Goal: Task Accomplishment & Management: Complete application form

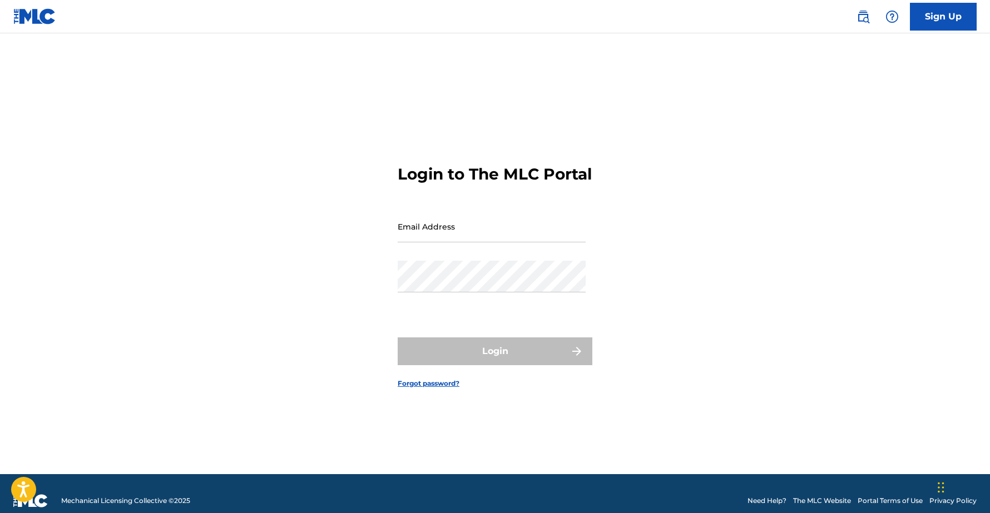
click at [427, 241] on input "Email Address" at bounding box center [492, 227] width 188 height 32
type input "[EMAIL_ADDRESS][DOMAIN_NAME]"
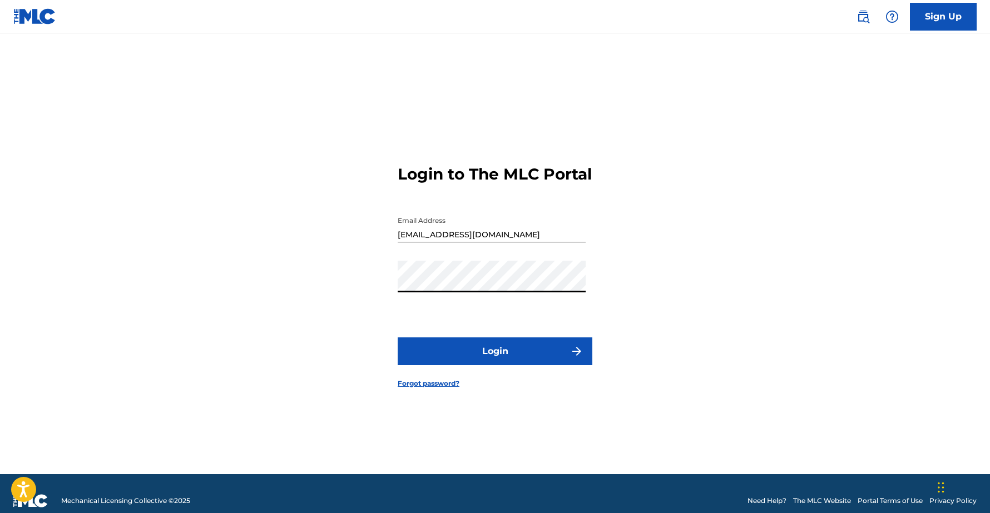
click at [398, 338] on button "Login" at bounding box center [495, 352] width 195 height 28
click at [506, 355] on button "Login" at bounding box center [495, 352] width 195 height 28
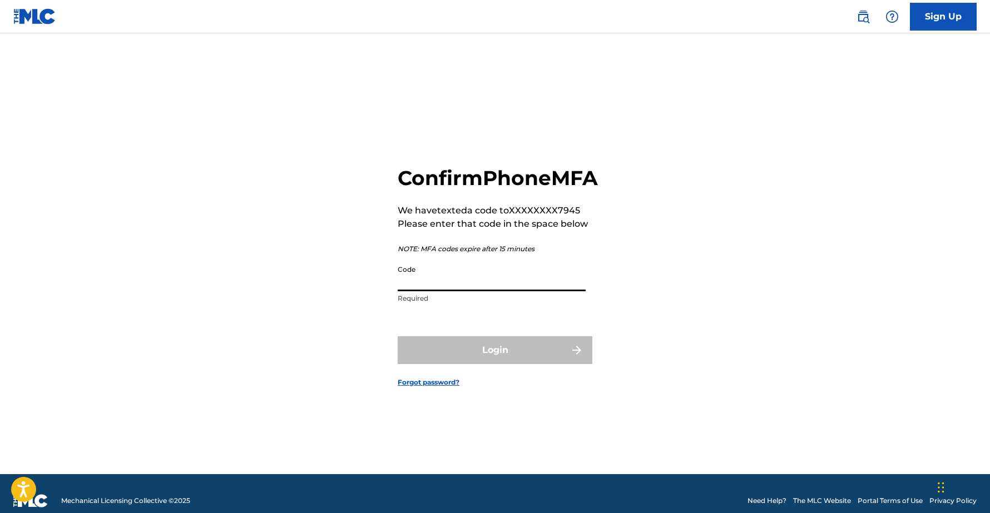
click at [458, 291] on input "Code" at bounding box center [492, 276] width 188 height 32
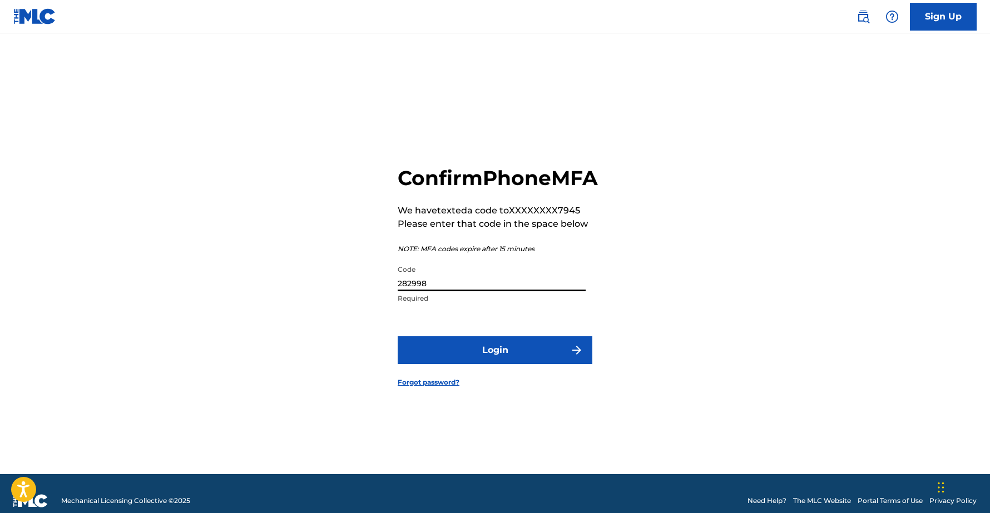
type input "282998"
click at [398, 337] on button "Login" at bounding box center [495, 351] width 195 height 28
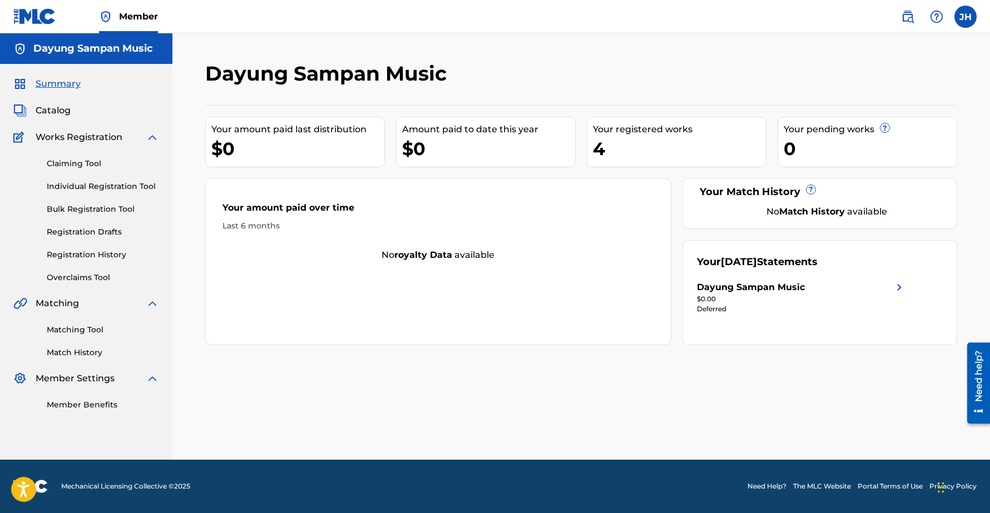
click at [72, 183] on link "Individual Registration Tool" at bounding box center [103, 187] width 112 height 12
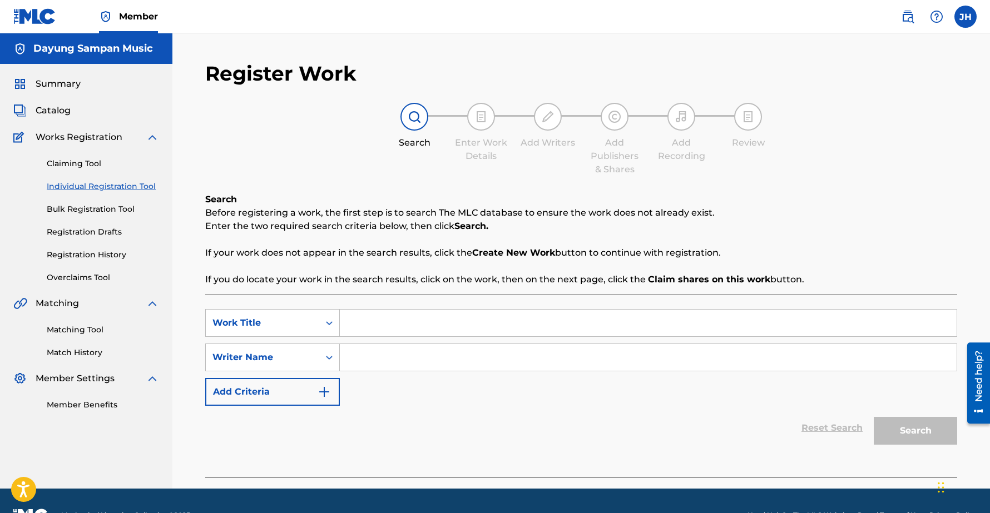
scroll to position [29, 0]
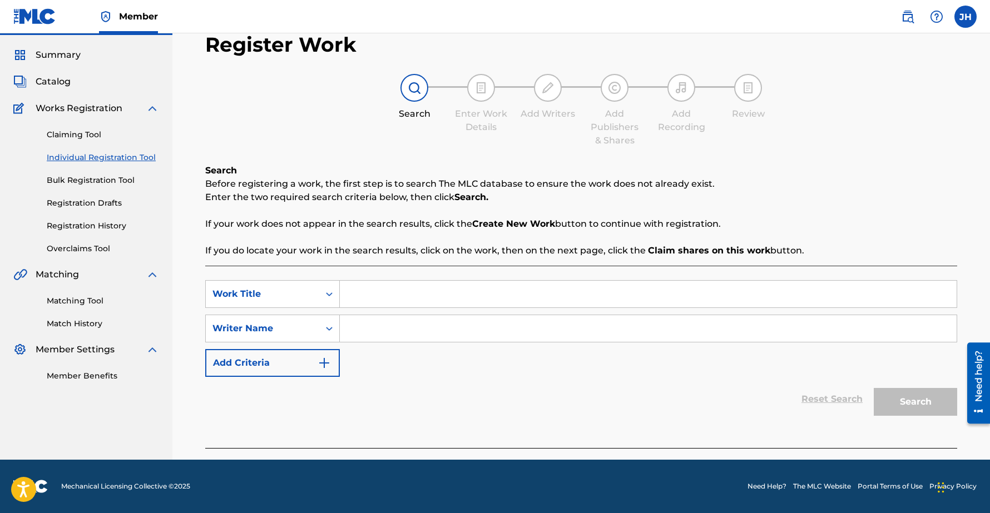
click at [438, 294] on input "Search Form" at bounding box center [648, 294] width 617 height 27
paste input "From a Railway Carriage"
type input "From a Railway Carriage"
click at [359, 332] on input "Search Form" at bounding box center [648, 328] width 617 height 27
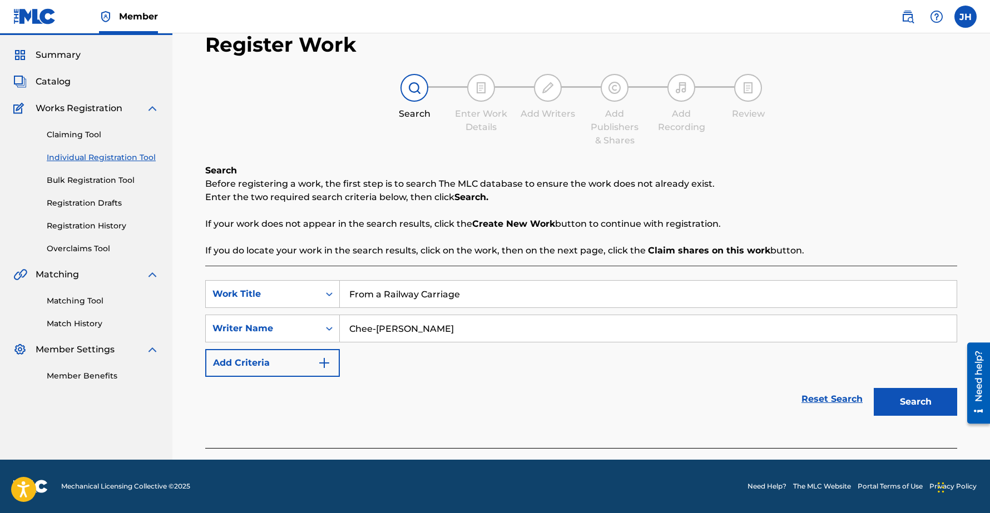
type input "Chee-[PERSON_NAME]"
click at [874, 388] on button "Search" at bounding box center [915, 402] width 83 height 28
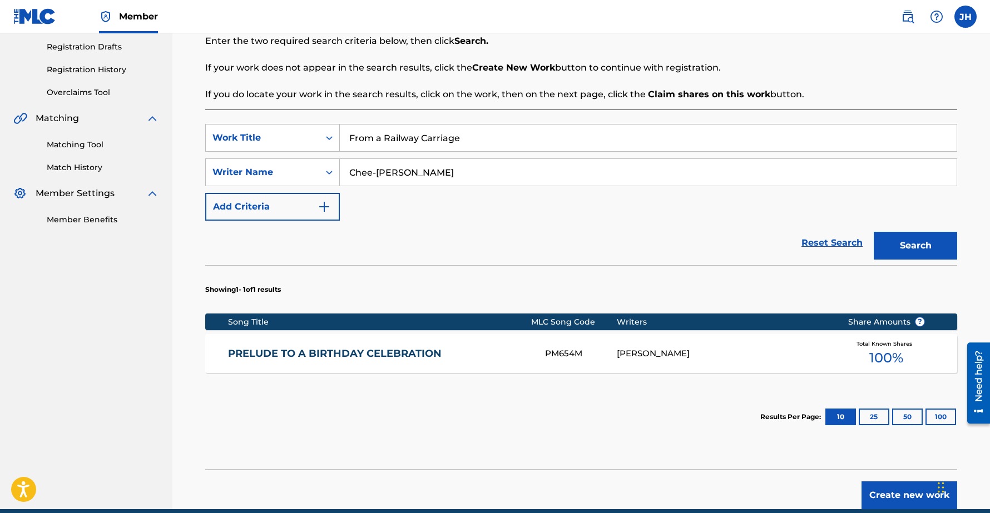
scroll to position [235, 0]
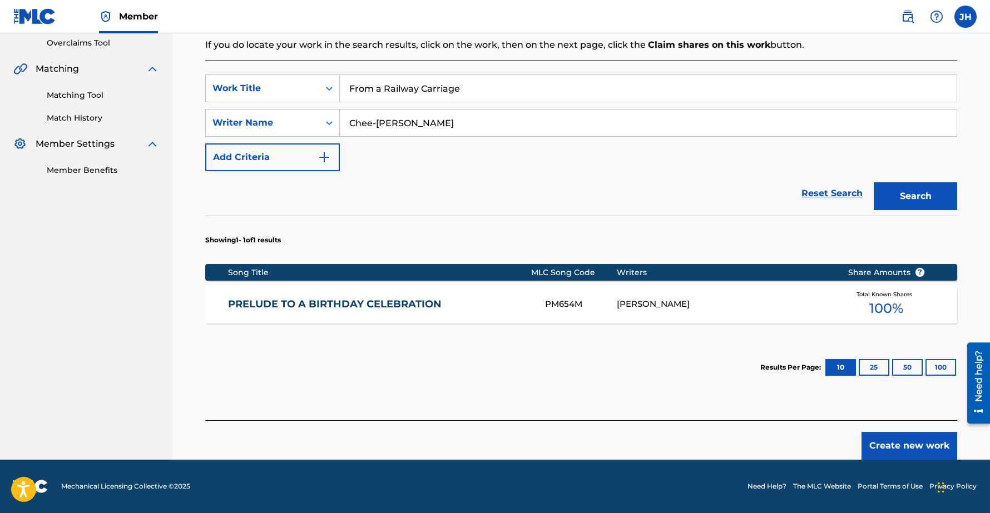
click at [899, 443] on button "Create new work" at bounding box center [910, 446] width 96 height 28
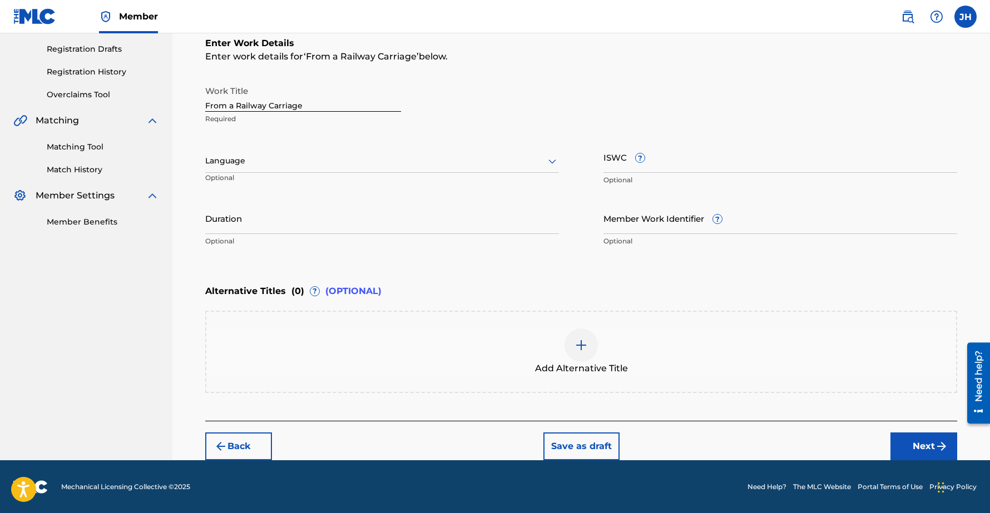
click at [248, 225] on input "Duration" at bounding box center [382, 218] width 354 height 32
type input "01:20"
click at [912, 444] on button "Next" at bounding box center [924, 447] width 67 height 28
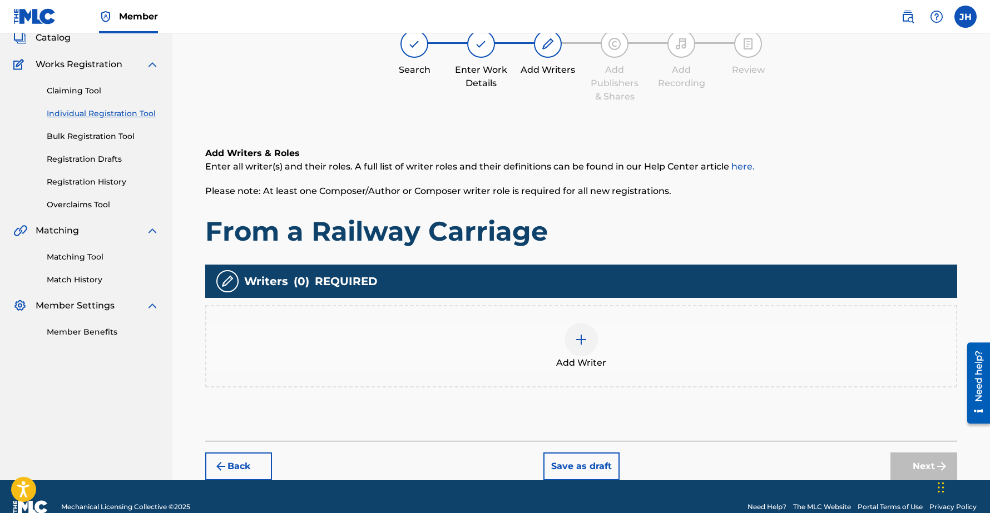
scroll to position [50, 0]
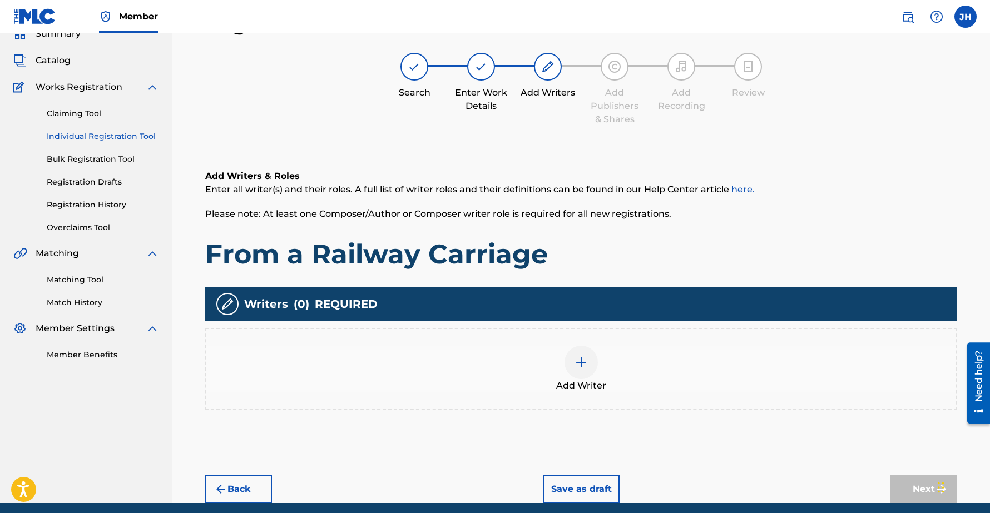
click at [586, 357] on img at bounding box center [581, 362] width 13 height 13
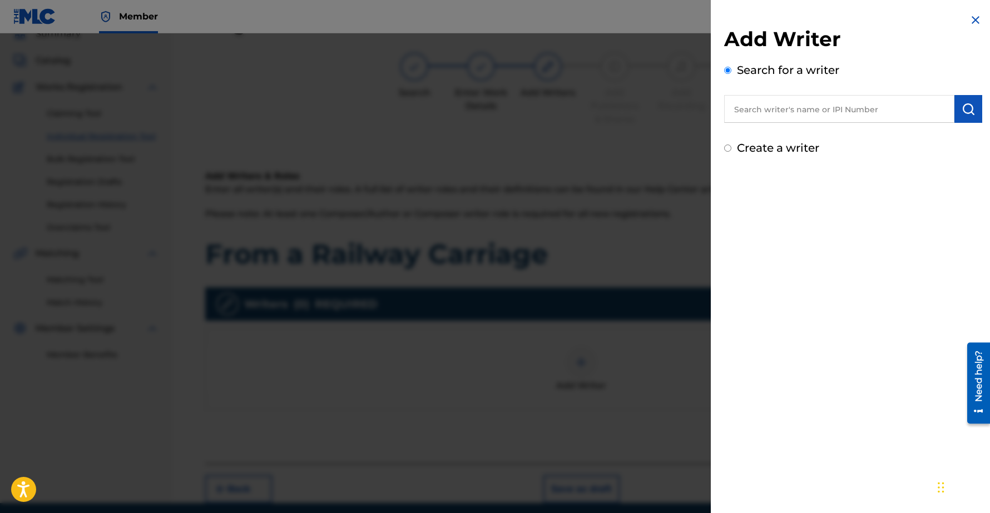
click at [765, 120] on input "text" at bounding box center [839, 109] width 230 height 28
type input "Chee-[PERSON_NAME]"
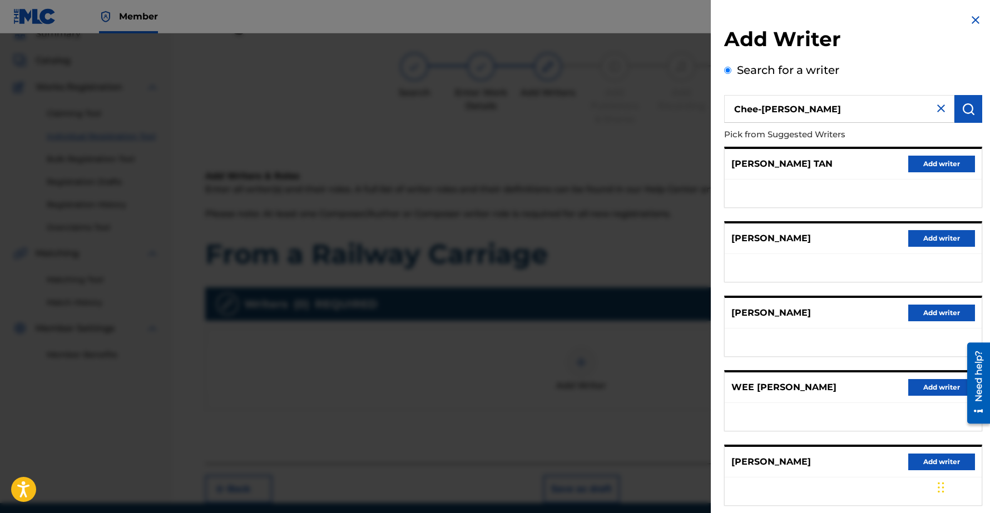
click at [928, 461] on button "Add writer" at bounding box center [941, 462] width 67 height 17
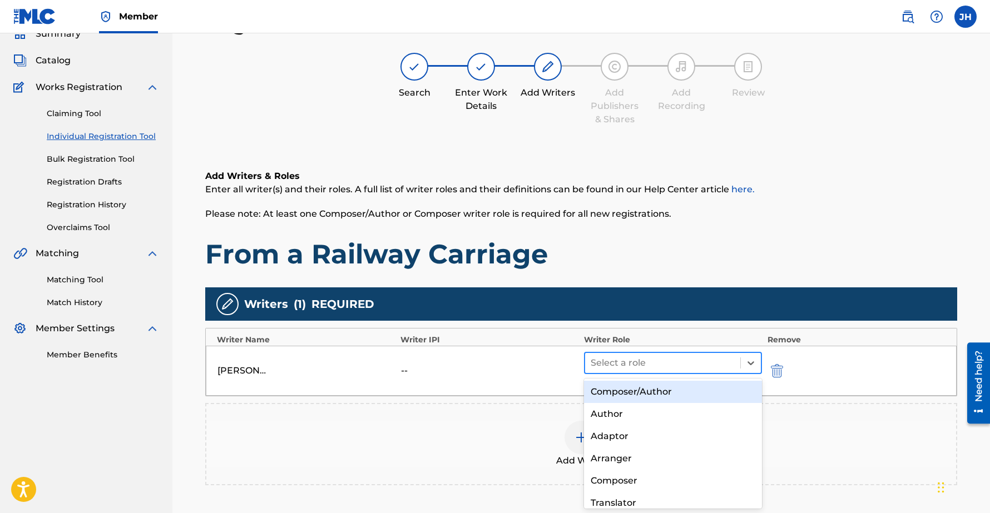
click at [634, 363] on div at bounding box center [663, 363] width 144 height 16
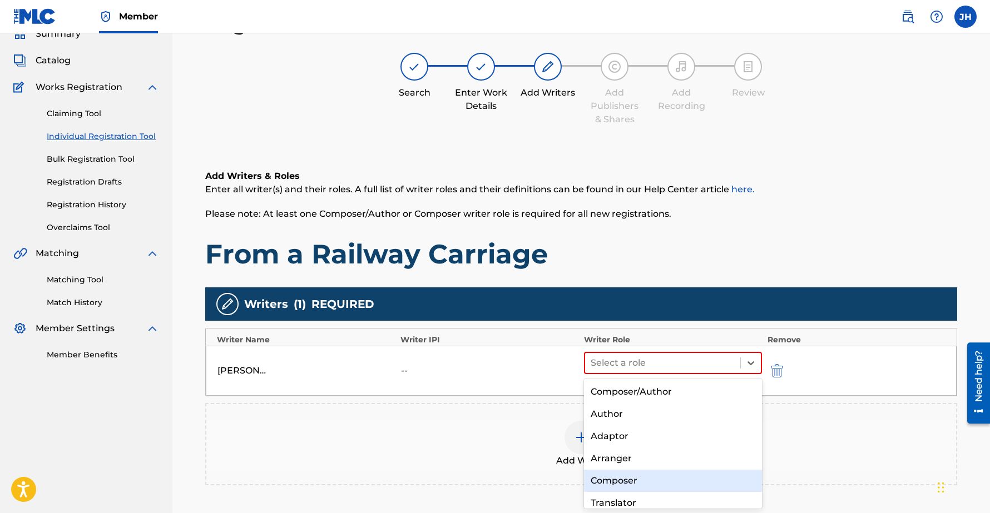
click at [620, 478] on div "Composer" at bounding box center [673, 481] width 178 height 22
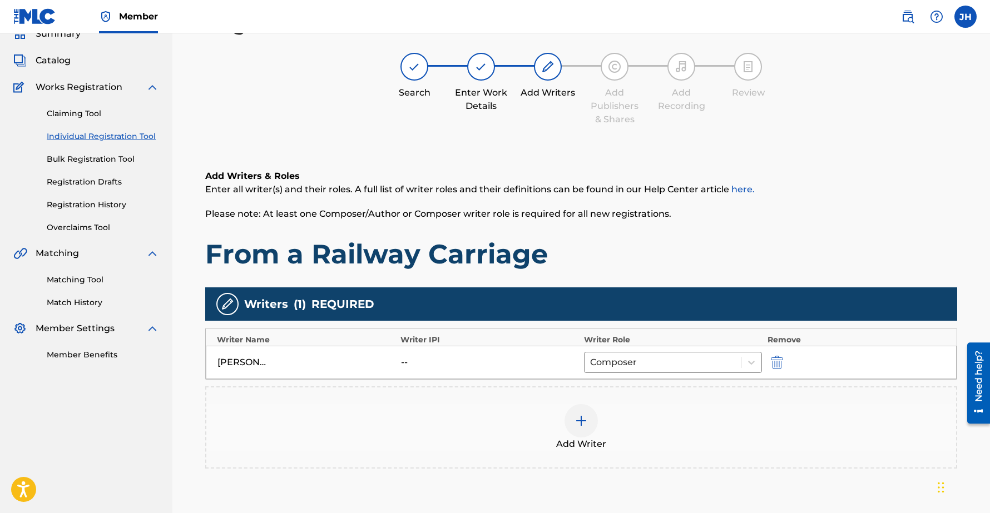
scroll to position [152, 0]
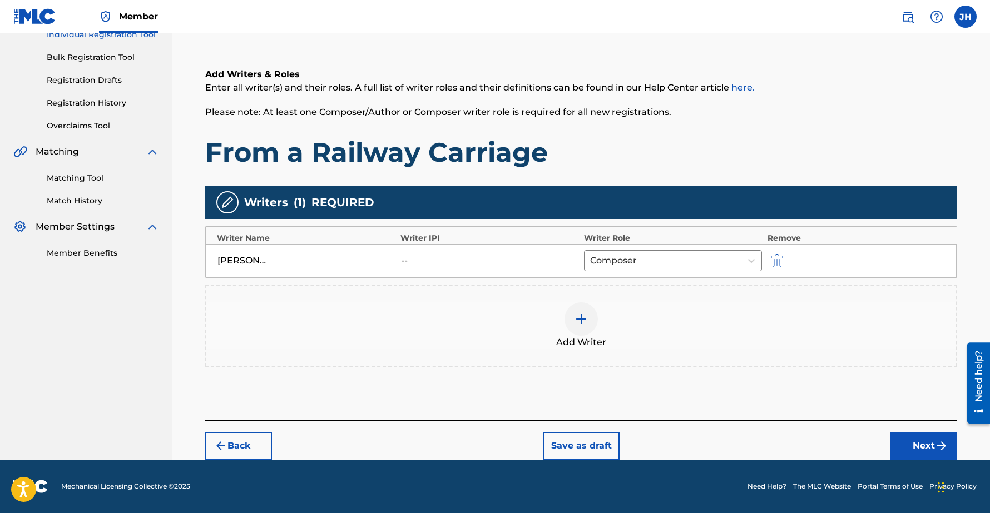
click at [926, 447] on button "Next" at bounding box center [924, 446] width 67 height 28
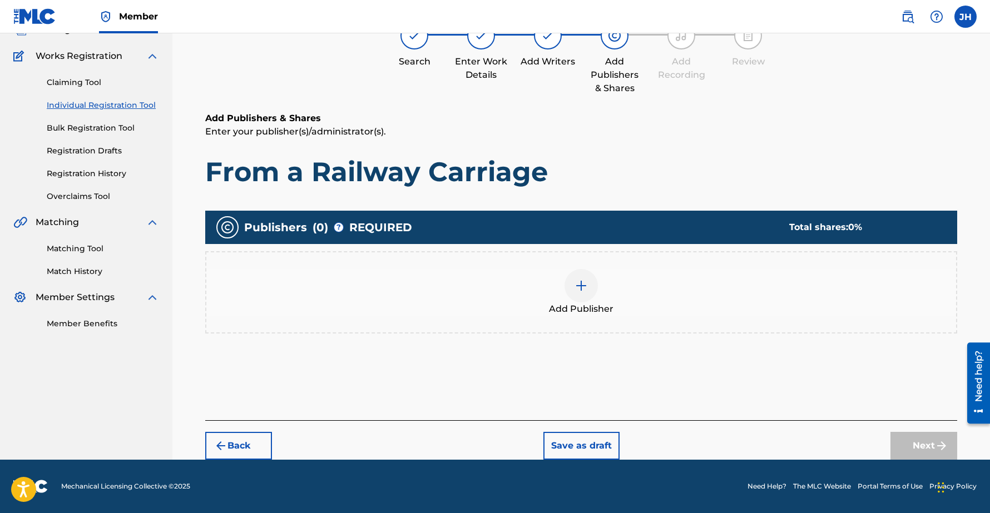
scroll to position [50, 0]
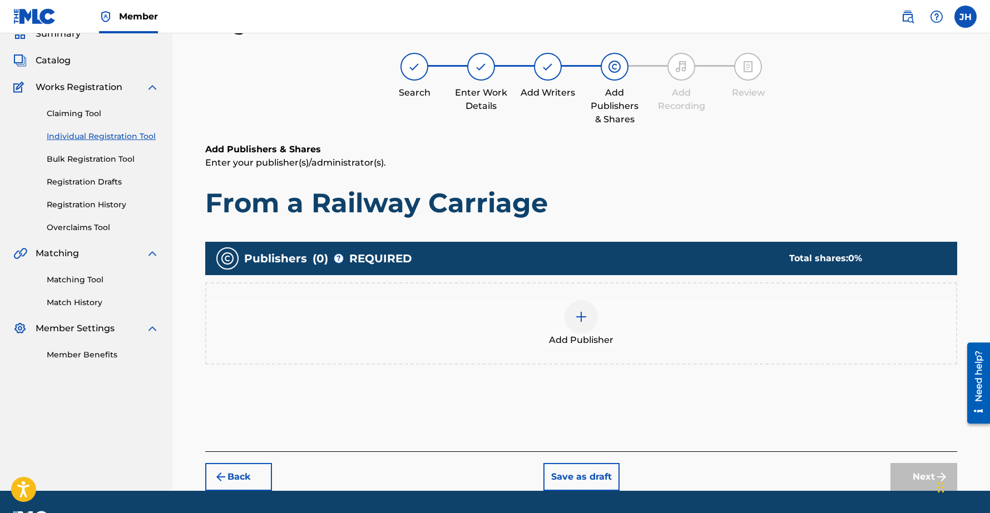
click at [581, 317] on img at bounding box center [581, 316] width 13 height 13
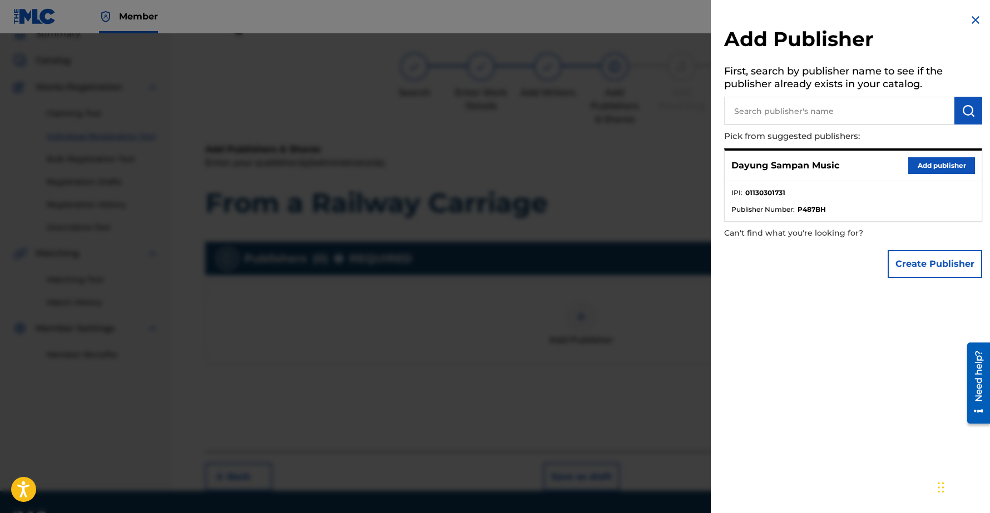
click at [931, 164] on button "Add publisher" at bounding box center [941, 165] width 67 height 17
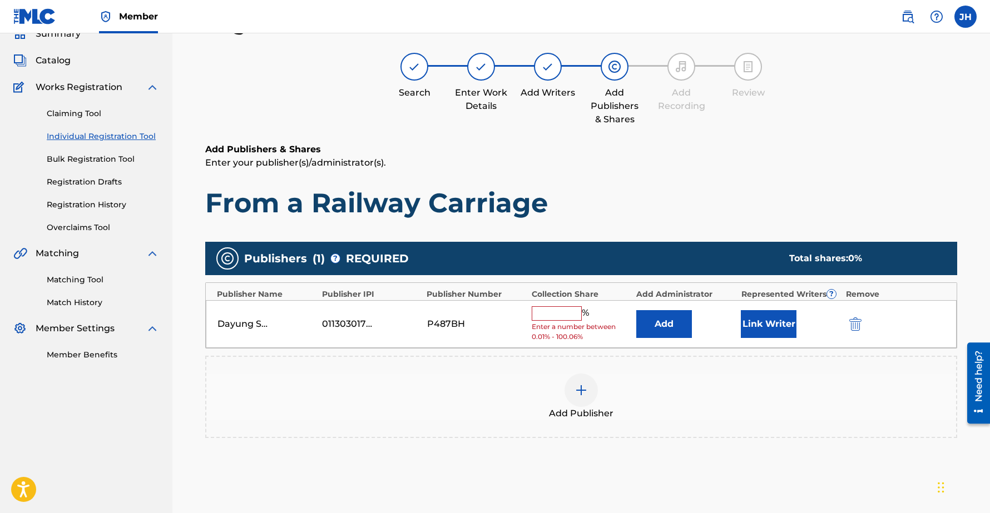
click at [549, 308] on input "text" at bounding box center [557, 314] width 50 height 14
type input "100"
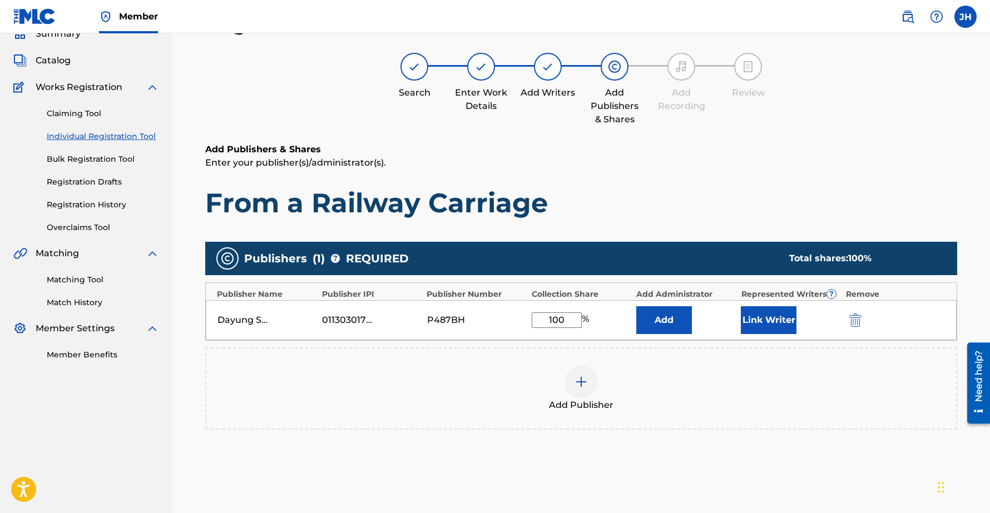
click at [768, 316] on button "Link Writer" at bounding box center [769, 321] width 56 height 28
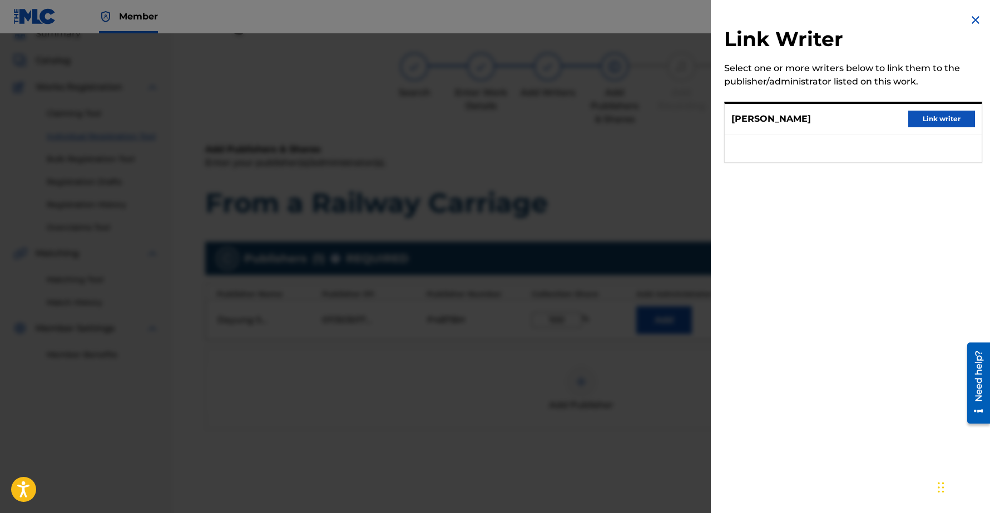
click at [937, 118] on button "Link writer" at bounding box center [941, 119] width 67 height 17
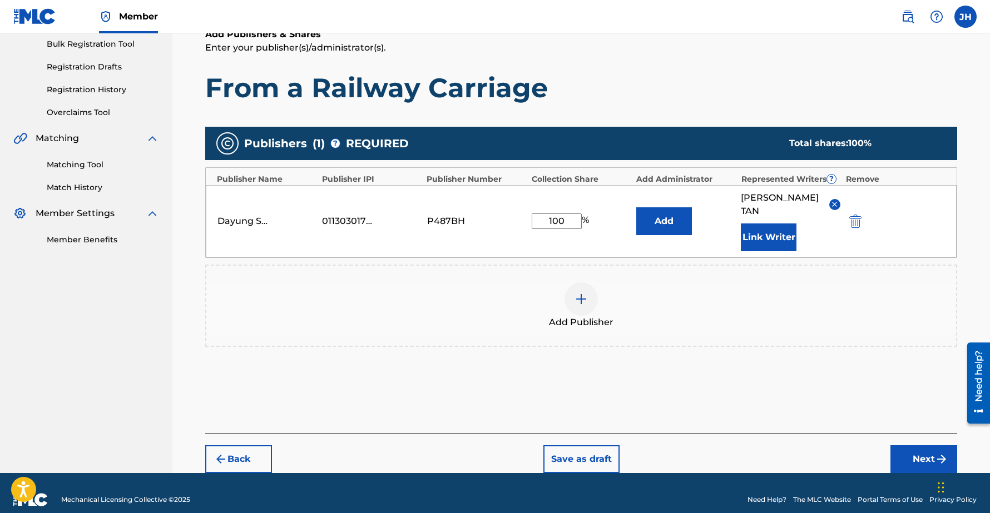
click at [924, 446] on button "Next" at bounding box center [924, 460] width 67 height 28
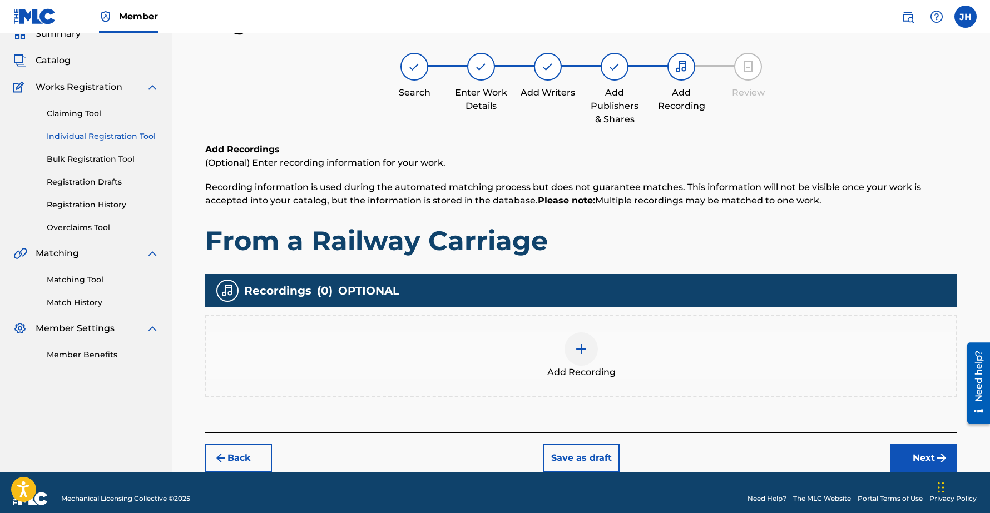
scroll to position [62, 0]
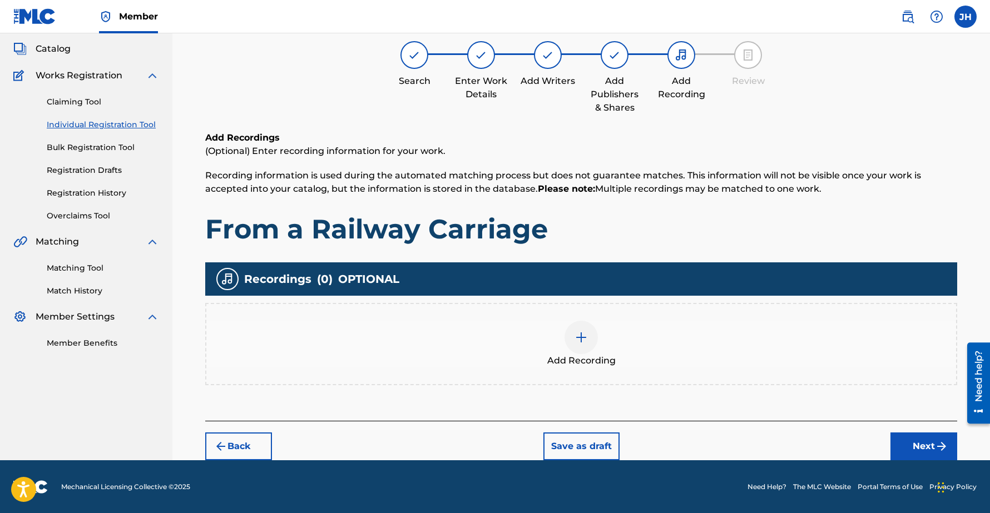
click at [932, 447] on button "Next" at bounding box center [924, 447] width 67 height 28
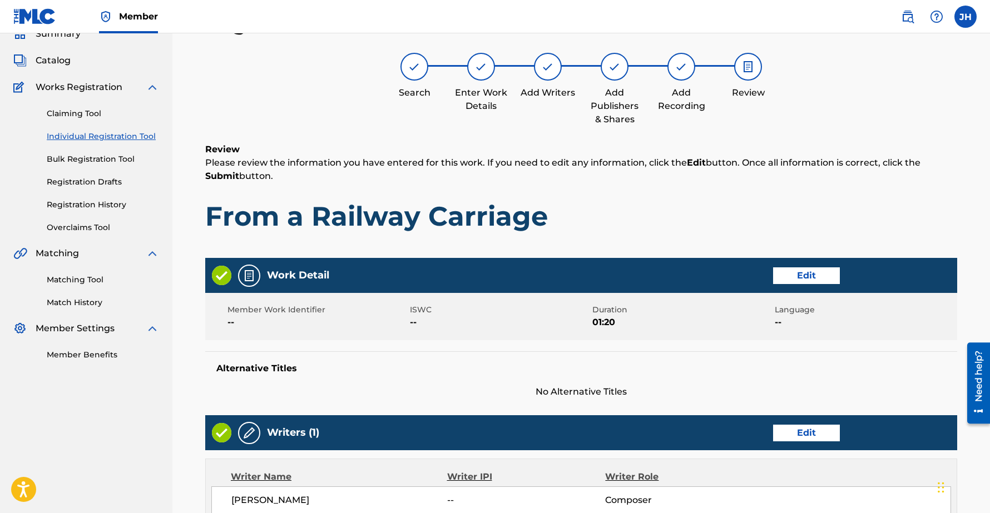
scroll to position [390, 0]
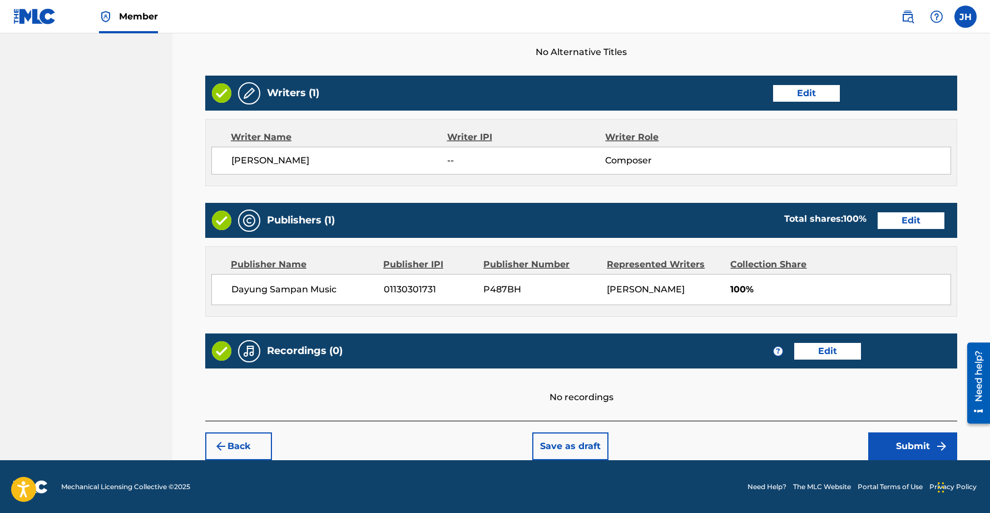
click at [886, 445] on button "Submit" at bounding box center [912, 447] width 89 height 28
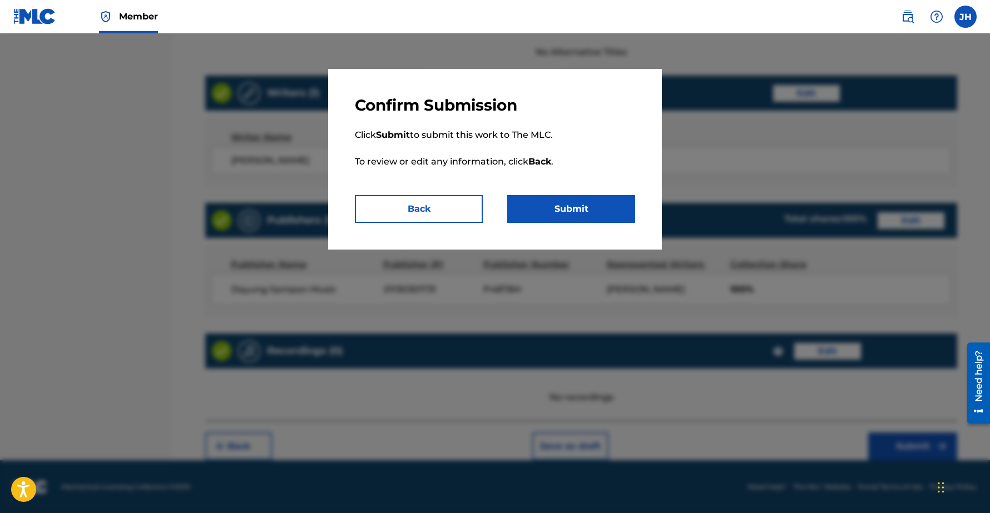
click at [575, 213] on button "Submit" at bounding box center [571, 209] width 128 height 28
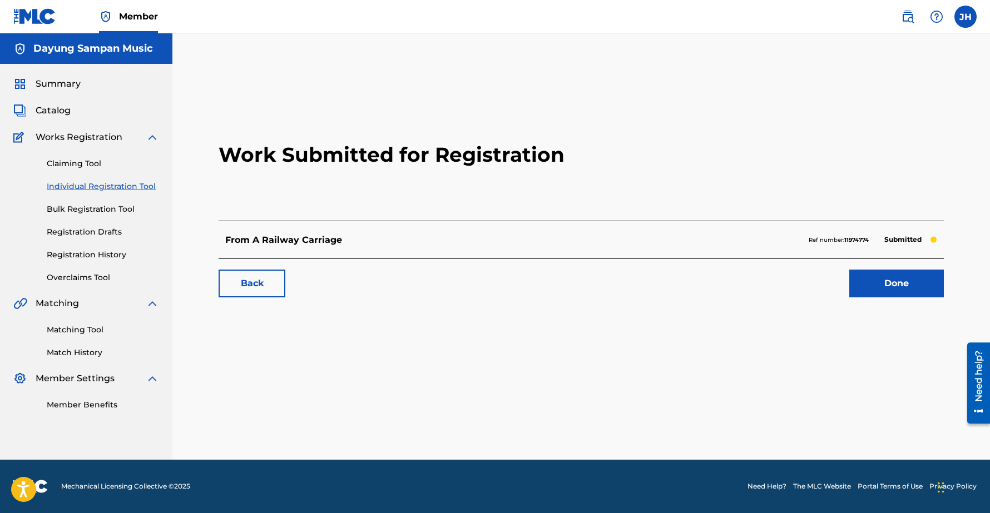
click at [883, 283] on link "Done" at bounding box center [896, 284] width 95 height 28
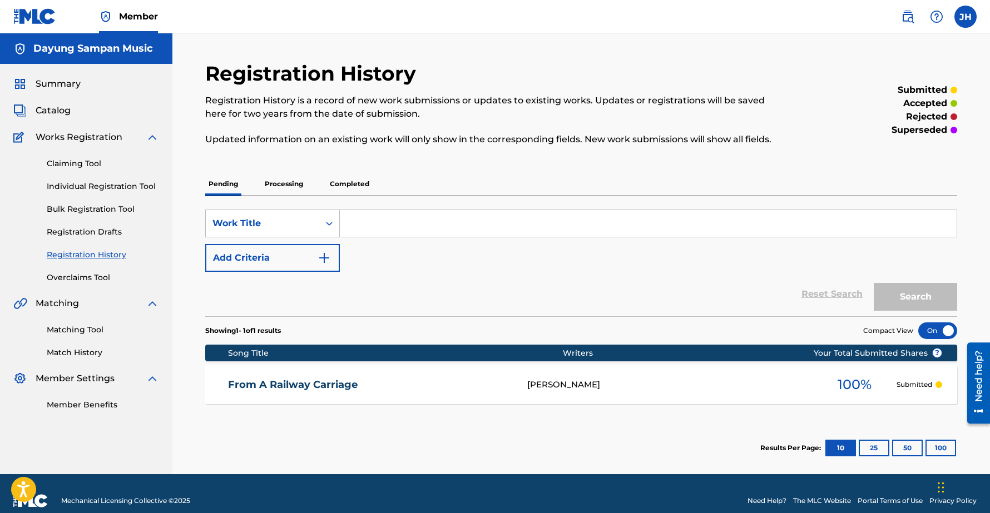
click at [372, 228] on input "Search Form" at bounding box center [648, 223] width 617 height 27
paste input "The Land of Story Books"
type input "The Land of Story Books"
click at [920, 298] on button "Search" at bounding box center [915, 297] width 83 height 28
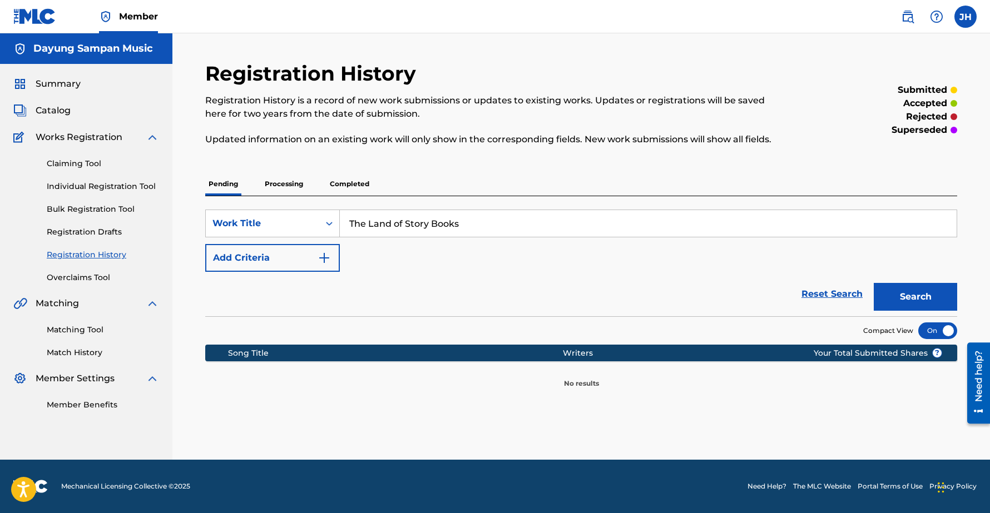
click at [75, 189] on link "Individual Registration Tool" at bounding box center [103, 187] width 112 height 12
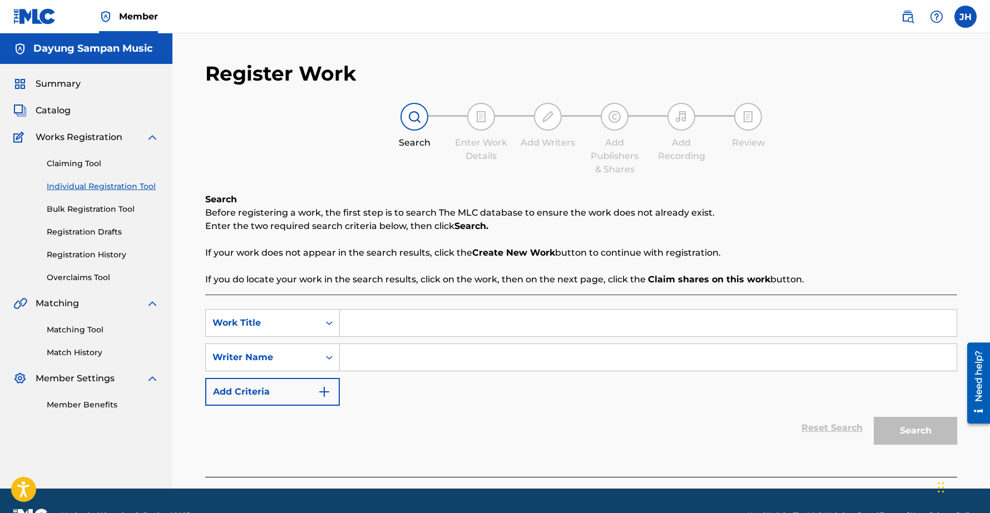
click at [412, 323] on input "Search Form" at bounding box center [648, 323] width 617 height 27
paste input "The Land of Story Books"
type input "The Land of Story Books"
click at [397, 359] on input "Search Form" at bounding box center [648, 357] width 617 height 27
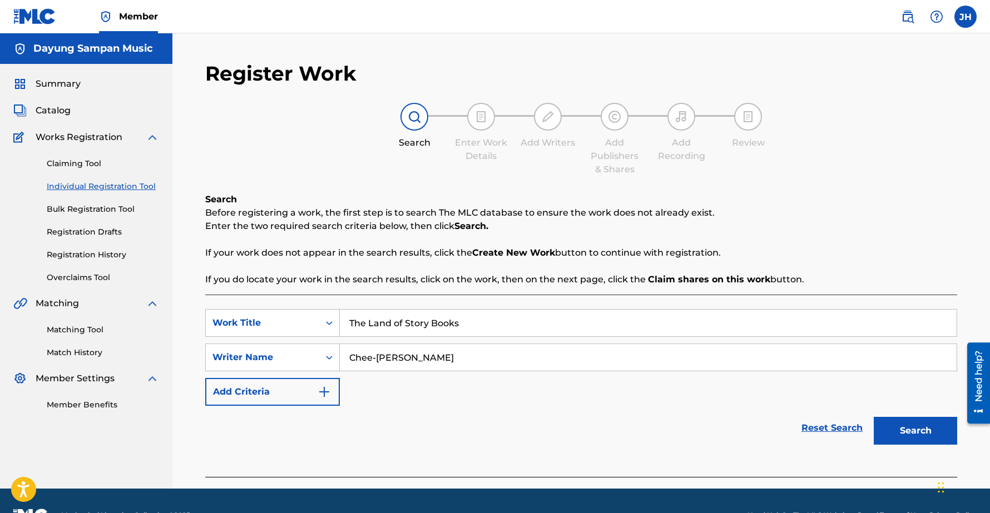
type input "Chee-[PERSON_NAME]"
click at [926, 426] on button "Search" at bounding box center [915, 431] width 83 height 28
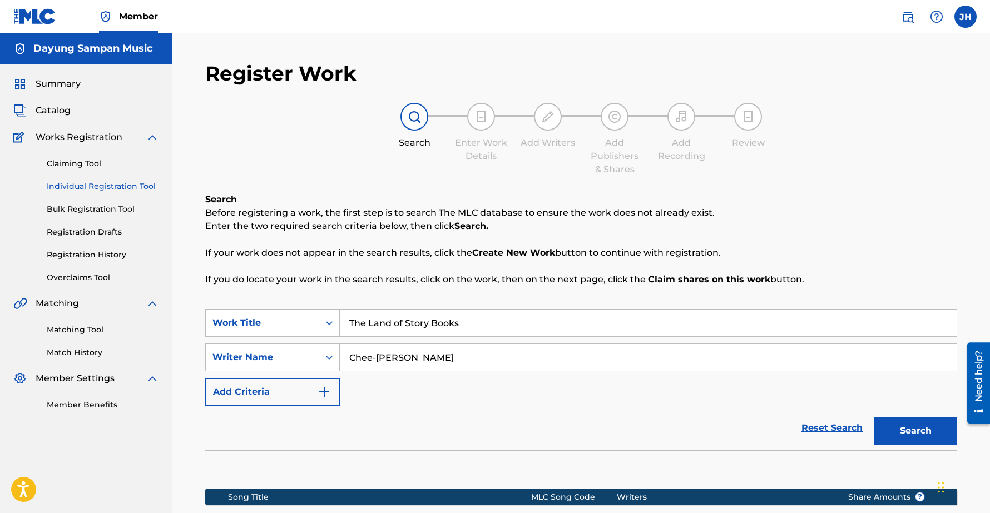
scroll to position [157, 0]
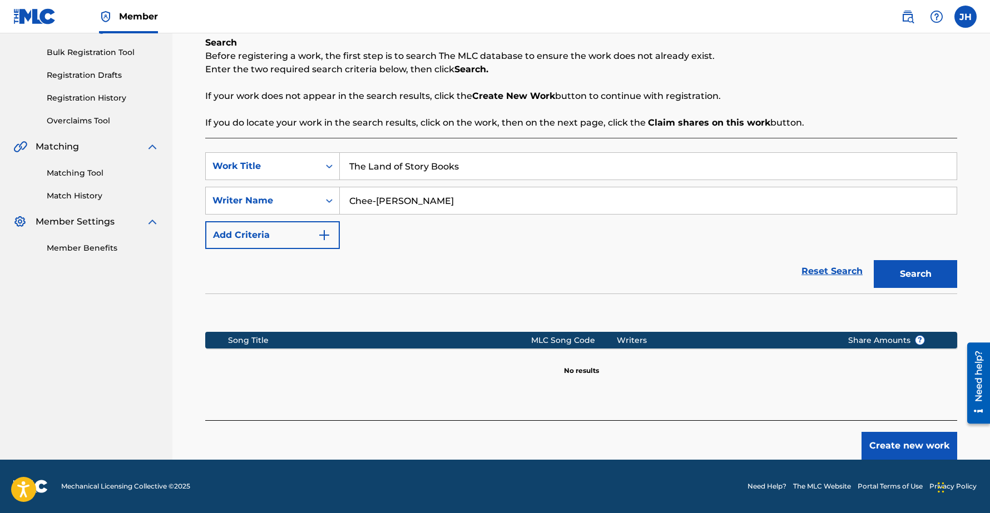
click at [920, 447] on button "Create new work" at bounding box center [910, 446] width 96 height 28
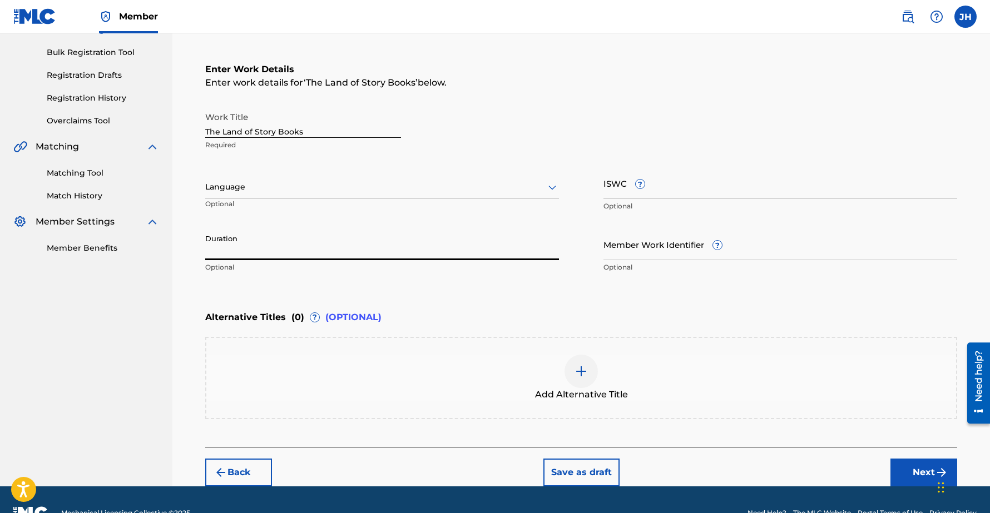
click at [239, 253] on input "Duration" at bounding box center [382, 245] width 354 height 32
type input "02:05"
click at [921, 467] on button "Next" at bounding box center [924, 473] width 67 height 28
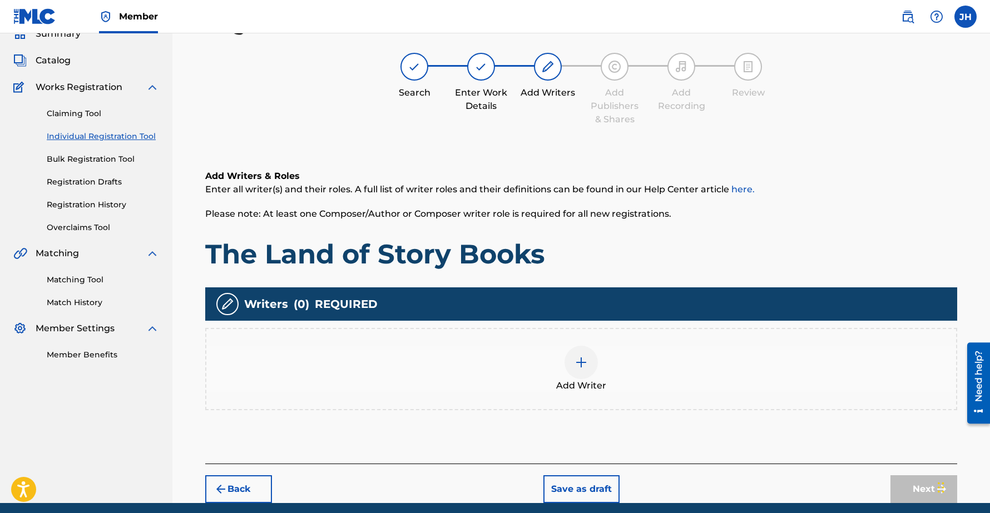
scroll to position [93, 0]
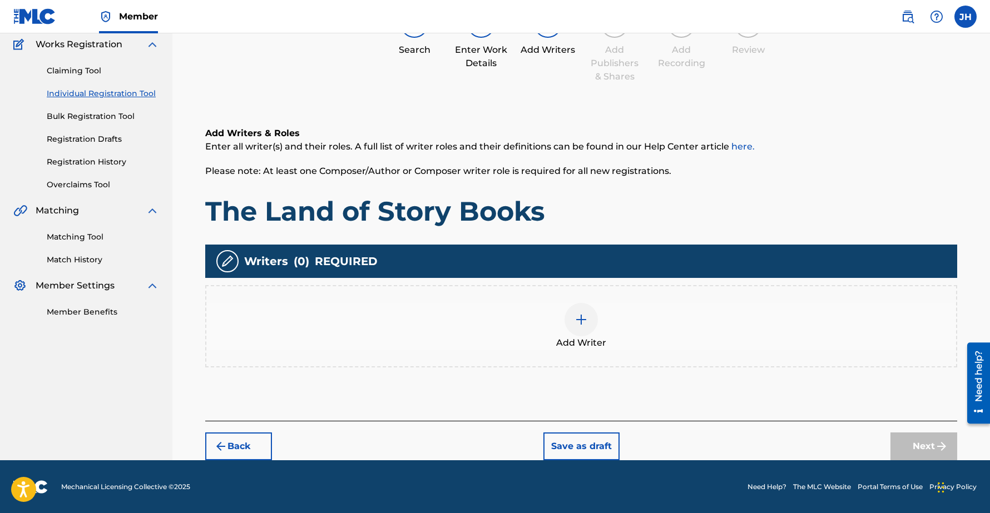
click at [569, 314] on div at bounding box center [581, 319] width 33 height 33
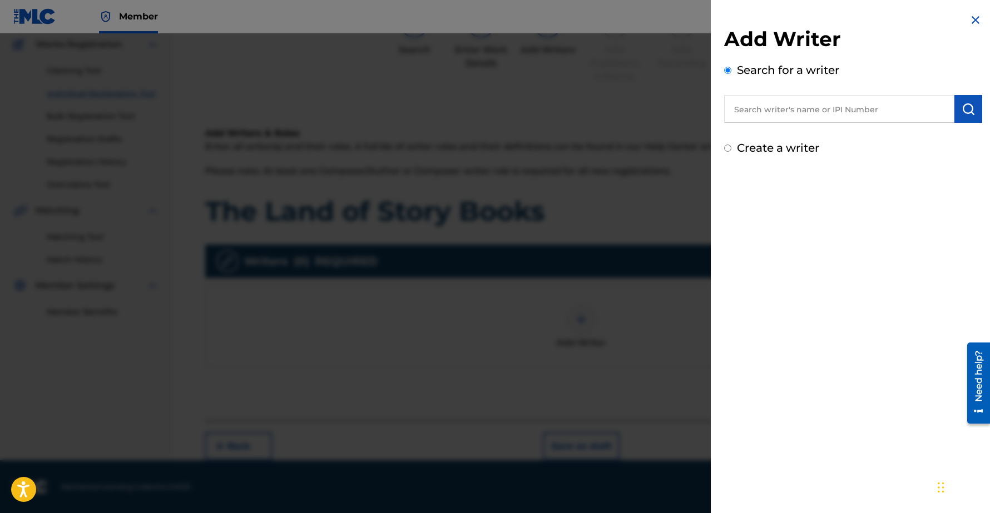
click at [813, 114] on input "text" at bounding box center [839, 109] width 230 height 28
type input "[PERSON_NAME]"
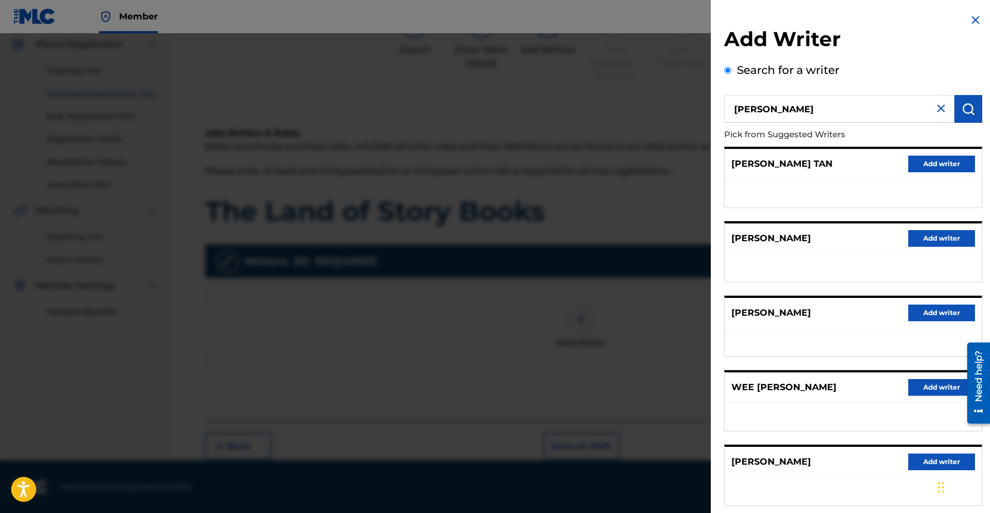
click at [923, 462] on button "Add writer" at bounding box center [941, 462] width 67 height 17
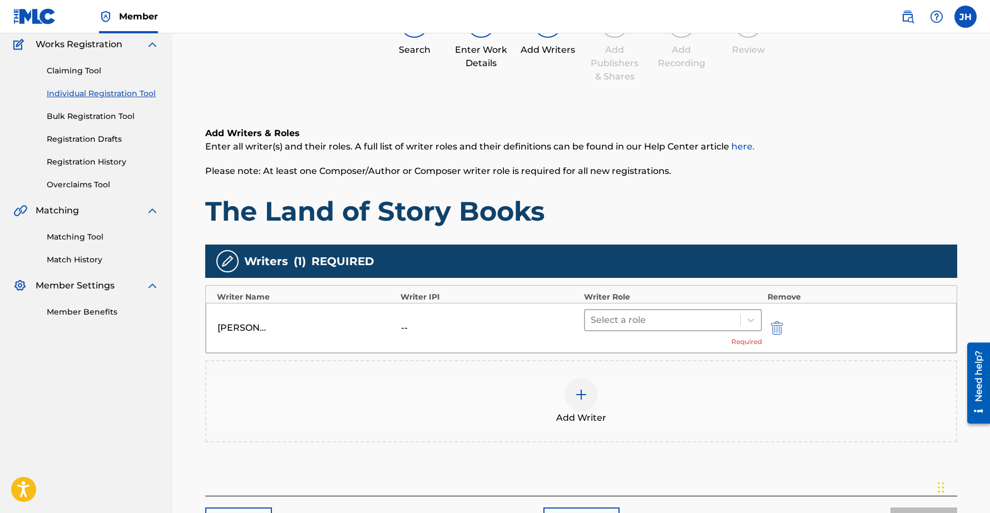
click at [639, 321] on div at bounding box center [663, 321] width 144 height 16
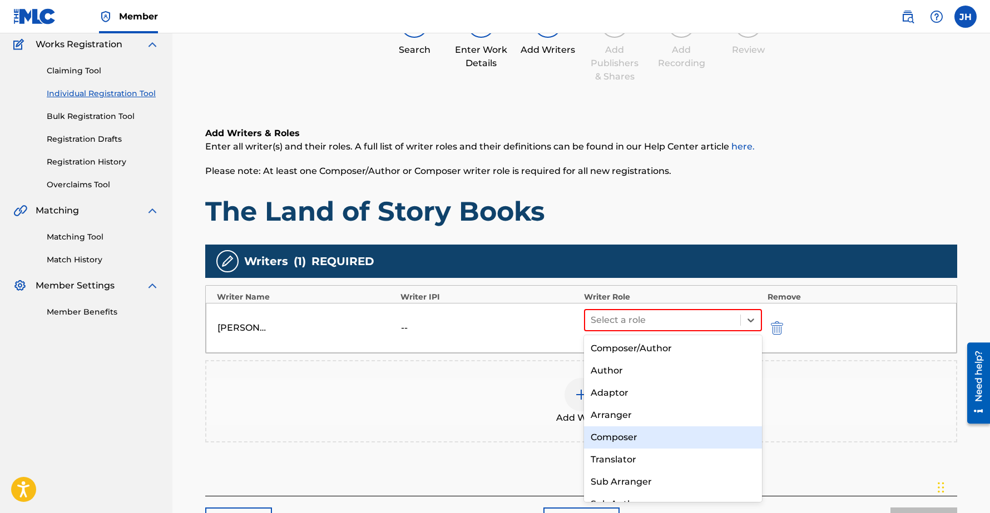
click at [608, 433] on div "Composer" at bounding box center [673, 438] width 178 height 22
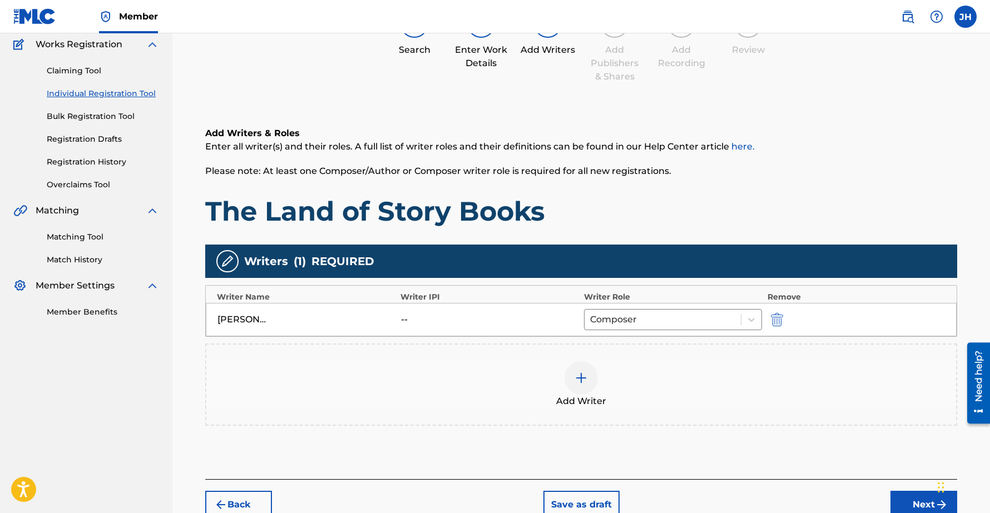
click at [910, 505] on button "Next" at bounding box center [924, 505] width 67 height 28
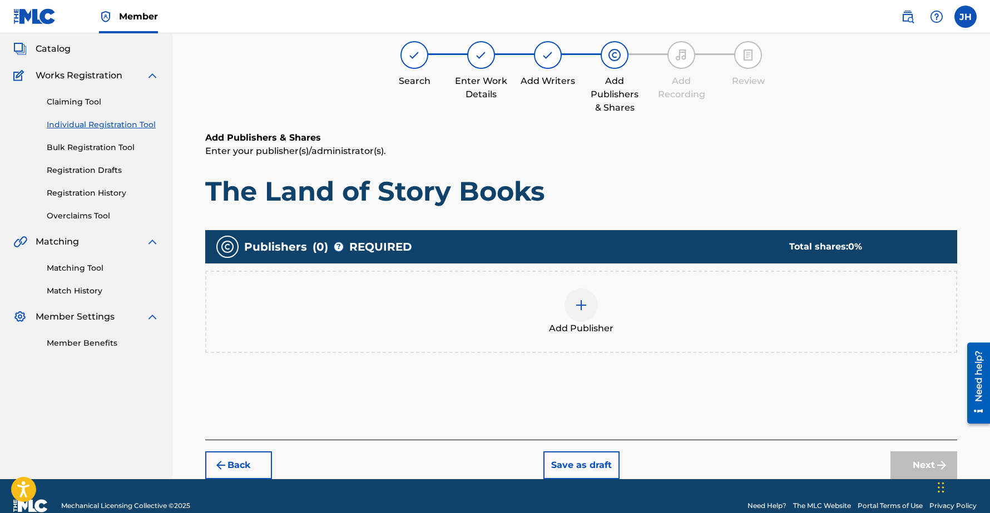
scroll to position [50, 0]
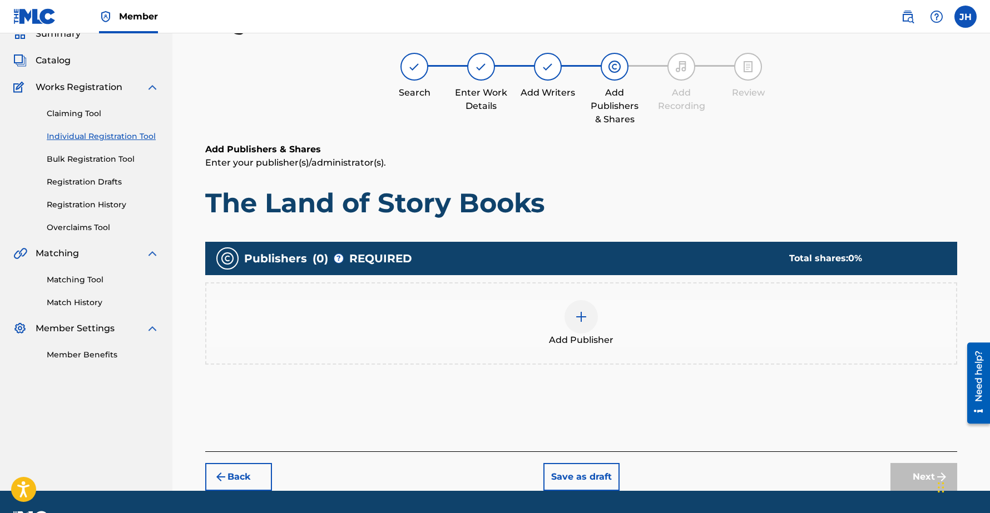
click at [581, 313] on img at bounding box center [581, 316] width 13 height 13
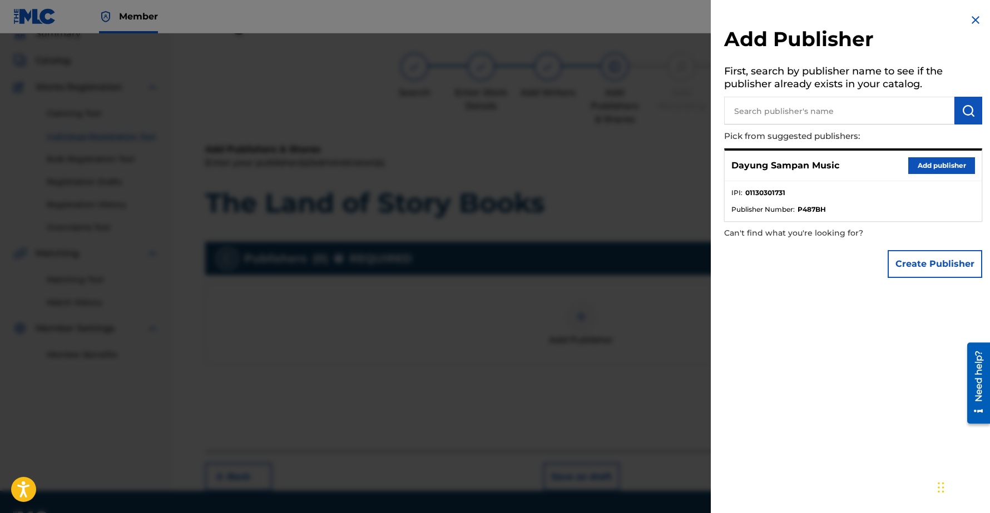
click at [935, 164] on button "Add publisher" at bounding box center [941, 165] width 67 height 17
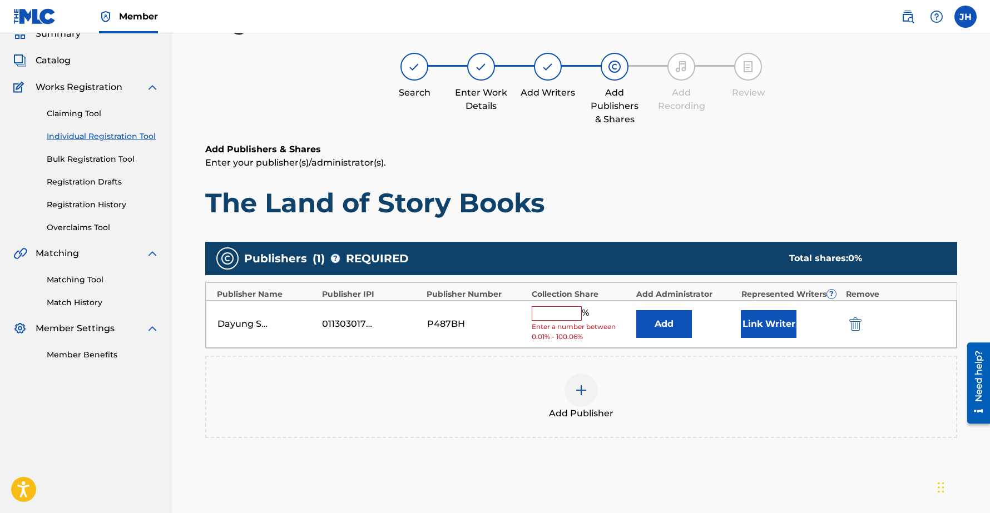
click at [544, 312] on input "text" at bounding box center [557, 314] width 50 height 14
type input "100"
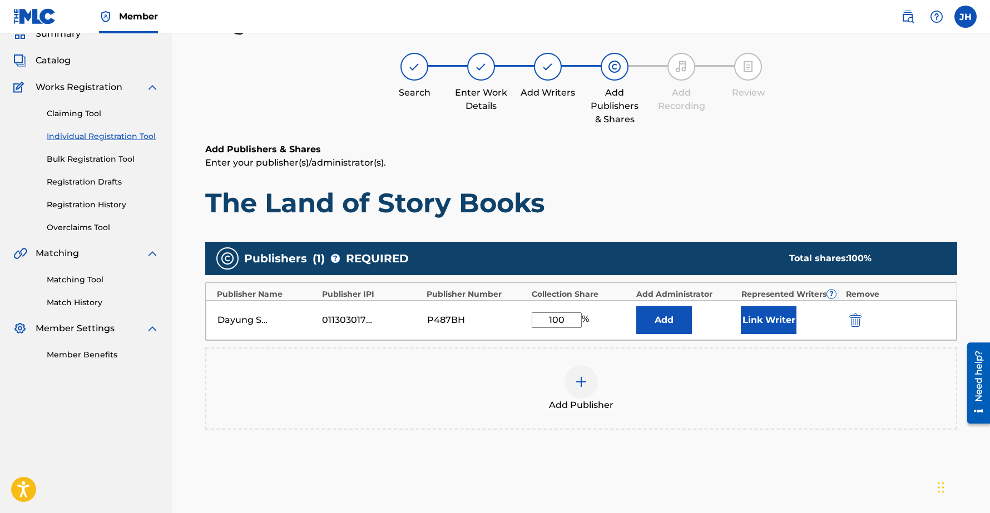
click at [759, 323] on button "Link Writer" at bounding box center [769, 321] width 56 height 28
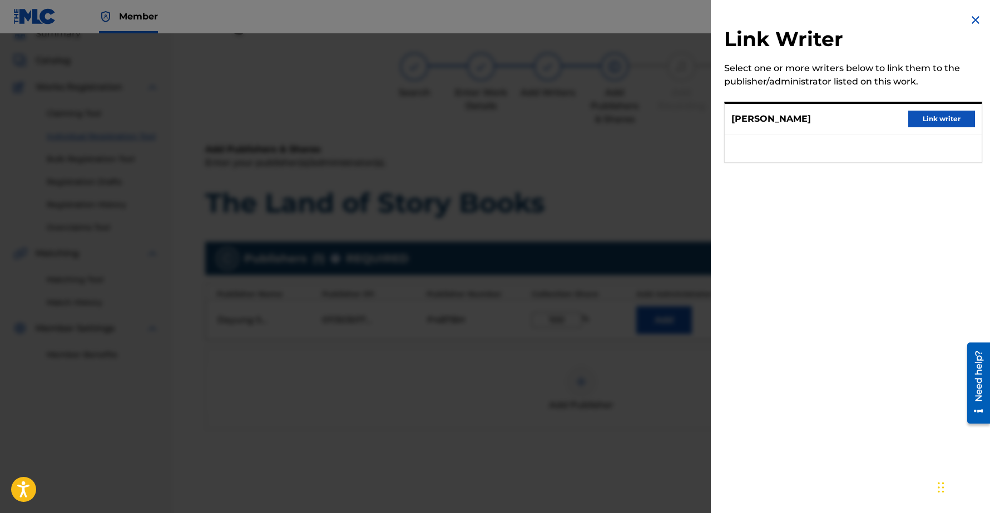
click at [943, 111] on button "Link writer" at bounding box center [941, 119] width 67 height 17
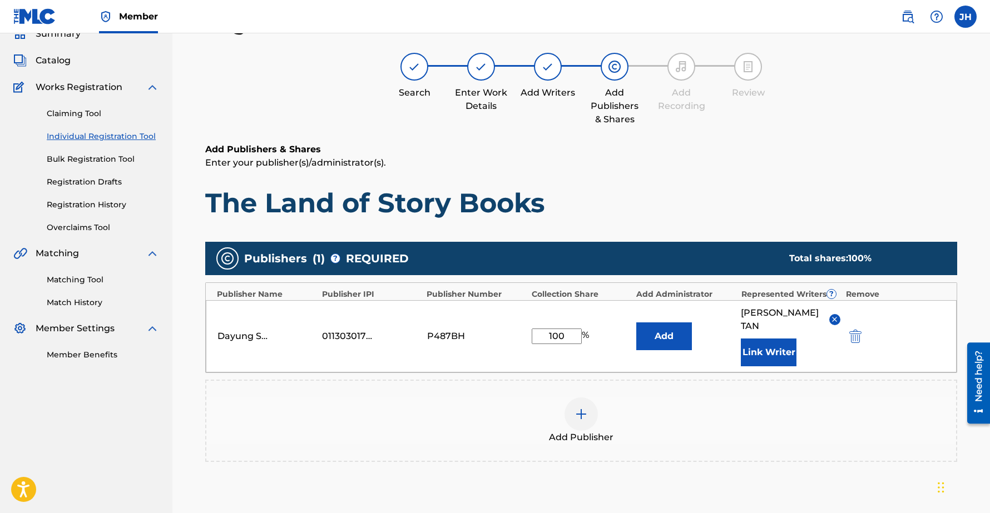
scroll to position [165, 0]
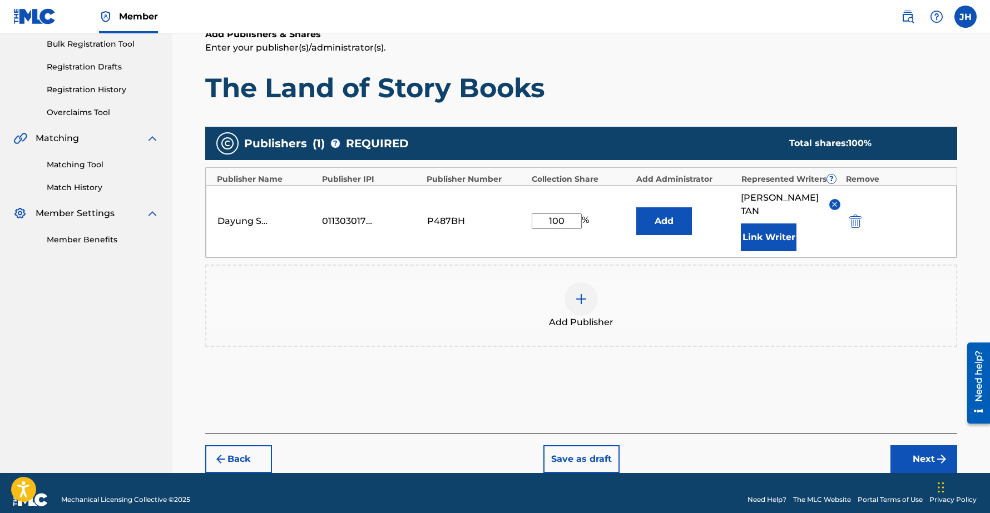
click at [933, 446] on button "Next" at bounding box center [924, 460] width 67 height 28
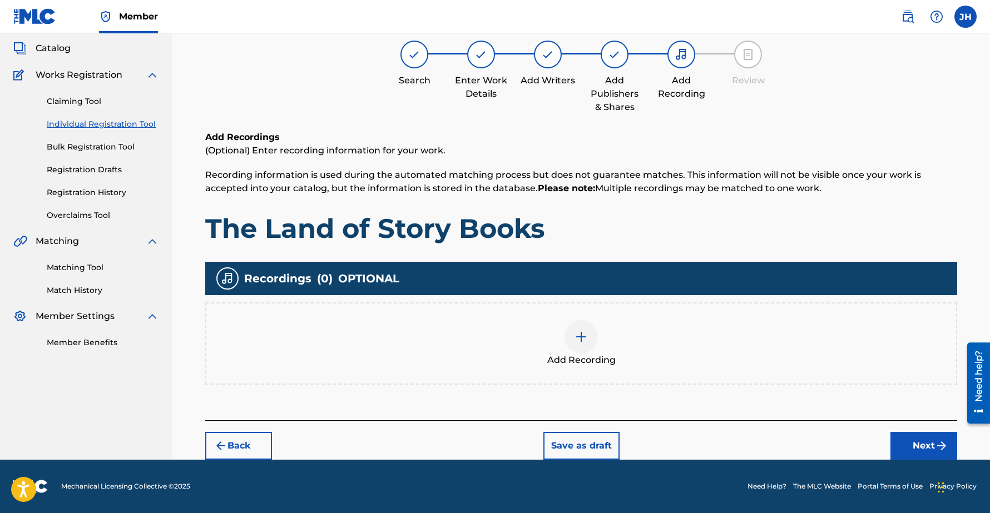
scroll to position [50, 0]
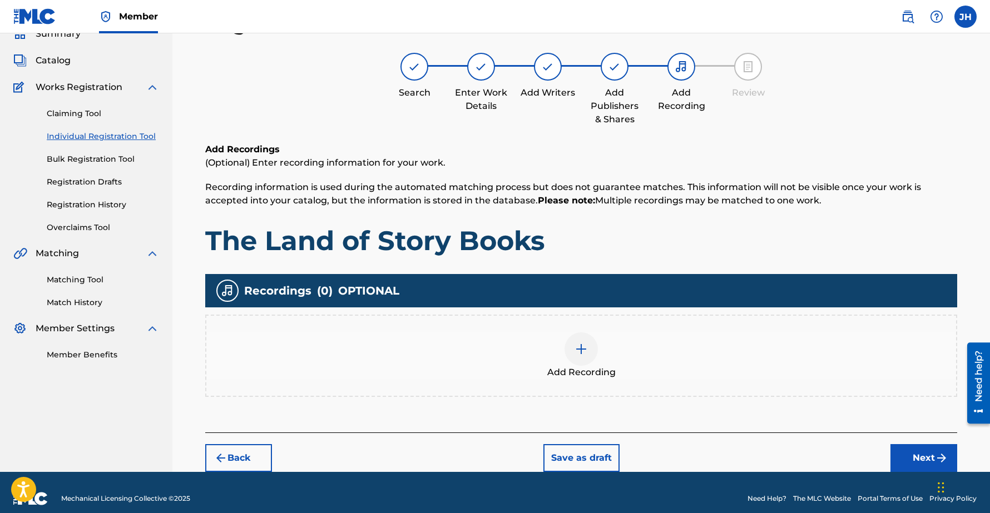
click at [912, 458] on button "Next" at bounding box center [924, 458] width 67 height 28
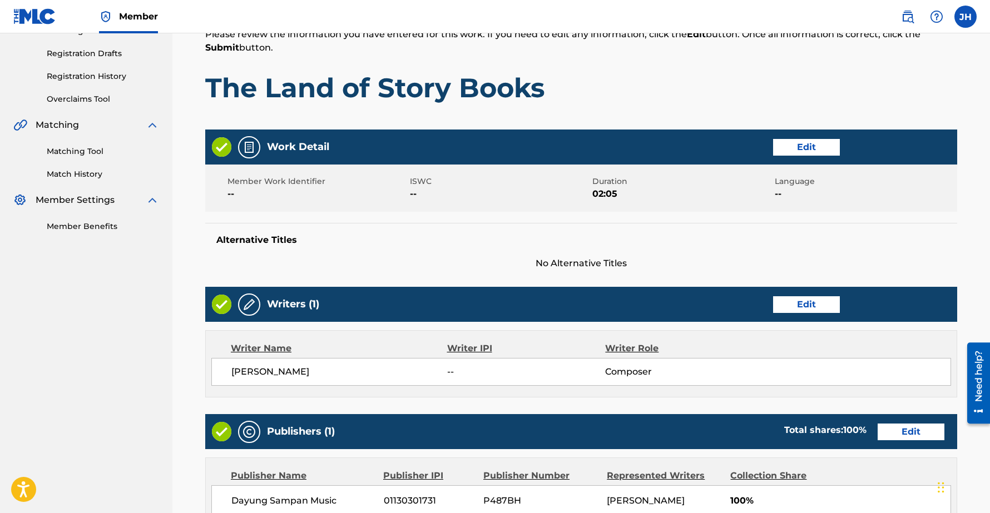
scroll to position [390, 0]
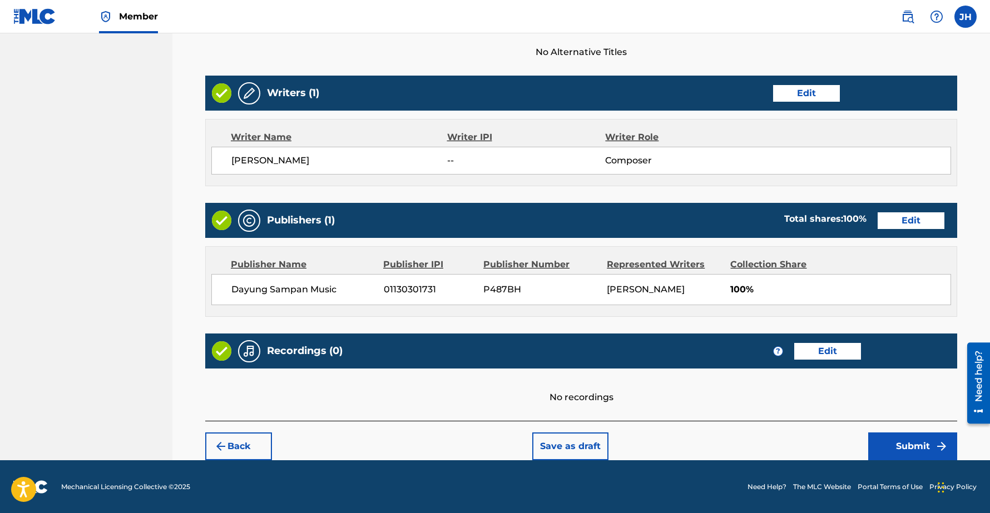
click at [914, 445] on button "Submit" at bounding box center [912, 447] width 89 height 28
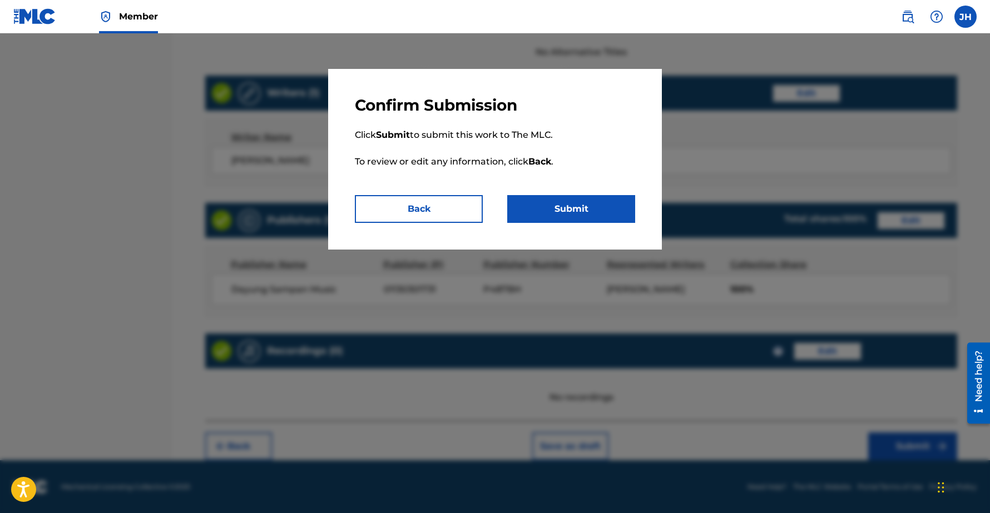
click at [592, 211] on button "Submit" at bounding box center [571, 209] width 128 height 28
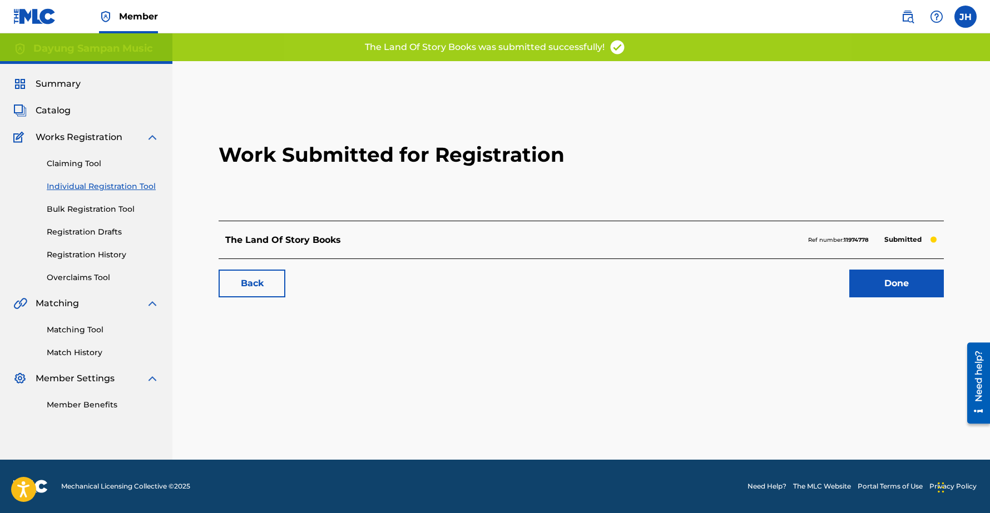
click at [890, 283] on link "Done" at bounding box center [896, 284] width 95 height 28
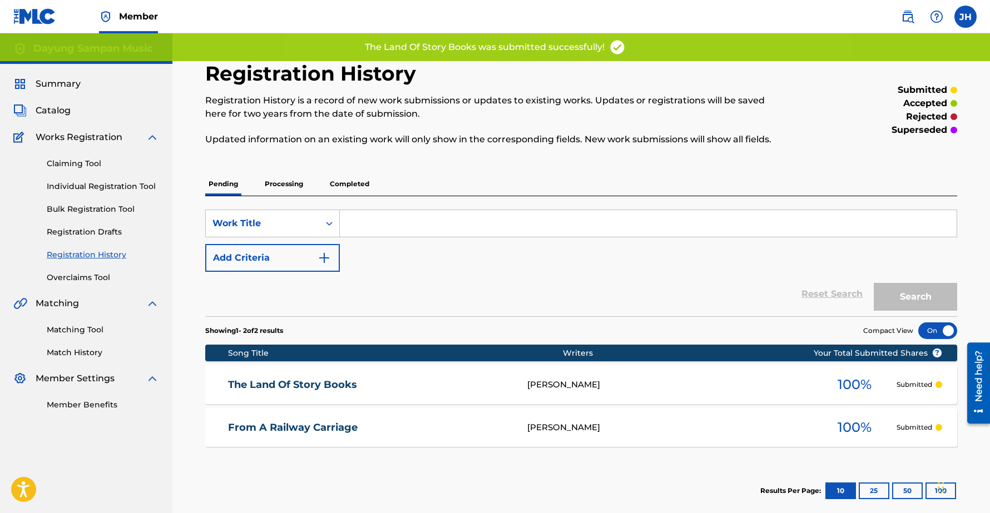
click at [78, 186] on link "Individual Registration Tool" at bounding box center [103, 187] width 112 height 12
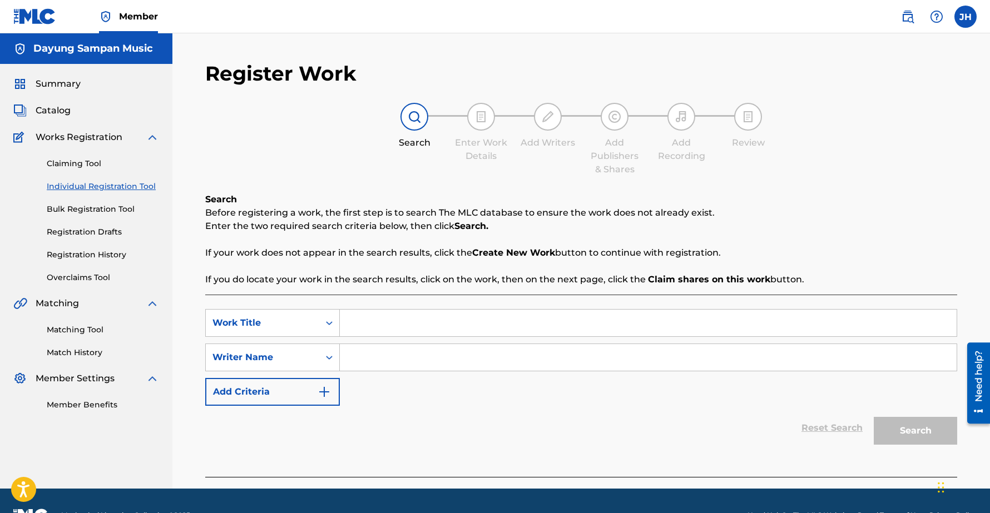
click at [363, 318] on input "Search Form" at bounding box center [648, 323] width 617 height 27
paste input "Windy Nights"
type input "Windy Nights"
click at [399, 364] on input "Search Form" at bounding box center [648, 357] width 617 height 27
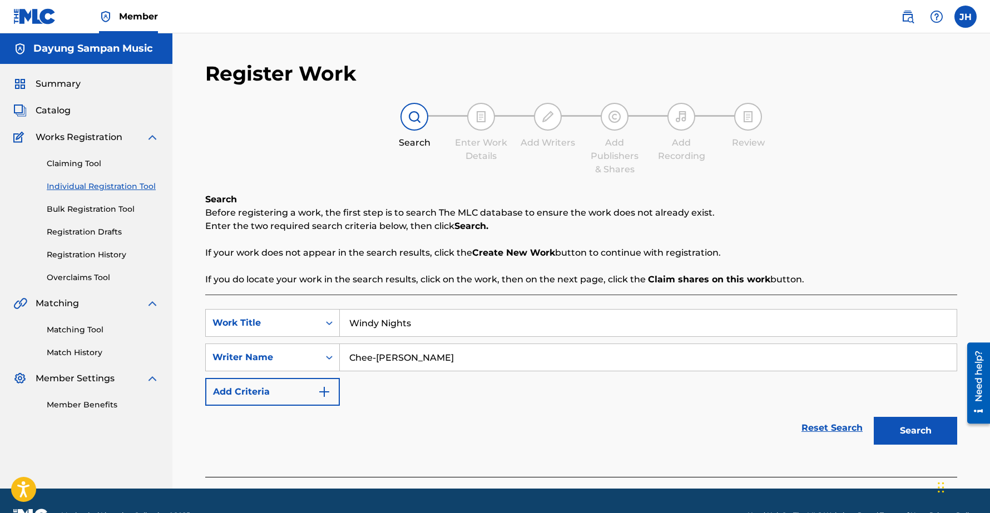
type input "Chee-[PERSON_NAME]"
click at [874, 417] on button "Search" at bounding box center [915, 431] width 83 height 28
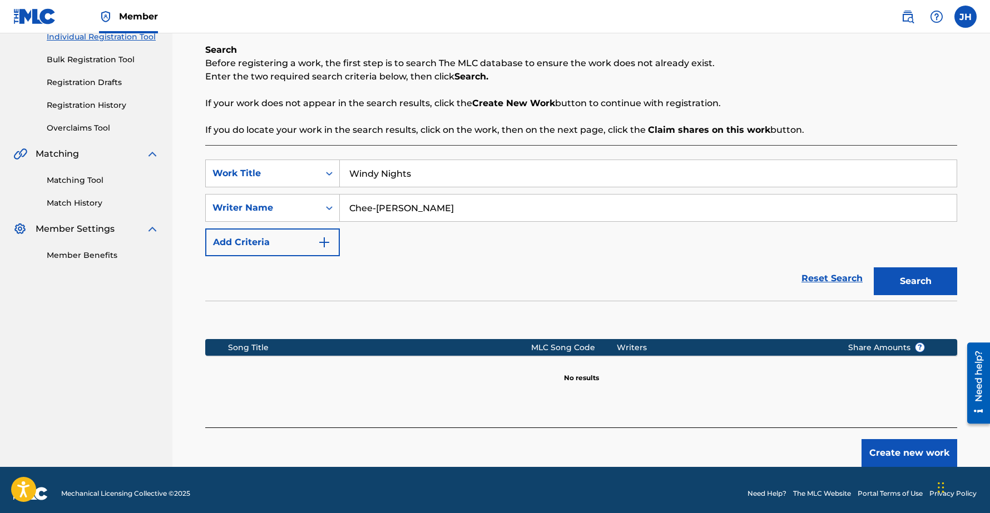
scroll to position [157, 0]
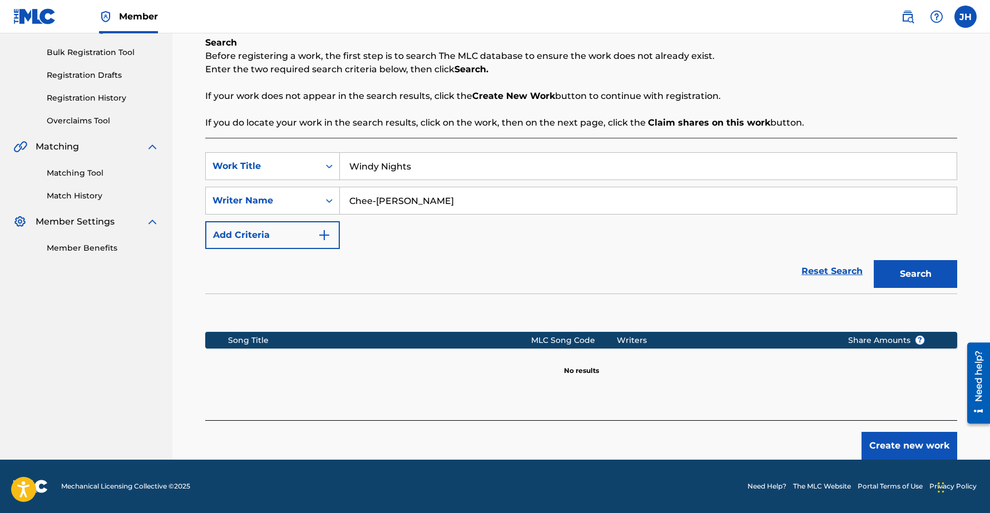
click at [901, 441] on button "Create new work" at bounding box center [910, 446] width 96 height 28
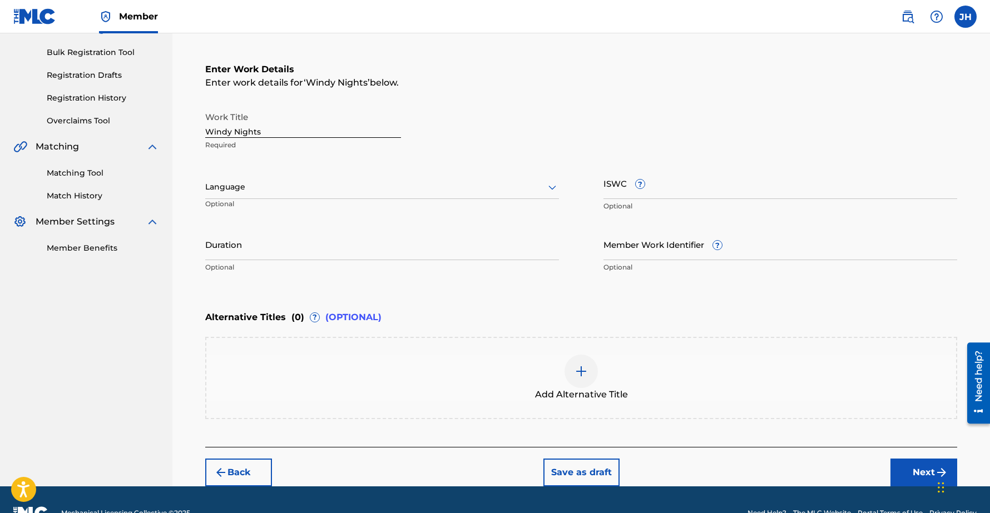
click at [248, 252] on input "Duration" at bounding box center [382, 245] width 354 height 32
type input "01:17"
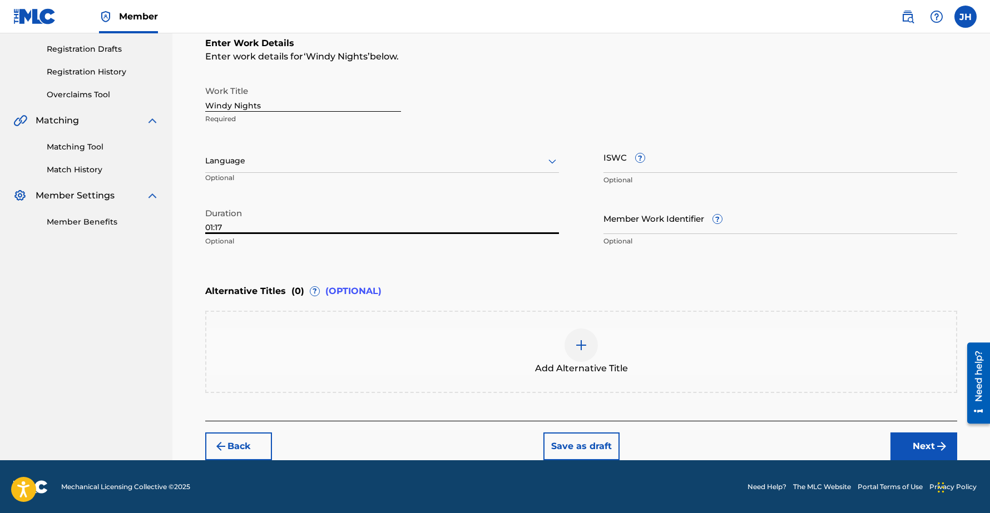
click at [913, 444] on button "Next" at bounding box center [924, 447] width 67 height 28
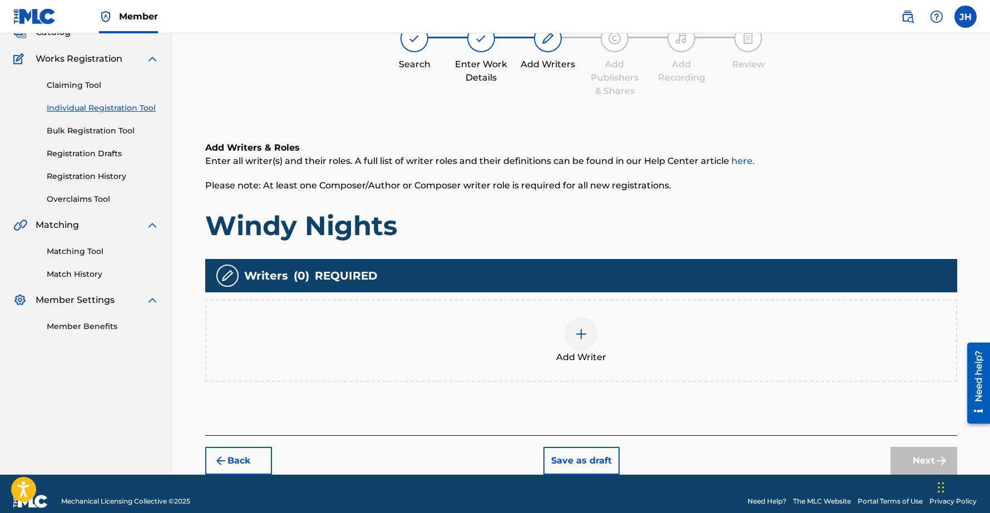
scroll to position [50, 0]
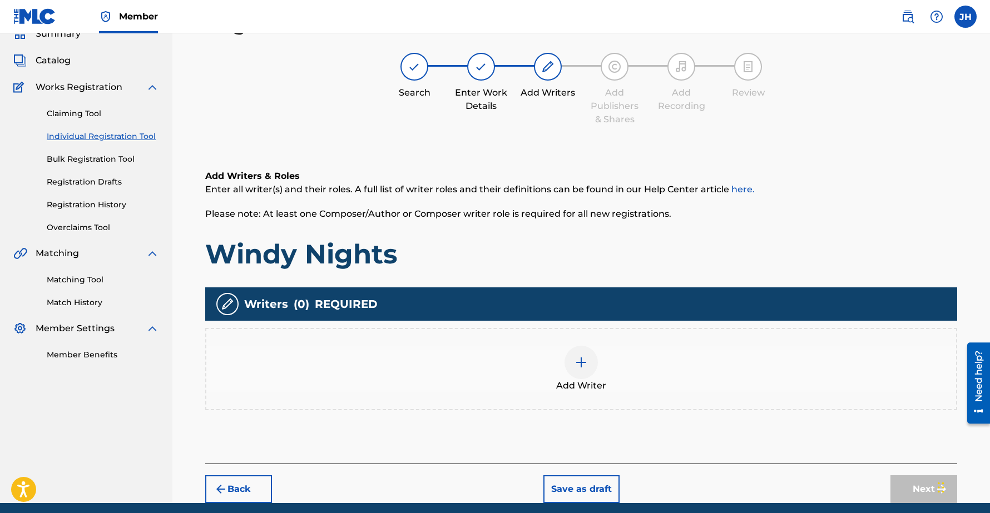
click at [582, 359] on img at bounding box center [581, 362] width 13 height 13
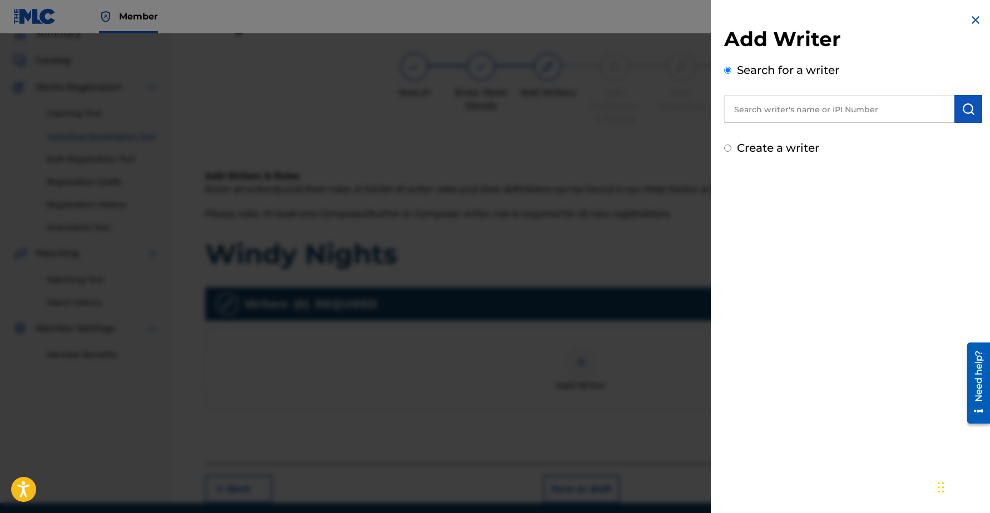
click at [777, 113] on input "text" at bounding box center [839, 109] width 230 height 28
type input "[PERSON_NAME]"
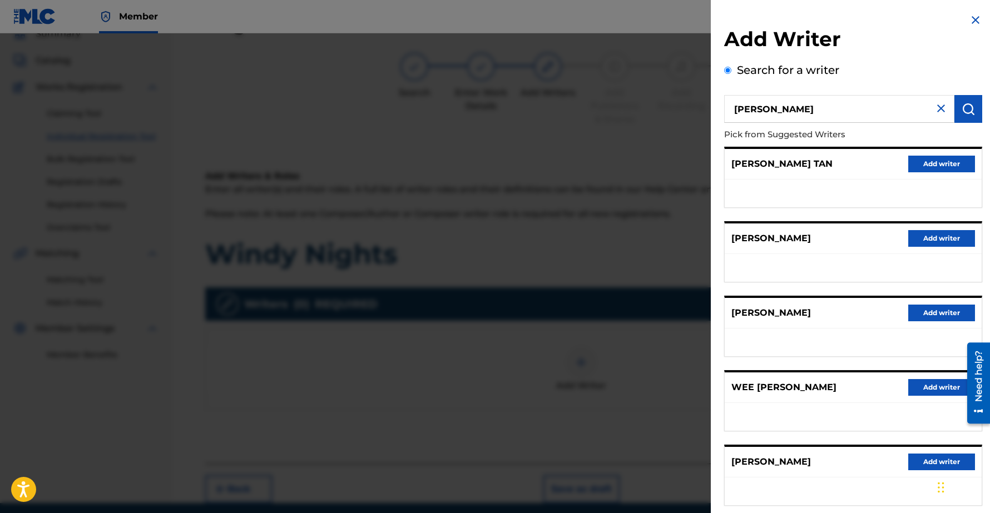
click at [920, 460] on button "Add writer" at bounding box center [941, 462] width 67 height 17
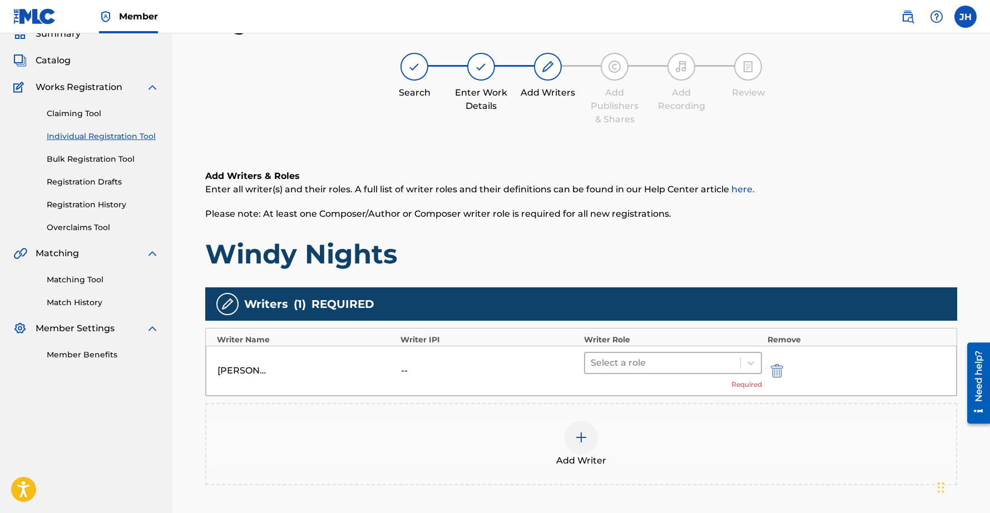
click at [655, 364] on div at bounding box center [663, 363] width 144 height 16
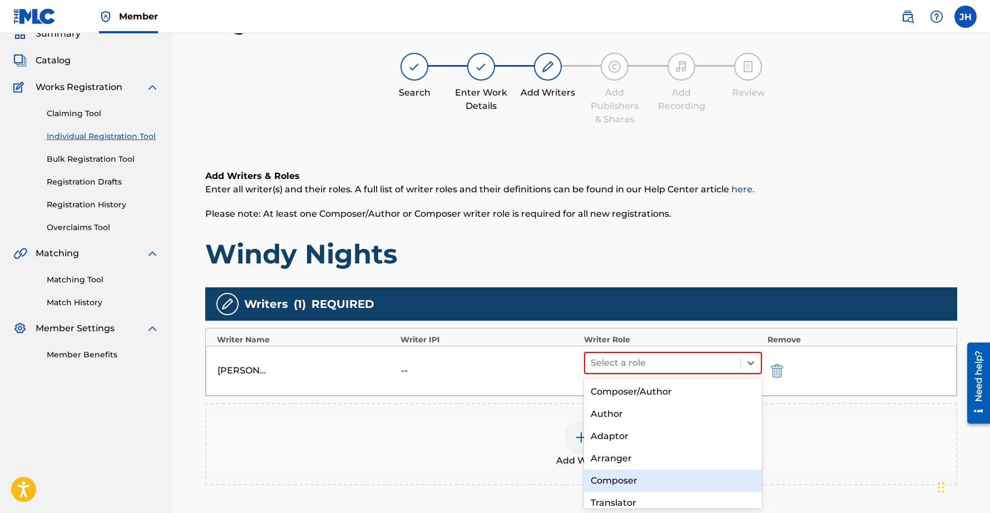
click at [622, 478] on div "Composer" at bounding box center [673, 481] width 178 height 22
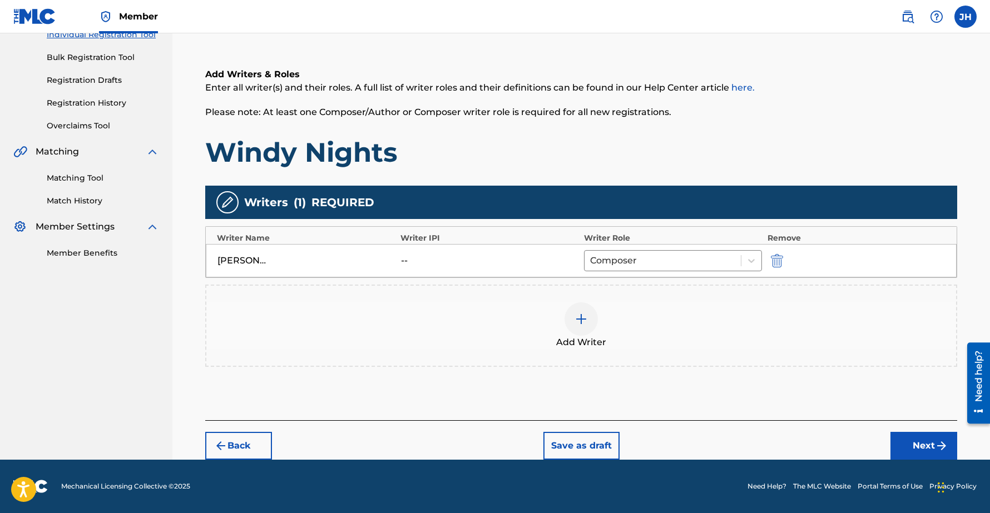
click at [923, 446] on button "Next" at bounding box center [924, 446] width 67 height 28
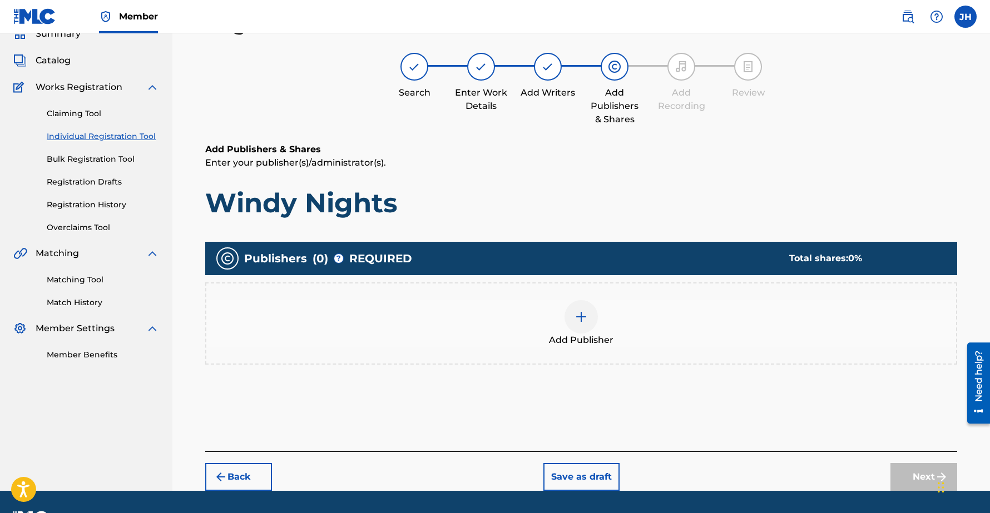
click at [584, 317] on img at bounding box center [581, 316] width 13 height 13
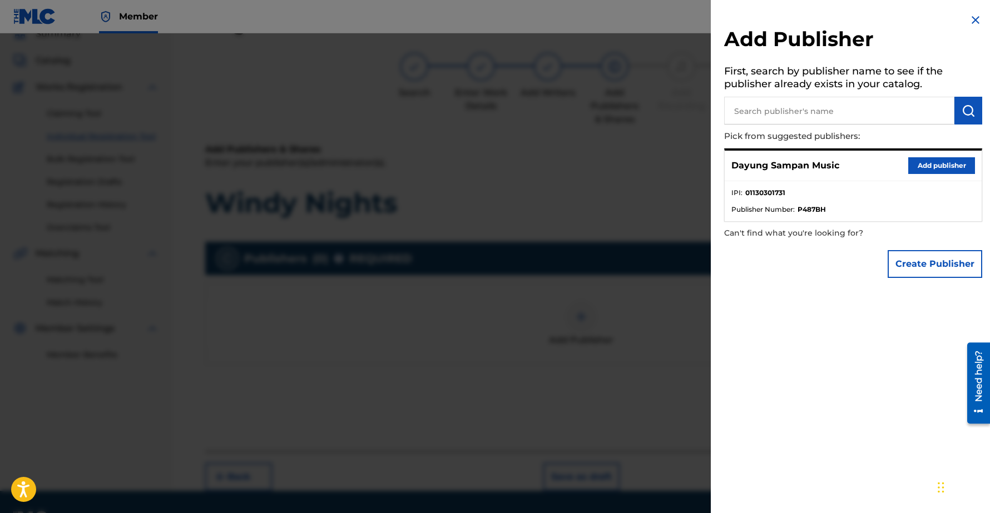
click at [928, 166] on button "Add publisher" at bounding box center [941, 165] width 67 height 17
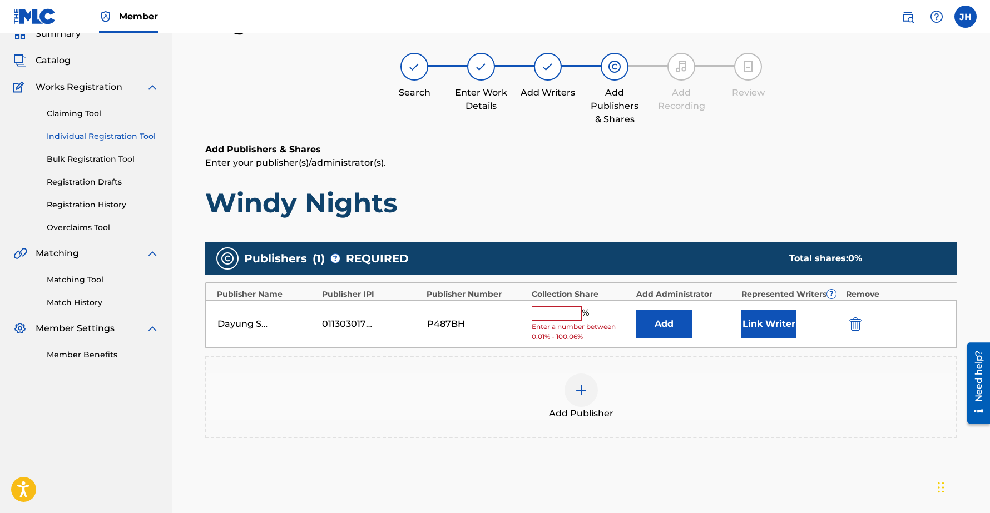
click at [561, 313] on input "text" at bounding box center [557, 314] width 50 height 14
type input "100"
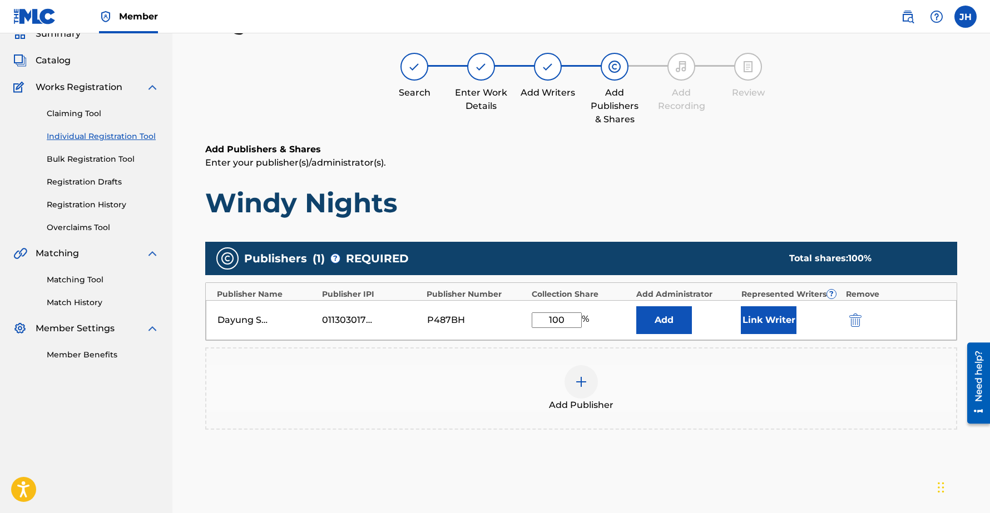
click at [759, 326] on button "Link Writer" at bounding box center [769, 321] width 56 height 28
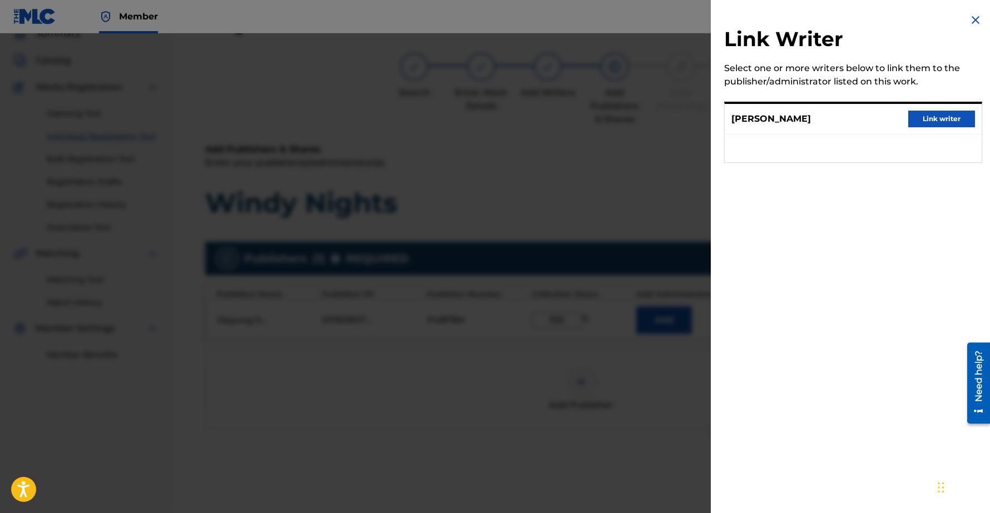
click at [930, 121] on button "Link writer" at bounding box center [941, 119] width 67 height 17
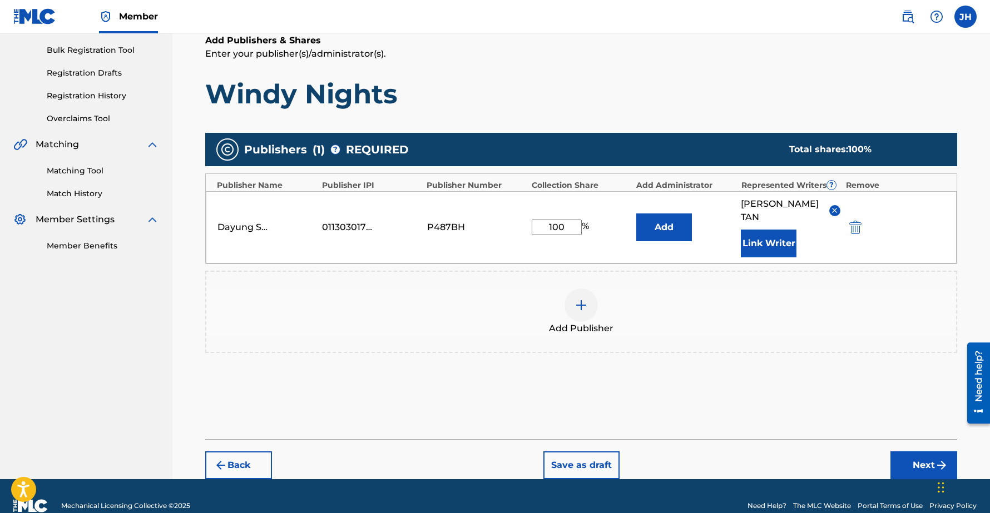
scroll to position [165, 0]
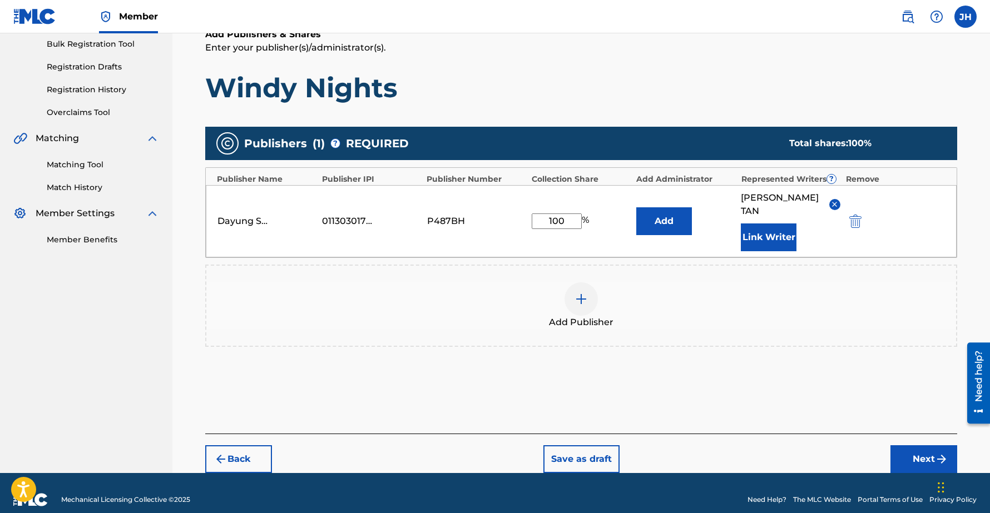
click at [929, 446] on button "Next" at bounding box center [924, 460] width 67 height 28
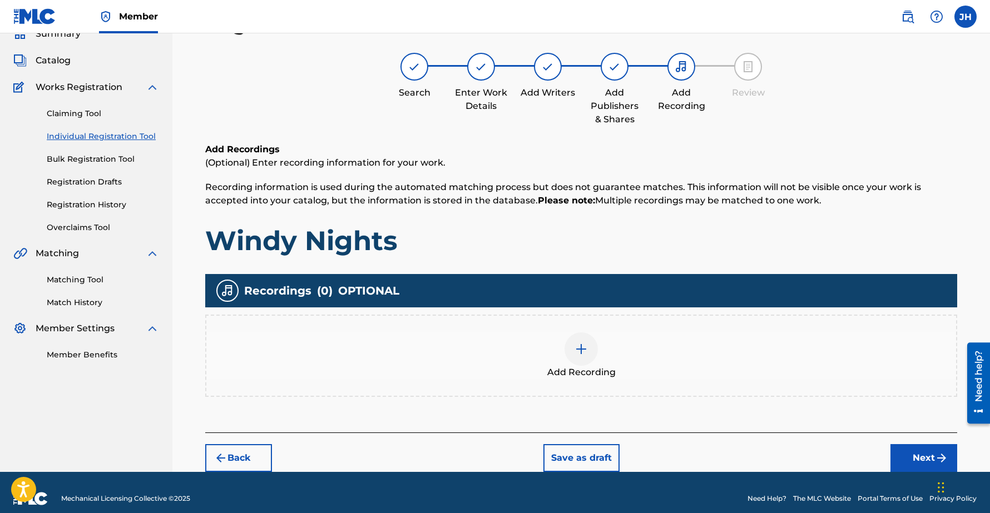
scroll to position [62, 0]
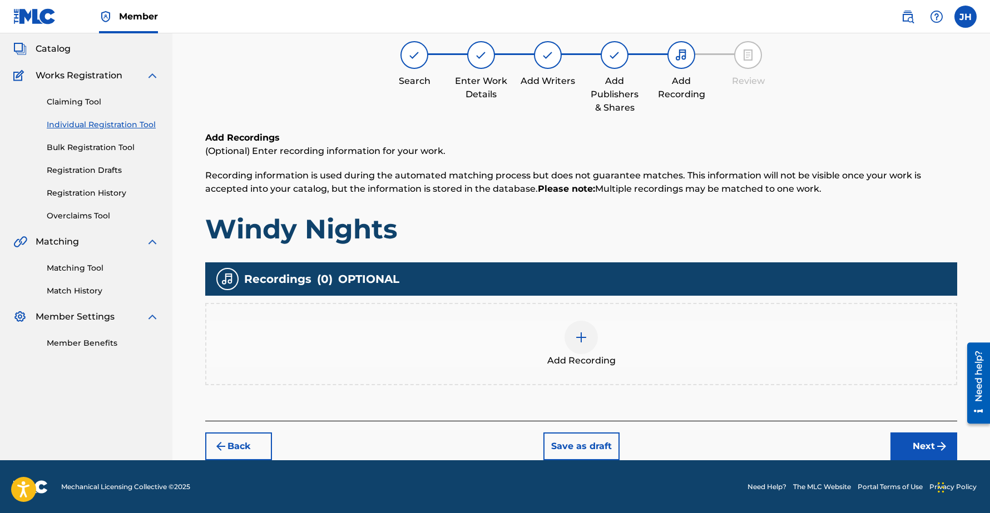
click at [926, 446] on button "Next" at bounding box center [924, 447] width 67 height 28
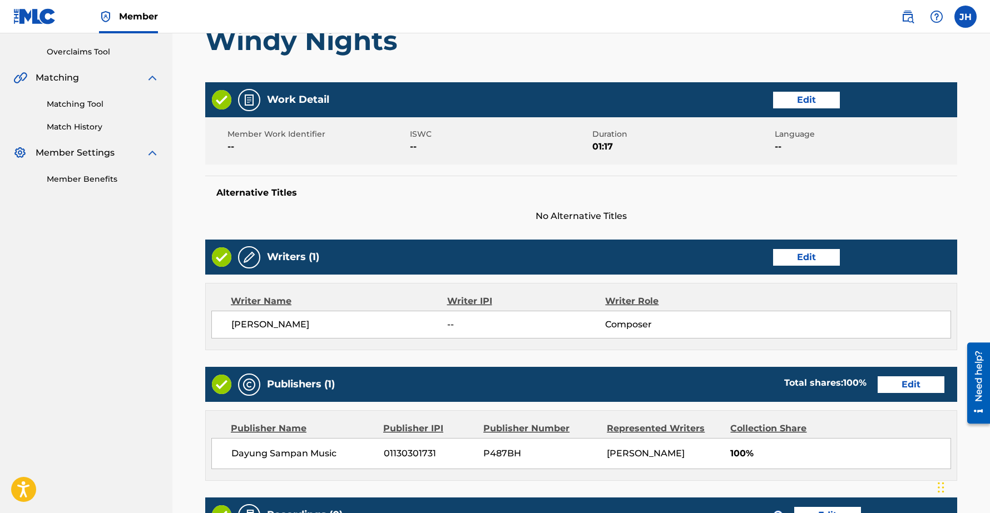
scroll to position [390, 0]
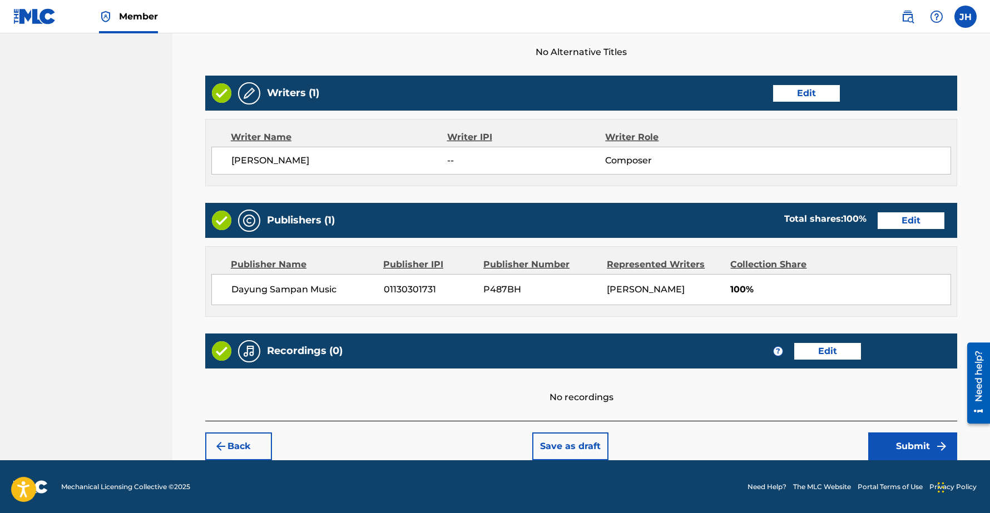
click at [903, 444] on button "Submit" at bounding box center [912, 447] width 89 height 28
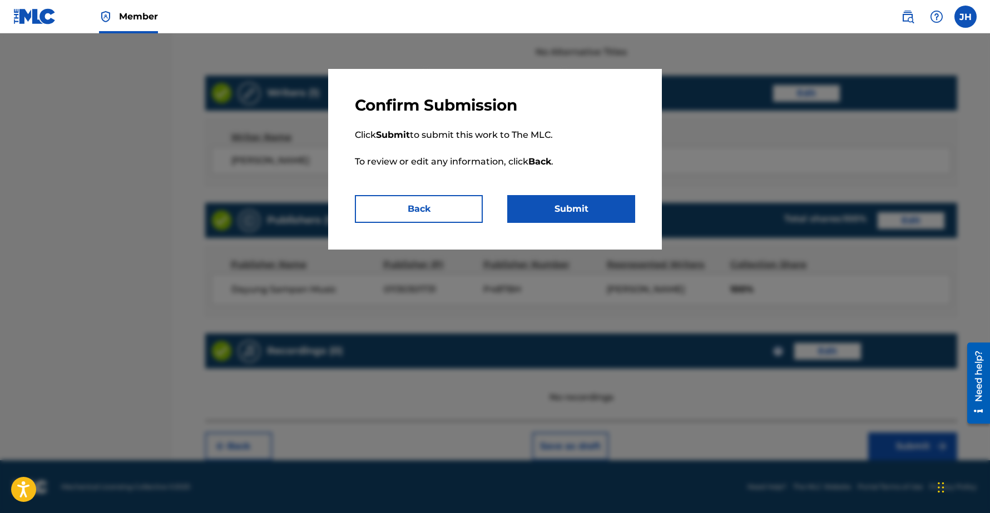
click at [566, 204] on button "Submit" at bounding box center [571, 209] width 128 height 28
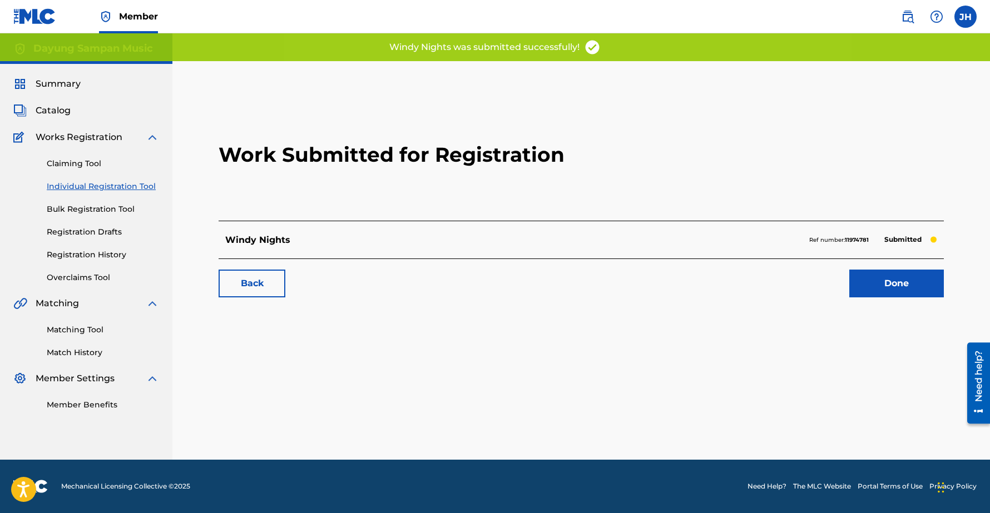
click at [902, 286] on link "Done" at bounding box center [896, 284] width 95 height 28
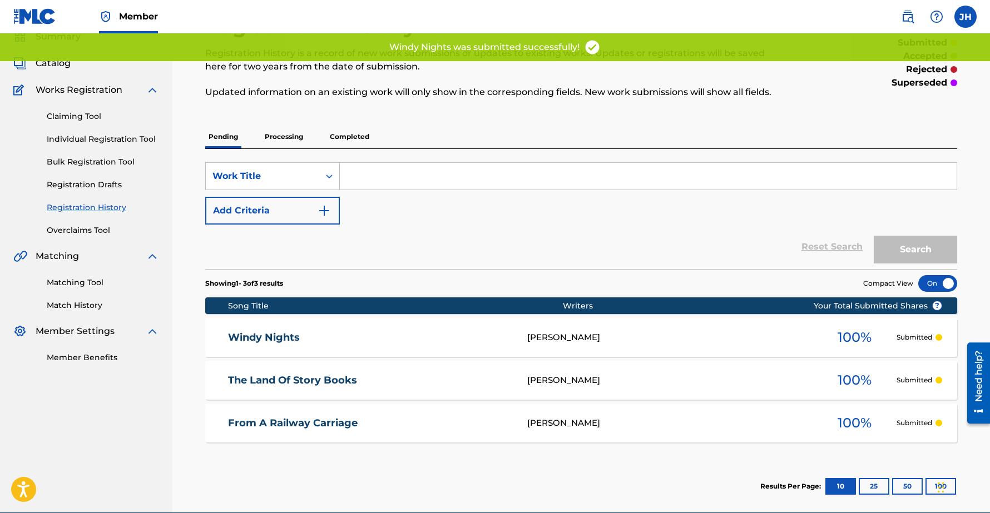
scroll to position [38, 0]
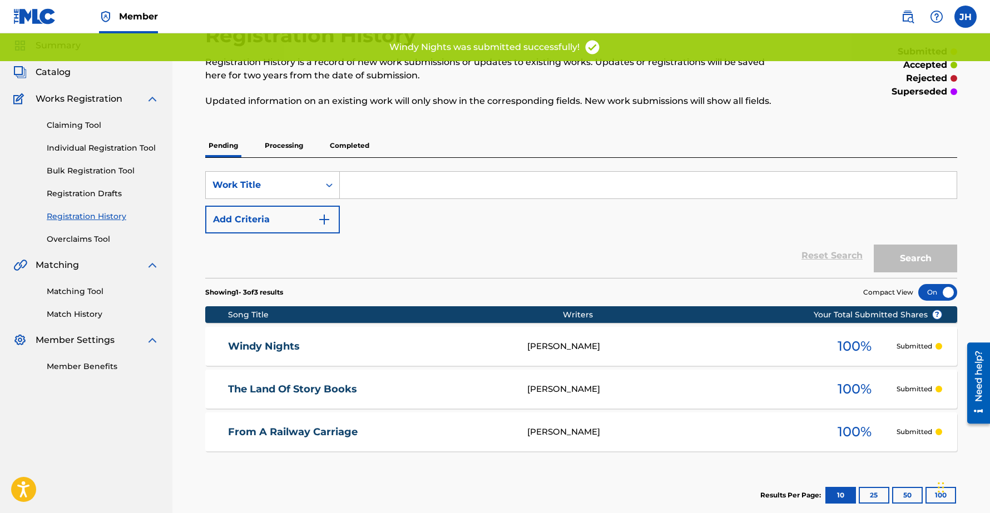
click at [293, 146] on p "Processing" at bounding box center [283, 145] width 45 height 23
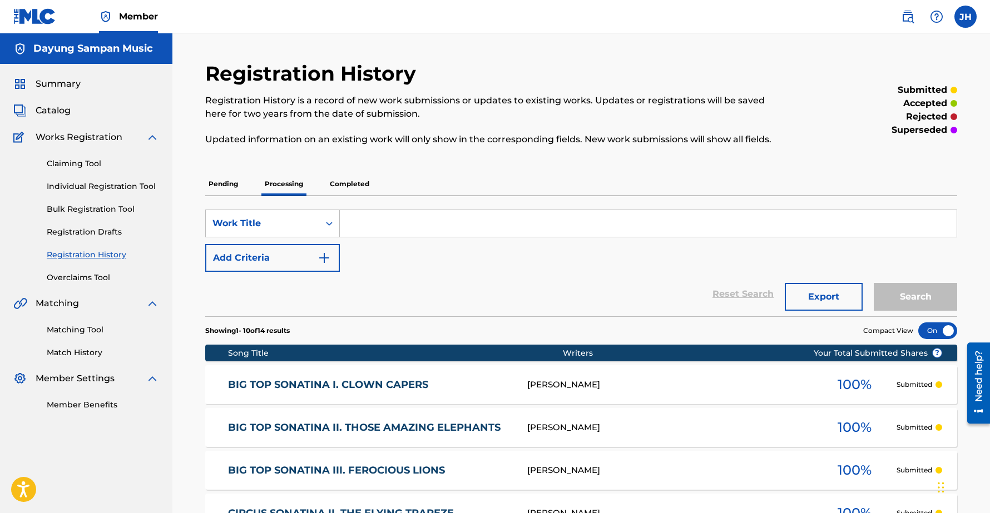
click at [345, 186] on p "Completed" at bounding box center [350, 183] width 46 height 23
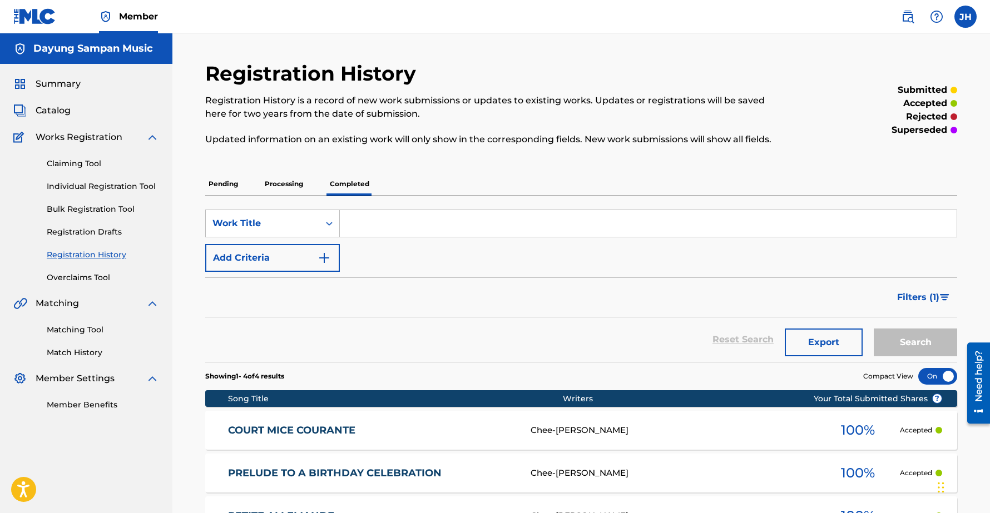
click at [225, 185] on p "Pending" at bounding box center [223, 183] width 36 height 23
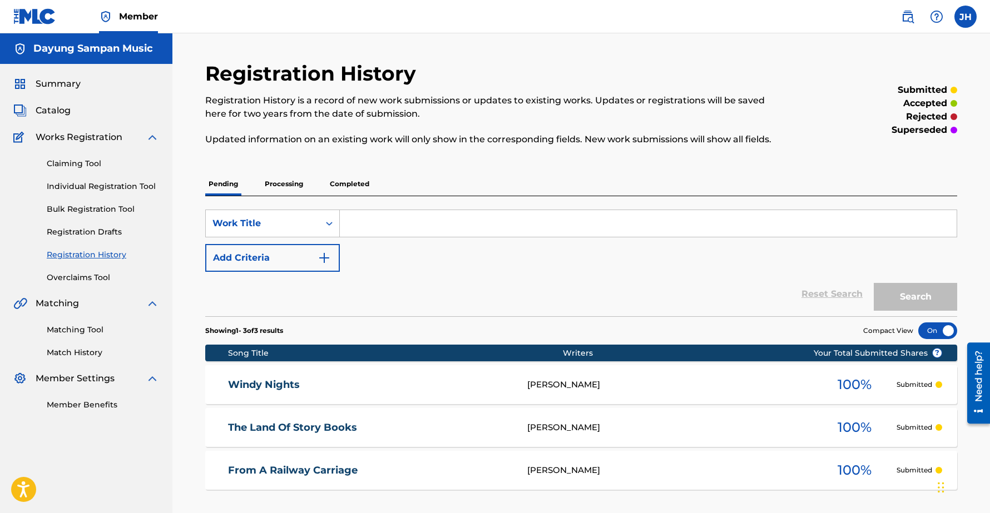
click at [75, 164] on link "Claiming Tool" at bounding box center [103, 164] width 112 height 12
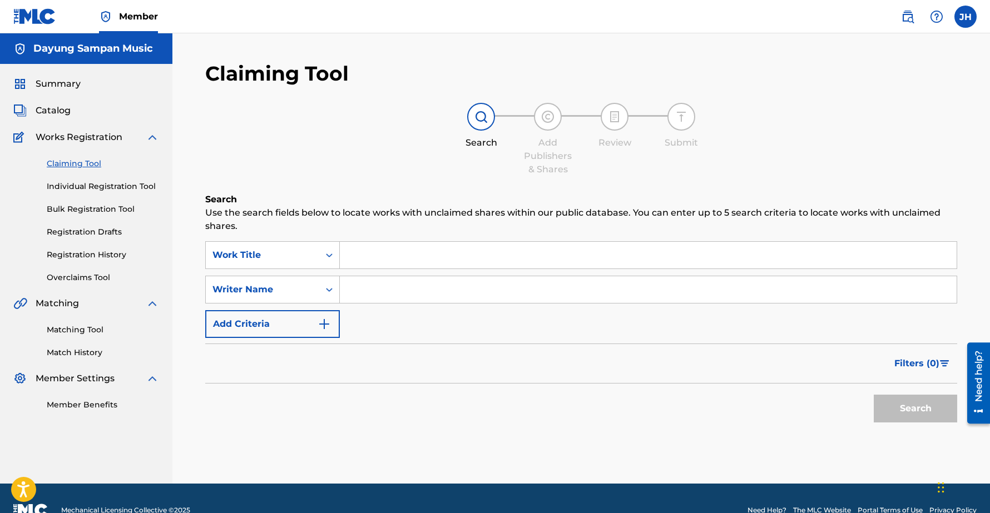
click at [78, 186] on link "Individual Registration Tool" at bounding box center [103, 187] width 112 height 12
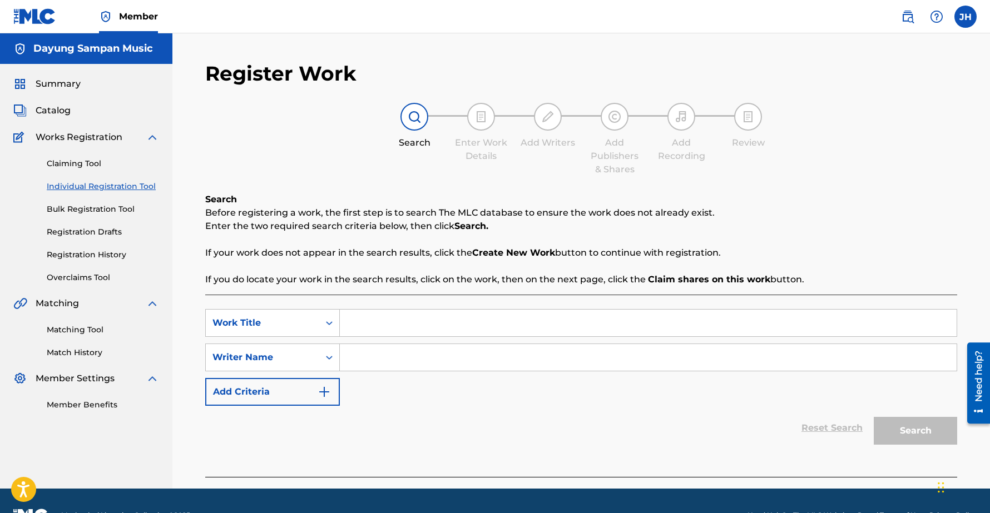
click at [358, 322] on input "Search Form" at bounding box center [648, 323] width 617 height 27
click at [42, 109] on span "Catalog" at bounding box center [53, 110] width 35 height 13
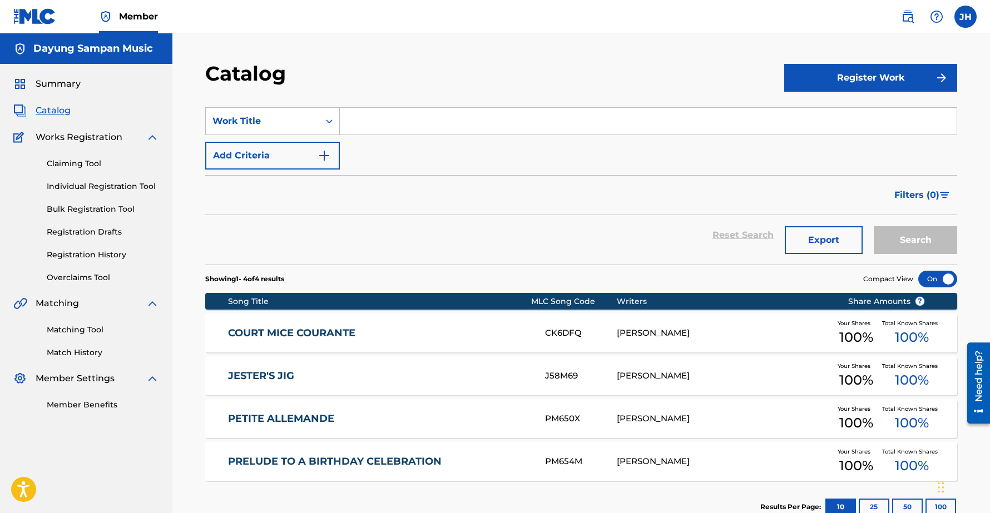
click at [50, 77] on div "Summary Catalog Works Registration Claiming Tool Individual Registration Tool B…" at bounding box center [86, 244] width 172 height 360
click at [39, 85] on span "Summary" at bounding box center [58, 83] width 45 height 13
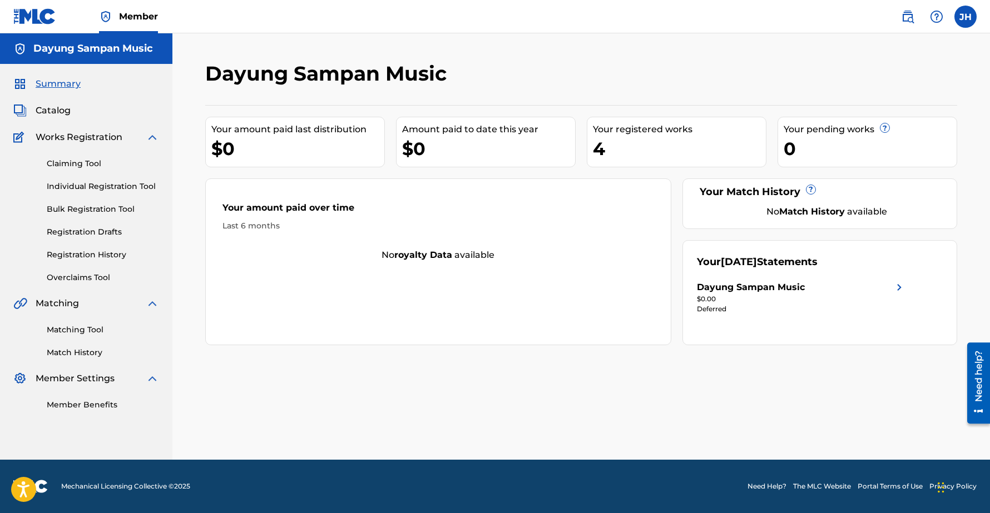
click at [68, 189] on link "Individual Registration Tool" at bounding box center [103, 187] width 112 height 12
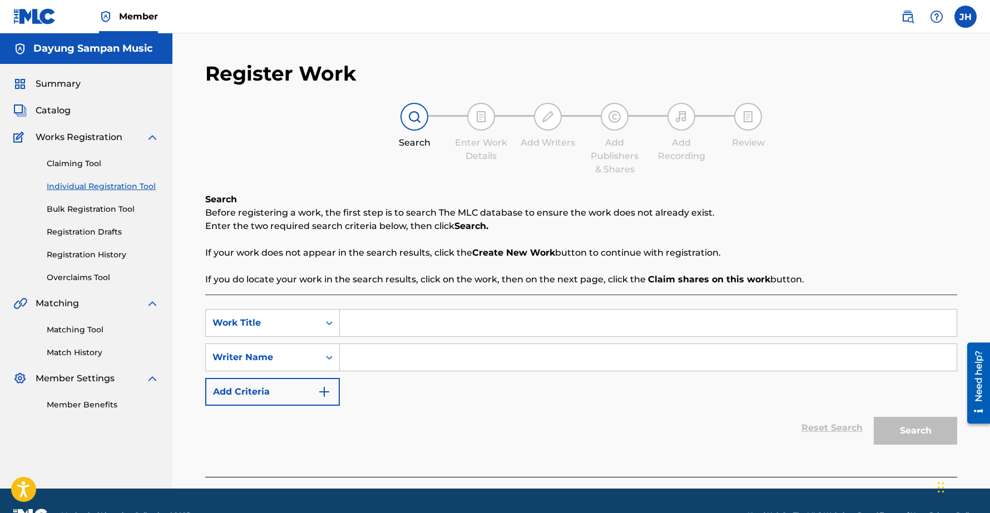
click at [368, 325] on input "Search Form" at bounding box center [648, 323] width 617 height 27
click at [359, 320] on input "Search Form" at bounding box center [648, 323] width 617 height 27
paste input "Autumn Fires"
type input "Autumn Fires"
click at [367, 359] on input "Search Form" at bounding box center [648, 357] width 617 height 27
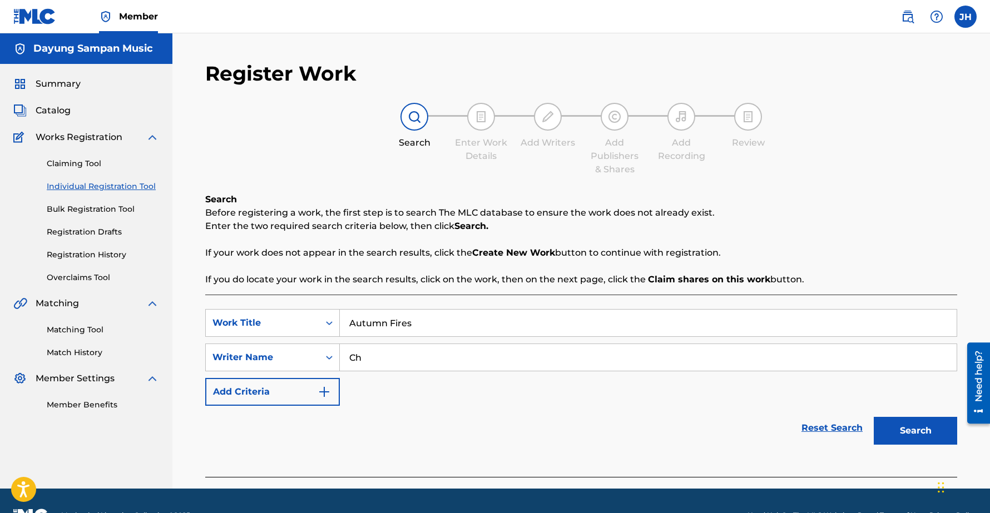
click at [874, 417] on button "Search" at bounding box center [915, 431] width 83 height 28
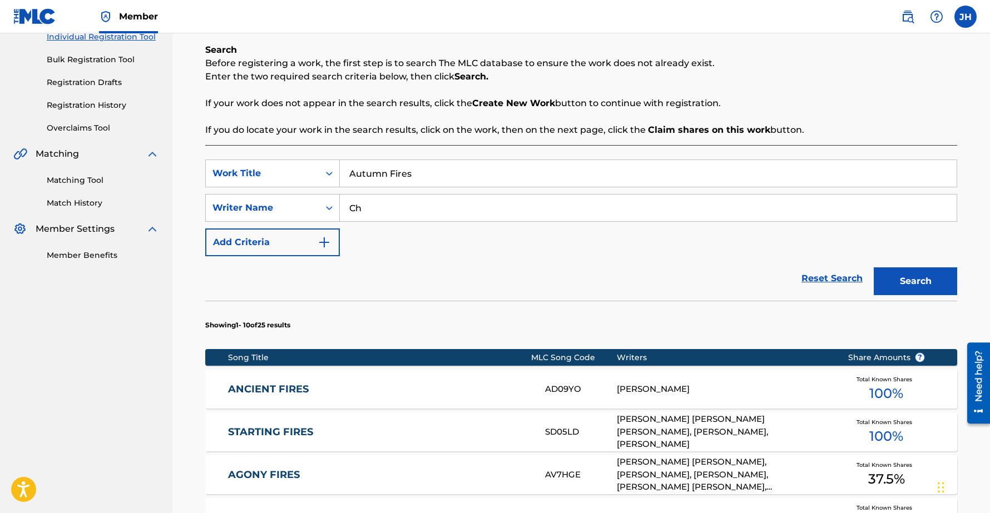
scroll to position [187, 0]
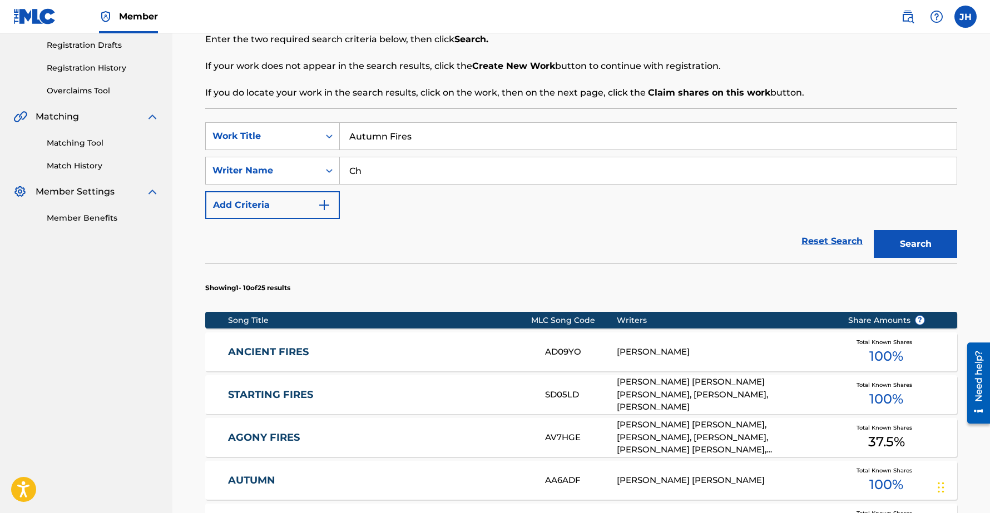
click at [391, 170] on input "Ch" at bounding box center [648, 170] width 617 height 27
type input "Chee-[PERSON_NAME]"
click at [874, 230] on button "Search" at bounding box center [915, 244] width 83 height 28
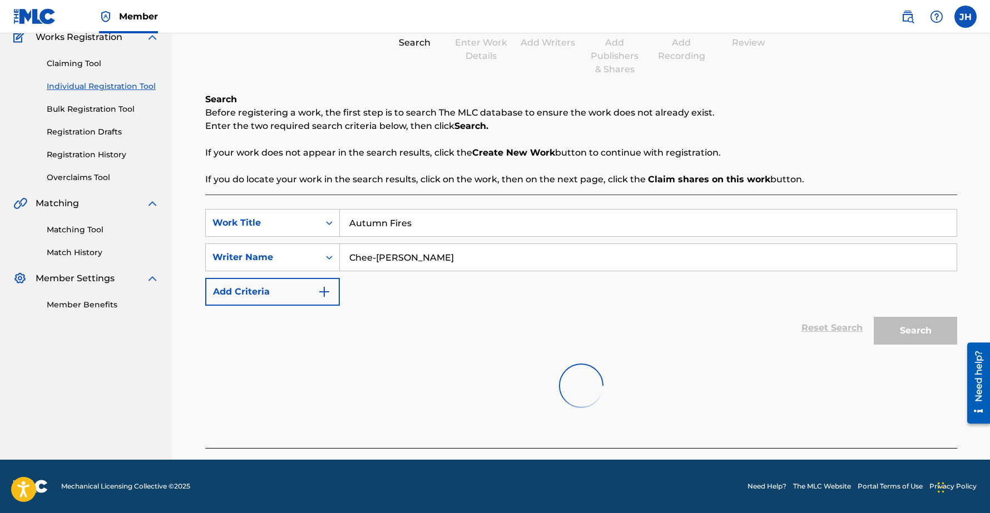
scroll to position [157, 0]
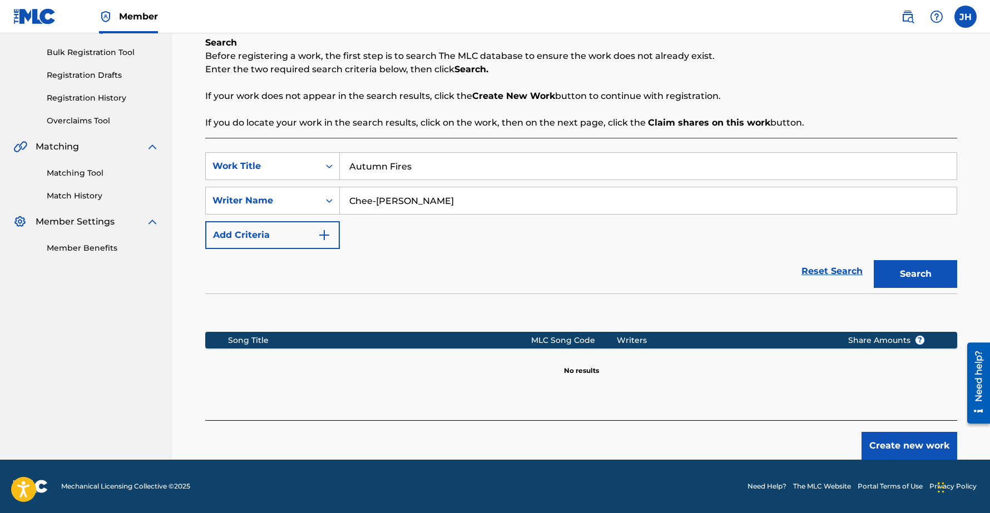
click at [917, 440] on button "Create new work" at bounding box center [910, 446] width 96 height 28
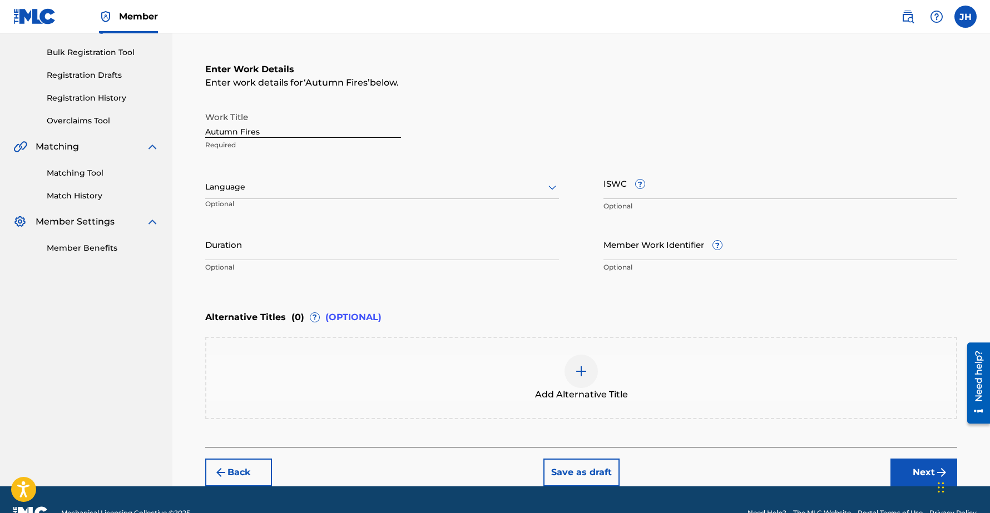
scroll to position [183, 0]
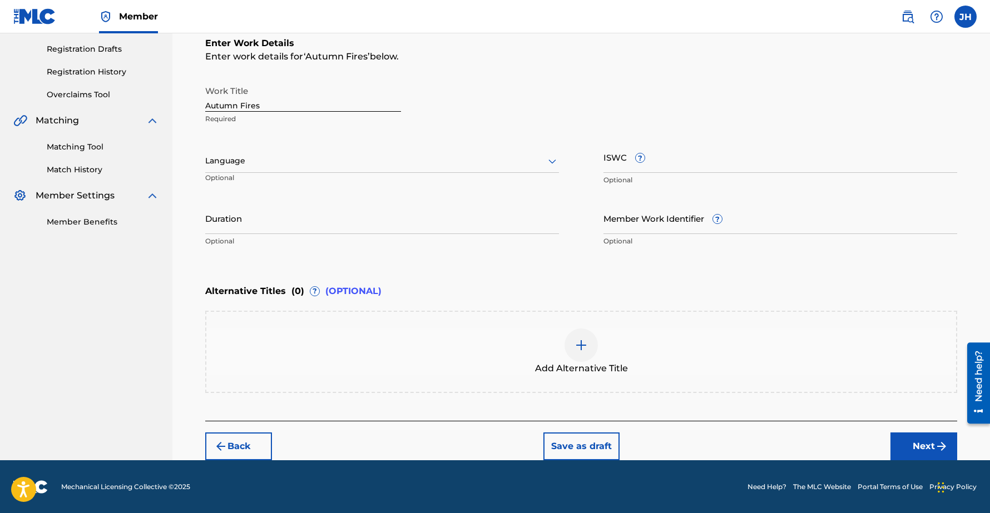
click at [272, 225] on input "Duration" at bounding box center [382, 218] width 354 height 32
type input "02:01"
click at [908, 443] on button "Next" at bounding box center [924, 447] width 67 height 28
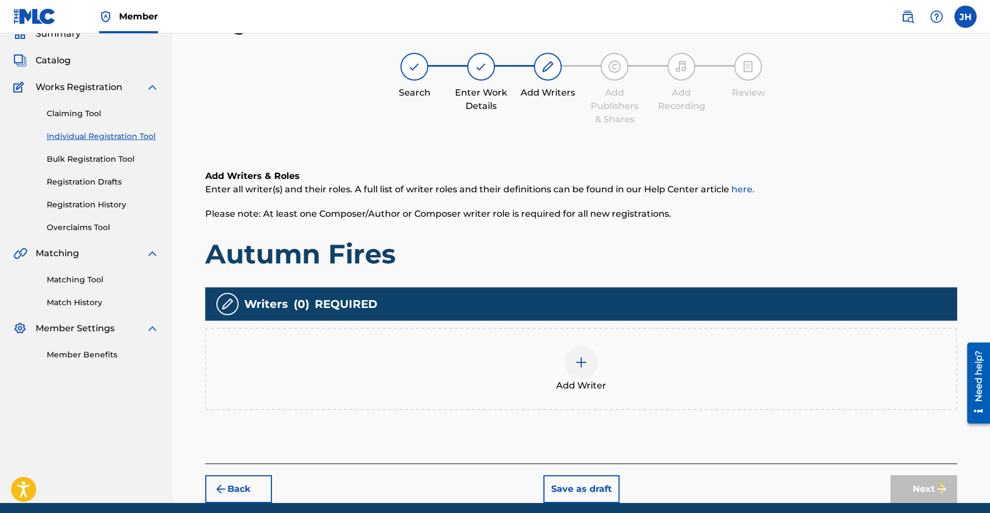
scroll to position [93, 0]
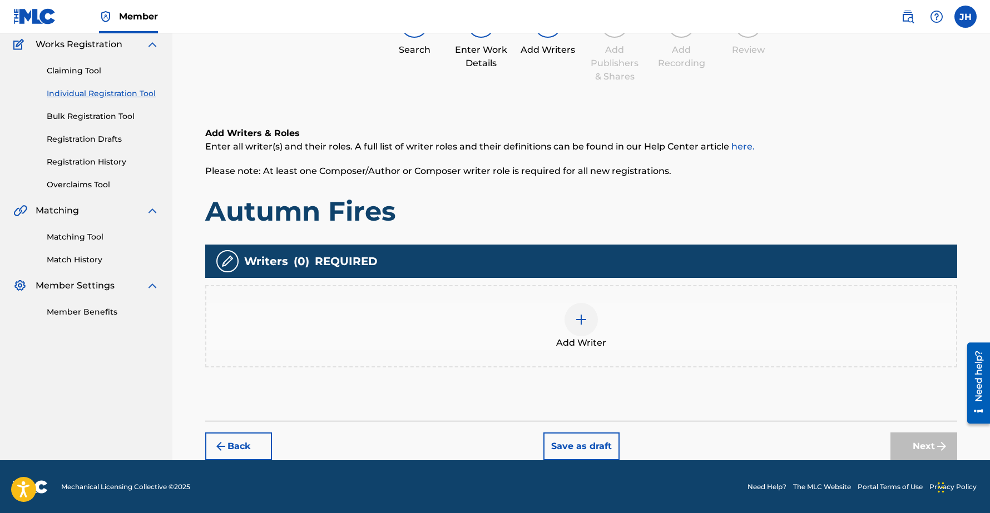
click at [585, 325] on img at bounding box center [581, 319] width 13 height 13
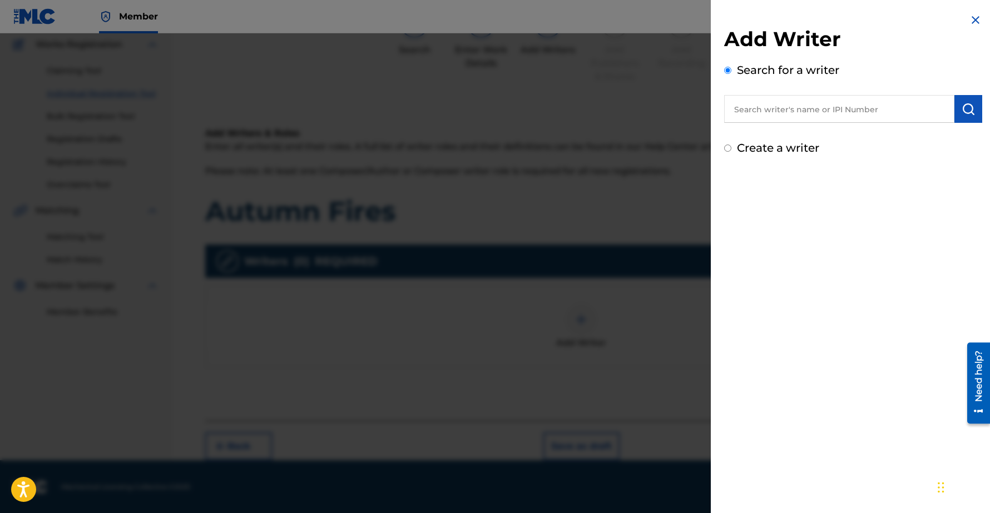
click at [819, 105] on input "text" at bounding box center [839, 109] width 230 height 28
type input "Chee-[PERSON_NAME]"
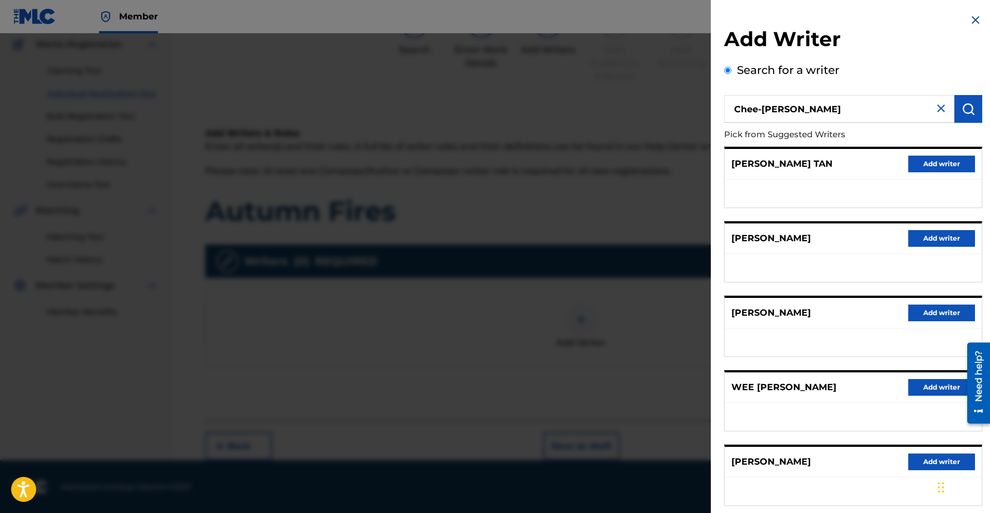
click at [915, 459] on button "Add writer" at bounding box center [941, 462] width 67 height 17
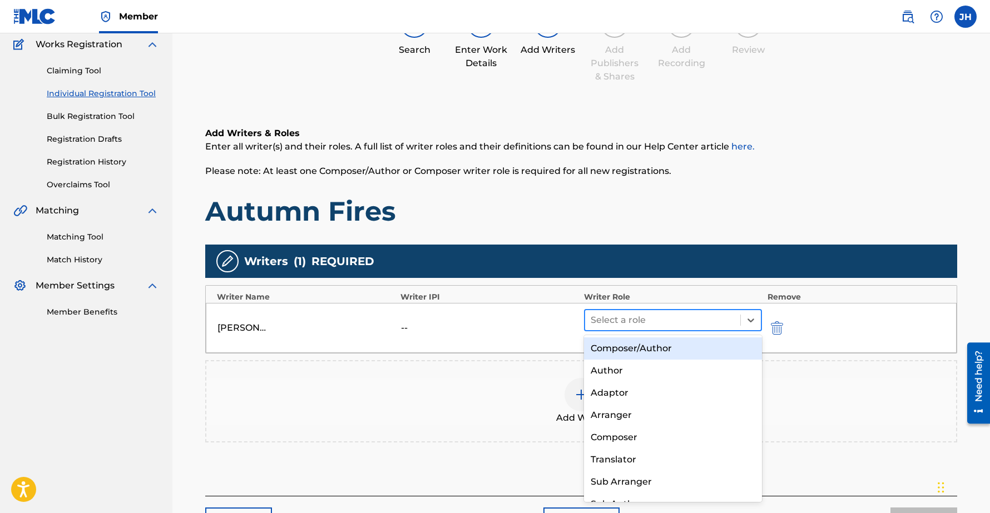
click at [606, 320] on div at bounding box center [663, 321] width 144 height 16
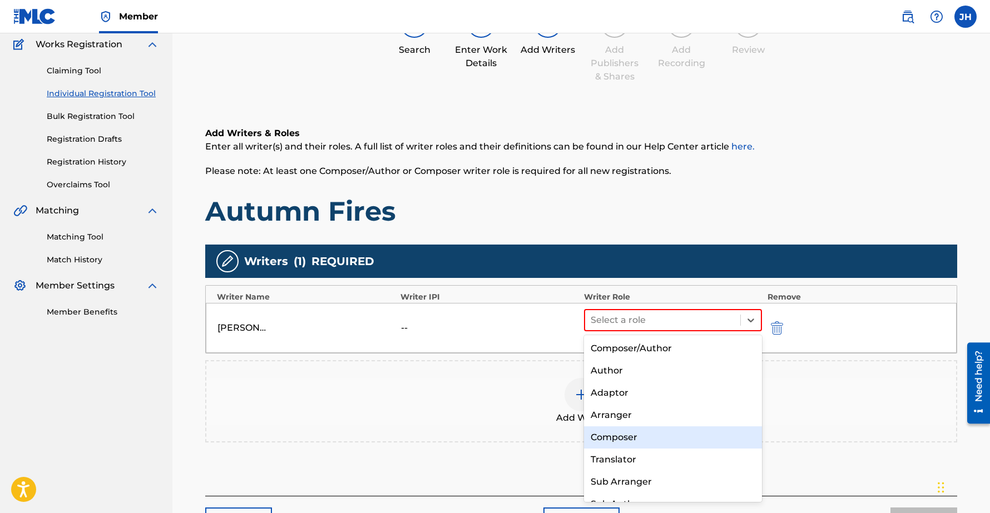
click at [627, 432] on div "Composer" at bounding box center [673, 438] width 178 height 22
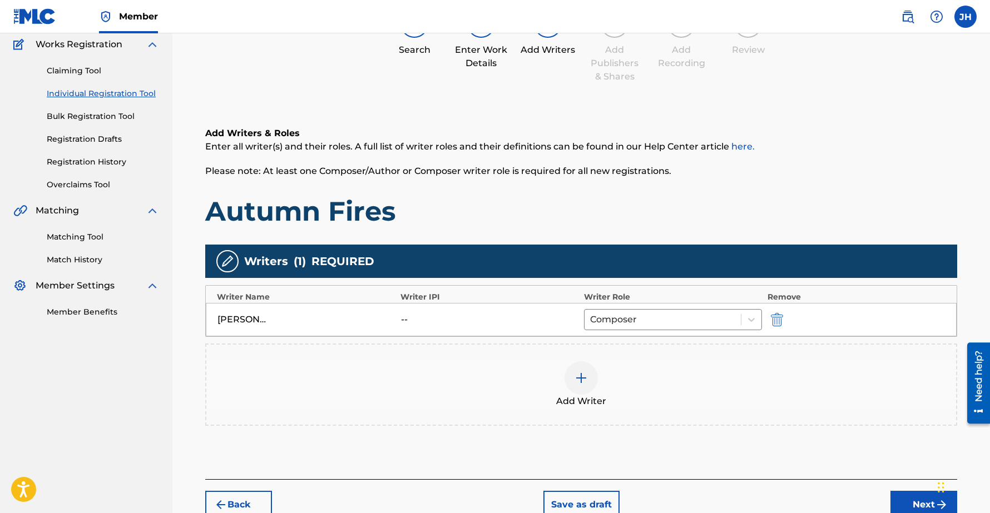
scroll to position [152, 0]
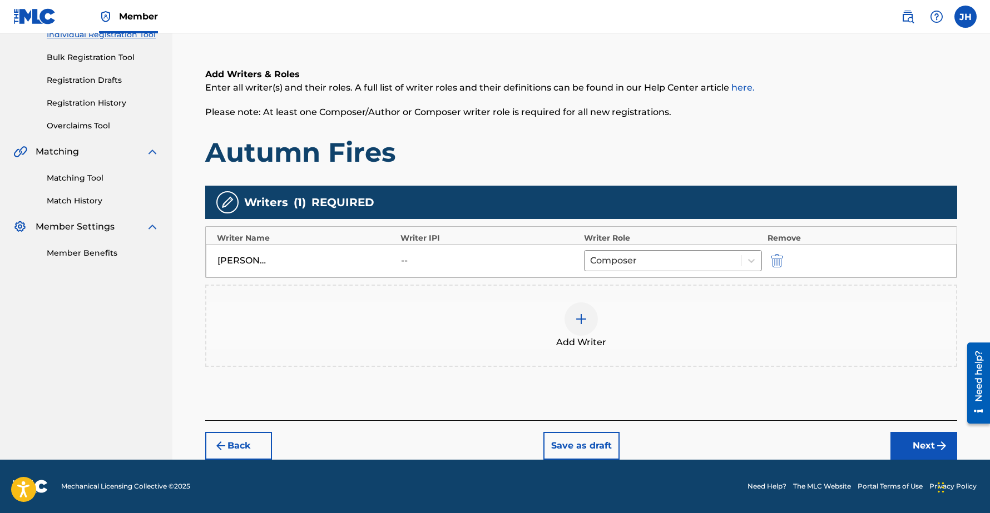
click at [916, 447] on button "Next" at bounding box center [924, 446] width 67 height 28
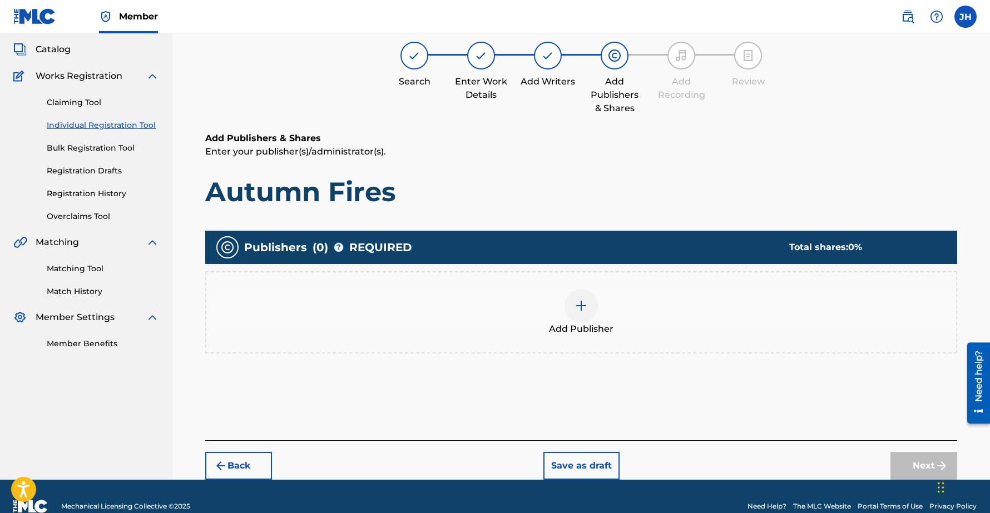
scroll to position [50, 0]
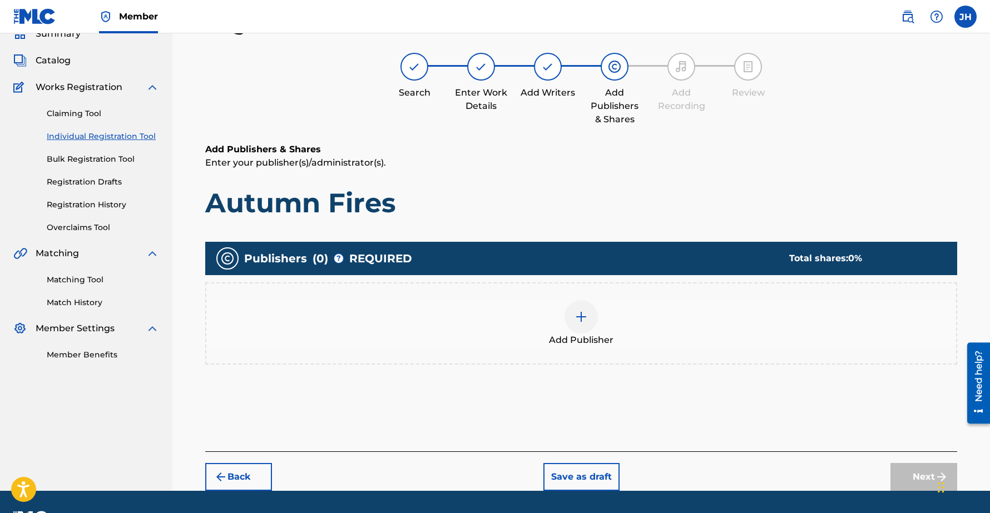
click at [579, 320] on img at bounding box center [581, 316] width 13 height 13
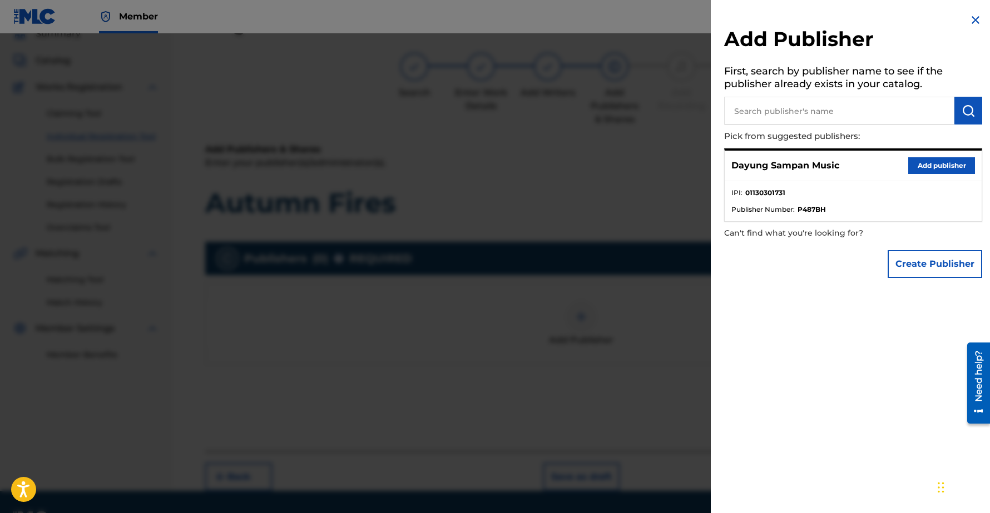
click at [952, 155] on div "Dayung Sampan Music Add publisher" at bounding box center [853, 166] width 257 height 31
click at [943, 165] on button "Add publisher" at bounding box center [941, 165] width 67 height 17
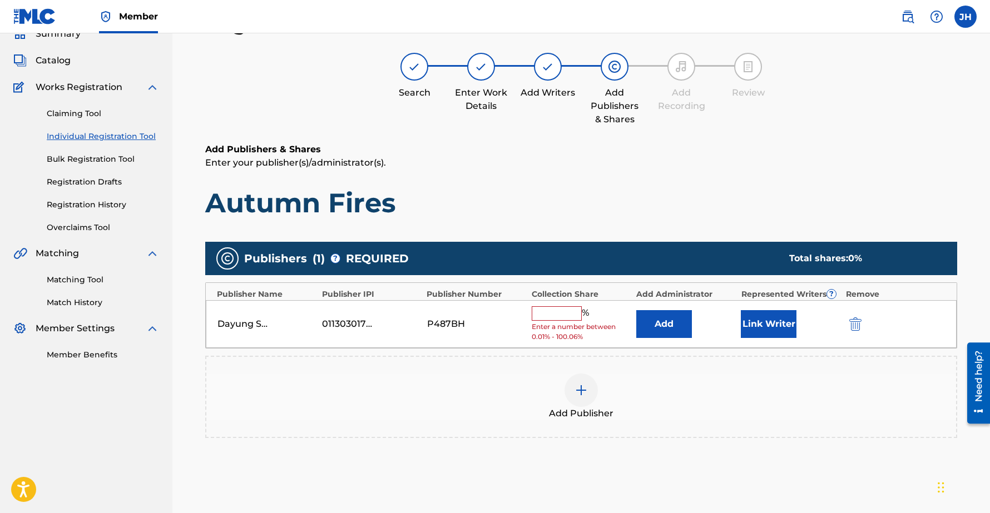
click at [543, 308] on input "text" at bounding box center [557, 314] width 50 height 14
type input "100"
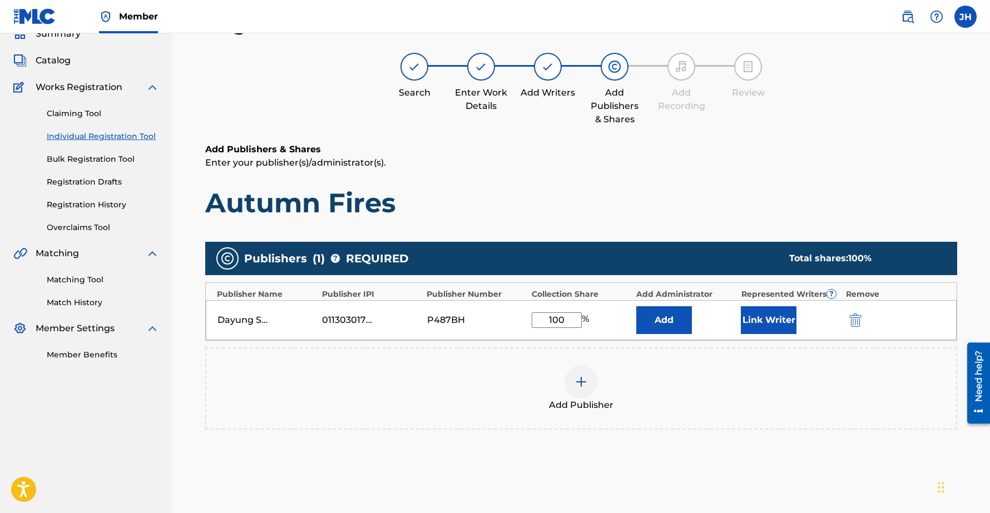
click at [773, 316] on button "Link Writer" at bounding box center [769, 321] width 56 height 28
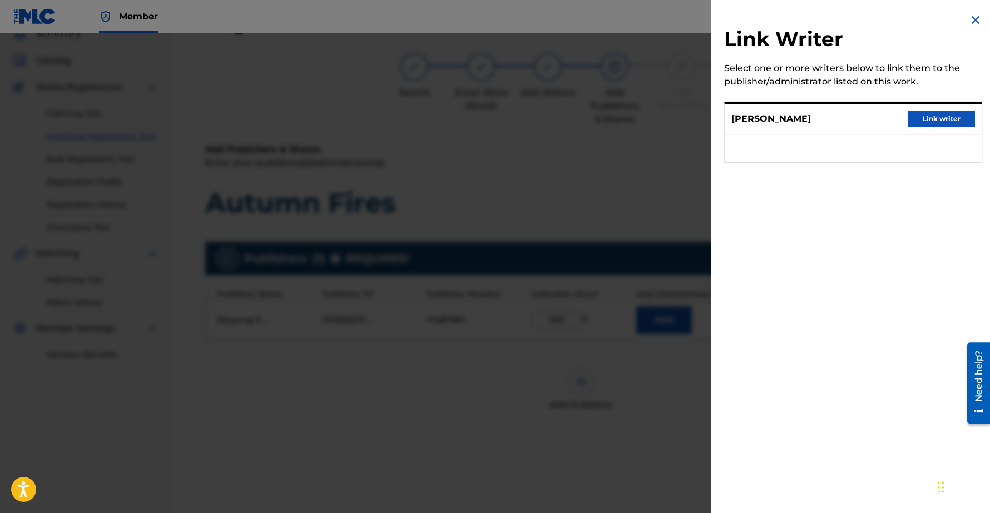
click at [922, 117] on button "Link writer" at bounding box center [941, 119] width 67 height 17
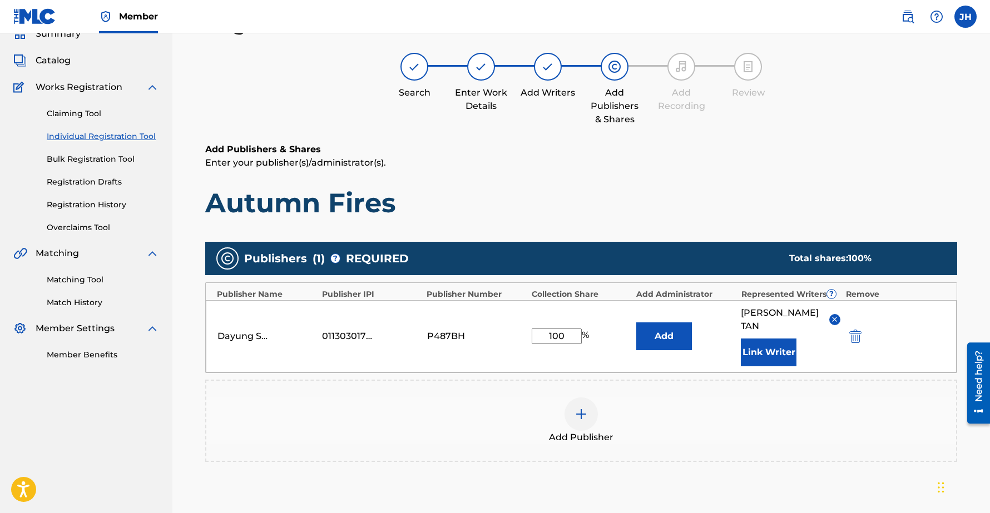
scroll to position [165, 0]
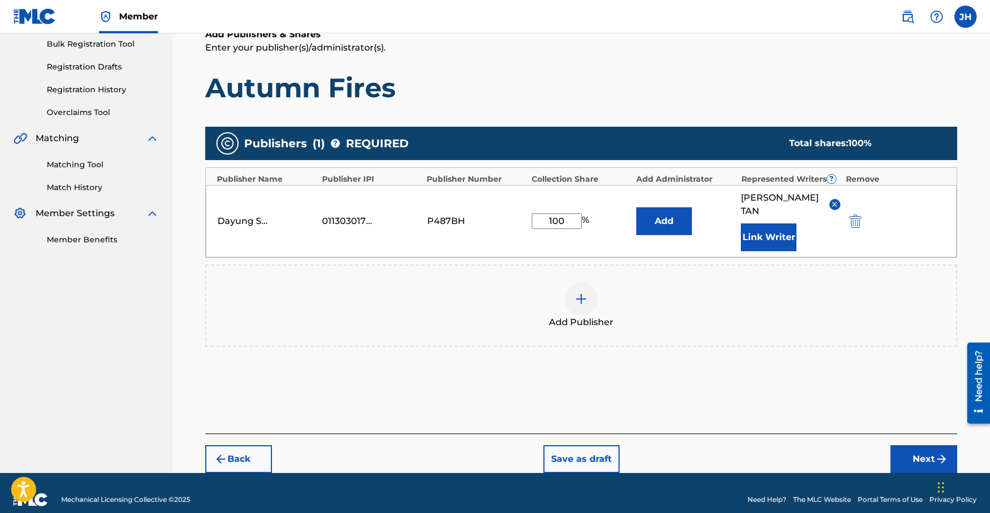
click at [935, 453] on img "submit" at bounding box center [941, 459] width 13 height 13
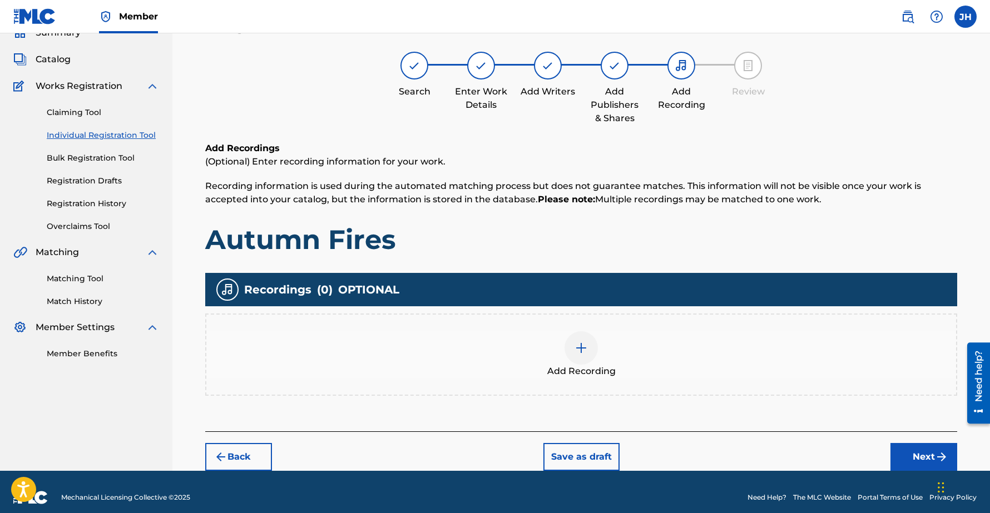
scroll to position [50, 0]
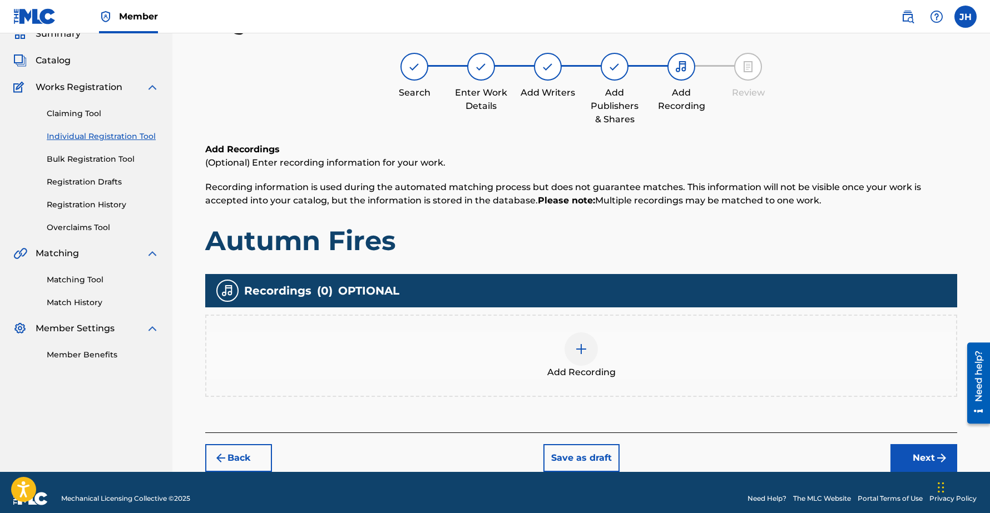
click at [916, 452] on button "Next" at bounding box center [924, 458] width 67 height 28
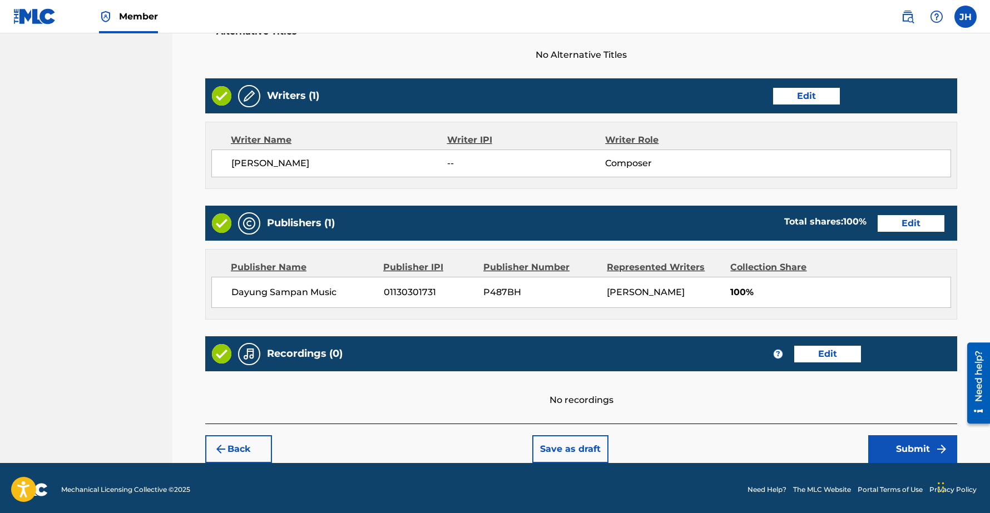
scroll to position [390, 0]
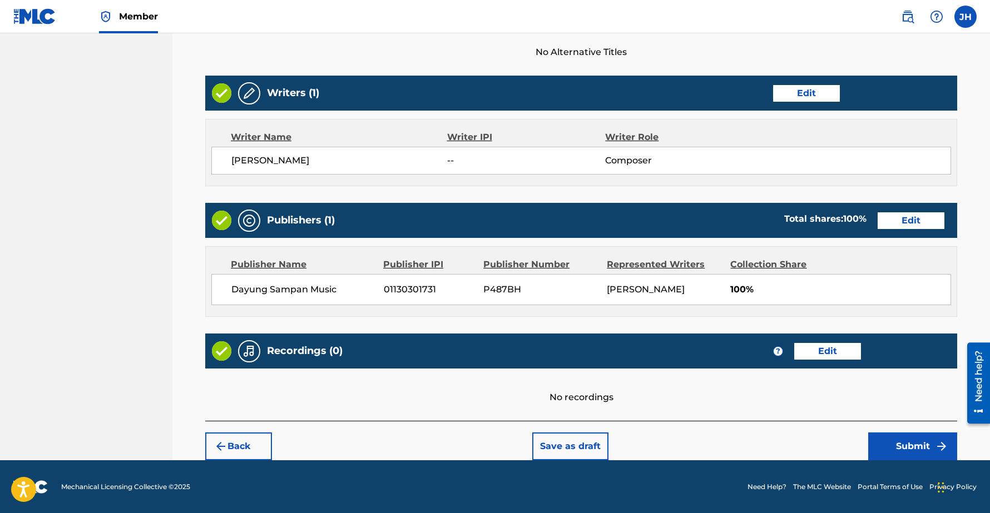
click at [893, 446] on button "Submit" at bounding box center [912, 447] width 89 height 28
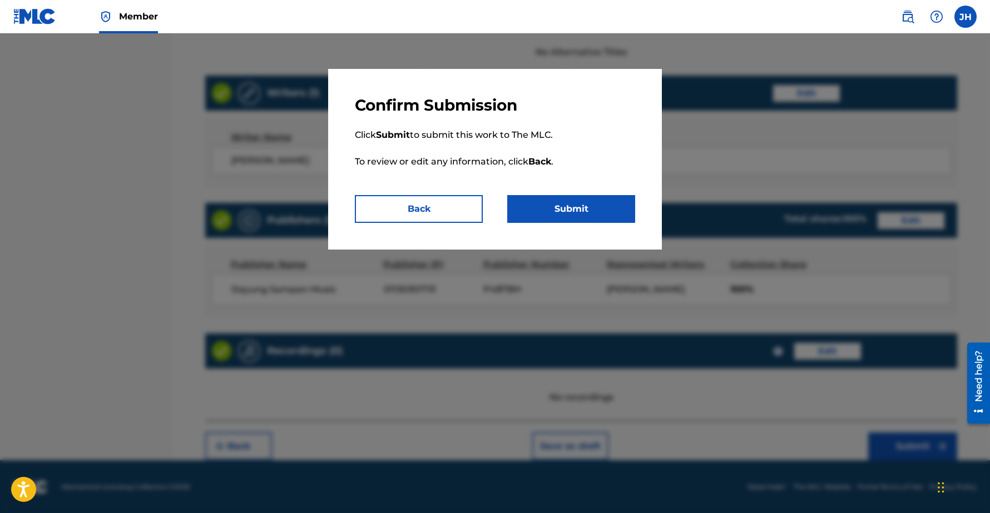
click at [587, 212] on button "Submit" at bounding box center [571, 209] width 128 height 28
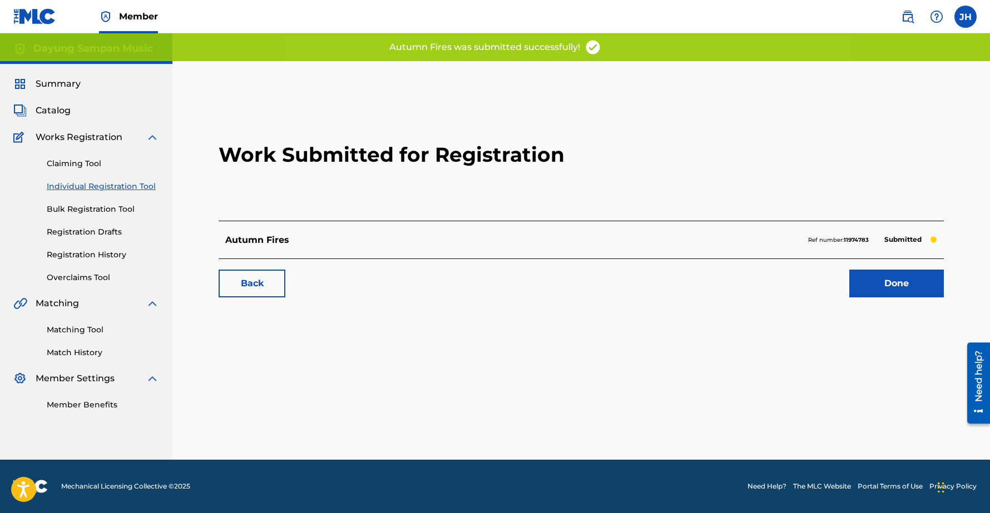
click at [893, 280] on link "Done" at bounding box center [896, 284] width 95 height 28
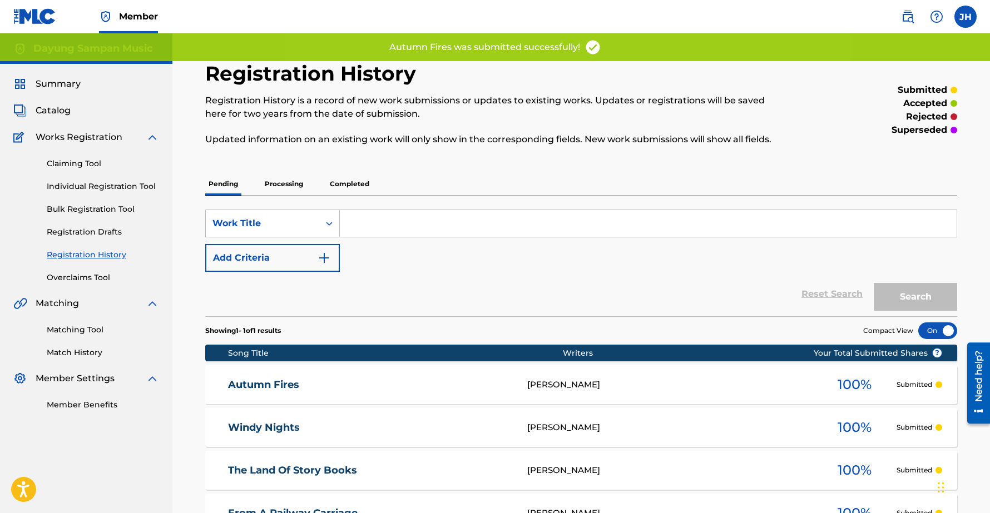
click at [393, 220] on input "Search Form" at bounding box center [648, 223] width 617 height 27
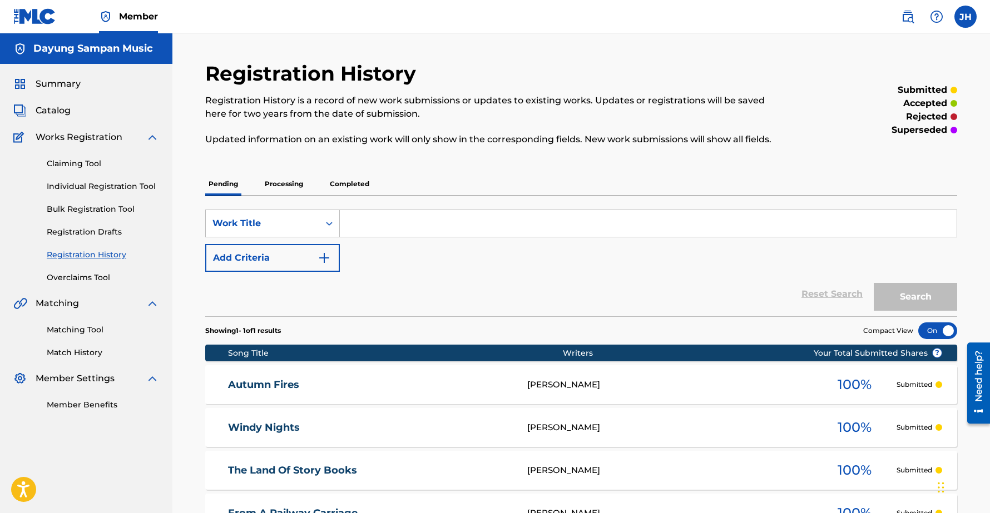
paste input "Awakening"
type input "Awakening"
click at [85, 186] on link "Individual Registration Tool" at bounding box center [103, 187] width 112 height 12
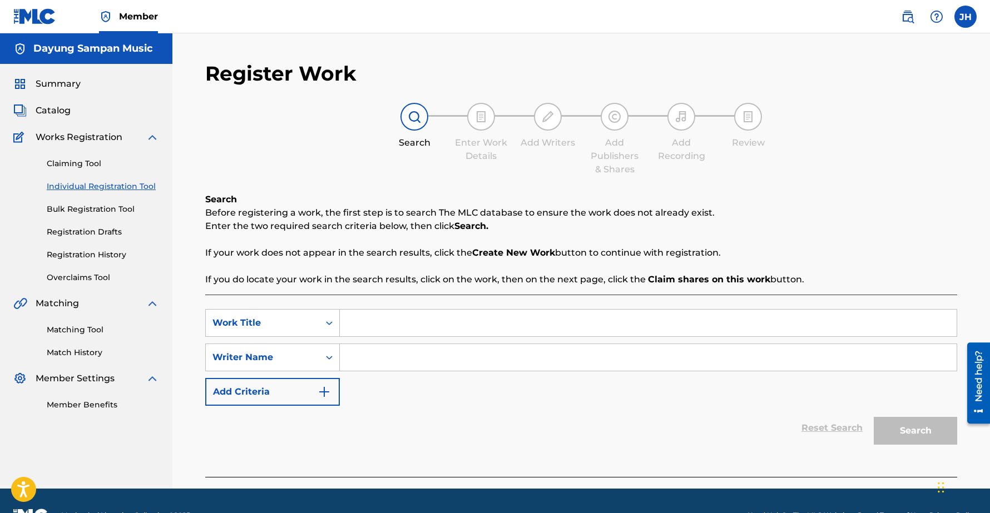
click at [363, 322] on input "Search Form" at bounding box center [648, 323] width 617 height 27
paste input "Awakening"
type input "Awakening"
click at [381, 360] on input "Search Form" at bounding box center [648, 357] width 617 height 27
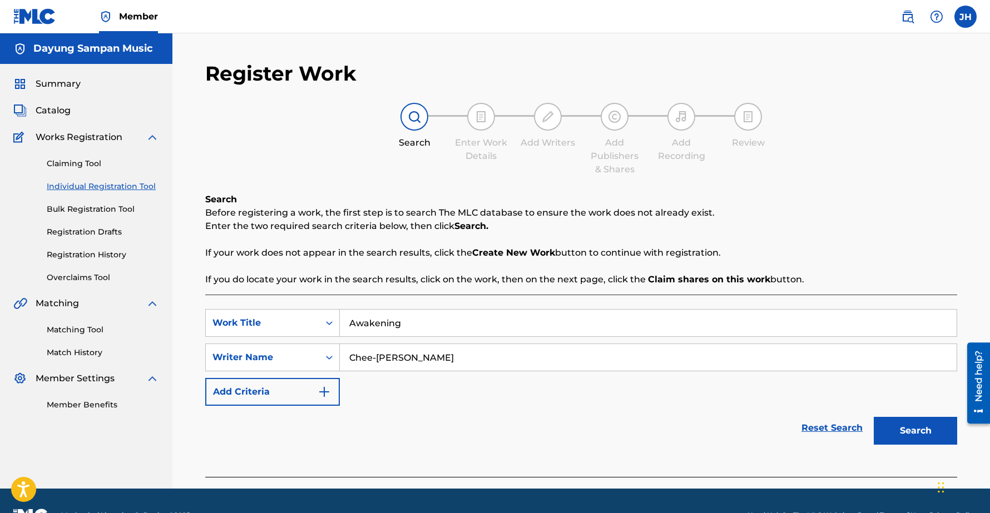
type input "Chee-[PERSON_NAME]"
click at [874, 417] on button "Search" at bounding box center [915, 431] width 83 height 28
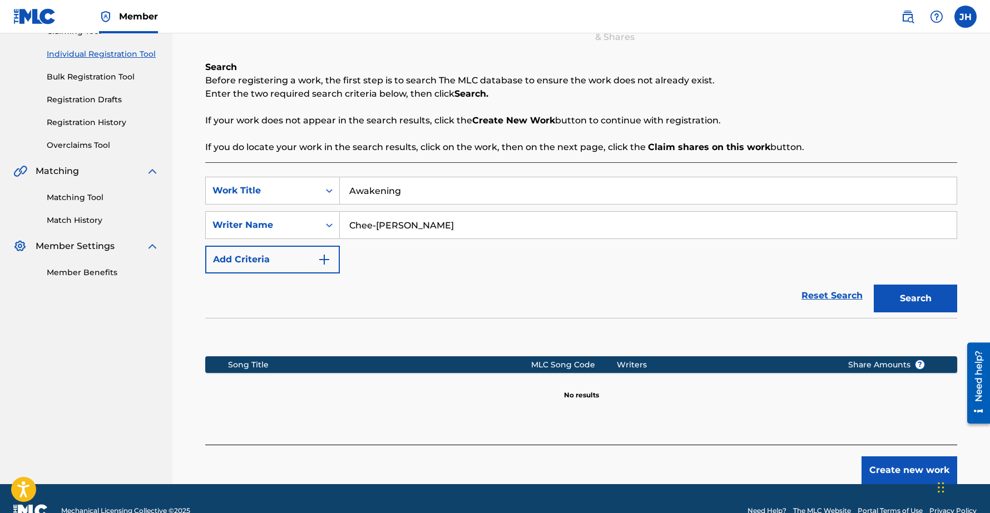
scroll to position [157, 0]
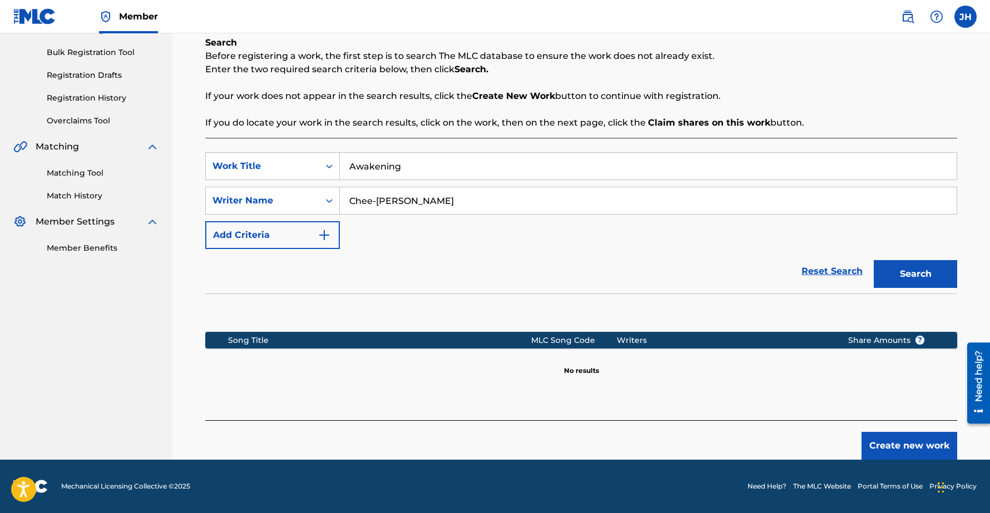
click at [933, 445] on button "Create new work" at bounding box center [910, 446] width 96 height 28
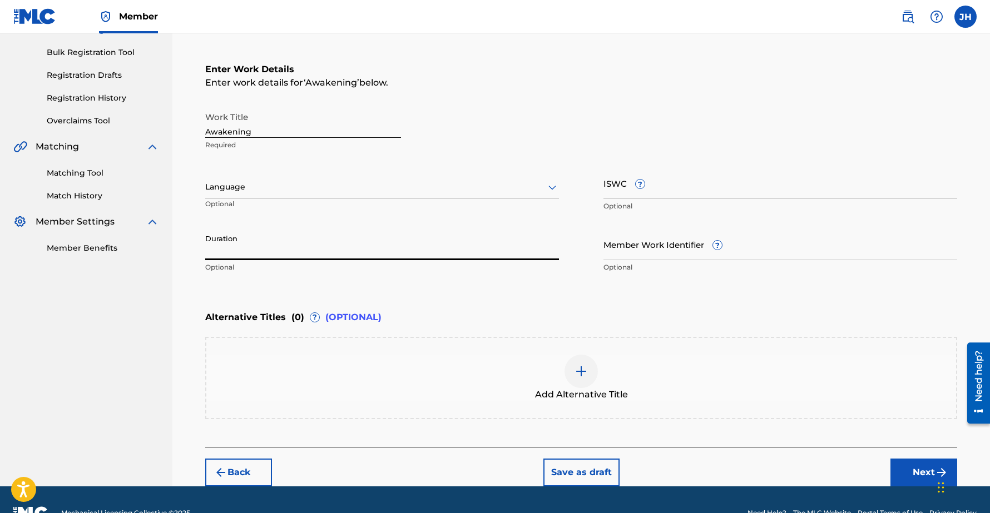
click at [246, 250] on input "Duration" at bounding box center [382, 245] width 354 height 32
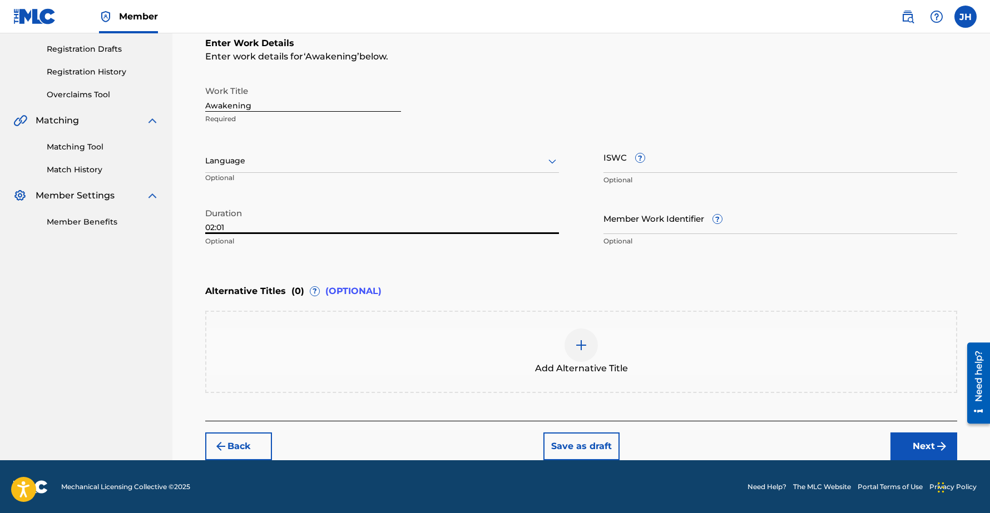
type input "02:01"
click at [938, 444] on img "submit" at bounding box center [941, 446] width 13 height 13
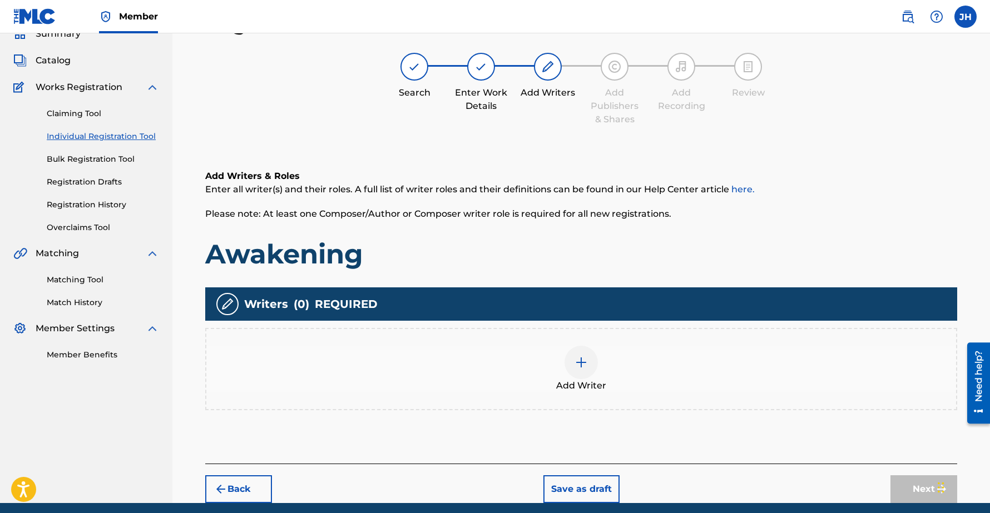
scroll to position [93, 0]
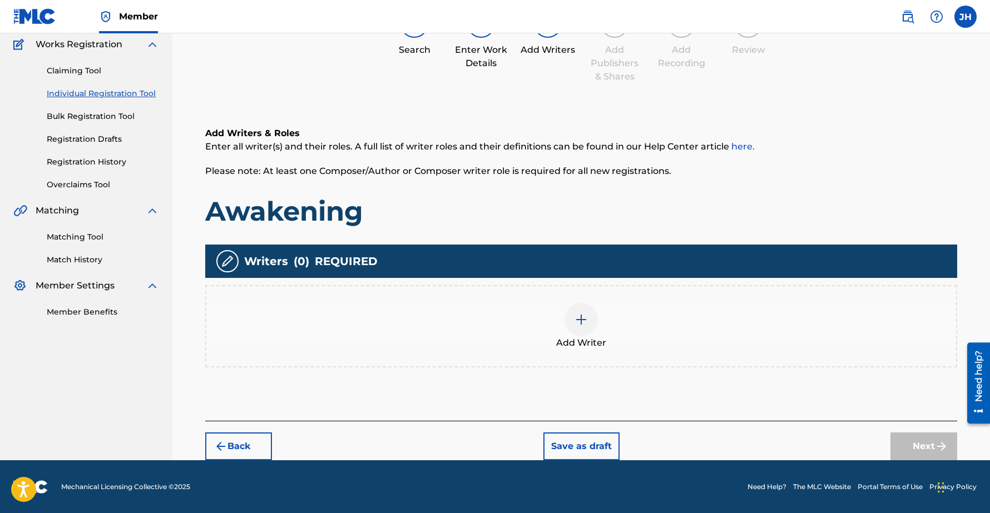
click at [576, 315] on img at bounding box center [581, 319] width 13 height 13
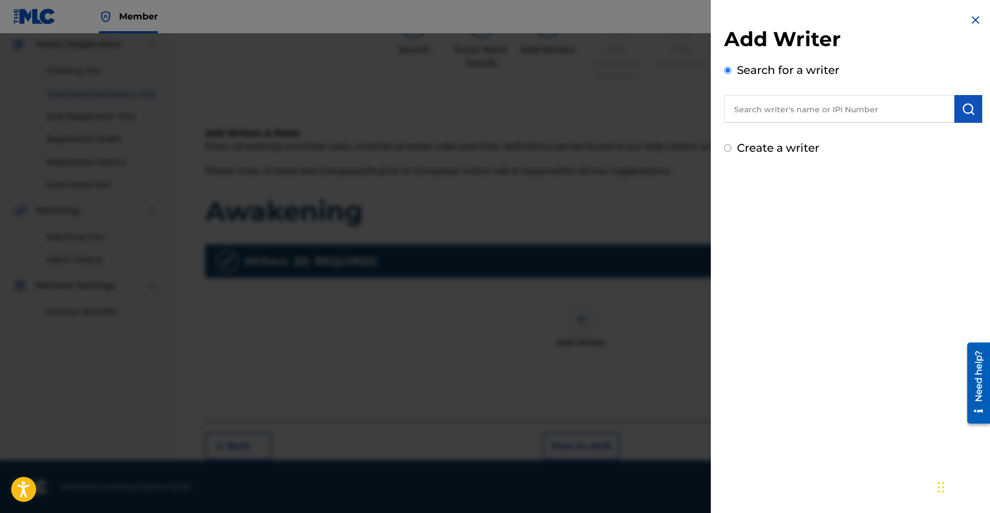
click at [775, 106] on input "text" at bounding box center [839, 109] width 230 height 28
click at [760, 110] on input "text" at bounding box center [839, 109] width 230 height 28
type input "Chee-[PERSON_NAME]"
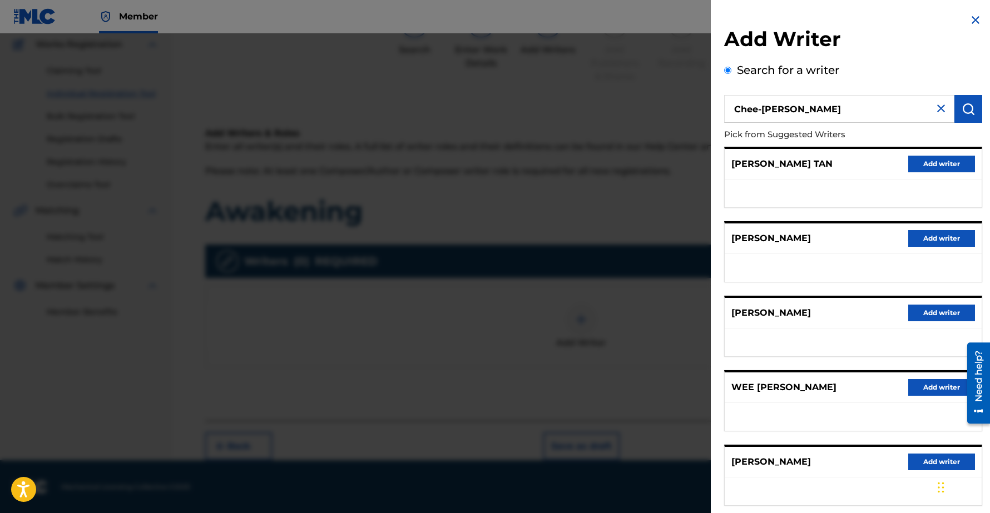
click at [923, 459] on button "Add writer" at bounding box center [941, 462] width 67 height 17
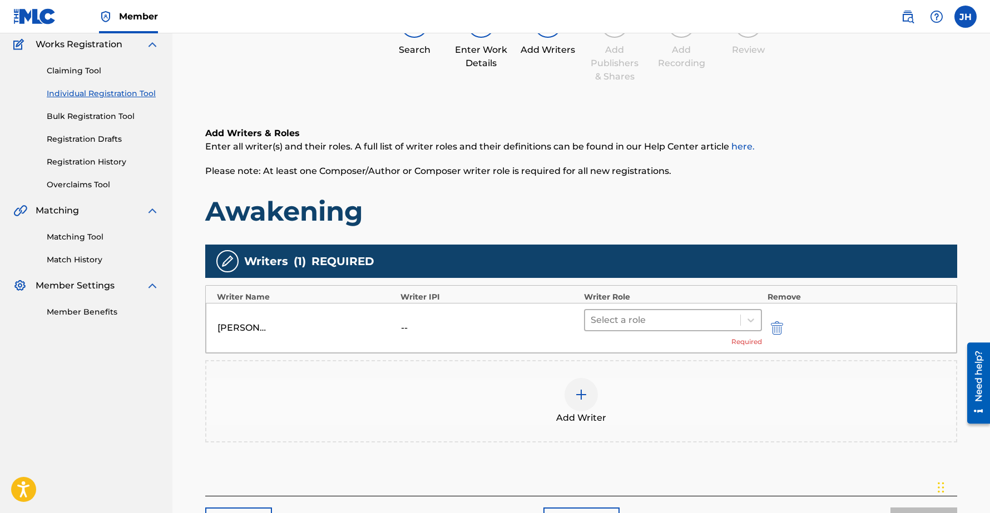
click at [670, 320] on div at bounding box center [663, 321] width 144 height 16
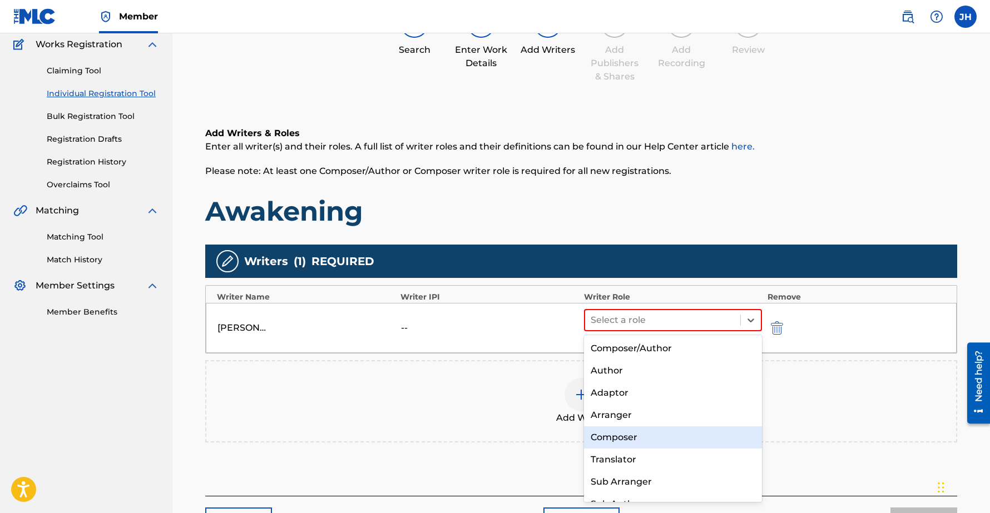
click at [609, 437] on div "Composer" at bounding box center [673, 438] width 178 height 22
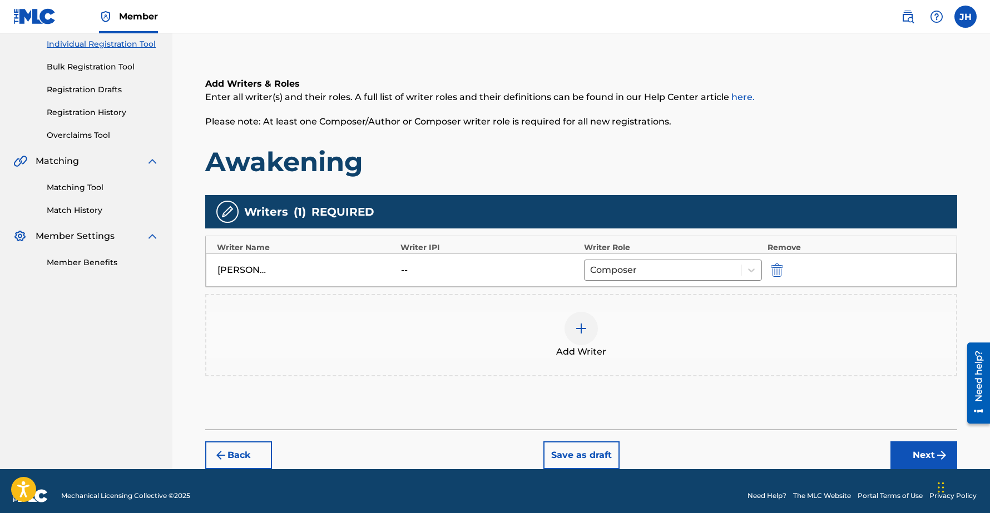
scroll to position [152, 0]
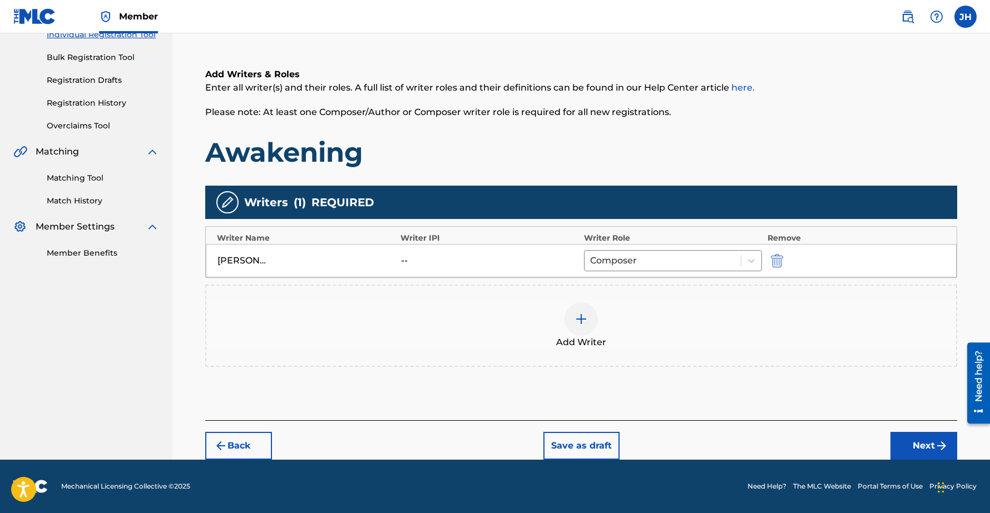
click at [912, 441] on button "Next" at bounding box center [924, 446] width 67 height 28
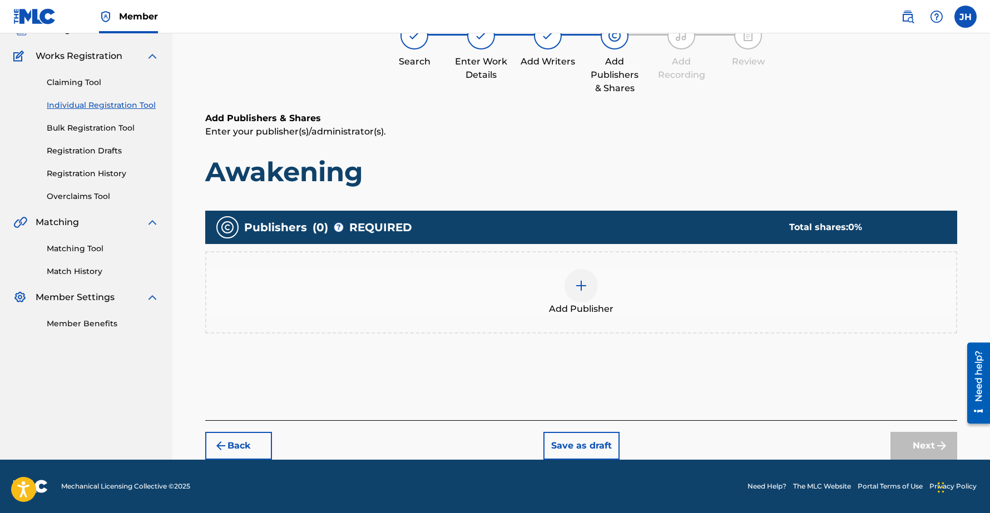
scroll to position [50, 0]
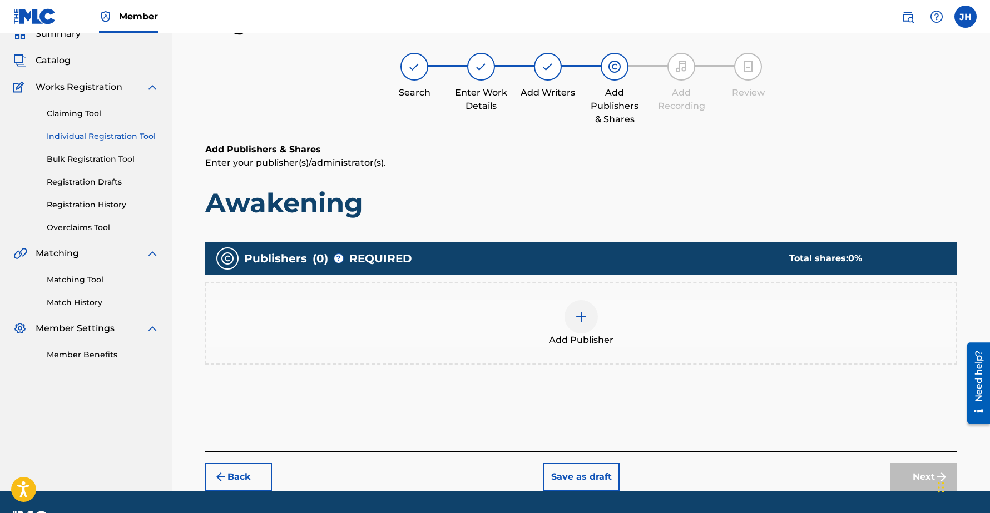
click at [581, 314] on img at bounding box center [581, 316] width 13 height 13
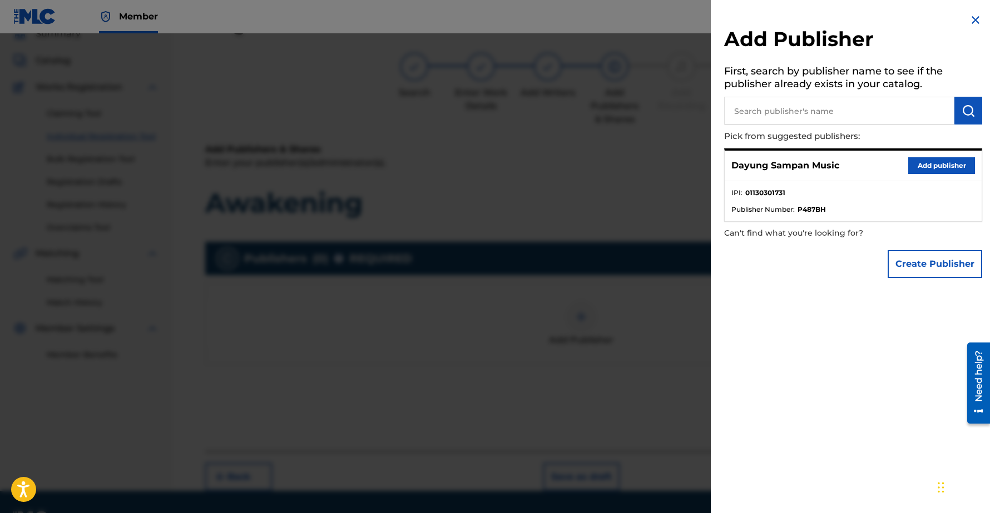
click at [927, 164] on button "Add publisher" at bounding box center [941, 165] width 67 height 17
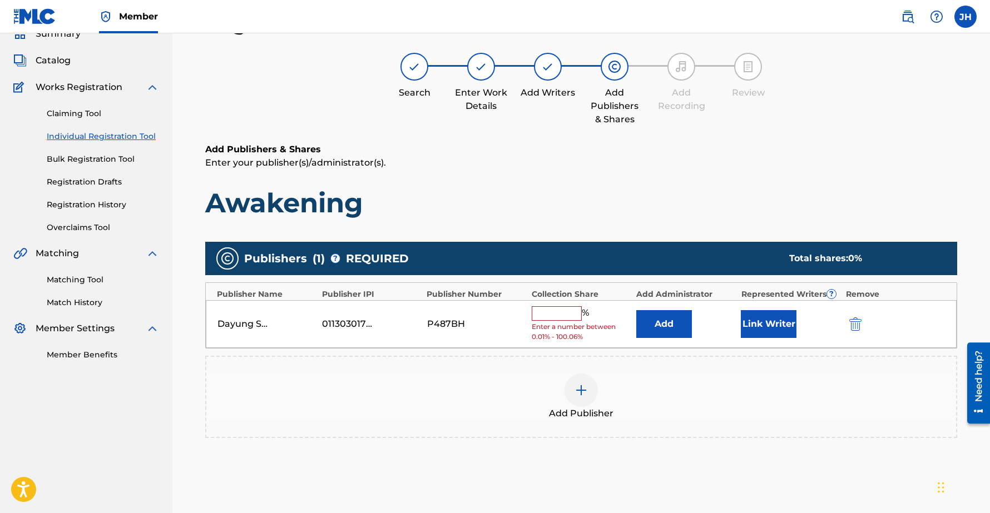
click at [556, 308] on input "text" at bounding box center [557, 314] width 50 height 14
type input "100"
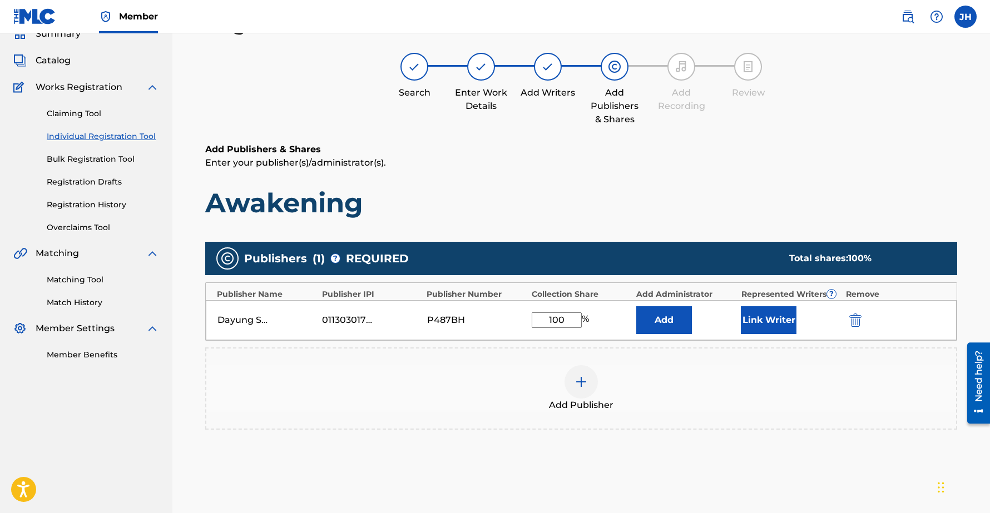
click at [776, 323] on button "Link Writer" at bounding box center [769, 321] width 56 height 28
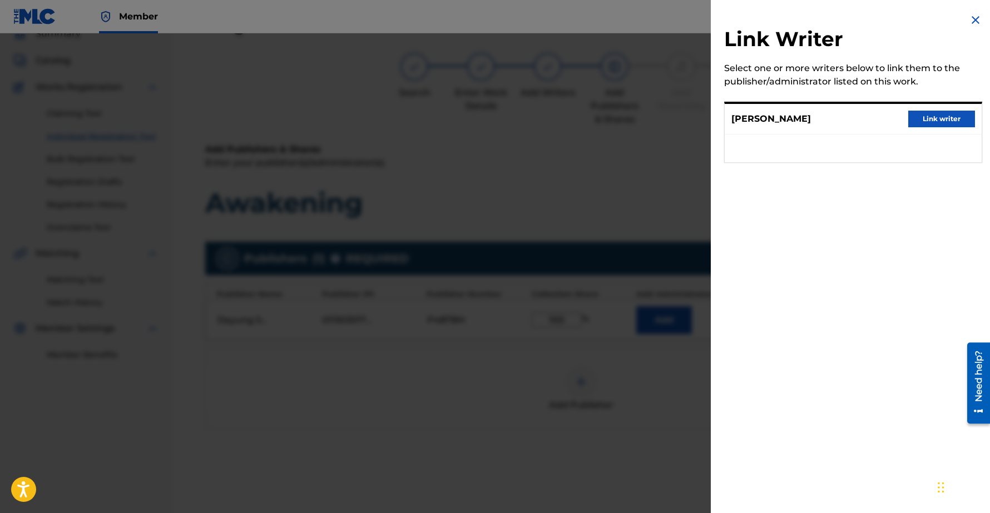
click at [947, 115] on button "Link writer" at bounding box center [941, 119] width 67 height 17
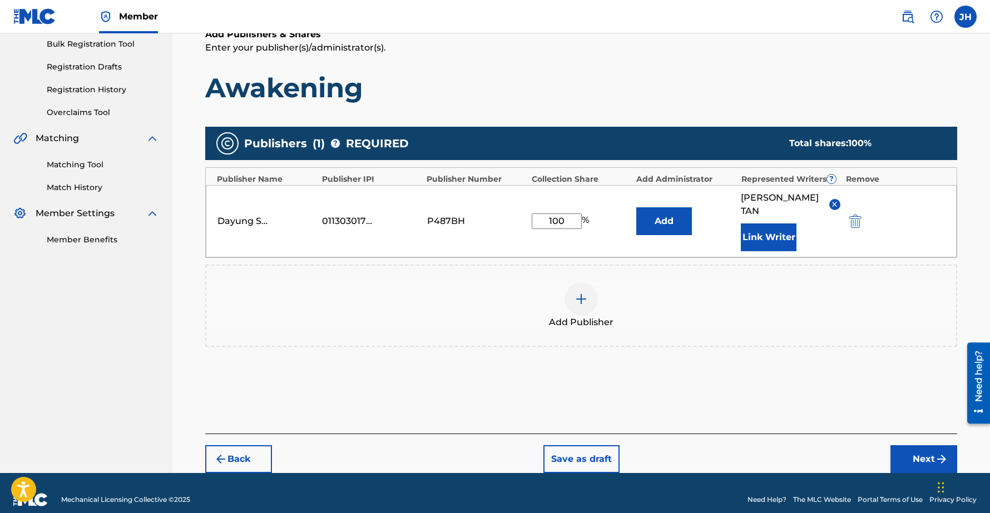
click at [924, 446] on button "Next" at bounding box center [924, 460] width 67 height 28
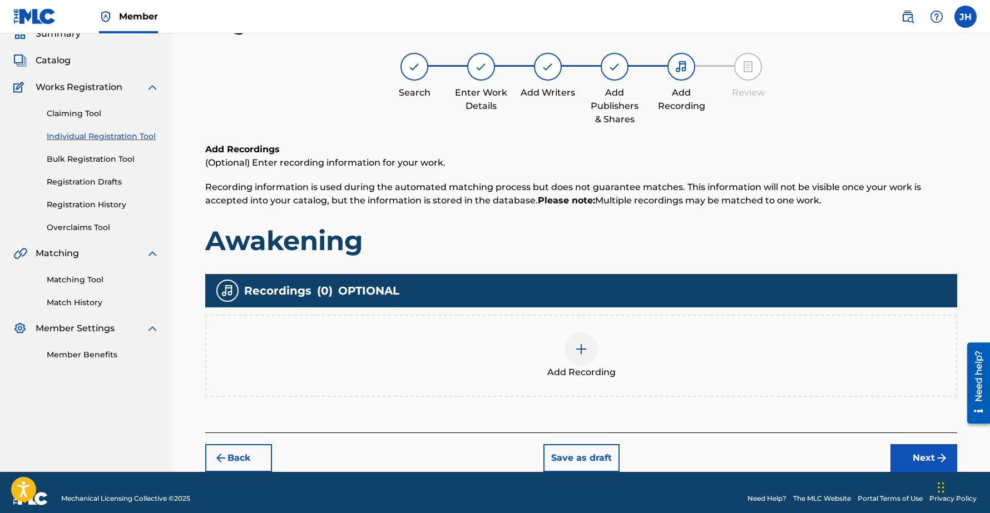
click at [915, 456] on button "Next" at bounding box center [924, 458] width 67 height 28
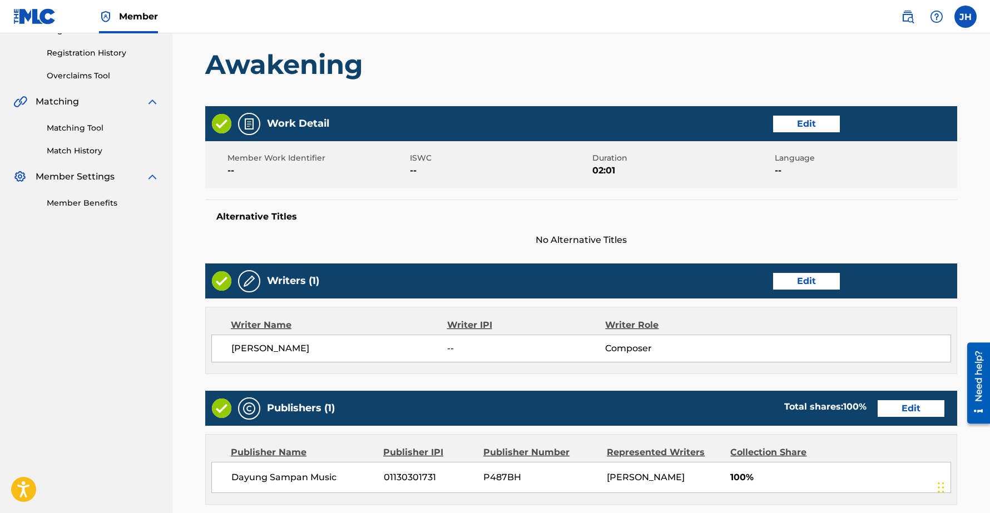
scroll to position [390, 0]
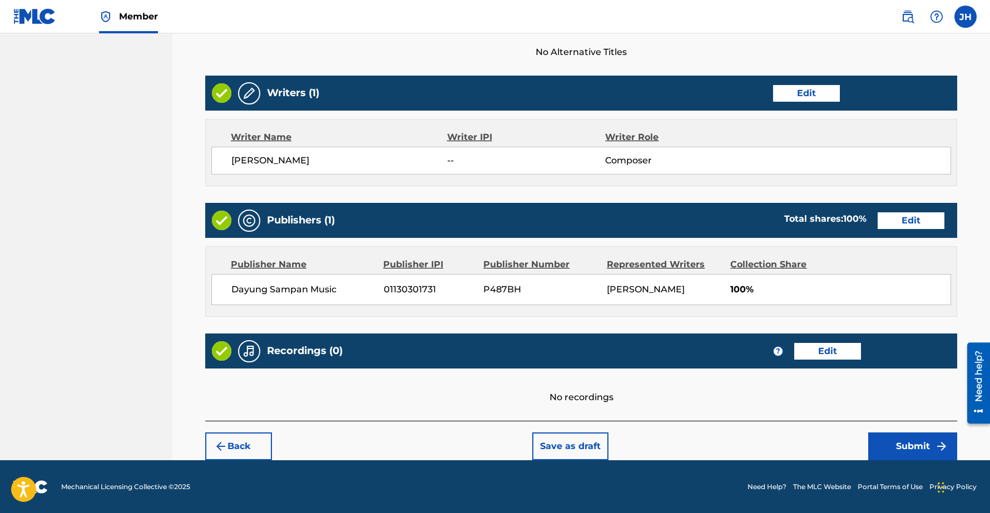
click at [905, 441] on button "Submit" at bounding box center [912, 447] width 89 height 28
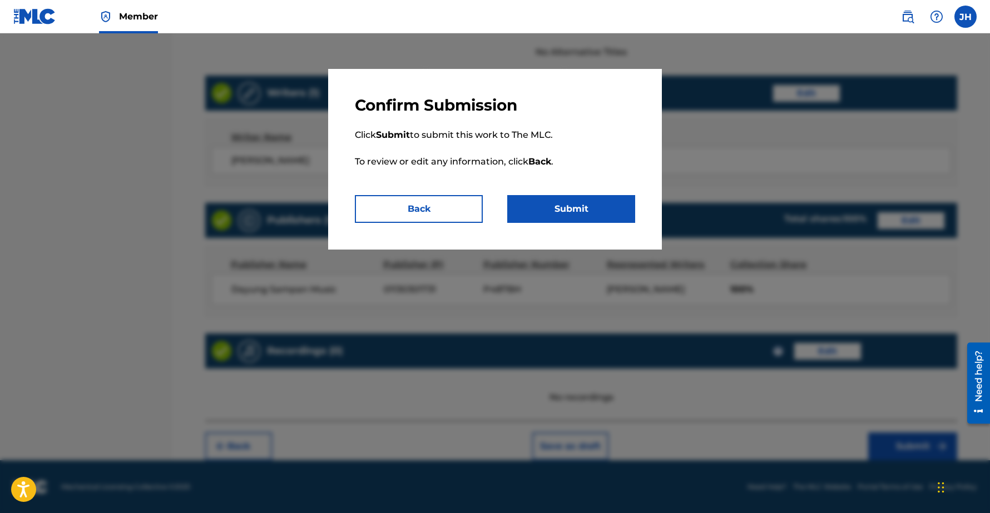
click at [567, 211] on button "Submit" at bounding box center [571, 209] width 128 height 28
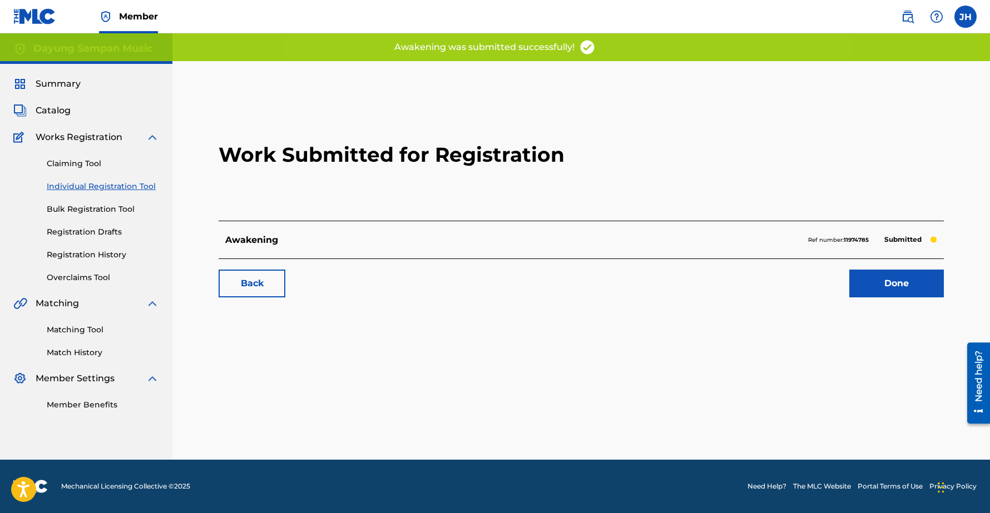
click at [881, 290] on link "Done" at bounding box center [896, 284] width 95 height 28
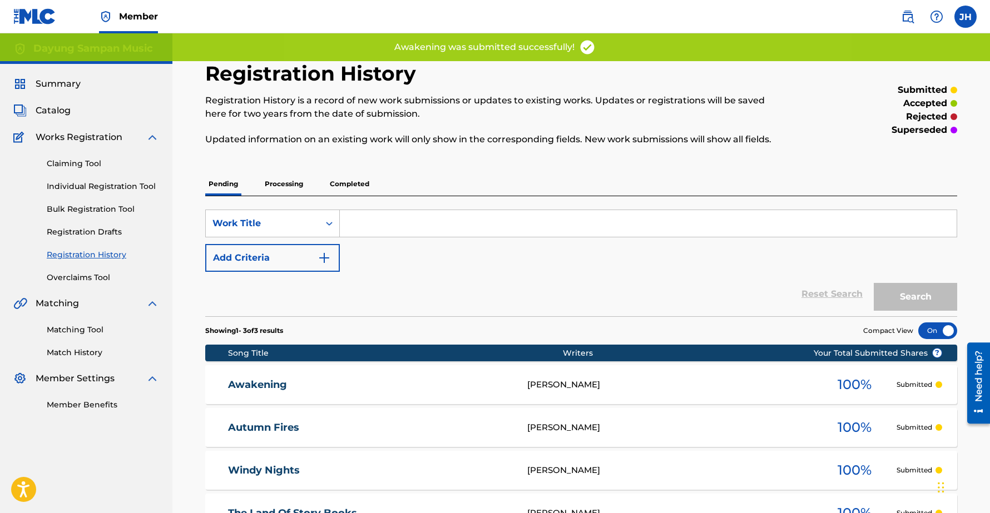
click at [125, 184] on link "Individual Registration Tool" at bounding box center [103, 187] width 112 height 12
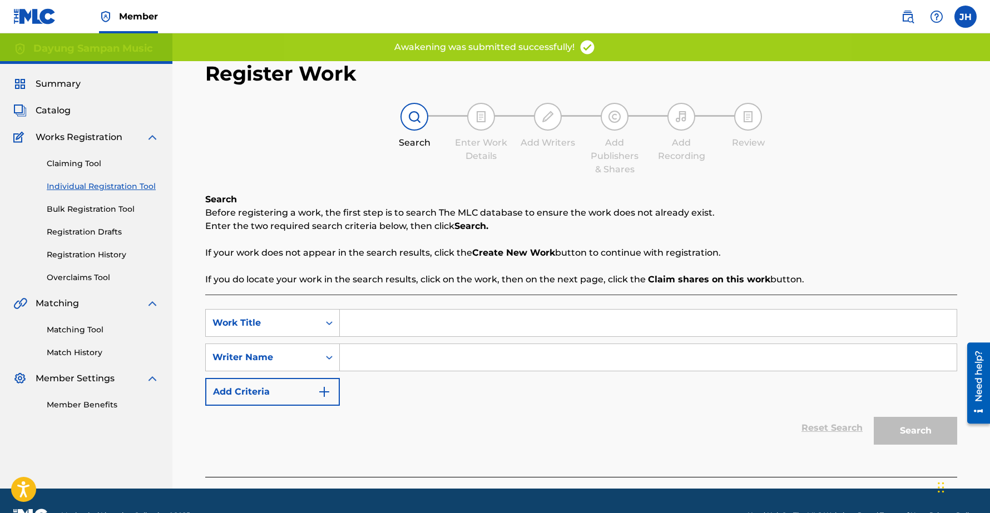
click at [373, 324] on input "Search Form" at bounding box center [648, 323] width 617 height 27
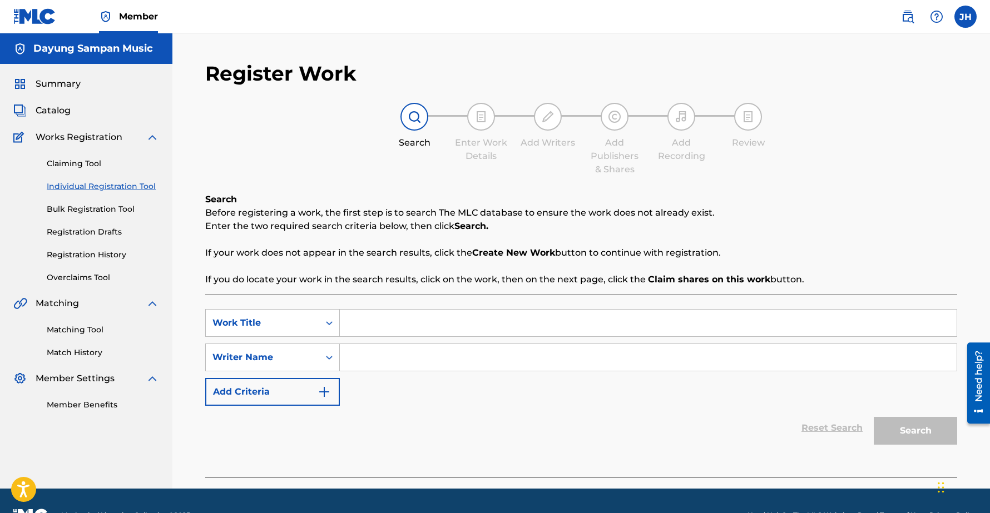
paste input "Skipping Stones"
type input "Skipping Stones"
click at [383, 359] on input "Search Form" at bounding box center [648, 357] width 617 height 27
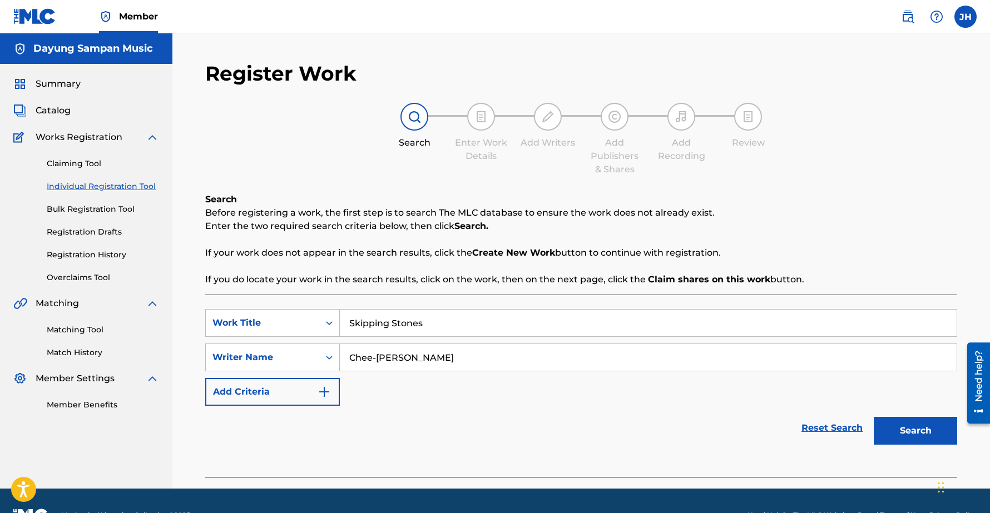
type input "Chee-[PERSON_NAME]"
click at [898, 424] on button "Search" at bounding box center [915, 431] width 83 height 28
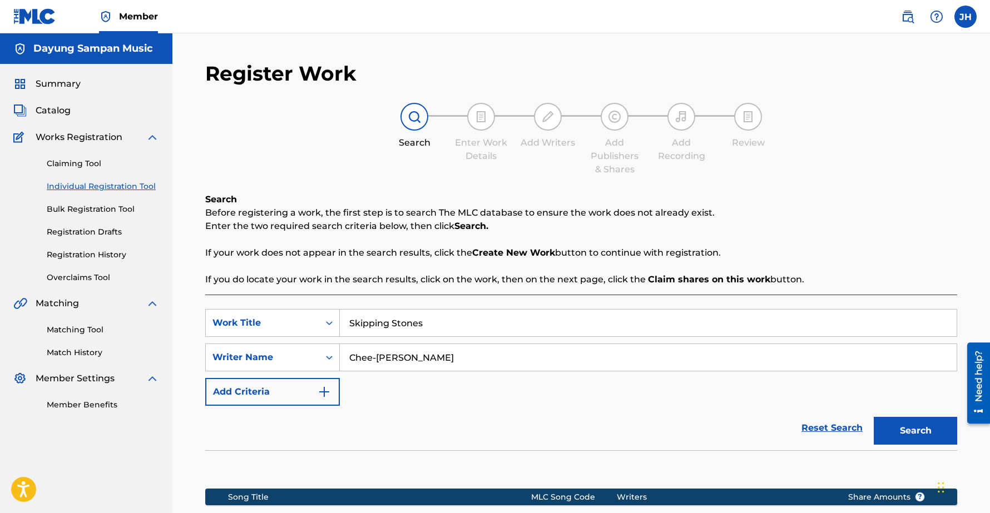
scroll to position [157, 0]
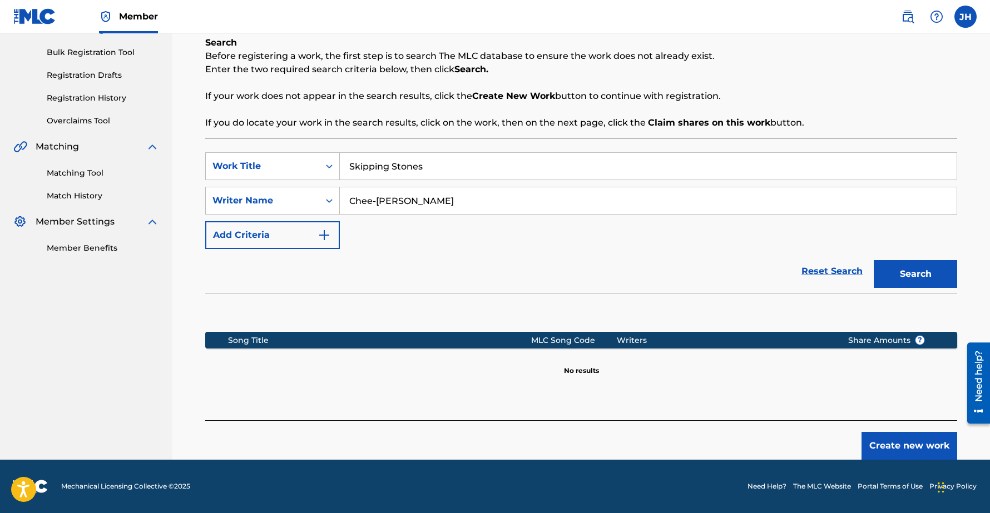
click at [896, 444] on button "Create new work" at bounding box center [910, 446] width 96 height 28
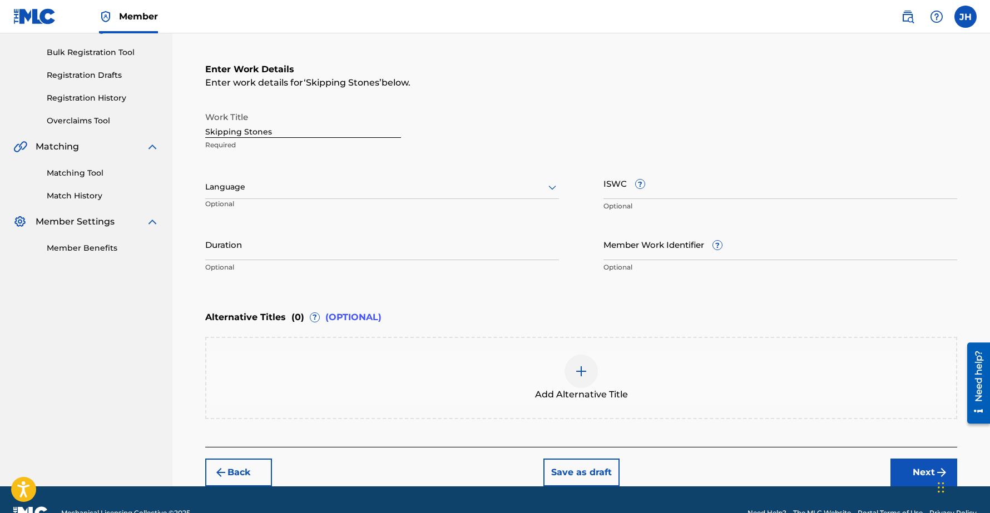
click at [239, 248] on input "Duration" at bounding box center [382, 245] width 354 height 32
type input "00:35"
click at [912, 472] on button "Next" at bounding box center [924, 473] width 67 height 28
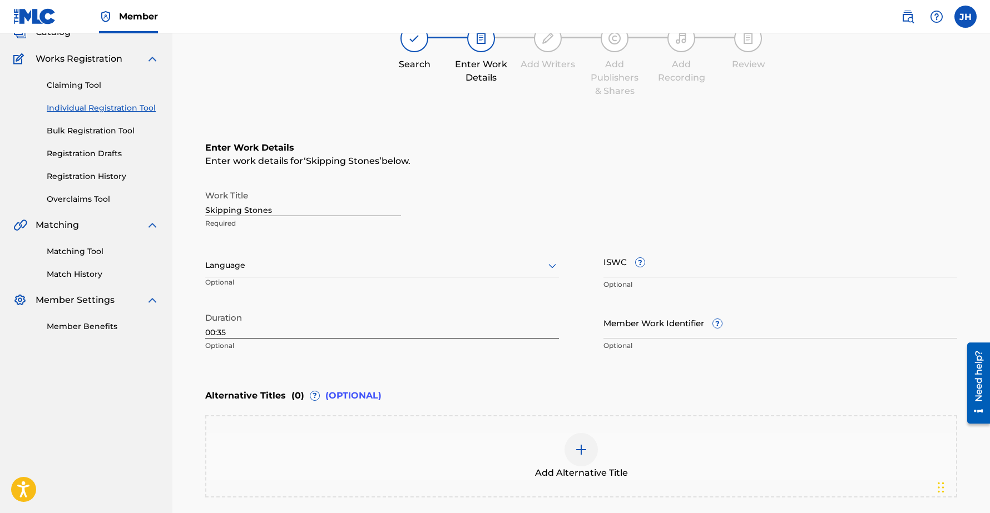
scroll to position [50, 0]
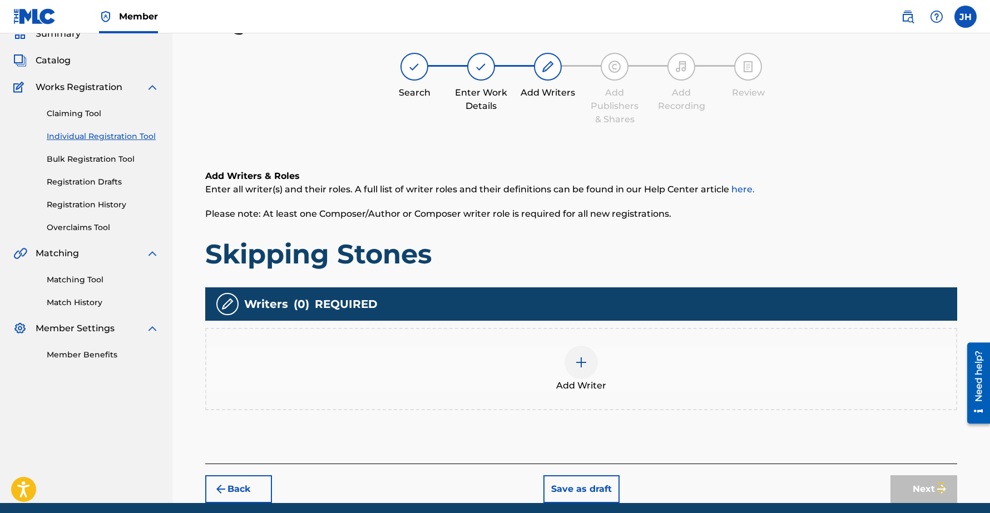
click at [586, 363] on img at bounding box center [581, 362] width 13 height 13
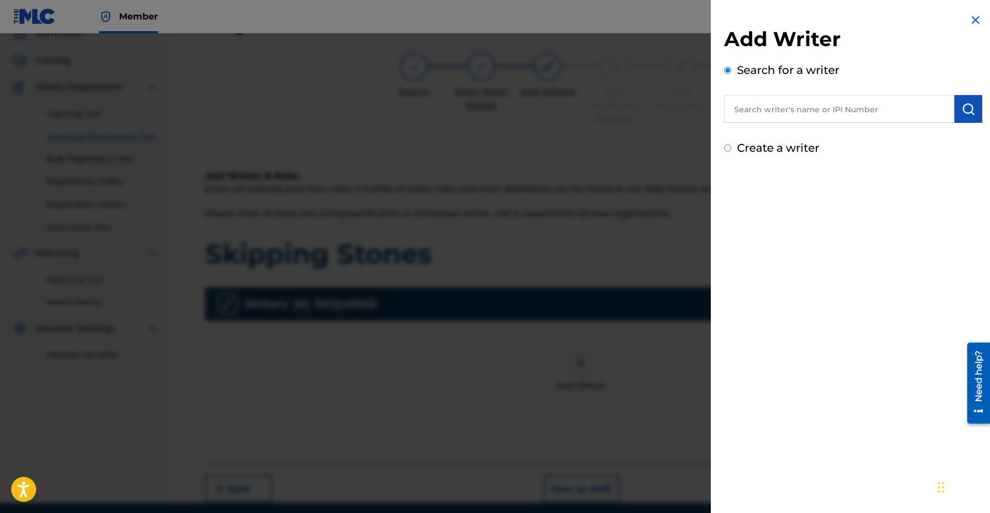
click at [828, 110] on input "text" at bounding box center [839, 109] width 230 height 28
type input "[PERSON_NAME]"
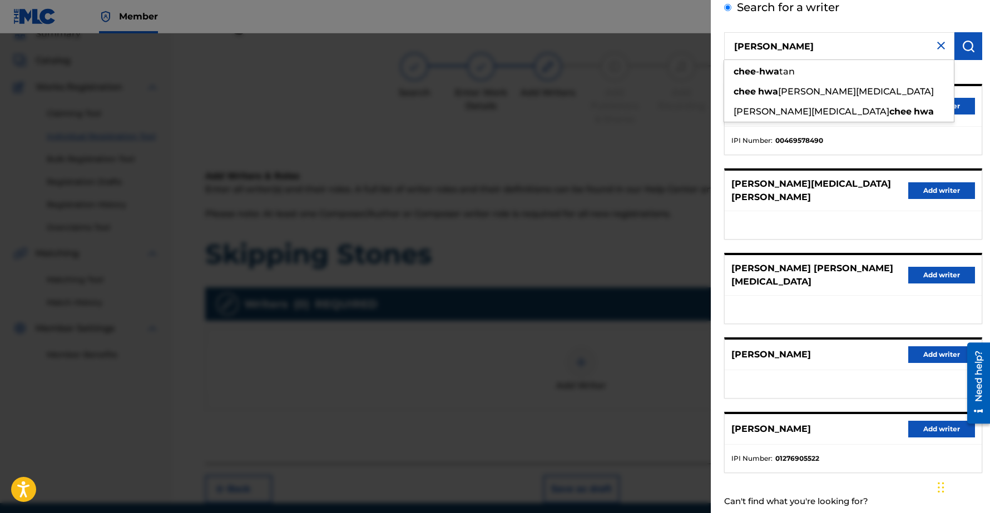
scroll to position [93, 0]
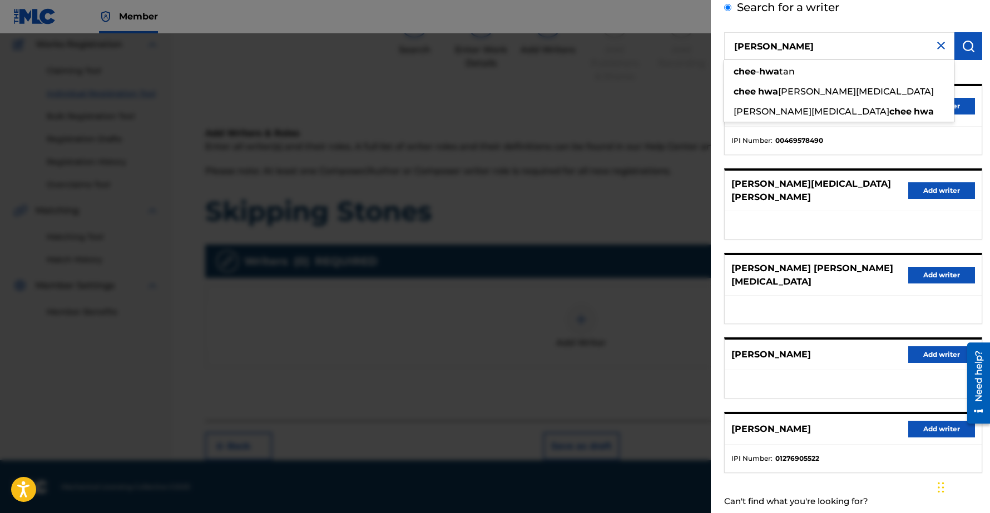
click at [951, 347] on button "Add writer" at bounding box center [941, 355] width 67 height 17
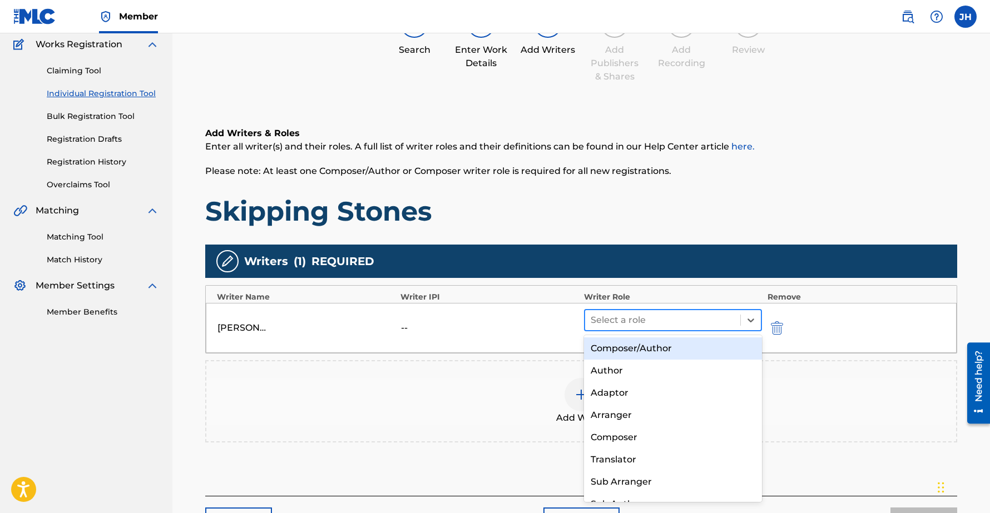
click at [688, 318] on div at bounding box center [663, 321] width 144 height 16
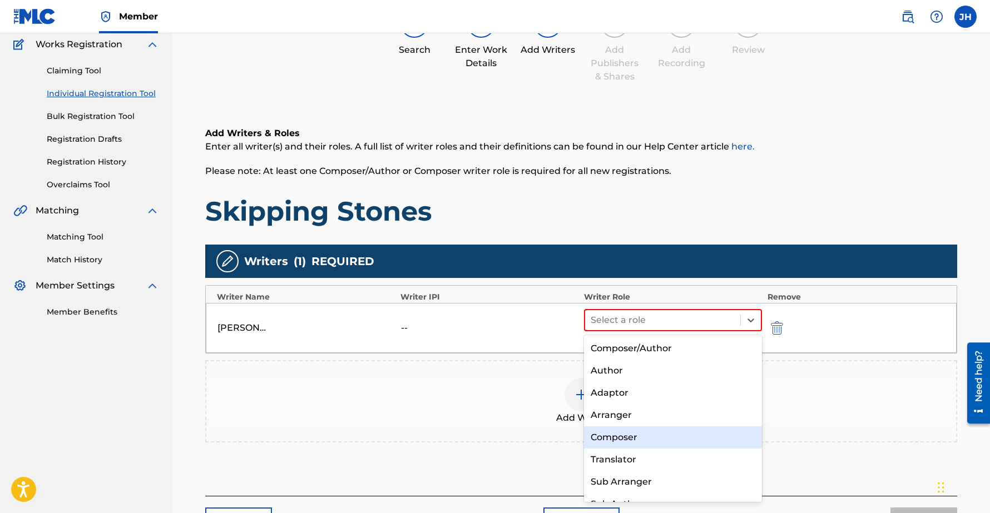
click at [627, 438] on div "Composer" at bounding box center [673, 438] width 178 height 22
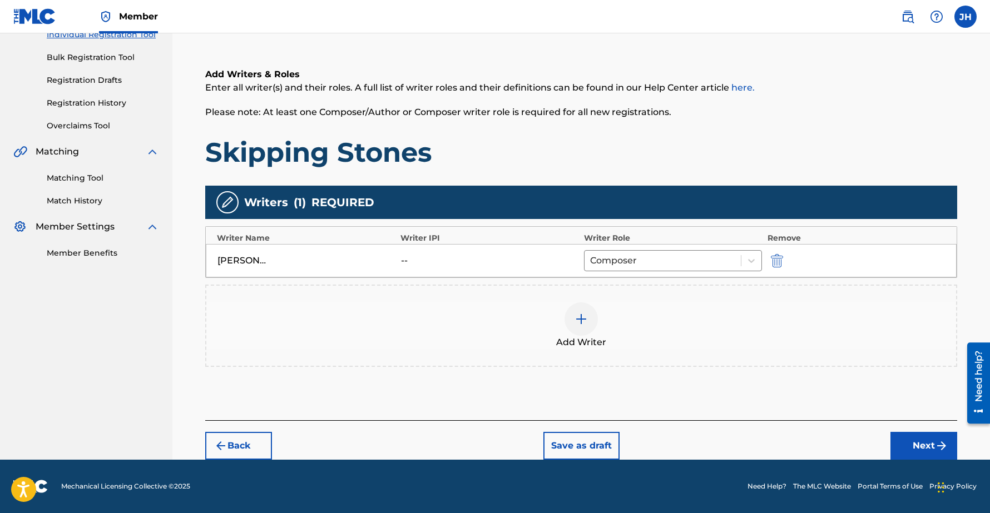
click at [913, 444] on button "Next" at bounding box center [924, 446] width 67 height 28
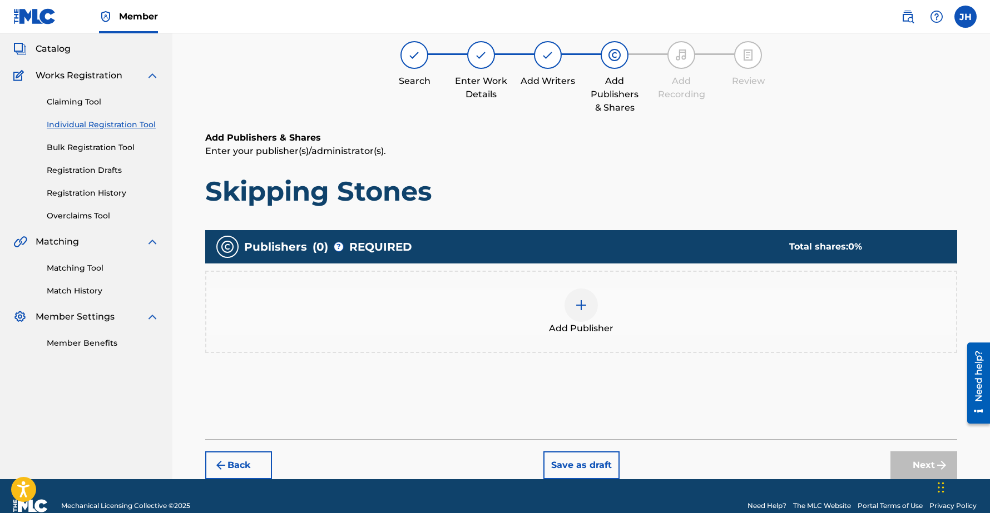
scroll to position [50, 0]
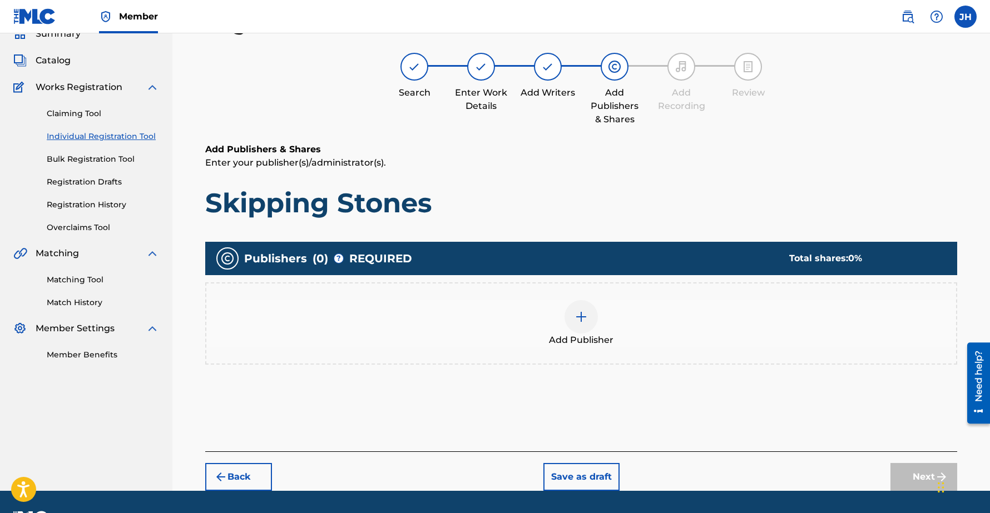
click at [585, 320] on img at bounding box center [581, 316] width 13 height 13
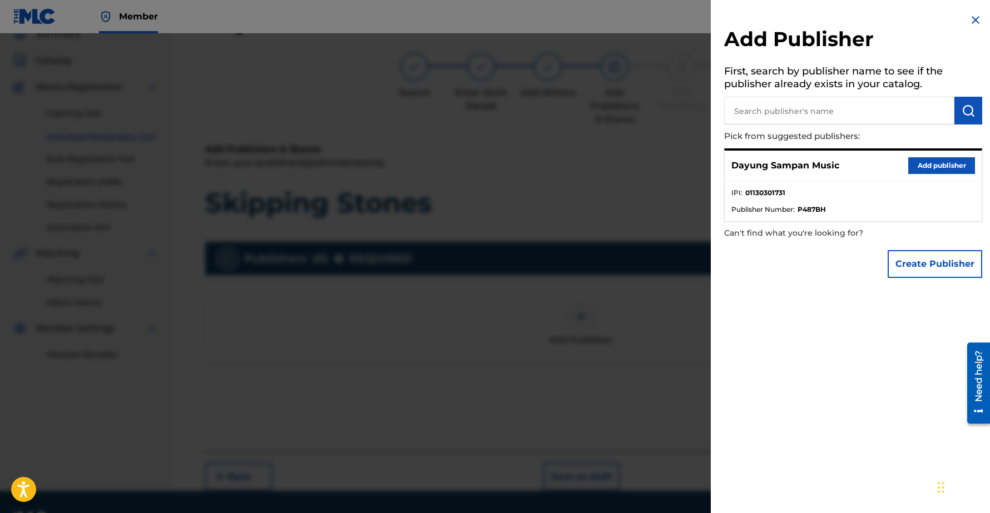
click at [936, 161] on button "Add publisher" at bounding box center [941, 165] width 67 height 17
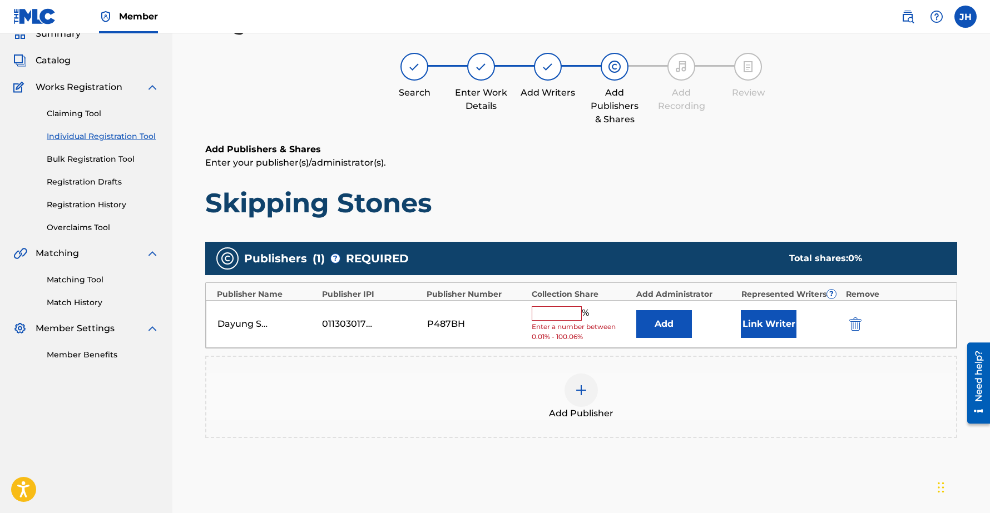
click at [553, 310] on input "text" at bounding box center [557, 314] width 50 height 14
type input "100"
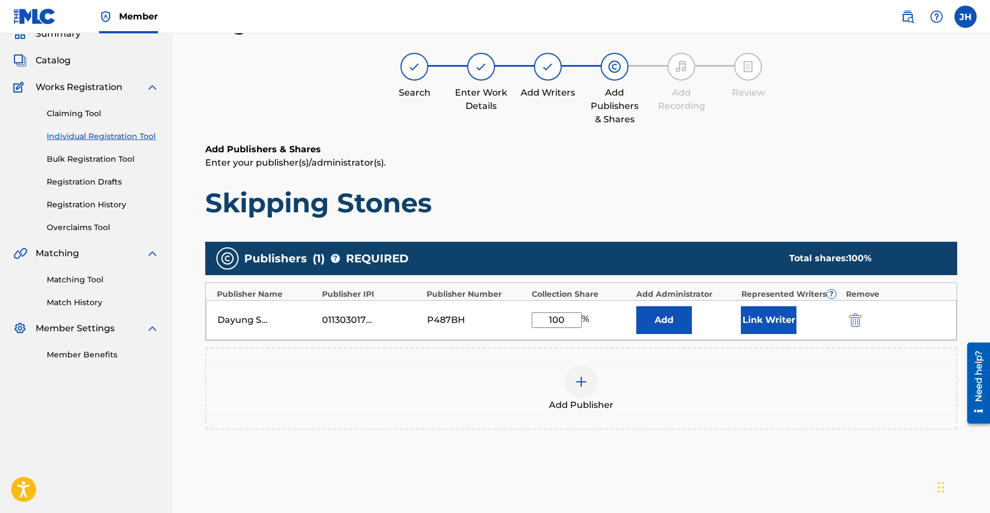
click at [775, 314] on button "Link Writer" at bounding box center [769, 321] width 56 height 28
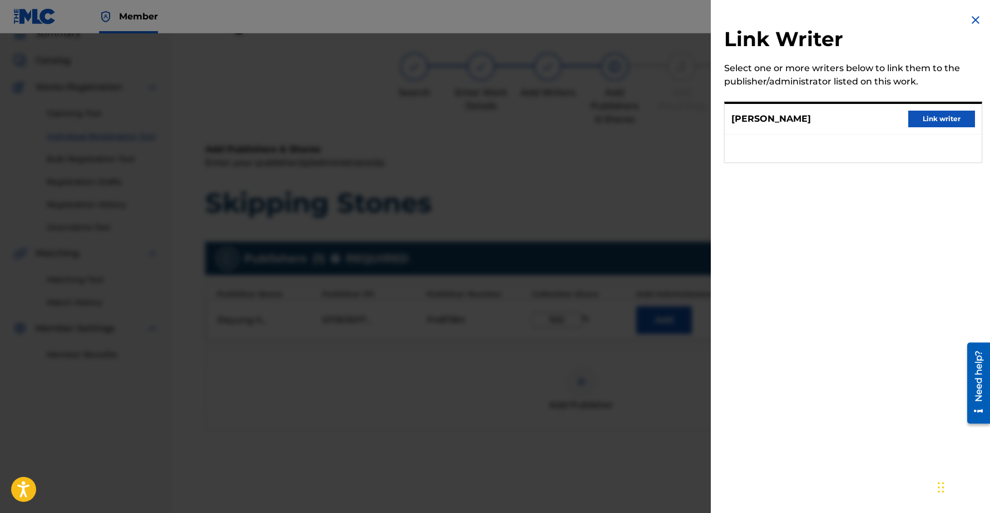
click at [948, 118] on button "Link writer" at bounding box center [941, 119] width 67 height 17
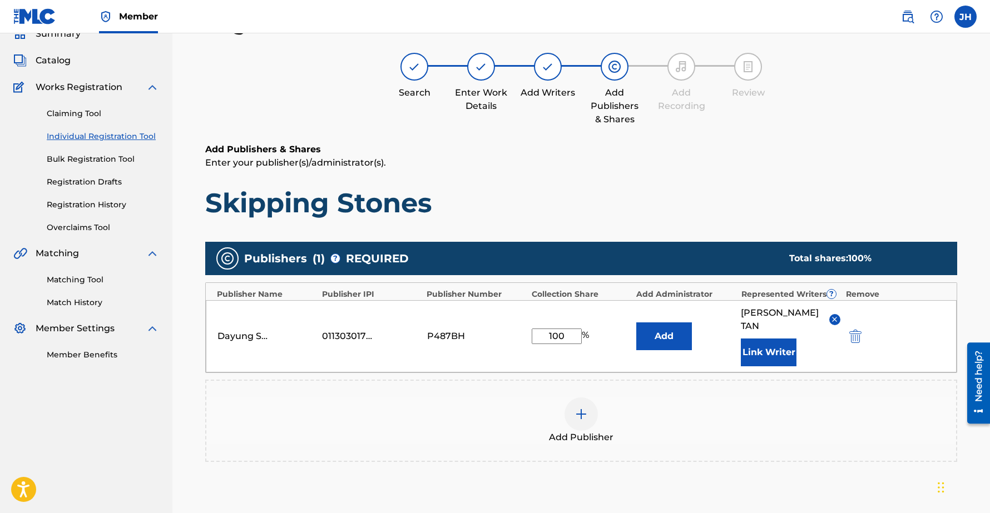
scroll to position [165, 0]
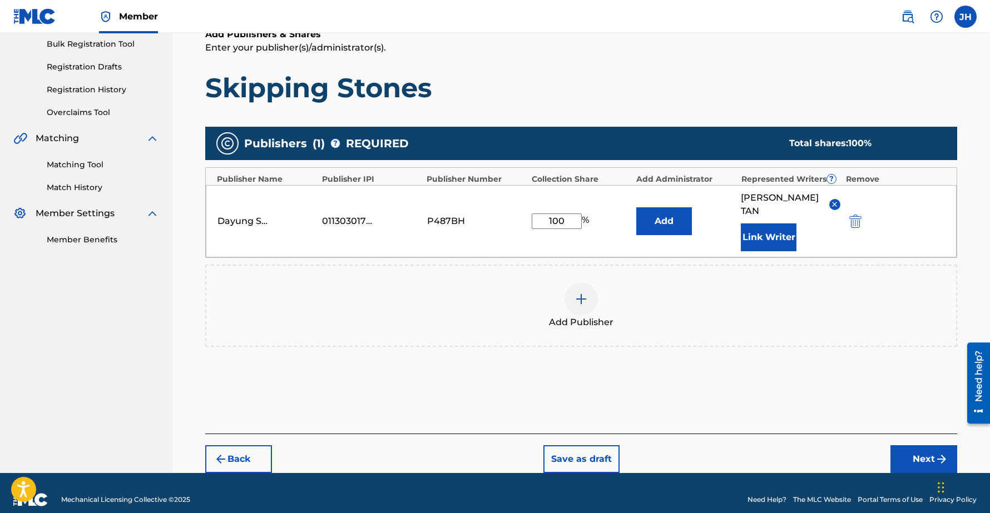
click at [927, 446] on button "Next" at bounding box center [924, 460] width 67 height 28
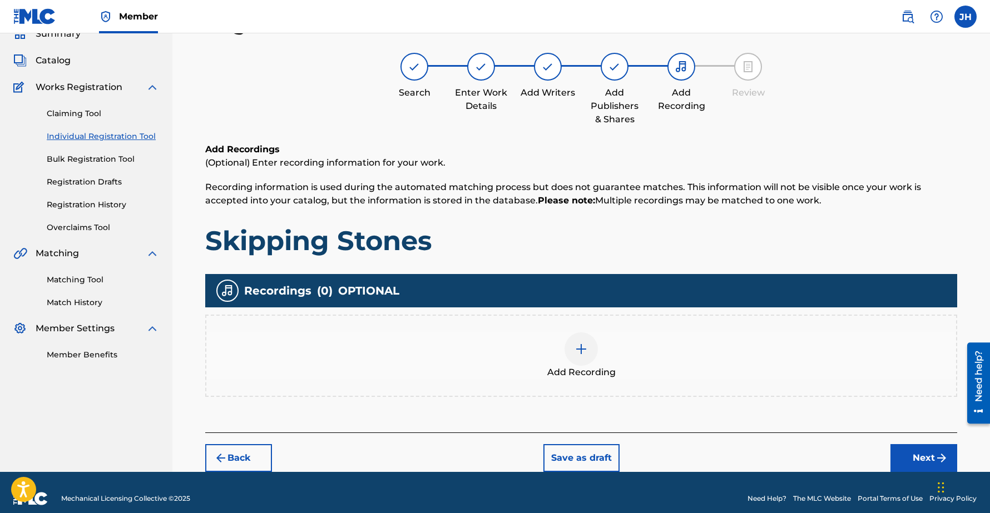
scroll to position [50, 0]
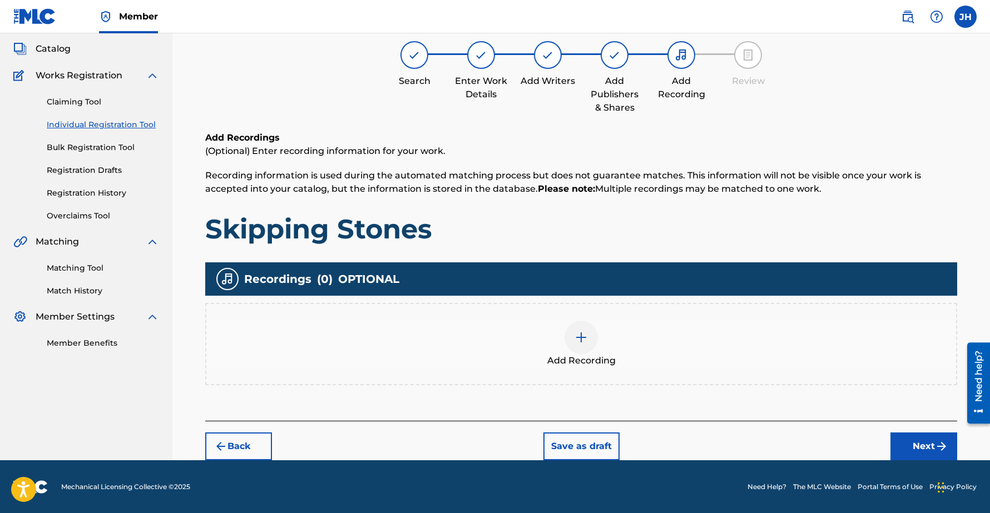
click at [928, 444] on button "Next" at bounding box center [924, 447] width 67 height 28
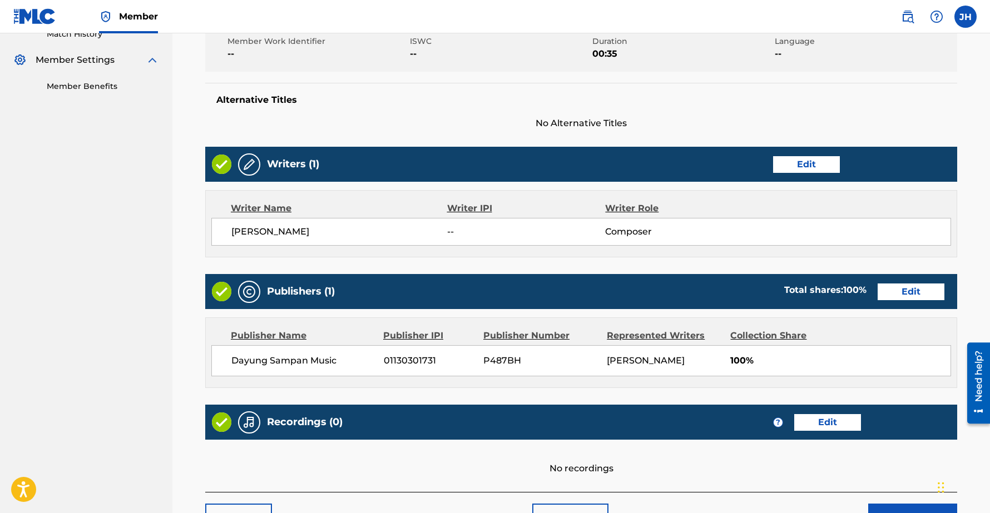
scroll to position [390, 0]
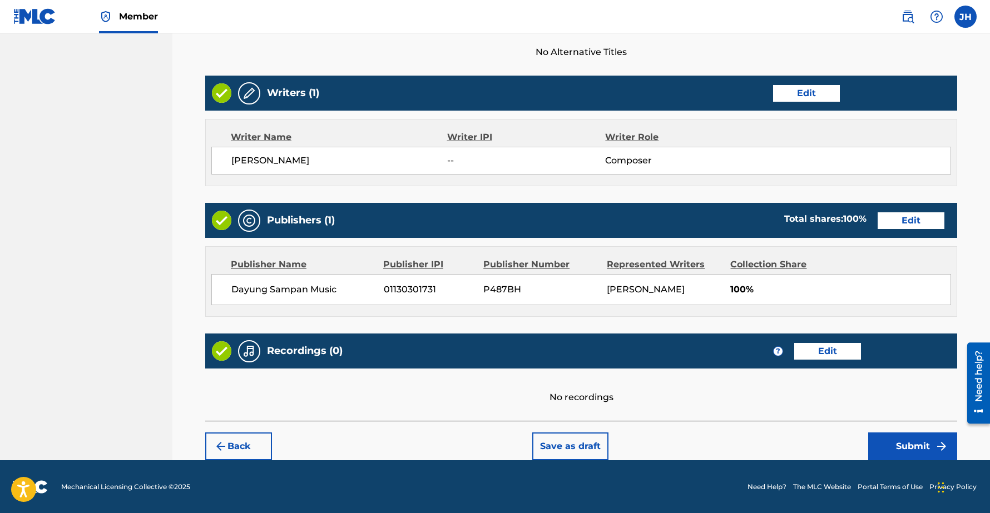
click at [901, 440] on button "Submit" at bounding box center [912, 447] width 89 height 28
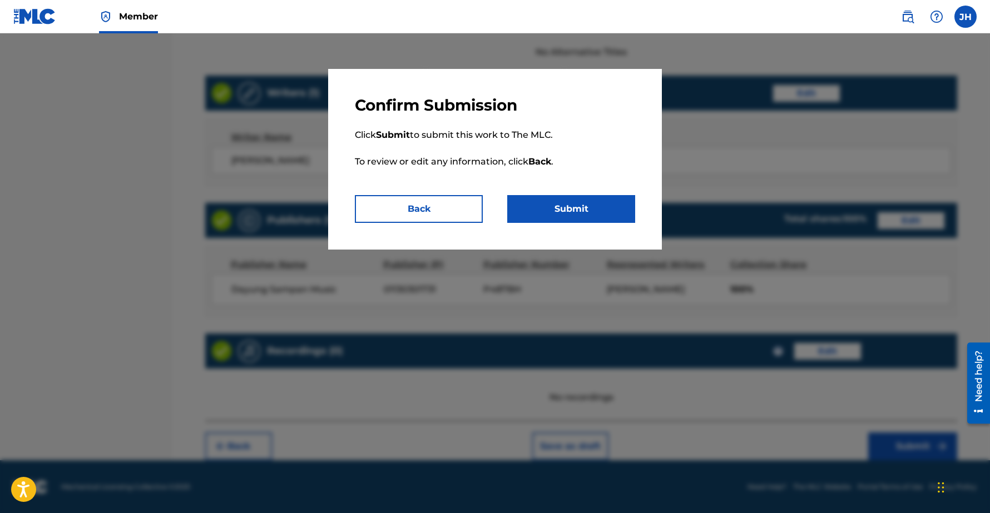
click at [602, 202] on button "Submit" at bounding box center [571, 209] width 128 height 28
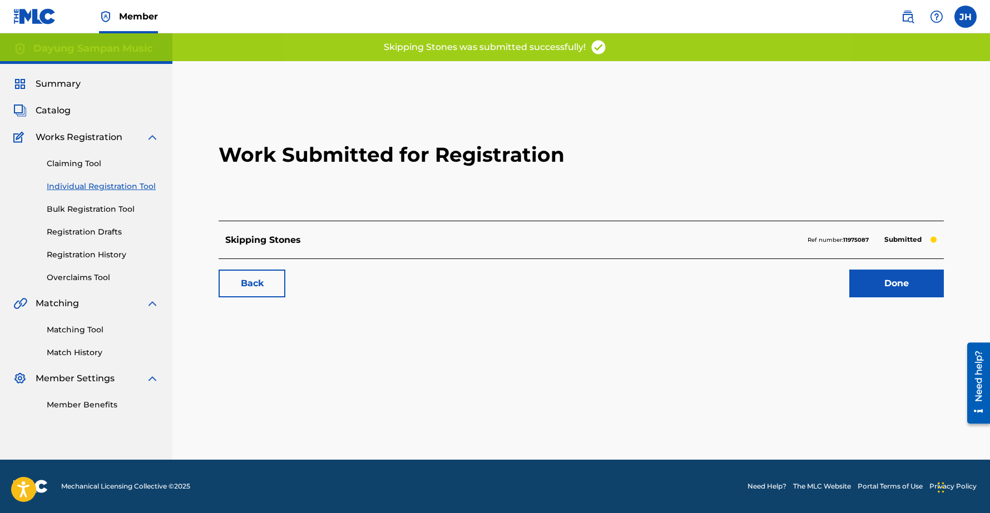
click at [907, 290] on link "Done" at bounding box center [896, 284] width 95 height 28
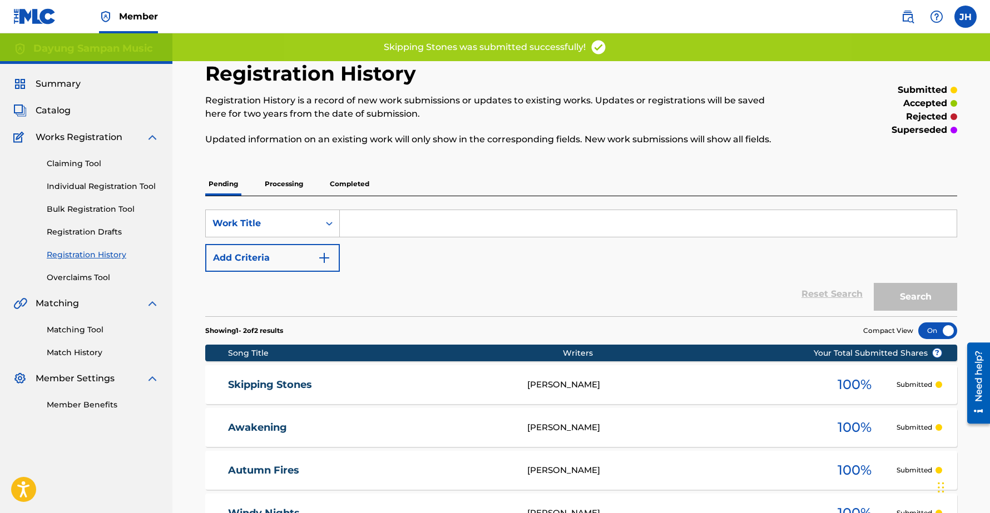
click at [73, 187] on link "Individual Registration Tool" at bounding box center [103, 187] width 112 height 12
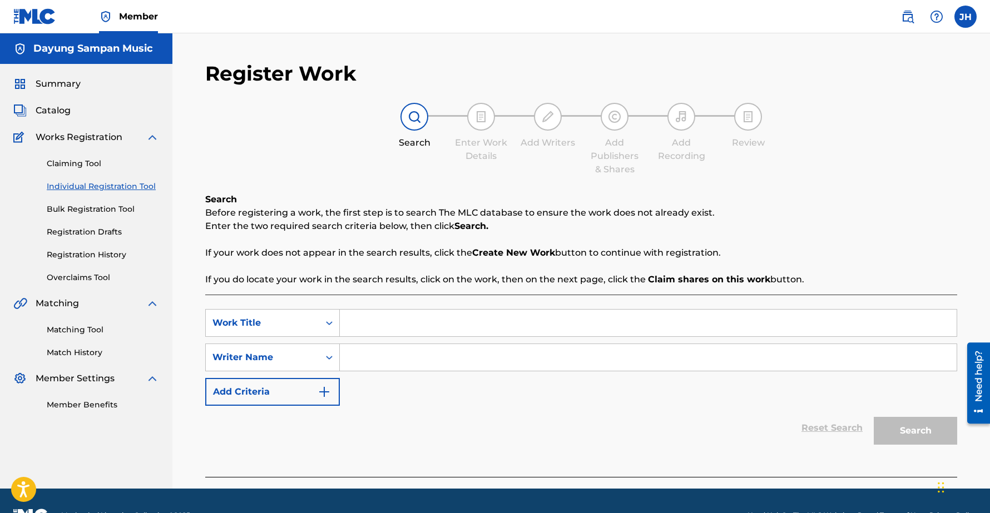
click at [377, 318] on input "Search Form" at bounding box center [648, 323] width 617 height 27
paste input "A Place to Dream"
type input "A Place to Dream"
click at [373, 367] on input "Search Form" at bounding box center [648, 357] width 617 height 27
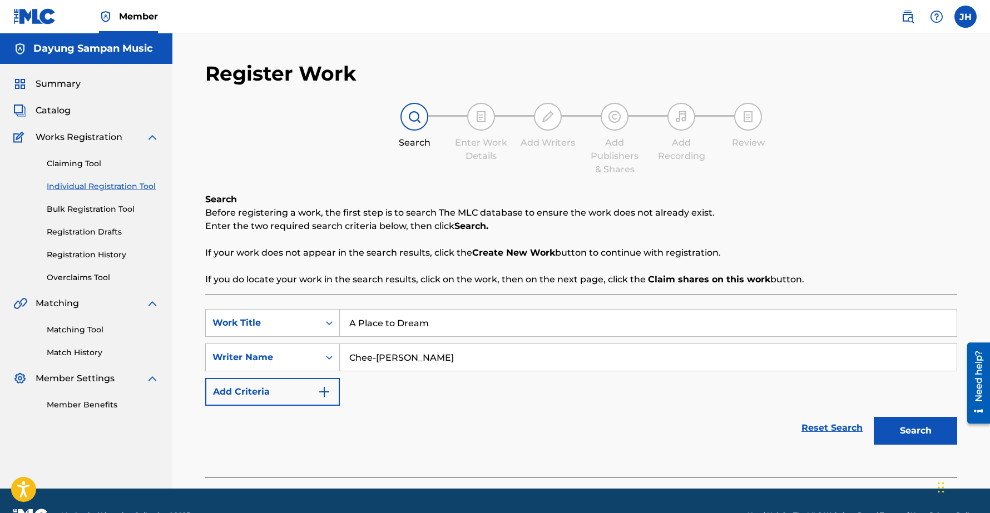
type input "Chee-[PERSON_NAME]"
click at [874, 417] on button "Search" at bounding box center [915, 431] width 83 height 28
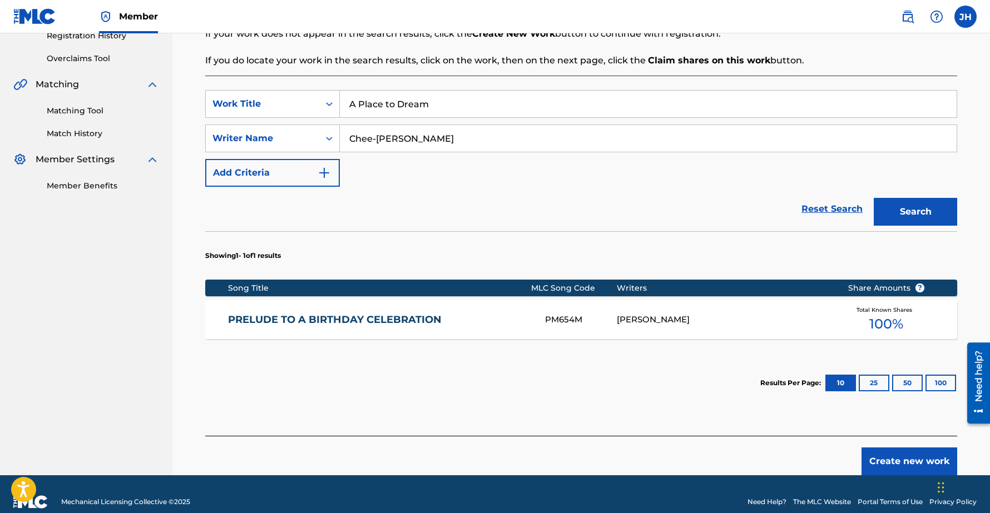
scroll to position [220, 0]
click at [891, 456] on button "Create new work" at bounding box center [910, 461] width 96 height 28
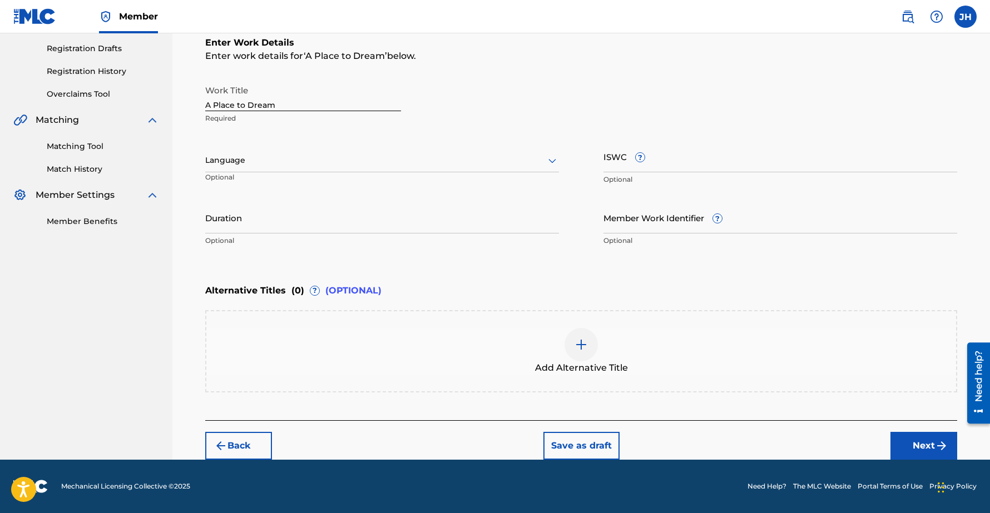
scroll to position [183, 0]
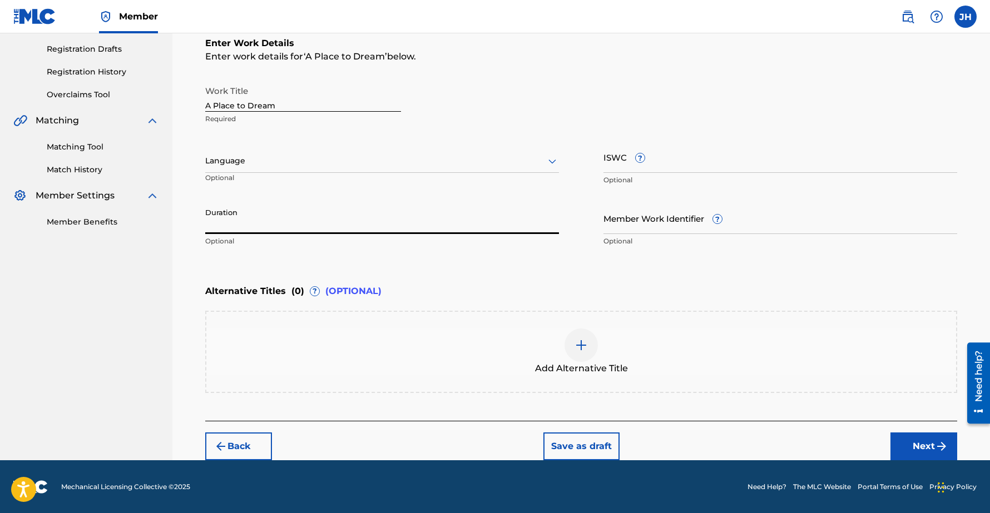
click at [260, 225] on input "Duration" at bounding box center [382, 218] width 354 height 32
type input "02:10"
click at [915, 439] on button "Next" at bounding box center [924, 447] width 67 height 28
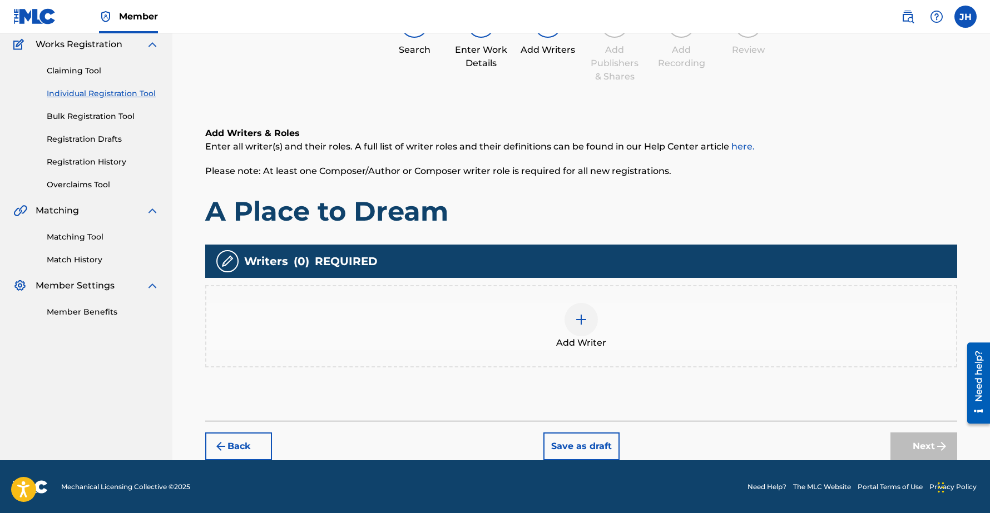
scroll to position [93, 0]
click at [578, 317] on img at bounding box center [581, 319] width 13 height 13
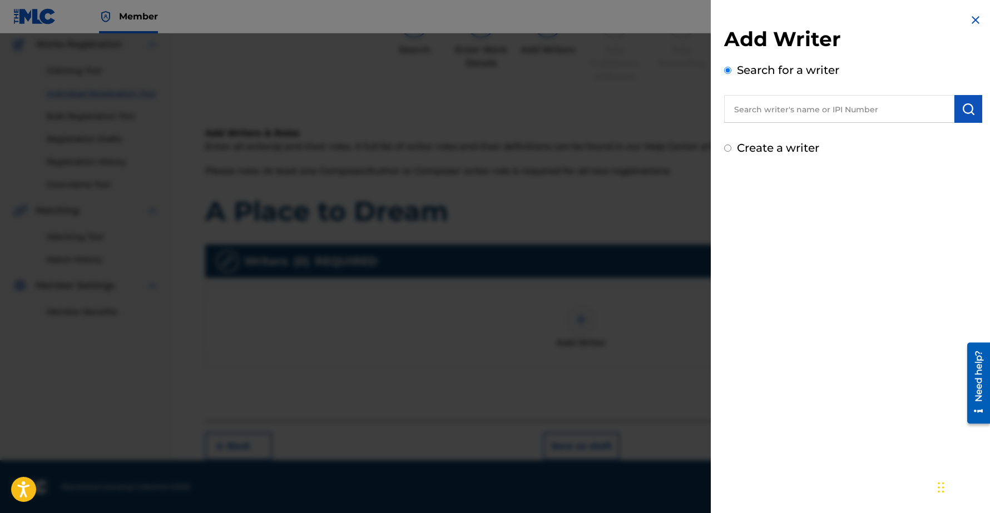
click at [794, 106] on input "text" at bounding box center [839, 109] width 230 height 28
type input "Chee-Hwa"
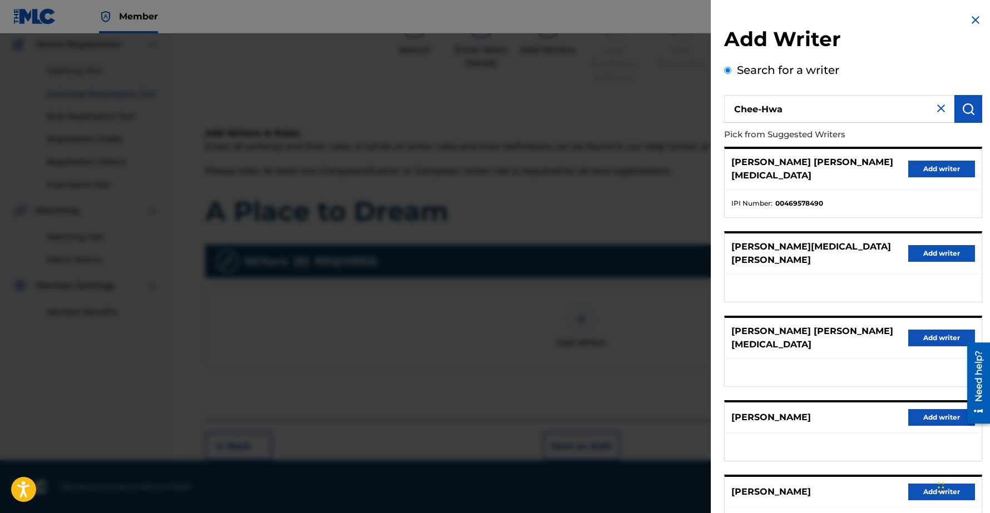
click at [926, 409] on button "Add writer" at bounding box center [941, 417] width 67 height 17
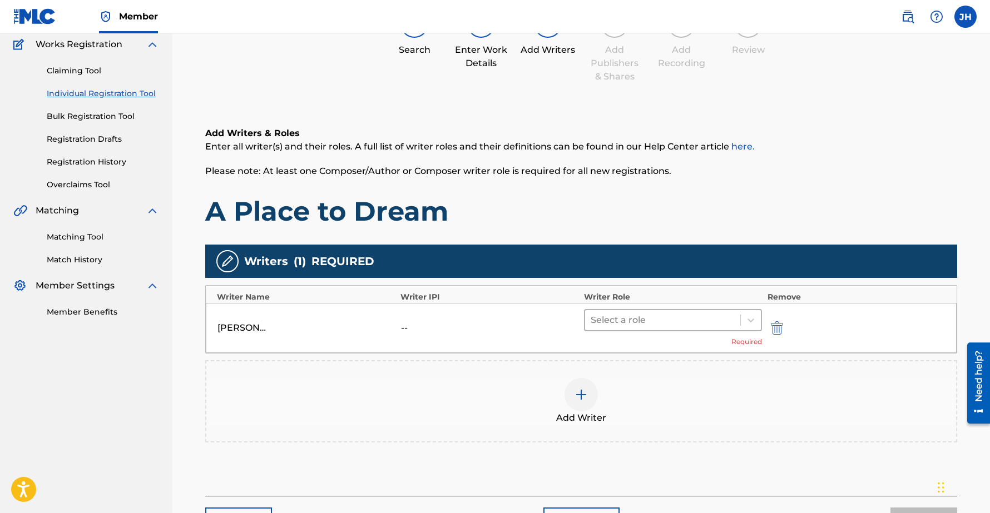
click at [655, 324] on div at bounding box center [663, 321] width 144 height 16
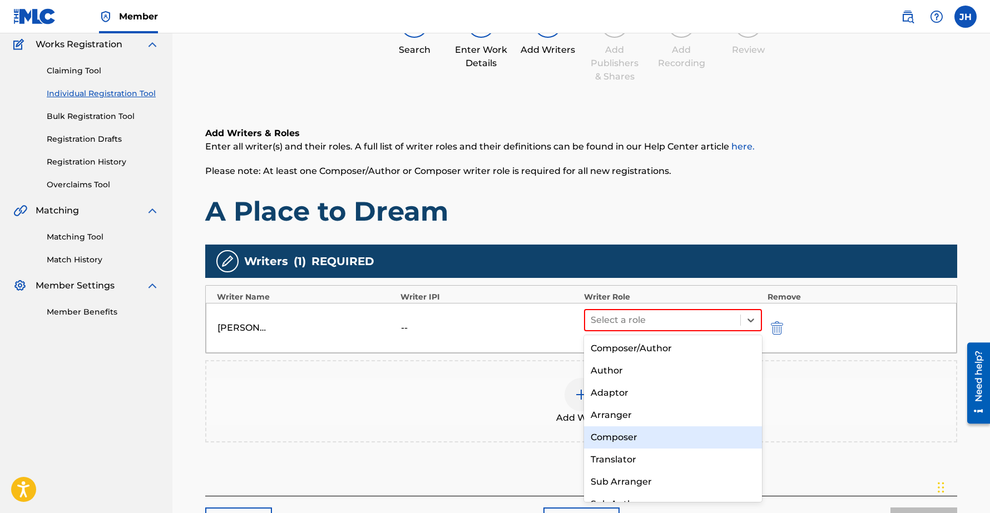
click at [614, 434] on div "Composer" at bounding box center [673, 438] width 178 height 22
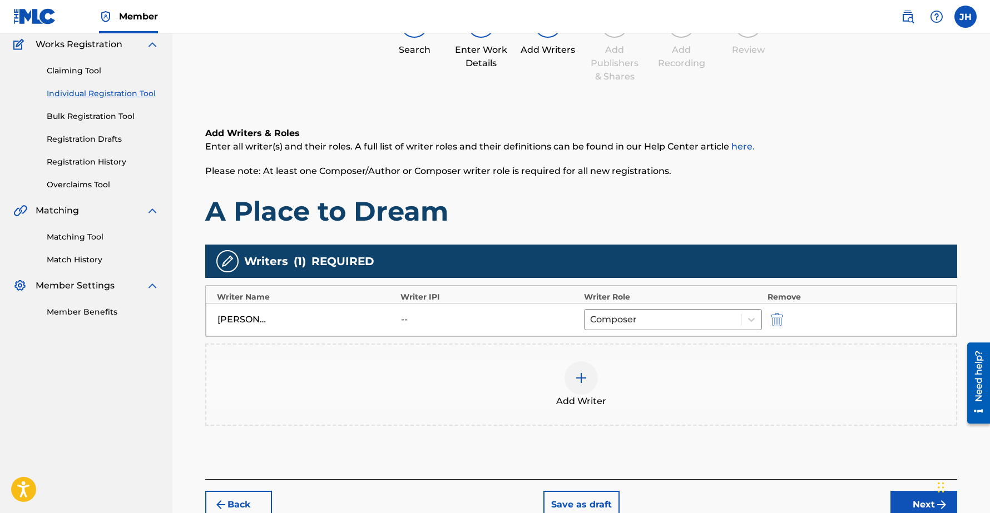
scroll to position [152, 0]
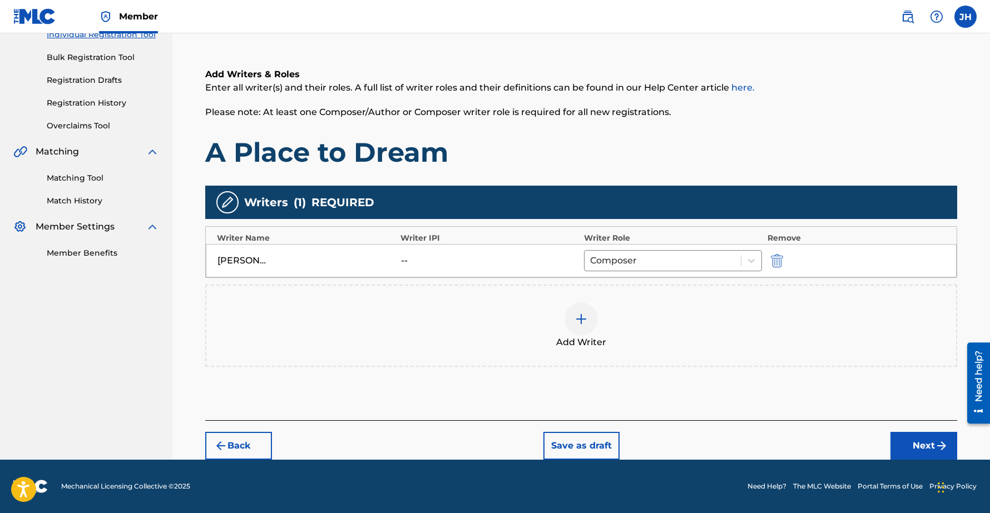
click at [929, 444] on button "Next" at bounding box center [924, 446] width 67 height 28
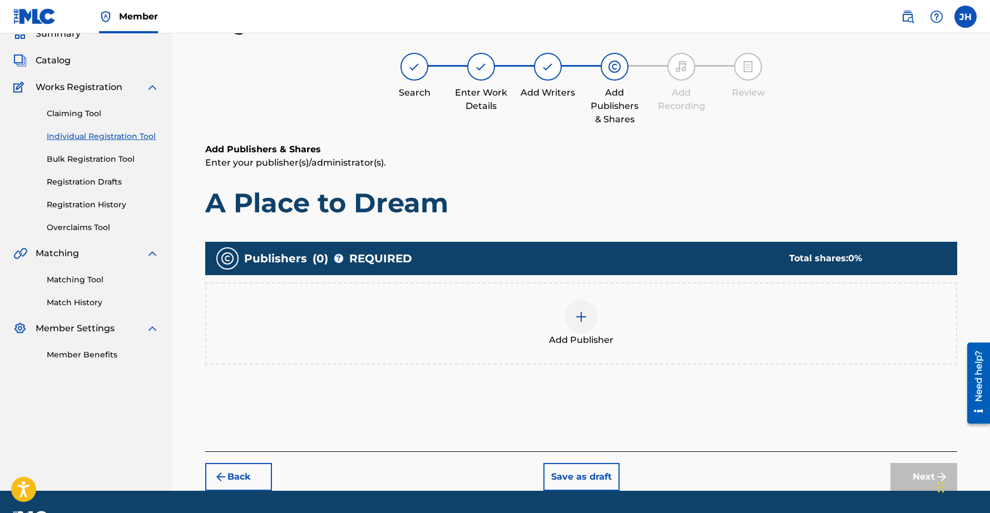
scroll to position [81, 0]
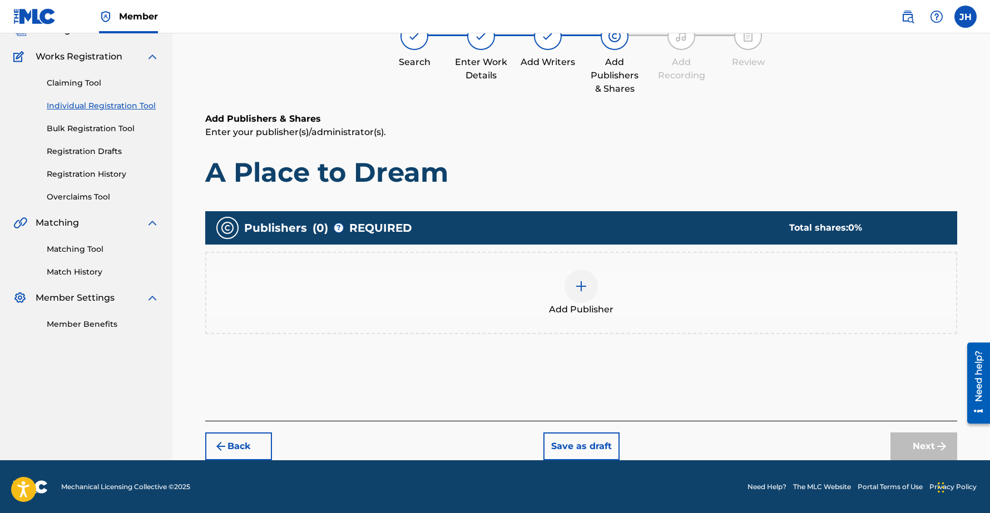
click at [586, 284] on img at bounding box center [581, 286] width 13 height 13
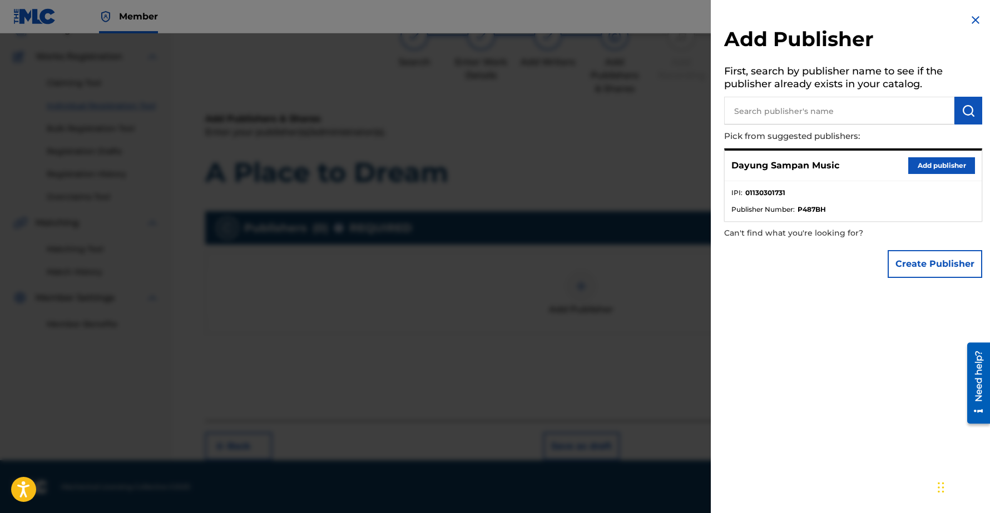
click at [943, 162] on button "Add publisher" at bounding box center [941, 165] width 67 height 17
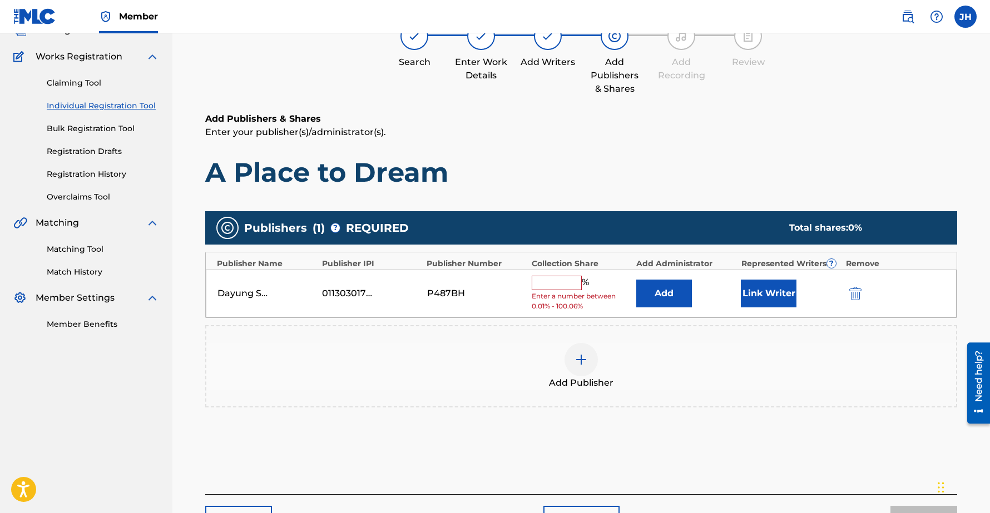
click at [549, 285] on input "text" at bounding box center [557, 283] width 50 height 14
type input "100"
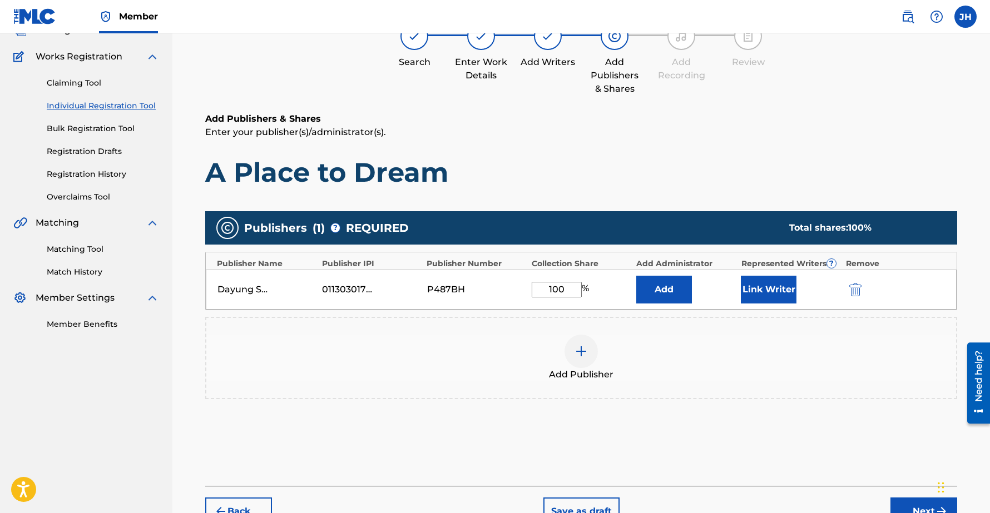
click at [772, 284] on button "Link Writer" at bounding box center [769, 290] width 56 height 28
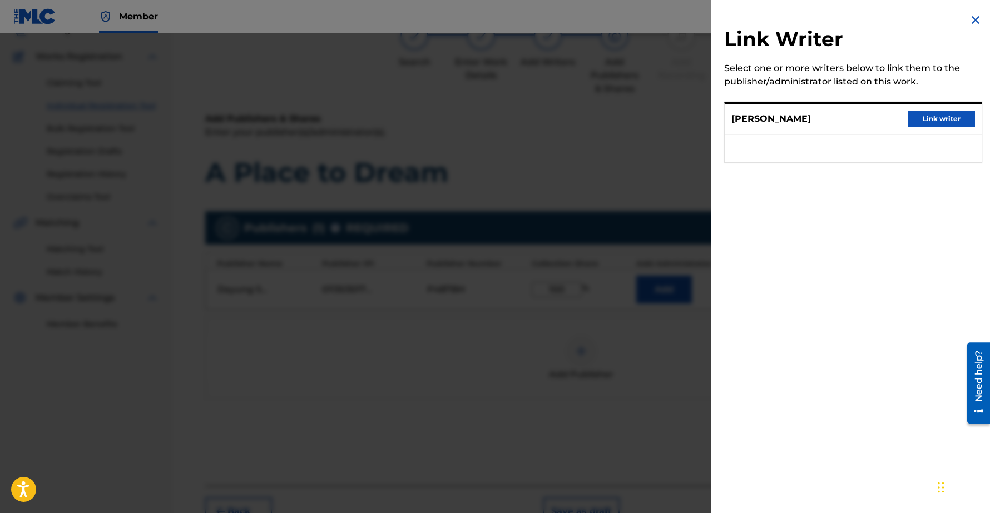
click at [952, 116] on button "Link writer" at bounding box center [941, 119] width 67 height 17
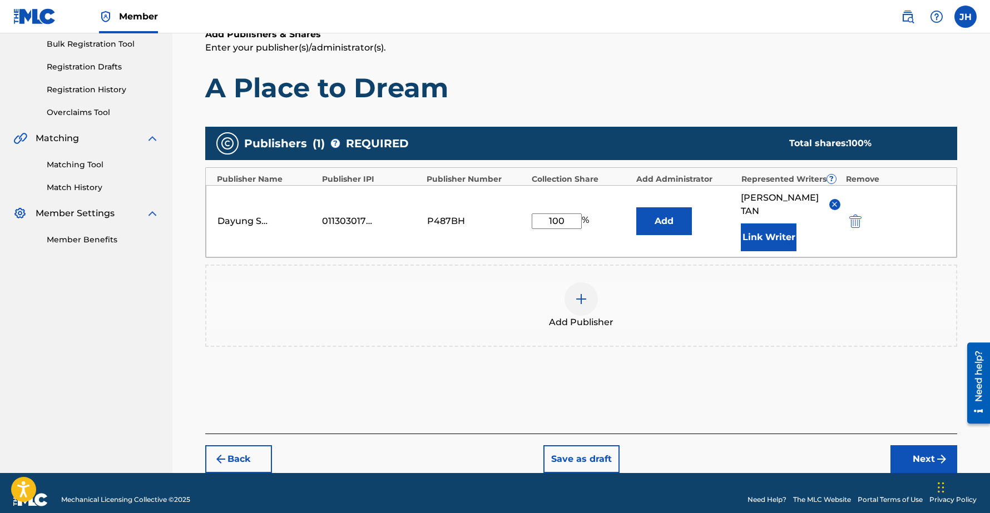
click at [920, 446] on button "Next" at bounding box center [924, 460] width 67 height 28
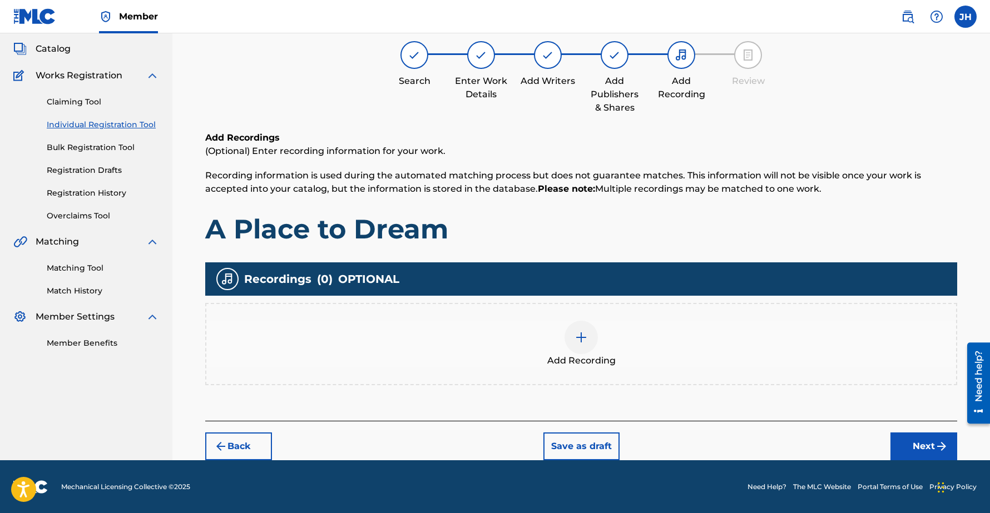
click at [916, 444] on button "Next" at bounding box center [924, 447] width 67 height 28
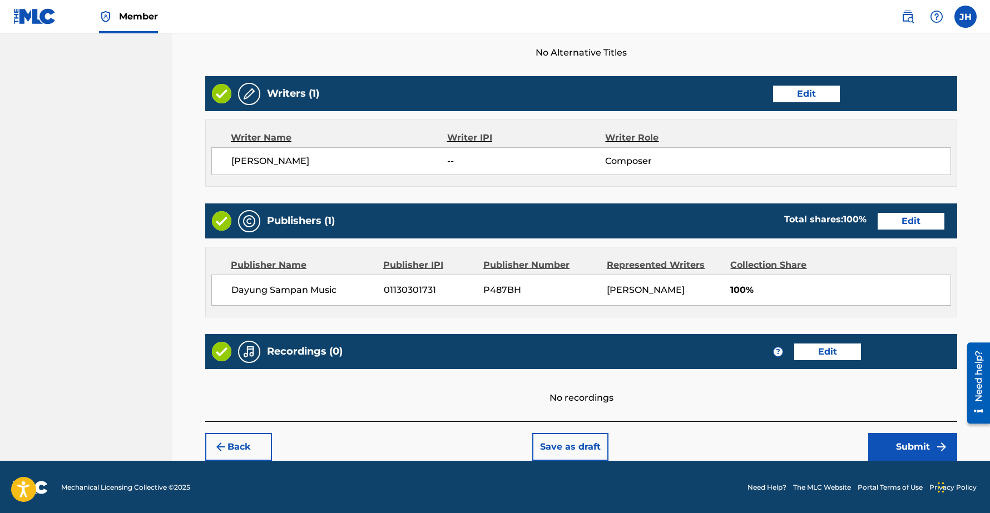
scroll to position [390, 0]
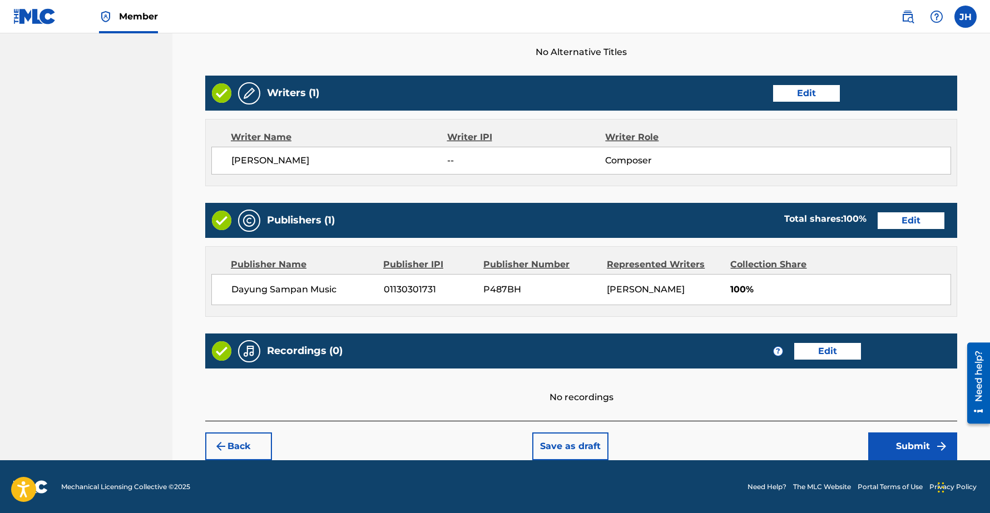
click at [916, 447] on button "Submit" at bounding box center [912, 447] width 89 height 28
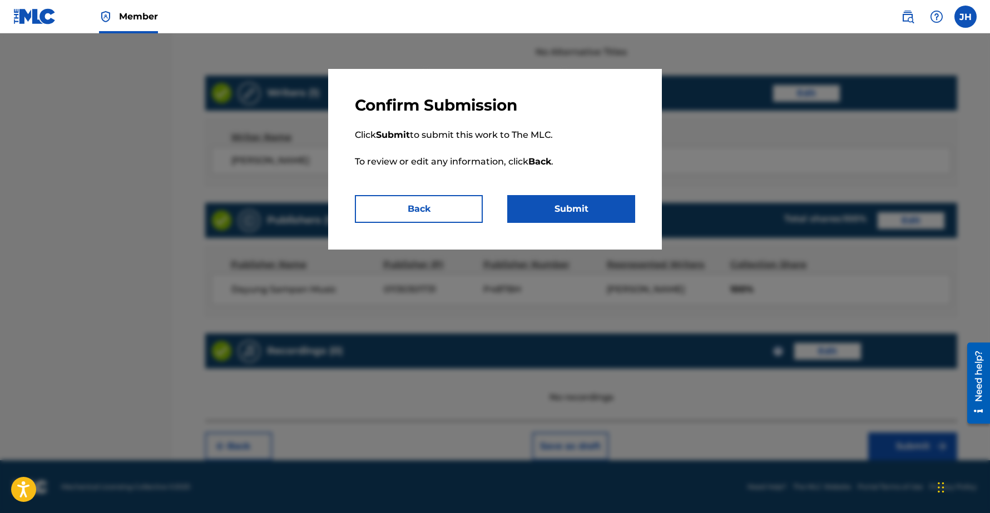
click at [567, 207] on button "Submit" at bounding box center [571, 209] width 128 height 28
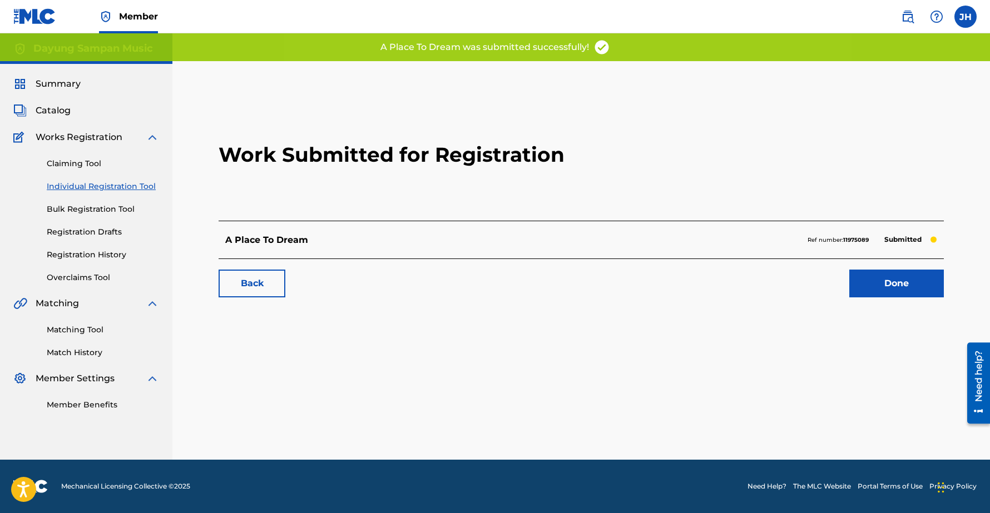
click at [893, 284] on link "Done" at bounding box center [896, 284] width 95 height 28
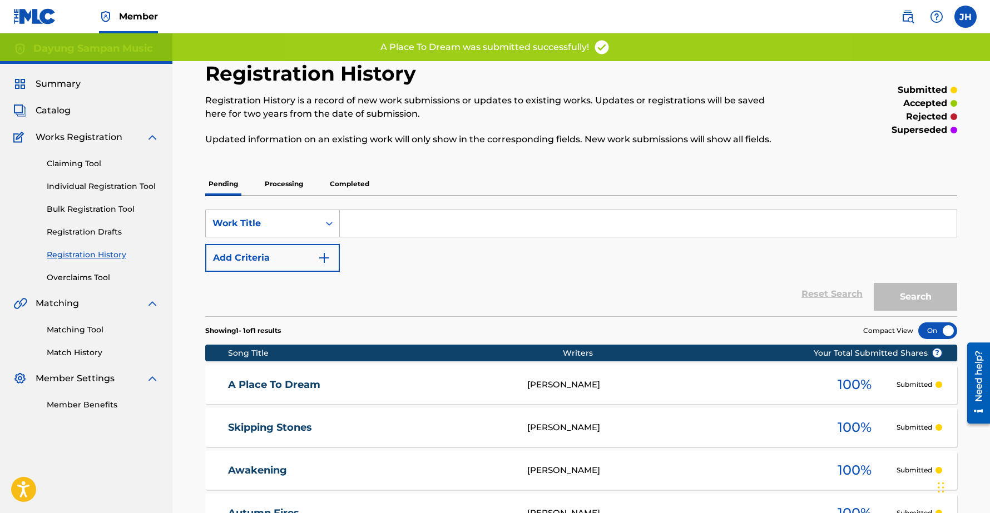
click at [73, 185] on link "Individual Registration Tool" at bounding box center [103, 187] width 112 height 12
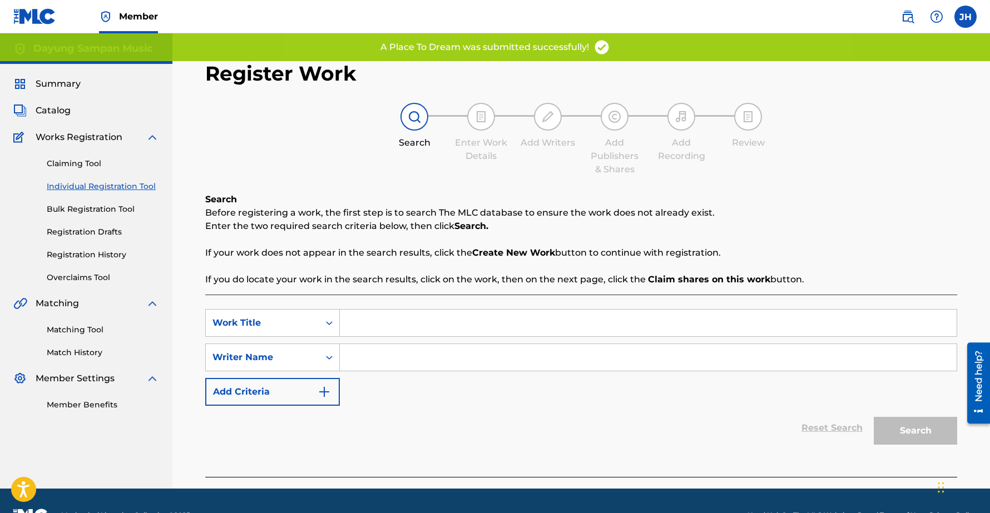
click at [374, 322] on input "Search Form" at bounding box center [648, 323] width 617 height 27
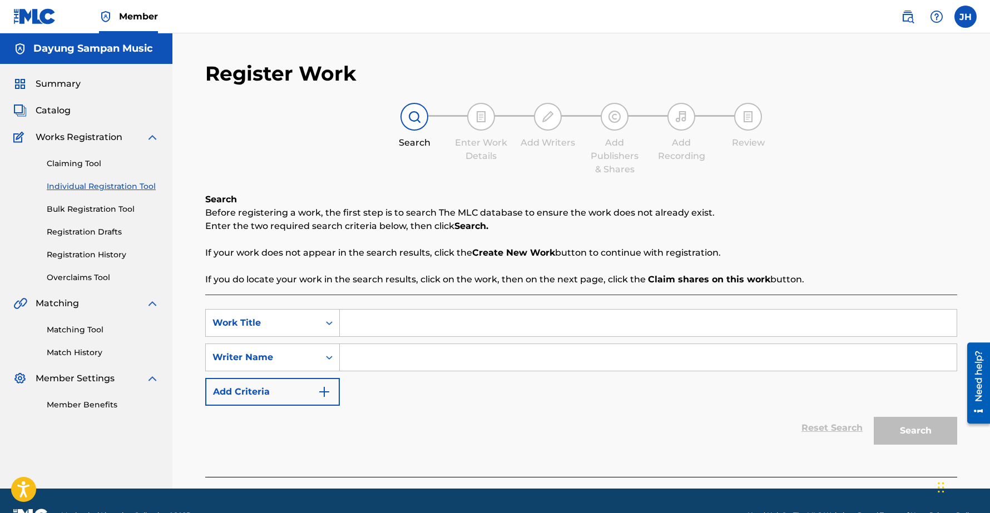
paste input "Dancing in the Rain"
type input "Dancing in the Rain"
click at [393, 349] on input "Search Form" at bounding box center [648, 357] width 617 height 27
type input "Chee-Hwa"
click at [874, 417] on button "Search" at bounding box center [915, 431] width 83 height 28
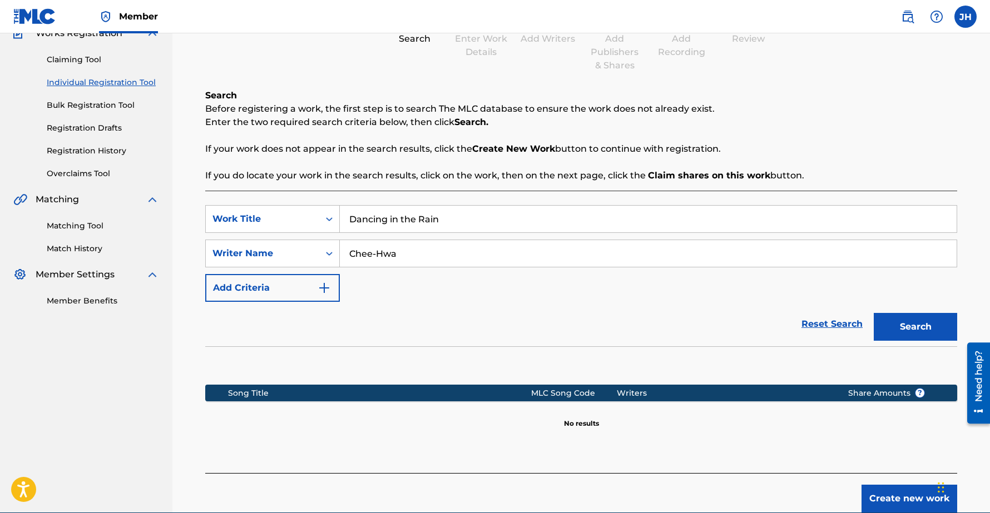
scroll to position [105, 0]
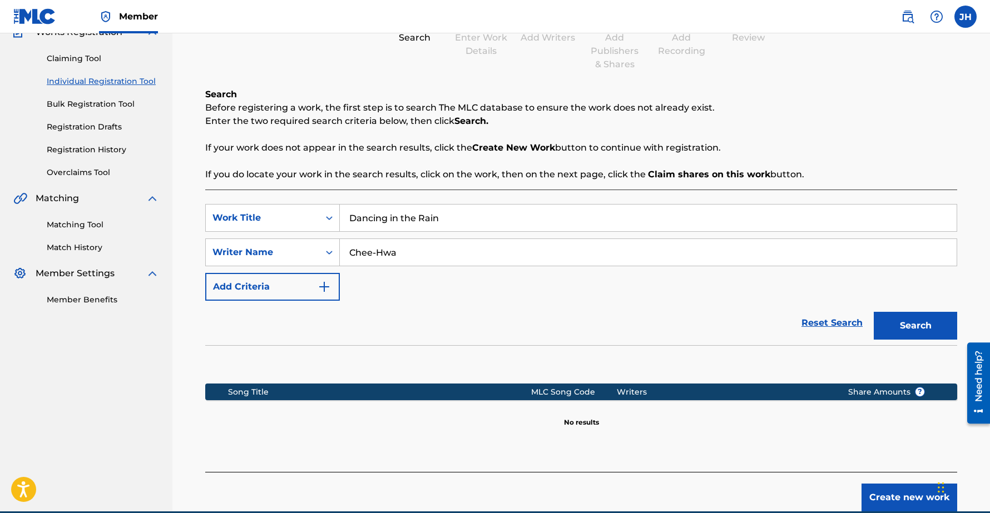
click at [908, 503] on button "Create new work" at bounding box center [910, 498] width 96 height 28
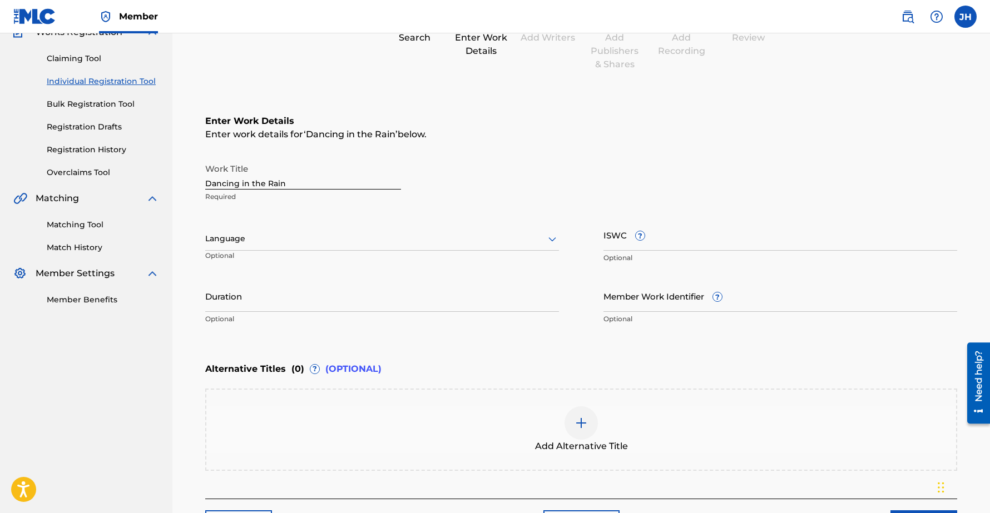
click at [253, 291] on input "Duration" at bounding box center [382, 296] width 354 height 32
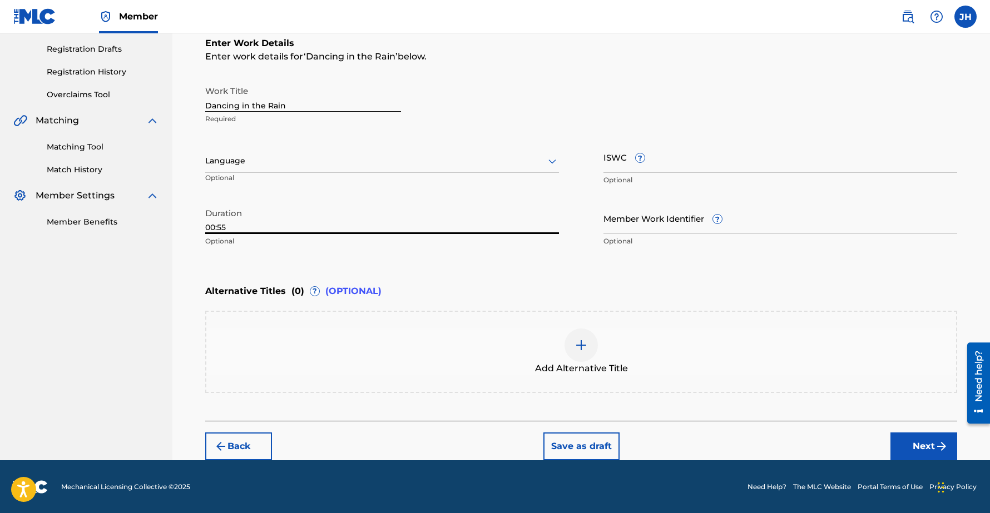
type input "00:55"
click at [922, 446] on button "Next" at bounding box center [924, 447] width 67 height 28
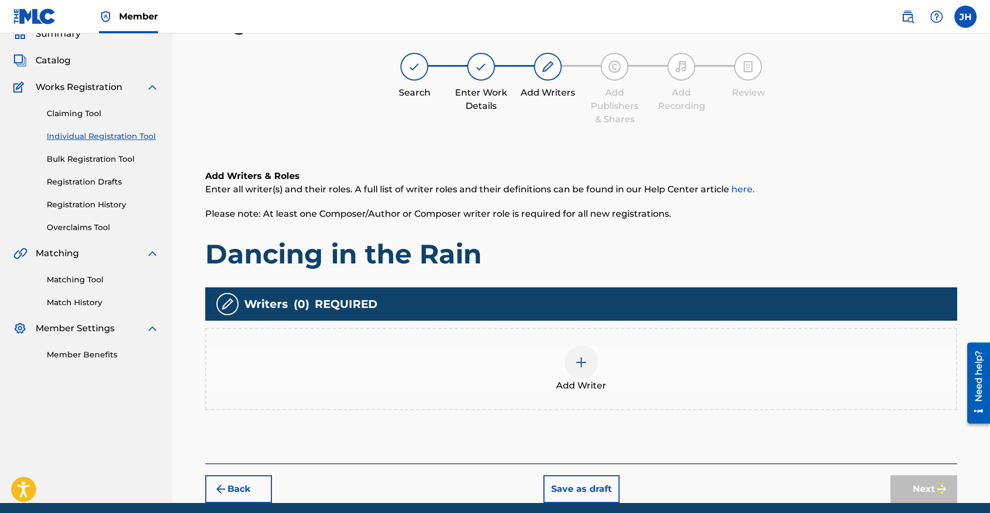
scroll to position [93, 0]
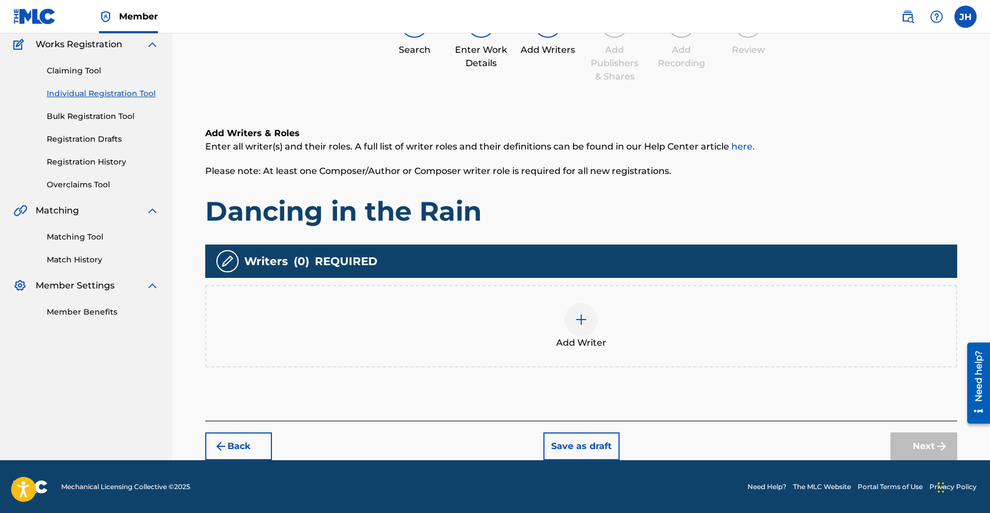
click at [589, 314] on div at bounding box center [581, 319] width 33 height 33
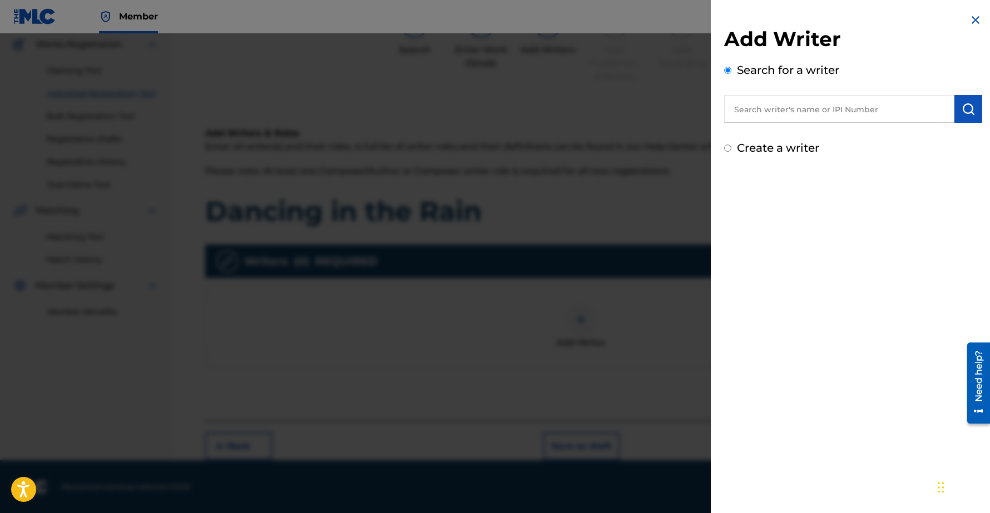
click at [775, 107] on input "text" at bounding box center [839, 109] width 230 height 28
type input "Chee-Hwa"
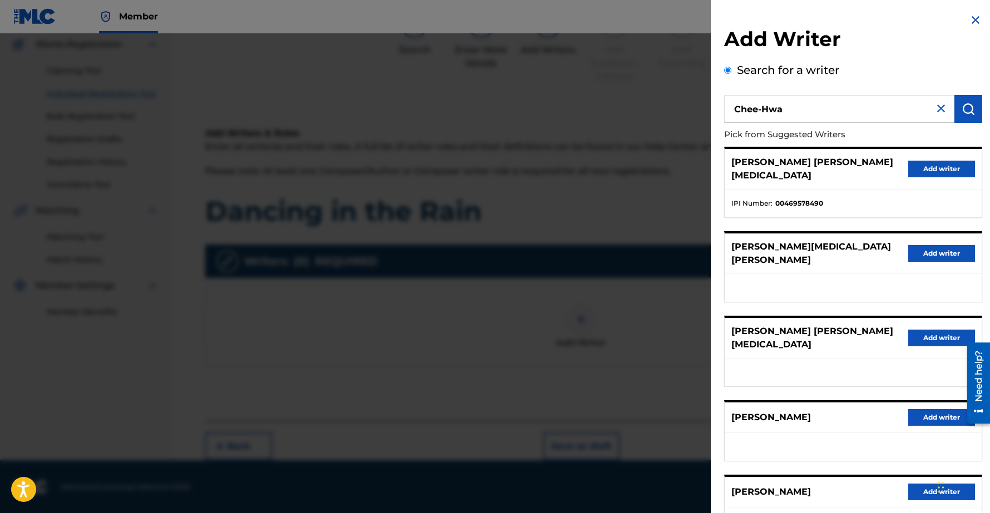
click at [921, 409] on button "Add writer" at bounding box center [941, 417] width 67 height 17
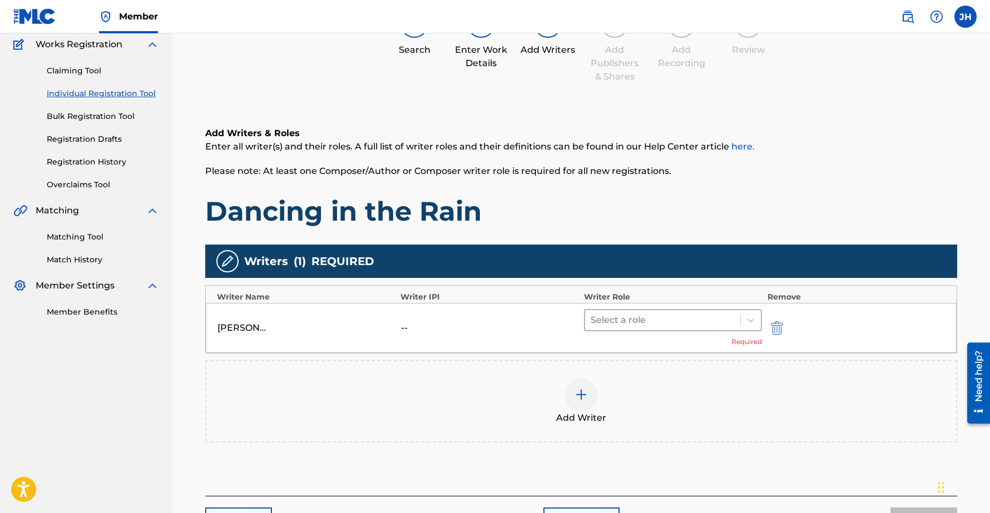
click at [681, 322] on div at bounding box center [663, 321] width 144 height 16
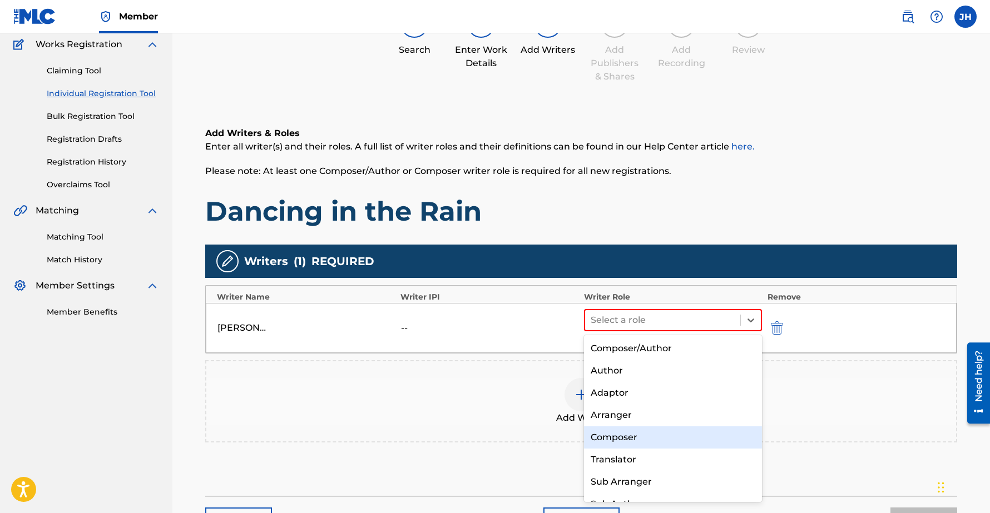
click at [621, 439] on div "Composer" at bounding box center [673, 438] width 178 height 22
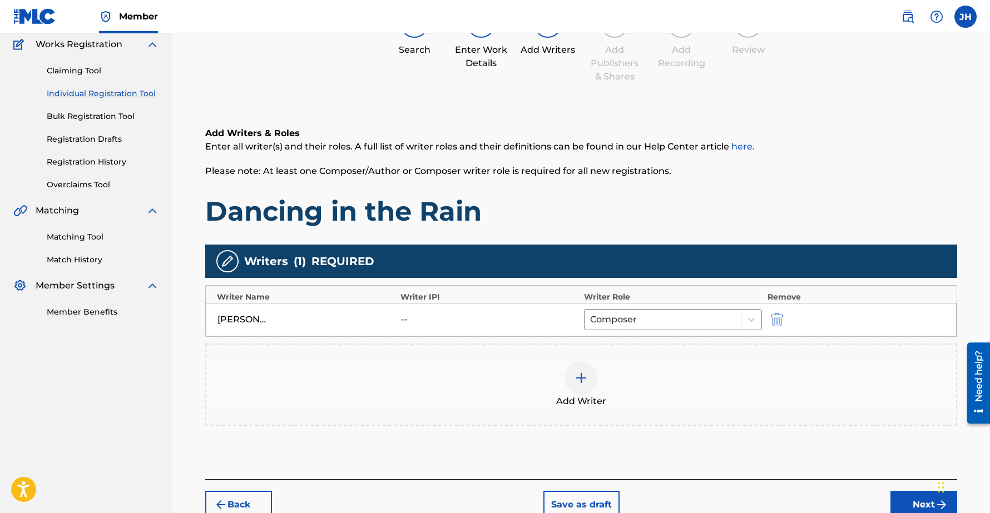
scroll to position [152, 0]
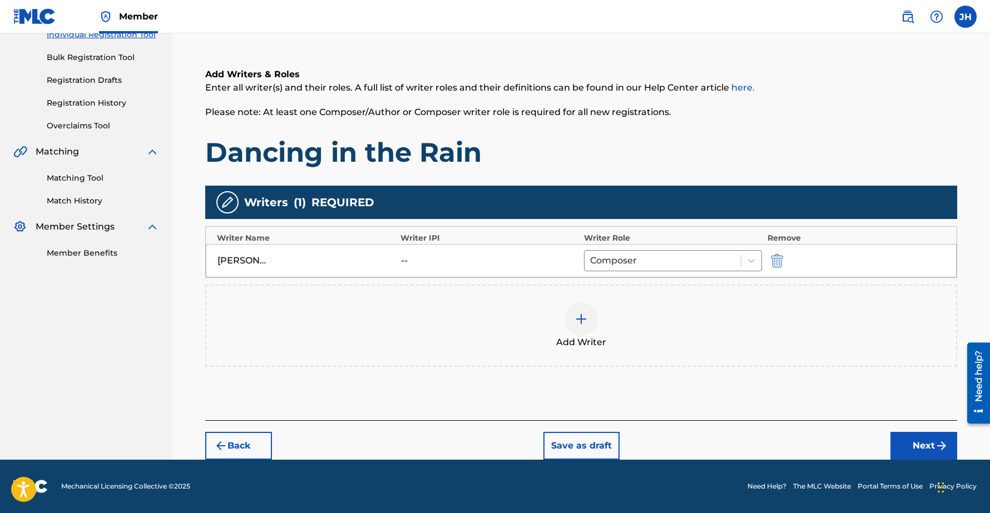
click at [923, 446] on button "Next" at bounding box center [924, 446] width 67 height 28
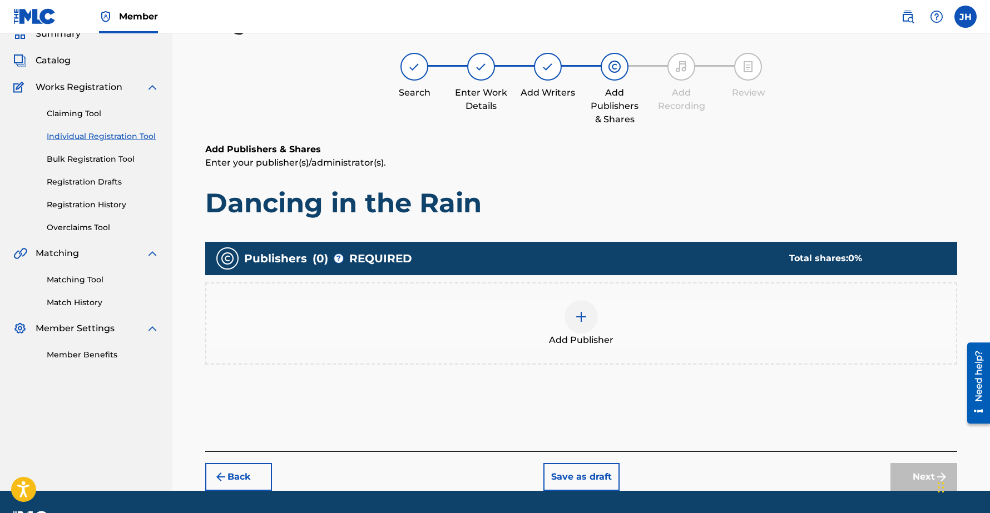
scroll to position [81, 0]
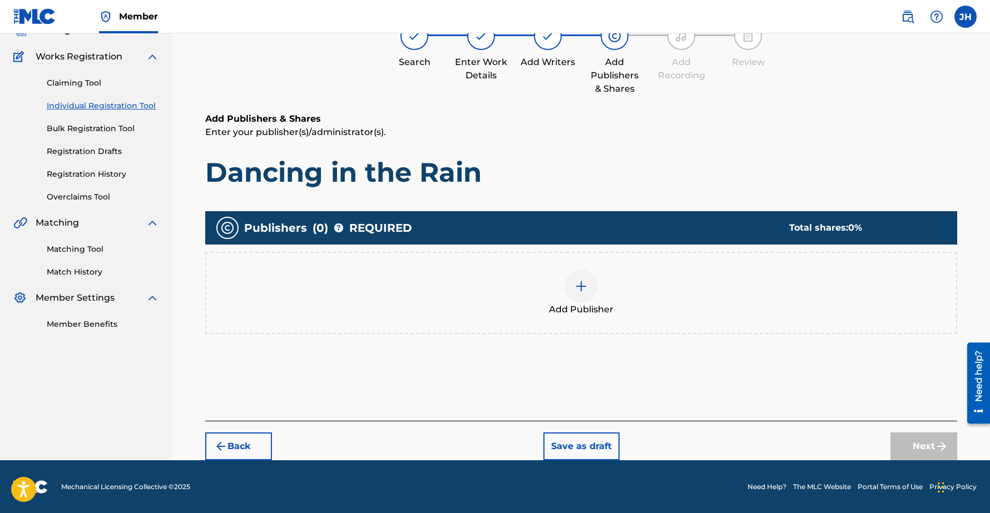
click at [582, 280] on img at bounding box center [581, 286] width 13 height 13
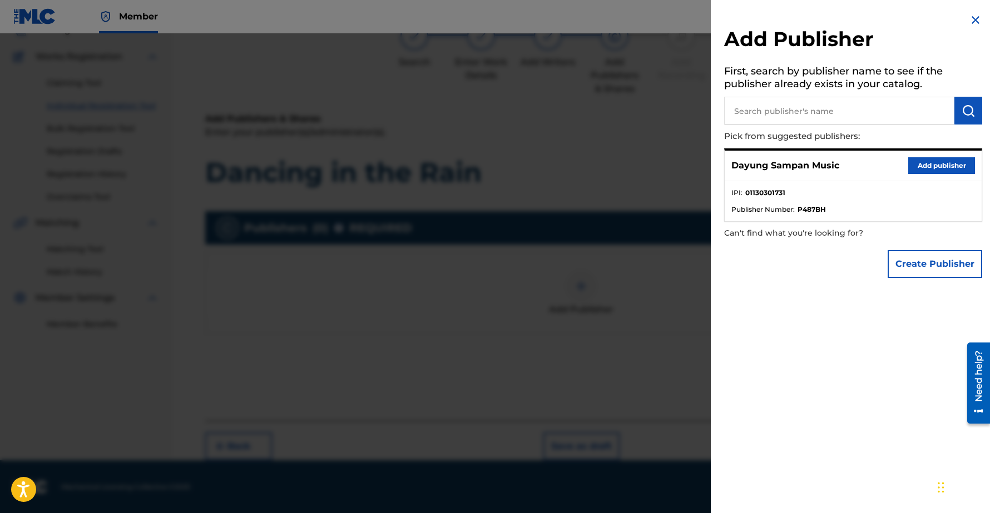
click at [918, 161] on button "Add publisher" at bounding box center [941, 165] width 67 height 17
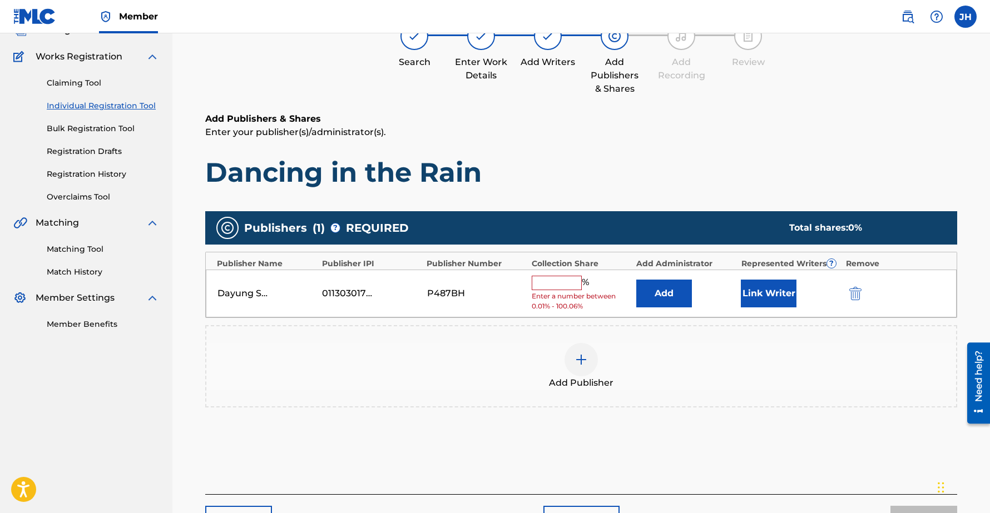
click at [564, 281] on input "text" at bounding box center [557, 283] width 50 height 14
type input "100"
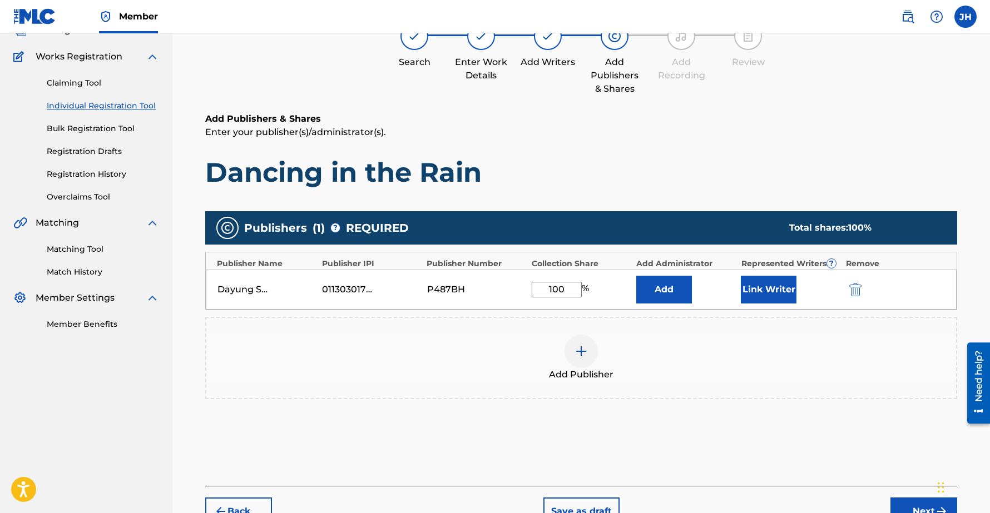
click at [771, 288] on button "Link Writer" at bounding box center [769, 290] width 56 height 28
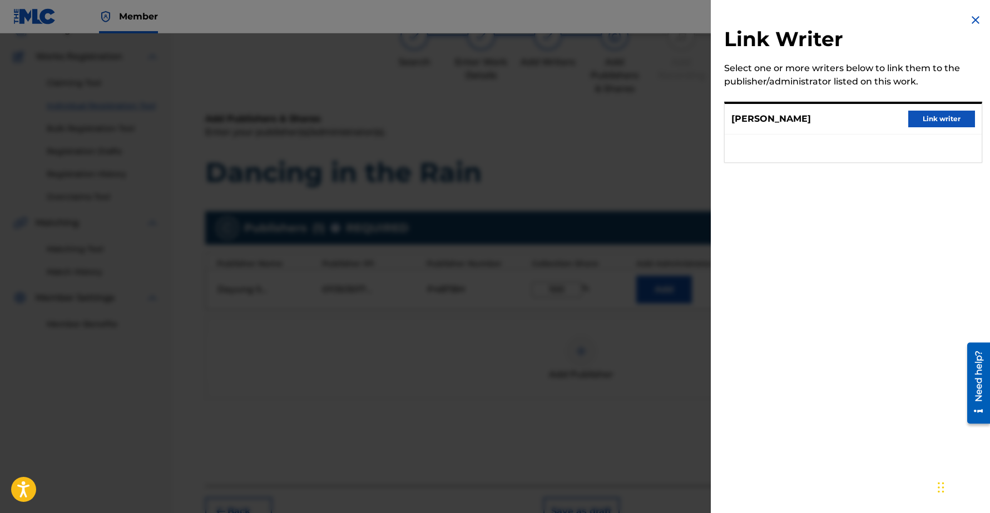
click at [930, 117] on button "Link writer" at bounding box center [941, 119] width 67 height 17
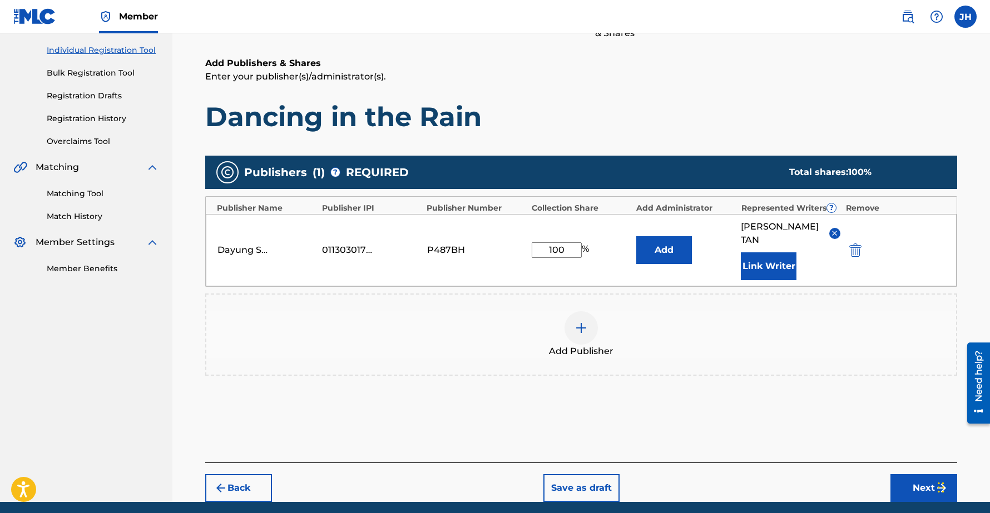
click at [923, 475] on button "Next" at bounding box center [924, 489] width 67 height 28
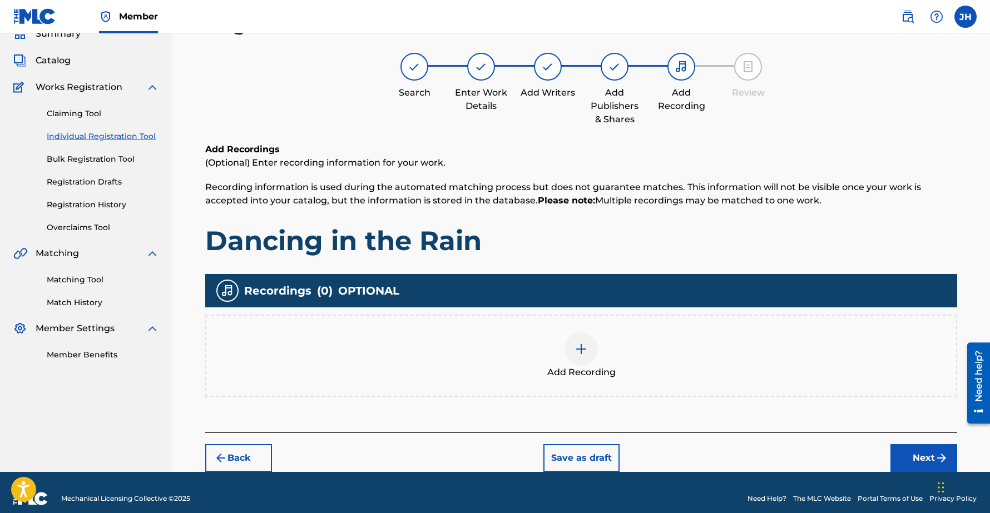
click at [915, 458] on button "Next" at bounding box center [924, 458] width 67 height 28
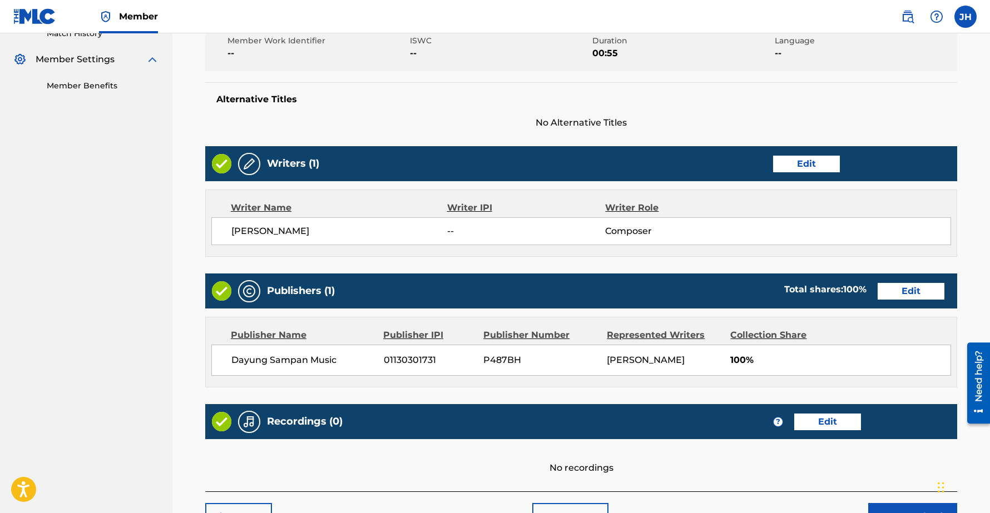
scroll to position [390, 0]
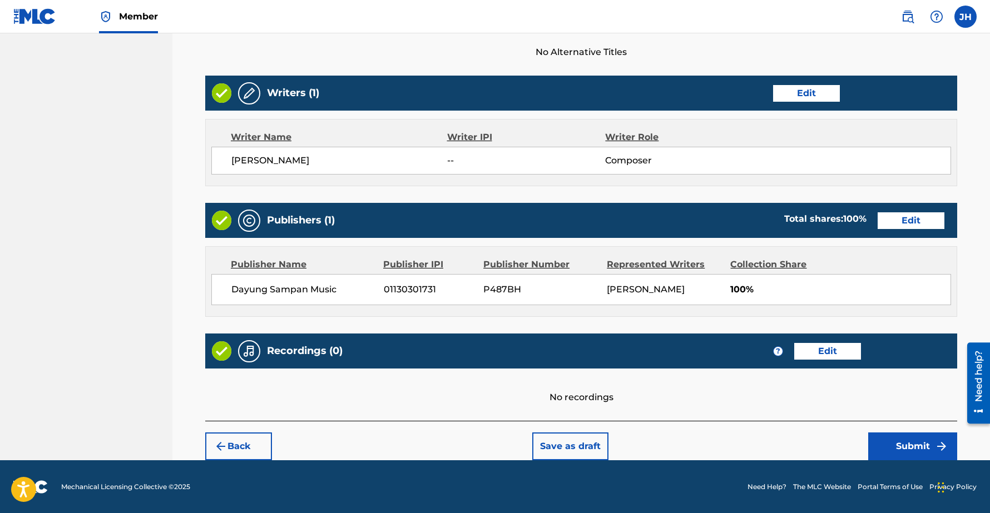
click at [906, 444] on button "Submit" at bounding box center [912, 447] width 89 height 28
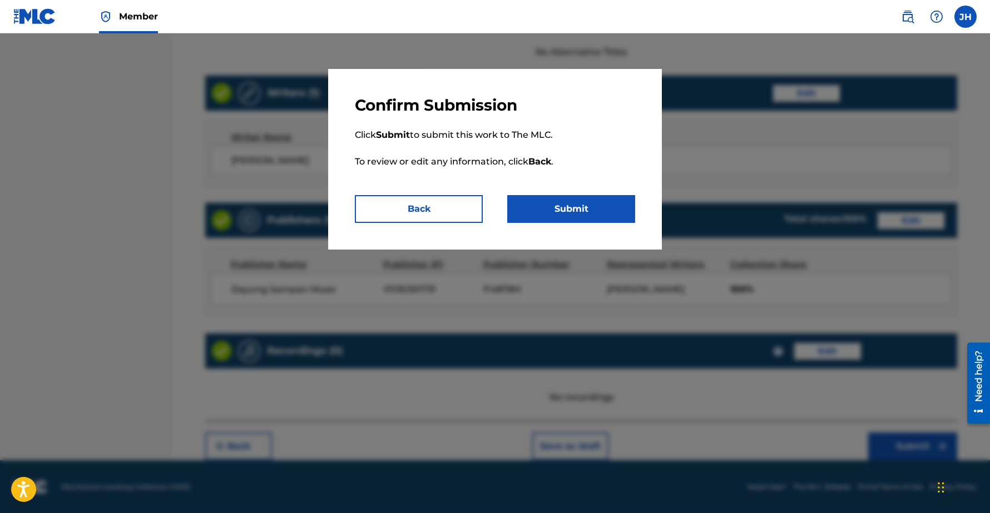
click at [587, 208] on button "Submit" at bounding box center [571, 209] width 128 height 28
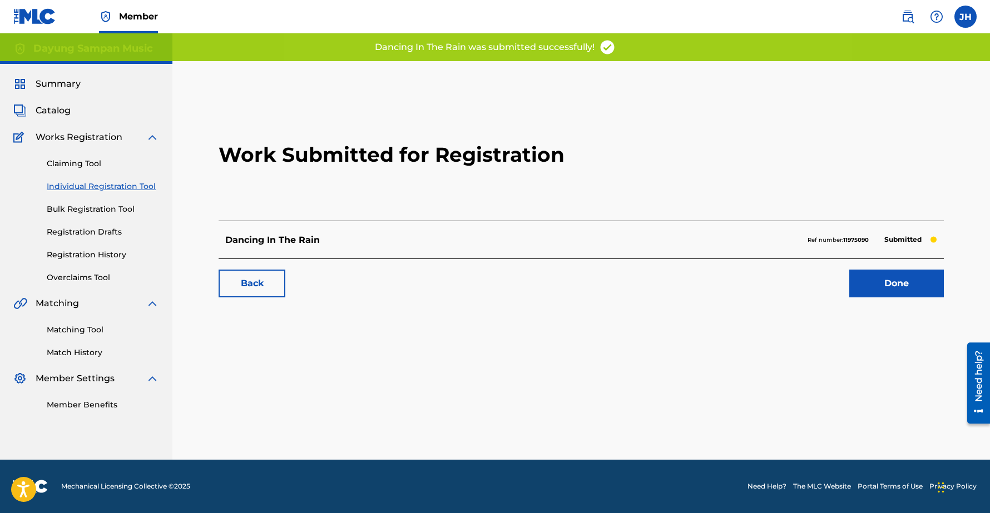
click at [903, 281] on link "Done" at bounding box center [896, 284] width 95 height 28
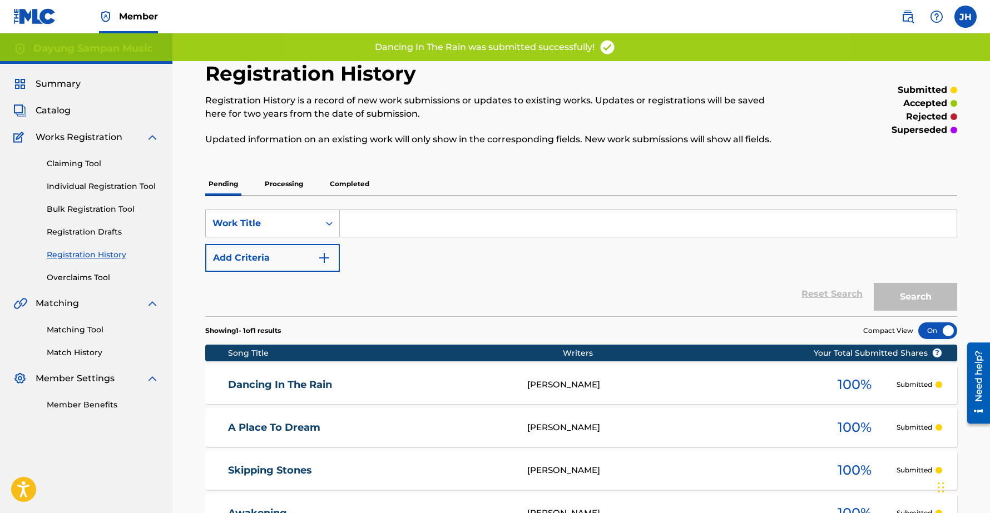
click at [399, 220] on input "Search Form" at bounding box center [648, 223] width 617 height 27
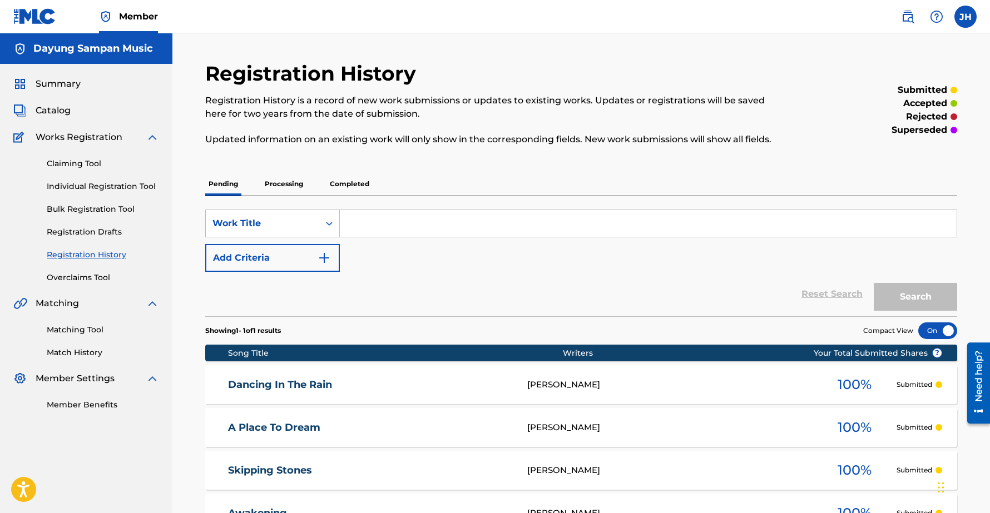
click at [75, 190] on link "Individual Registration Tool" at bounding box center [103, 187] width 112 height 12
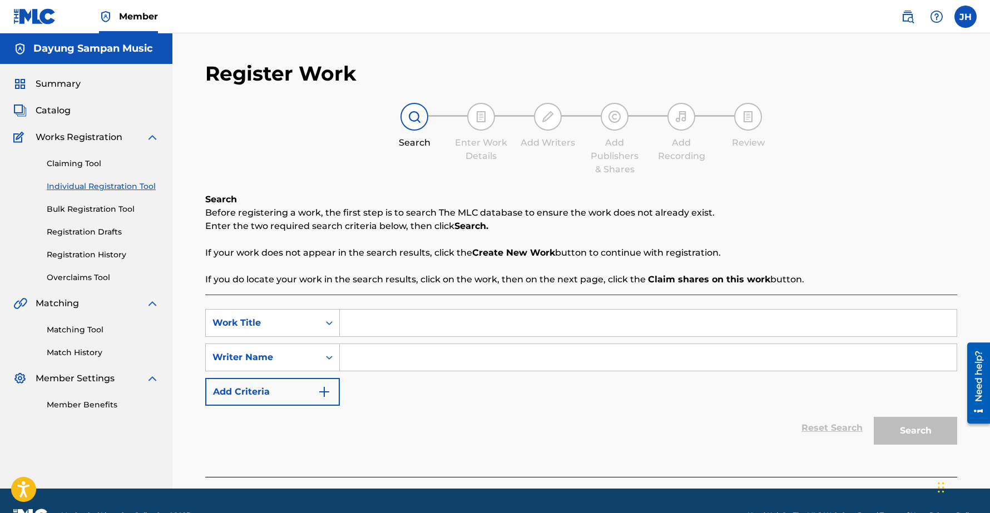
click at [412, 323] on input "Search Form" at bounding box center [648, 323] width 617 height 27
type input "f"
type input "Still Crazy After All These Years"
click at [392, 354] on input "Search Form" at bounding box center [648, 357] width 617 height 27
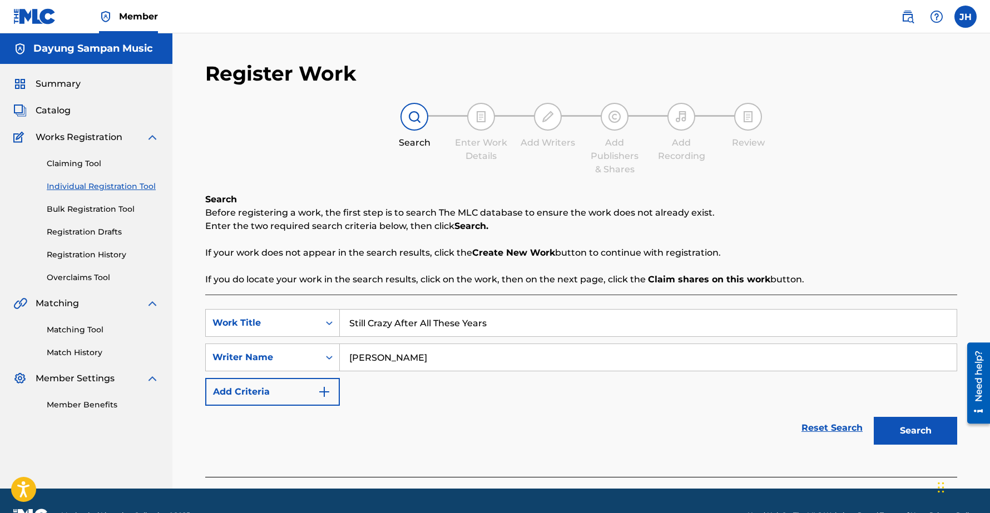
type input "[PERSON_NAME]"
click at [874, 417] on button "Search" at bounding box center [915, 431] width 83 height 28
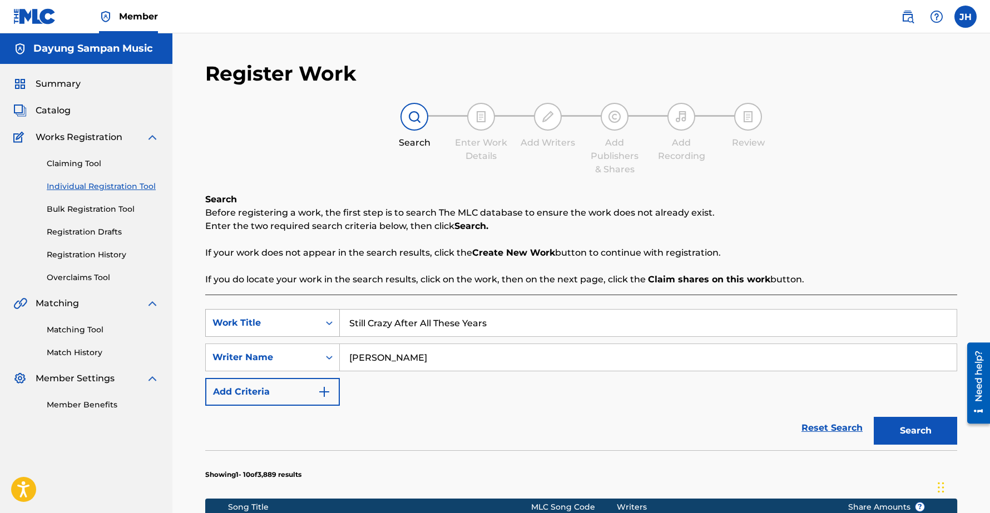
drag, startPoint x: 505, startPoint y: 325, endPoint x: 329, endPoint y: 325, distance: 176.3
click at [329, 325] on div "SearchWithCriteriac93884e9-6912-4b45-83a6-7117239c4209 Work Title Still Crazy A…" at bounding box center [581, 323] width 752 height 28
click at [368, 324] on input "Search Form" at bounding box center [648, 323] width 617 height 27
paste input "Coming Home"
type input "Coming Home"
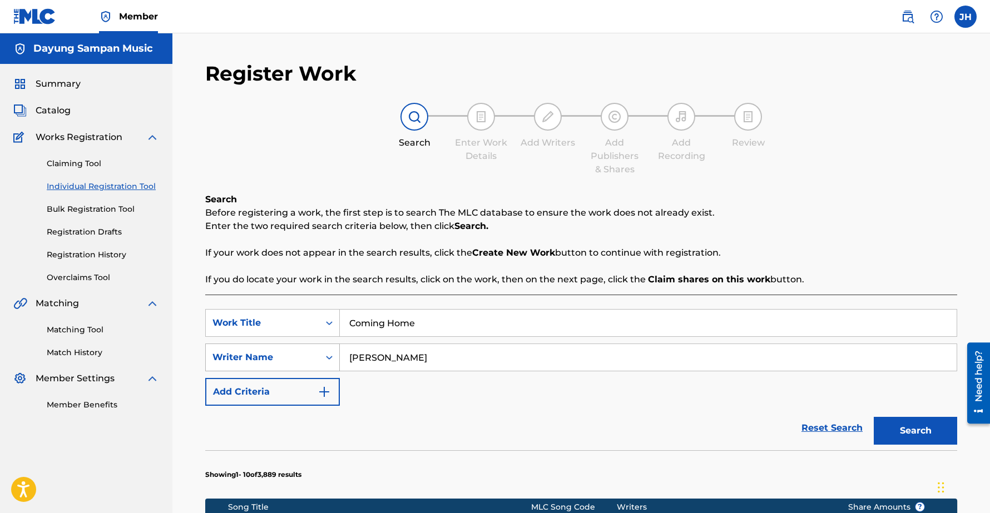
drag, startPoint x: 400, startPoint y: 358, endPoint x: 278, endPoint y: 357, distance: 122.4
click at [278, 357] on div "SearchWithCriteria873d4c4b-127b-4655-85c5-6234d8429db8 Writer Name [PERSON_NAME]" at bounding box center [581, 358] width 752 height 28
type input "Chee-[PERSON_NAME]"
click at [874, 417] on button "Search" at bounding box center [915, 431] width 83 height 28
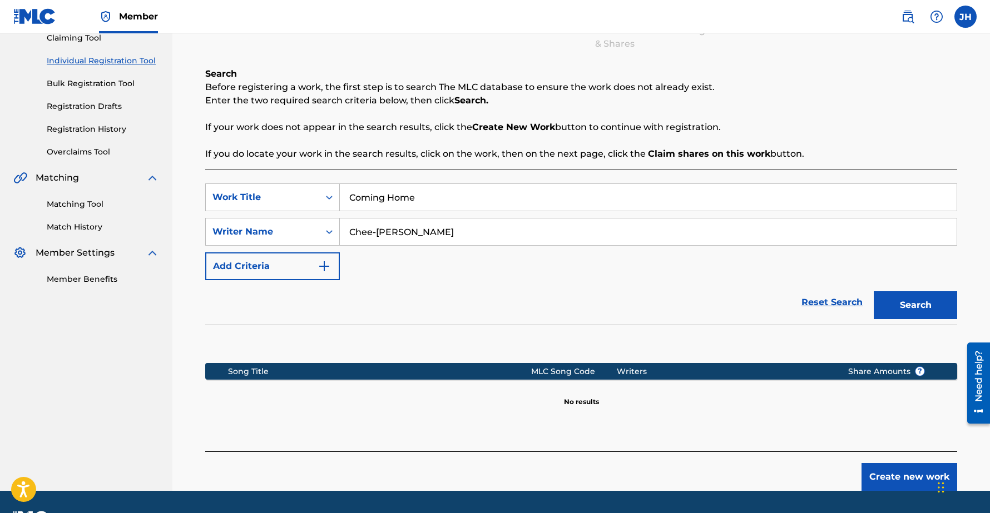
scroll to position [157, 0]
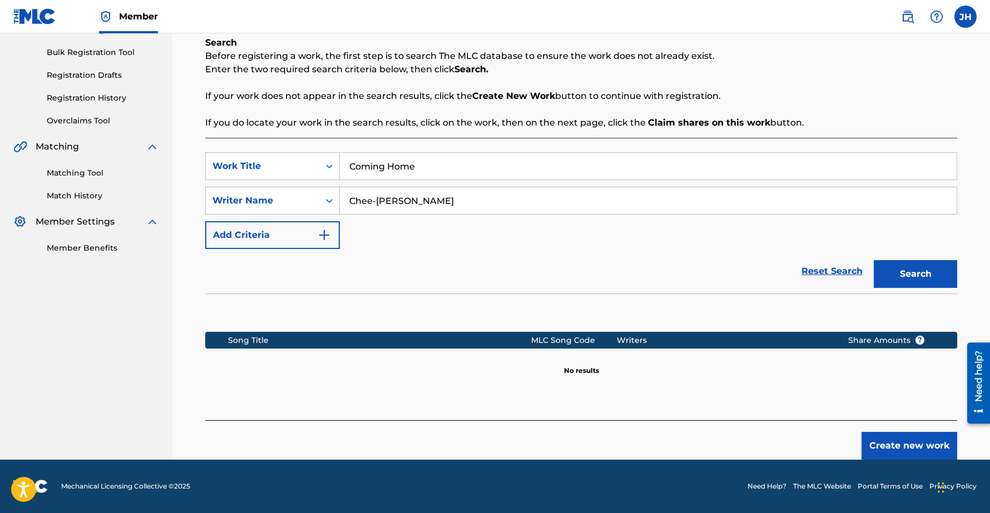
click at [902, 439] on button "Create new work" at bounding box center [910, 446] width 96 height 28
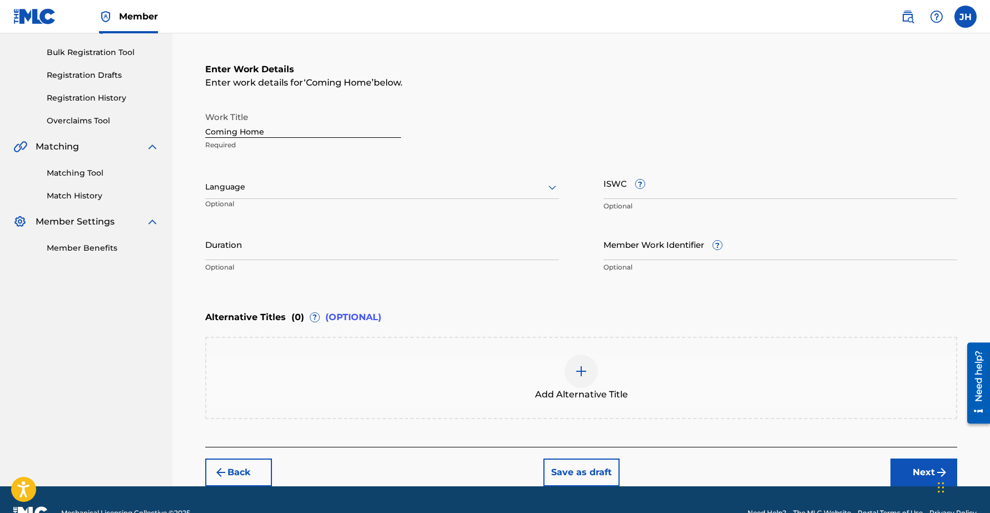
click at [231, 253] on input "Duration" at bounding box center [382, 245] width 354 height 32
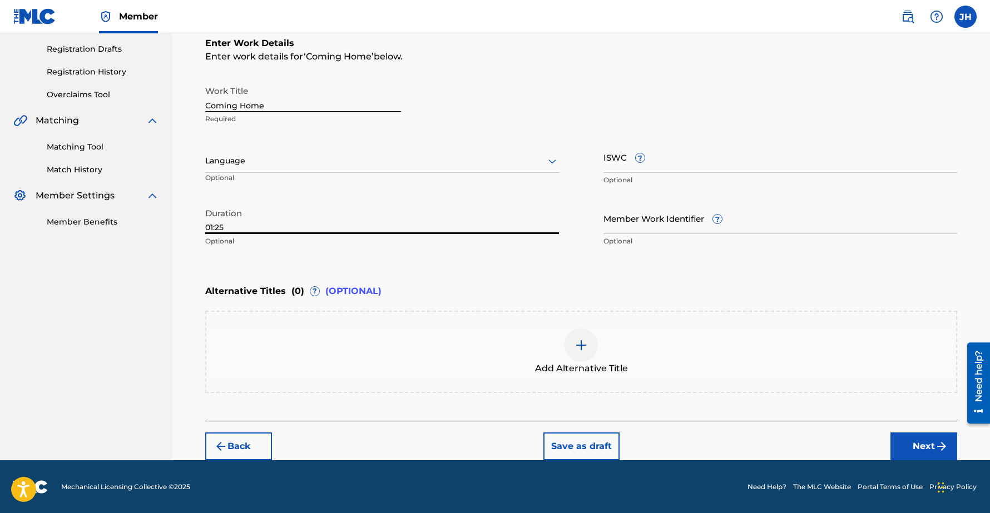
type input "01:25"
click at [584, 344] on img at bounding box center [581, 345] width 13 height 13
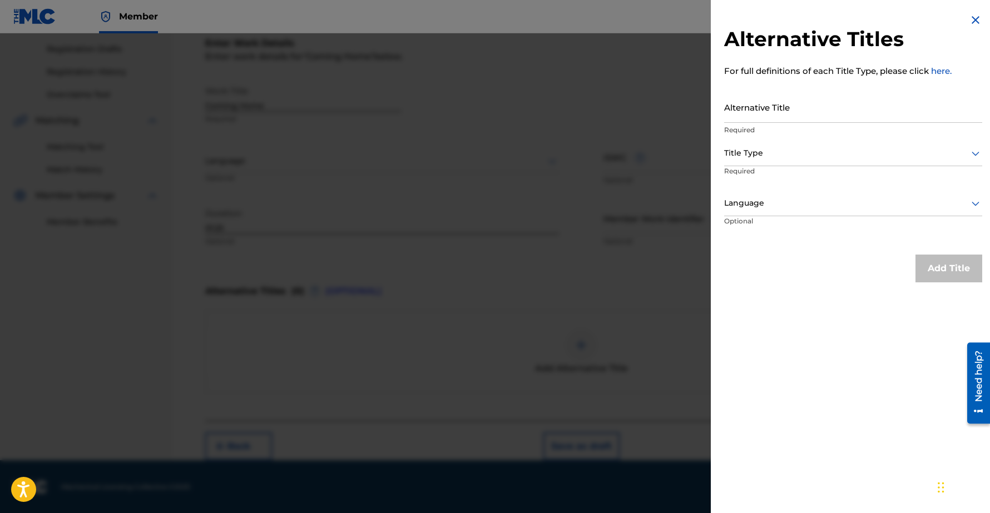
click at [763, 116] on input "Alternative Title" at bounding box center [853, 107] width 258 height 32
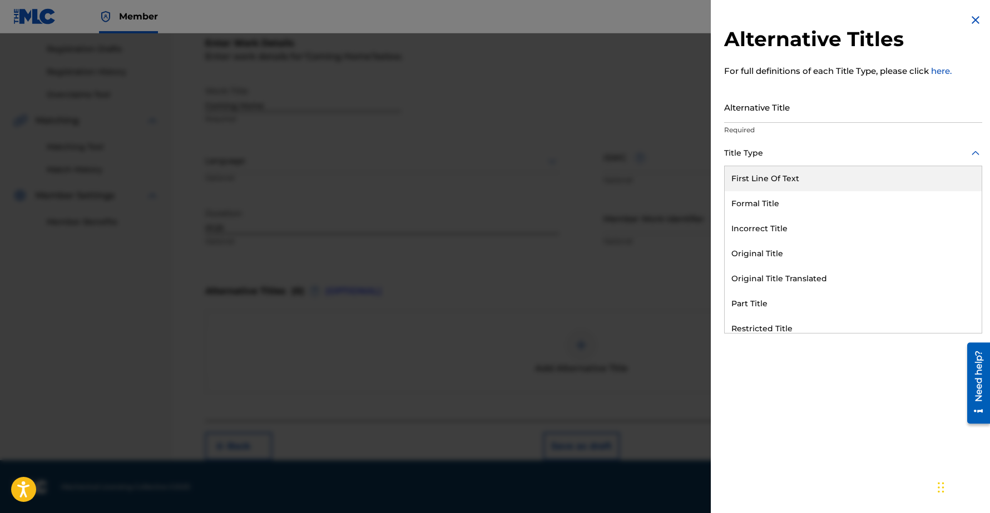
click at [971, 152] on icon at bounding box center [975, 153] width 13 height 13
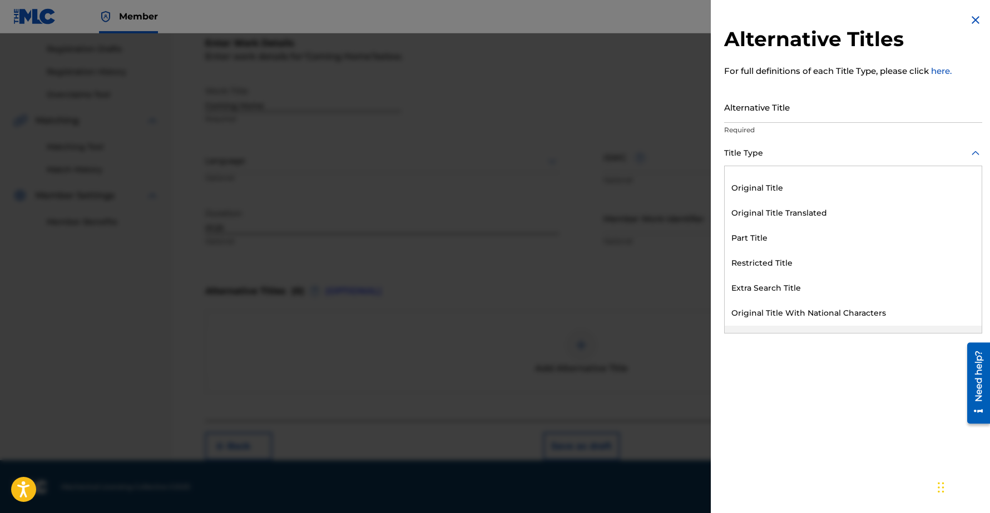
scroll to position [108, 0]
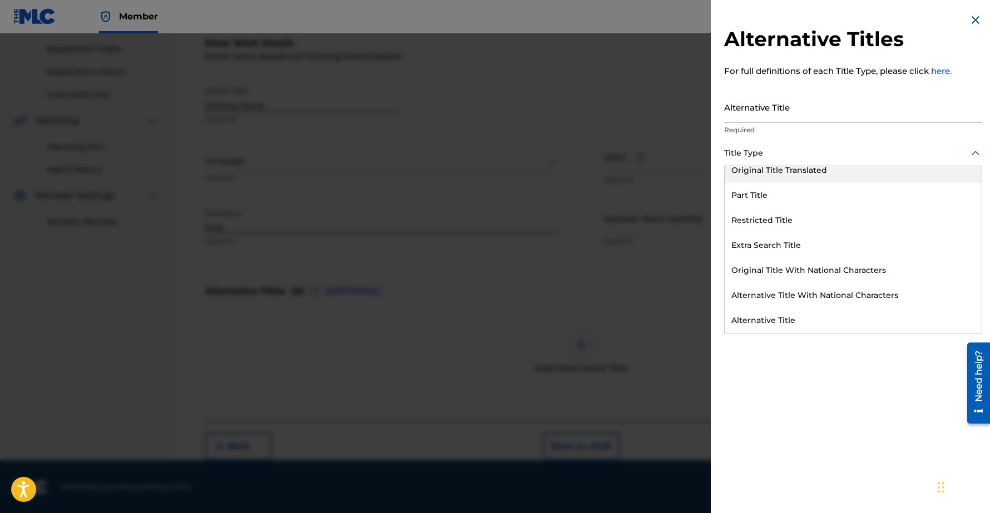
click at [868, 74] on p "For full definitions of each Title Type, please click here." at bounding box center [853, 71] width 258 height 13
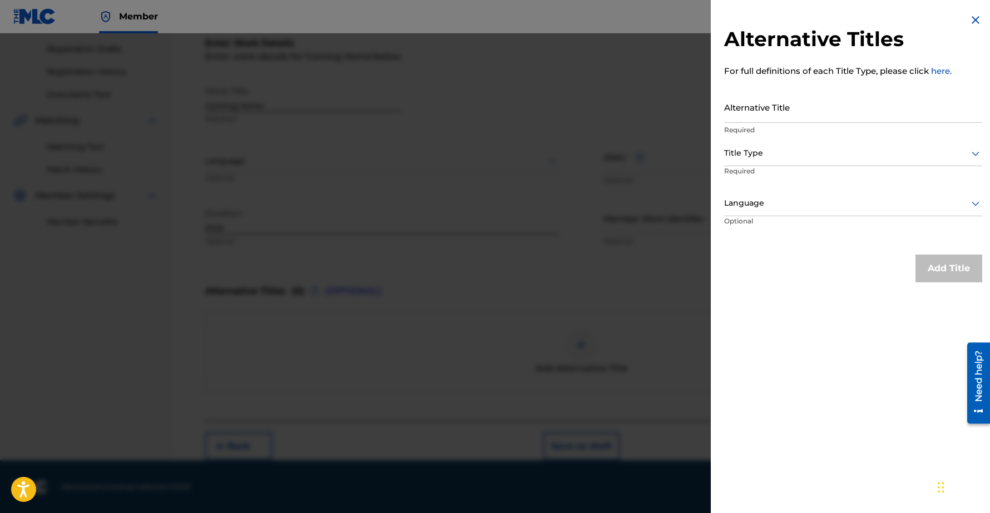
click at [779, 111] on input "Alternative Title" at bounding box center [853, 107] width 258 height 32
click at [943, 71] on link "here." at bounding box center [941, 71] width 21 height 11
click at [969, 14] on img at bounding box center [975, 19] width 13 height 13
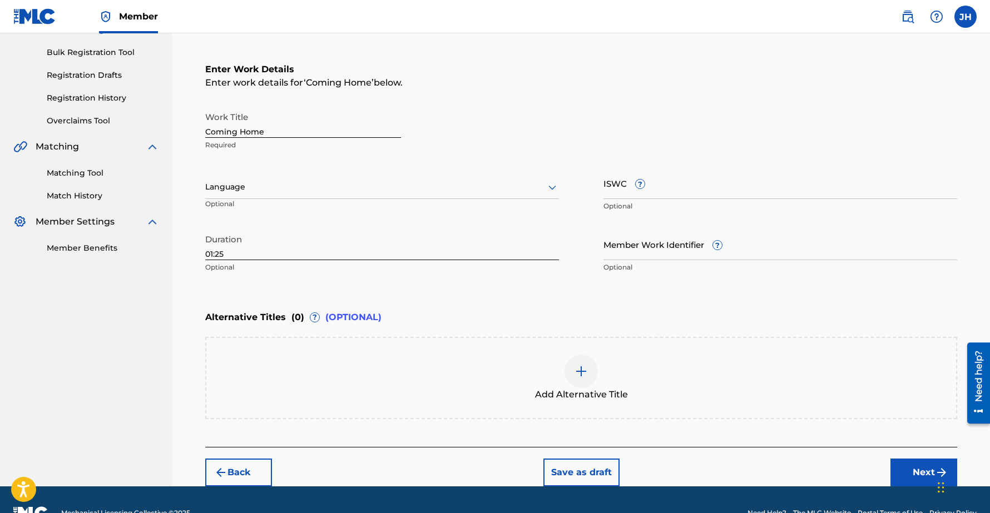
scroll to position [173, 0]
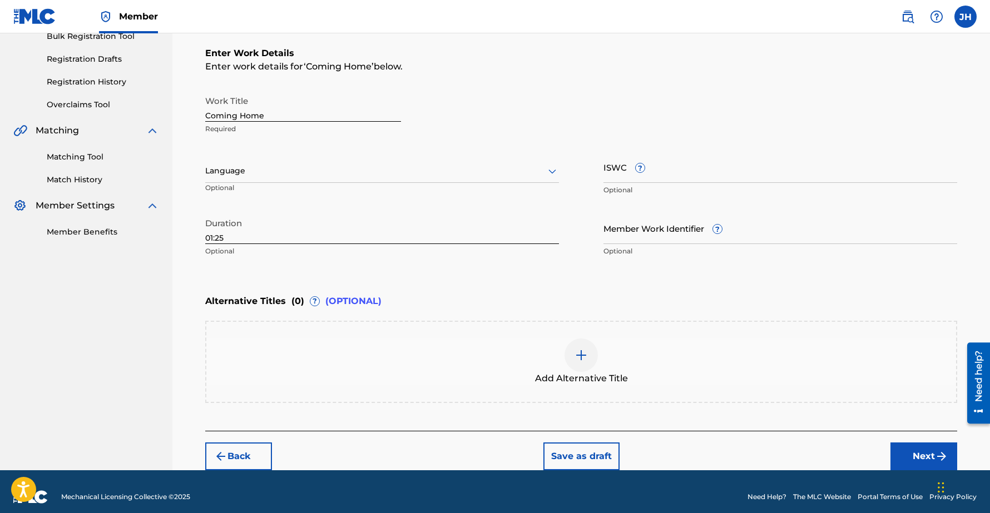
click at [925, 459] on button "Next" at bounding box center [924, 457] width 67 height 28
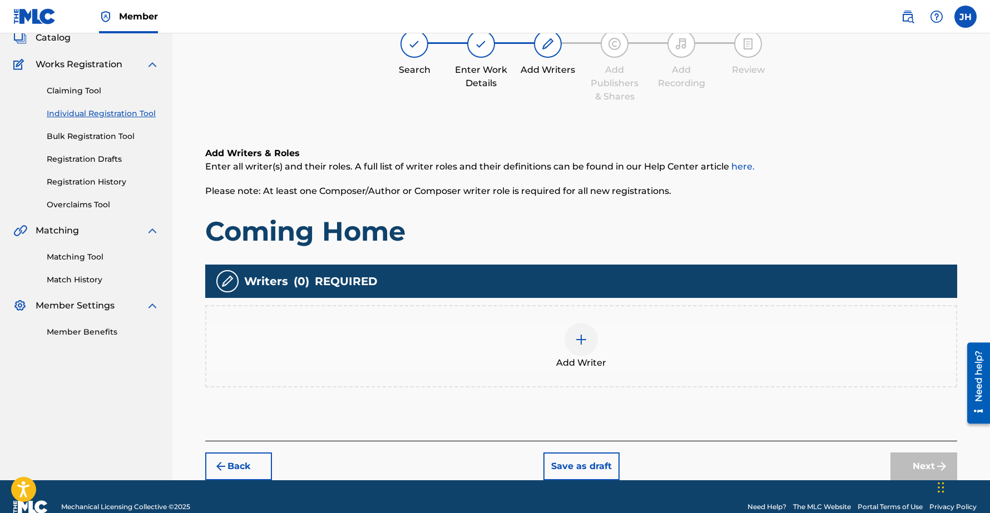
scroll to position [50, 0]
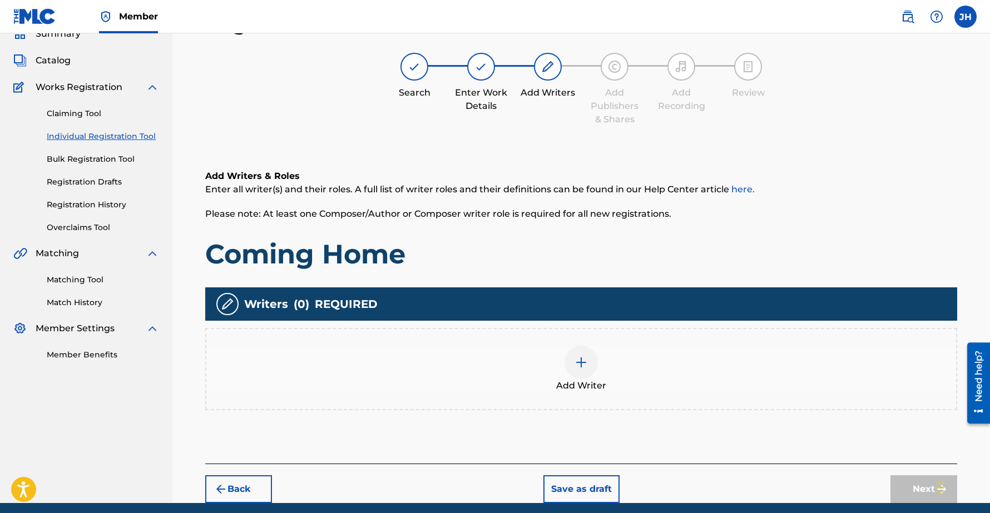
click at [584, 359] on img at bounding box center [581, 362] width 13 height 13
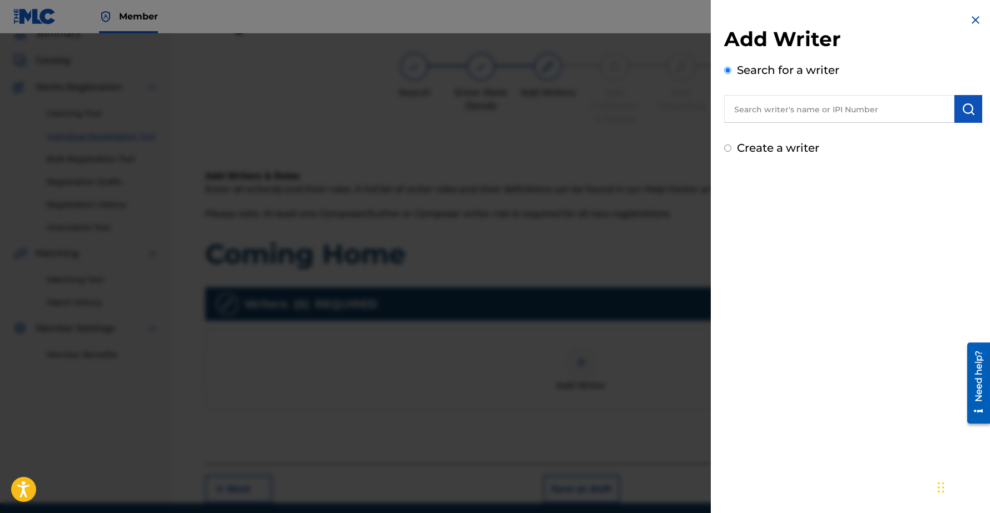
click at [828, 105] on input "text" at bounding box center [839, 109] width 230 height 28
type input "Chee-Hwa"
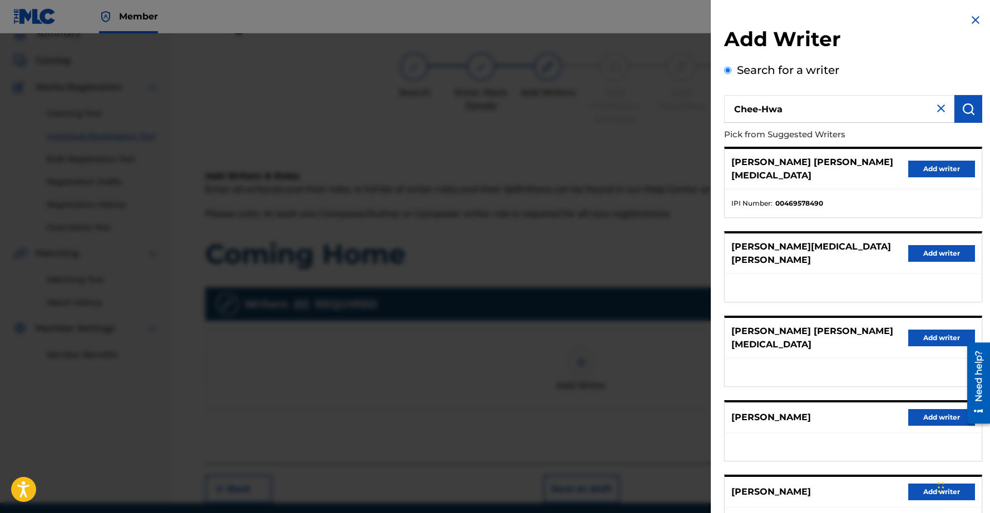
click at [913, 409] on button "Add writer" at bounding box center [941, 417] width 67 height 17
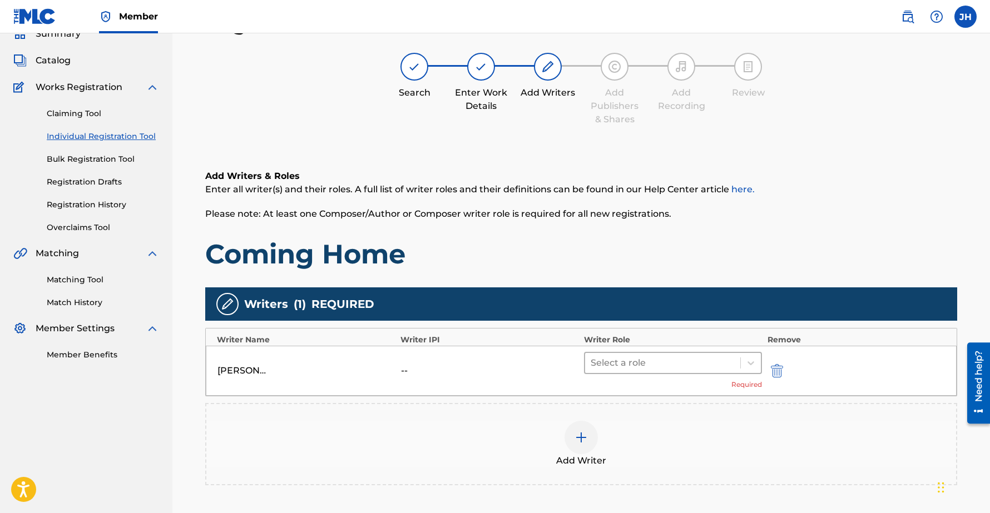
click at [619, 360] on div at bounding box center [663, 363] width 144 height 16
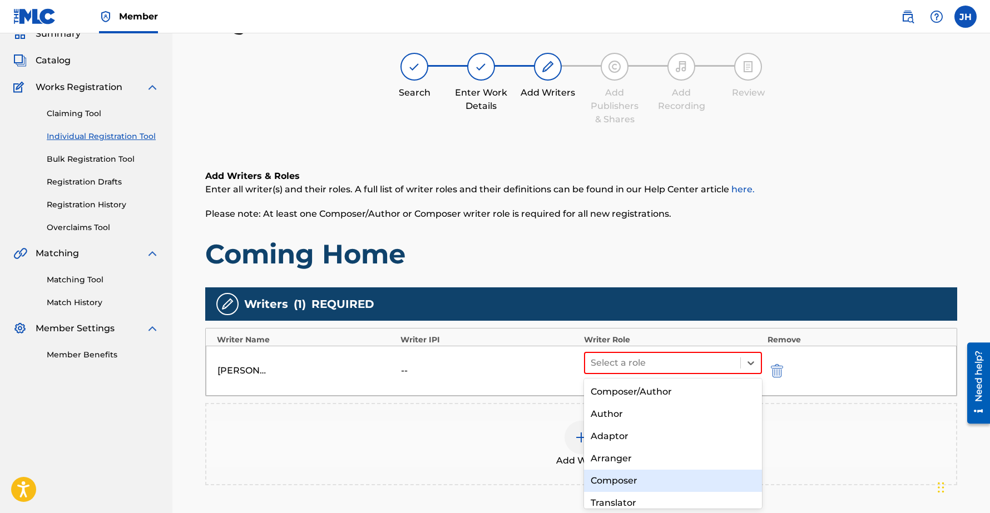
click at [610, 476] on div "Composer" at bounding box center [673, 481] width 178 height 22
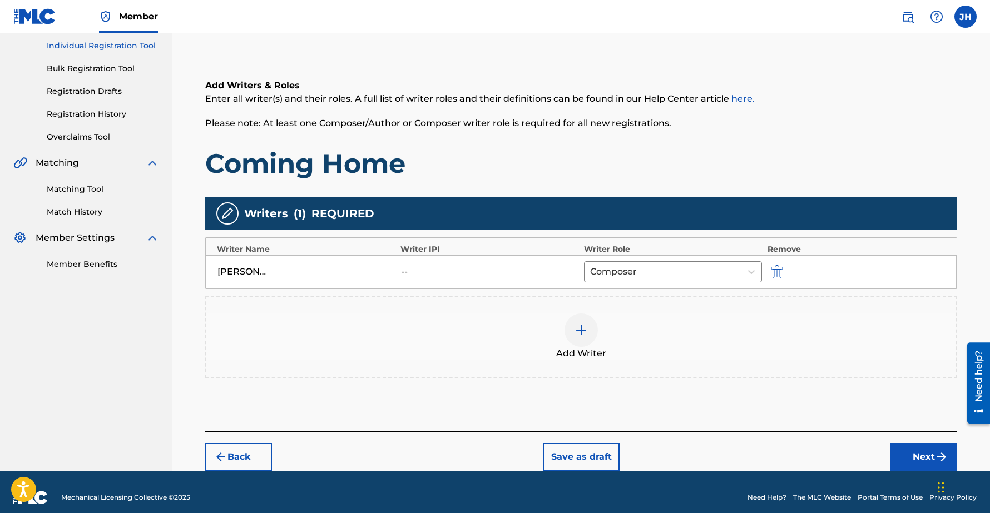
scroll to position [152, 0]
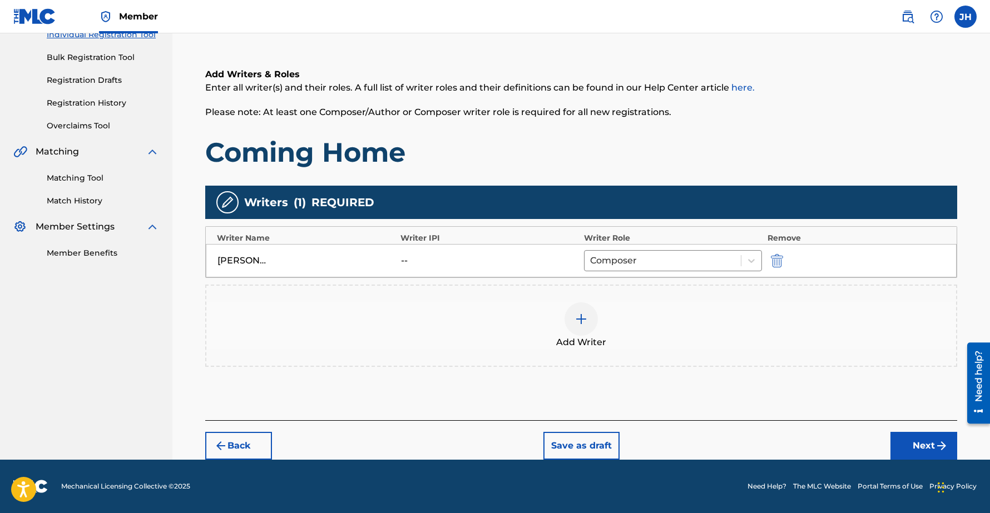
click at [917, 439] on button "Next" at bounding box center [924, 446] width 67 height 28
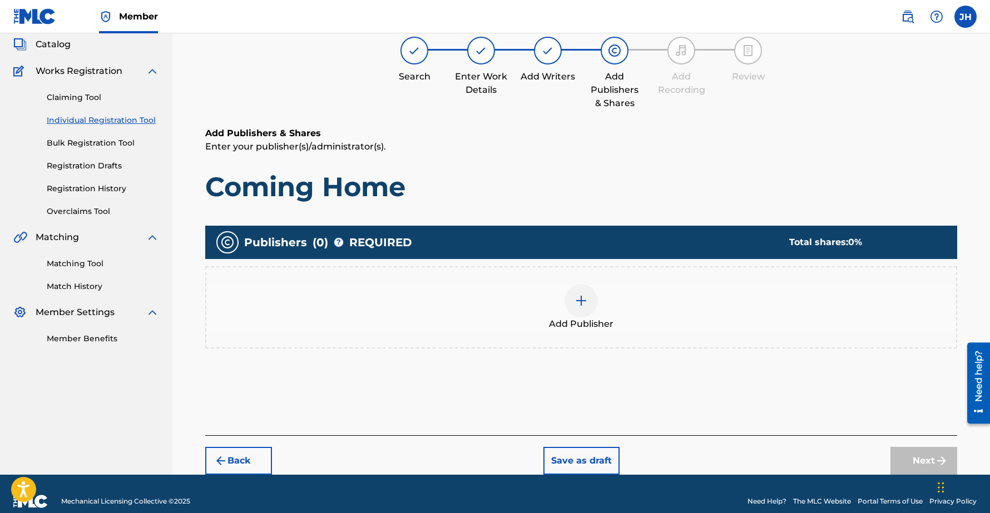
scroll to position [50, 0]
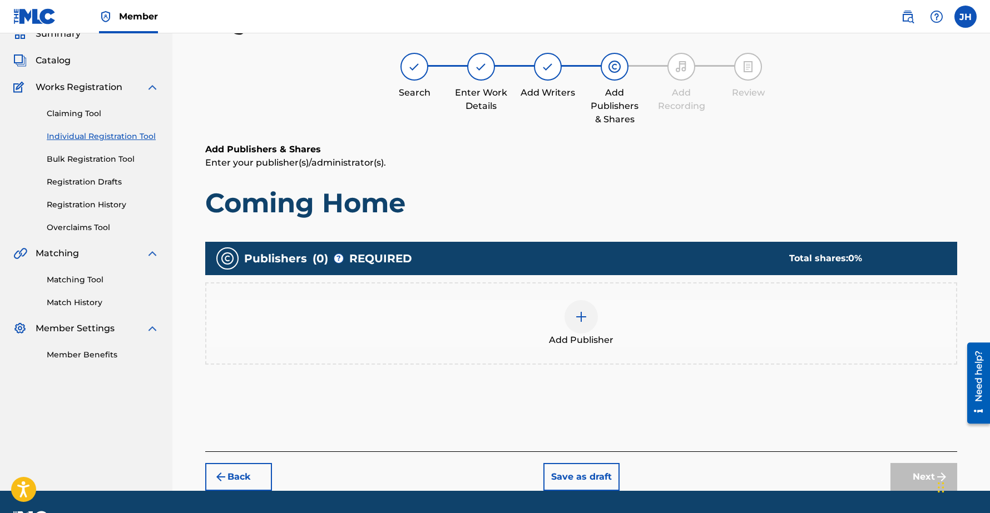
click at [594, 315] on div at bounding box center [581, 316] width 33 height 33
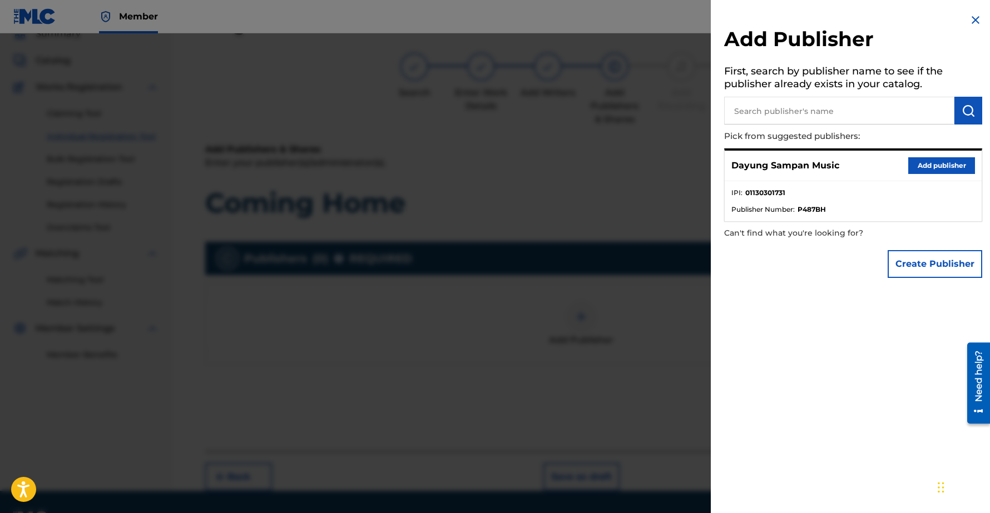
click at [928, 161] on button "Add publisher" at bounding box center [941, 165] width 67 height 17
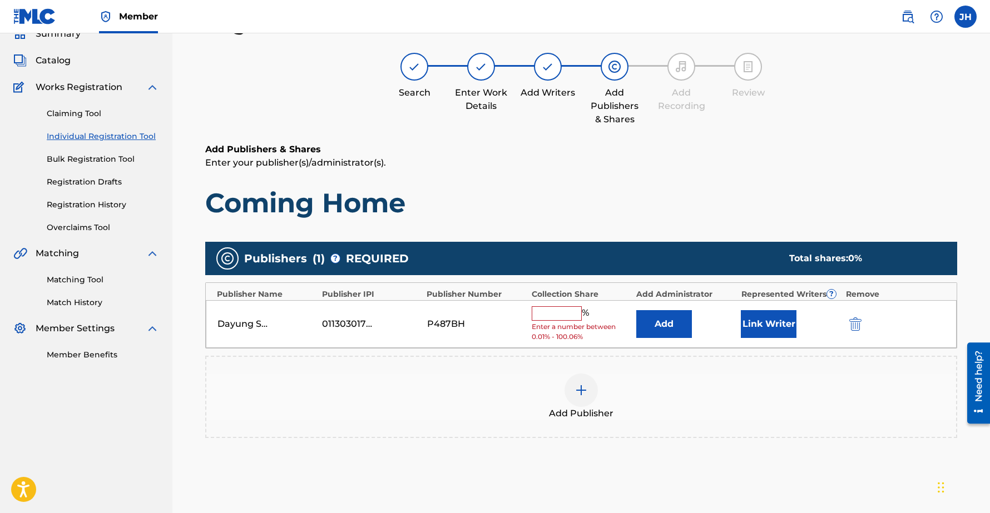
click at [559, 310] on input "text" at bounding box center [557, 314] width 50 height 14
type input "100"
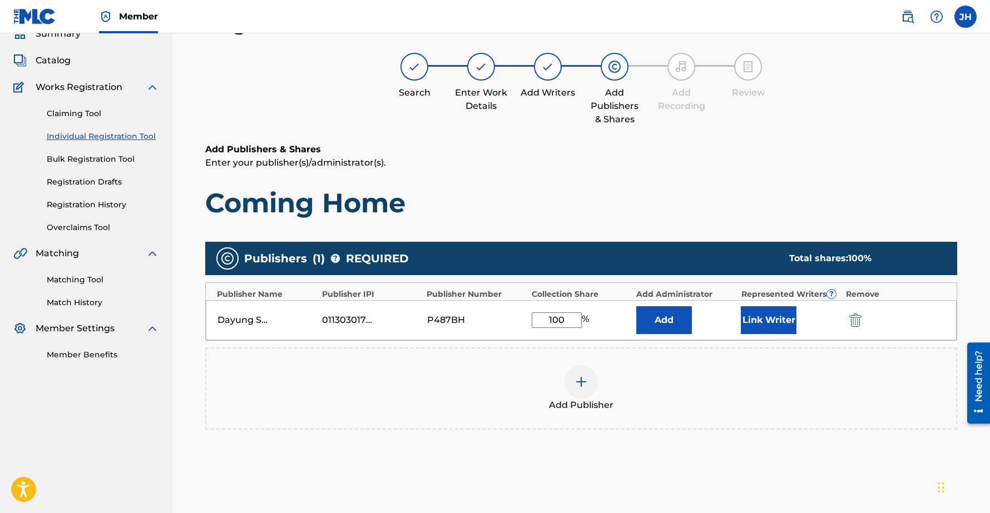
click at [775, 321] on button "Link Writer" at bounding box center [769, 321] width 56 height 28
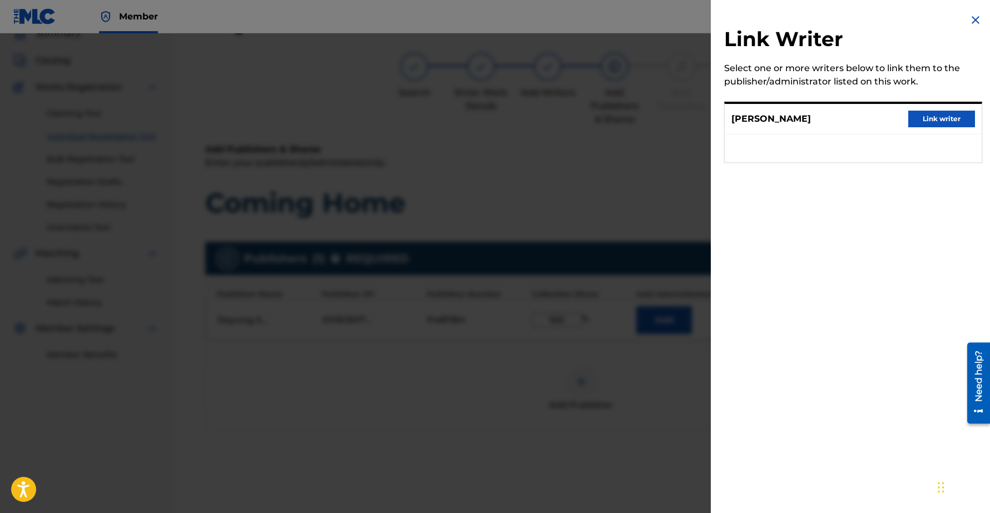
click at [925, 120] on button "Link writer" at bounding box center [941, 119] width 67 height 17
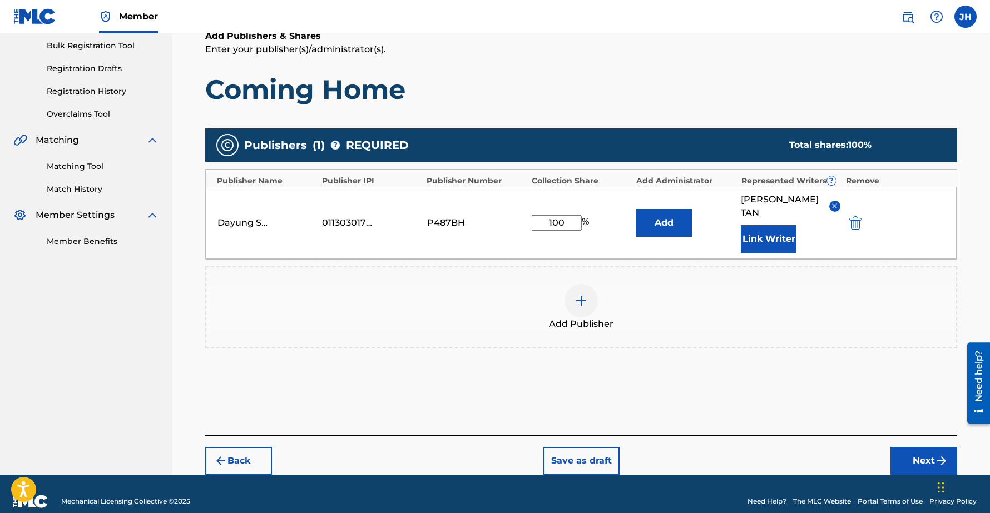
scroll to position [165, 0]
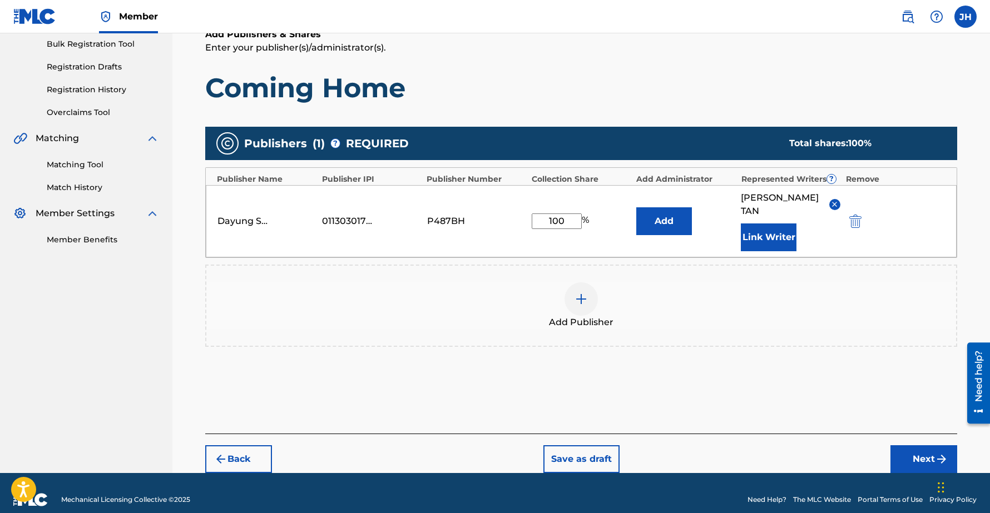
click at [912, 446] on button "Next" at bounding box center [924, 460] width 67 height 28
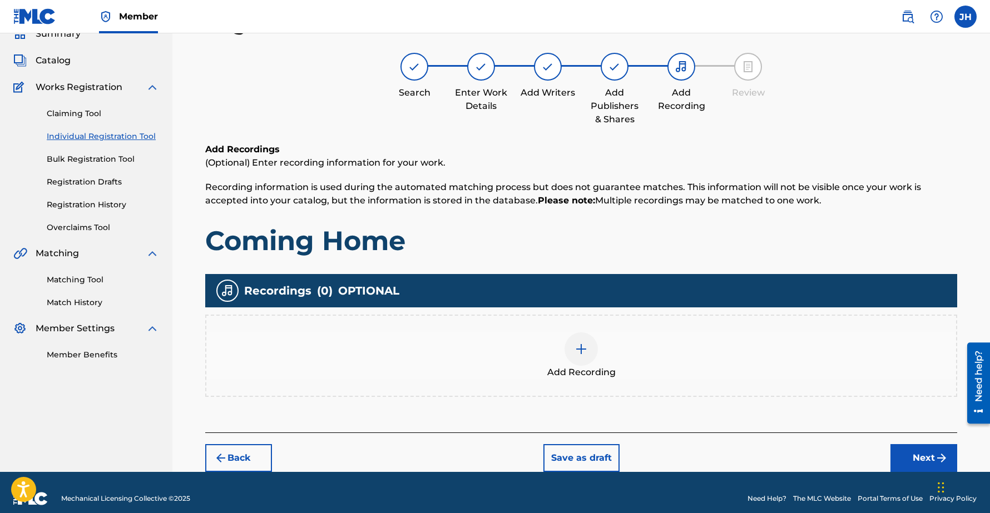
scroll to position [62, 0]
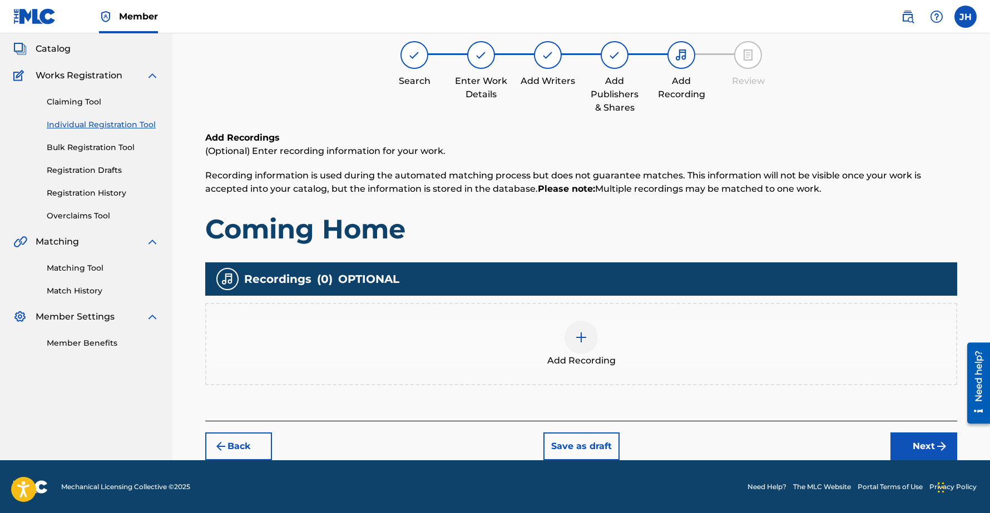
click at [917, 440] on button "Next" at bounding box center [924, 447] width 67 height 28
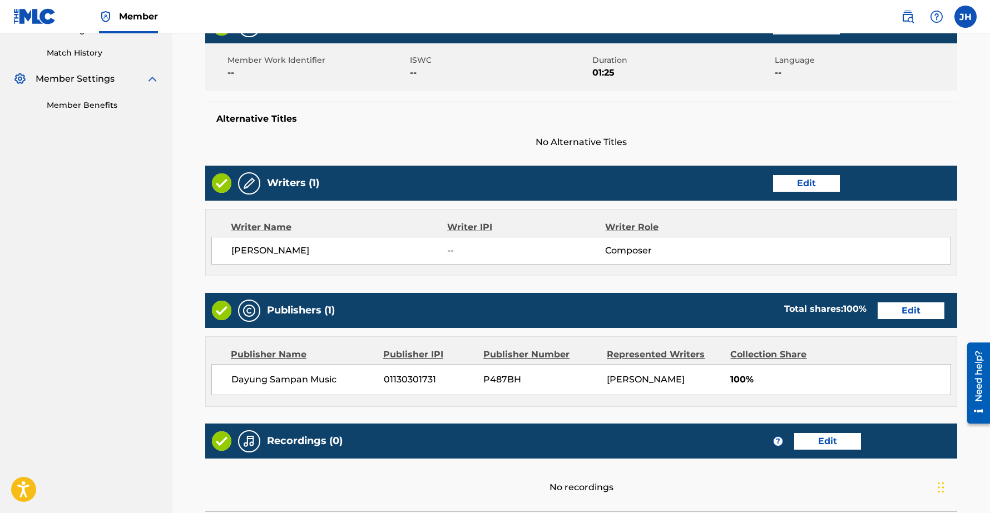
scroll to position [390, 0]
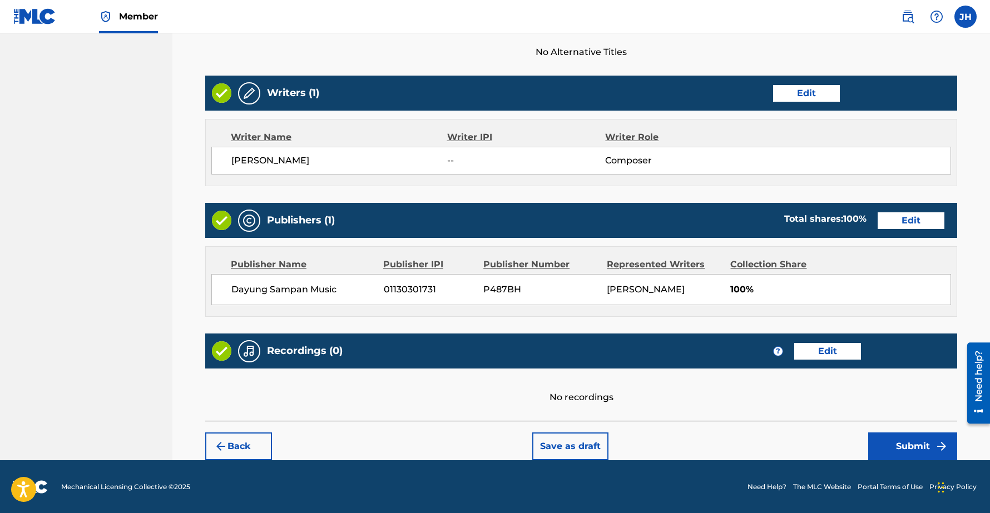
click at [923, 449] on button "Submit" at bounding box center [912, 447] width 89 height 28
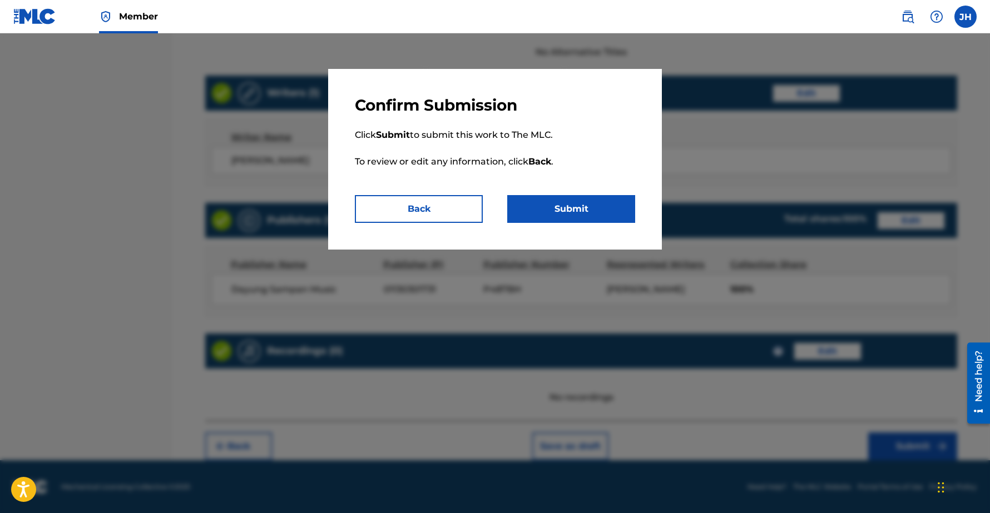
click at [541, 206] on button "Submit" at bounding box center [571, 209] width 128 height 28
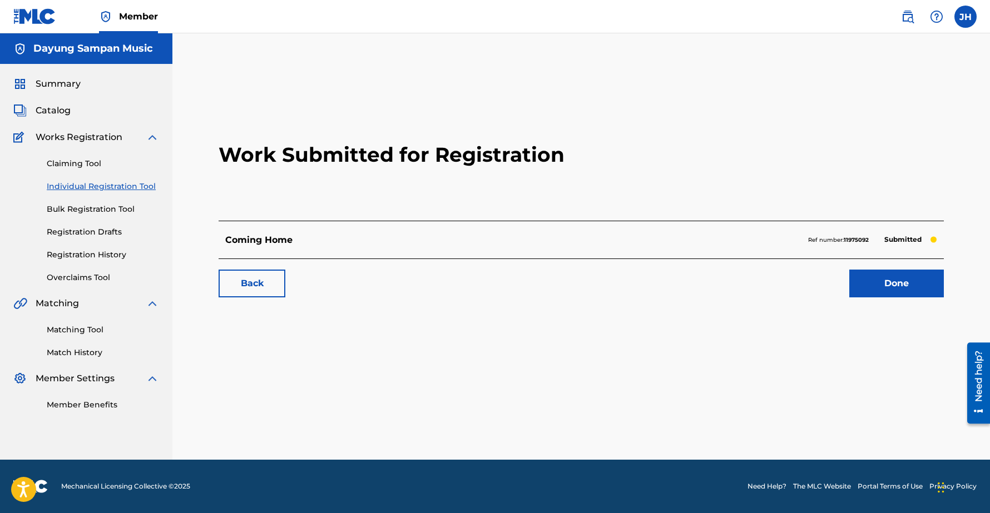
click at [72, 187] on link "Individual Registration Tool" at bounding box center [103, 187] width 112 height 12
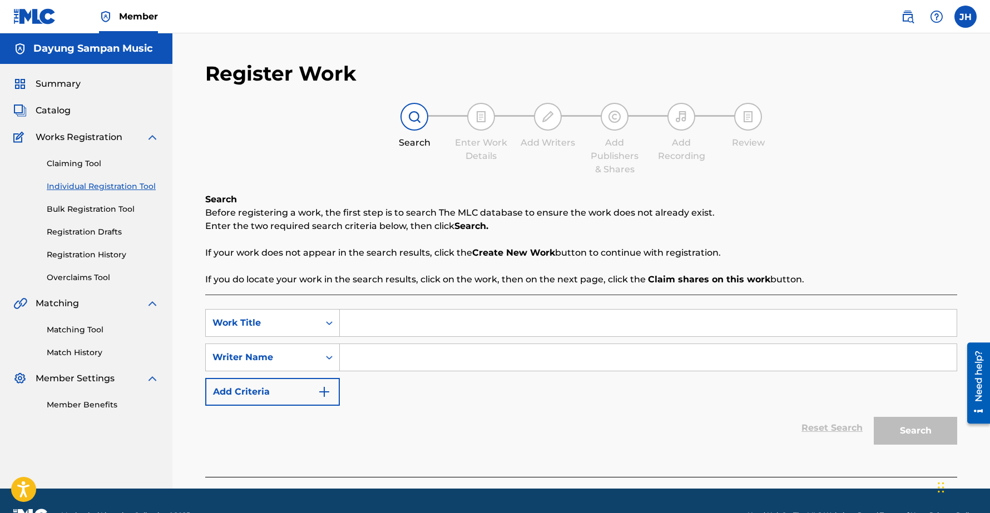
click at [376, 327] on input "Search Form" at bounding box center [648, 323] width 617 height 27
paste input "A Time for Wonder"
type input "A Time for Wonder"
click at [377, 363] on input "Search Form" at bounding box center [648, 357] width 617 height 27
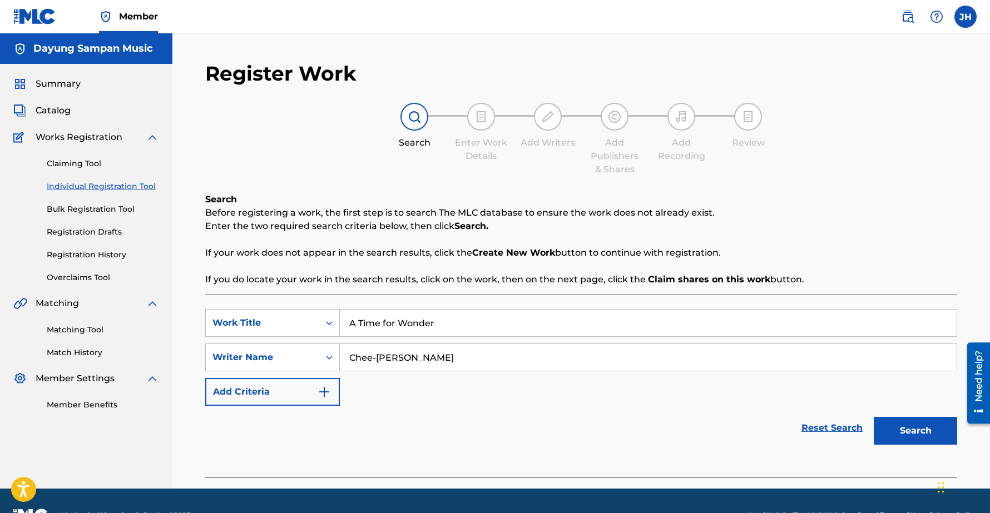
type input "Chee-[PERSON_NAME]"
click at [874, 417] on button "Search" at bounding box center [915, 431] width 83 height 28
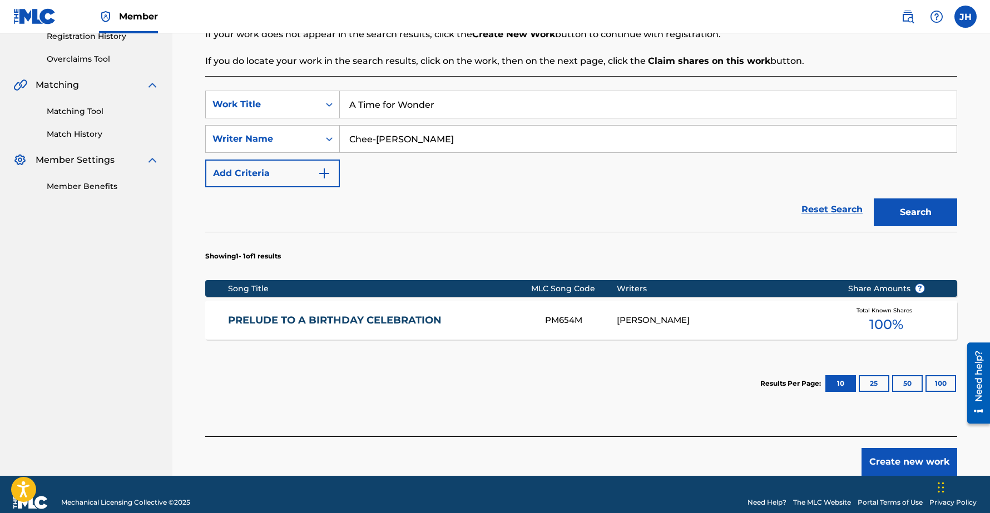
scroll to position [223, 0]
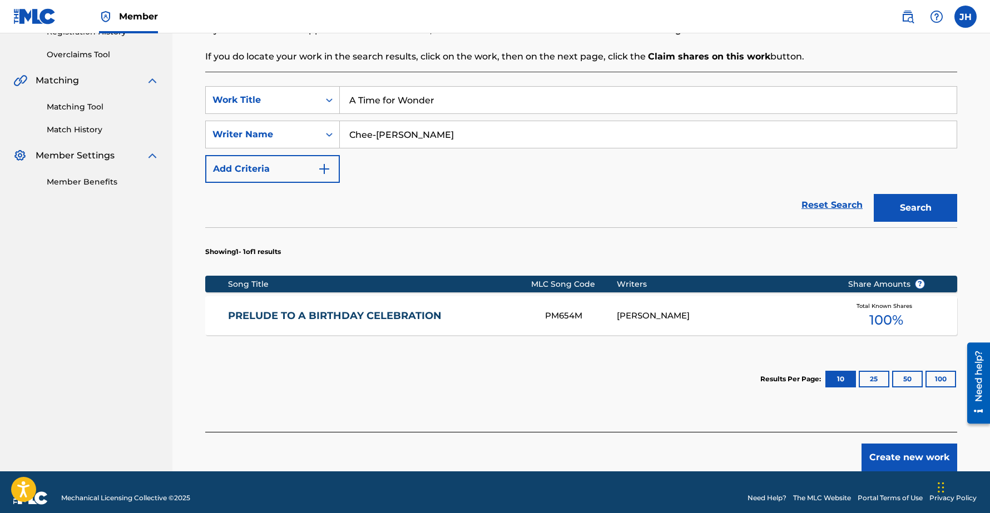
click at [915, 455] on button "Create new work" at bounding box center [910, 458] width 96 height 28
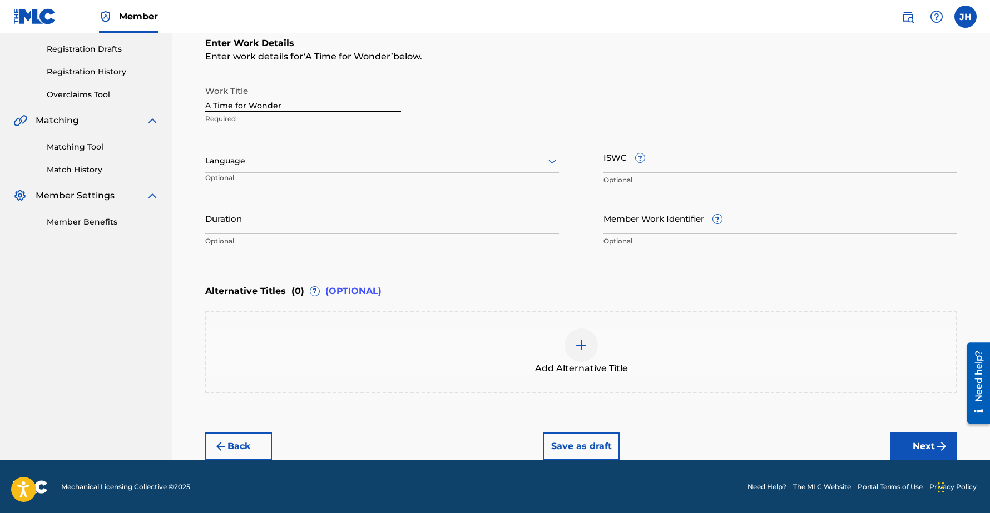
click at [246, 221] on input "Duration" at bounding box center [382, 218] width 354 height 32
type input "01:50"
click at [590, 280] on div "Alternative Titles ( 0 ) ? (OPTIONAL)" at bounding box center [581, 291] width 752 height 24
click at [923, 440] on button "Next" at bounding box center [924, 447] width 67 height 28
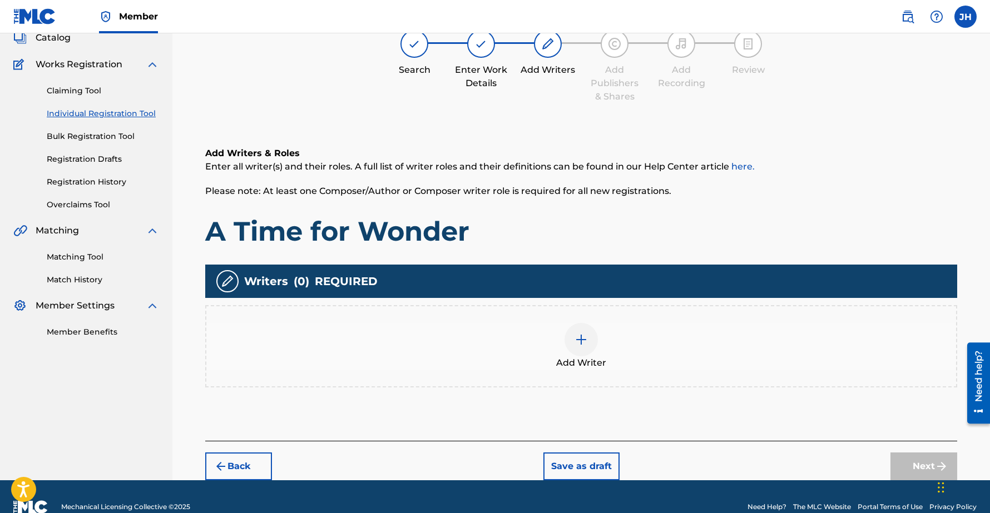
scroll to position [50, 0]
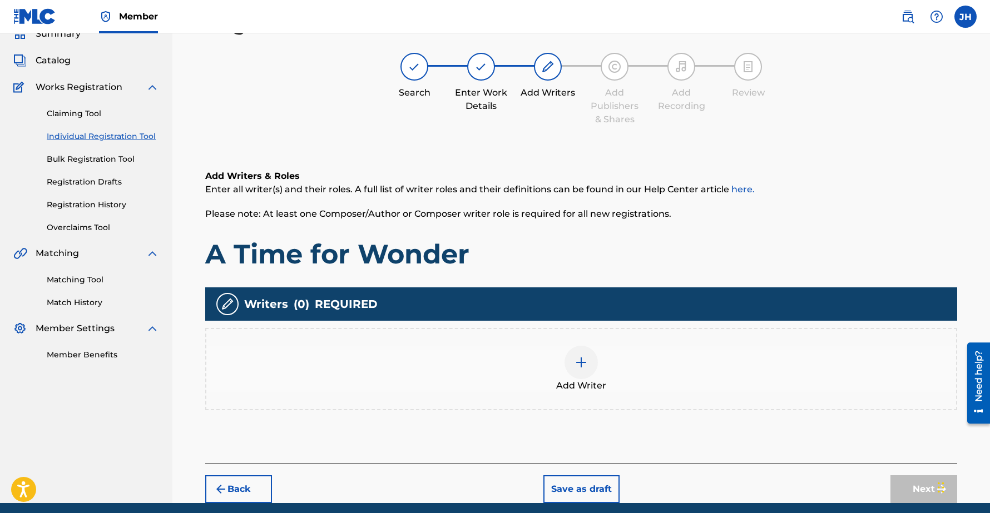
click at [584, 356] on img at bounding box center [581, 362] width 13 height 13
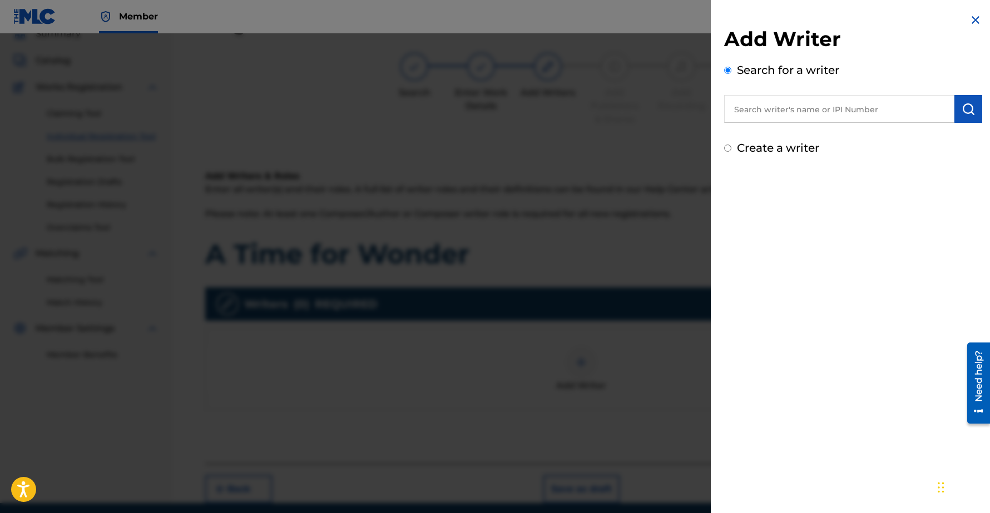
click at [786, 103] on input "text" at bounding box center [839, 109] width 230 height 28
type input "Chee-Hwa"
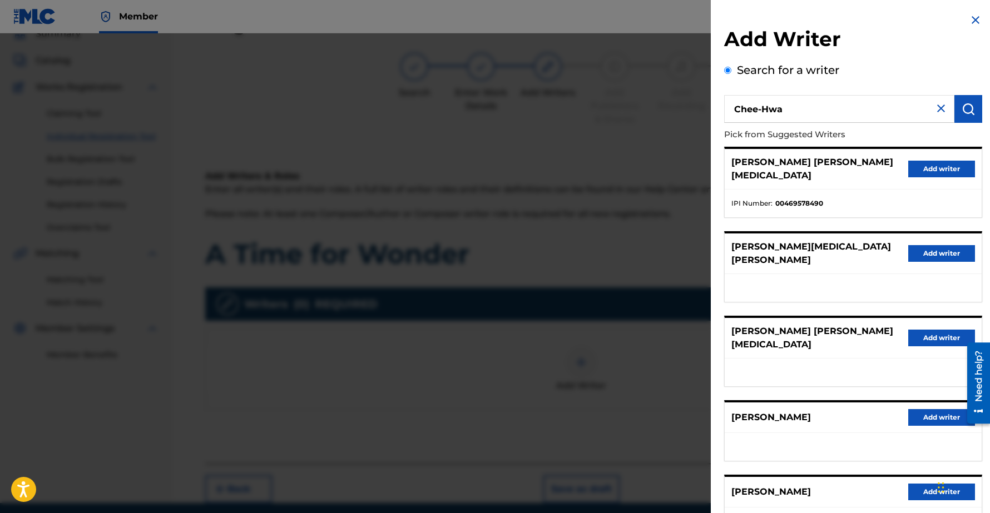
click at [923, 409] on button "Add writer" at bounding box center [941, 417] width 67 height 17
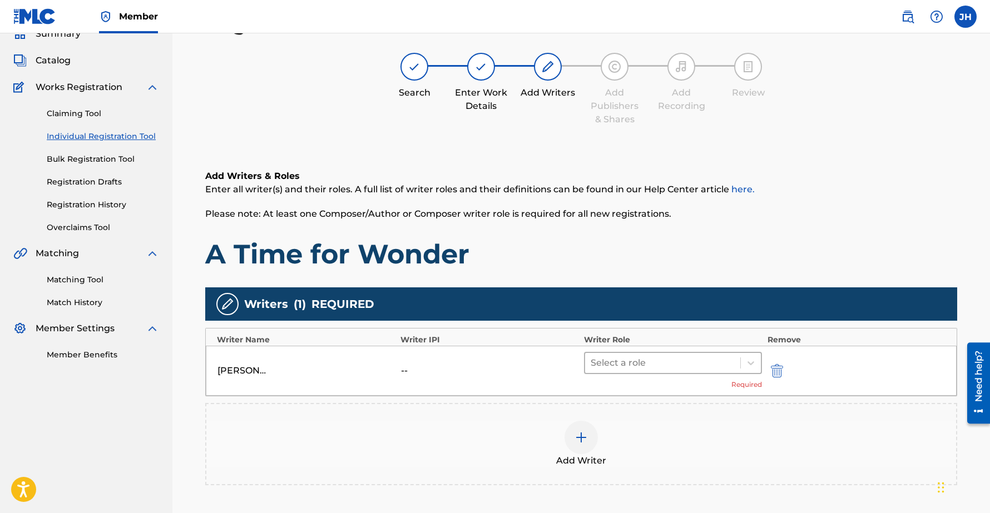
click at [678, 362] on div at bounding box center [663, 363] width 144 height 16
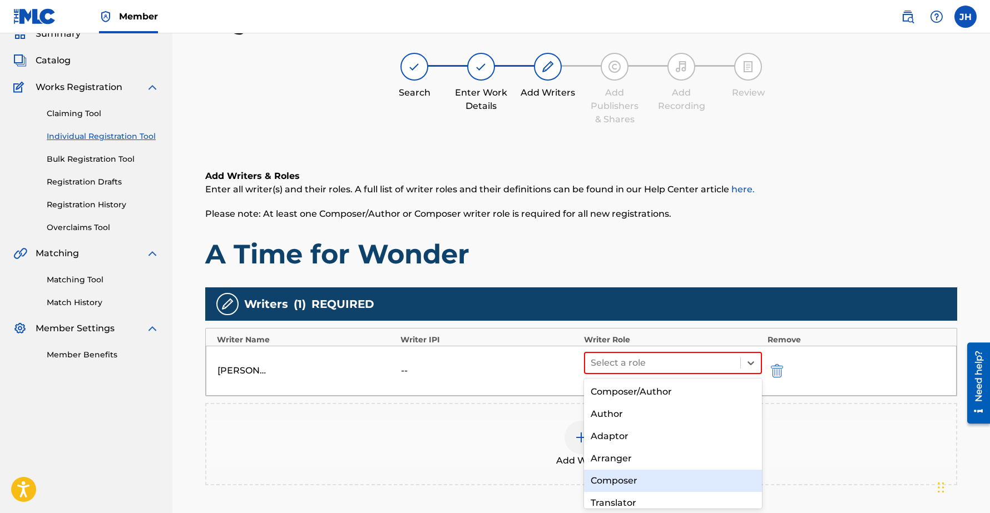
click at [614, 481] on div "Composer" at bounding box center [673, 481] width 178 height 22
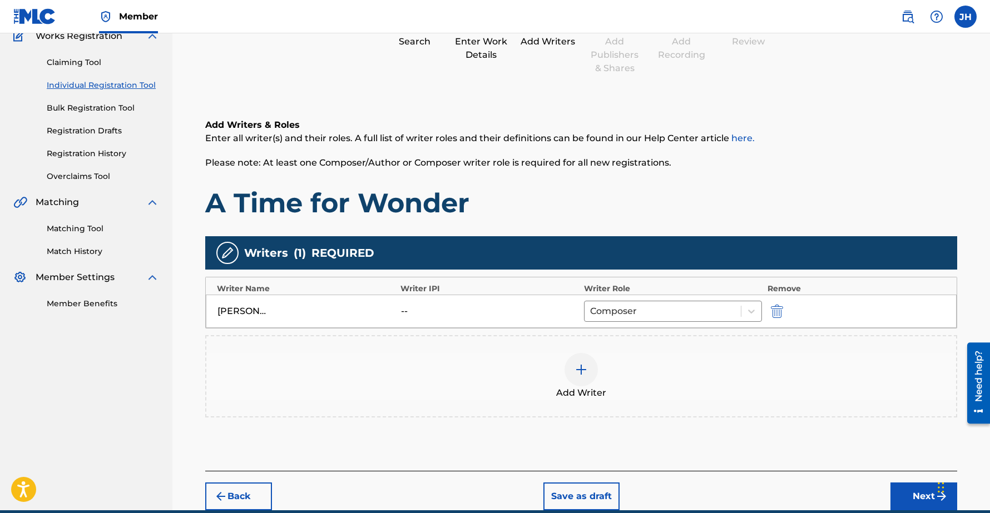
click at [908, 497] on button "Next" at bounding box center [924, 497] width 67 height 28
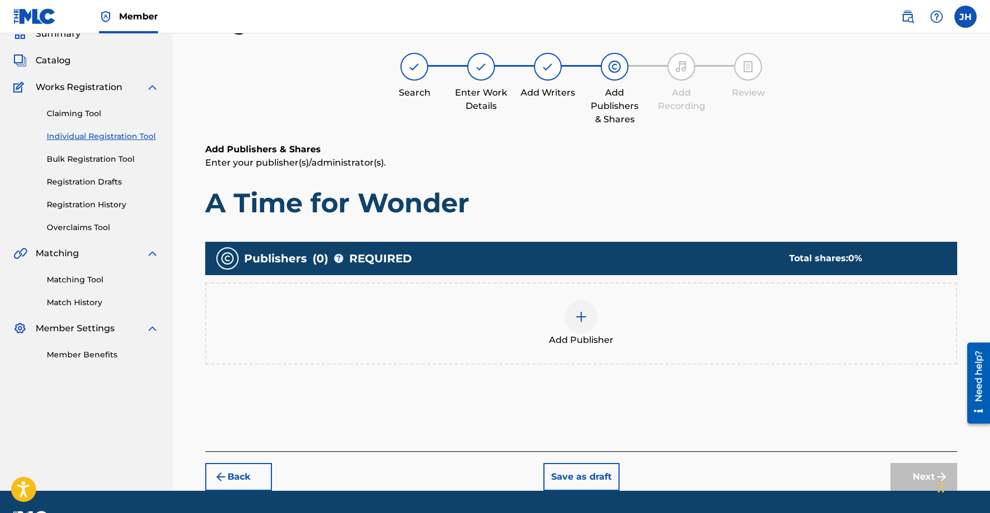
click at [579, 317] on img at bounding box center [581, 316] width 13 height 13
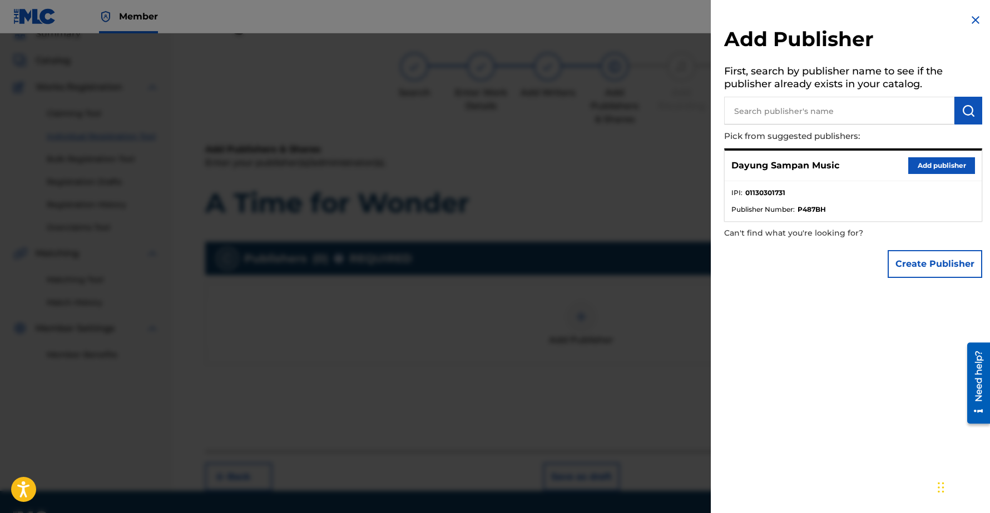
click at [950, 162] on button "Add publisher" at bounding box center [941, 165] width 67 height 17
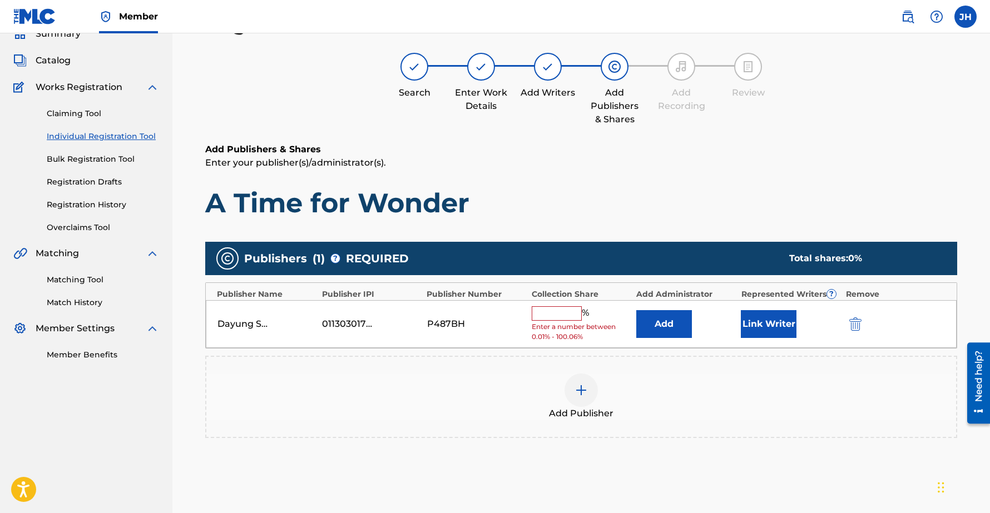
click at [560, 314] on input "text" at bounding box center [557, 314] width 50 height 14
type input "100"
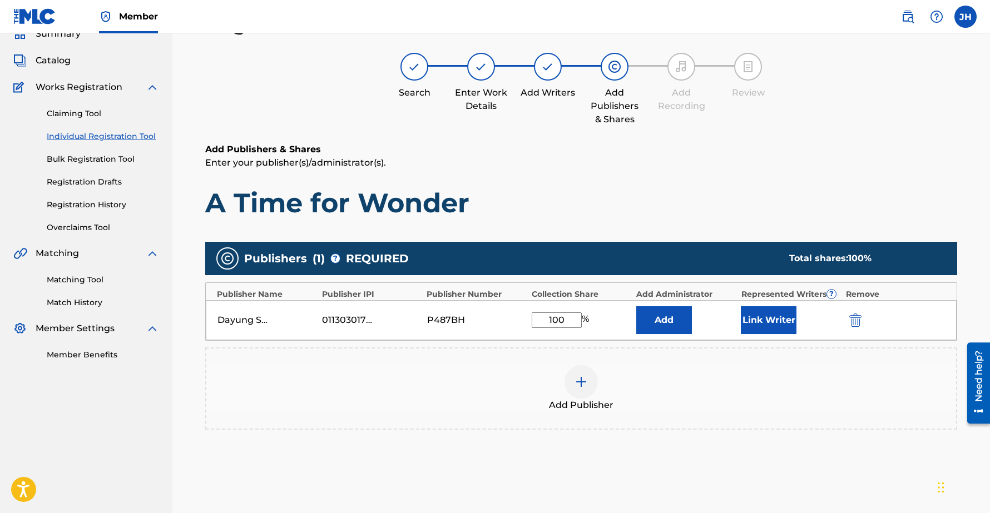
click at [783, 316] on button "Link Writer" at bounding box center [769, 321] width 56 height 28
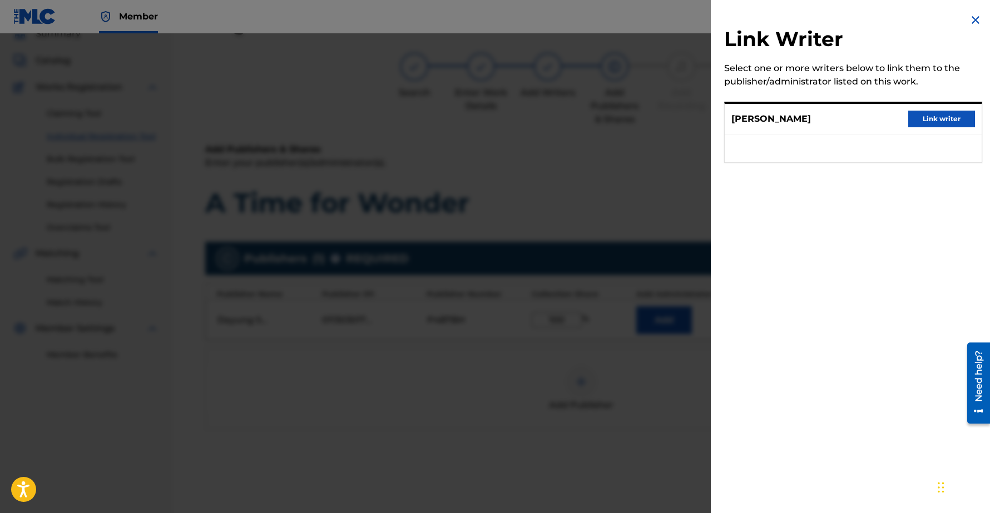
click at [932, 112] on button "Link writer" at bounding box center [941, 119] width 67 height 17
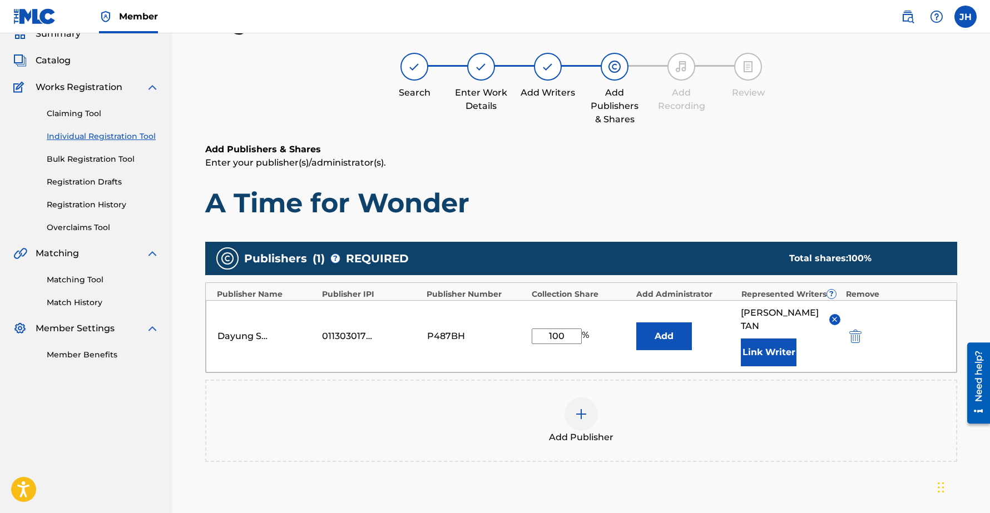
scroll to position [165, 0]
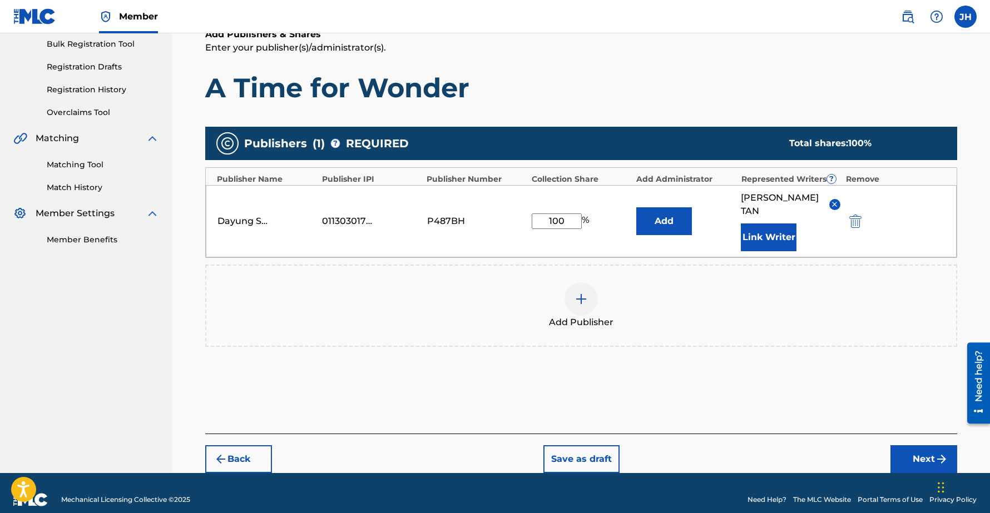
click at [916, 446] on button "Next" at bounding box center [924, 460] width 67 height 28
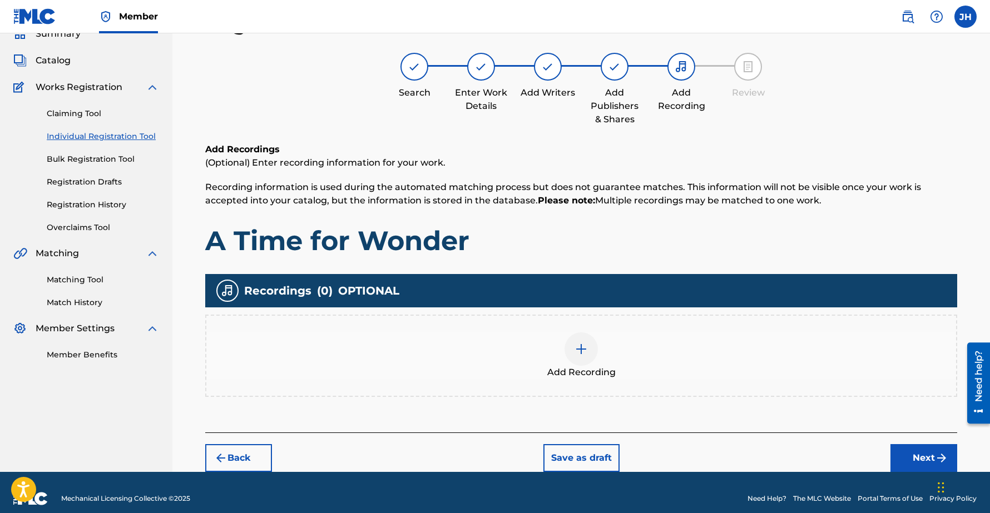
scroll to position [62, 0]
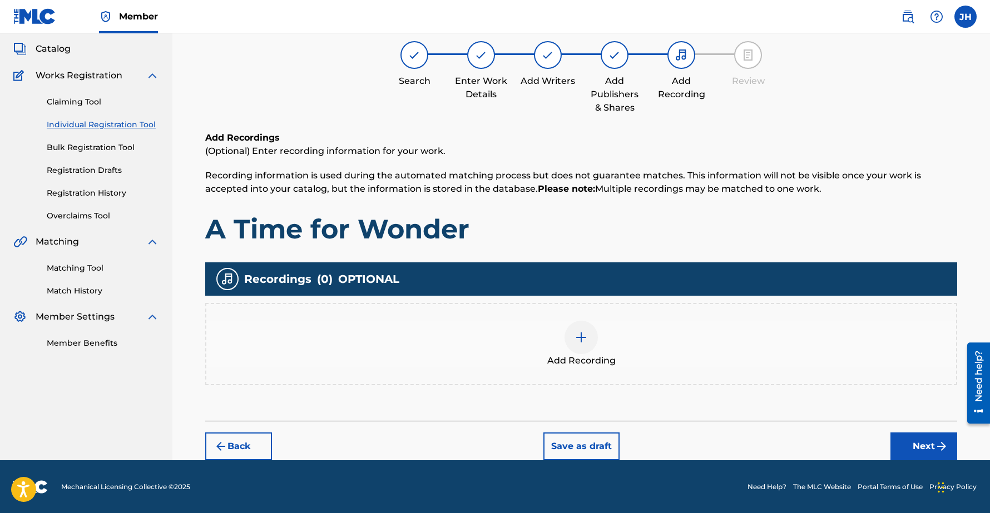
click at [910, 439] on button "Next" at bounding box center [924, 447] width 67 height 28
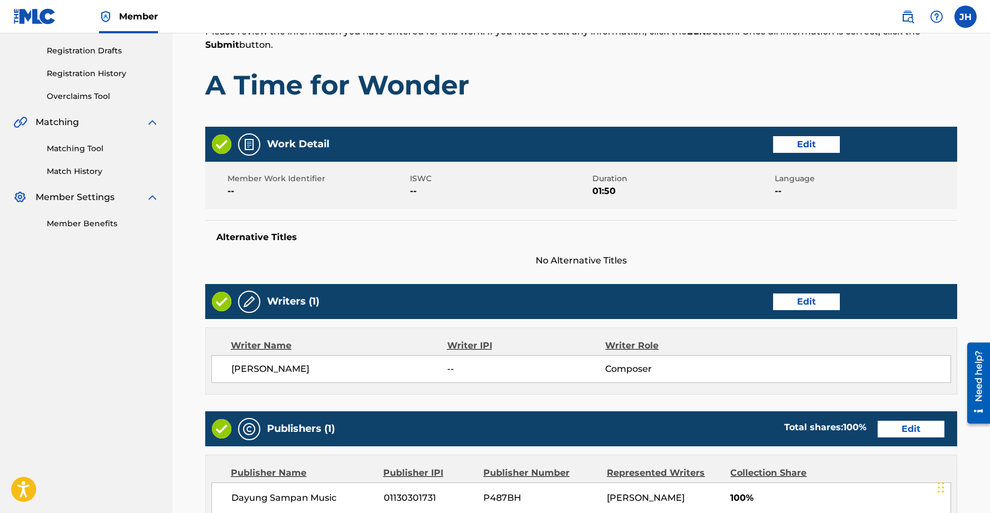
scroll to position [390, 0]
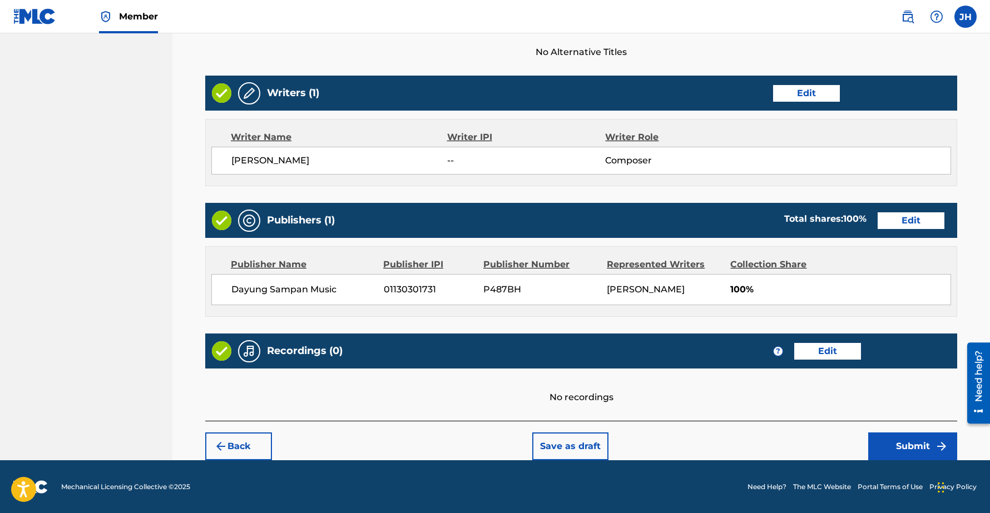
click at [893, 439] on button "Submit" at bounding box center [912, 447] width 89 height 28
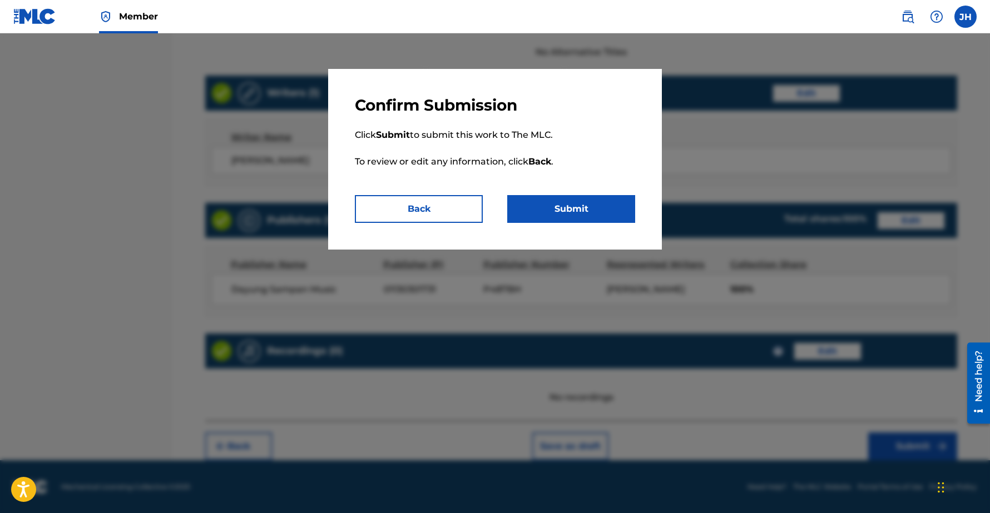
click at [557, 206] on button "Submit" at bounding box center [571, 209] width 128 height 28
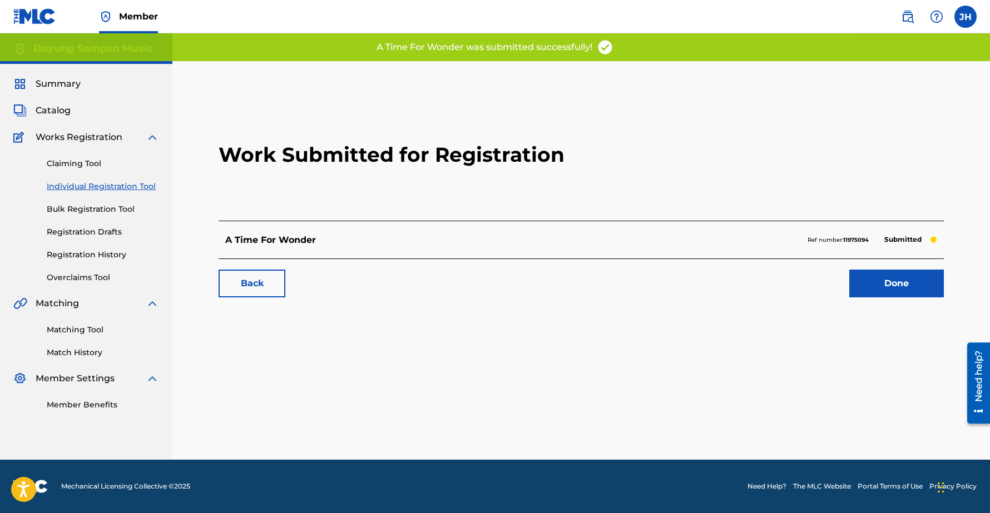
click at [893, 288] on link "Done" at bounding box center [896, 284] width 95 height 28
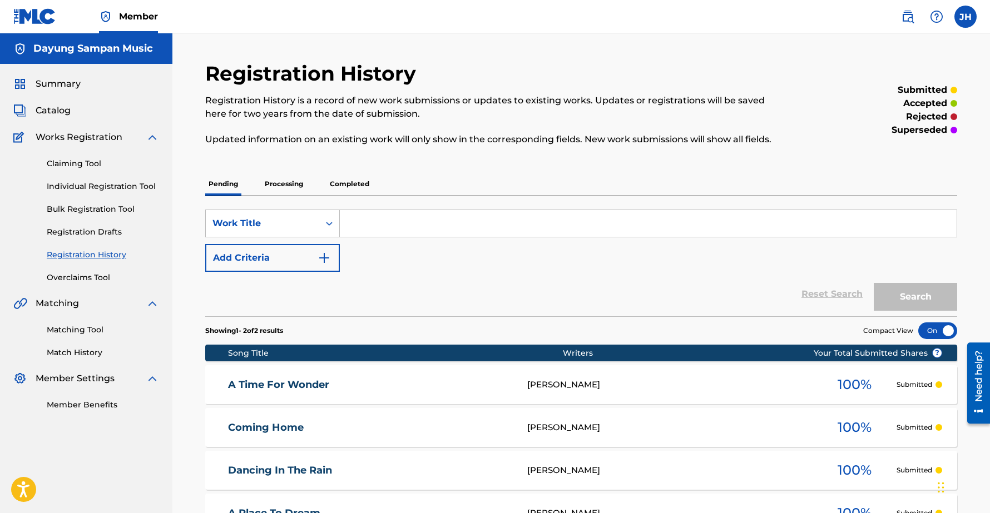
click at [81, 189] on link "Individual Registration Tool" at bounding box center [103, 187] width 112 height 12
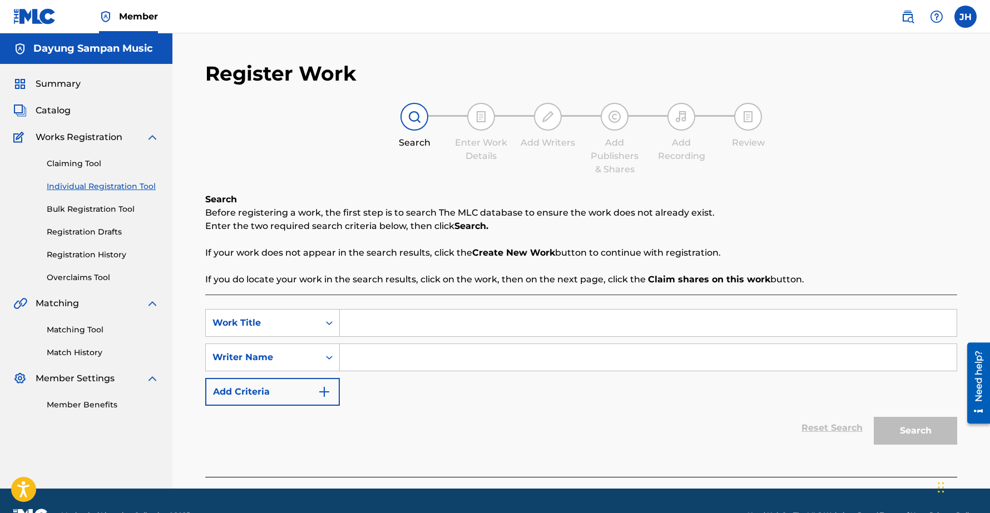
click at [377, 323] on input "Search Form" at bounding box center [648, 323] width 617 height 27
paste input "Rock Hopping"
type input "Rock Hopping"
click at [366, 362] on input "Search Form" at bounding box center [648, 357] width 617 height 27
type input "Chee-Hwa"
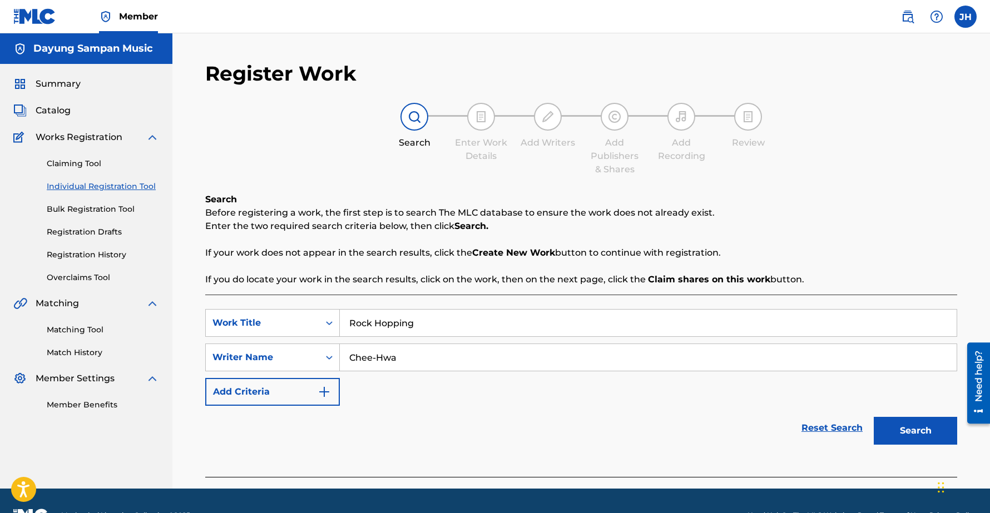
click at [874, 417] on button "Search" at bounding box center [915, 431] width 83 height 28
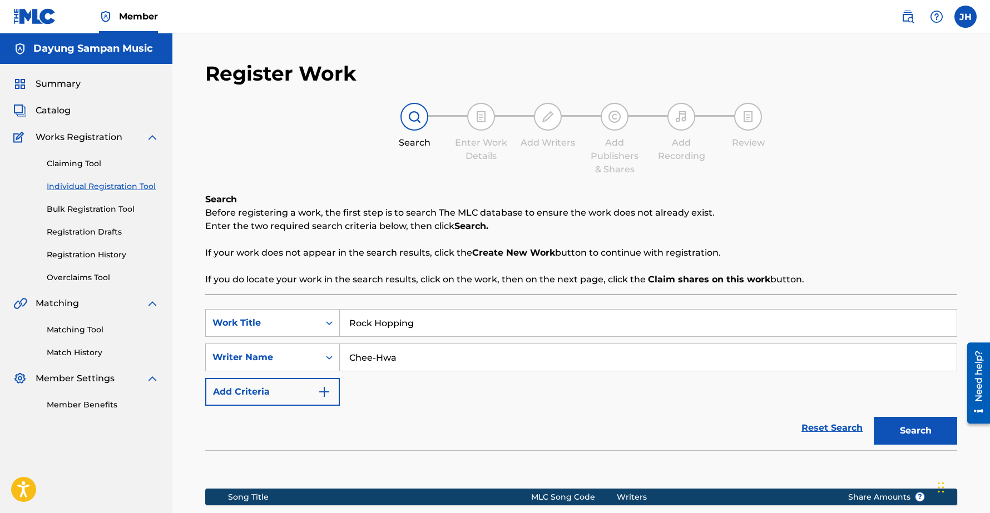
scroll to position [157, 0]
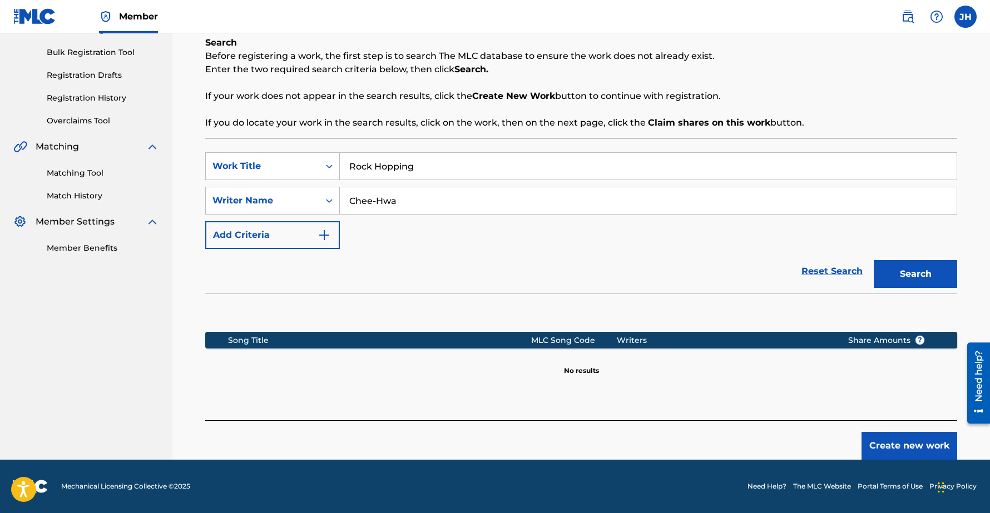
click at [925, 446] on button "Create new work" at bounding box center [910, 446] width 96 height 28
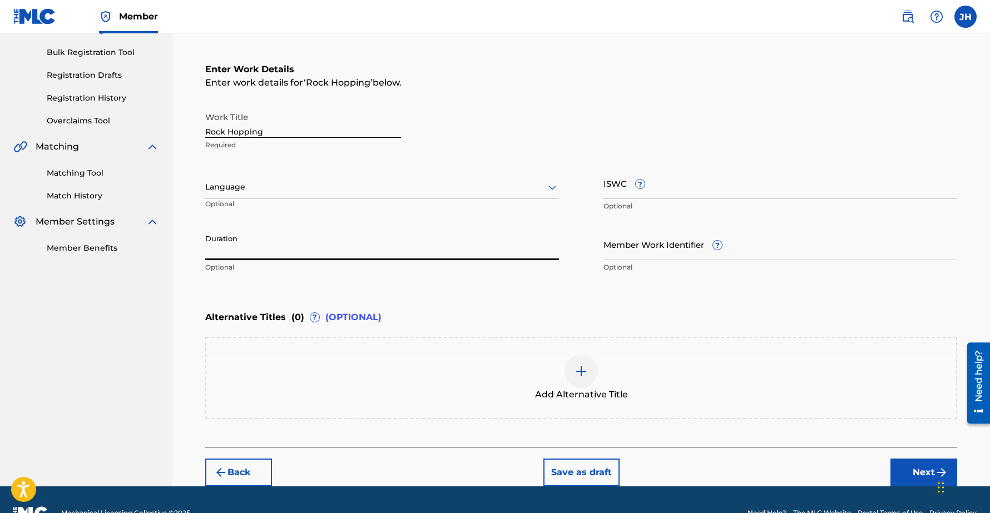
click at [239, 245] on input "Duration" at bounding box center [382, 245] width 354 height 32
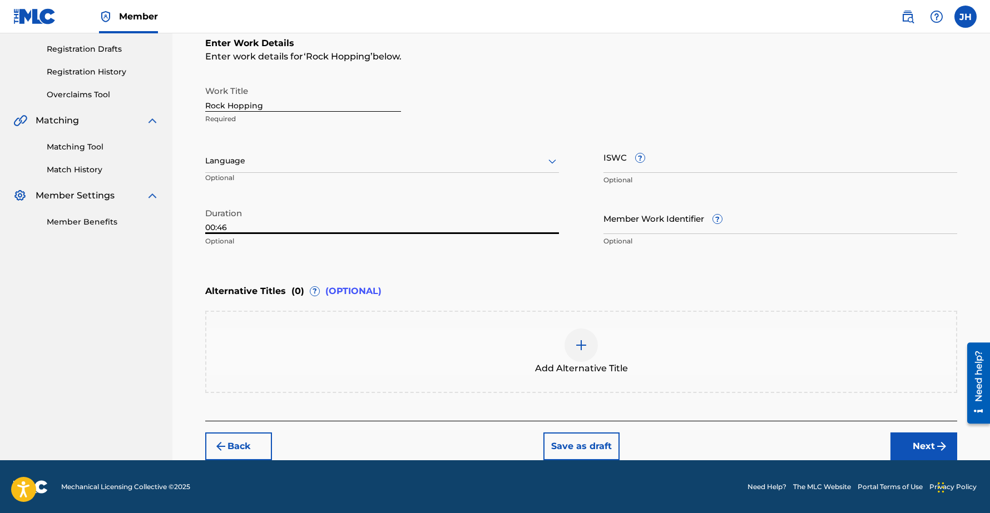
type input "00:46"
click at [927, 456] on button "Next" at bounding box center [924, 447] width 67 height 28
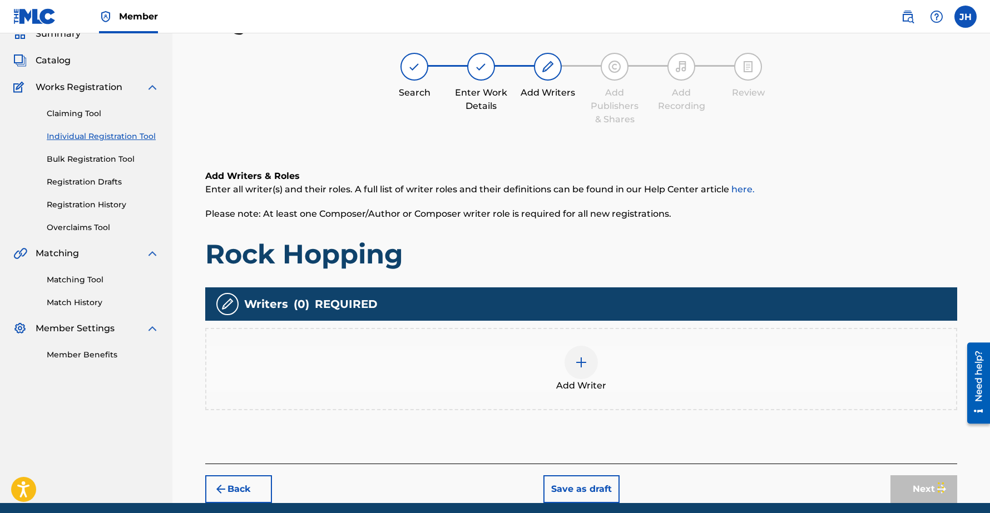
scroll to position [93, 0]
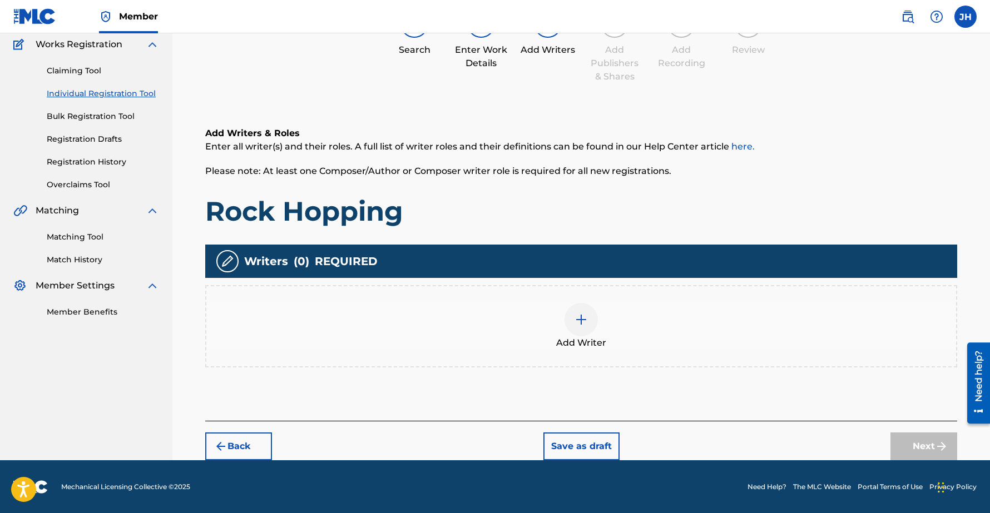
click at [586, 318] on img at bounding box center [581, 319] width 13 height 13
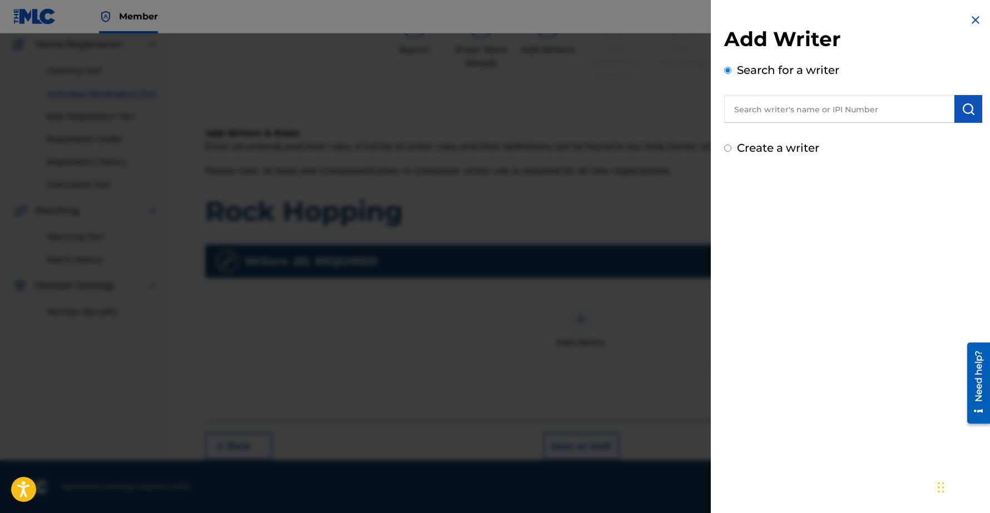
click at [800, 102] on input "text" at bounding box center [839, 109] width 230 height 28
type input "Chee-Hwa"
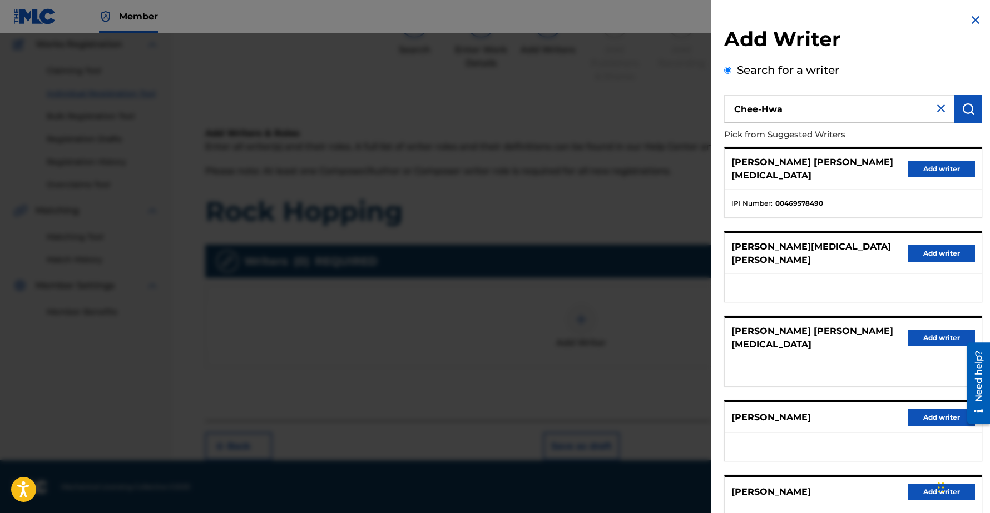
click at [934, 409] on button "Add writer" at bounding box center [941, 417] width 67 height 17
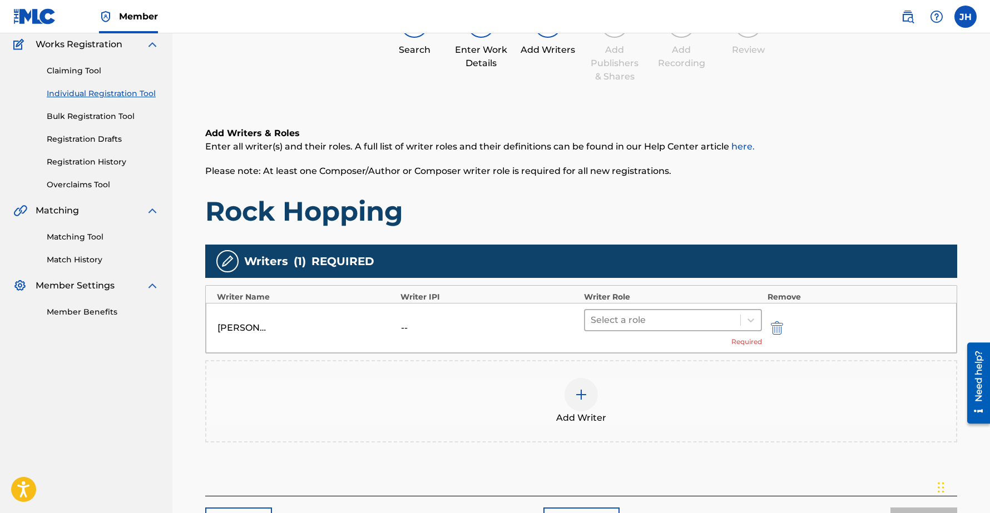
click at [672, 321] on div at bounding box center [663, 321] width 144 height 16
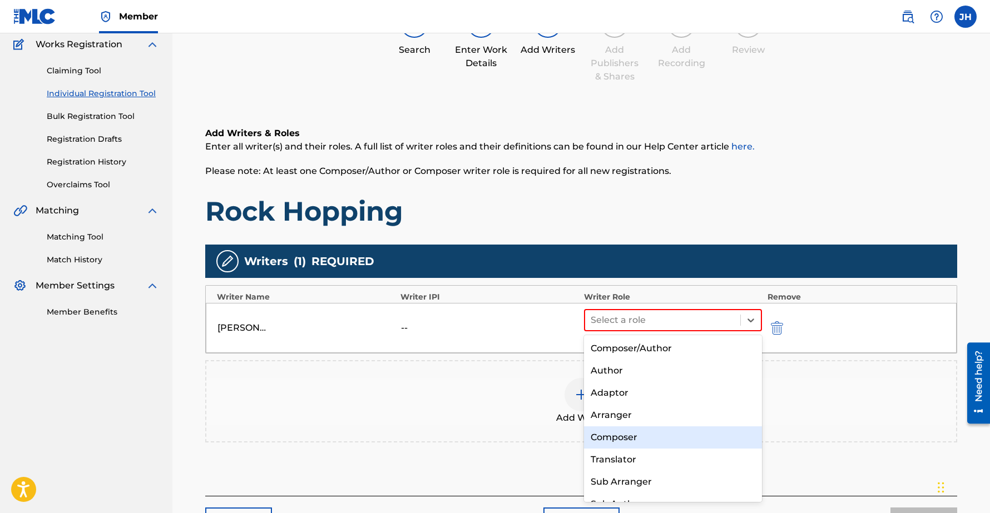
click at [624, 433] on div "Composer" at bounding box center [673, 438] width 178 height 22
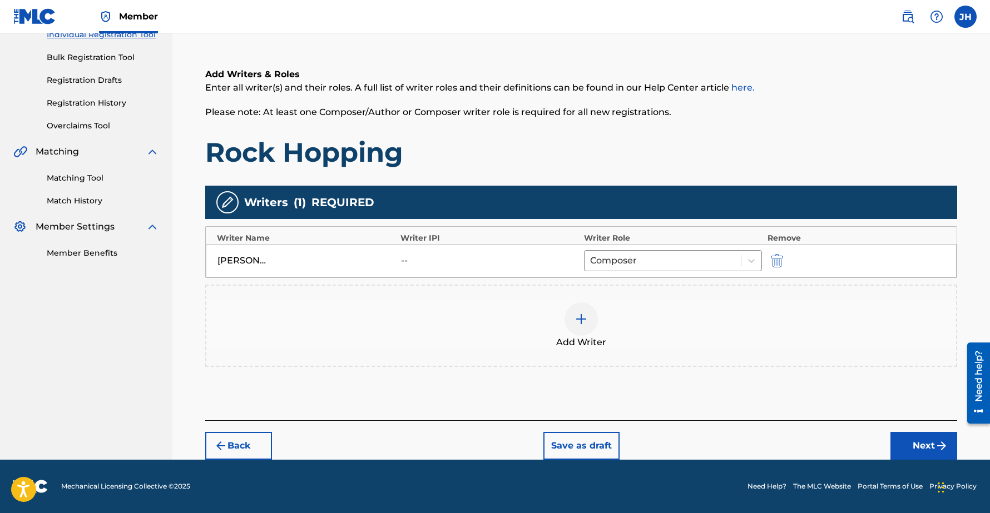
click at [928, 443] on button "Next" at bounding box center [924, 446] width 67 height 28
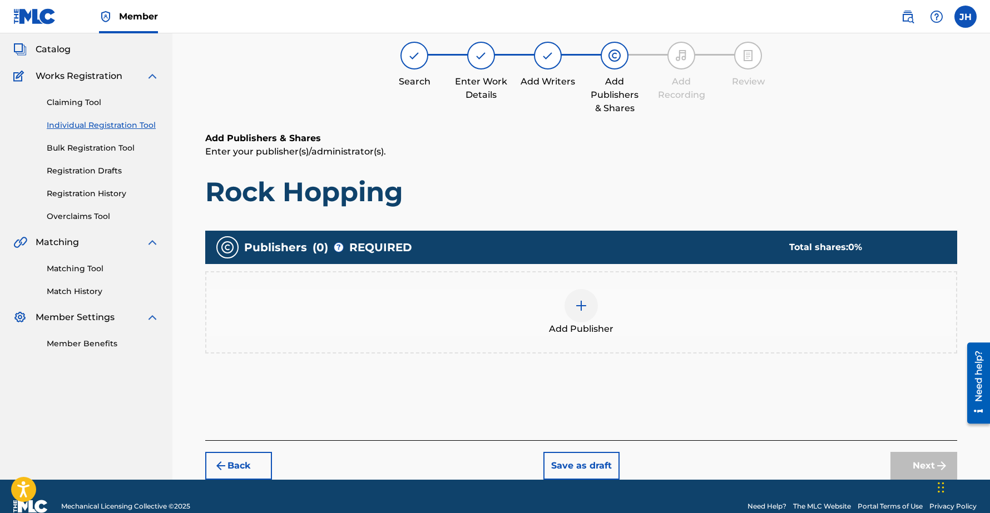
scroll to position [50, 0]
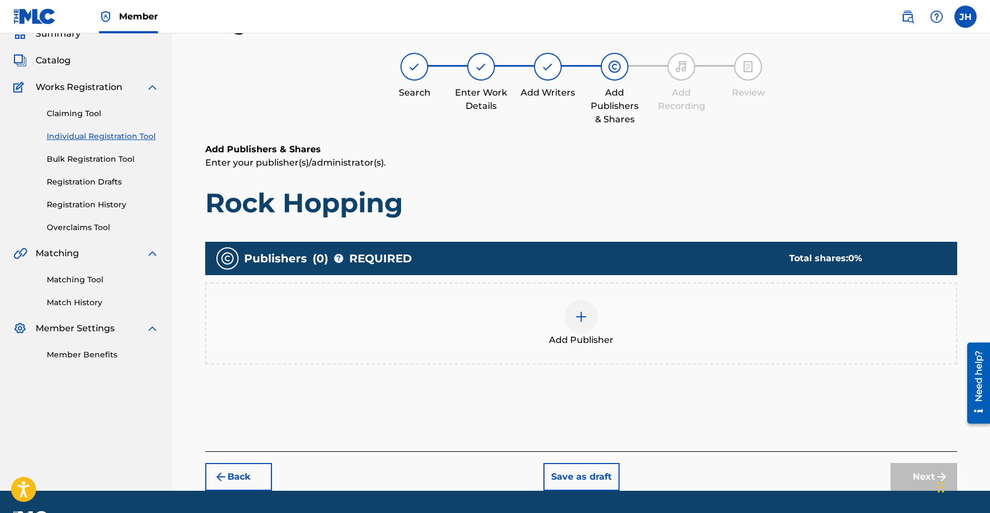
click at [578, 325] on div at bounding box center [581, 316] width 33 height 33
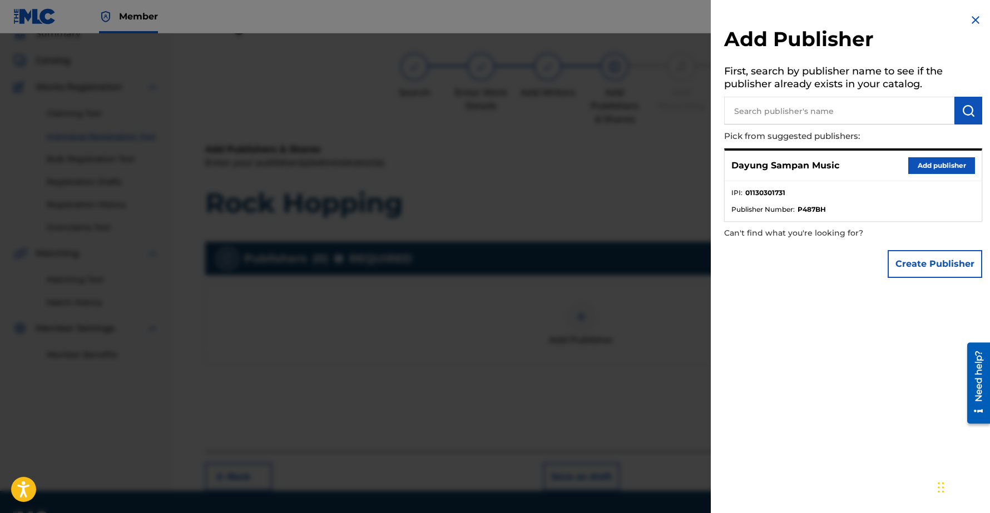
click at [943, 164] on button "Add publisher" at bounding box center [941, 165] width 67 height 17
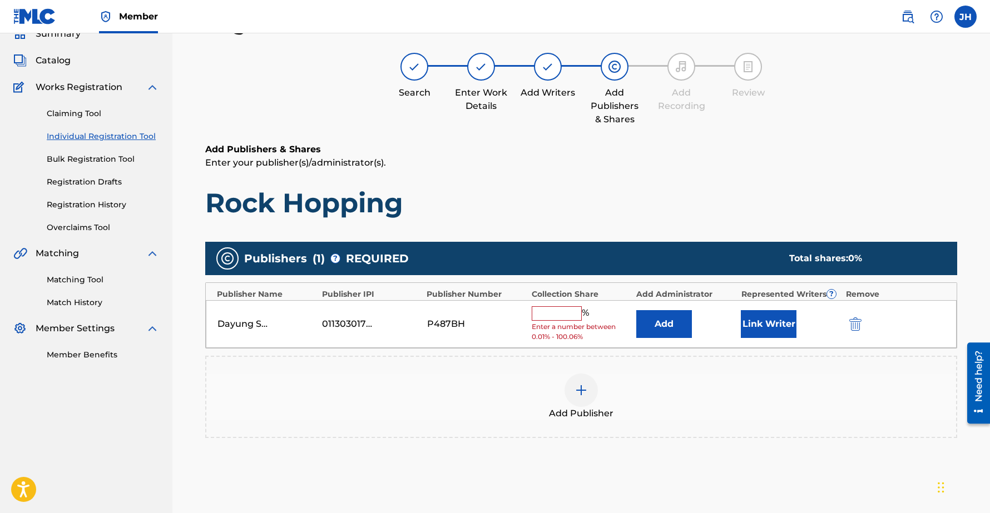
click at [556, 311] on input "text" at bounding box center [557, 314] width 50 height 14
type input "100"
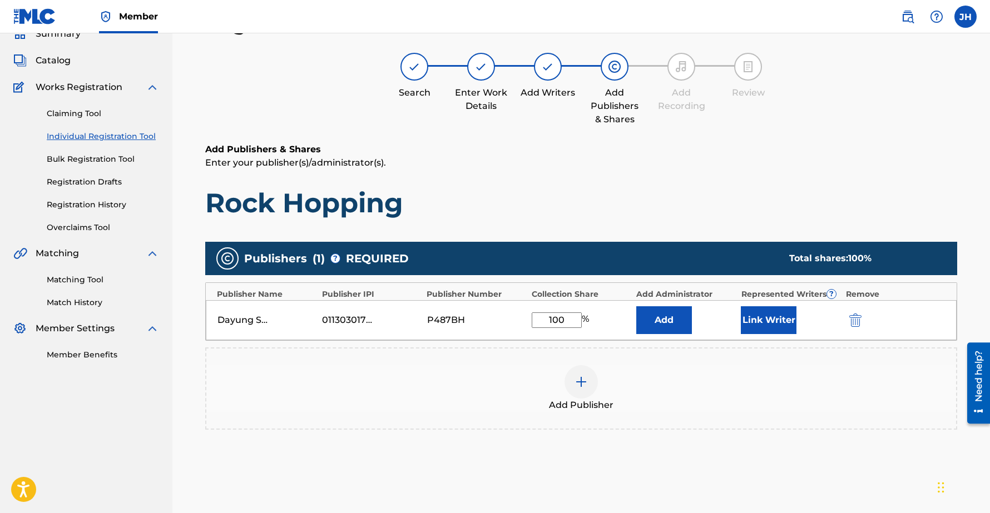
click at [756, 313] on button "Link Writer" at bounding box center [769, 321] width 56 height 28
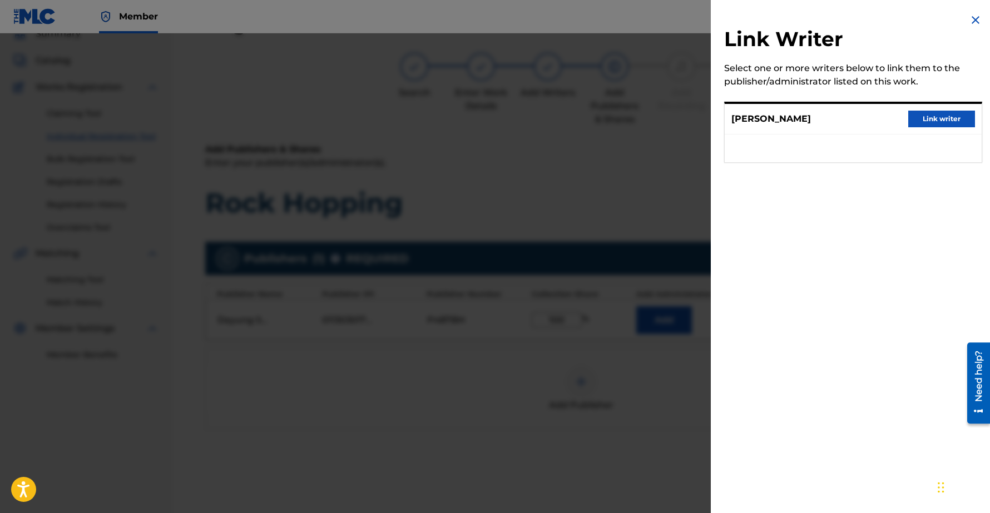
click at [940, 120] on button "Link writer" at bounding box center [941, 119] width 67 height 17
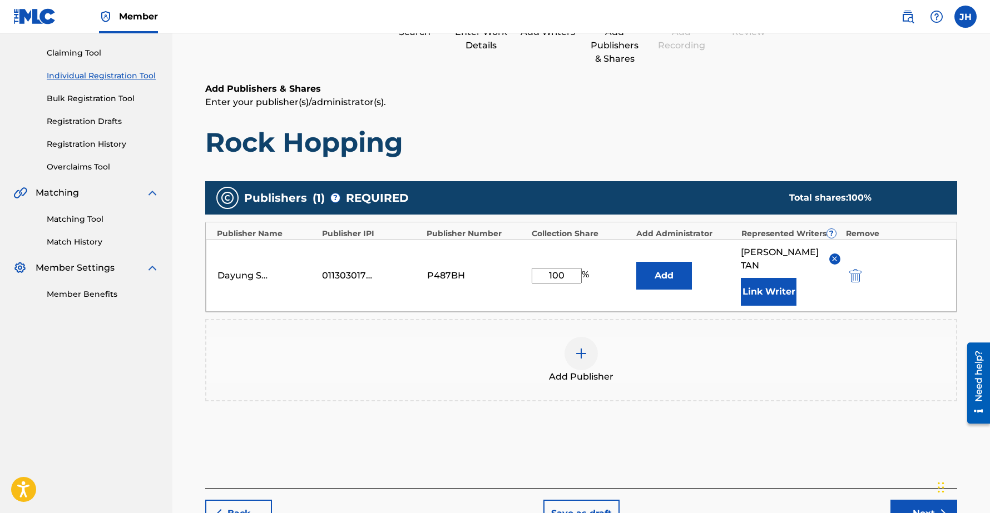
scroll to position [157, 0]
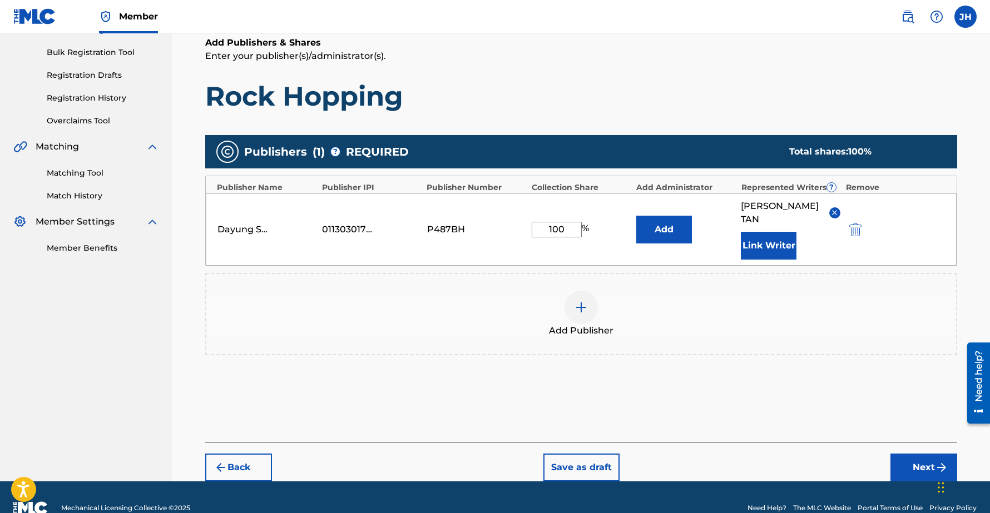
click at [921, 454] on button "Next" at bounding box center [924, 468] width 67 height 28
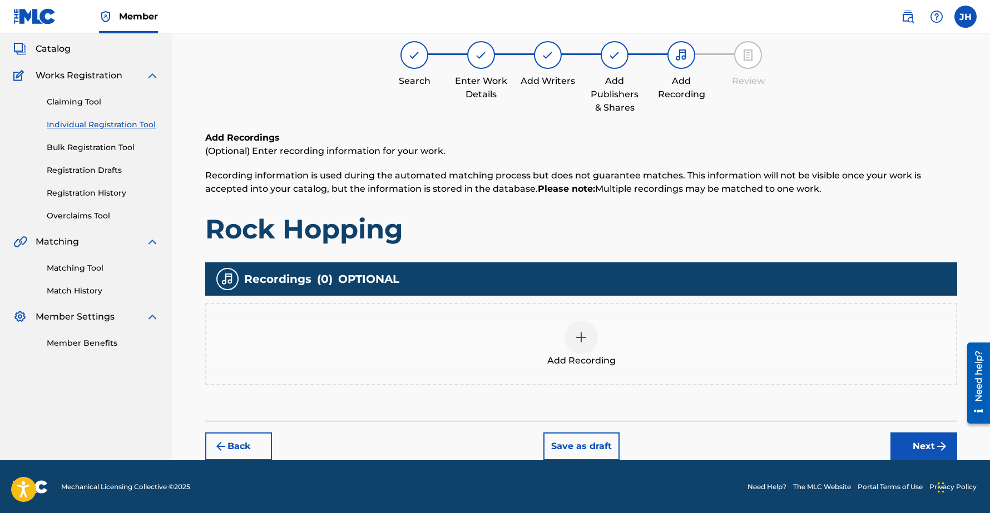
click at [937, 451] on img "submit" at bounding box center [941, 446] width 13 height 13
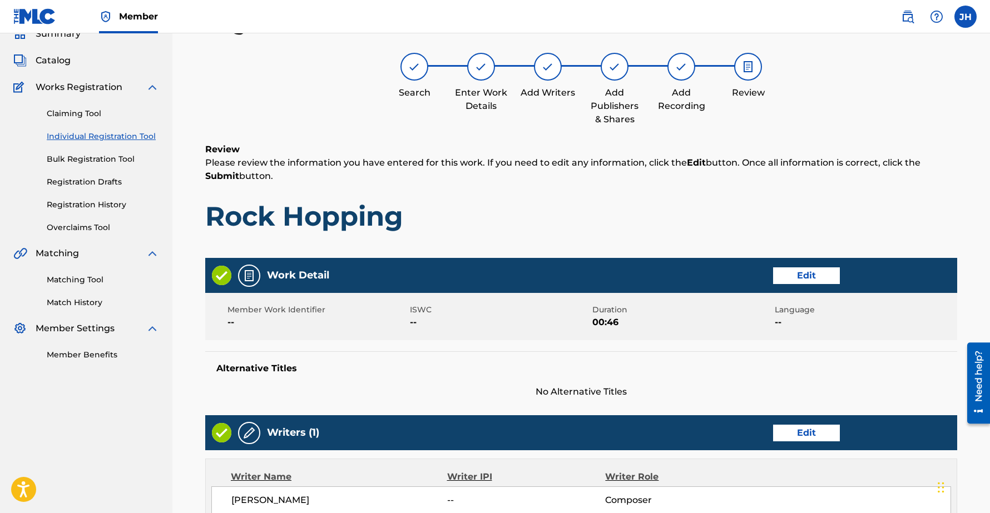
scroll to position [390, 0]
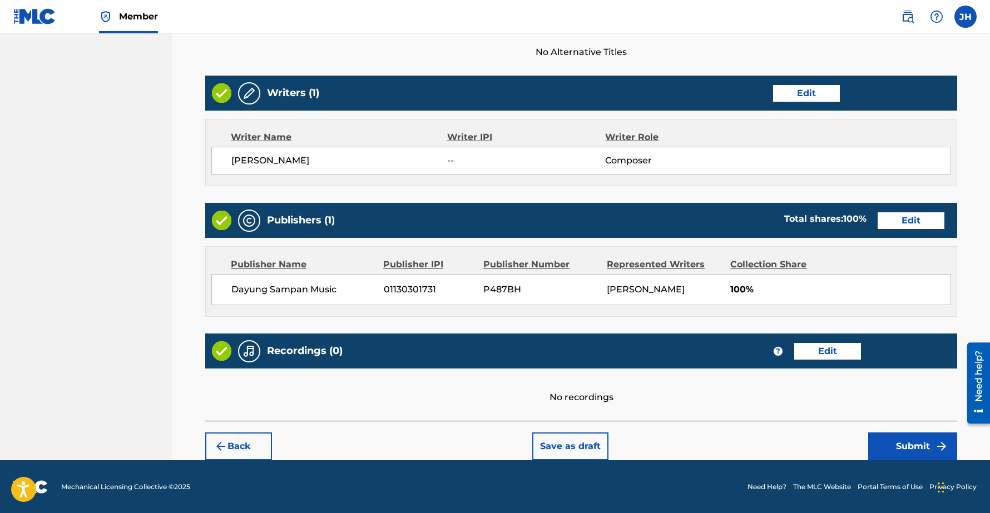
click at [898, 442] on button "Submit" at bounding box center [912, 447] width 89 height 28
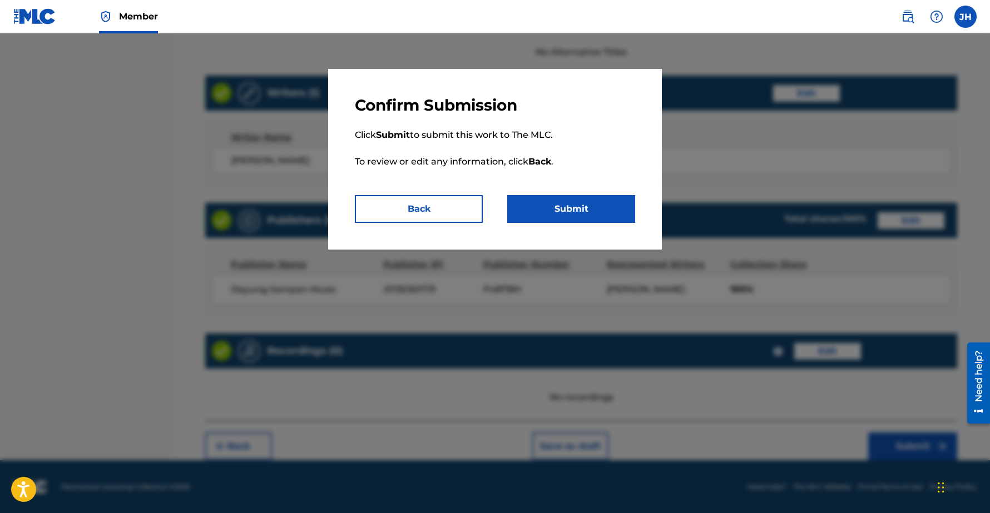
click at [561, 203] on button "Submit" at bounding box center [571, 209] width 128 height 28
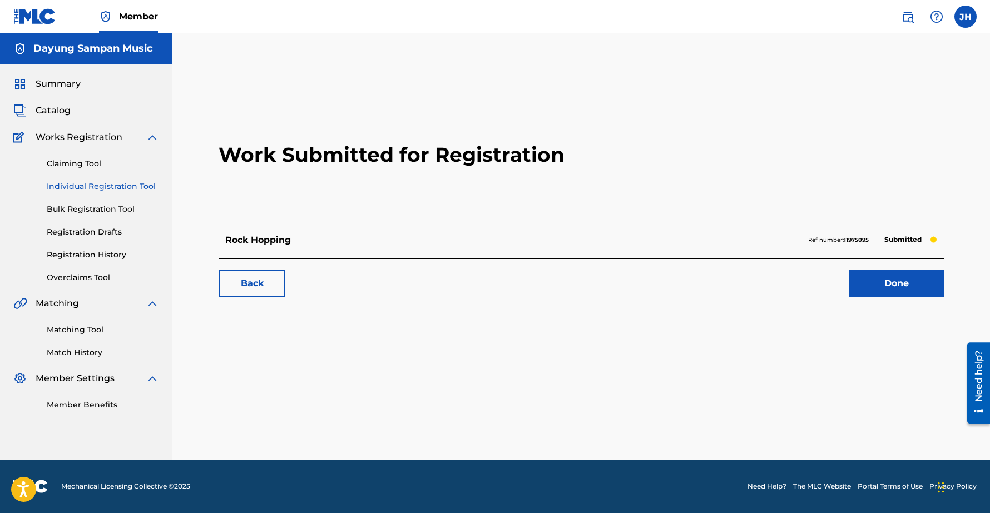
click at [80, 187] on link "Individual Registration Tool" at bounding box center [103, 187] width 112 height 12
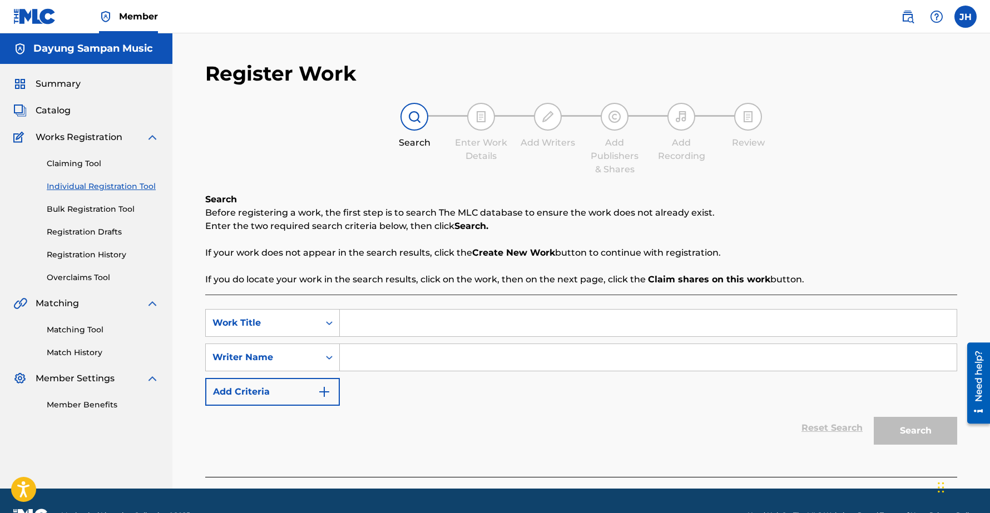
click at [368, 327] on input "Search Form" at bounding box center [648, 323] width 617 height 27
paste input "When Snow Melts"
type input "When Snow Melts"
click at [392, 357] on input "Search Form" at bounding box center [648, 357] width 617 height 27
type input "Chee-Hwa"
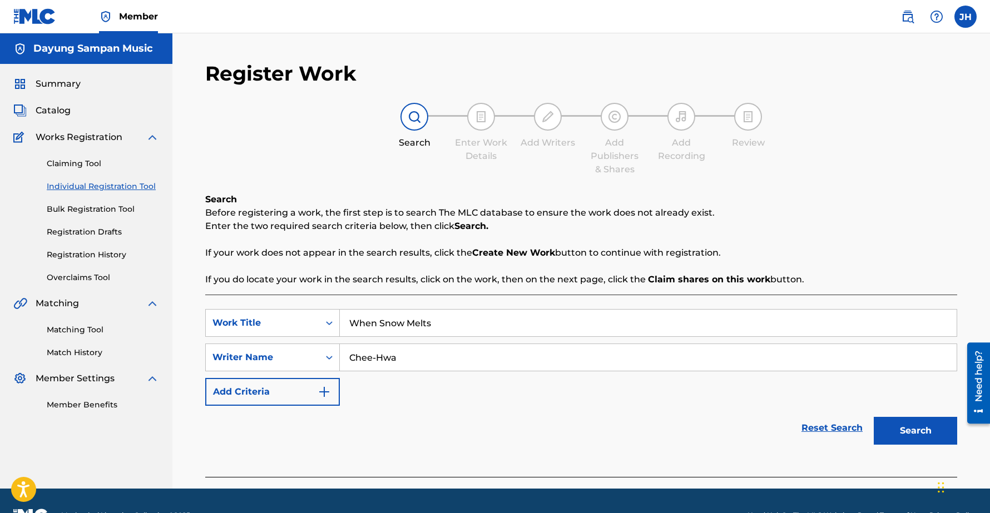
click at [874, 417] on button "Search" at bounding box center [915, 431] width 83 height 28
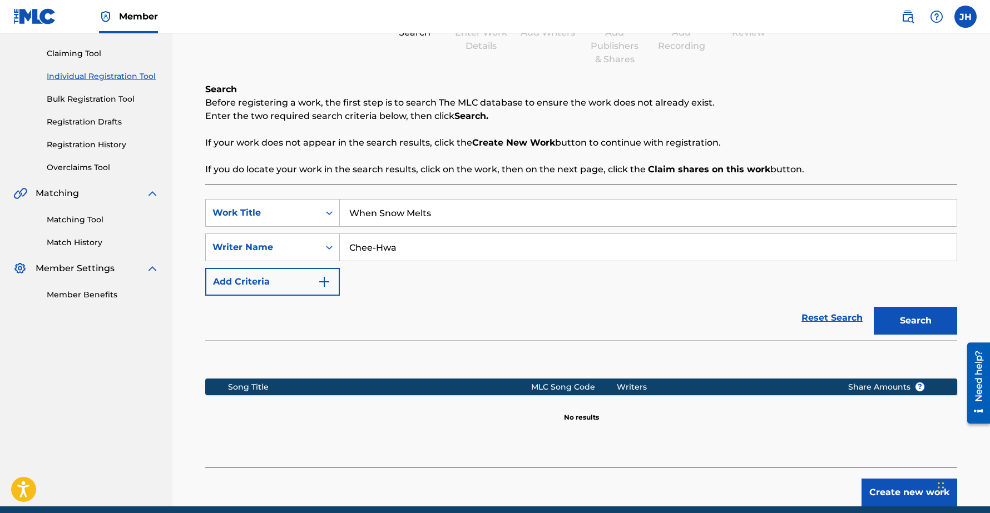
scroll to position [157, 0]
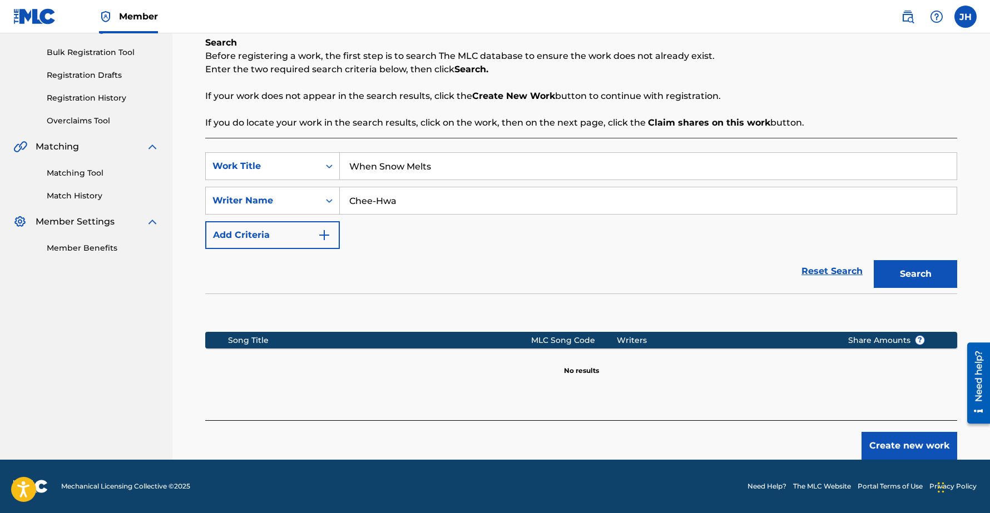
click at [934, 442] on button "Create new work" at bounding box center [910, 446] width 96 height 28
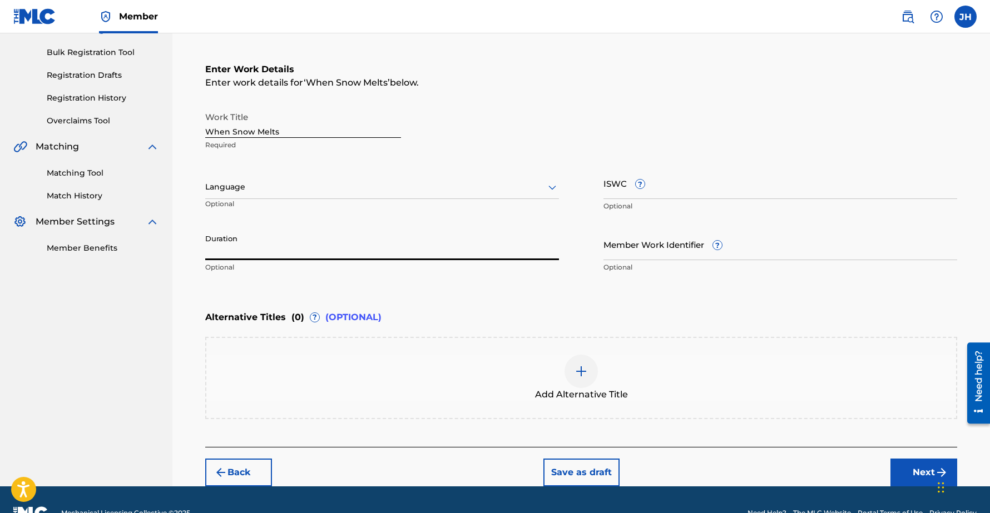
click at [262, 248] on input "Duration" at bounding box center [382, 245] width 354 height 32
type input "01:50"
click at [911, 474] on button "Next" at bounding box center [924, 473] width 67 height 28
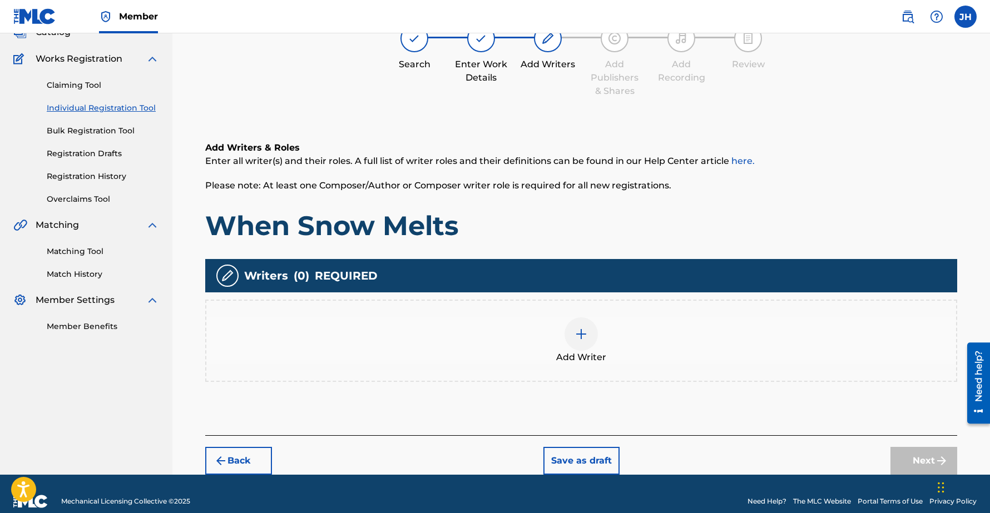
scroll to position [50, 0]
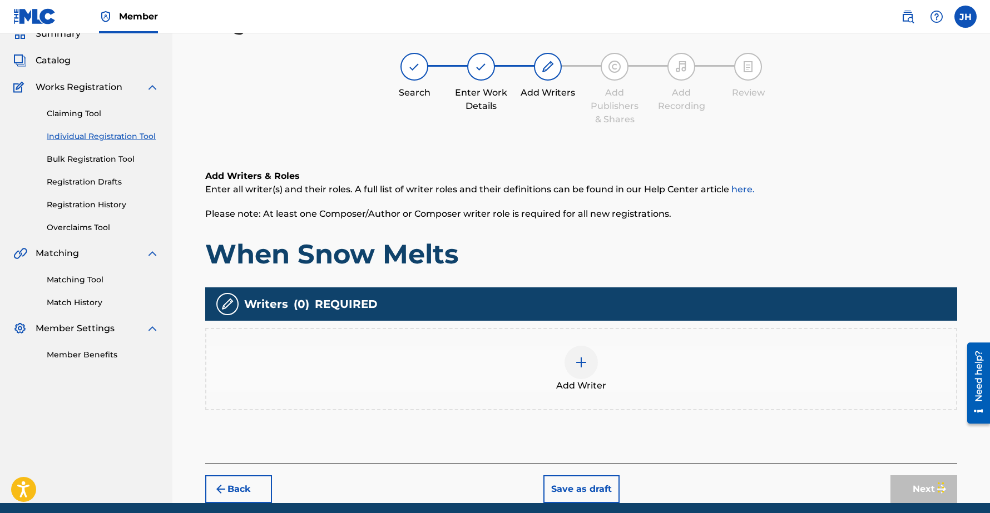
click at [584, 358] on img at bounding box center [581, 362] width 13 height 13
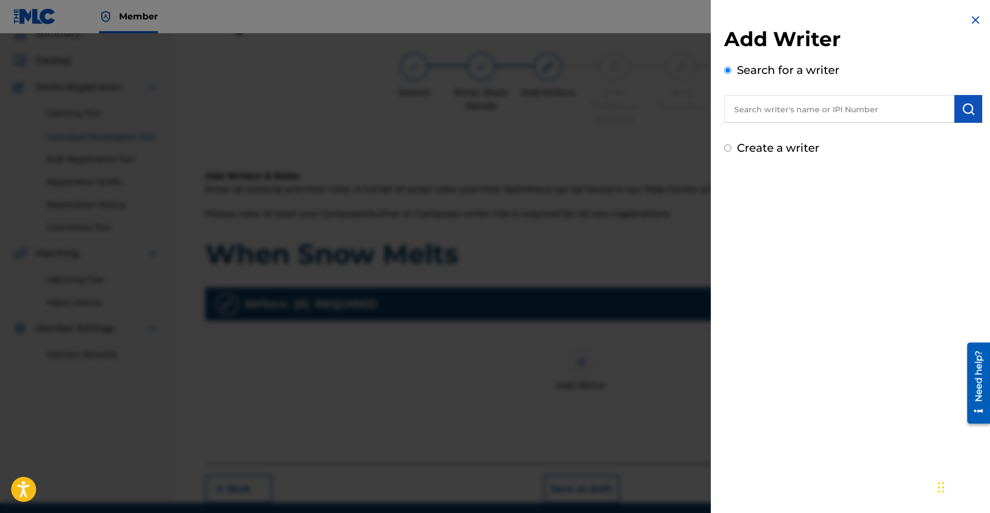
click at [811, 123] on div "Add Writer Search for a writer Create a writer" at bounding box center [853, 92] width 258 height 130
click at [803, 106] on input "text" at bounding box center [839, 109] width 230 height 28
type input "Chee-Hwa"
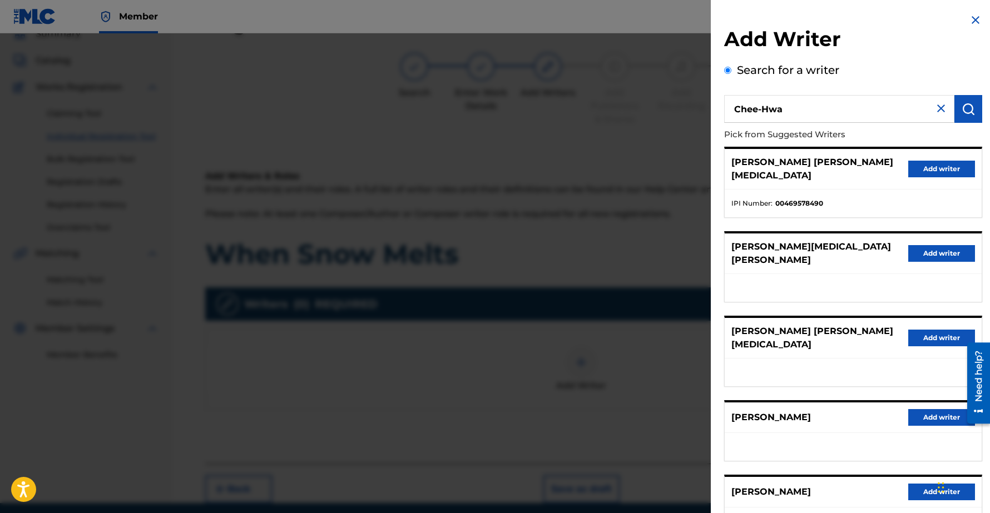
click at [939, 409] on button "Add writer" at bounding box center [941, 417] width 67 height 17
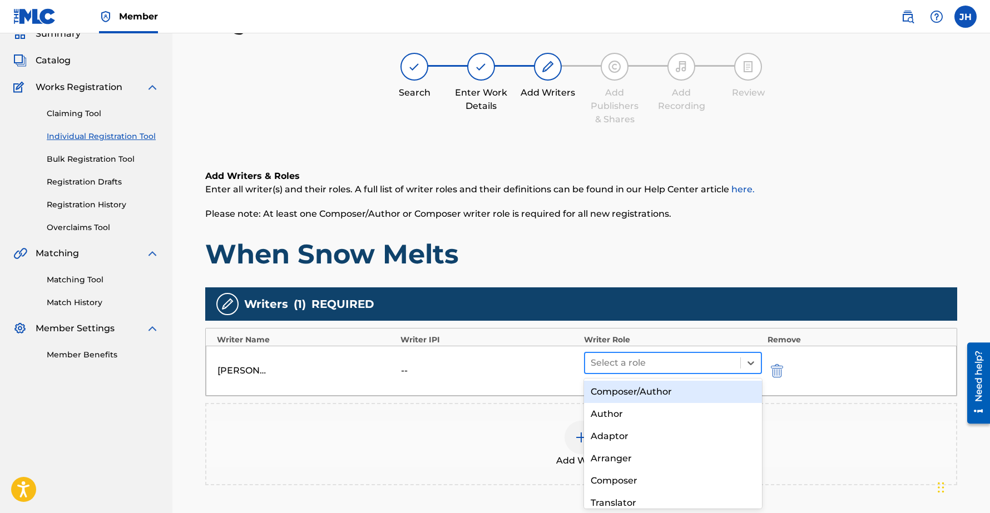
click at [617, 365] on div at bounding box center [663, 363] width 144 height 16
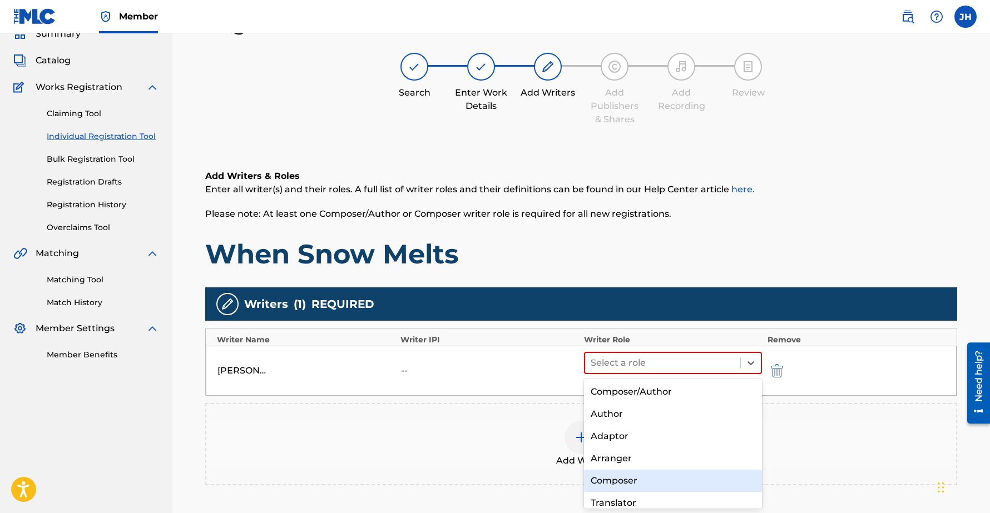
click at [624, 476] on div "Composer" at bounding box center [673, 481] width 178 height 22
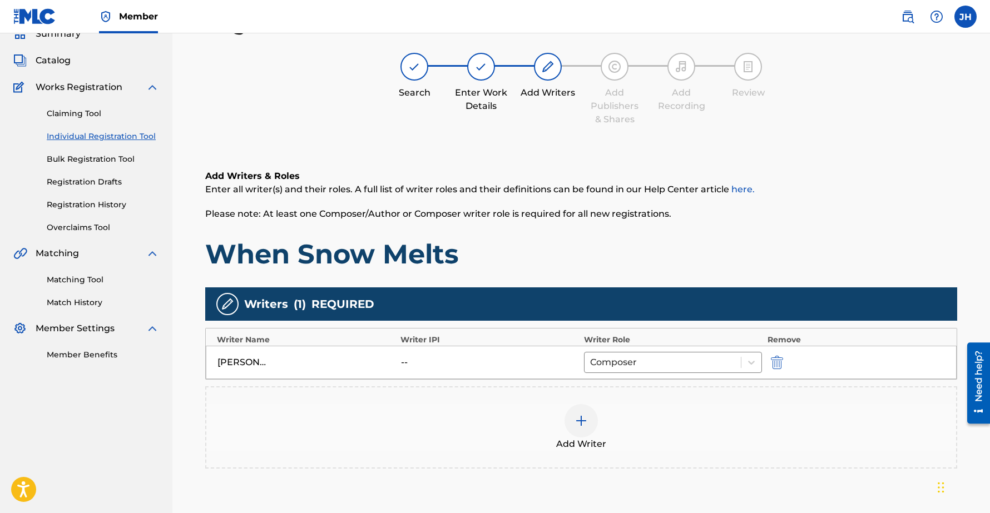
scroll to position [152, 0]
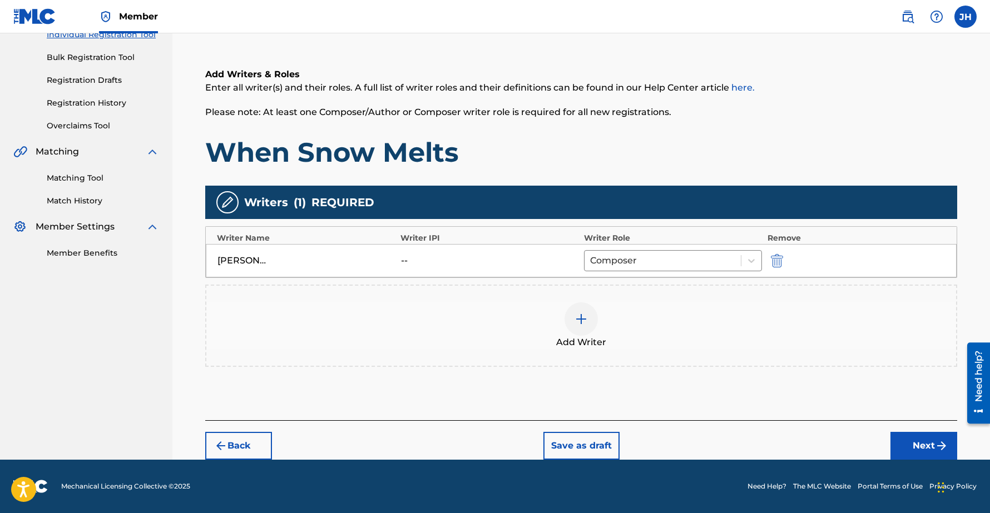
click at [942, 444] on img "submit" at bounding box center [941, 445] width 13 height 13
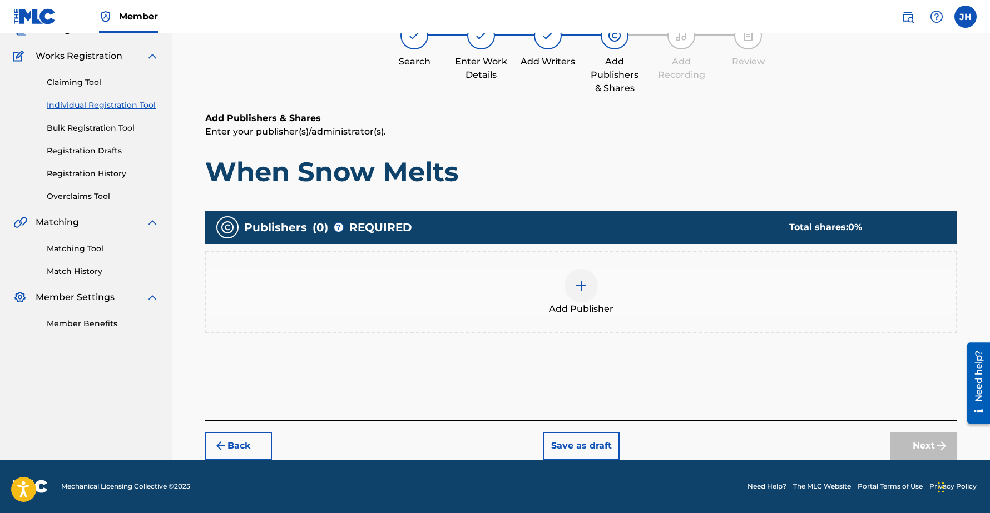
scroll to position [50, 0]
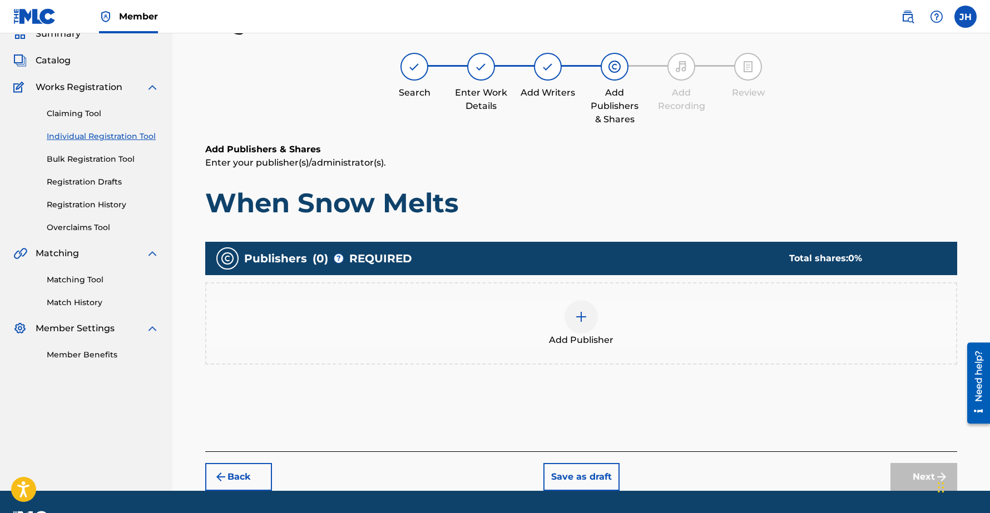
click at [582, 315] on img at bounding box center [581, 316] width 13 height 13
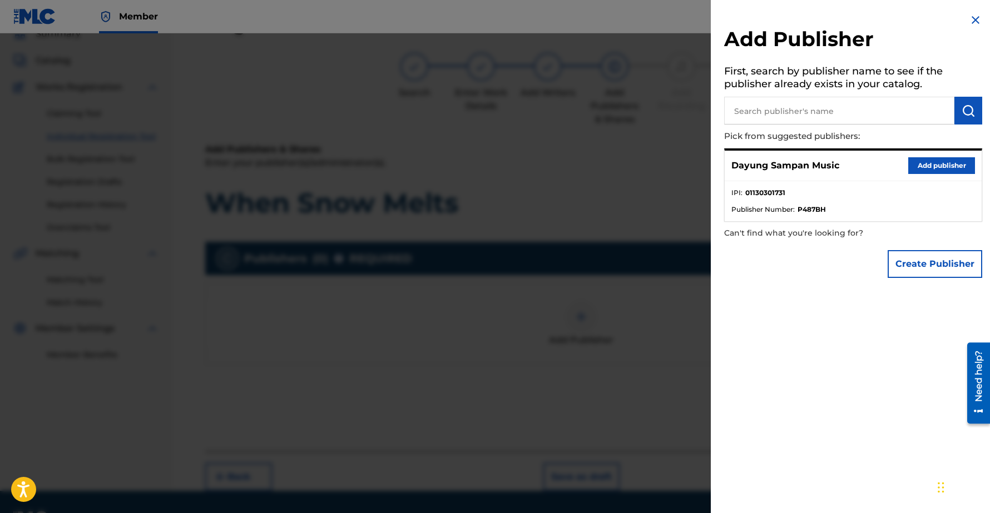
click at [955, 166] on button "Add publisher" at bounding box center [941, 165] width 67 height 17
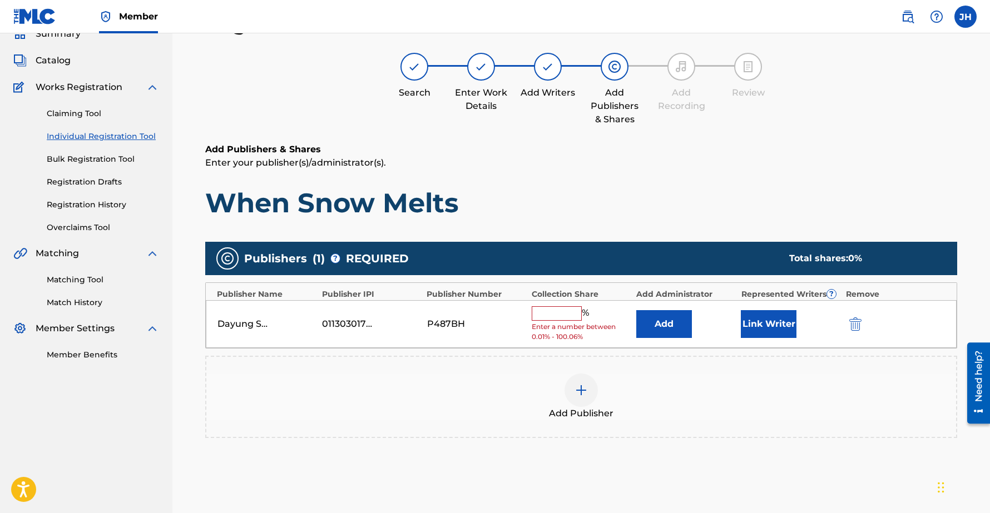
click at [568, 316] on input "text" at bounding box center [557, 314] width 50 height 14
type input "100"
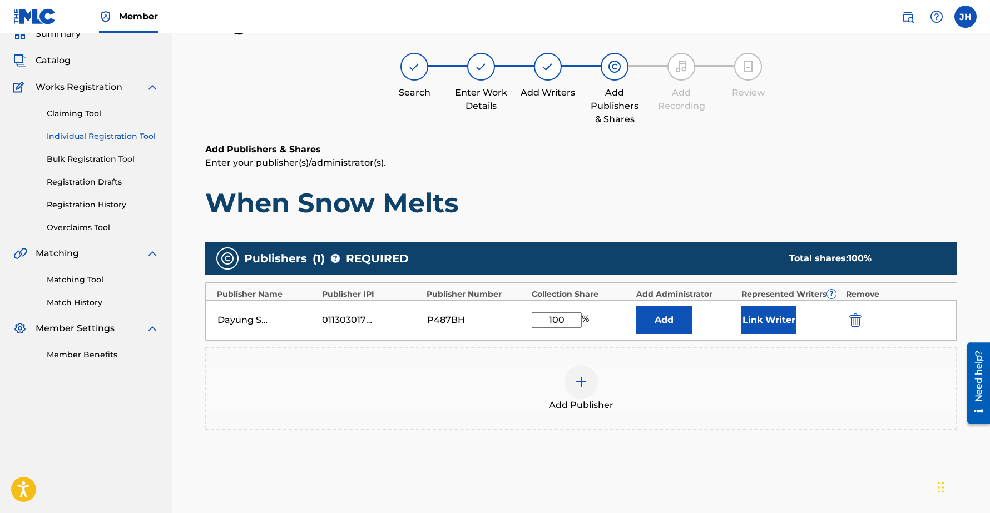
click at [758, 320] on button "Link Writer" at bounding box center [769, 321] width 56 height 28
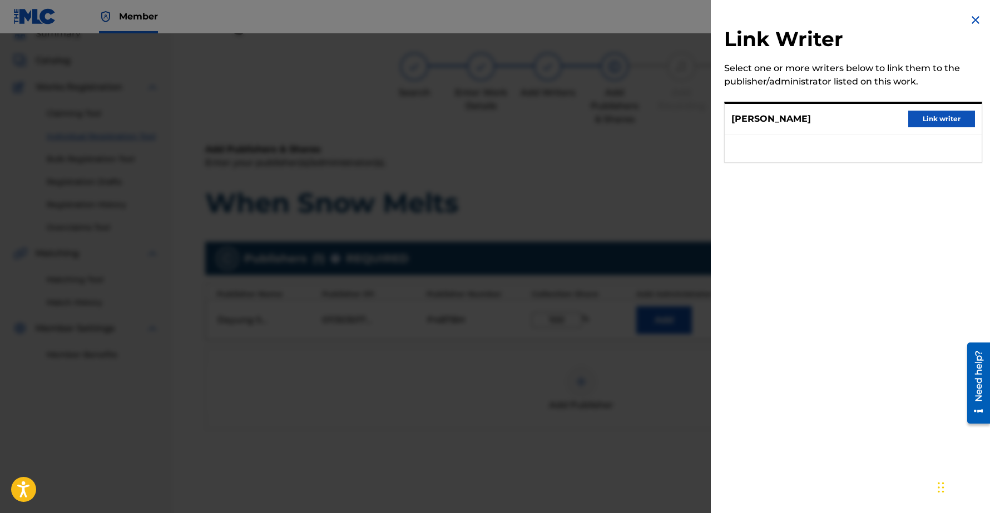
click at [935, 114] on button "Link writer" at bounding box center [941, 119] width 67 height 17
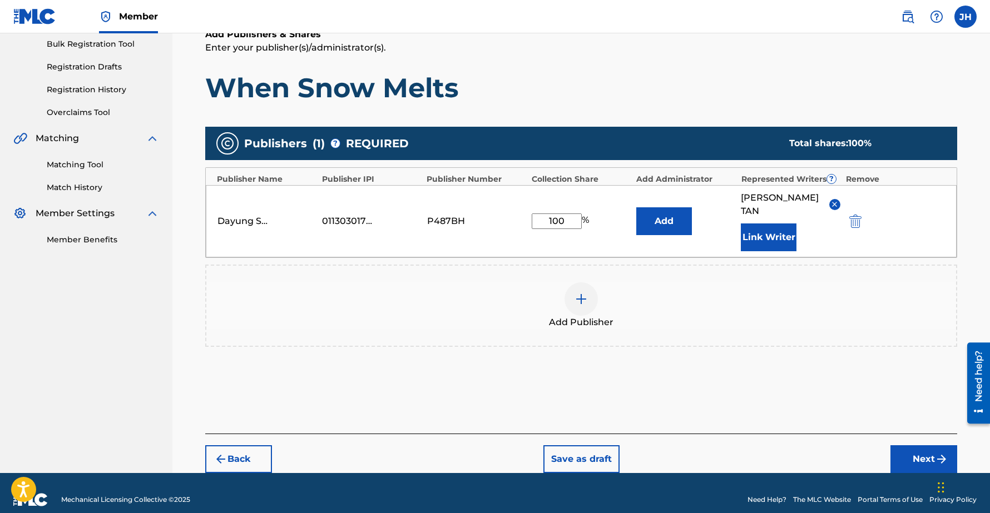
click at [912, 451] on button "Next" at bounding box center [924, 460] width 67 height 28
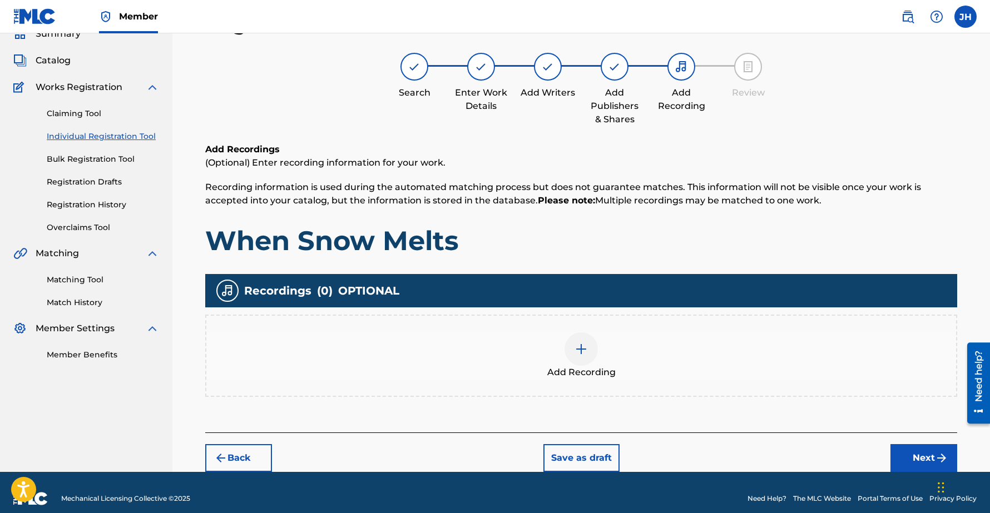
scroll to position [51, 0]
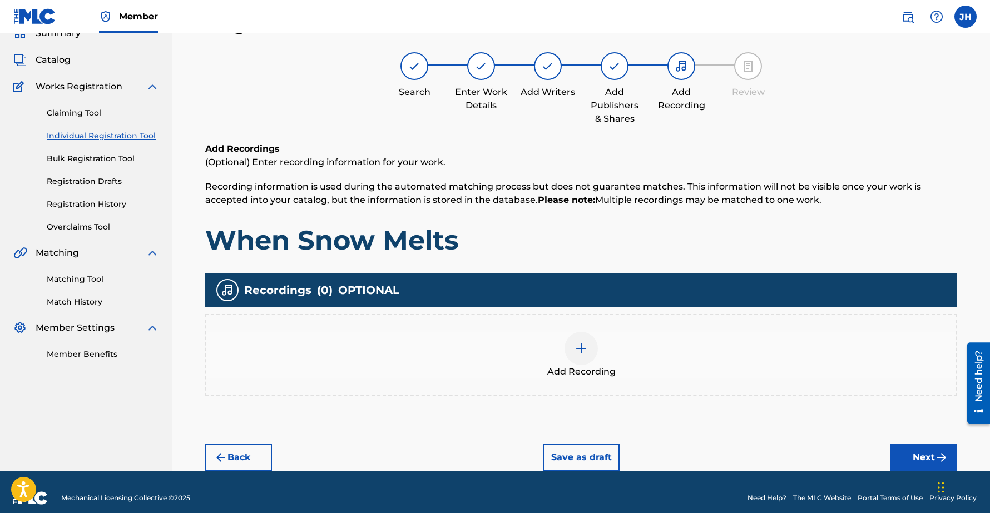
click at [915, 454] on button "Next" at bounding box center [924, 458] width 67 height 28
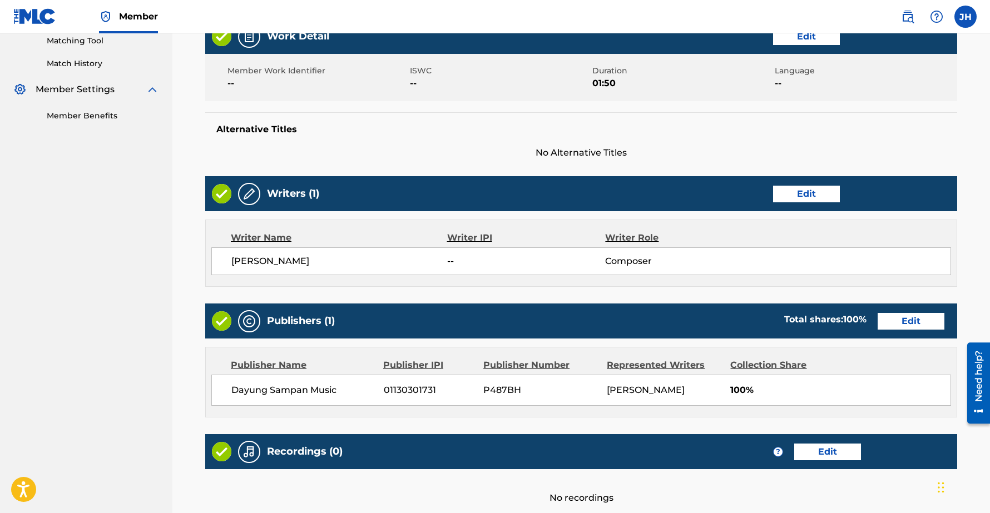
scroll to position [390, 0]
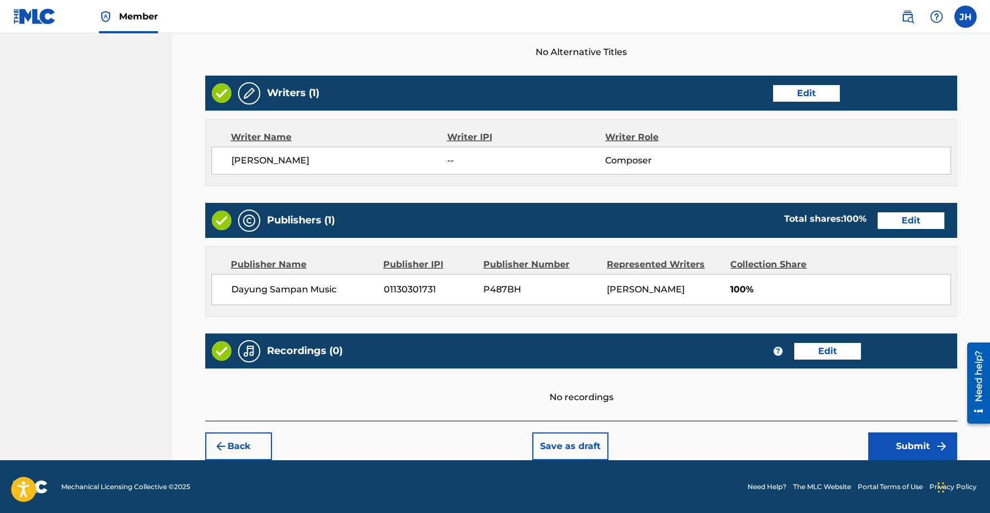
click at [916, 440] on button "Submit" at bounding box center [912, 447] width 89 height 28
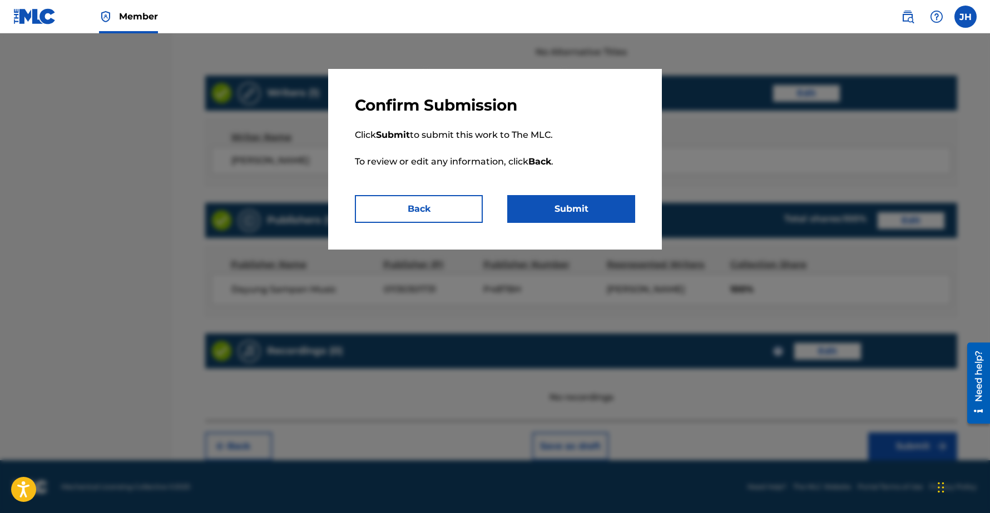
click at [579, 206] on button "Submit" at bounding box center [571, 209] width 128 height 28
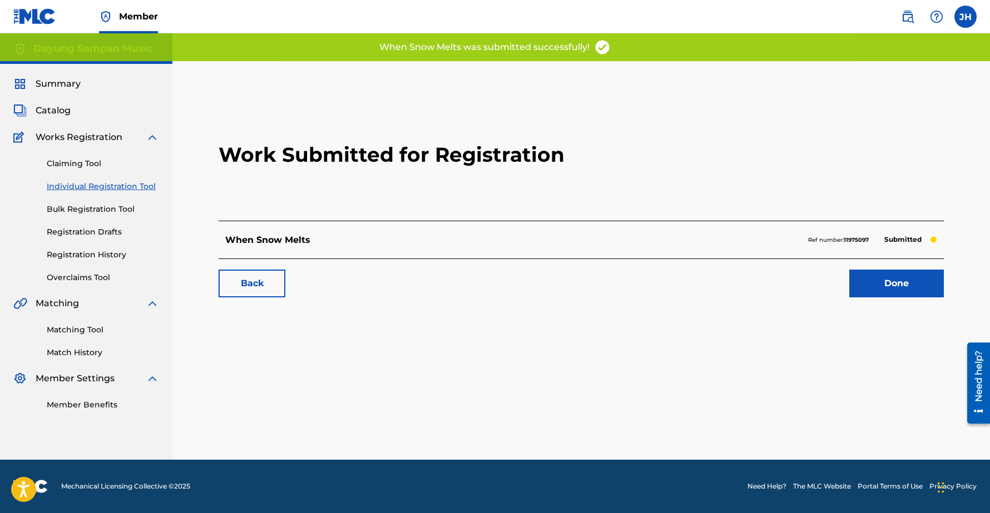
click at [891, 288] on link "Done" at bounding box center [896, 284] width 95 height 28
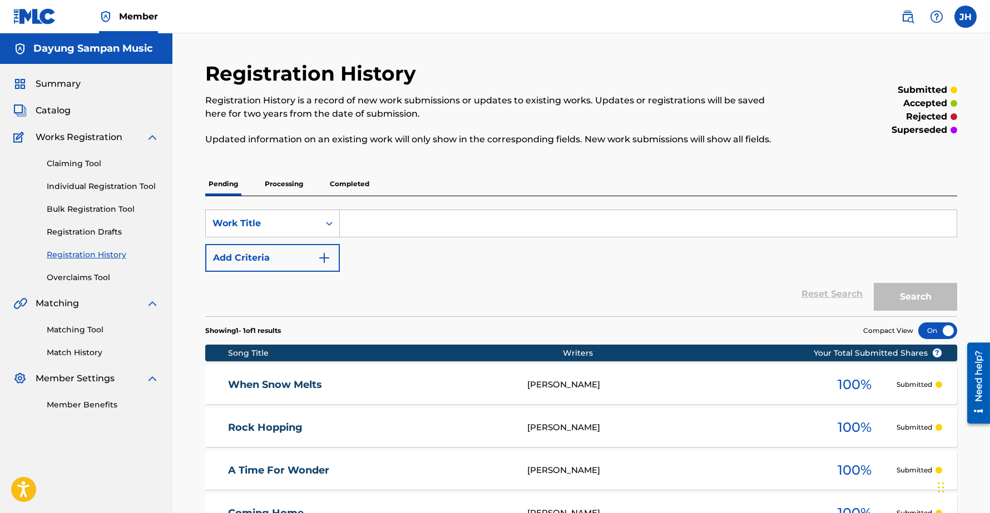
click at [66, 185] on link "Individual Registration Tool" at bounding box center [103, 187] width 112 height 12
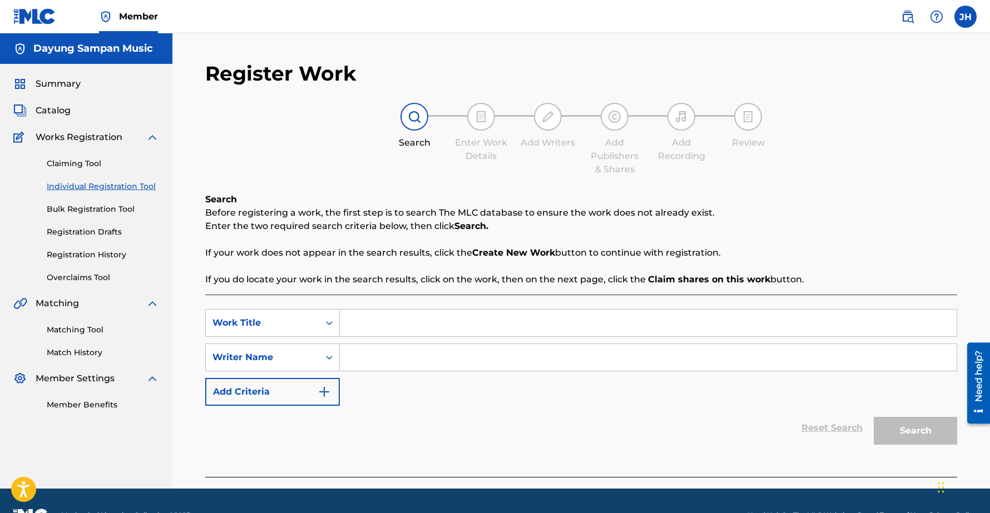
click at [365, 327] on input "Search Form" at bounding box center [648, 323] width 617 height 27
paste input "What If…?"
type input "What If…?"
click at [369, 357] on input "Search Form" at bounding box center [648, 357] width 617 height 27
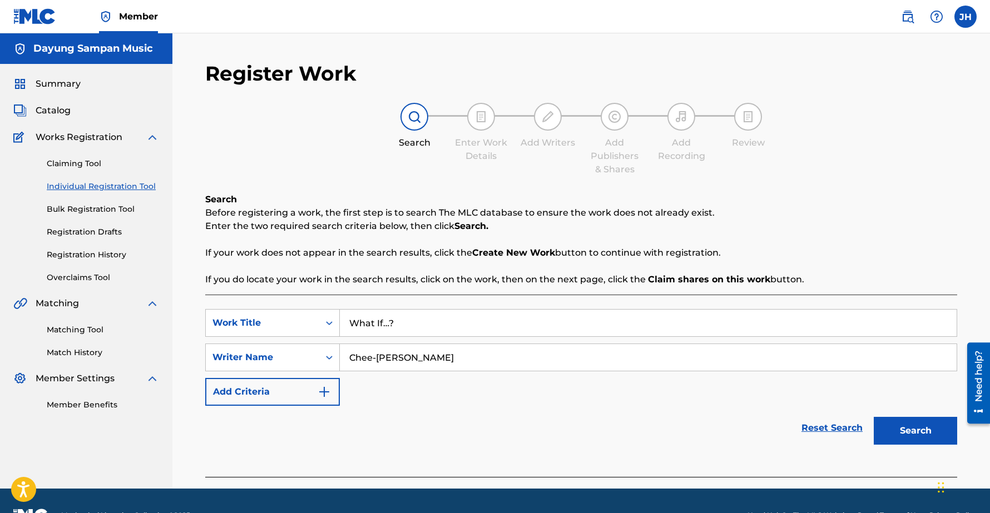
type input "Chee-[PERSON_NAME]"
click at [874, 417] on button "Search" at bounding box center [915, 431] width 83 height 28
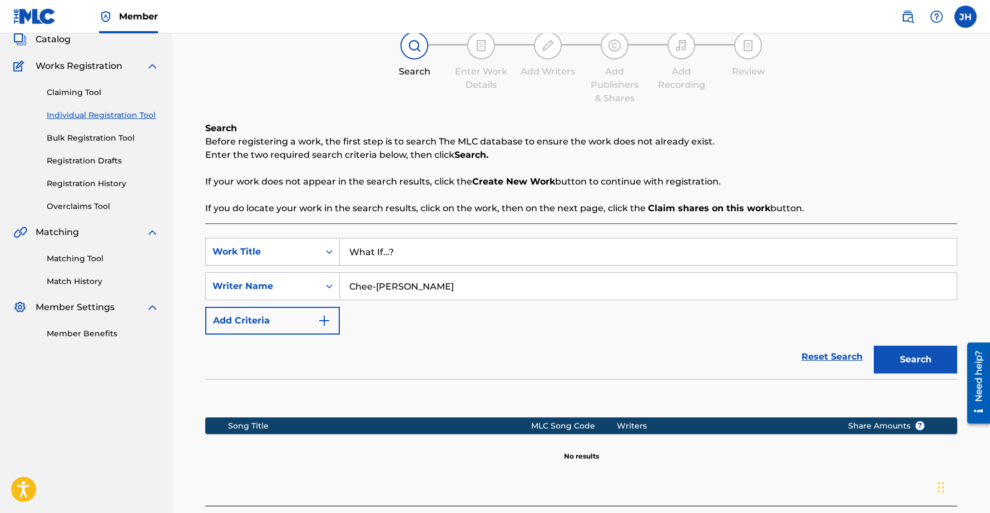
scroll to position [157, 0]
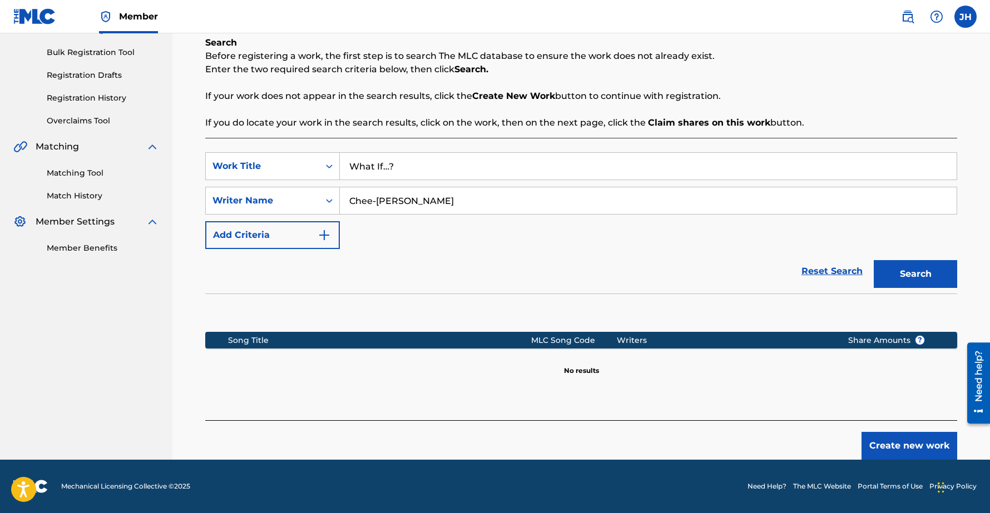
click at [920, 446] on button "Create new work" at bounding box center [910, 446] width 96 height 28
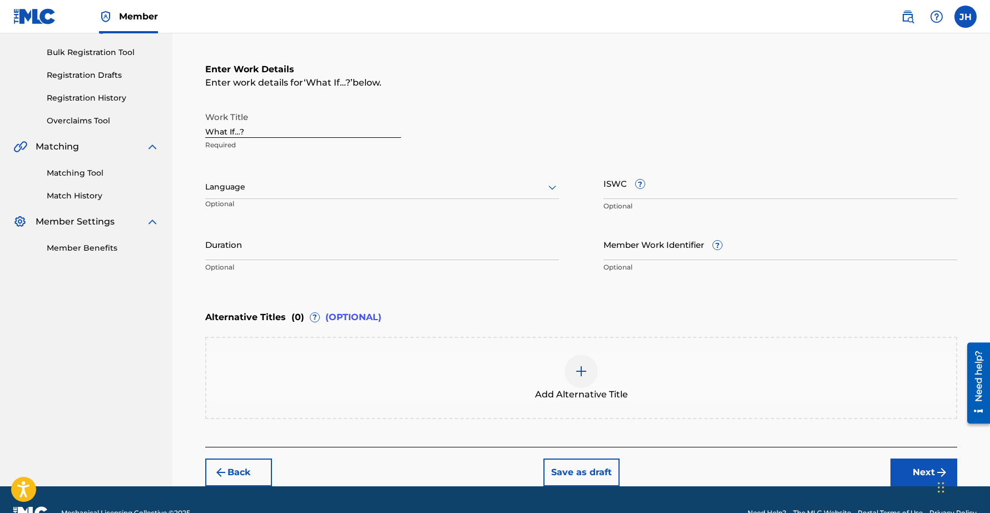
click at [273, 256] on input "Duration" at bounding box center [382, 245] width 354 height 32
type input "01:35"
click at [917, 475] on button "Next" at bounding box center [924, 473] width 67 height 28
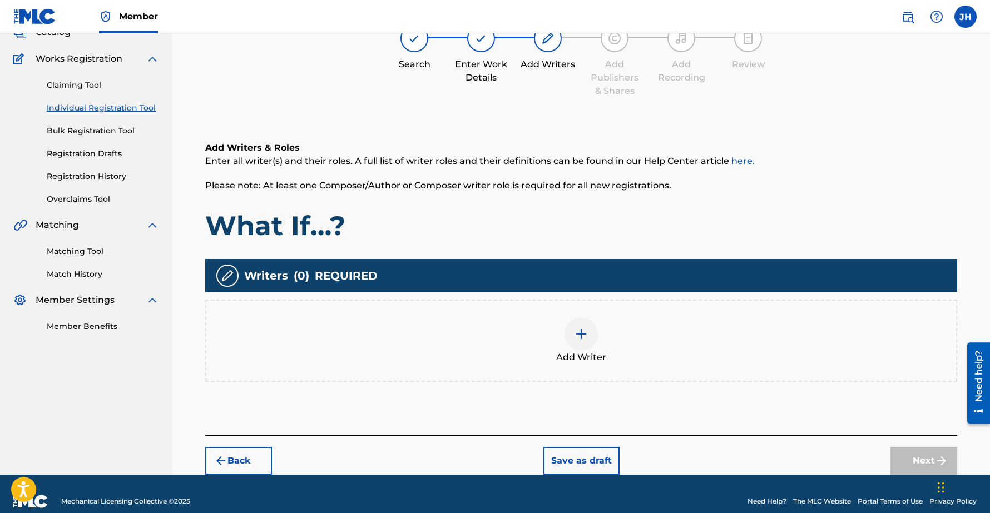
scroll to position [50, 0]
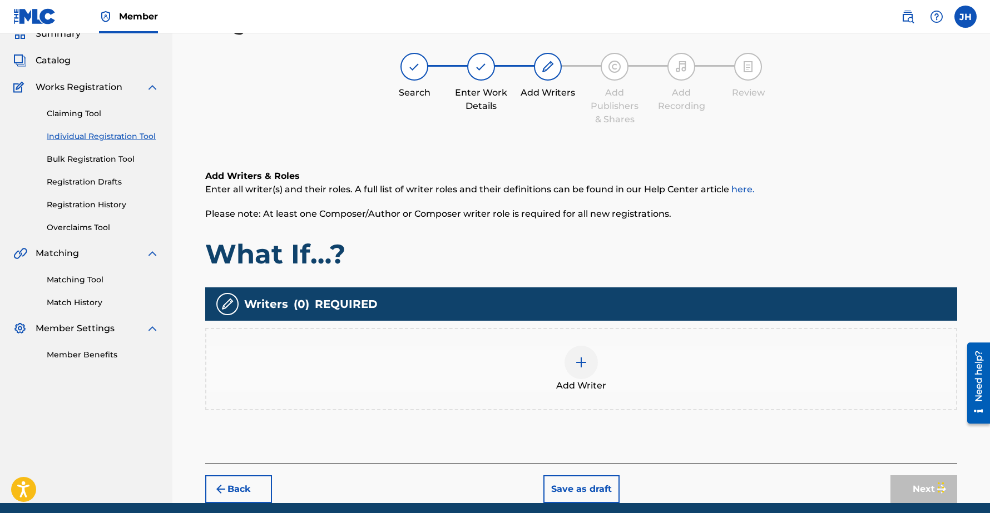
click at [576, 356] on img at bounding box center [581, 362] width 13 height 13
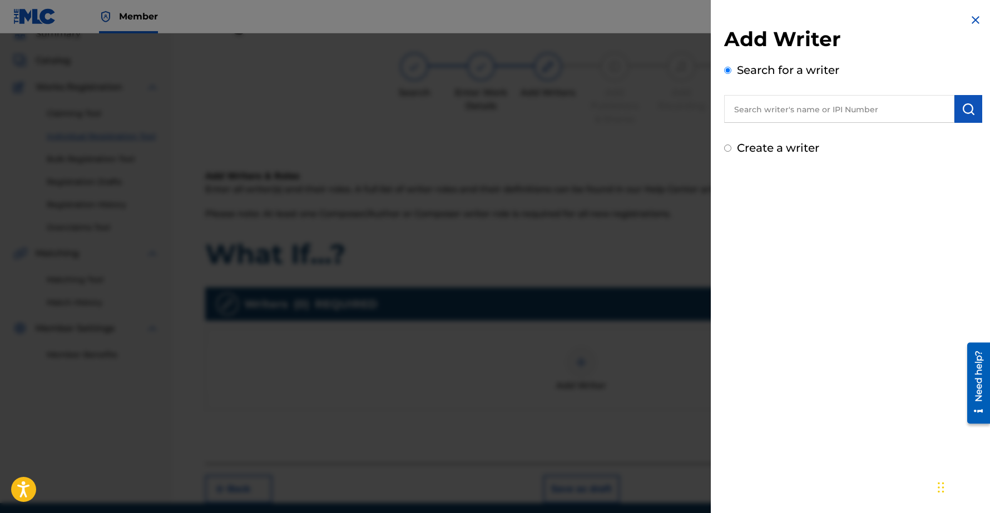
click at [763, 105] on input "text" at bounding box center [839, 109] width 230 height 28
type input "Chee-Hwa"
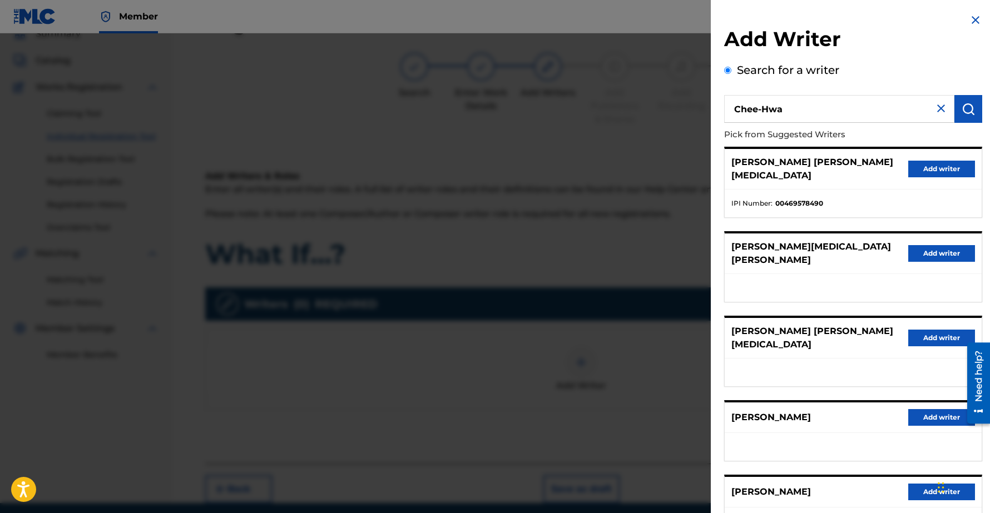
click at [937, 409] on button "Add writer" at bounding box center [941, 417] width 67 height 17
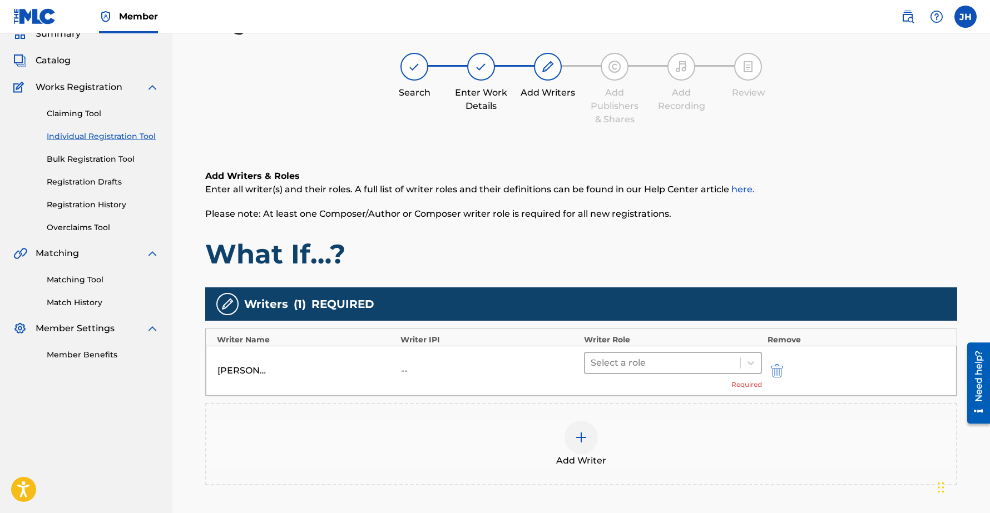
click at [626, 360] on div at bounding box center [663, 363] width 144 height 16
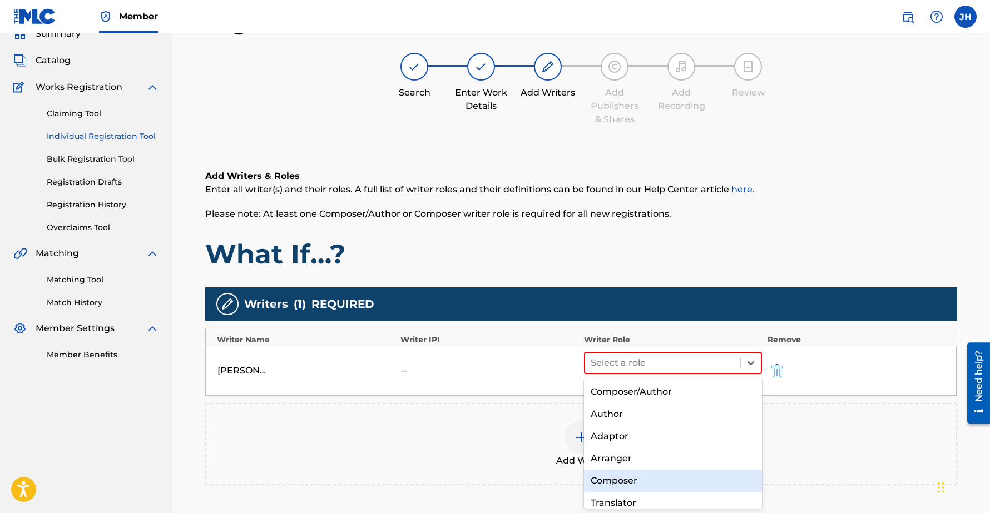
click at [621, 477] on div "Composer" at bounding box center [673, 481] width 178 height 22
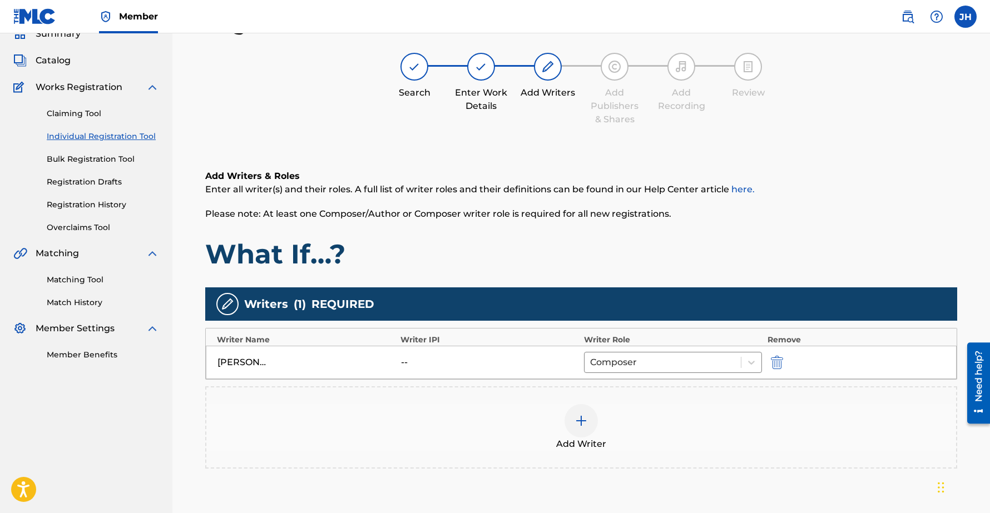
scroll to position [152, 0]
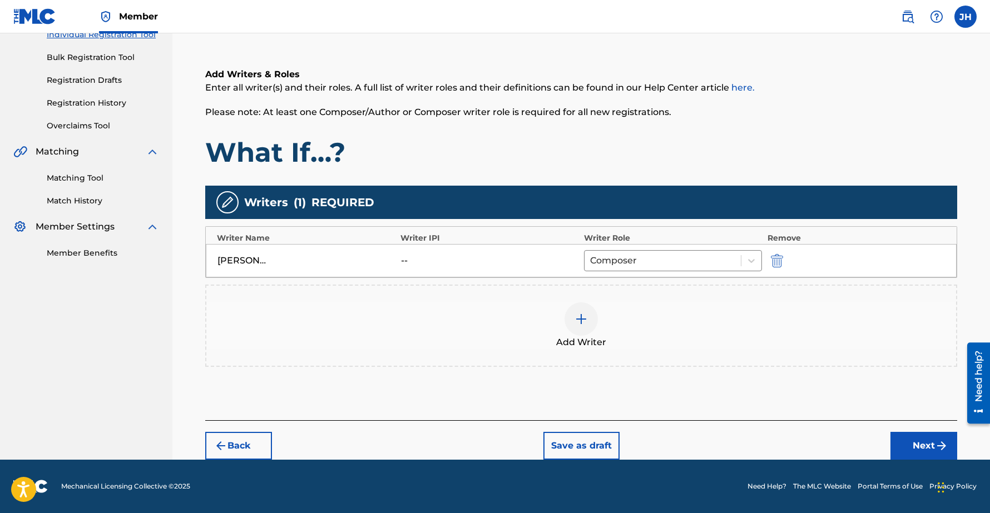
click at [922, 450] on button "Next" at bounding box center [924, 446] width 67 height 28
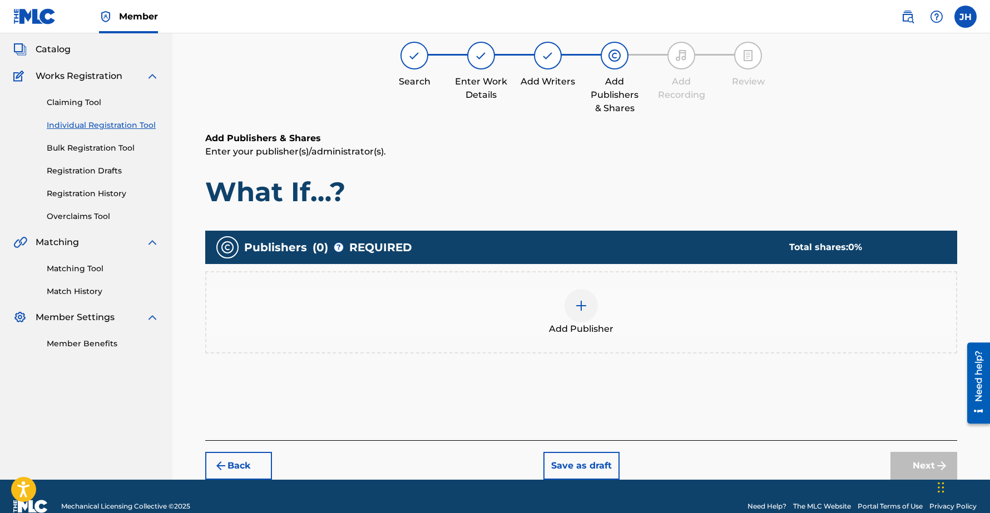
scroll to position [50, 0]
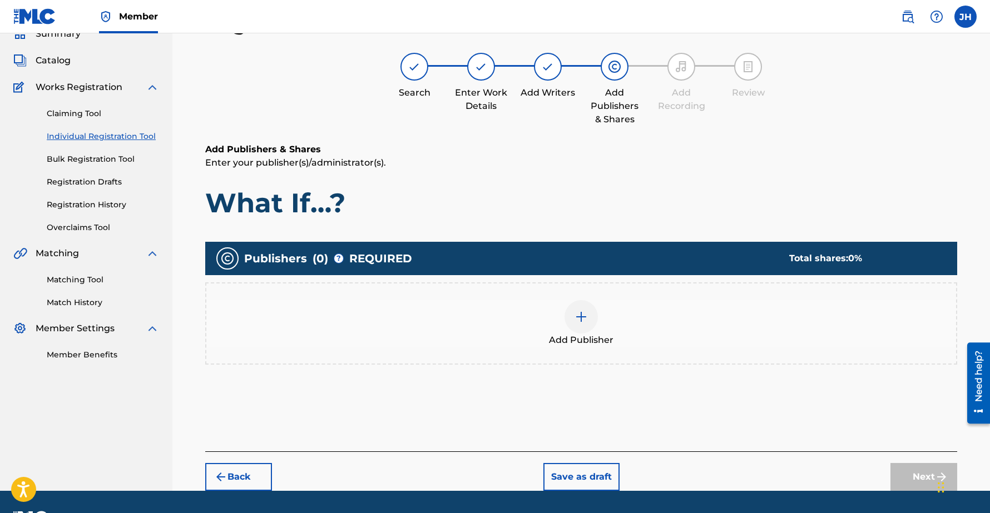
click at [583, 313] on img at bounding box center [581, 316] width 13 height 13
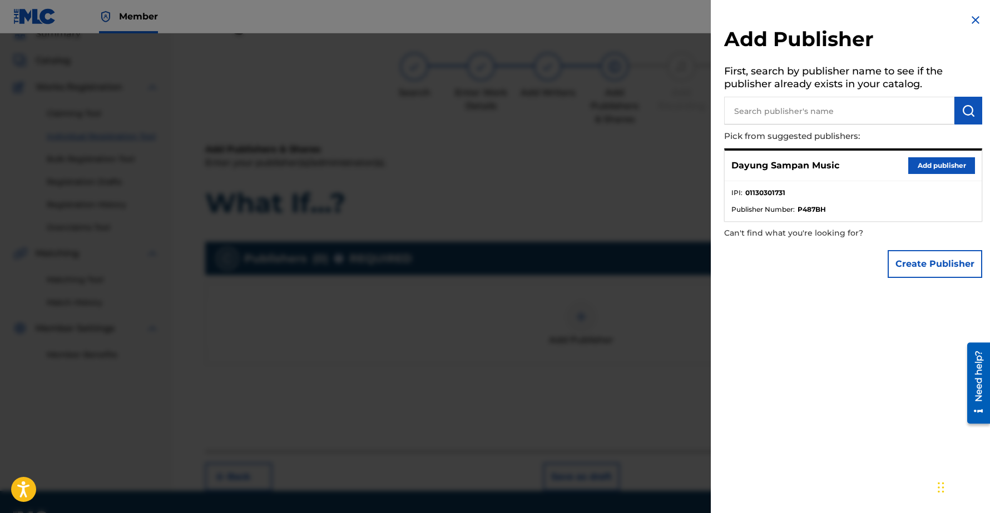
click at [919, 162] on button "Add publisher" at bounding box center [941, 165] width 67 height 17
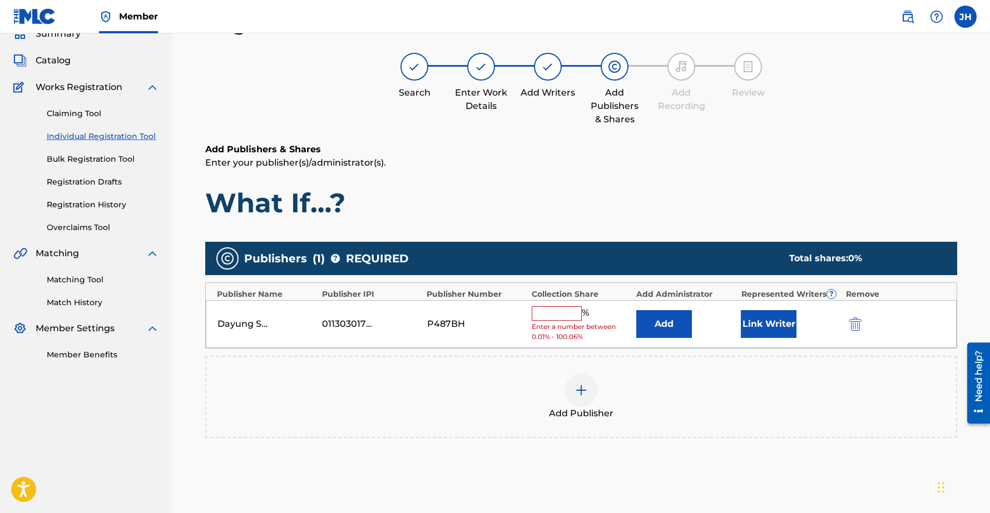
click at [551, 316] on input "text" at bounding box center [557, 314] width 50 height 14
type input "100"
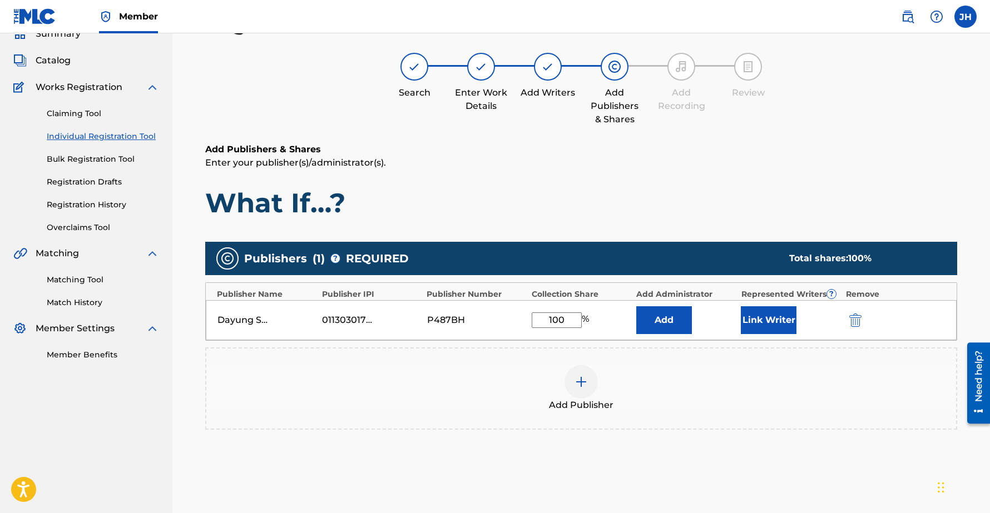
click at [777, 317] on button "Link Writer" at bounding box center [769, 321] width 56 height 28
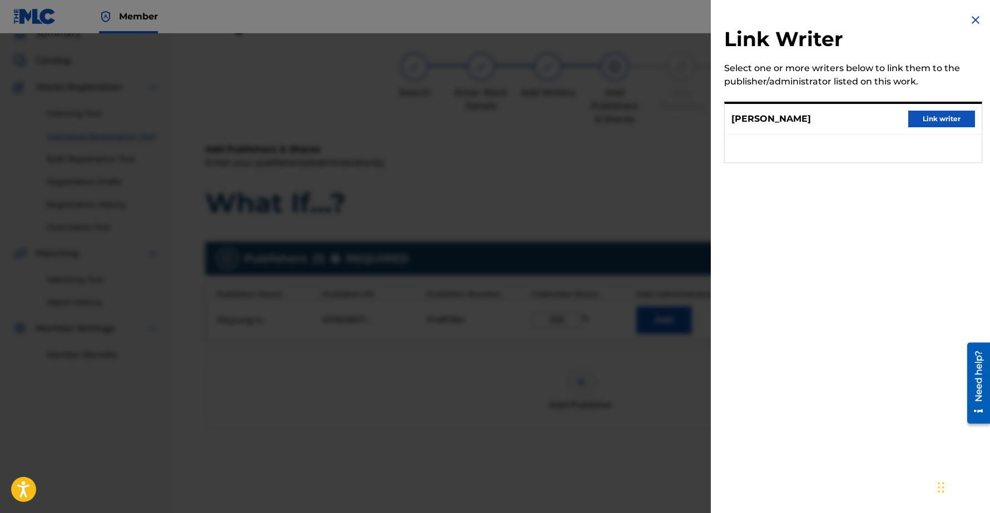
click at [945, 113] on button "Link writer" at bounding box center [941, 119] width 67 height 17
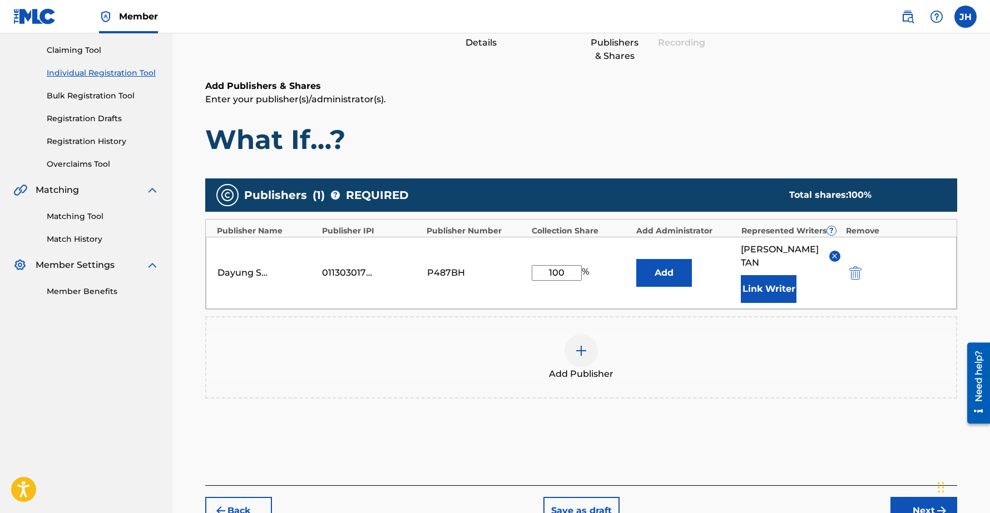
scroll to position [165, 0]
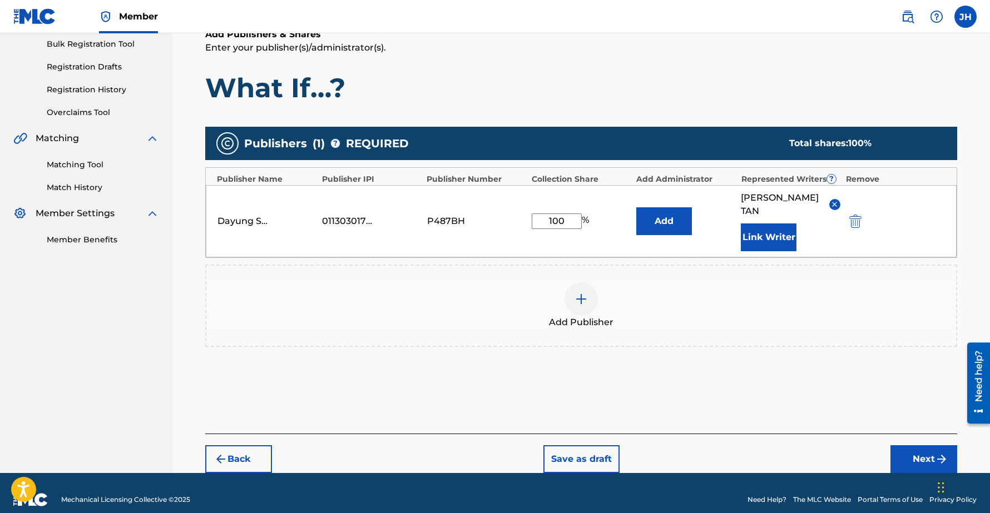
click at [932, 452] on button "Next" at bounding box center [924, 460] width 67 height 28
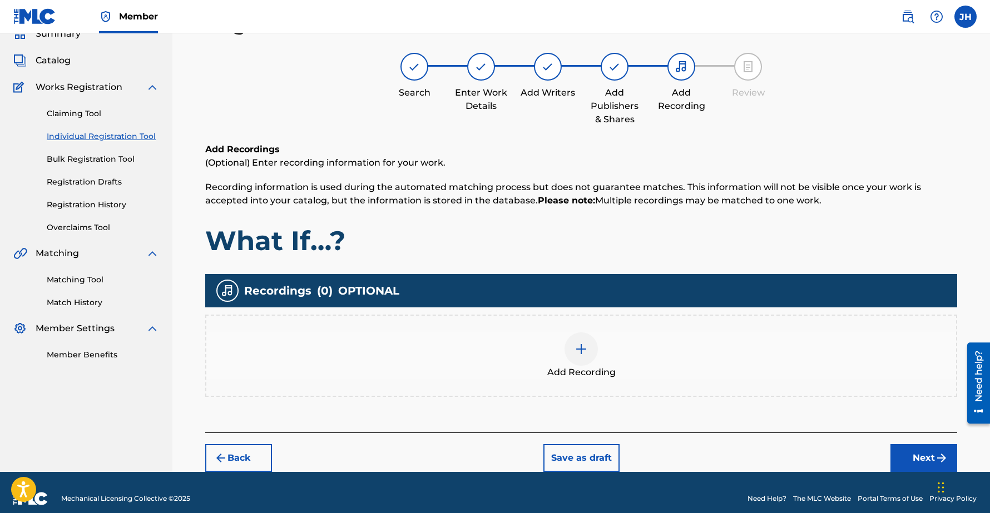
scroll to position [62, 0]
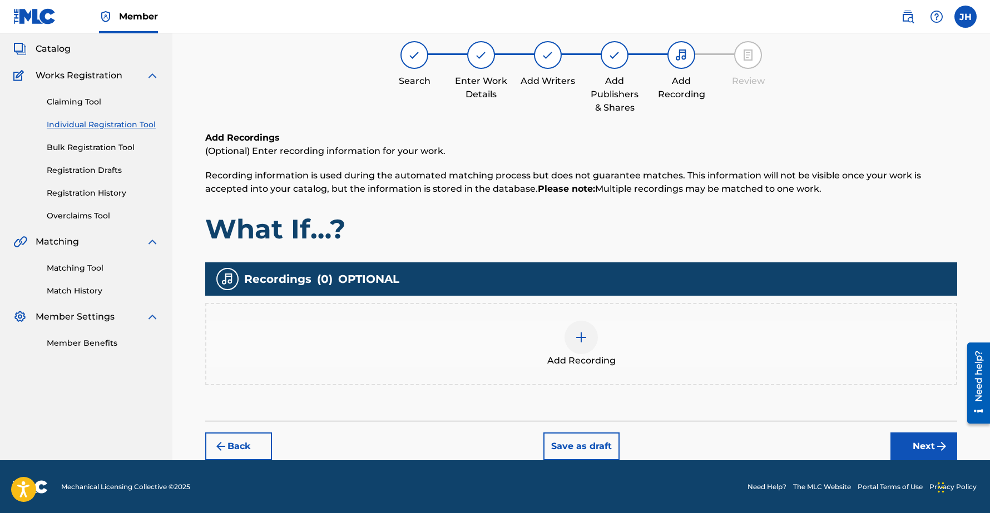
click at [920, 442] on button "Next" at bounding box center [924, 447] width 67 height 28
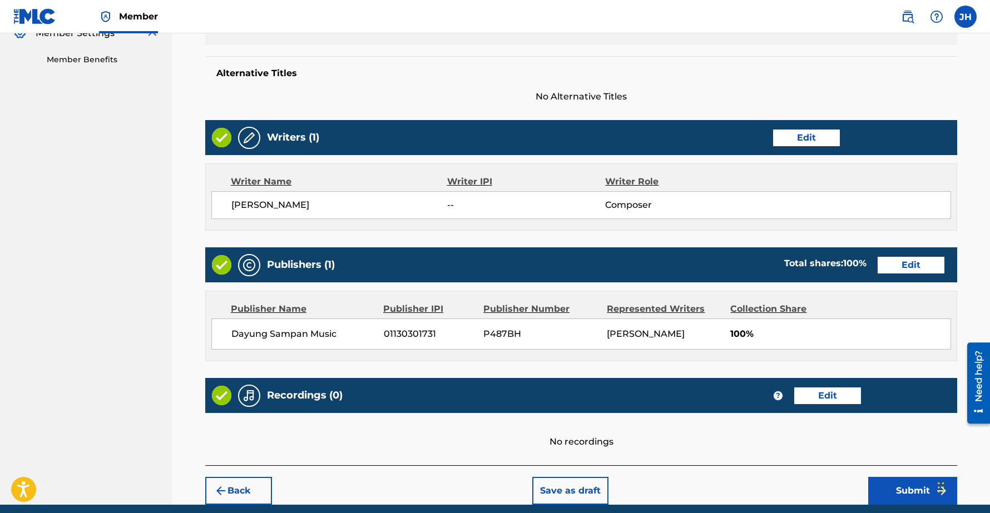
scroll to position [386, 0]
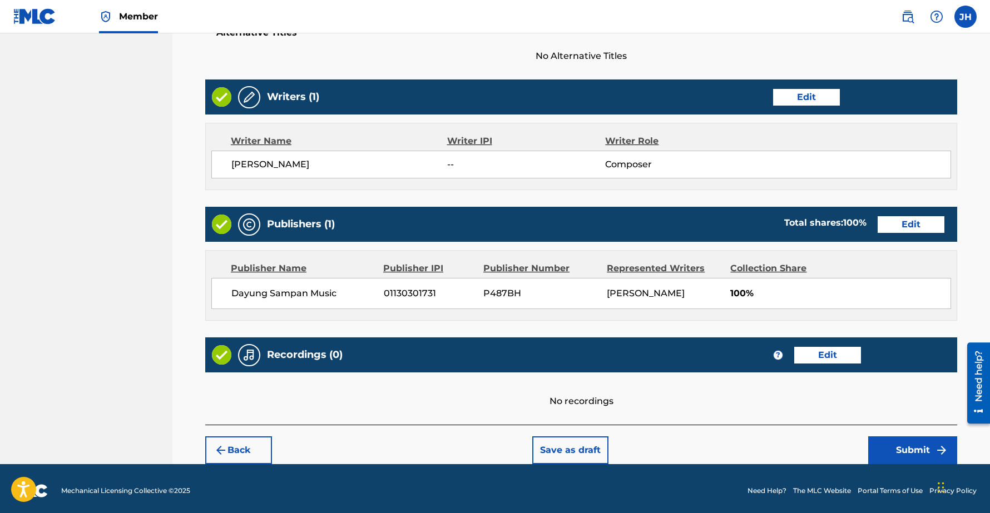
click at [920, 455] on button "Submit" at bounding box center [912, 451] width 89 height 28
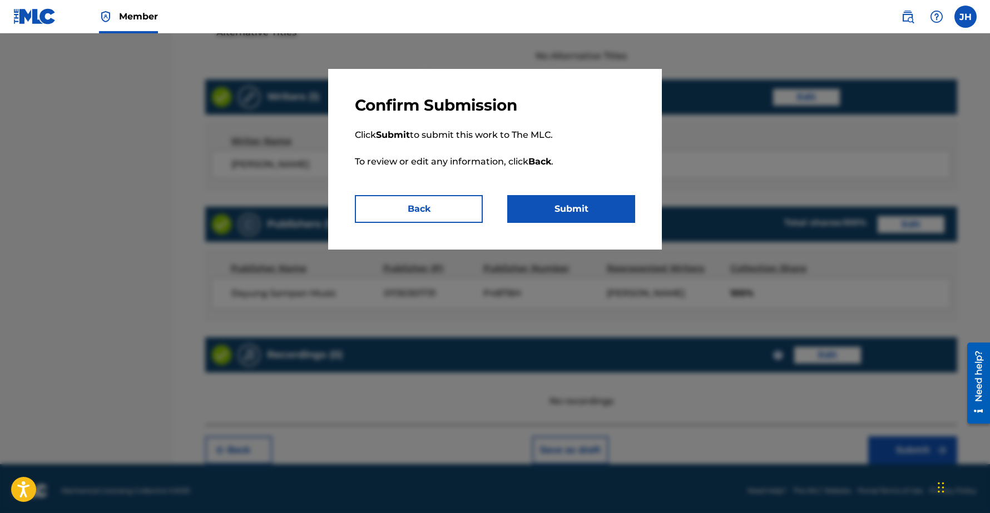
click at [545, 207] on button "Submit" at bounding box center [571, 209] width 128 height 28
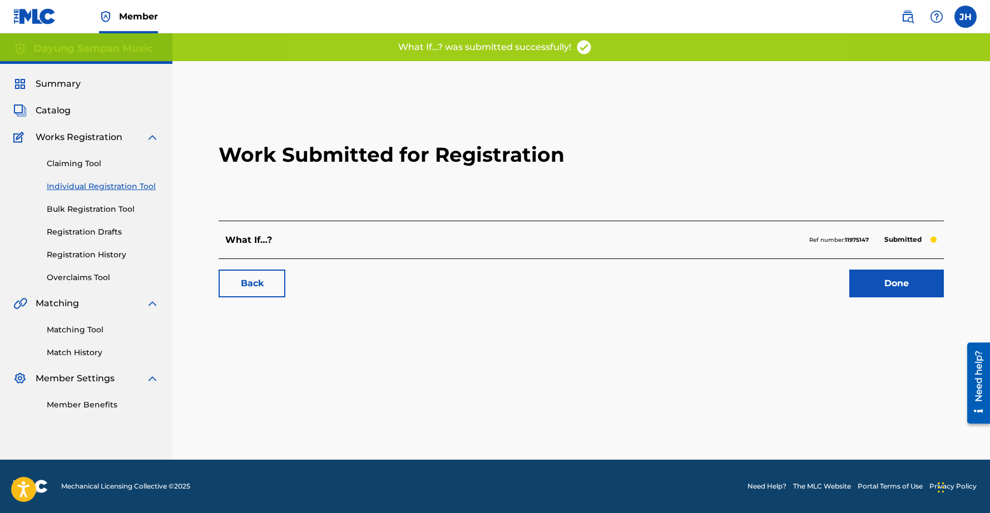
click at [901, 286] on link "Done" at bounding box center [896, 284] width 95 height 28
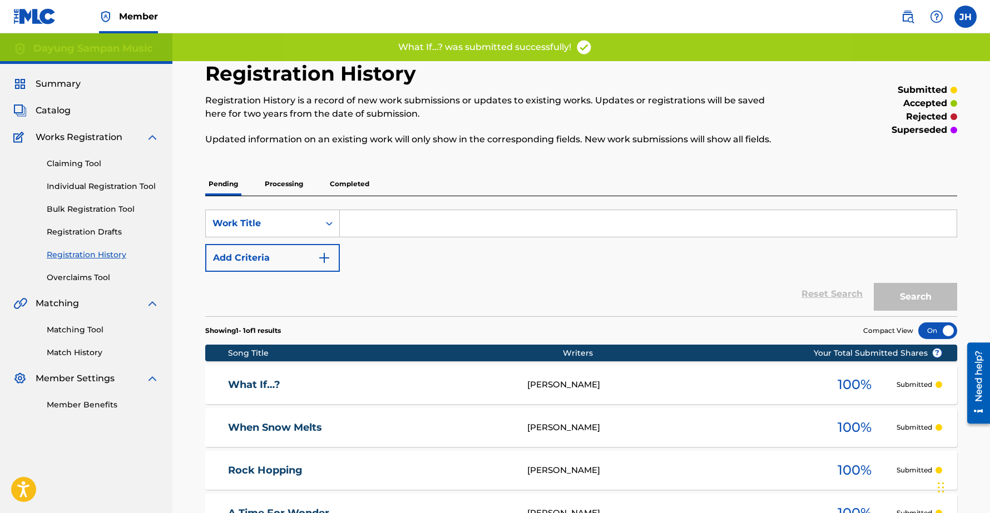
click at [70, 187] on link "Individual Registration Tool" at bounding box center [103, 187] width 112 height 12
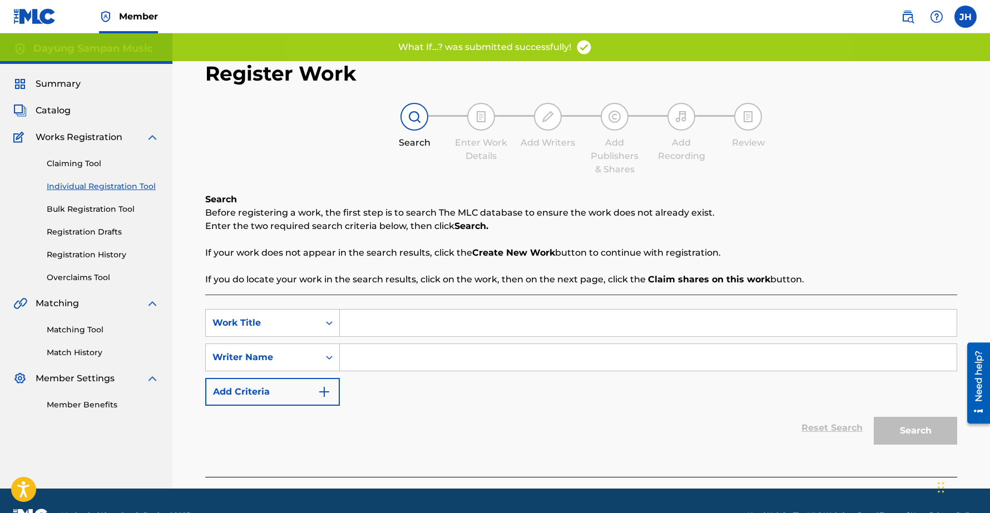
click at [375, 320] on input "Search Form" at bounding box center [648, 323] width 617 height 27
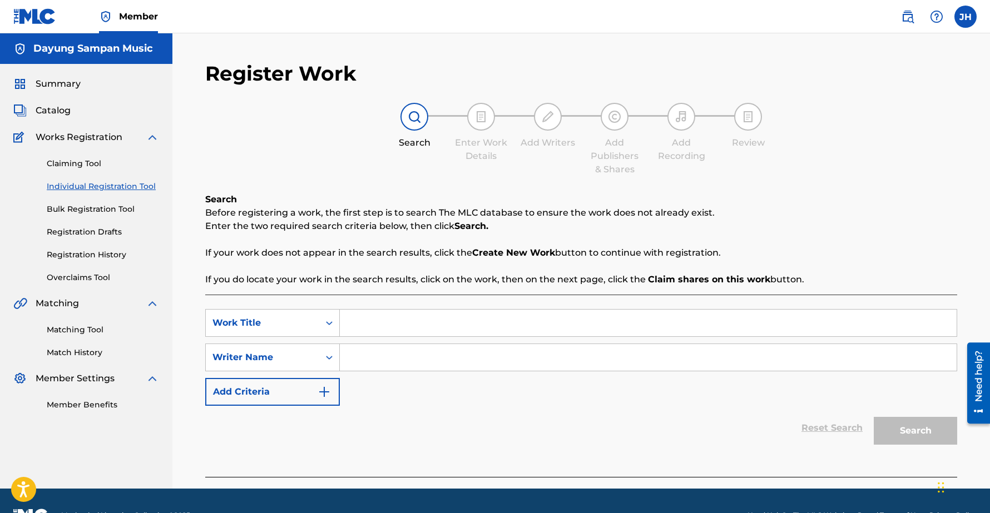
paste input "Mountain Storms"
type input "Mountain Storms"
click at [385, 361] on input "Search Form" at bounding box center [648, 357] width 617 height 27
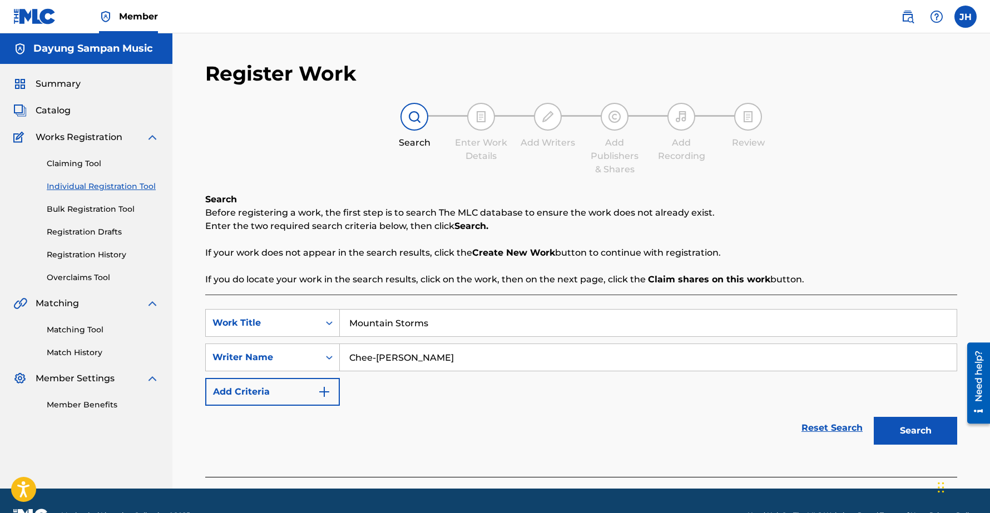
type input "Chee-[PERSON_NAME]"
click at [874, 417] on button "Search" at bounding box center [915, 431] width 83 height 28
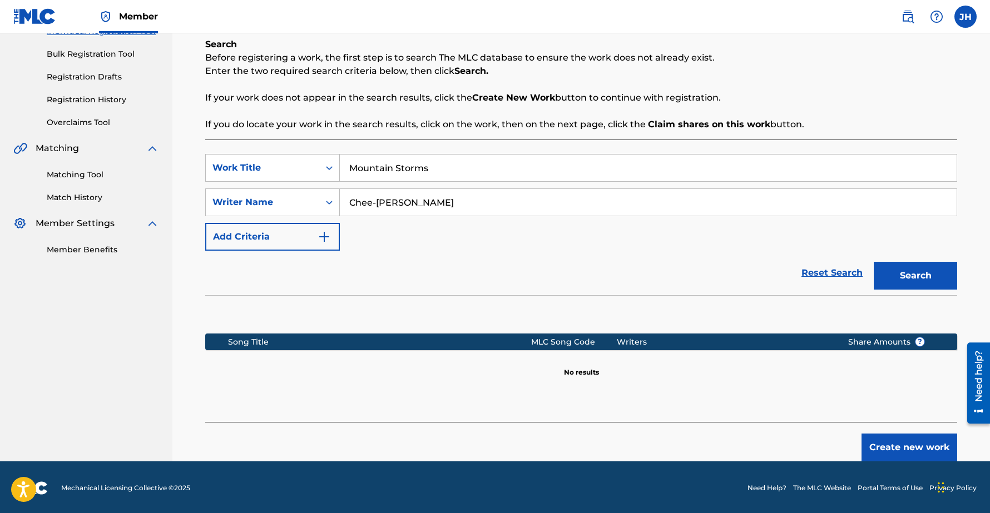
scroll to position [157, 0]
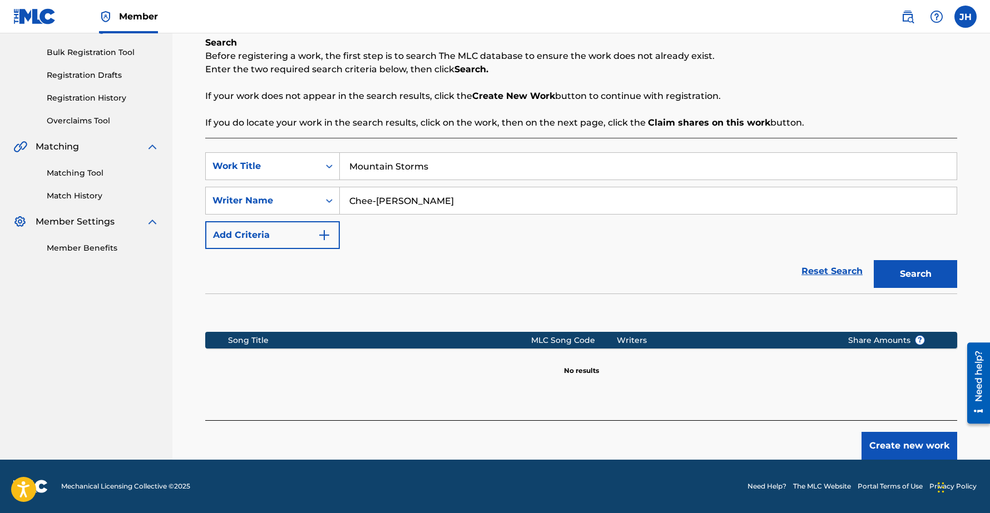
click at [888, 440] on button "Create new work" at bounding box center [910, 446] width 96 height 28
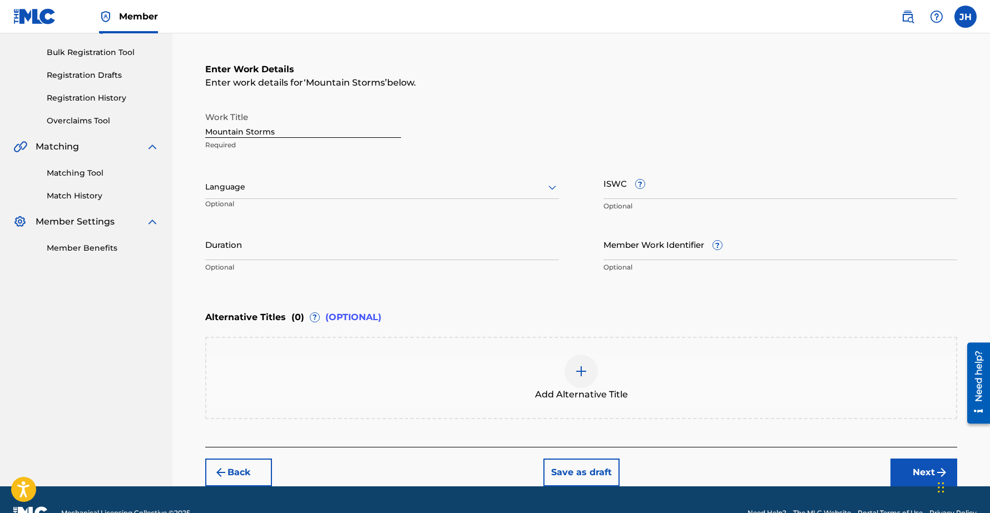
click at [230, 259] on input "Duration" at bounding box center [382, 245] width 354 height 32
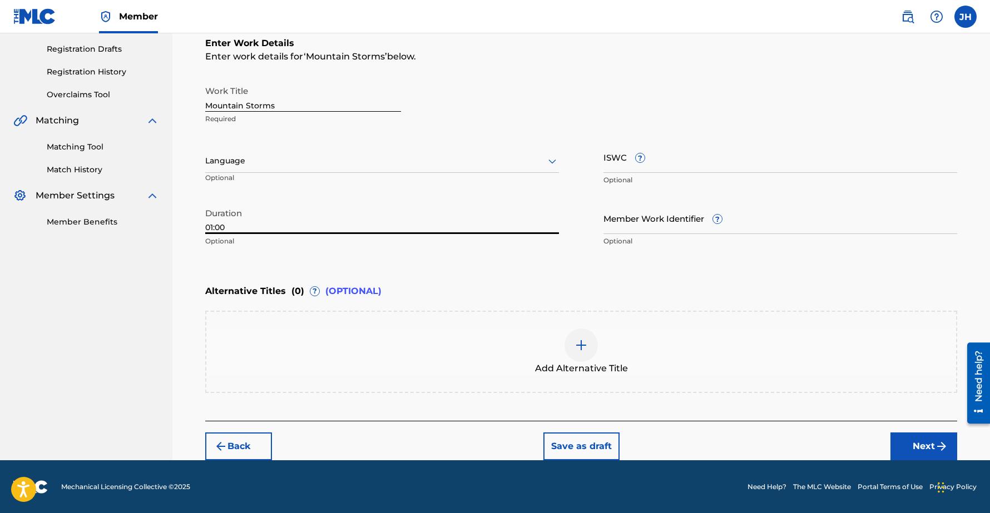
type input "01:00"
click at [908, 449] on button "Next" at bounding box center [924, 447] width 67 height 28
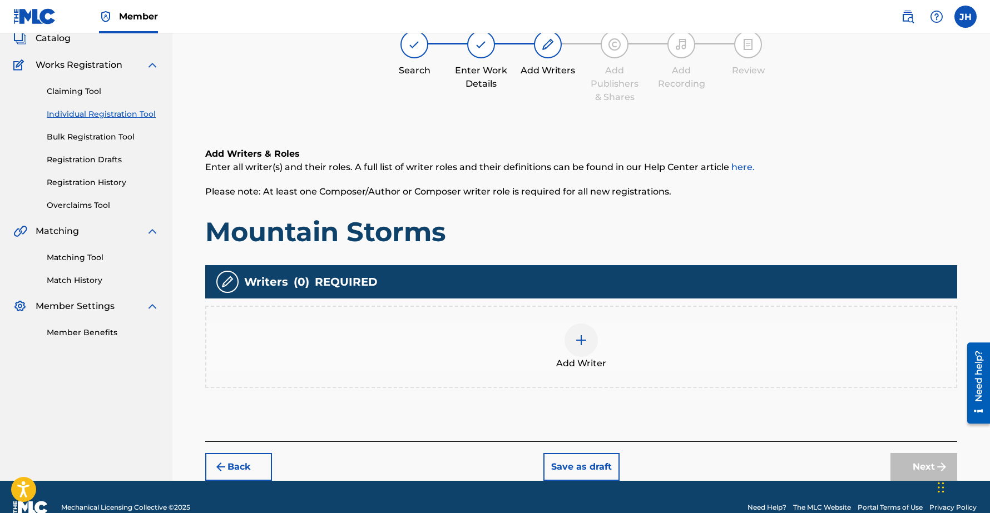
scroll to position [50, 0]
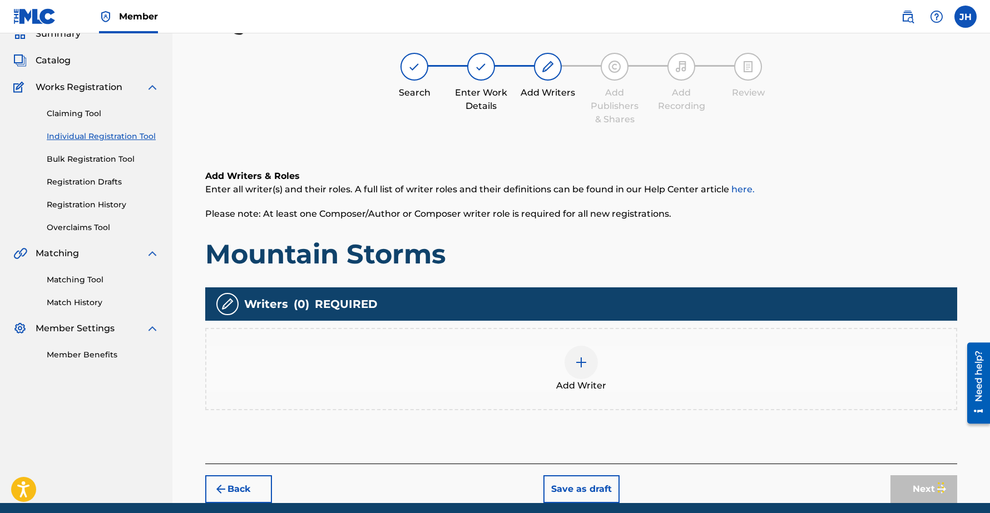
click at [590, 355] on div at bounding box center [581, 362] width 33 height 33
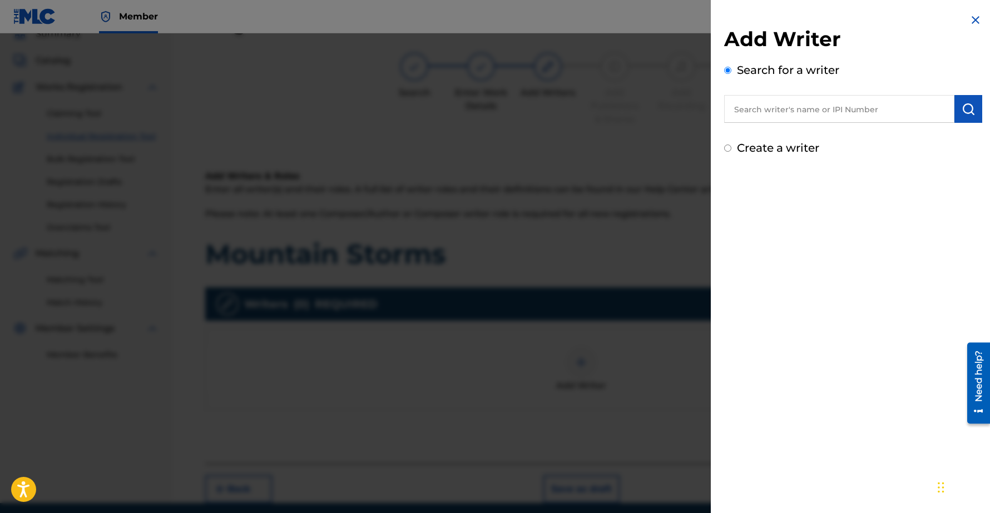
click at [793, 112] on input "text" at bounding box center [839, 109] width 230 height 28
type input "Chee-Hwa"
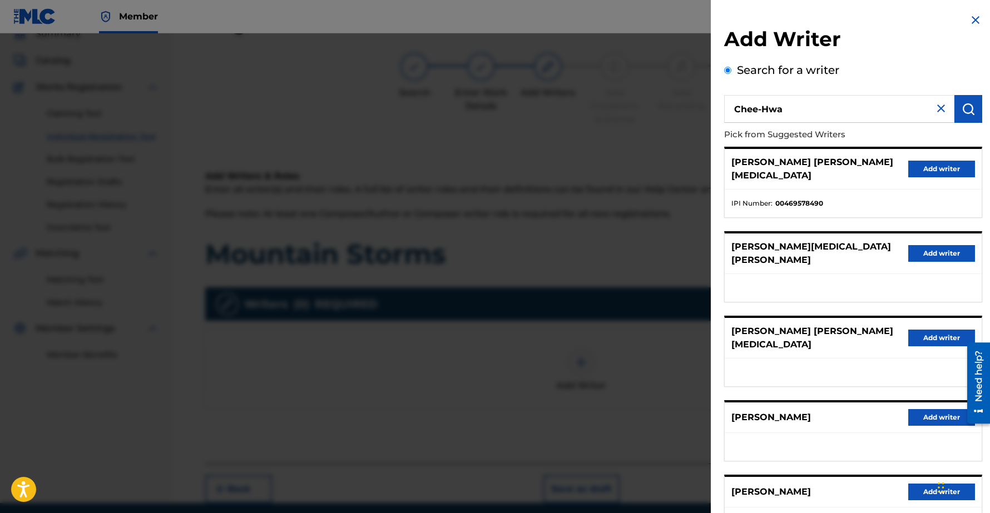
click at [927, 409] on button "Add writer" at bounding box center [941, 417] width 67 height 17
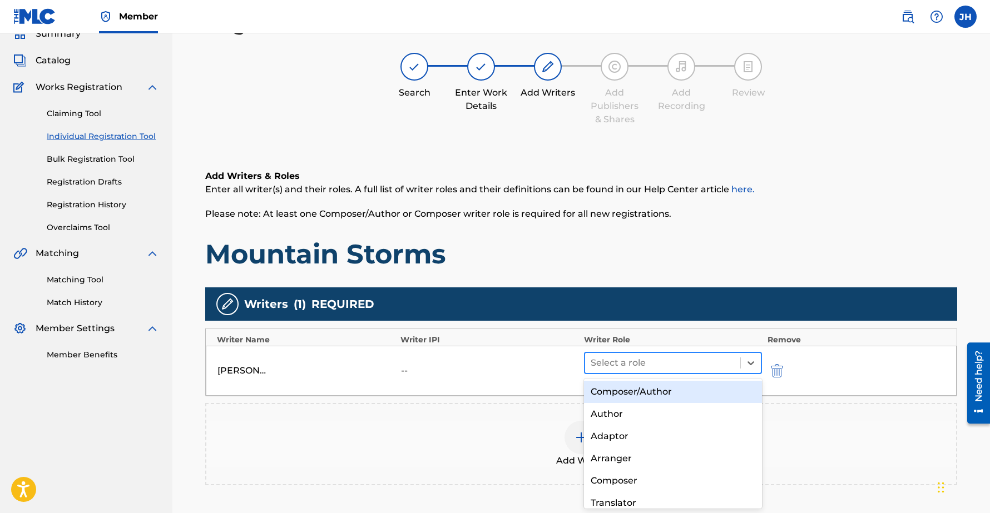
click at [658, 361] on div at bounding box center [663, 363] width 144 height 16
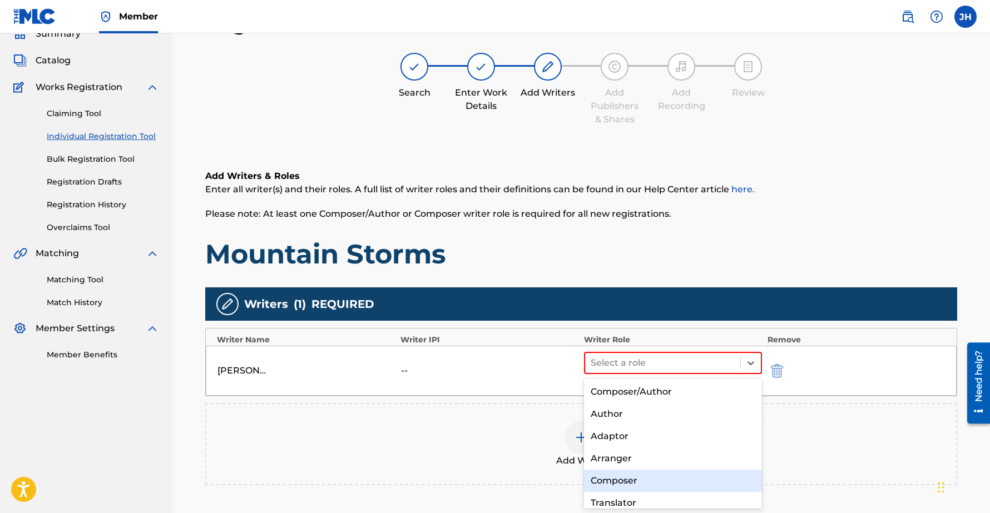
click at [614, 484] on div "Composer" at bounding box center [673, 481] width 178 height 22
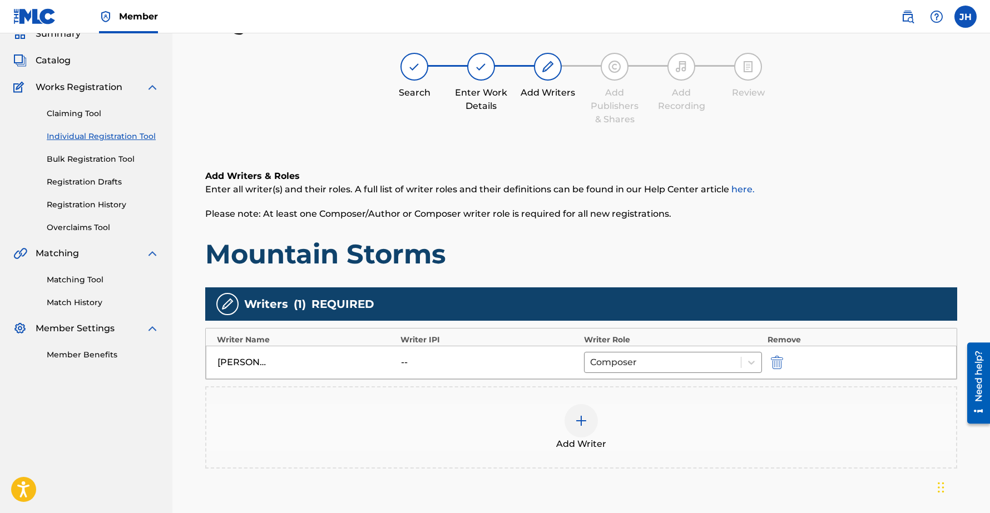
scroll to position [152, 0]
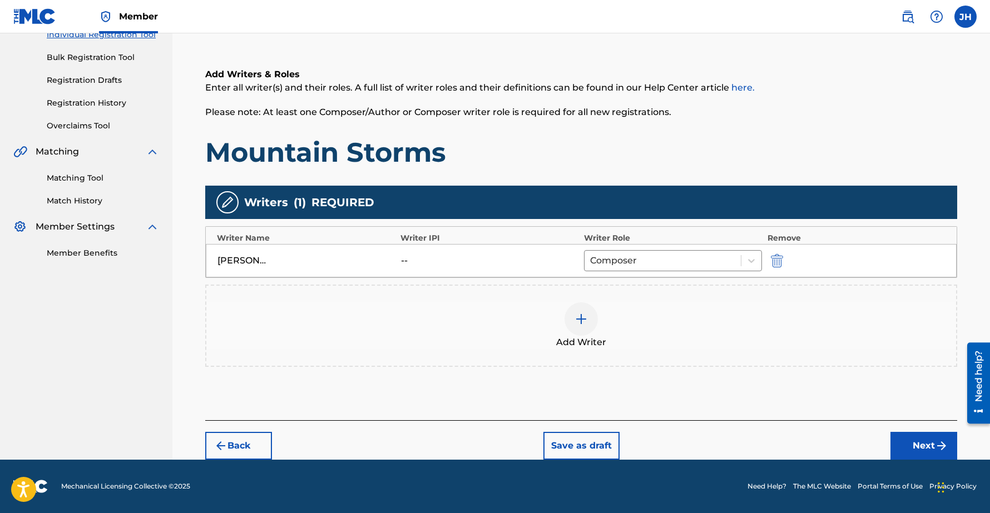
click at [900, 439] on button "Next" at bounding box center [924, 446] width 67 height 28
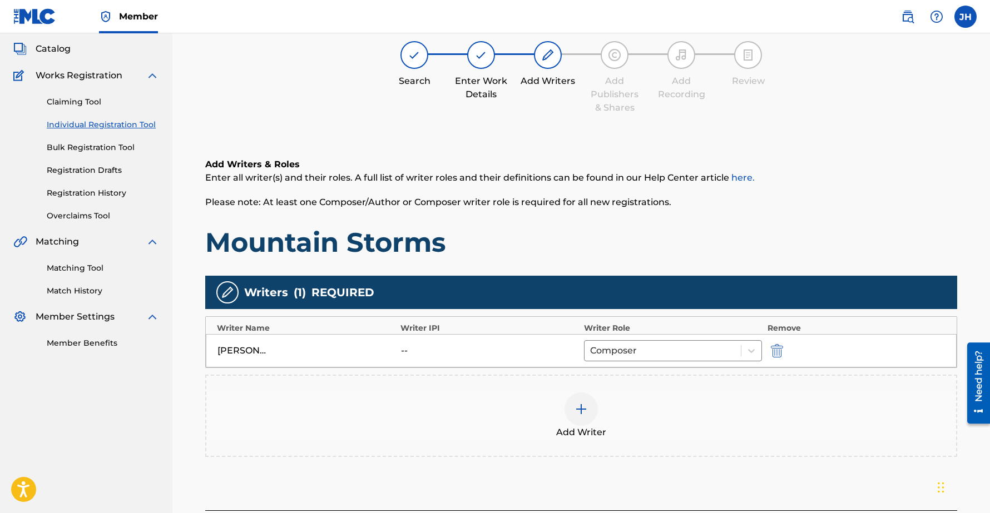
scroll to position [50, 0]
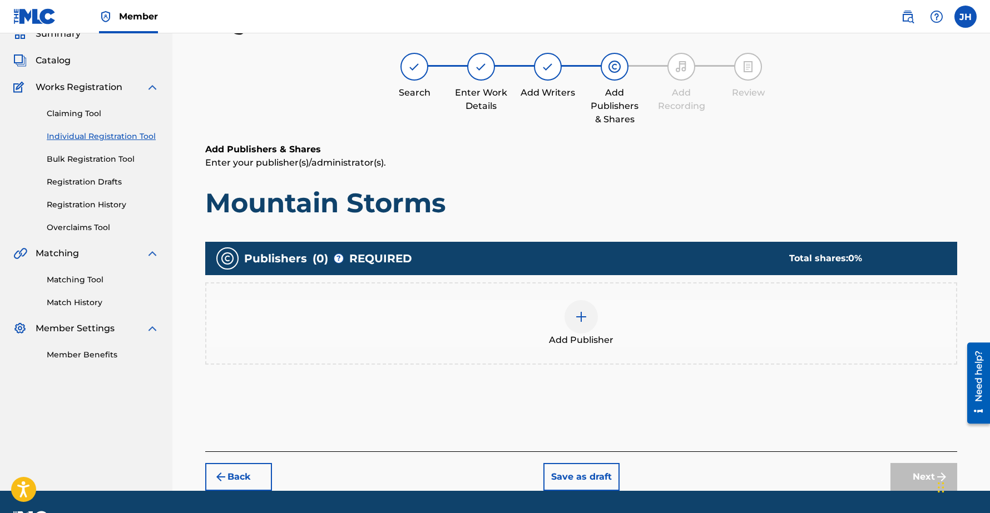
click at [585, 313] on img at bounding box center [581, 316] width 13 height 13
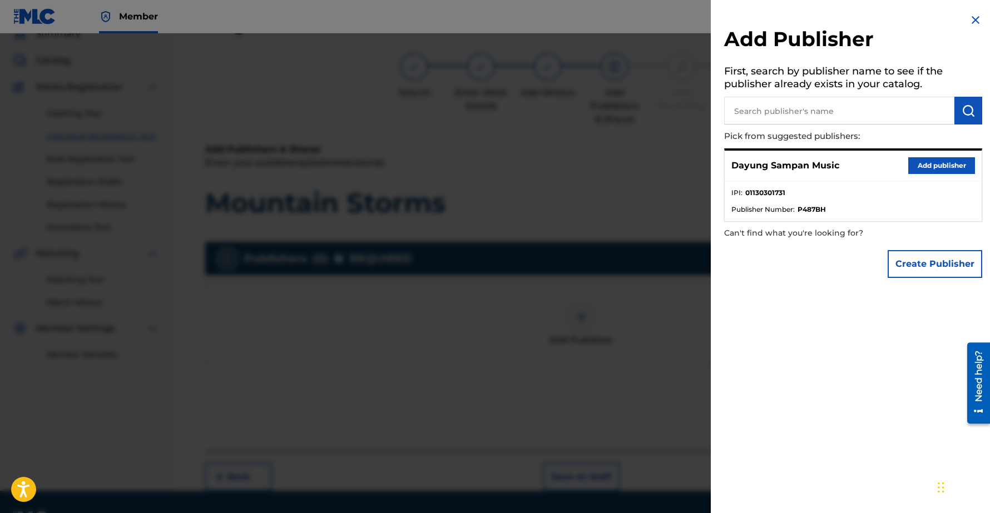
click at [928, 161] on button "Add publisher" at bounding box center [941, 165] width 67 height 17
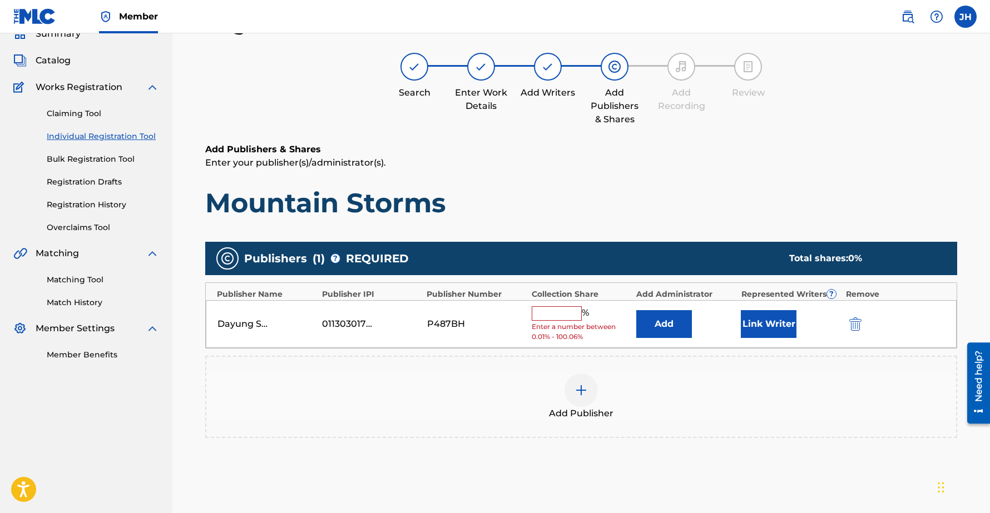
click at [567, 310] on input "text" at bounding box center [557, 314] width 50 height 14
type input "100"
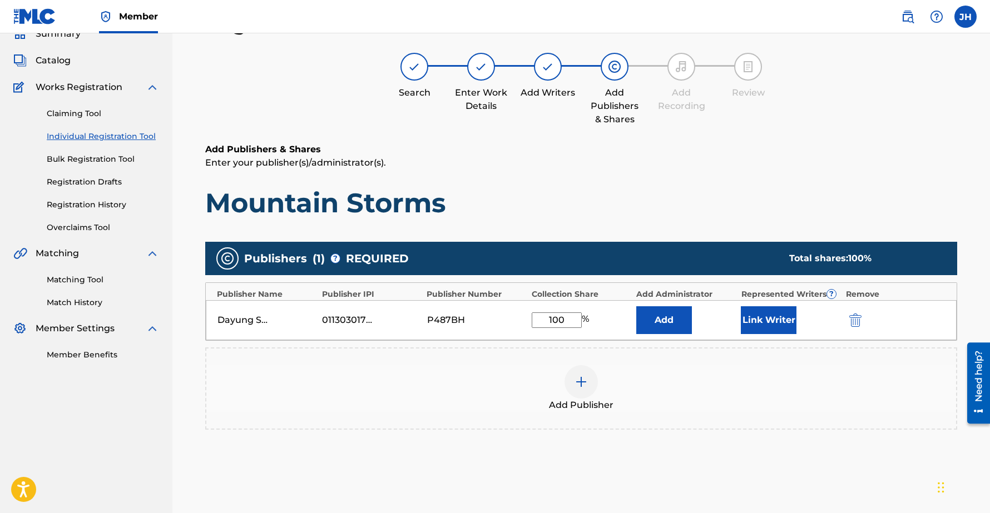
click at [773, 318] on button "Link Writer" at bounding box center [769, 321] width 56 height 28
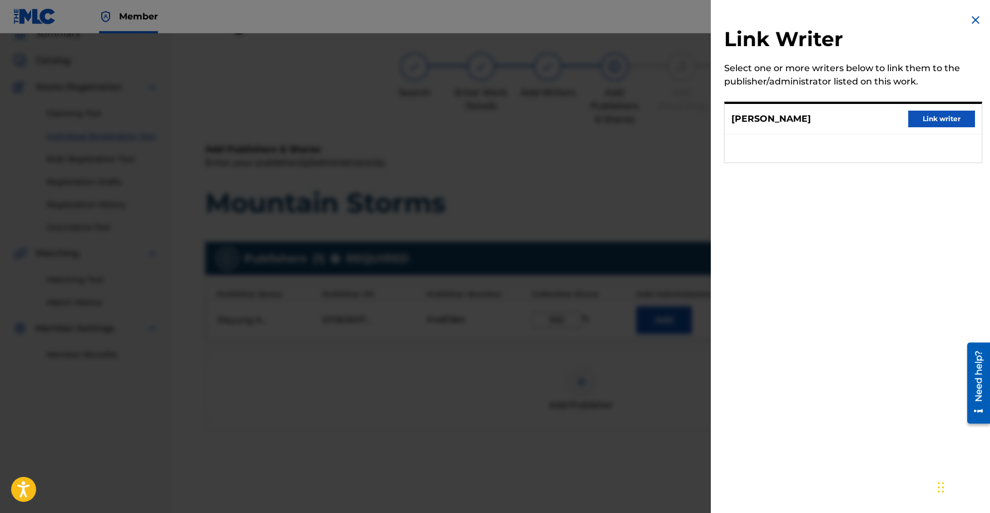
click at [929, 121] on button "Link writer" at bounding box center [941, 119] width 67 height 17
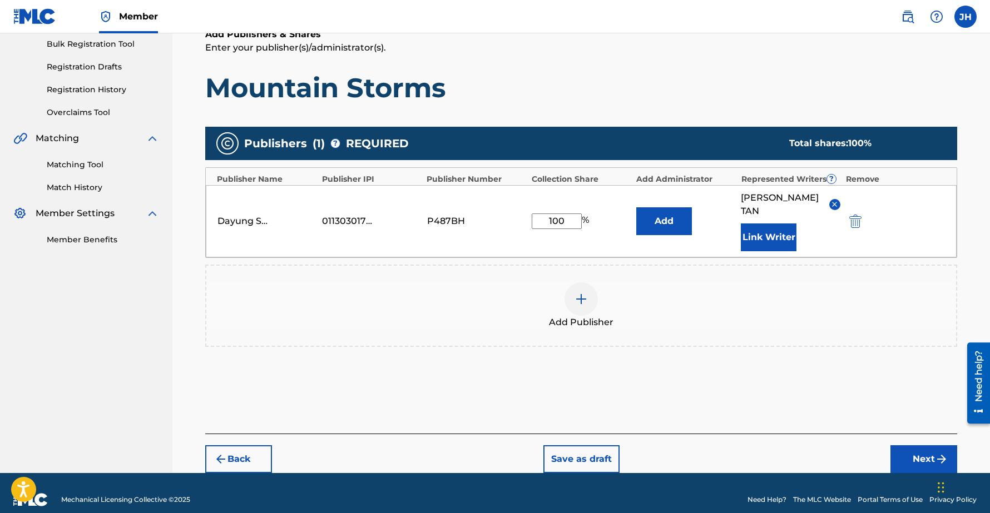
click at [918, 446] on button "Next" at bounding box center [924, 460] width 67 height 28
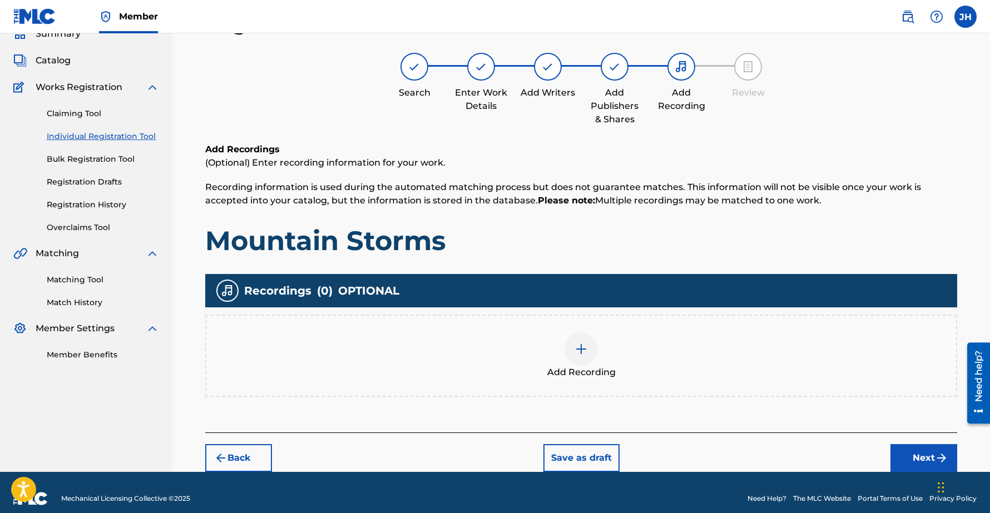
click at [912, 454] on button "Next" at bounding box center [924, 458] width 67 height 28
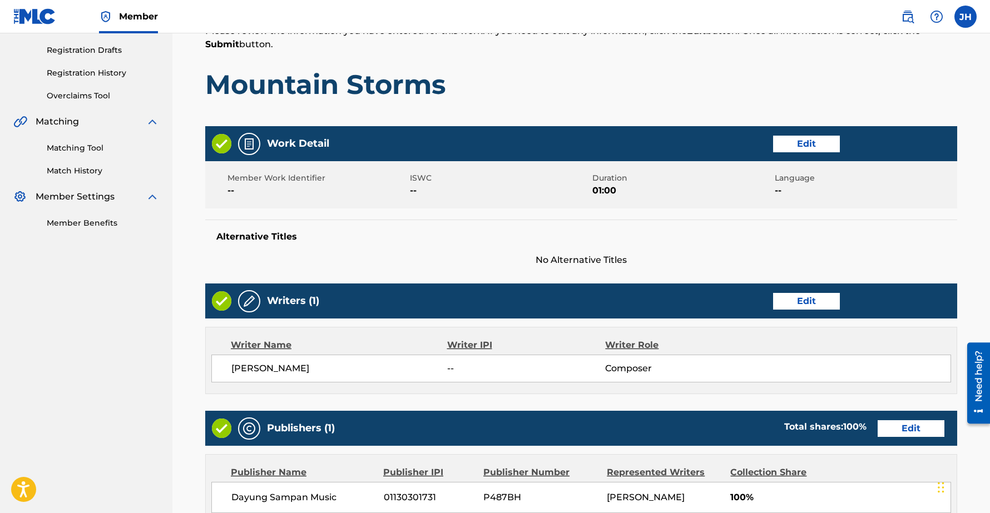
scroll to position [390, 0]
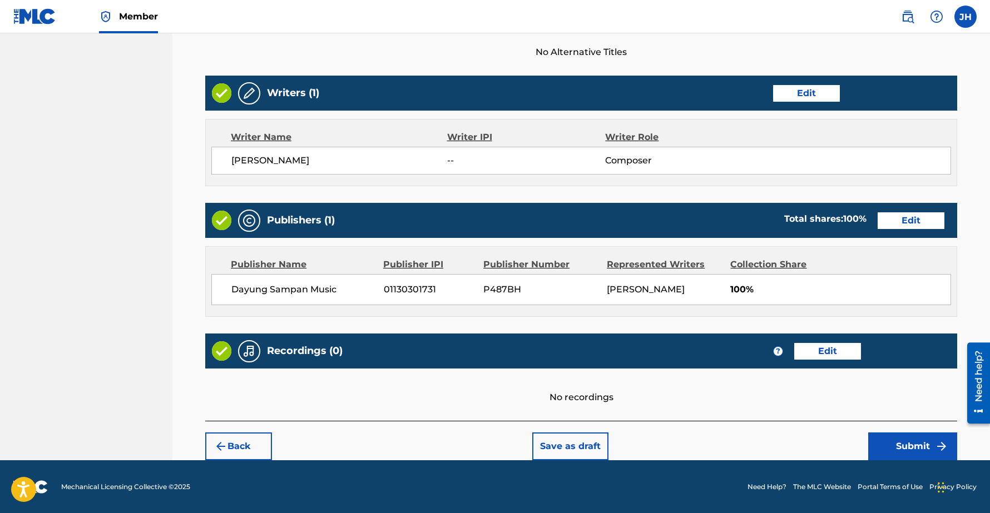
click at [903, 449] on button "Submit" at bounding box center [912, 447] width 89 height 28
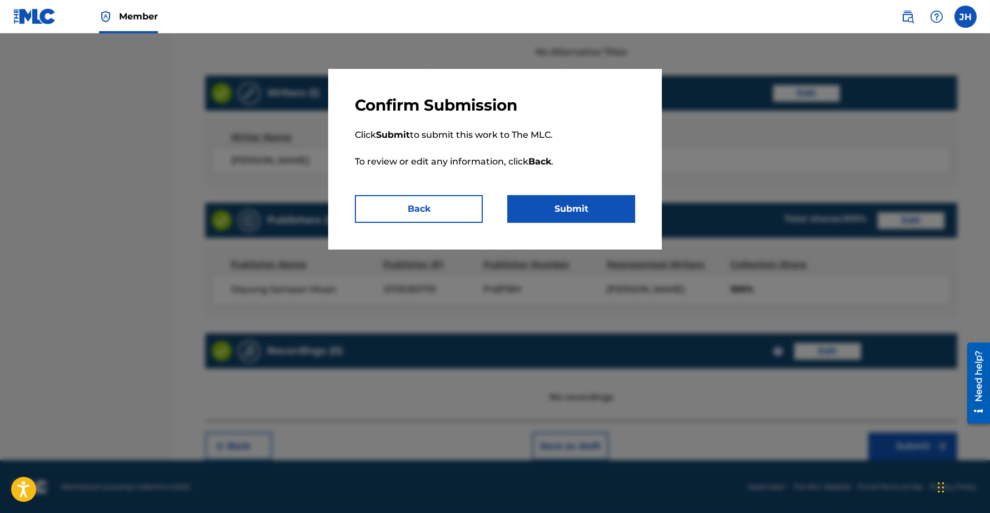
click at [561, 206] on button "Submit" at bounding box center [571, 209] width 128 height 28
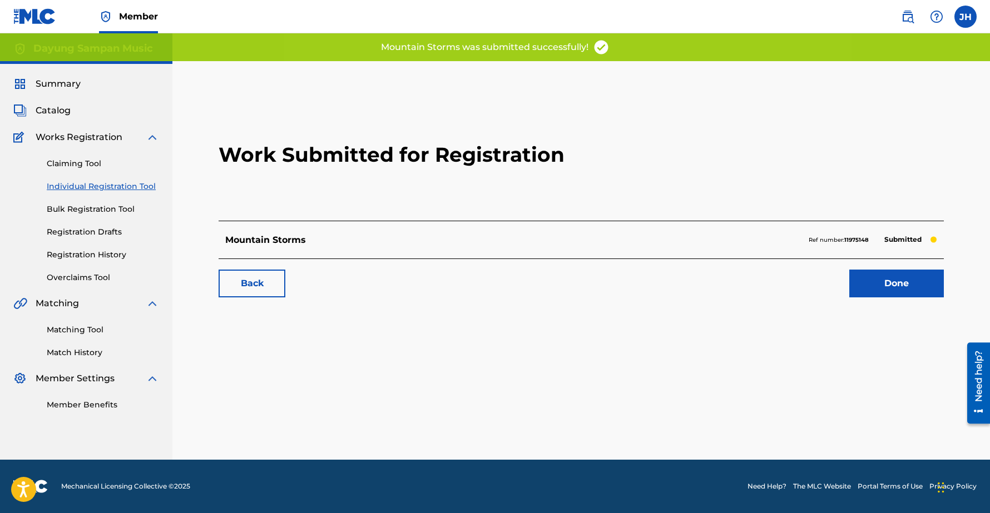
click at [905, 286] on link "Done" at bounding box center [896, 284] width 95 height 28
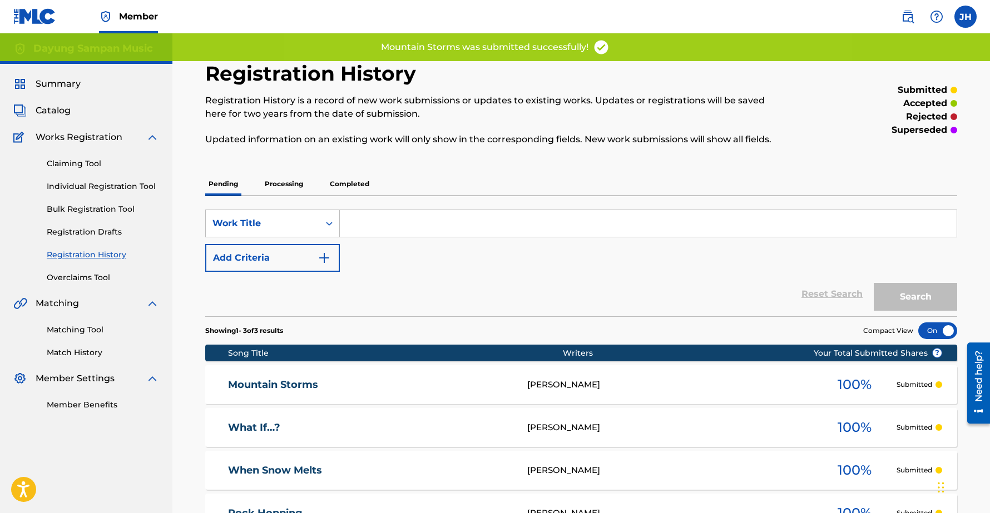
click at [100, 186] on link "Individual Registration Tool" at bounding box center [103, 187] width 112 height 12
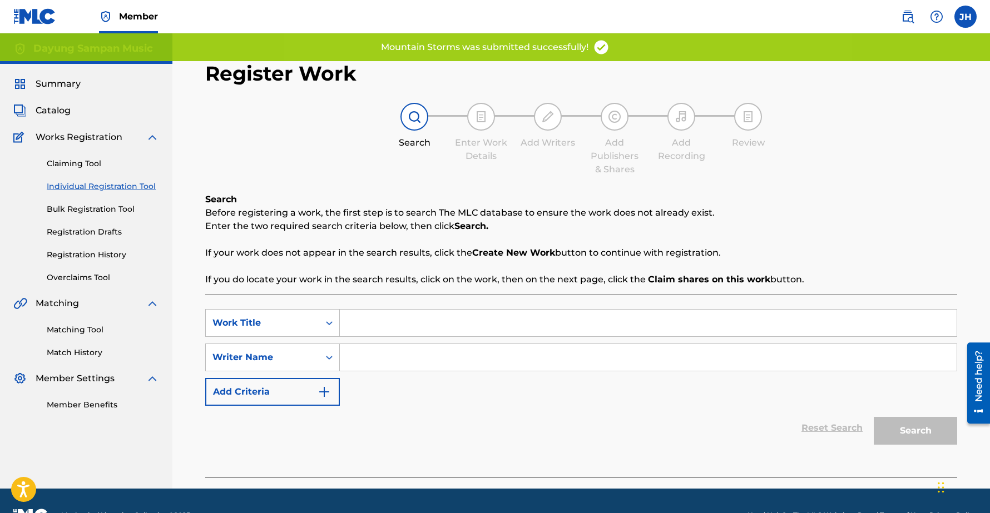
click at [386, 325] on input "Search Form" at bounding box center [648, 323] width 617 height 27
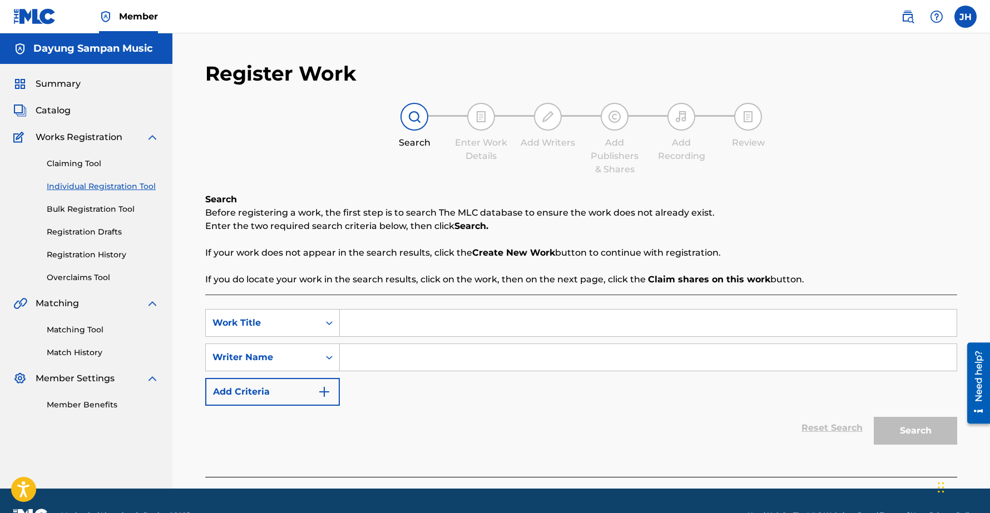
paste input "Rainbow in the Rain"
type input "Rainbow in the Rain"
click at [386, 358] on input "Search Form" at bounding box center [648, 357] width 617 height 27
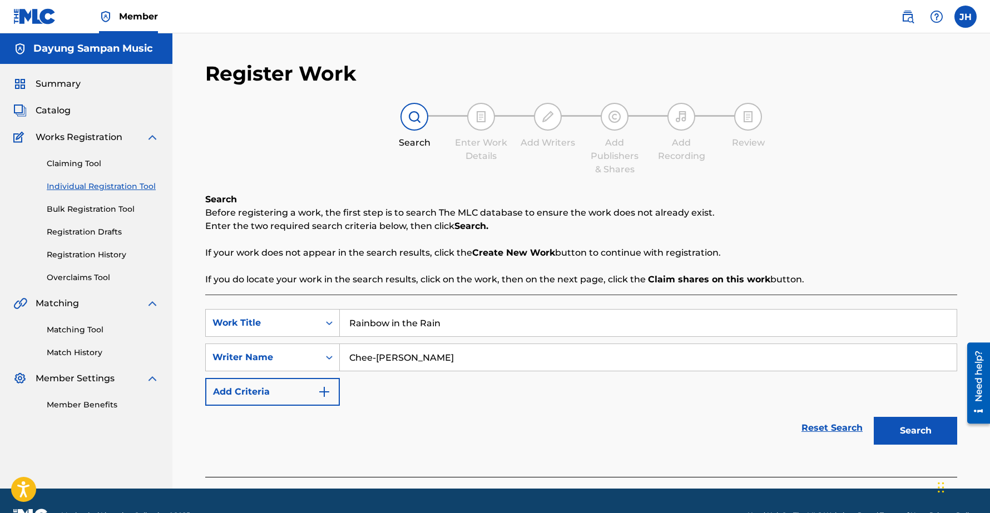
type input "Chee-[PERSON_NAME]"
click at [874, 417] on button "Search" at bounding box center [915, 431] width 83 height 28
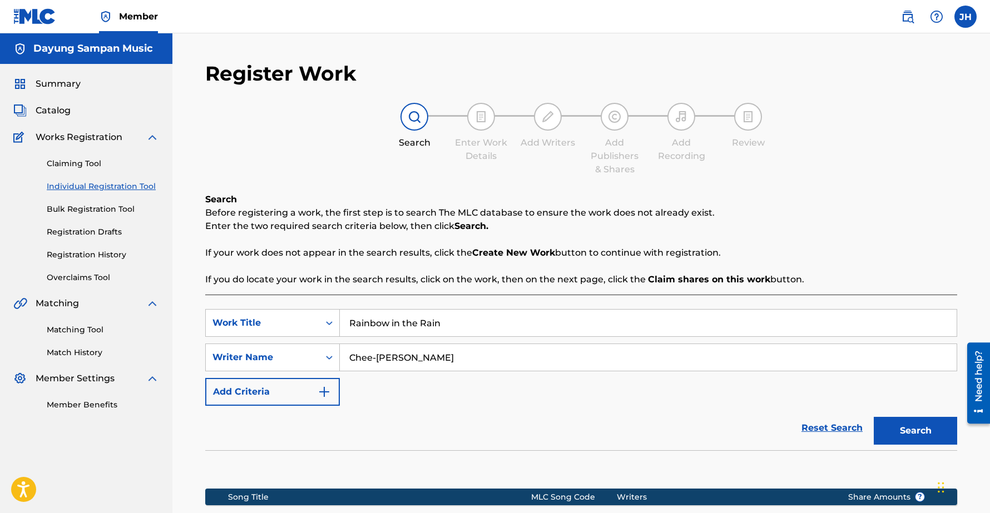
scroll to position [157, 0]
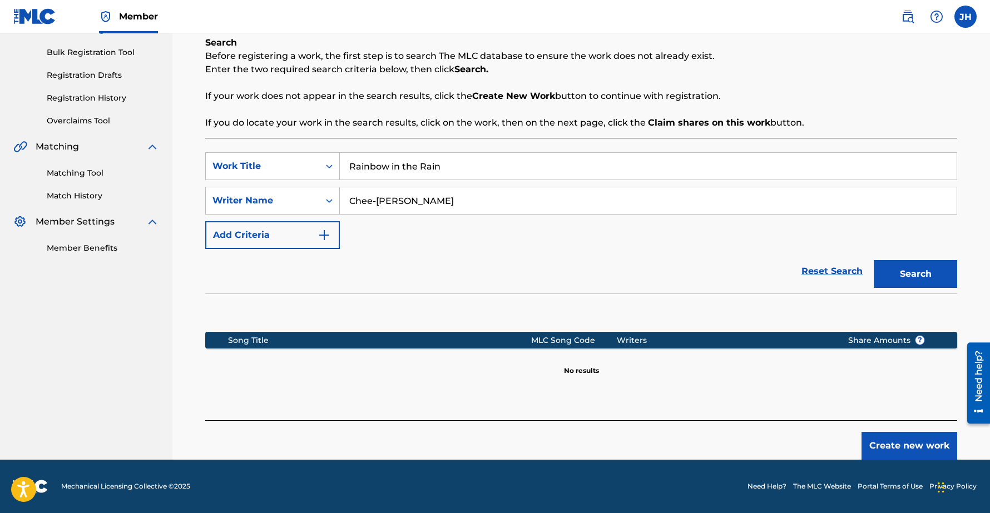
click at [916, 454] on button "Create new work" at bounding box center [910, 446] width 96 height 28
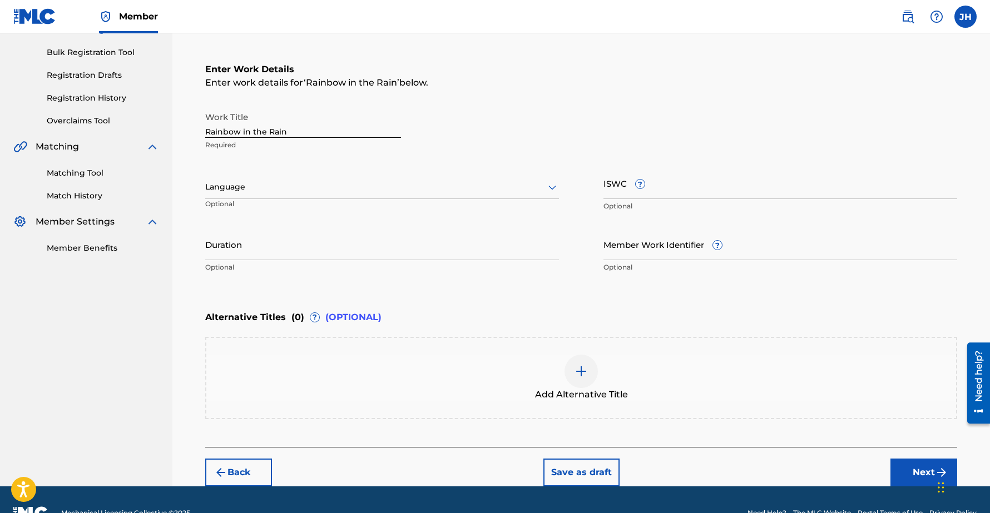
click at [265, 252] on input "Duration" at bounding box center [382, 245] width 354 height 32
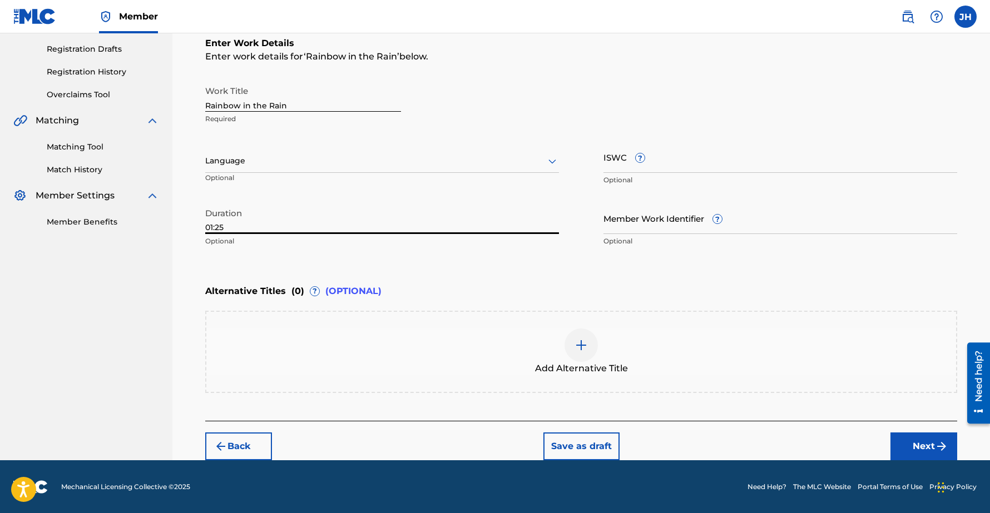
type input "01:25"
click at [903, 443] on button "Next" at bounding box center [924, 447] width 67 height 28
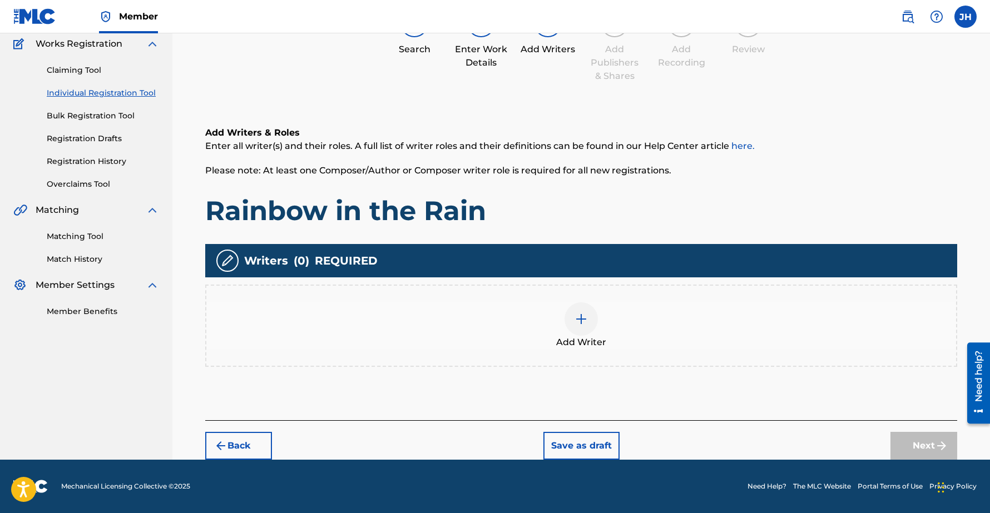
scroll to position [50, 0]
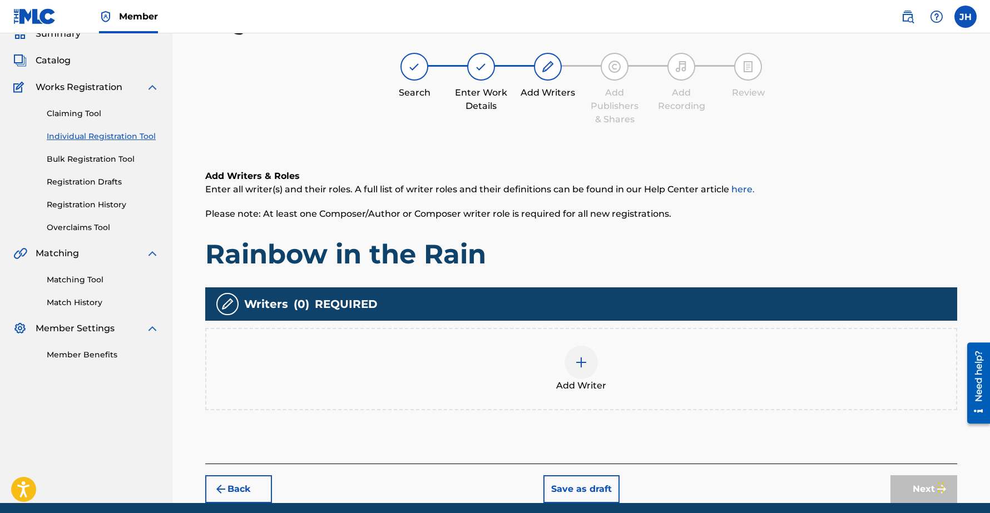
click at [584, 356] on img at bounding box center [581, 362] width 13 height 13
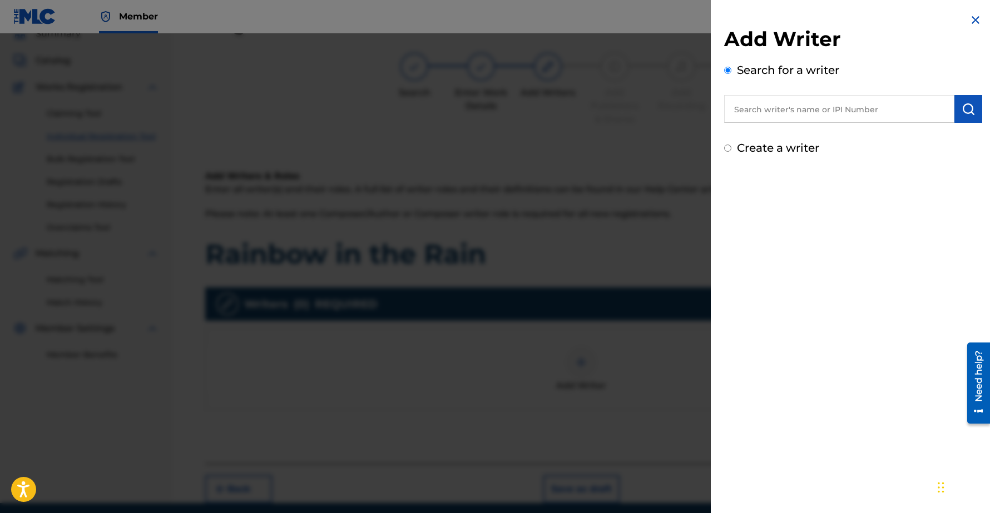
click at [788, 111] on input "text" at bounding box center [839, 109] width 230 height 28
type input "Chee-Hwa"
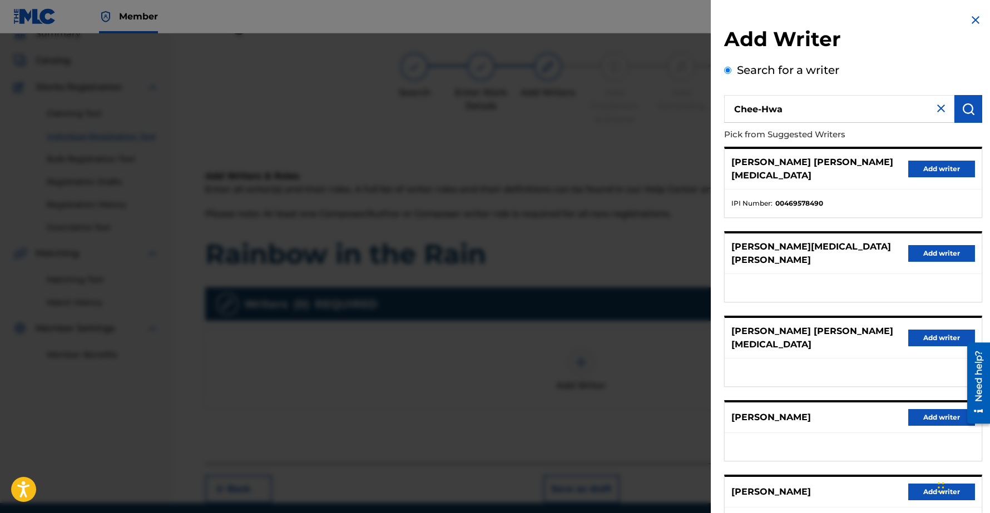
click at [927, 409] on button "Add writer" at bounding box center [941, 417] width 67 height 17
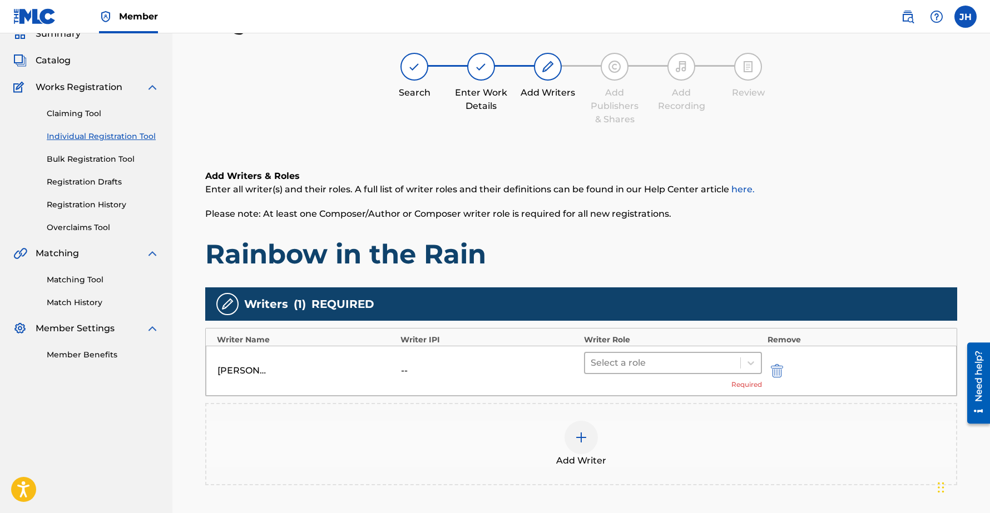
click at [624, 362] on div at bounding box center [663, 363] width 144 height 16
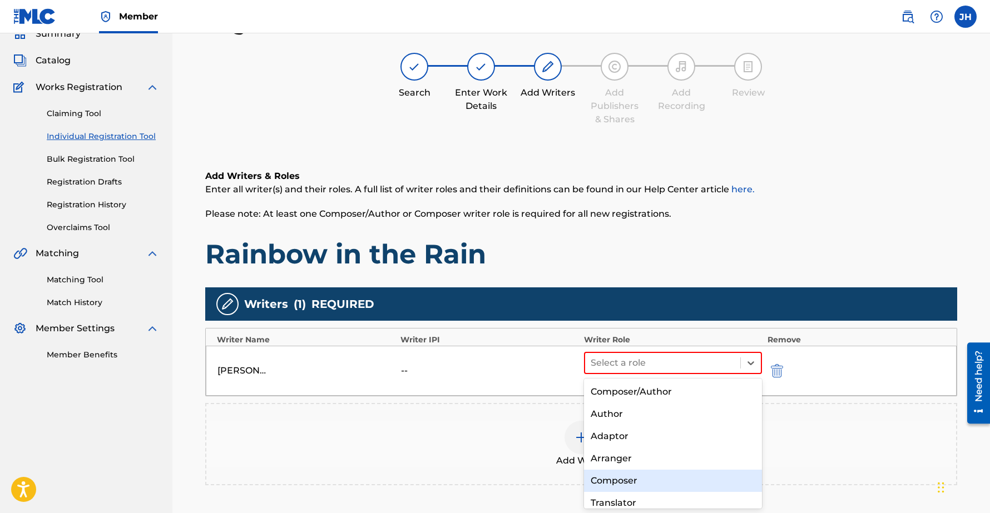
click at [621, 476] on div "Composer" at bounding box center [673, 481] width 178 height 22
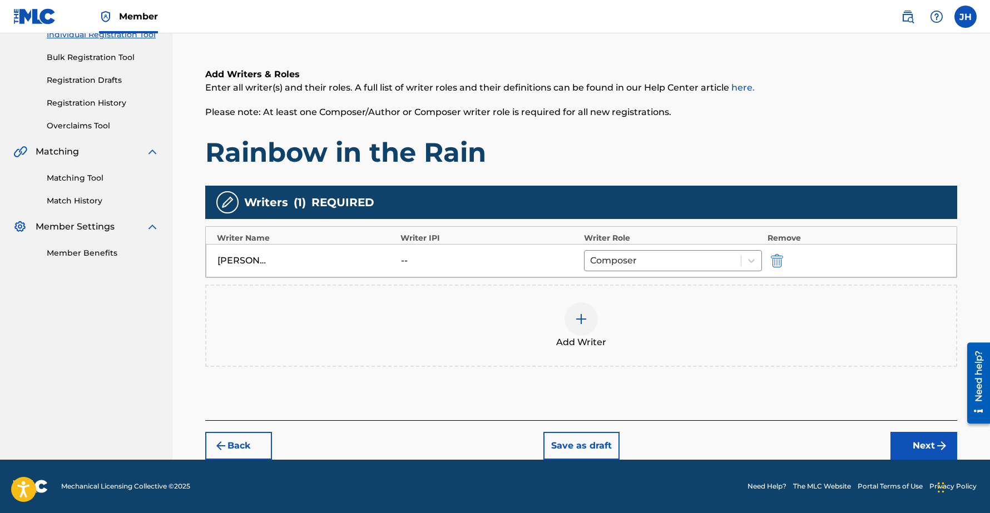
click at [932, 450] on button "Next" at bounding box center [924, 446] width 67 height 28
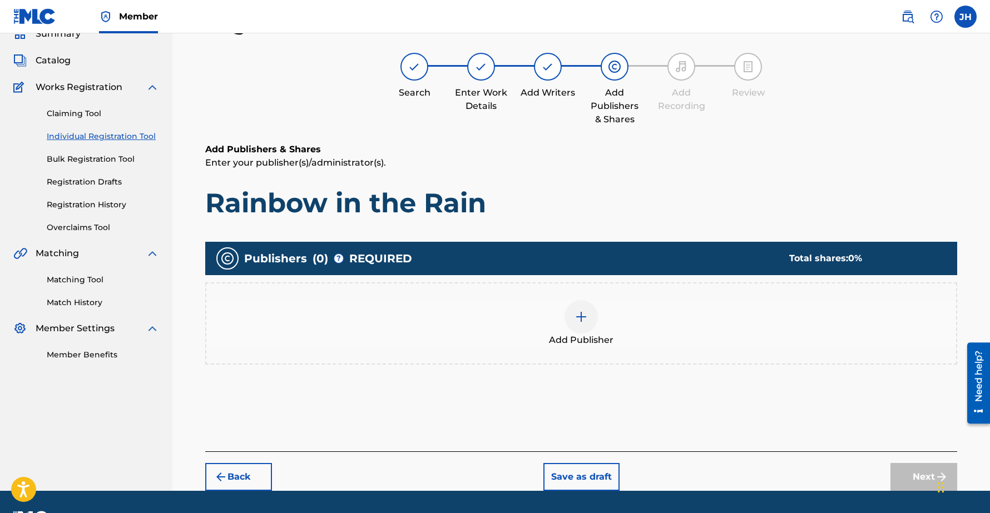
click at [585, 315] on img at bounding box center [581, 316] width 13 height 13
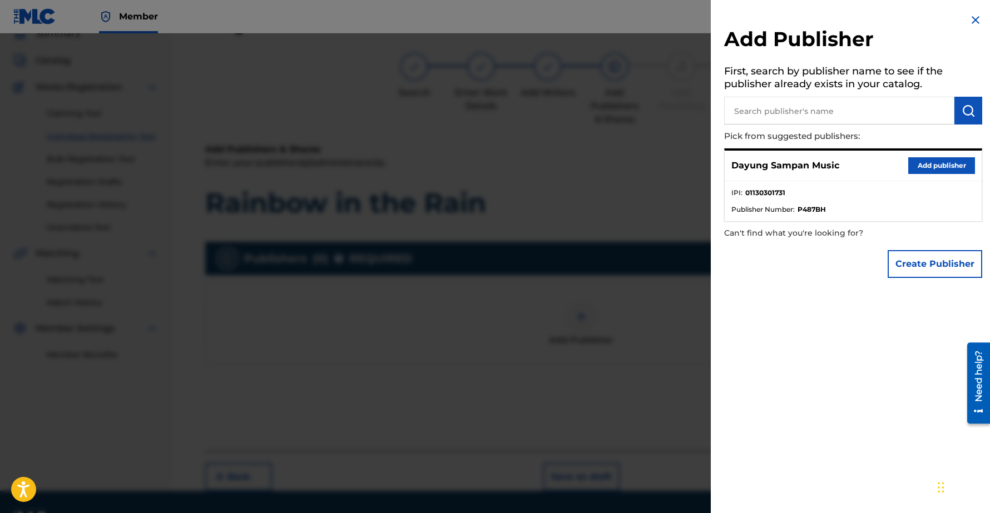
click at [940, 163] on button "Add publisher" at bounding box center [941, 165] width 67 height 17
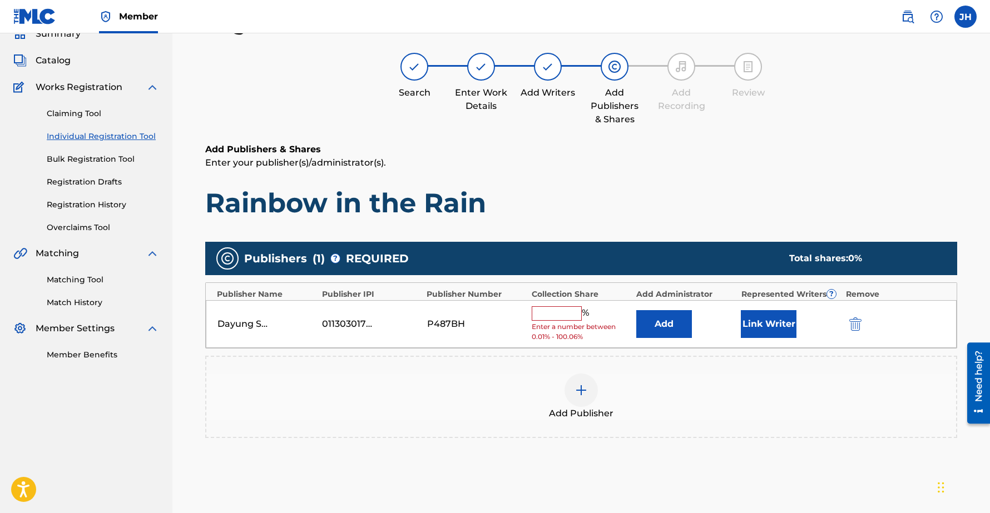
click at [552, 314] on input "text" at bounding box center [557, 314] width 50 height 14
type input "100"
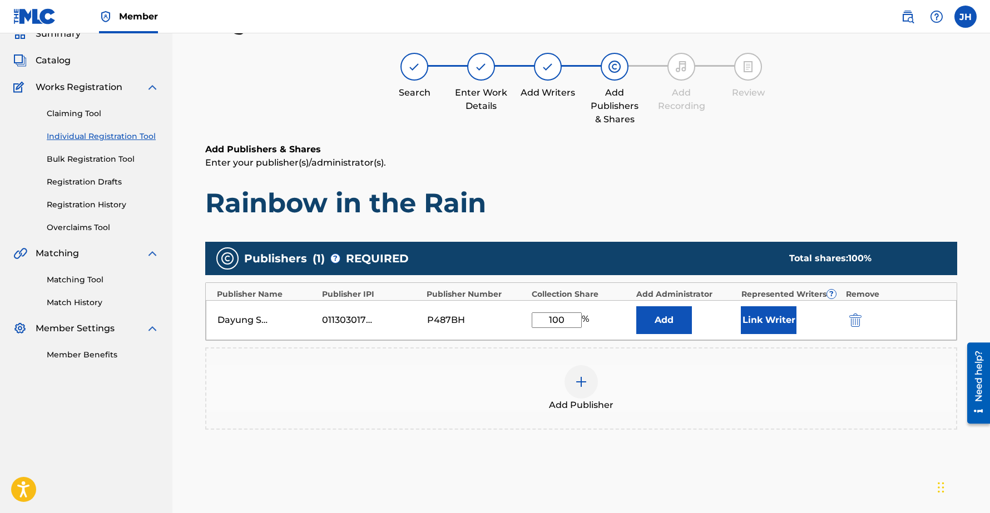
click at [769, 324] on button "Link Writer" at bounding box center [769, 321] width 56 height 28
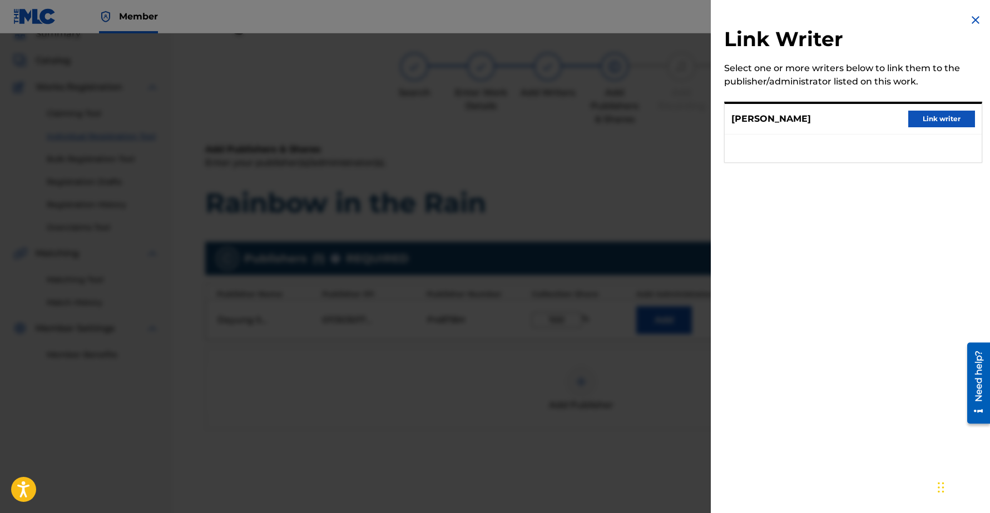
click at [966, 118] on button "Link writer" at bounding box center [941, 119] width 67 height 17
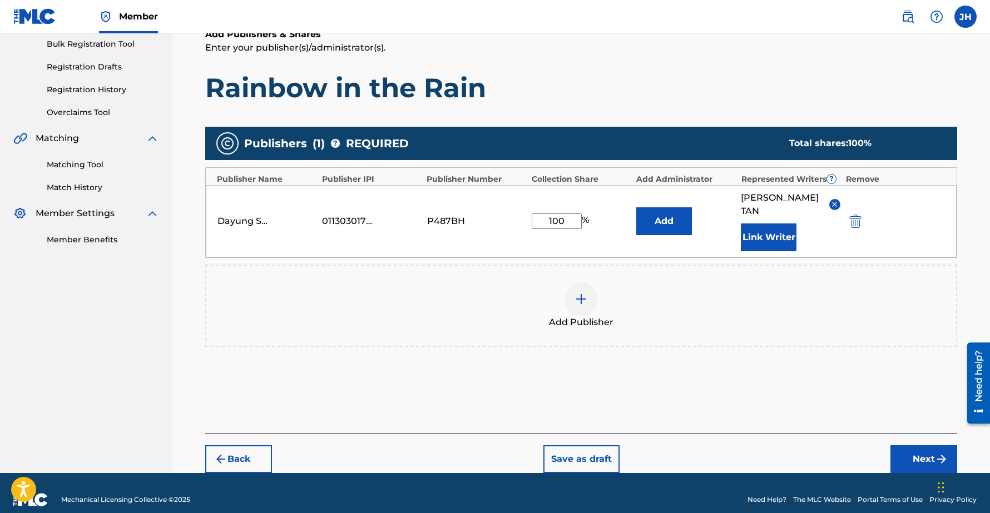
click at [936, 453] on img "submit" at bounding box center [941, 459] width 13 height 13
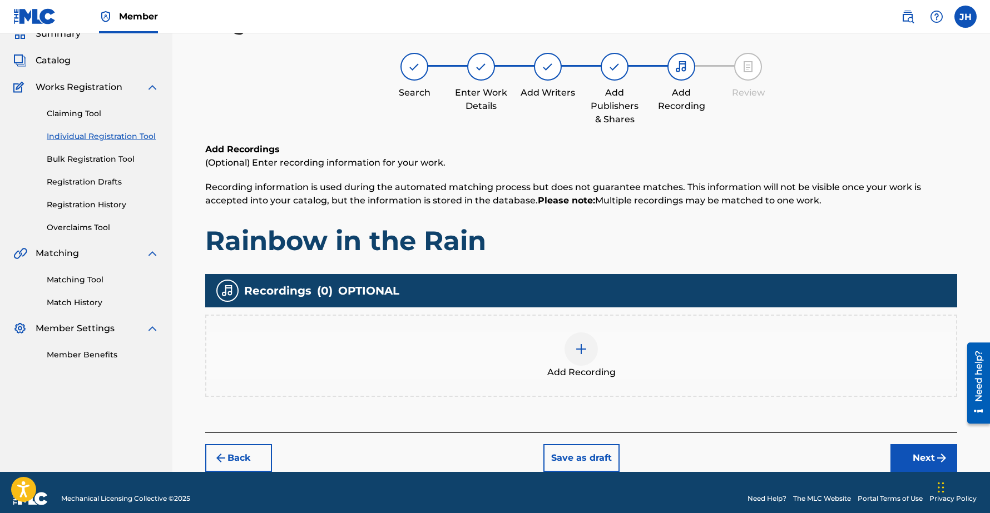
click at [925, 466] on button "Next" at bounding box center [924, 458] width 67 height 28
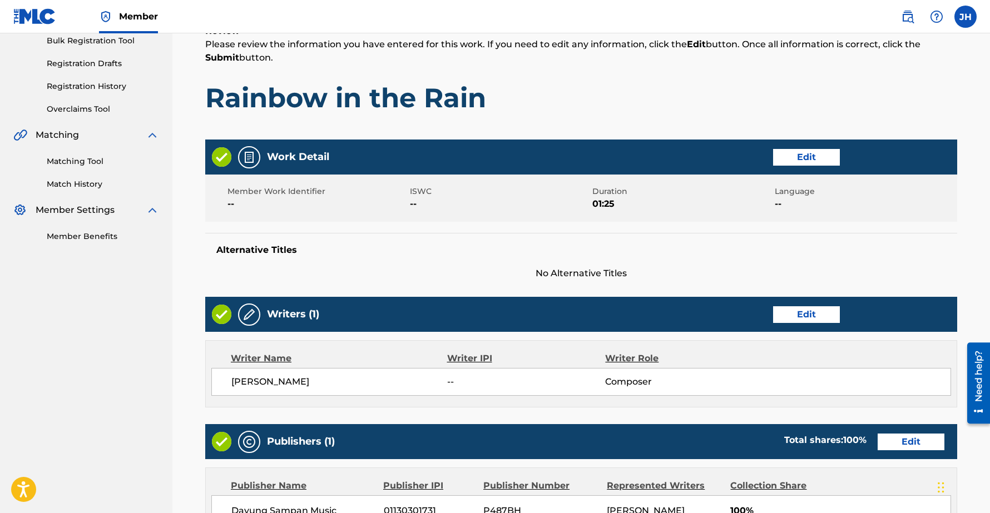
scroll to position [390, 0]
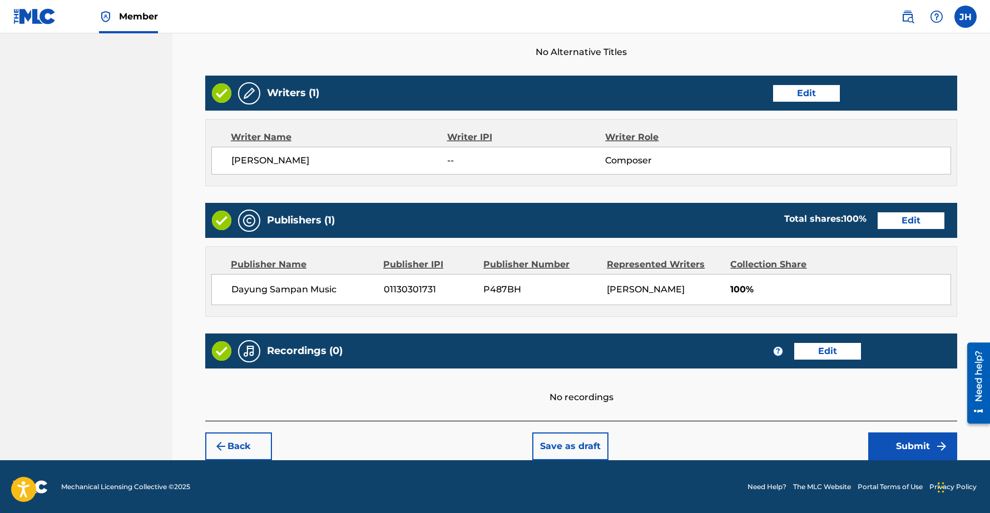
click at [911, 446] on button "Submit" at bounding box center [912, 447] width 89 height 28
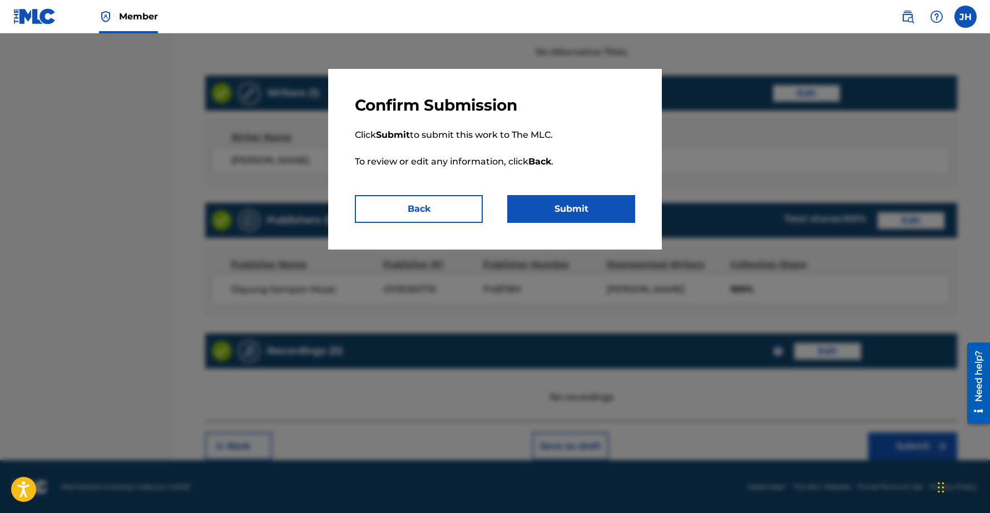
click at [610, 206] on button "Submit" at bounding box center [571, 209] width 128 height 28
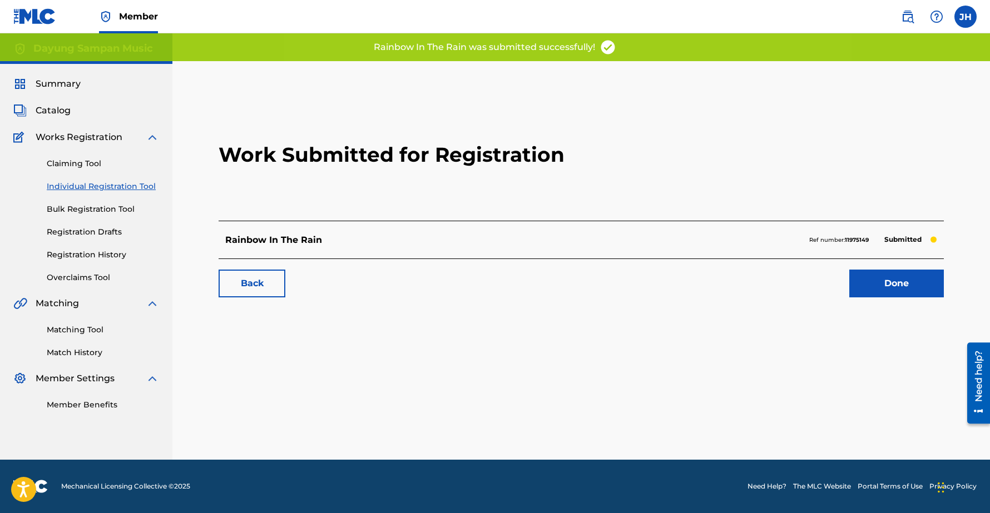
click at [876, 280] on link "Done" at bounding box center [896, 284] width 95 height 28
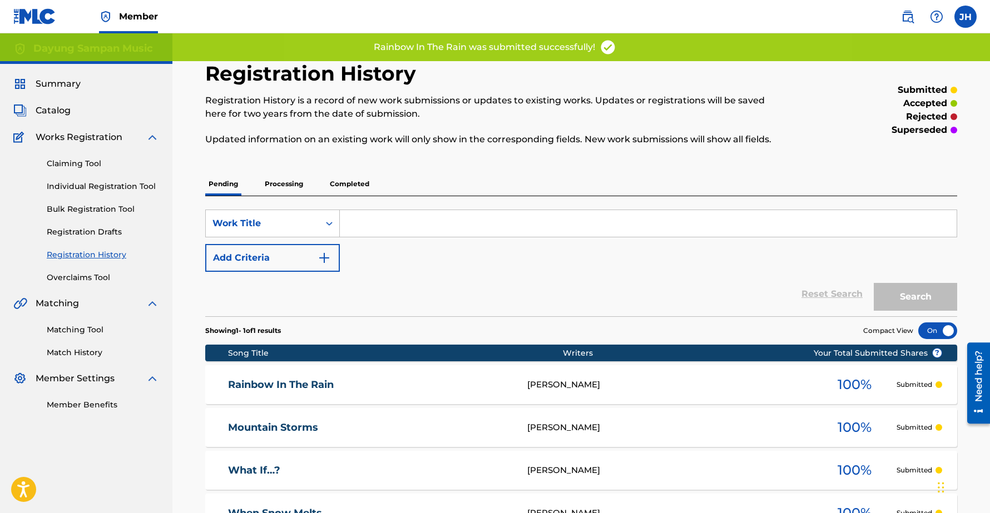
click at [103, 185] on link "Individual Registration Tool" at bounding box center [103, 187] width 112 height 12
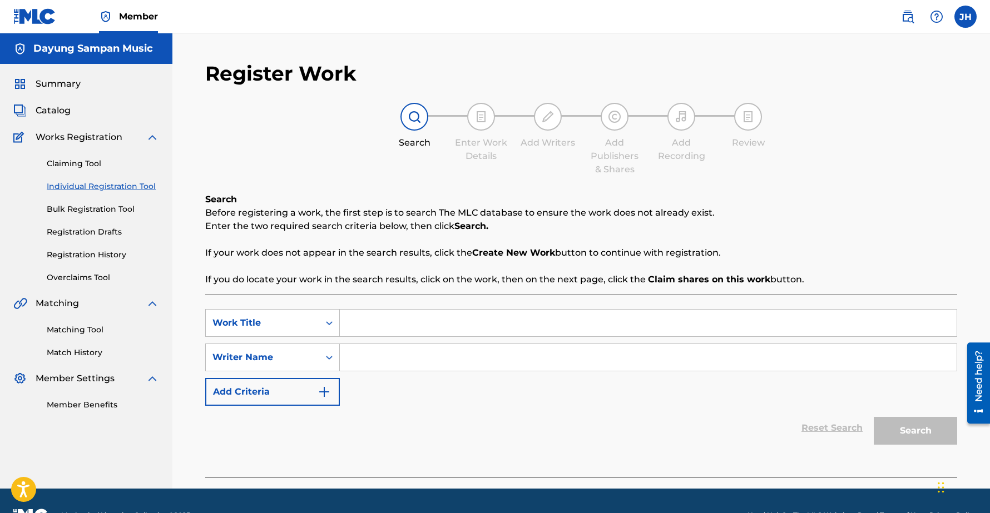
click at [389, 316] on input "Search Form" at bounding box center [648, 323] width 617 height 27
paste input "Against the Tide"
type input "Against the Tide"
click at [372, 354] on input "Search Form" at bounding box center [648, 357] width 617 height 27
type input "Chee-Hwa"
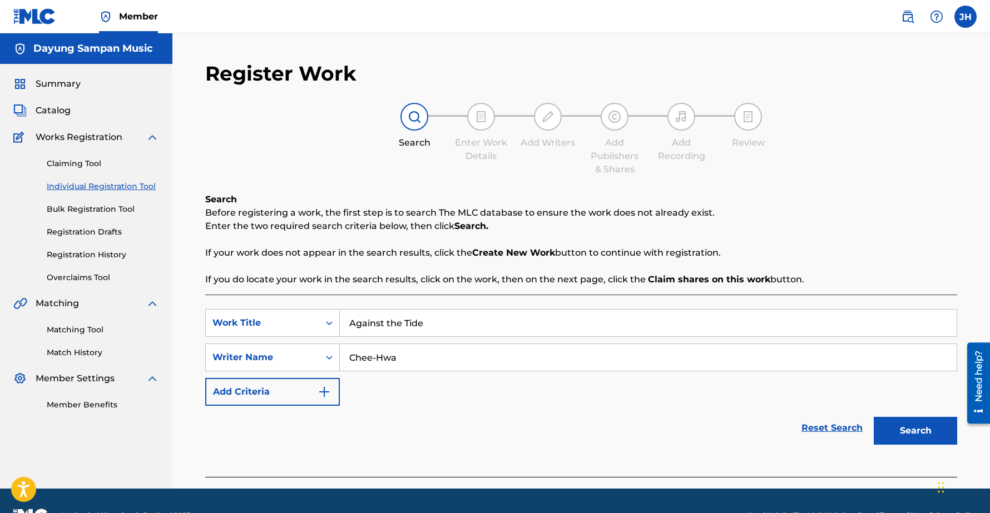
click at [874, 417] on button "Search" at bounding box center [915, 431] width 83 height 28
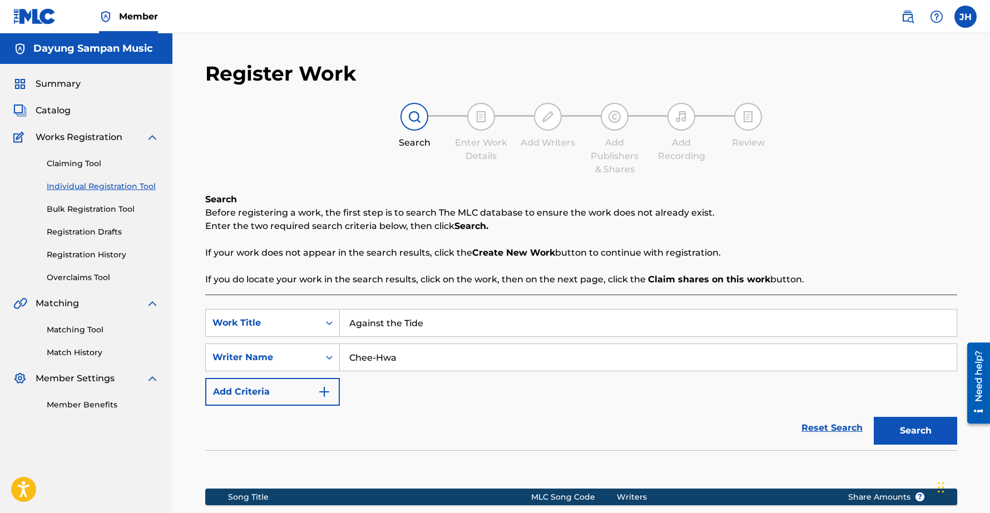
scroll to position [157, 0]
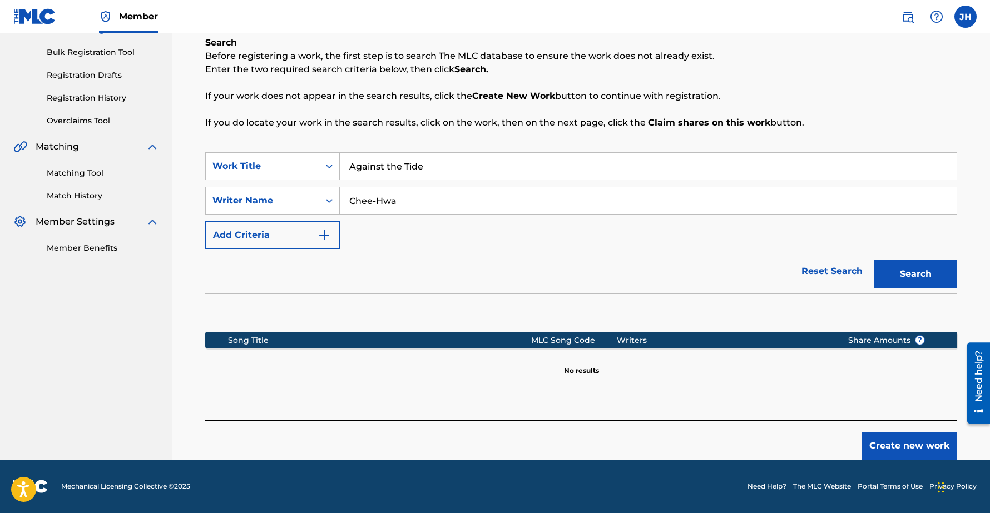
click at [908, 448] on button "Create new work" at bounding box center [910, 446] width 96 height 28
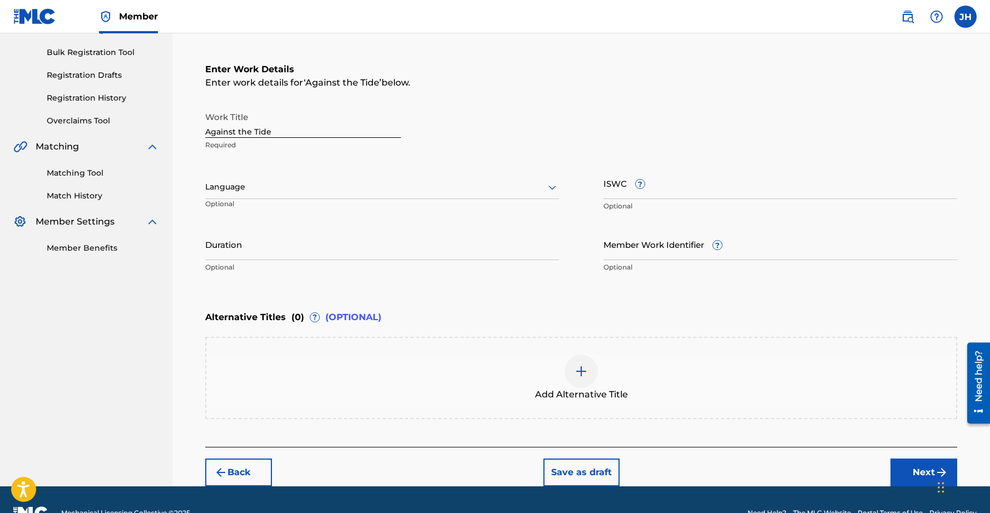
click at [229, 259] on input "Duration" at bounding box center [382, 245] width 354 height 32
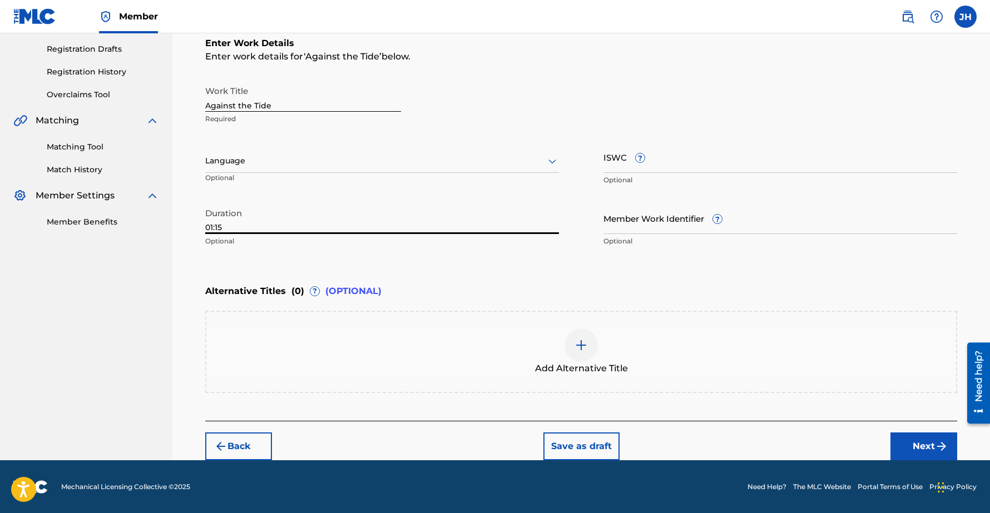
type input "01:15"
click at [909, 443] on button "Next" at bounding box center [924, 447] width 67 height 28
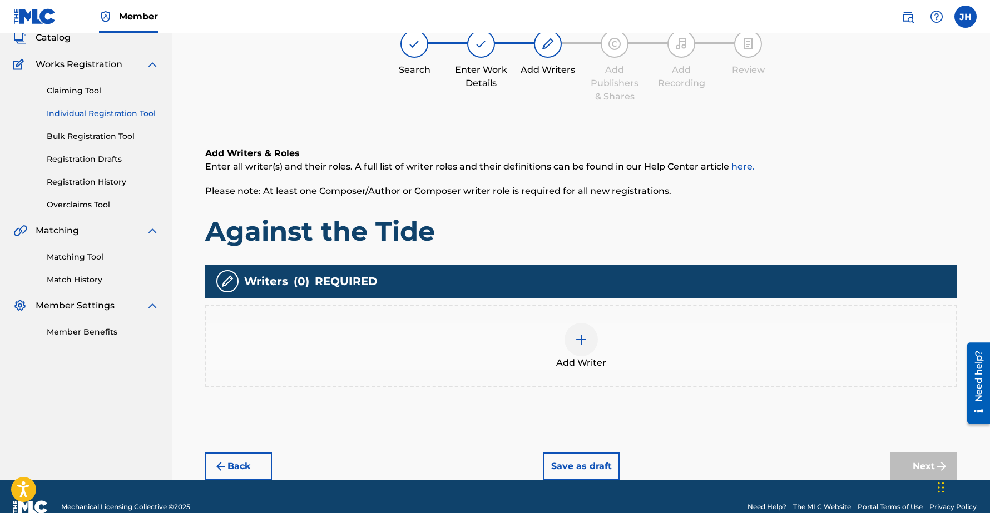
scroll to position [50, 0]
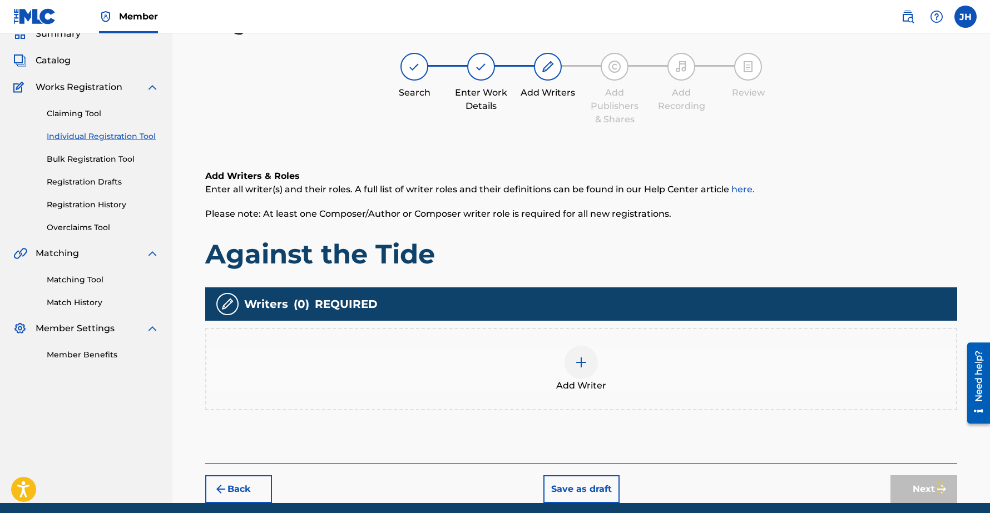
click at [587, 358] on img at bounding box center [581, 362] width 13 height 13
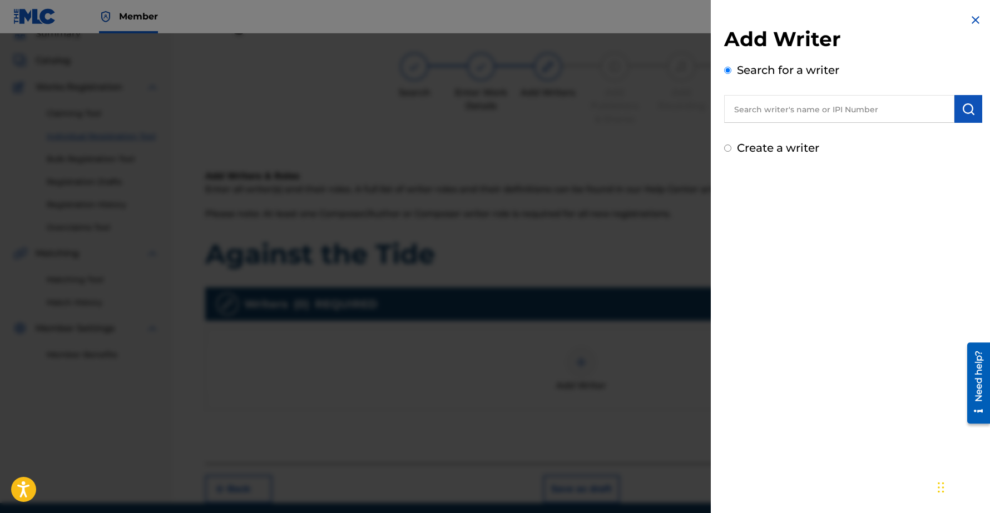
click at [772, 103] on input "text" at bounding box center [839, 109] width 230 height 28
type input "Chee-Hwa"
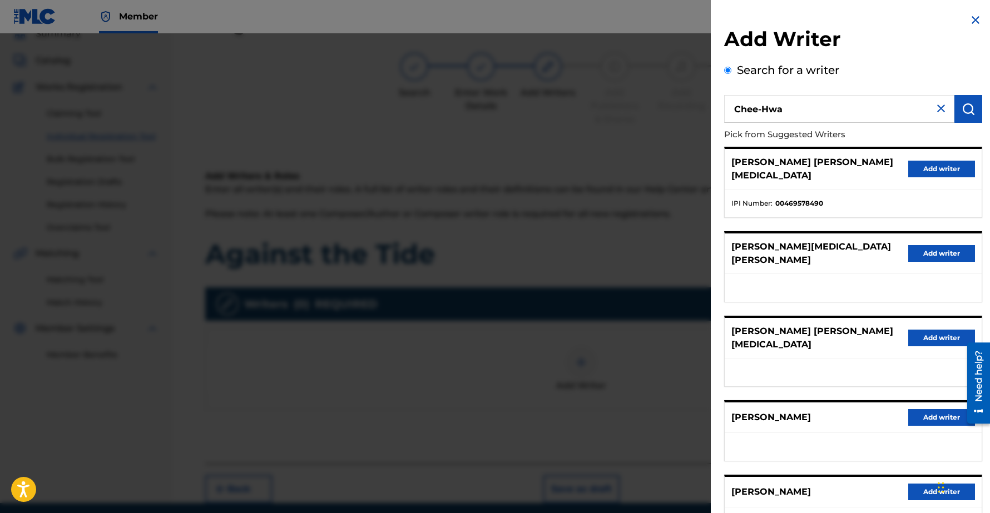
click at [920, 409] on button "Add writer" at bounding box center [941, 417] width 67 height 17
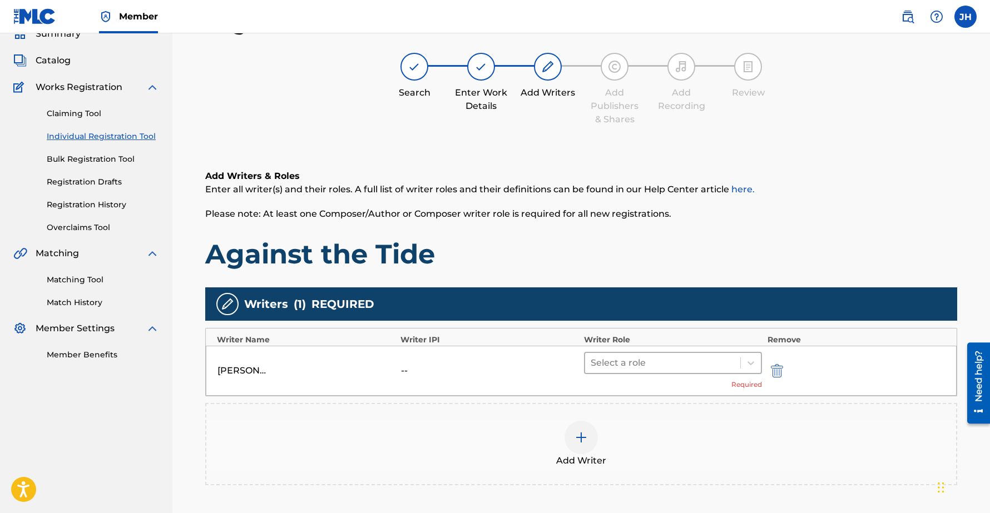
click at [618, 364] on div at bounding box center [663, 363] width 144 height 16
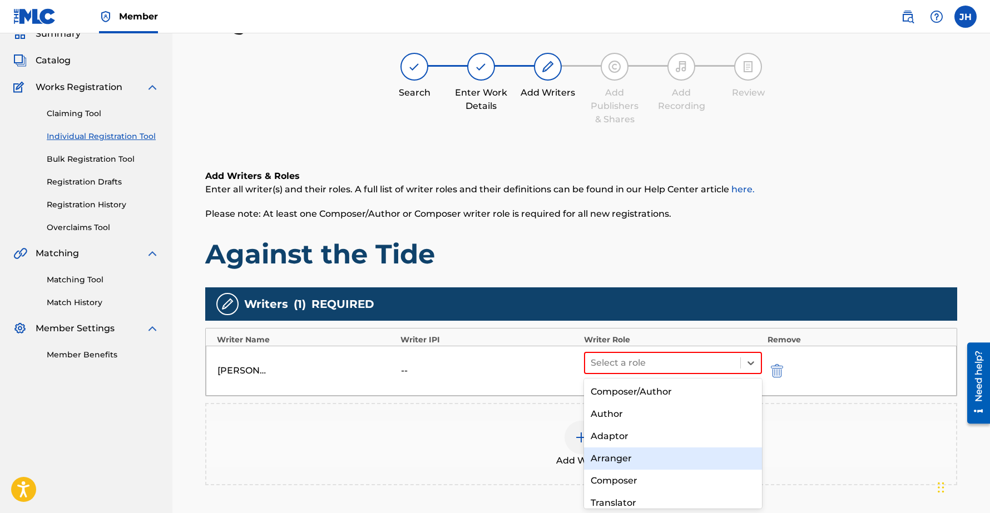
click at [612, 481] on div "Composer" at bounding box center [673, 481] width 178 height 22
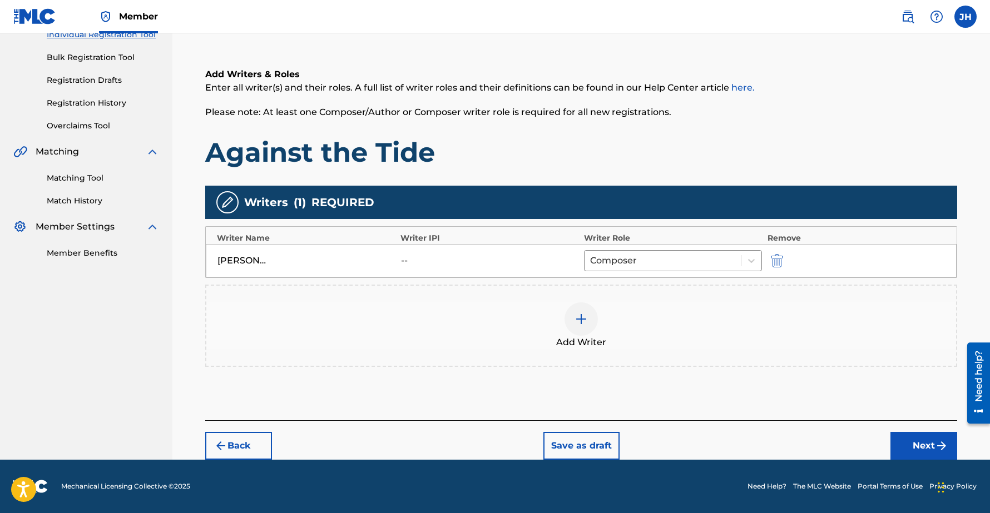
click at [916, 459] on button "Next" at bounding box center [924, 446] width 67 height 28
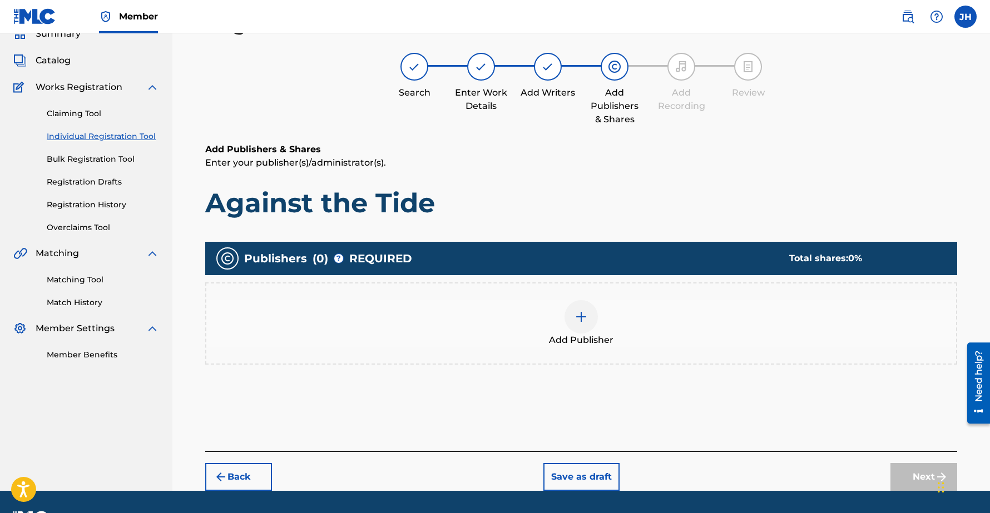
click at [586, 320] on img at bounding box center [581, 316] width 13 height 13
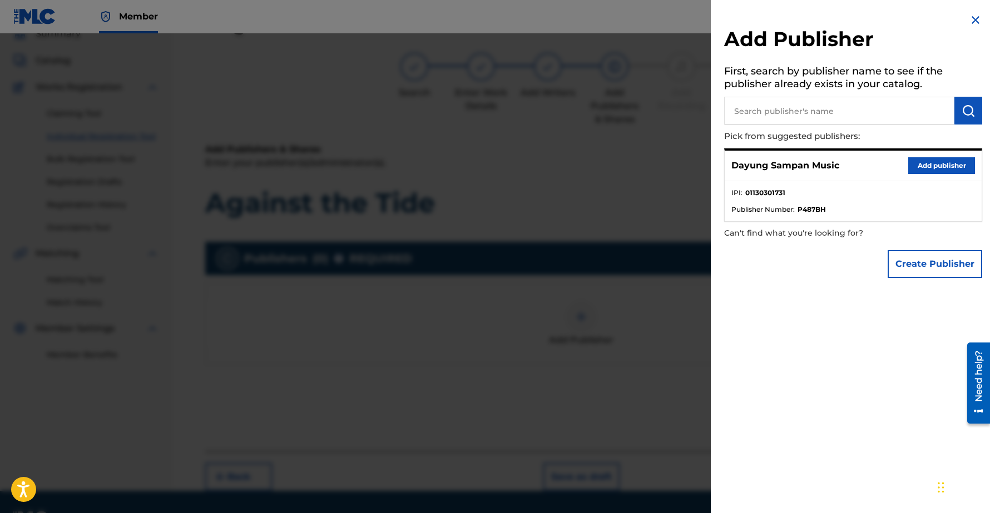
click at [910, 162] on button "Add publisher" at bounding box center [941, 165] width 67 height 17
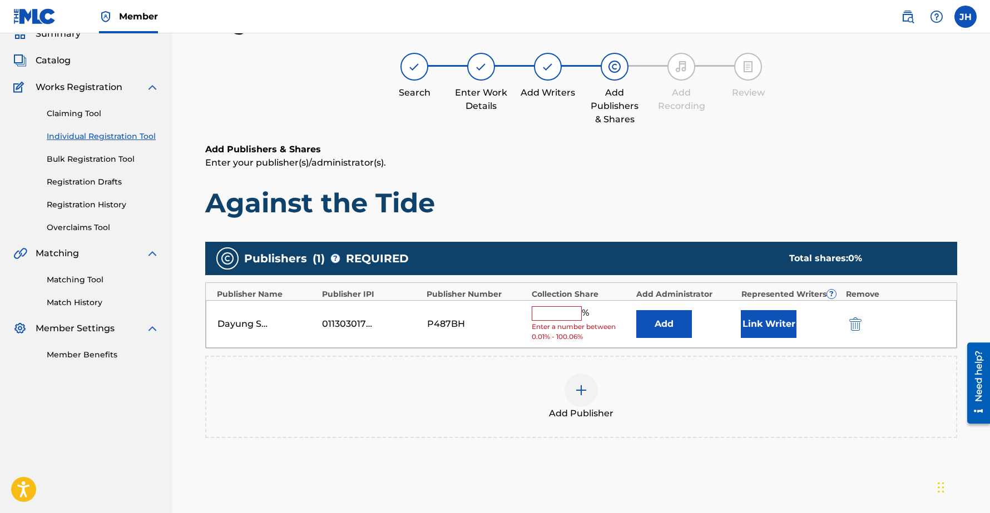
click at [555, 319] on input "text" at bounding box center [557, 314] width 50 height 14
type input "100"
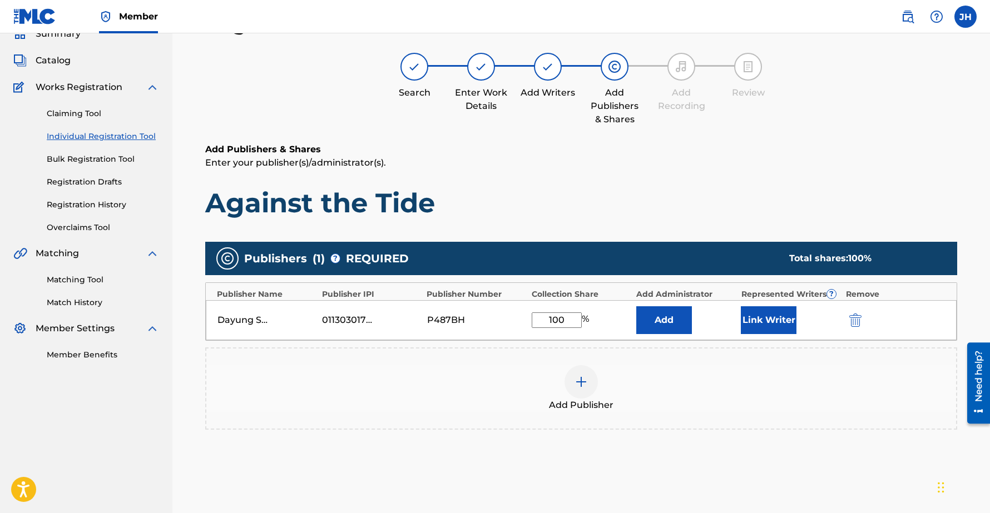
click at [765, 317] on button "Link Writer" at bounding box center [769, 321] width 56 height 28
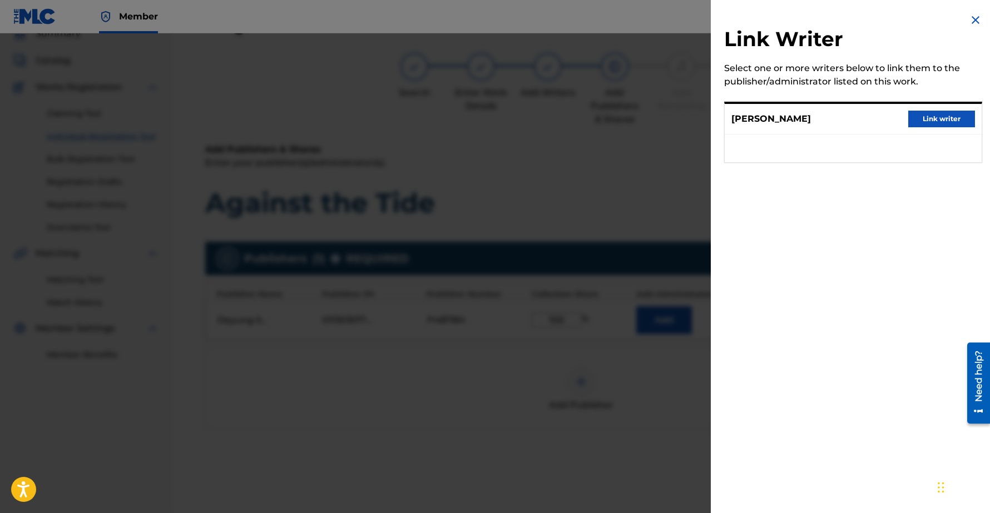
click at [940, 118] on button "Link writer" at bounding box center [941, 119] width 67 height 17
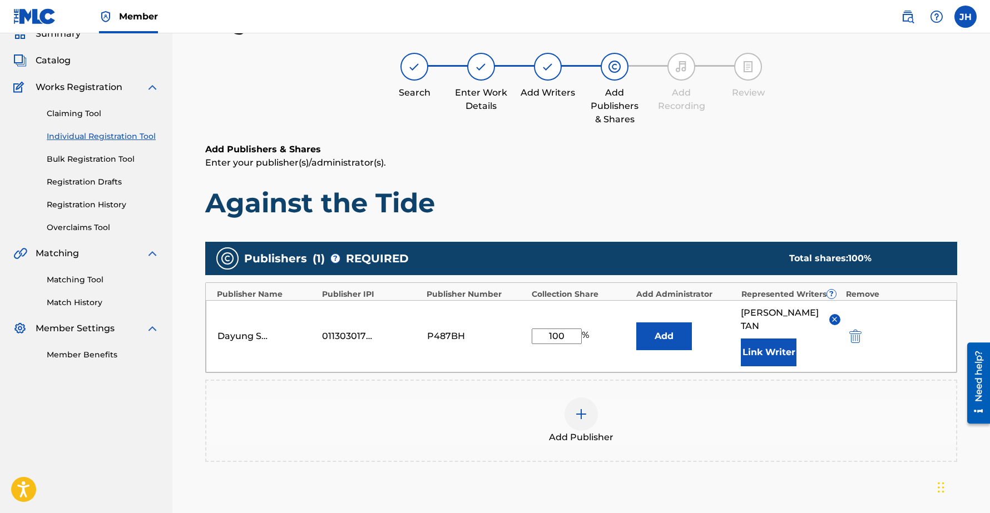
scroll to position [165, 0]
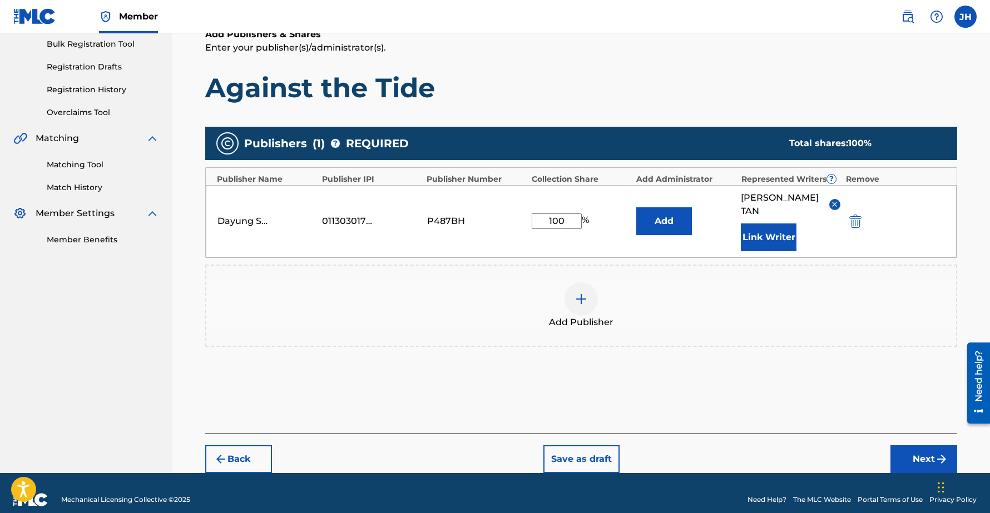
click at [918, 446] on button "Next" at bounding box center [924, 460] width 67 height 28
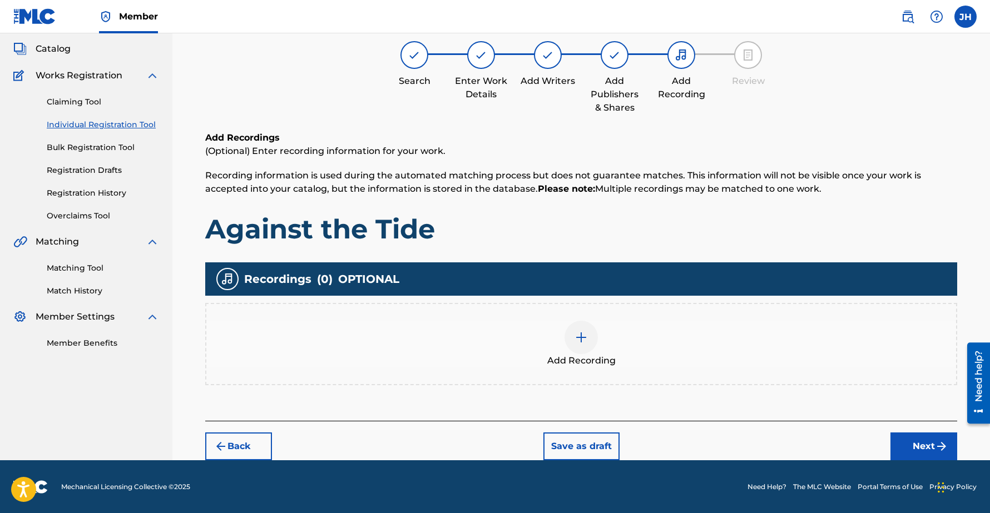
click at [935, 444] on img "submit" at bounding box center [941, 446] width 13 height 13
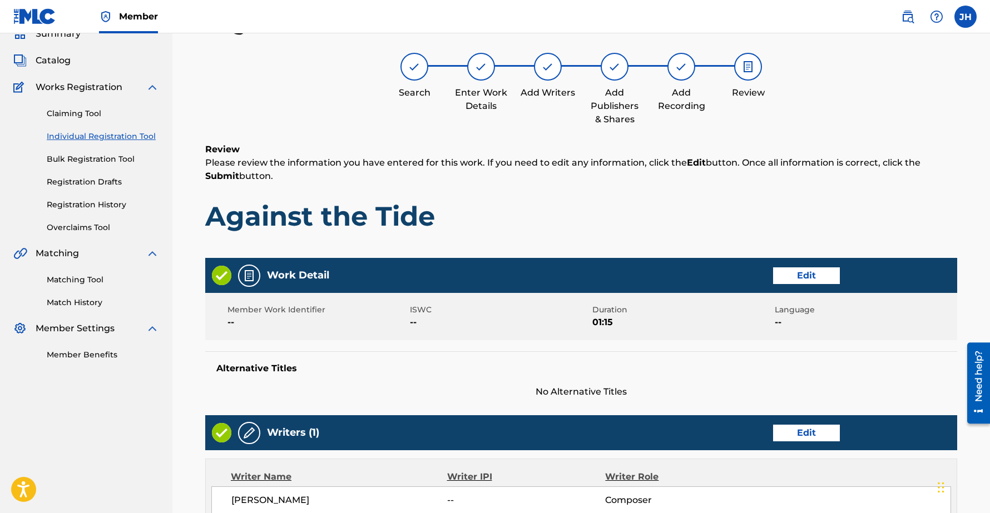
scroll to position [390, 0]
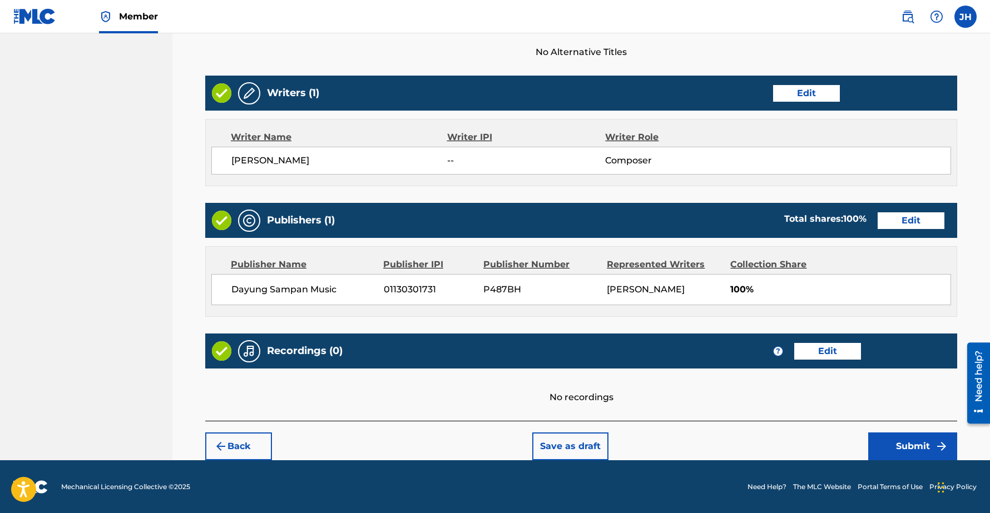
click at [908, 443] on button "Submit" at bounding box center [912, 447] width 89 height 28
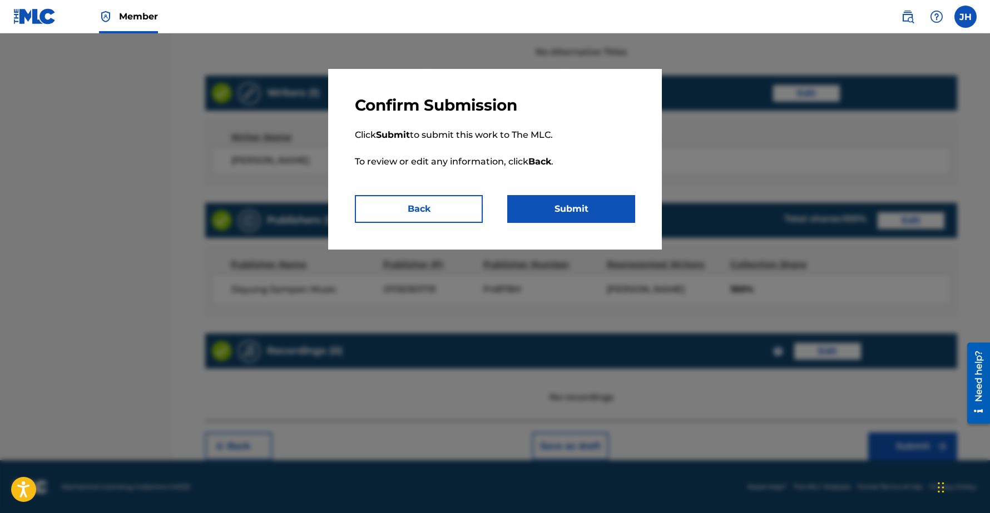
click at [565, 208] on button "Submit" at bounding box center [571, 209] width 128 height 28
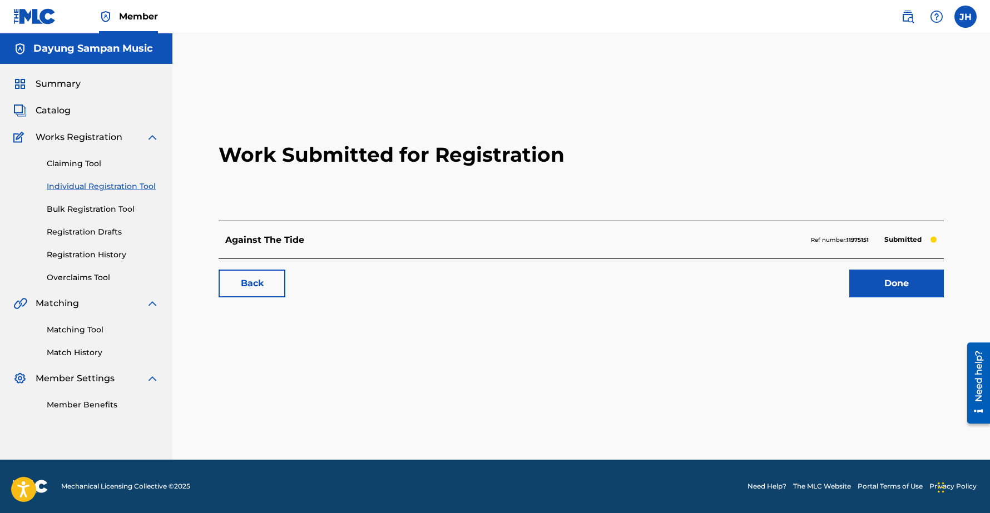
click at [878, 287] on link "Done" at bounding box center [896, 284] width 95 height 28
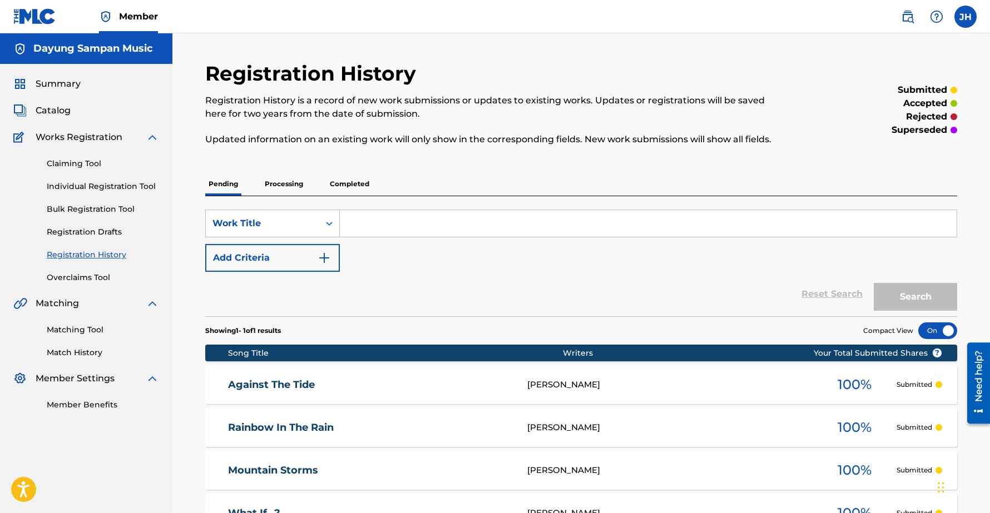
click at [109, 185] on link "Individual Registration Tool" at bounding box center [103, 187] width 112 height 12
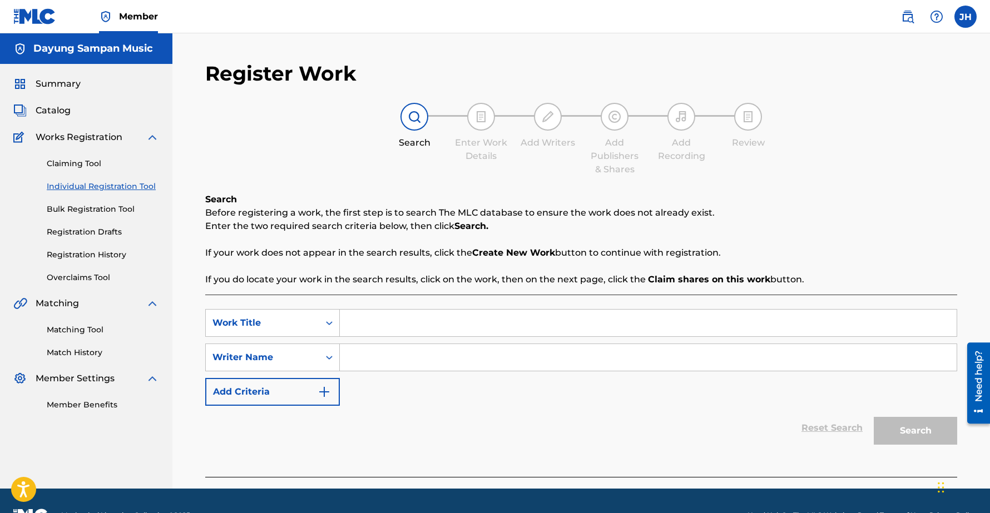
click at [369, 321] on input "Search Form" at bounding box center [648, 323] width 617 height 27
paste input "Harp in the Breeze"
type input "Harp in the Breeze"
click at [372, 360] on input "Search Form" at bounding box center [648, 357] width 617 height 27
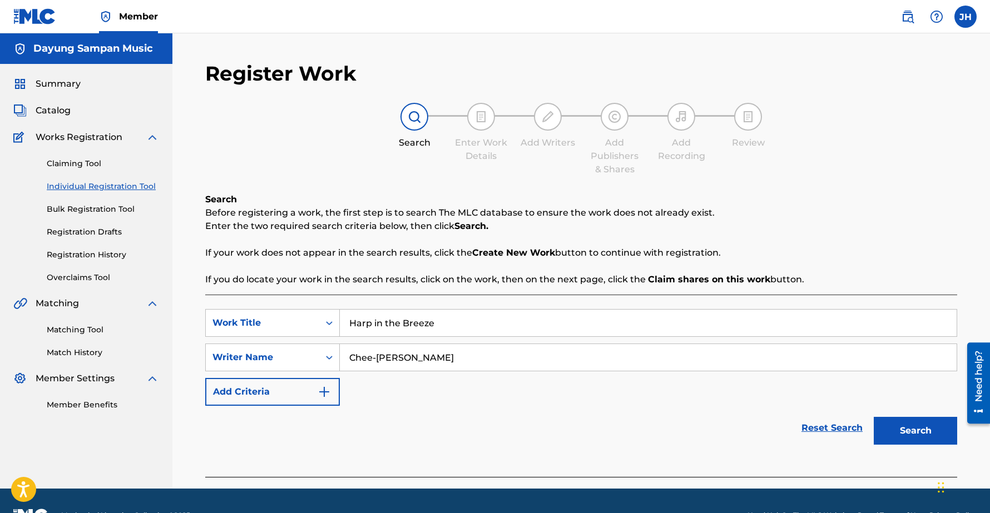
type input "Chee-[PERSON_NAME]"
click at [874, 417] on button "Search" at bounding box center [915, 431] width 83 height 28
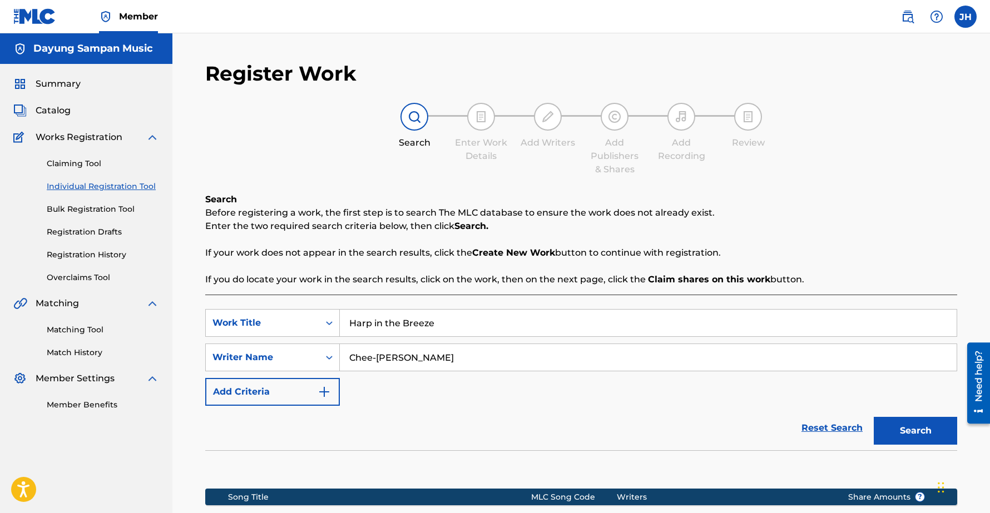
scroll to position [157, 0]
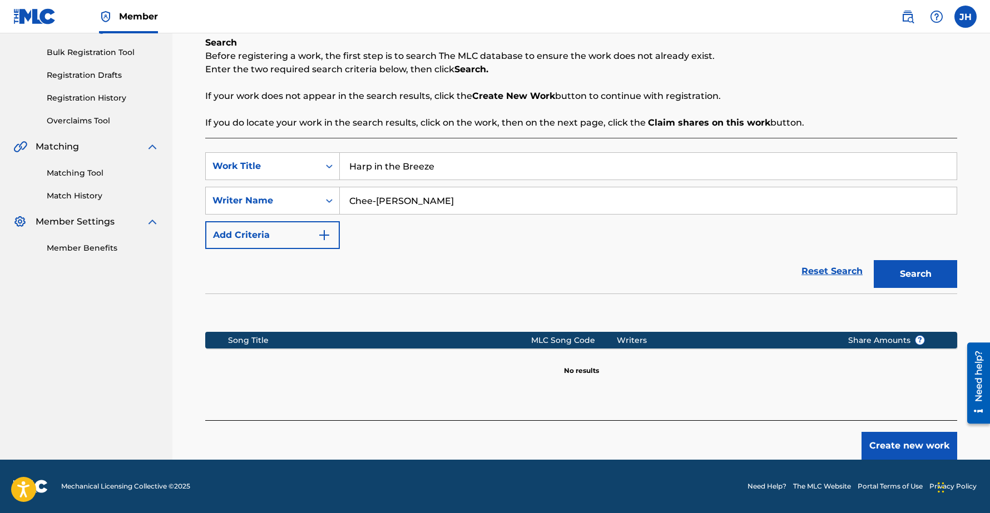
click at [905, 444] on button "Create new work" at bounding box center [910, 446] width 96 height 28
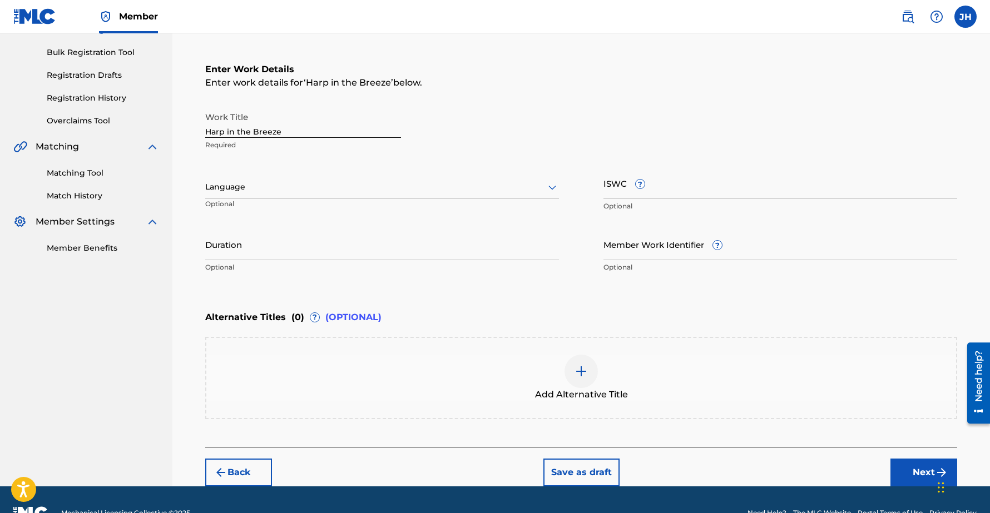
click at [237, 255] on input "Duration" at bounding box center [382, 245] width 354 height 32
type input "01:10"
click at [912, 463] on button "Next" at bounding box center [924, 473] width 67 height 28
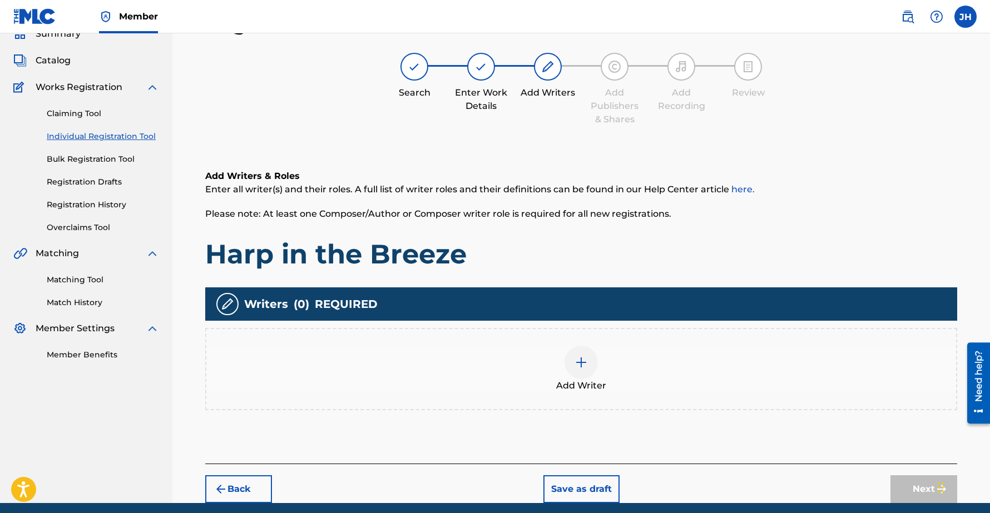
click at [586, 353] on div at bounding box center [581, 362] width 33 height 33
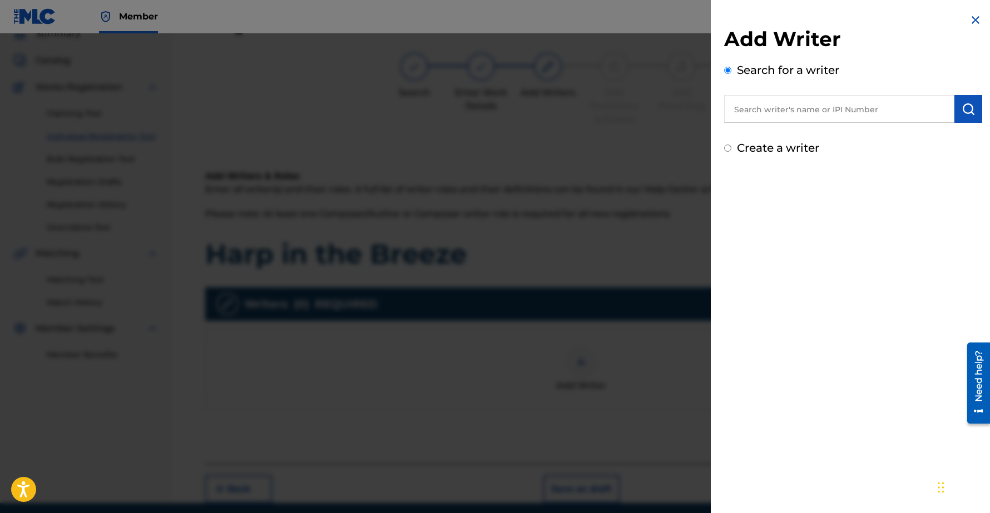
click at [766, 98] on input "text" at bounding box center [839, 109] width 230 height 28
type input "Chee-Hwa"
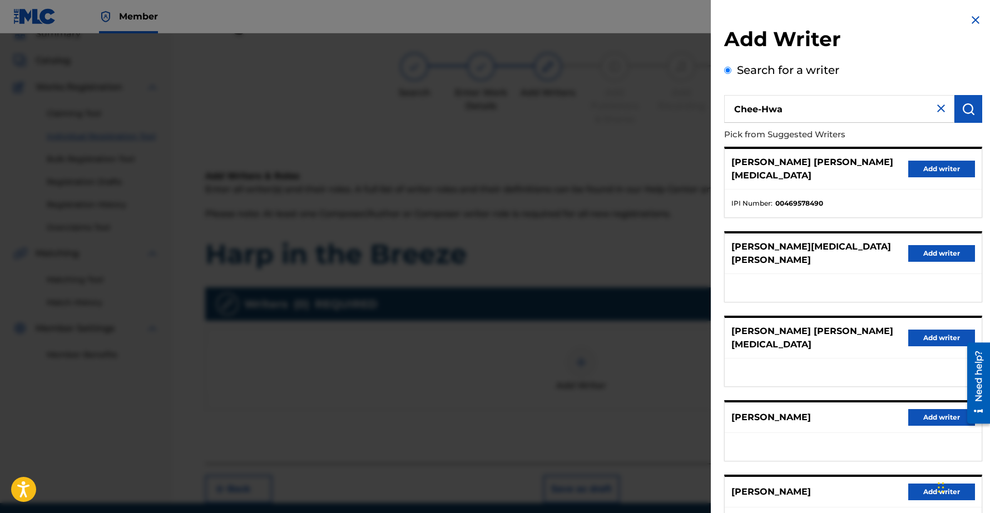
click at [933, 409] on button "Add writer" at bounding box center [941, 417] width 67 height 17
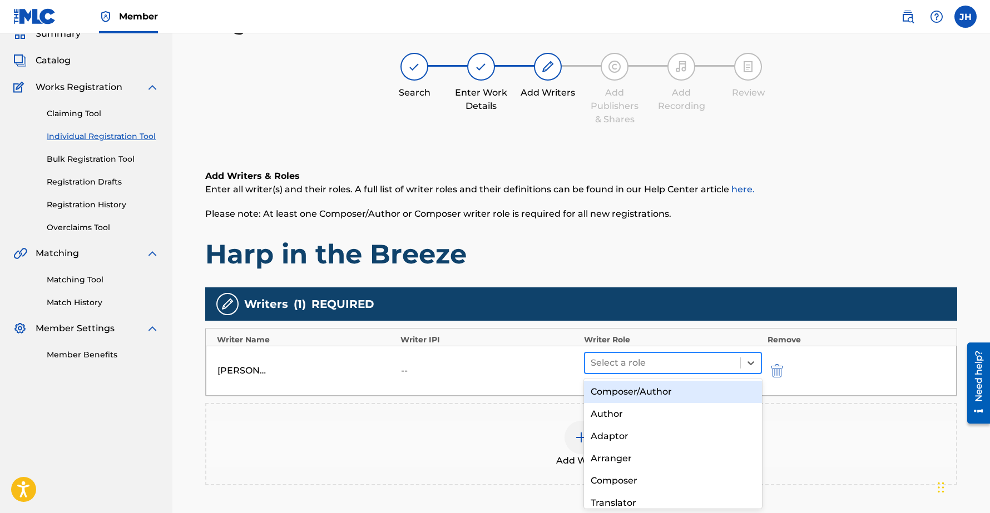
click at [650, 360] on div at bounding box center [663, 363] width 144 height 16
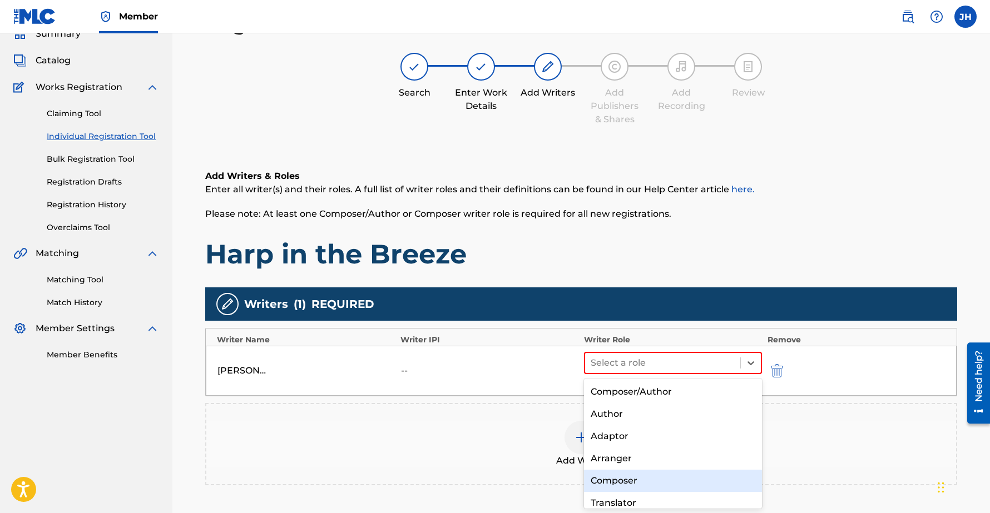
click at [628, 478] on div "Composer" at bounding box center [673, 481] width 178 height 22
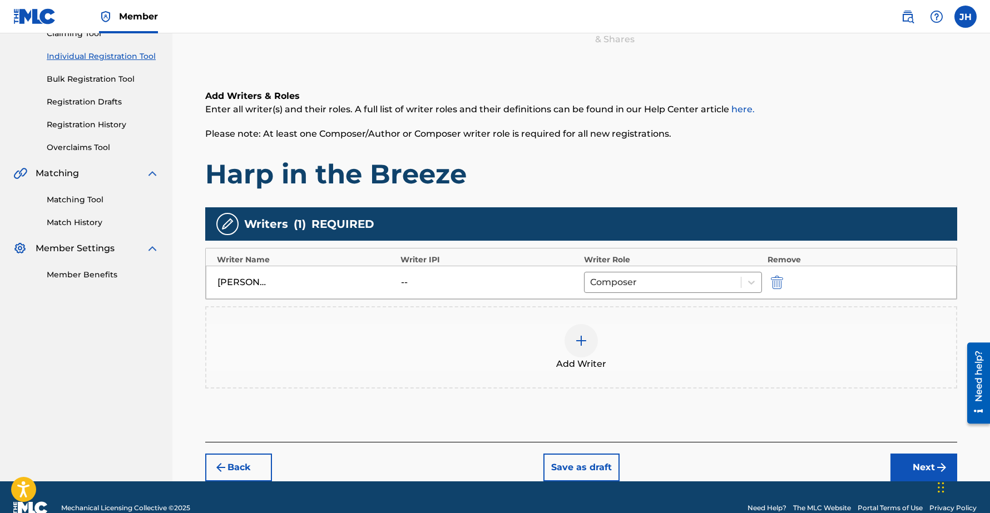
scroll to position [152, 0]
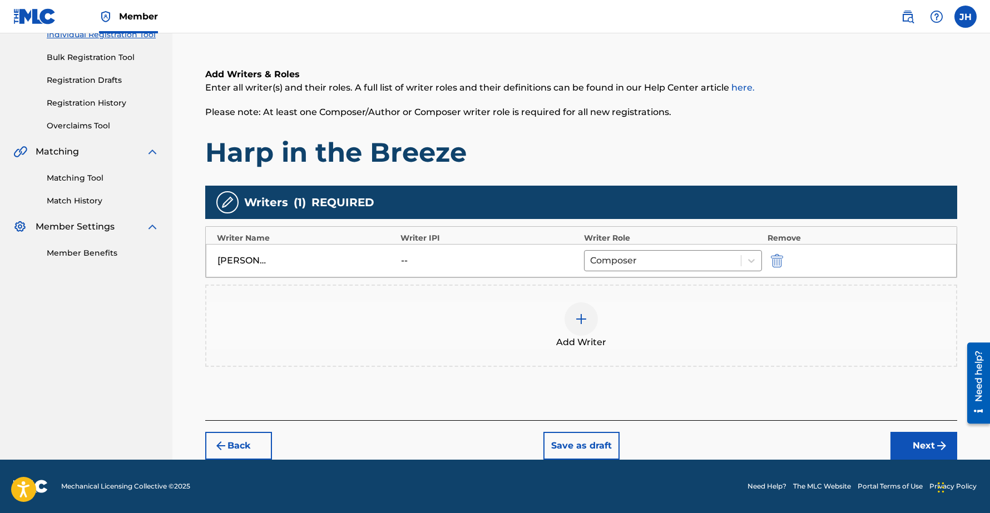
click at [929, 444] on button "Next" at bounding box center [924, 446] width 67 height 28
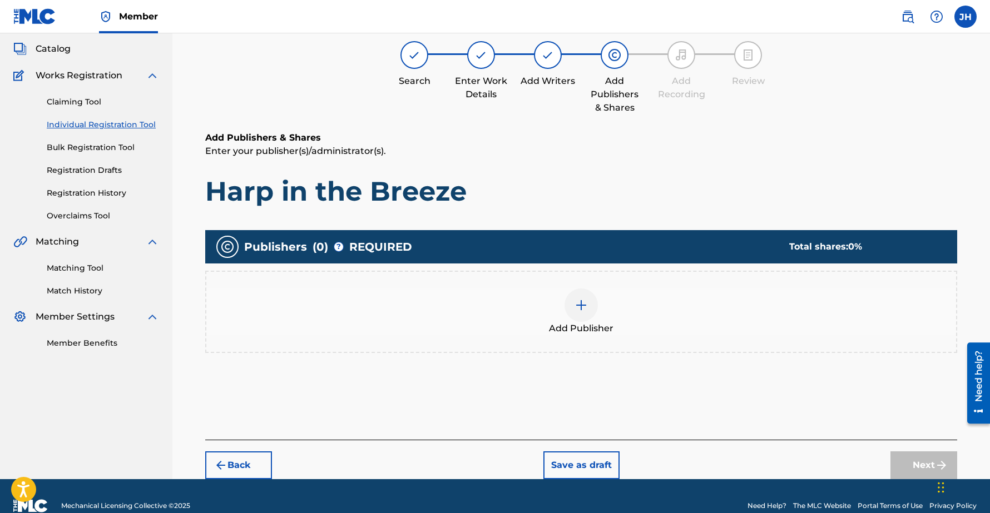
scroll to position [50, 0]
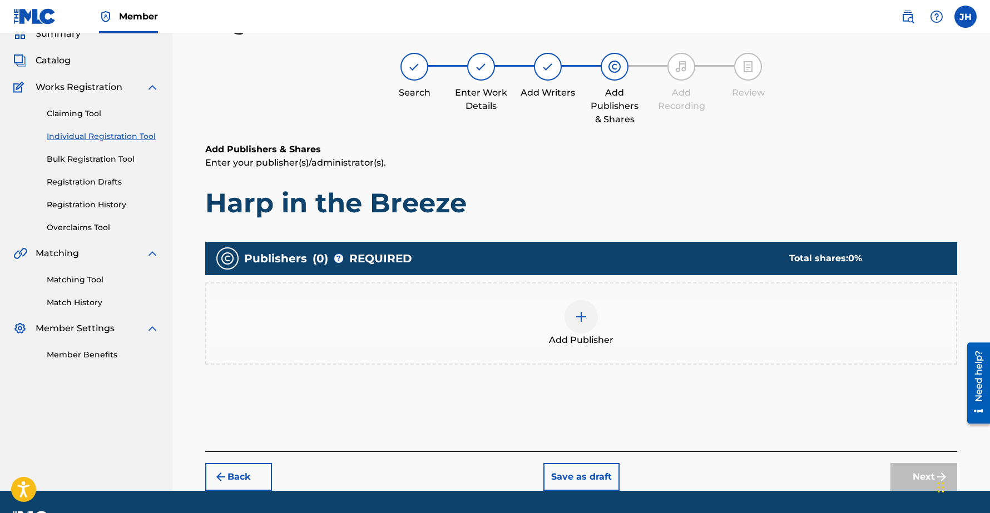
click at [589, 322] on div at bounding box center [581, 316] width 33 height 33
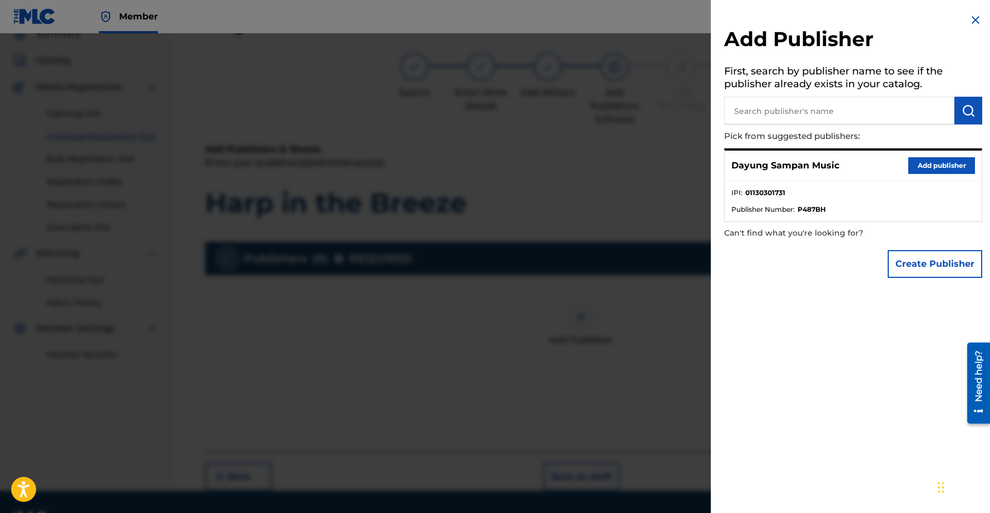
click at [933, 160] on button "Add publisher" at bounding box center [941, 165] width 67 height 17
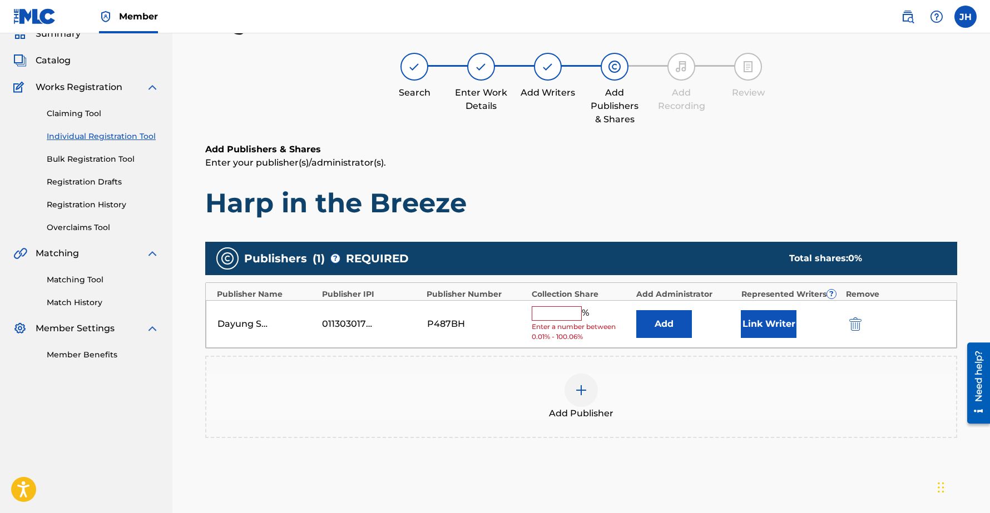
click at [562, 317] on input "text" at bounding box center [557, 314] width 50 height 14
type input "100"
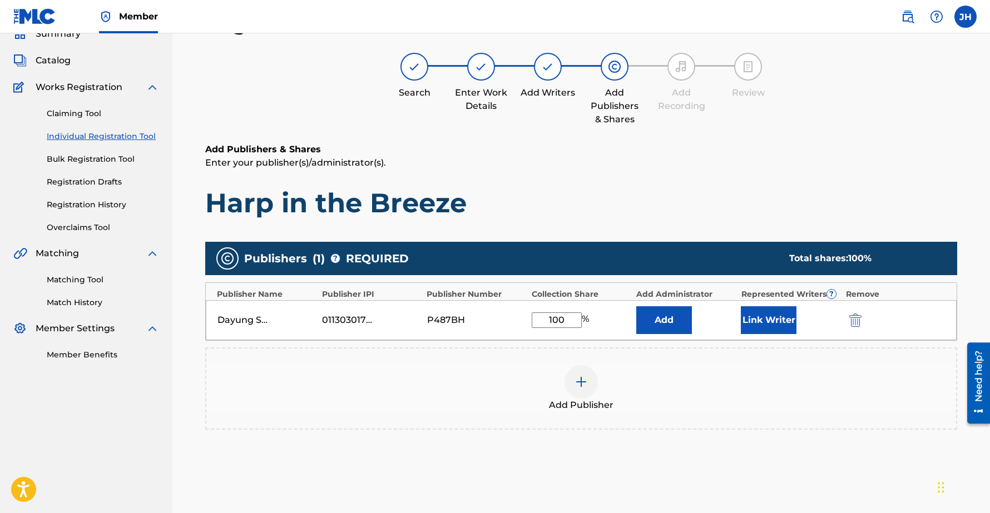
click at [766, 322] on button "Link Writer" at bounding box center [769, 321] width 56 height 28
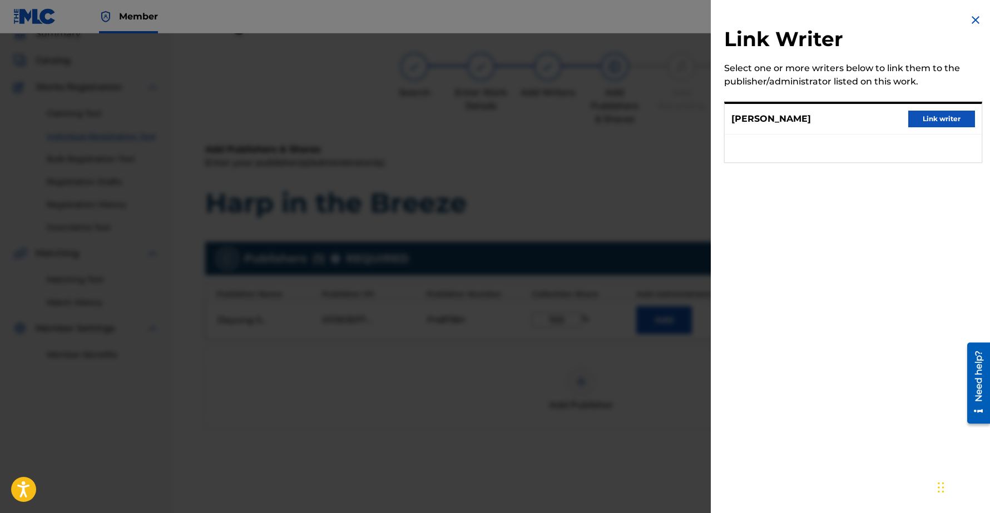
click at [928, 113] on button "Link writer" at bounding box center [941, 119] width 67 height 17
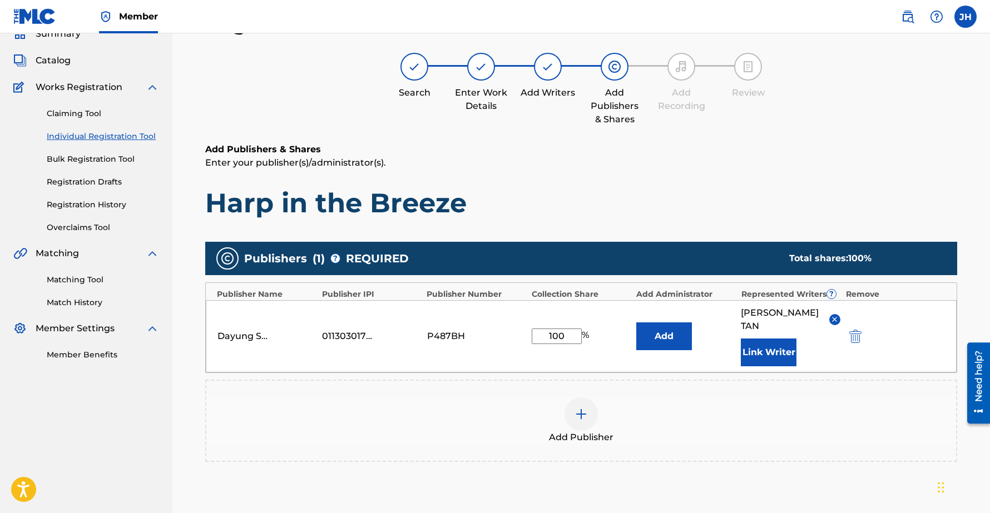
scroll to position [165, 0]
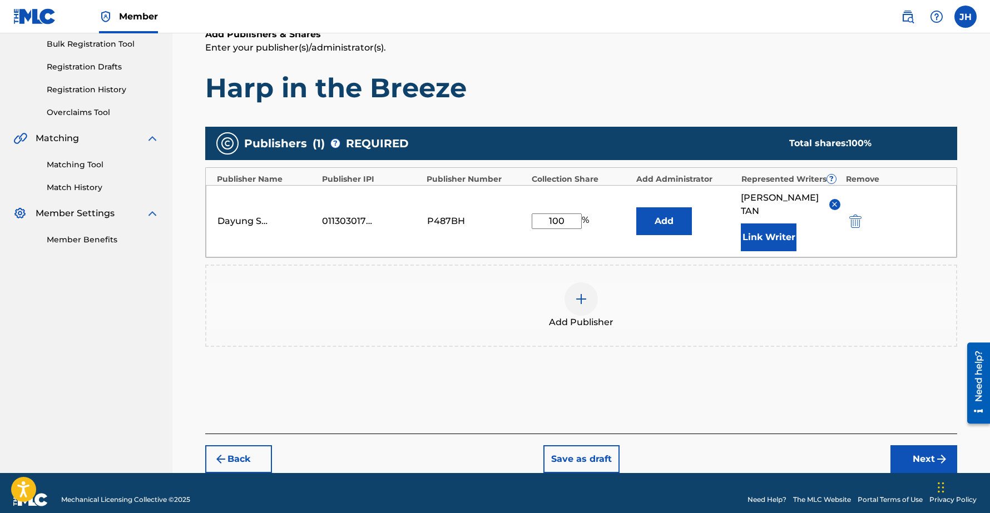
click at [917, 446] on button "Next" at bounding box center [924, 460] width 67 height 28
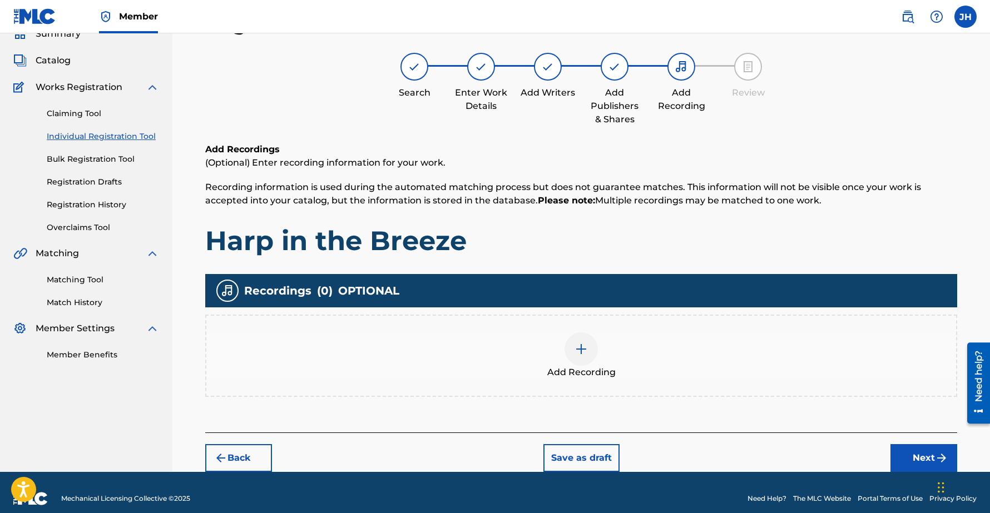
scroll to position [62, 0]
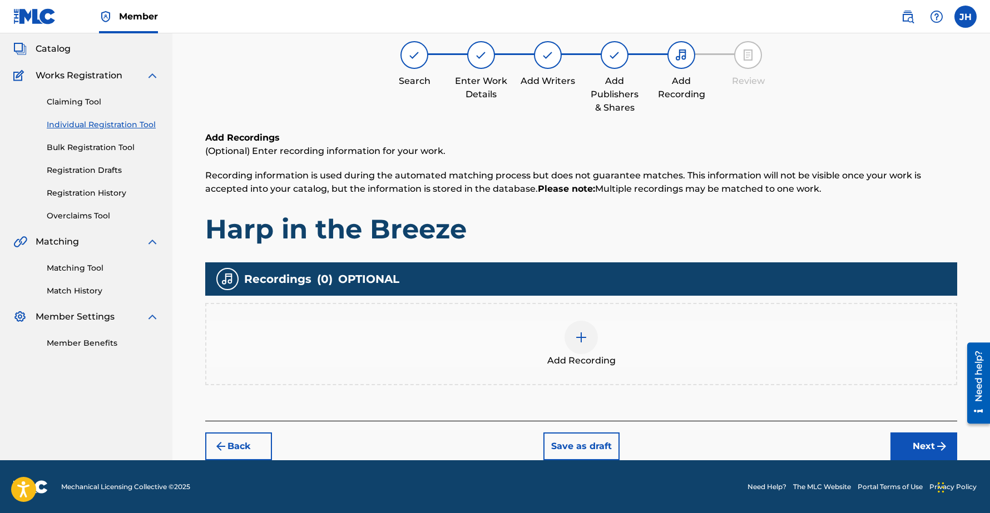
click at [915, 443] on button "Next" at bounding box center [924, 447] width 67 height 28
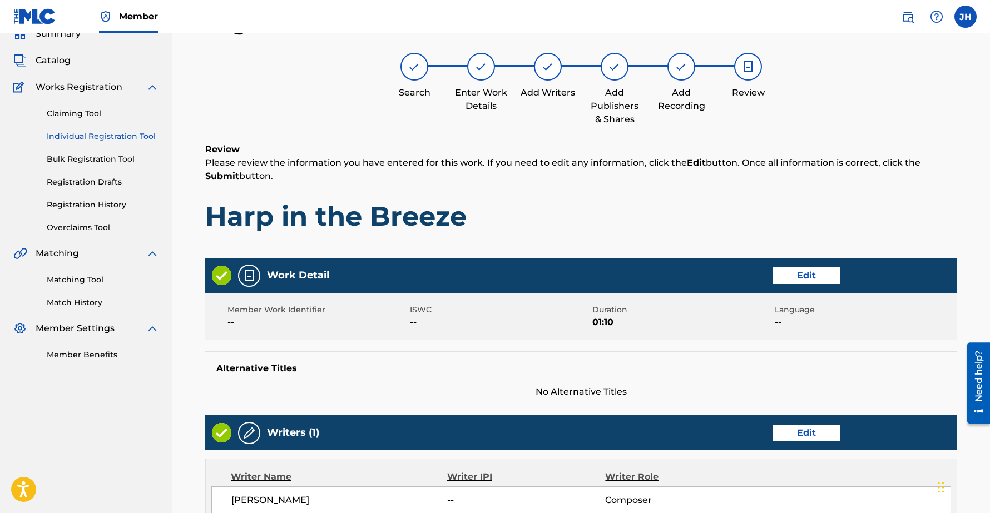
scroll to position [390, 0]
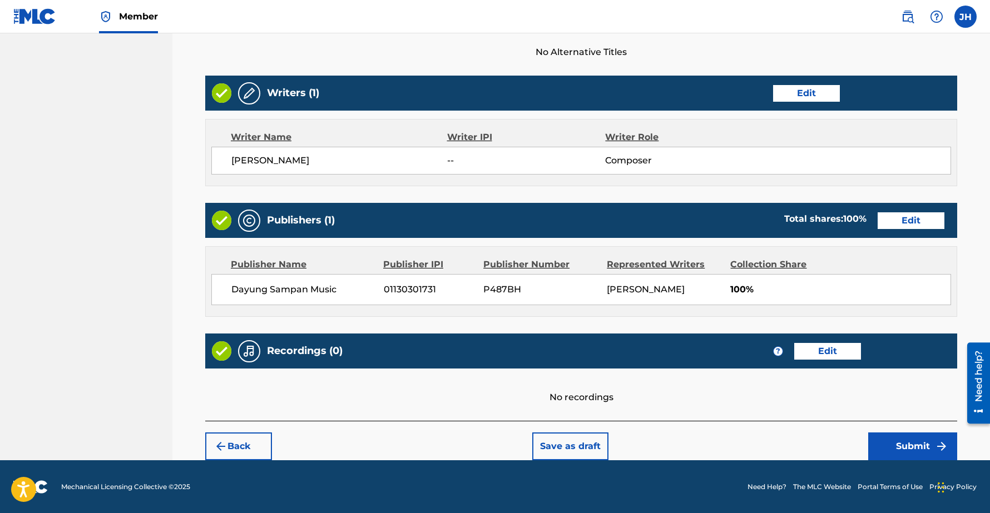
click at [906, 446] on button "Submit" at bounding box center [912, 447] width 89 height 28
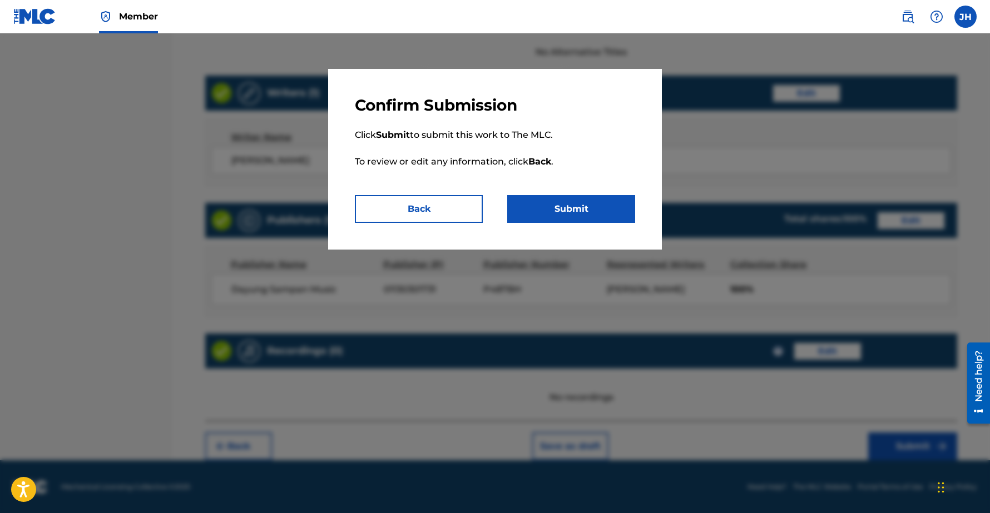
click at [579, 207] on button "Submit" at bounding box center [571, 209] width 128 height 28
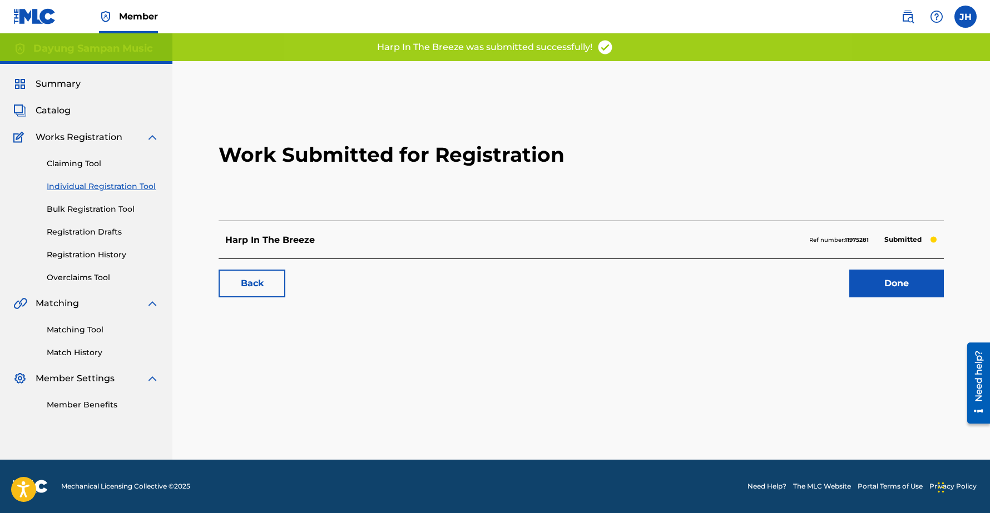
click at [900, 279] on link "Done" at bounding box center [896, 284] width 95 height 28
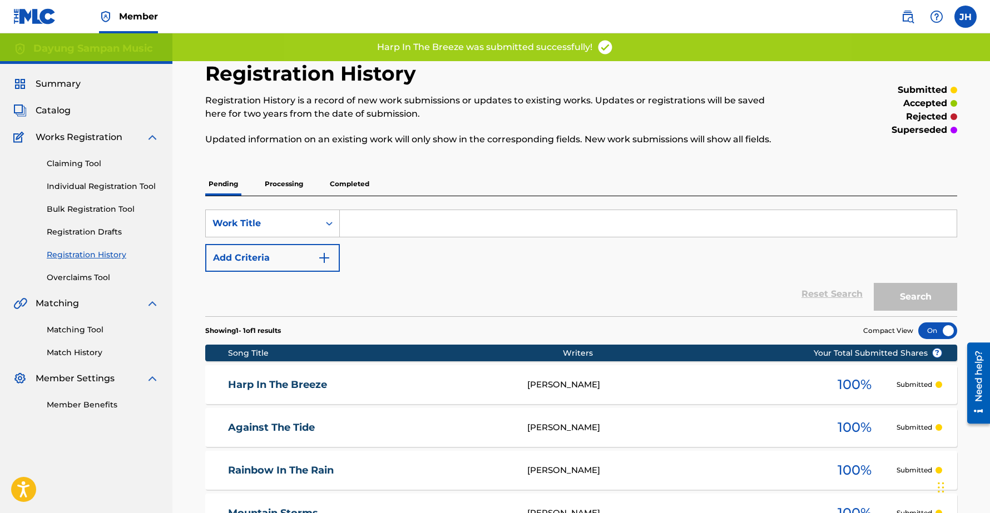
click at [74, 189] on link "Individual Registration Tool" at bounding box center [103, 187] width 112 height 12
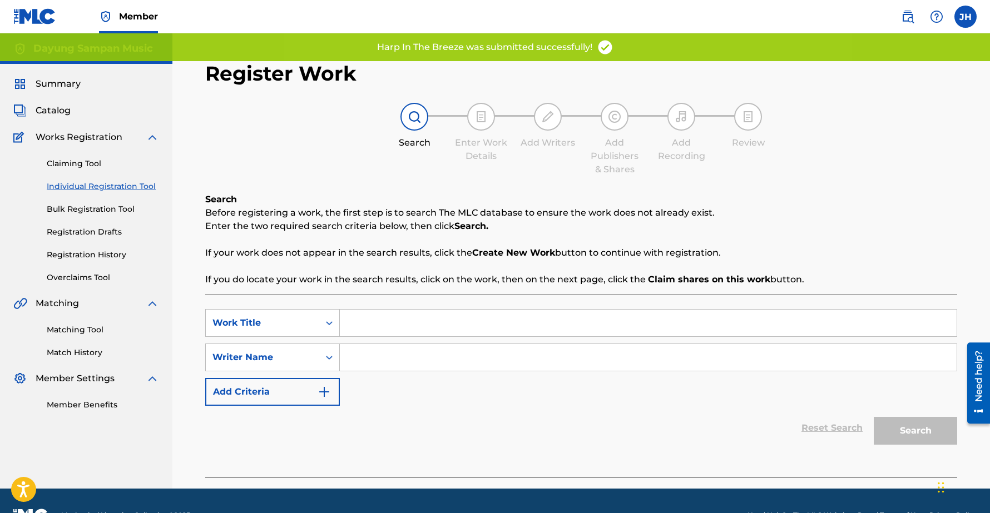
click at [365, 327] on input "Search Form" at bounding box center [648, 323] width 617 height 27
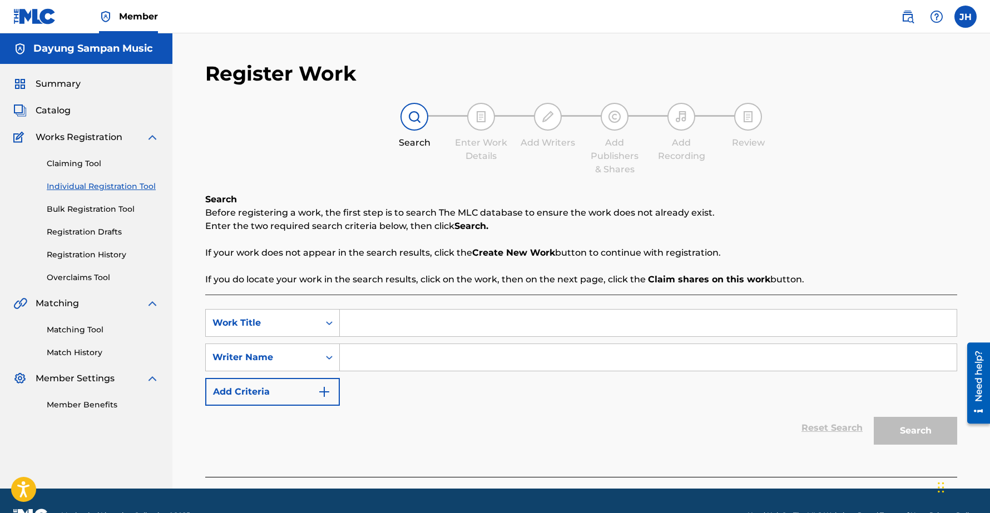
paste input "Dare to Tarantella!"
type input "Dare to Tarantella!"
click at [396, 360] on input "Search Form" at bounding box center [648, 357] width 617 height 27
type input "Chee-Hwa"
click at [874, 417] on button "Search" at bounding box center [915, 431] width 83 height 28
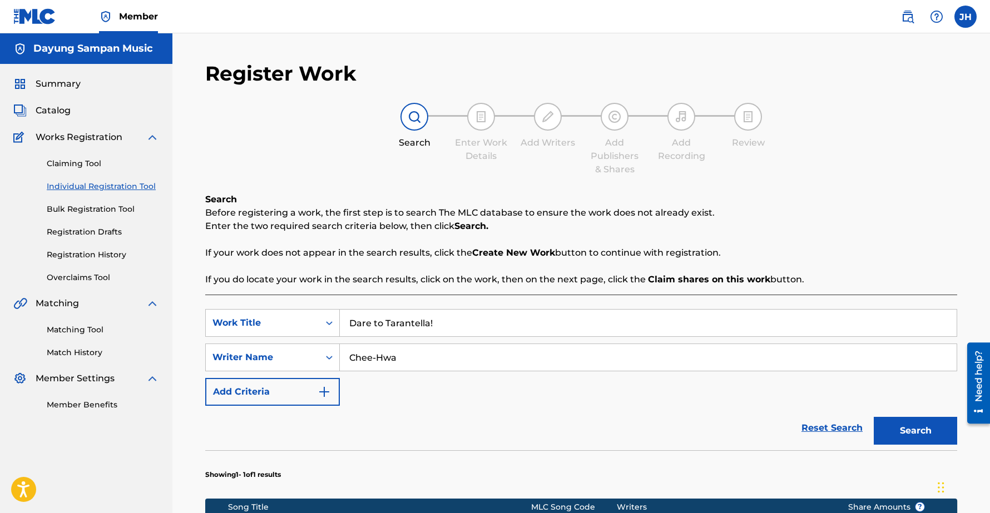
scroll to position [235, 0]
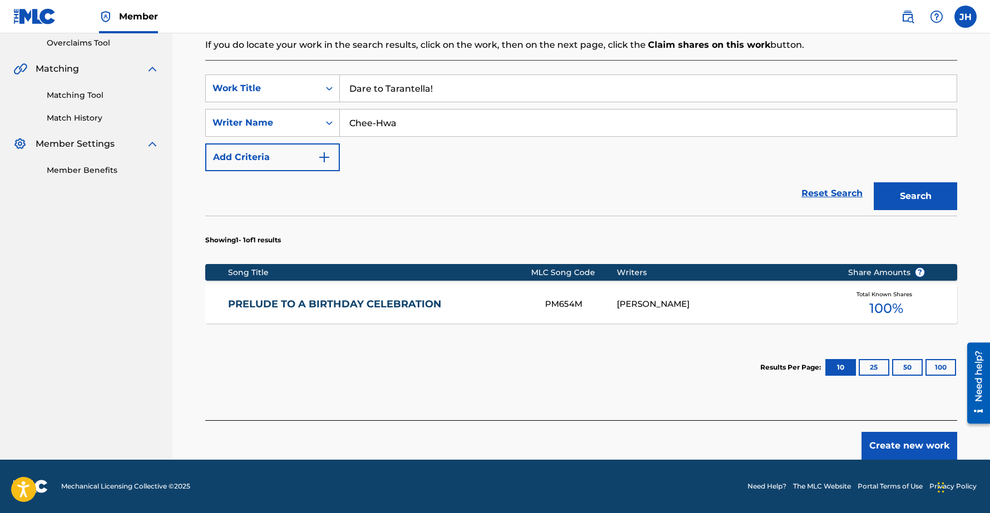
click at [884, 446] on button "Create new work" at bounding box center [910, 446] width 96 height 28
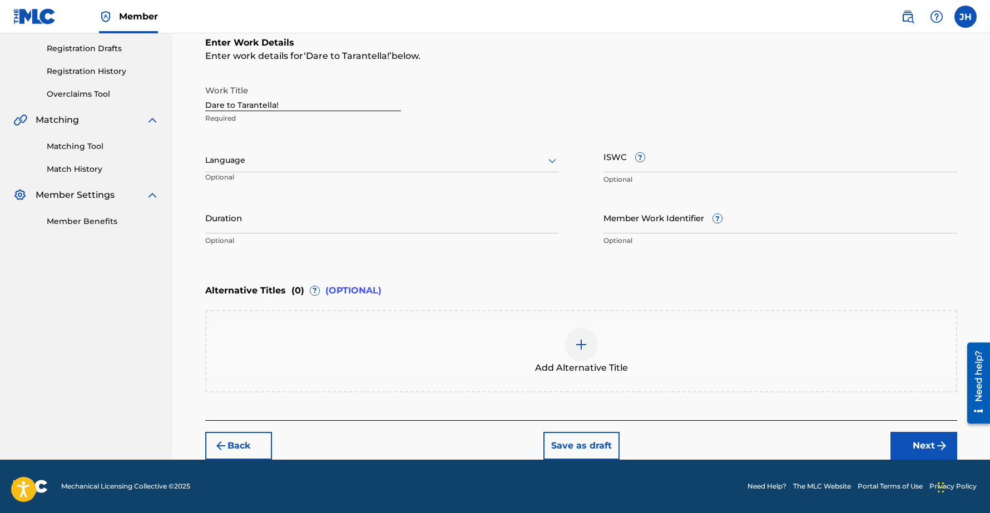
scroll to position [183, 0]
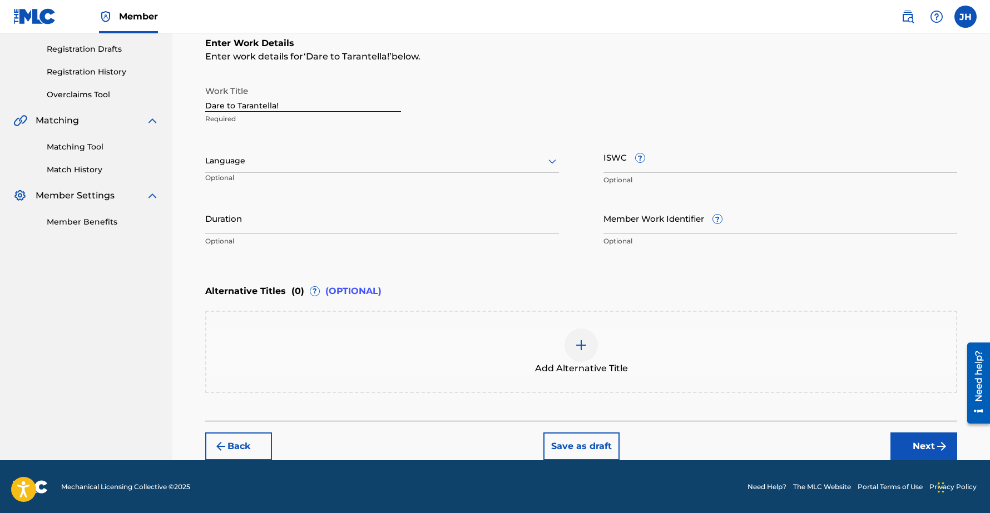
click at [246, 223] on input "Duration" at bounding box center [382, 218] width 354 height 32
type input "00:46"
click at [931, 442] on button "Next" at bounding box center [924, 447] width 67 height 28
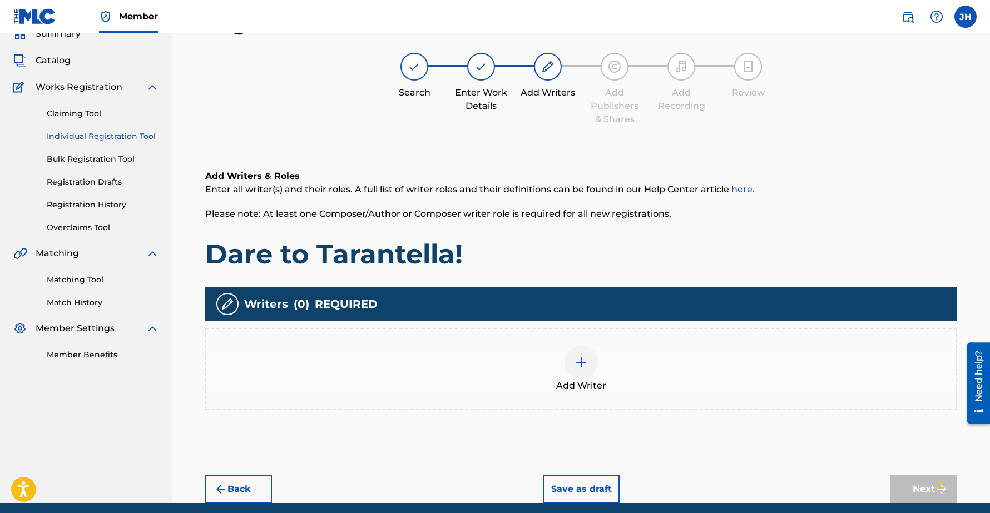
scroll to position [93, 0]
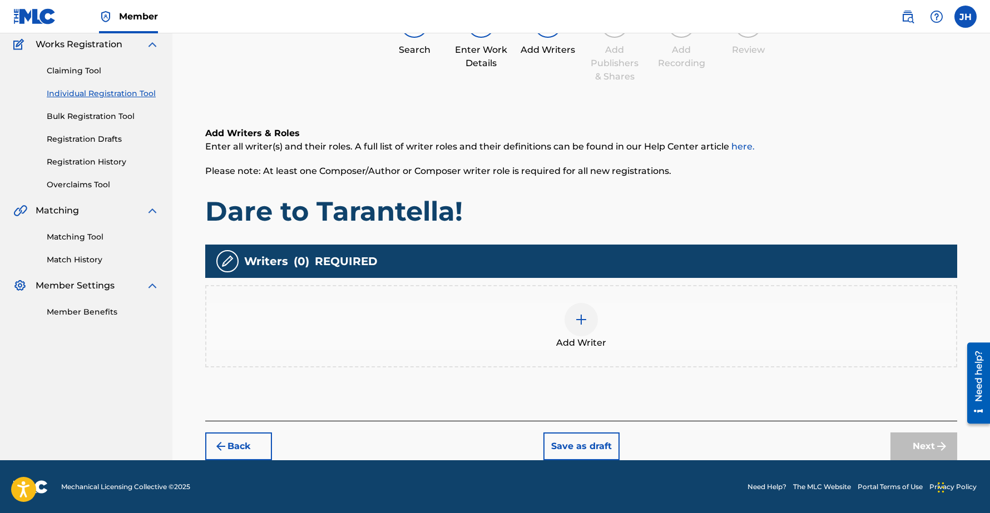
click at [585, 320] on img at bounding box center [581, 319] width 13 height 13
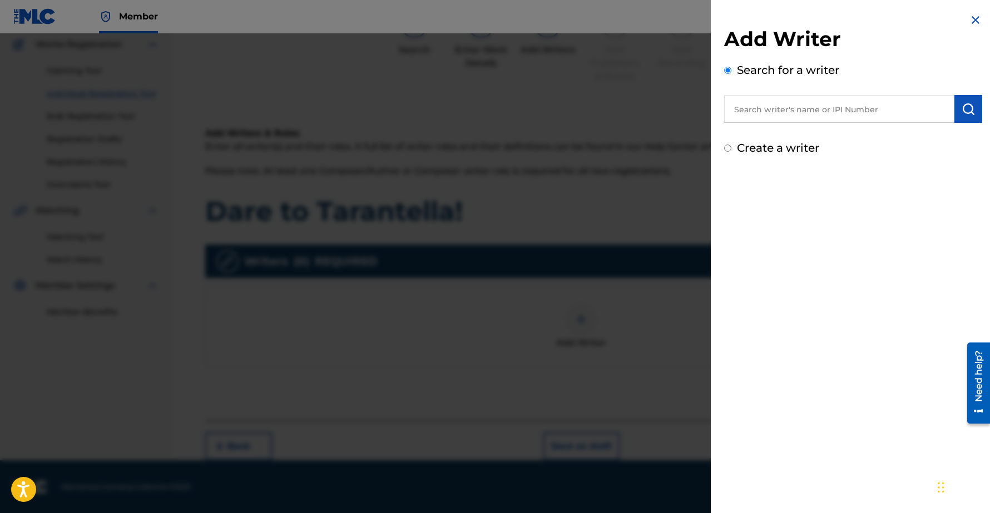
click at [813, 105] on input "text" at bounding box center [839, 109] width 230 height 28
type input "Chee-Hwa"
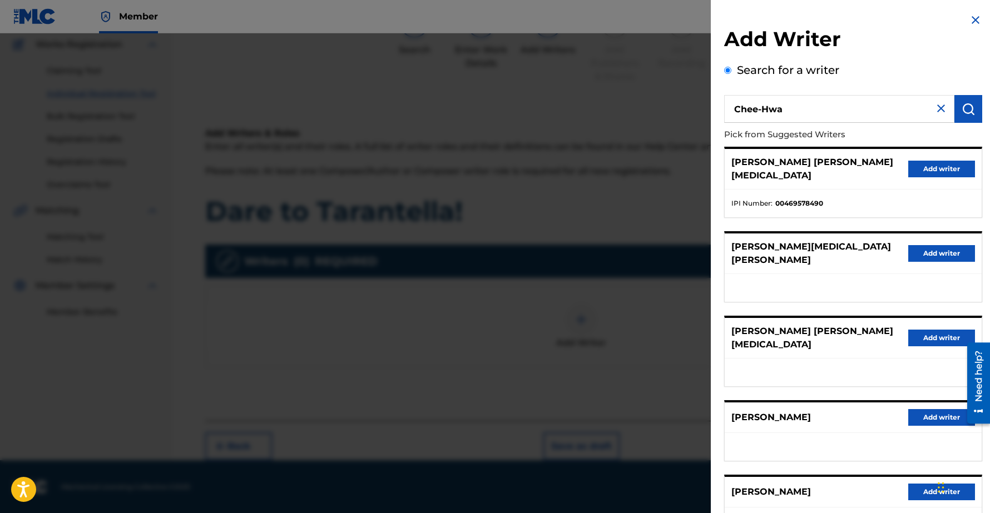
click at [931, 409] on button "Add writer" at bounding box center [941, 417] width 67 height 17
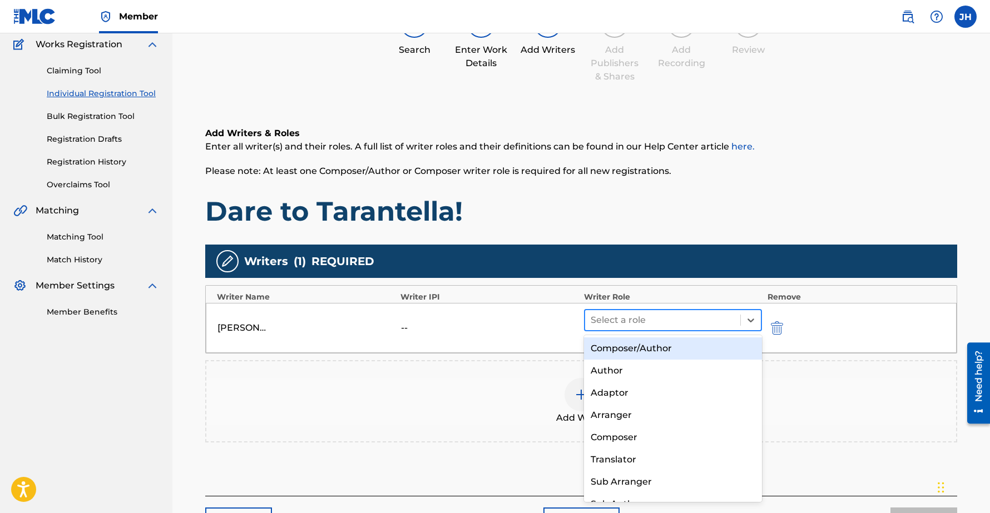
click at [646, 322] on div at bounding box center [663, 321] width 144 height 16
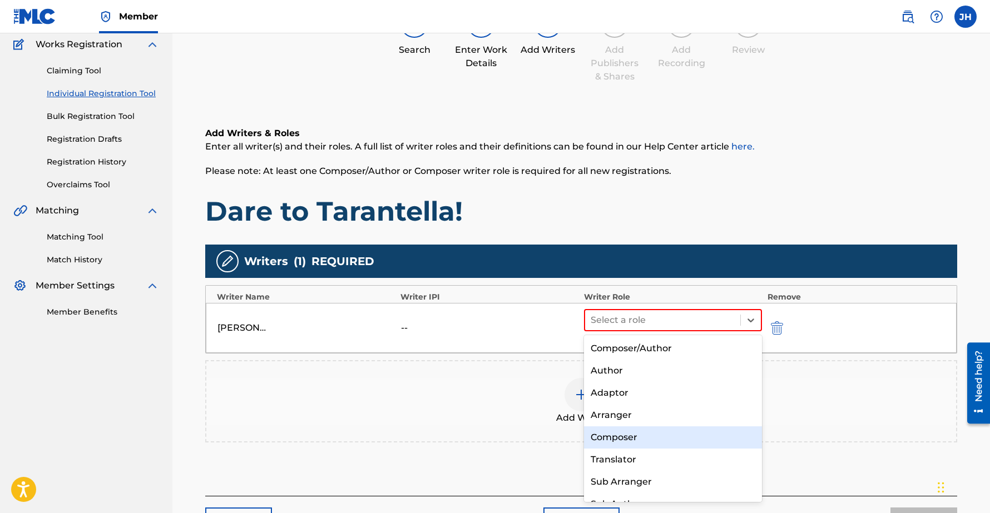
click at [634, 440] on div "Composer" at bounding box center [673, 438] width 178 height 22
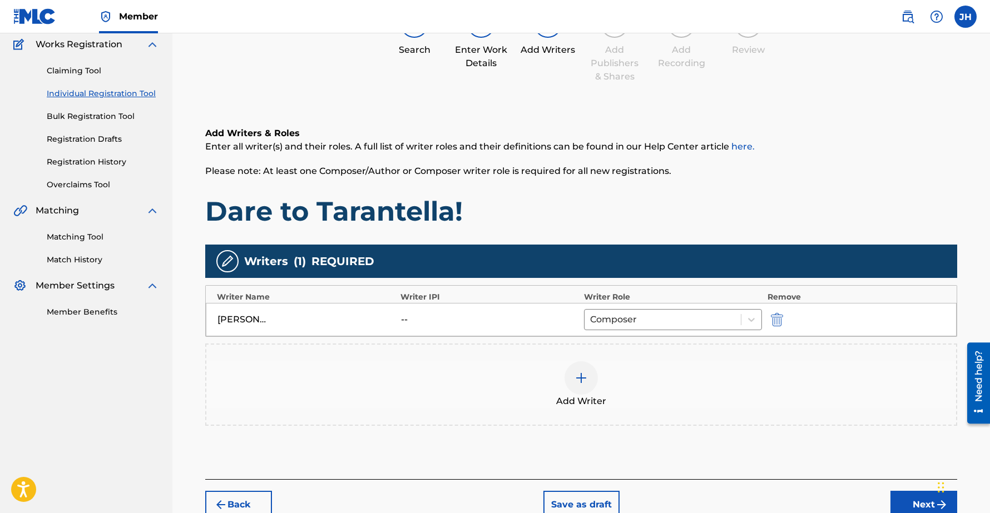
scroll to position [152, 0]
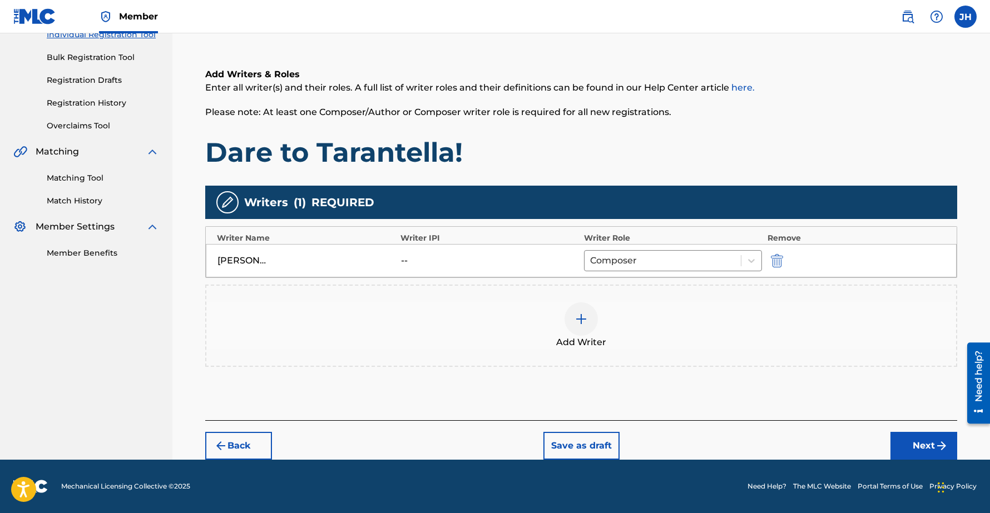
click at [915, 440] on button "Next" at bounding box center [924, 446] width 67 height 28
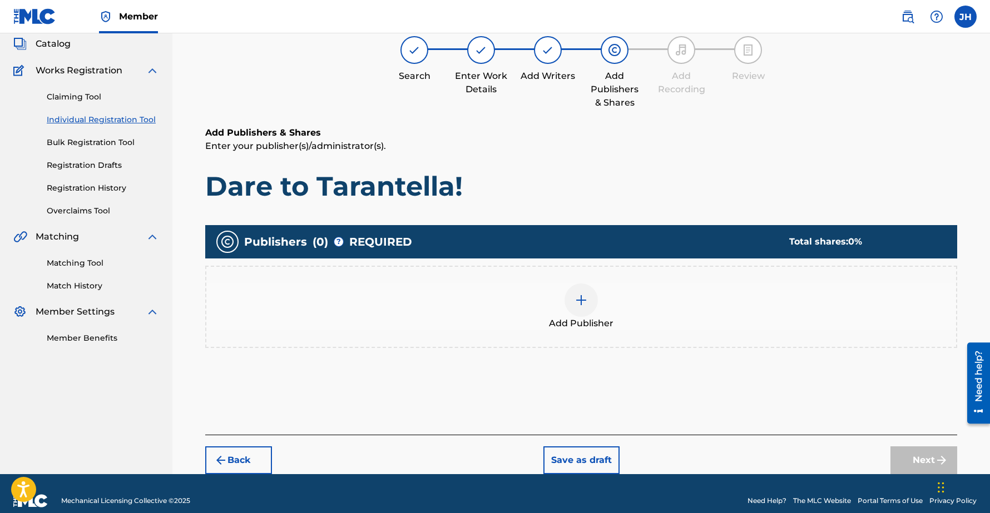
scroll to position [50, 0]
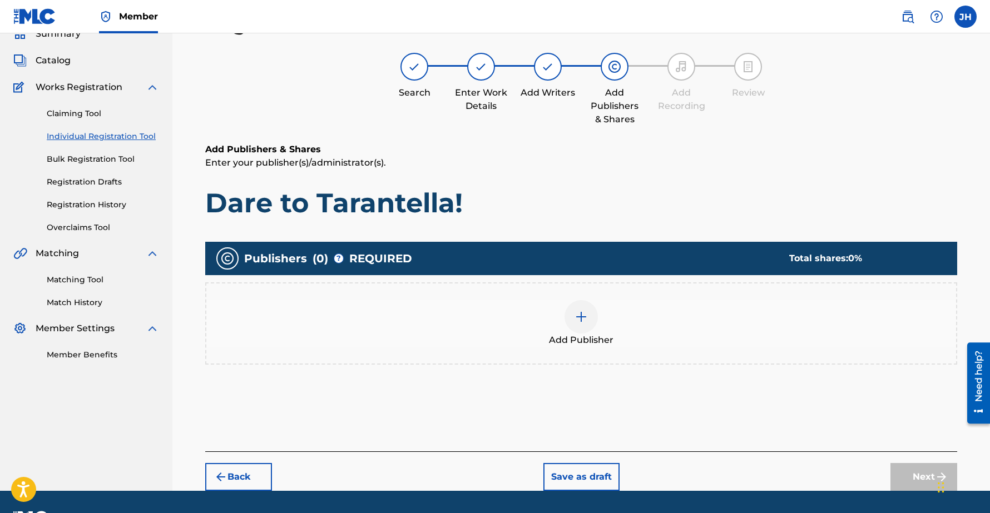
click at [582, 317] on img at bounding box center [581, 316] width 13 height 13
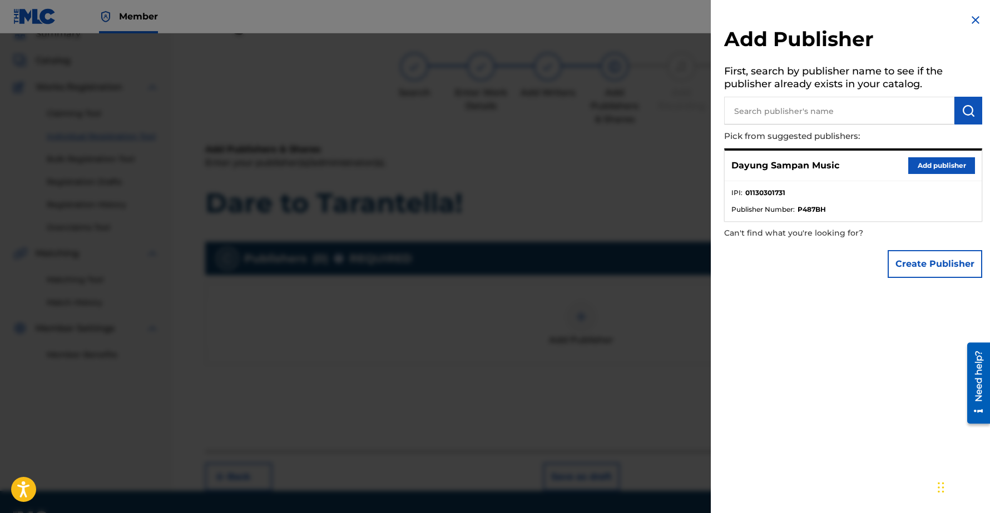
click at [936, 162] on button "Add publisher" at bounding box center [941, 165] width 67 height 17
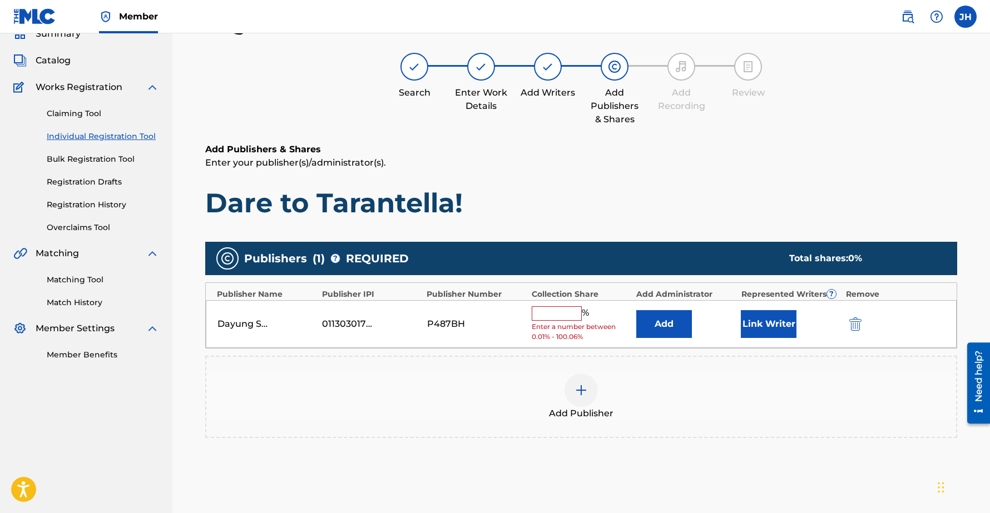
click at [561, 312] on input "text" at bounding box center [557, 314] width 50 height 14
type input "100"
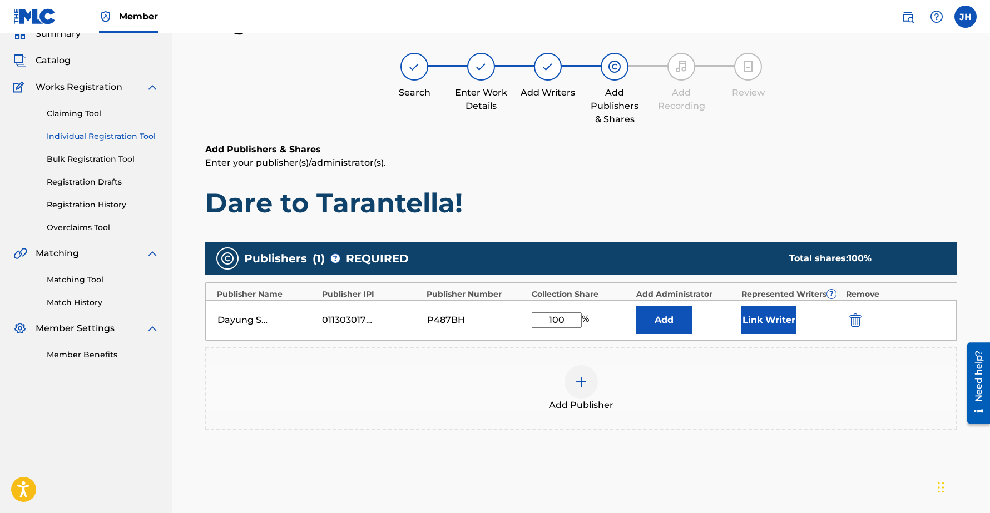
click at [774, 319] on button "Link Writer" at bounding box center [769, 321] width 56 height 28
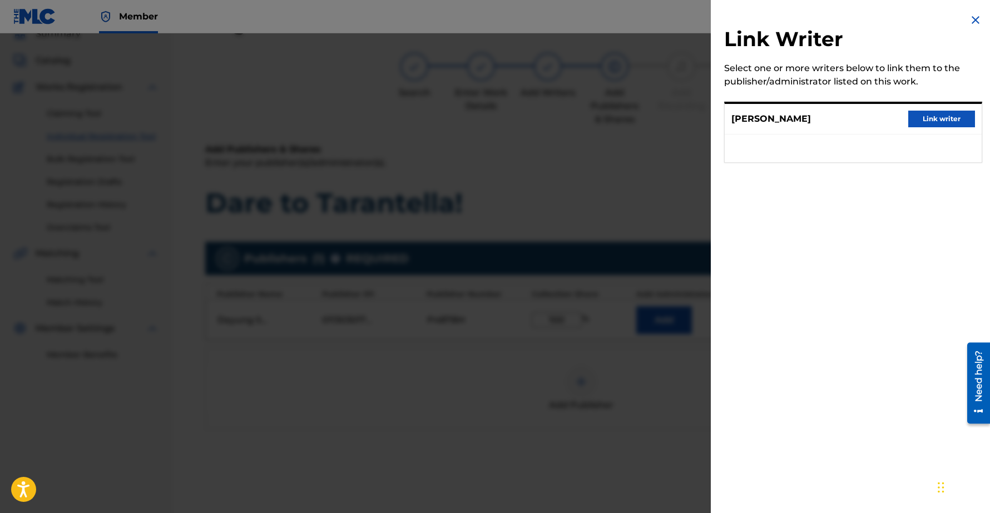
click at [931, 117] on button "Link writer" at bounding box center [941, 119] width 67 height 17
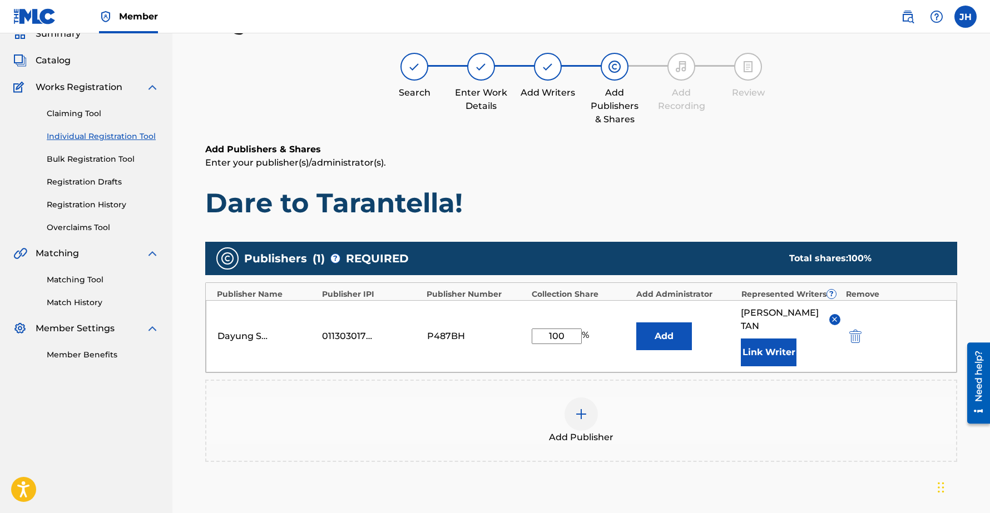
scroll to position [165, 0]
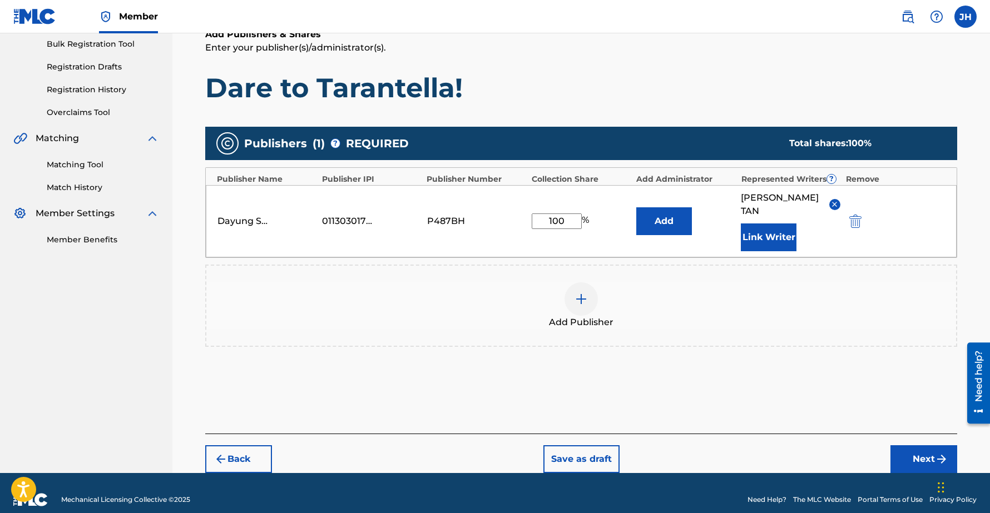
click at [919, 446] on button "Next" at bounding box center [924, 460] width 67 height 28
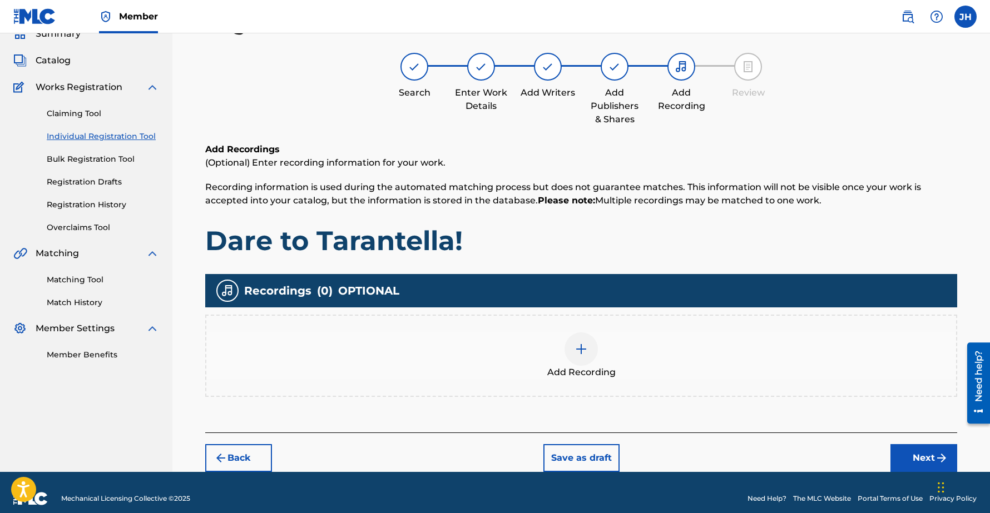
scroll to position [50, 0]
click at [906, 456] on button "Next" at bounding box center [924, 458] width 67 height 28
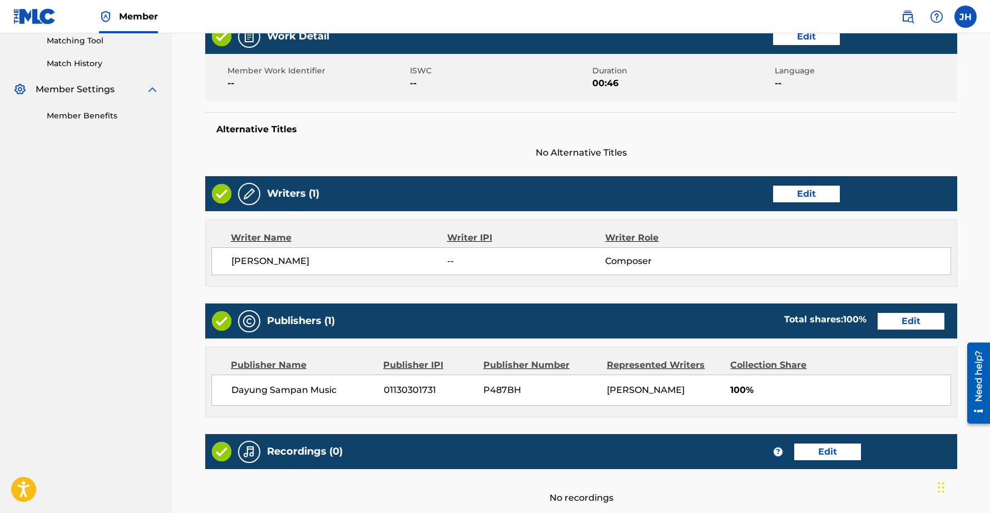
scroll to position [390, 0]
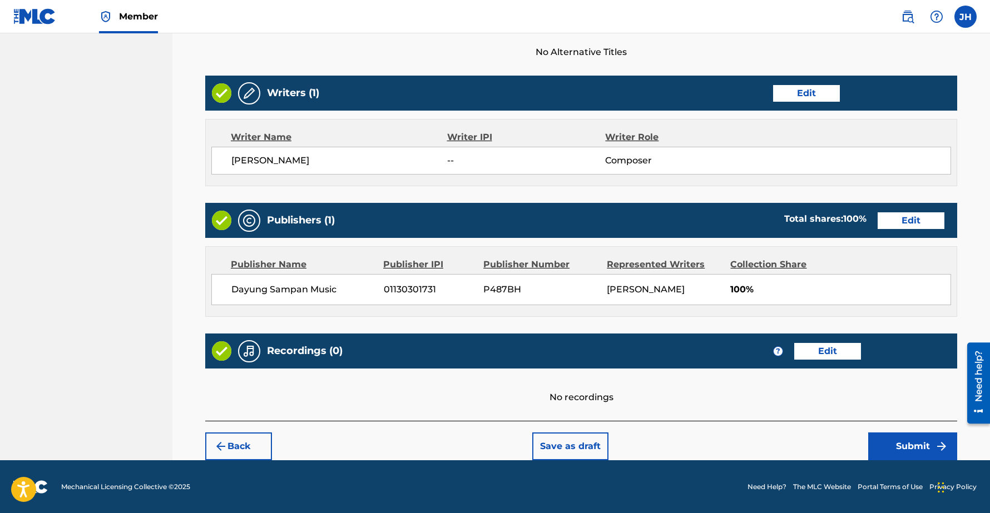
click at [905, 444] on button "Submit" at bounding box center [912, 447] width 89 height 28
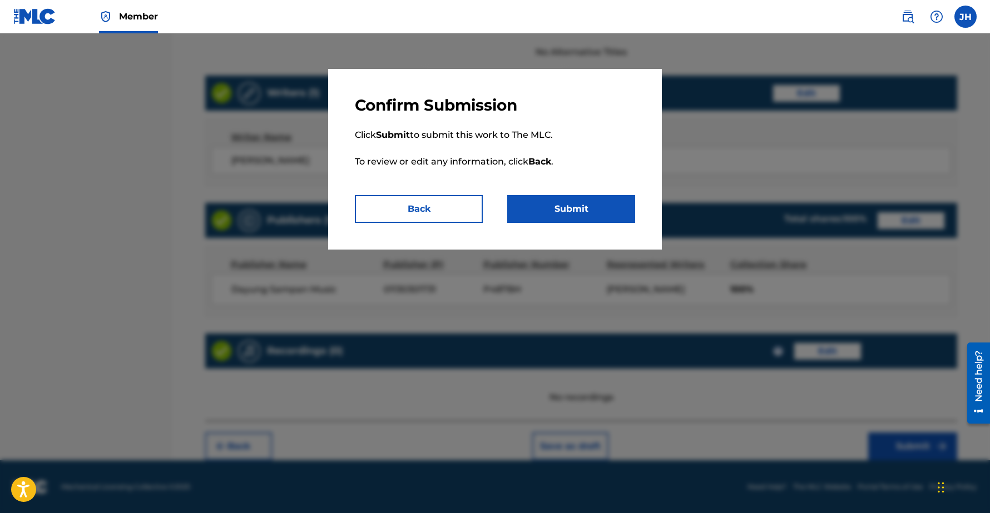
click at [586, 211] on button "Submit" at bounding box center [571, 209] width 128 height 28
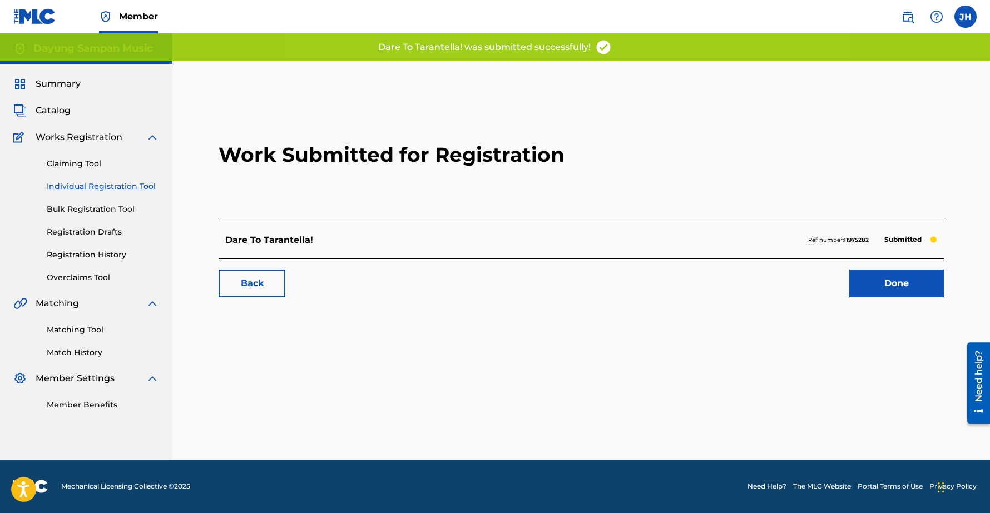
click at [879, 279] on link "Done" at bounding box center [896, 284] width 95 height 28
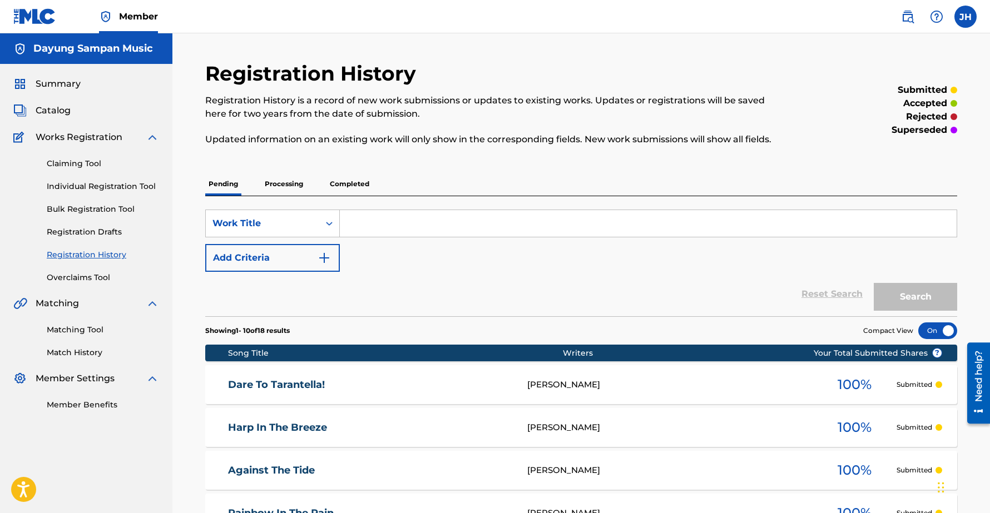
click at [397, 228] on input "Search Form" at bounding box center [648, 223] width 617 height 27
paste input "Berceuse"
type input "Berceuse"
click at [74, 184] on link "Individual Registration Tool" at bounding box center [103, 187] width 112 height 12
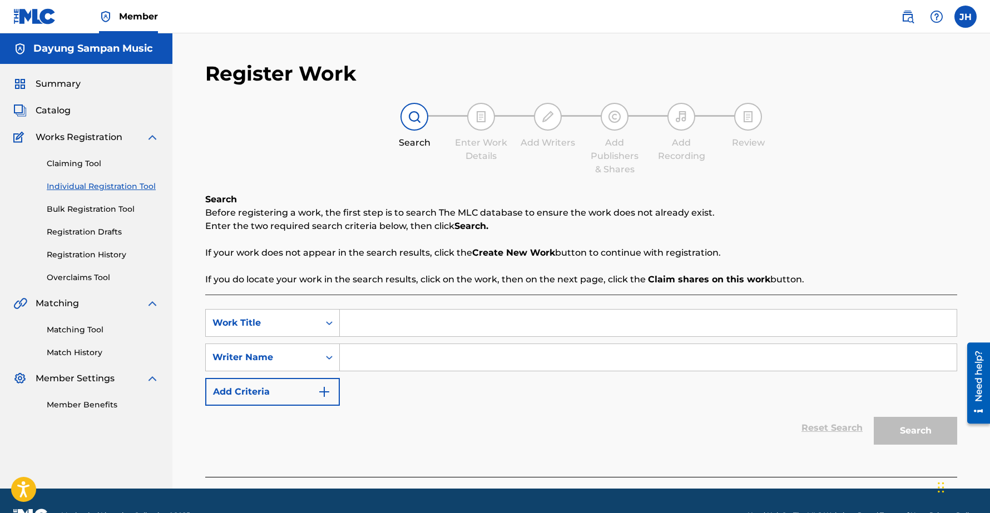
click at [383, 324] on input "Search Form" at bounding box center [648, 323] width 617 height 27
paste input "Berceuse"
type input "Berceuse"
click at [379, 357] on input "Search Form" at bounding box center [648, 357] width 617 height 27
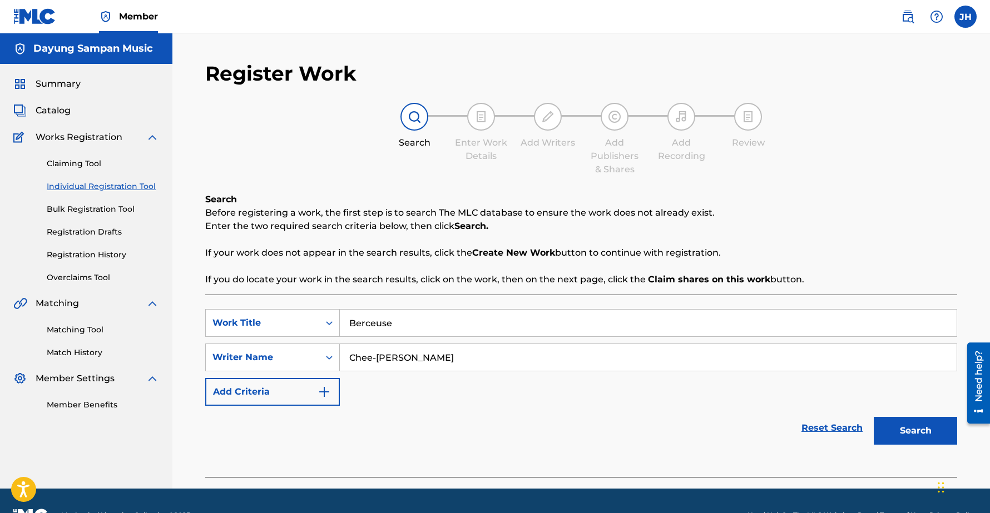
type input "Chee-[PERSON_NAME]"
click at [874, 417] on button "Search" at bounding box center [915, 431] width 83 height 28
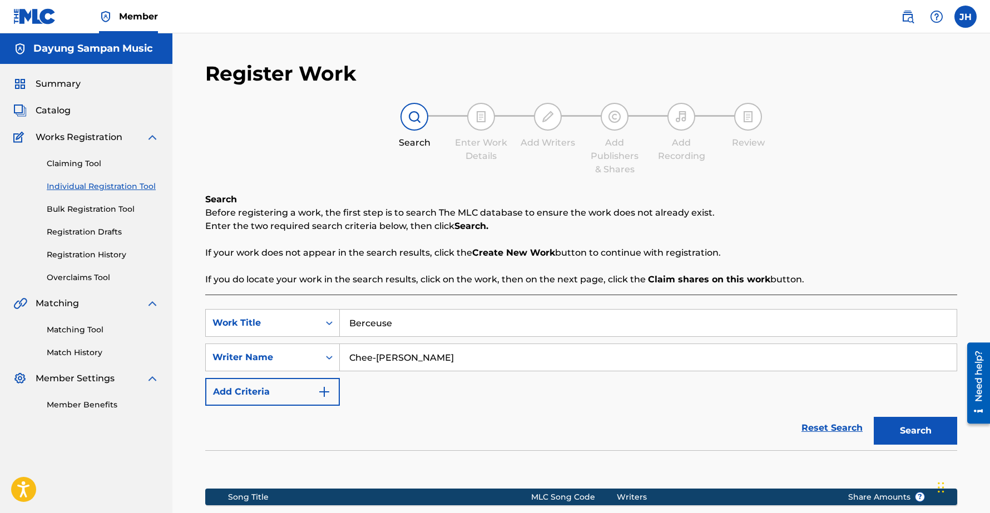
scroll to position [157, 0]
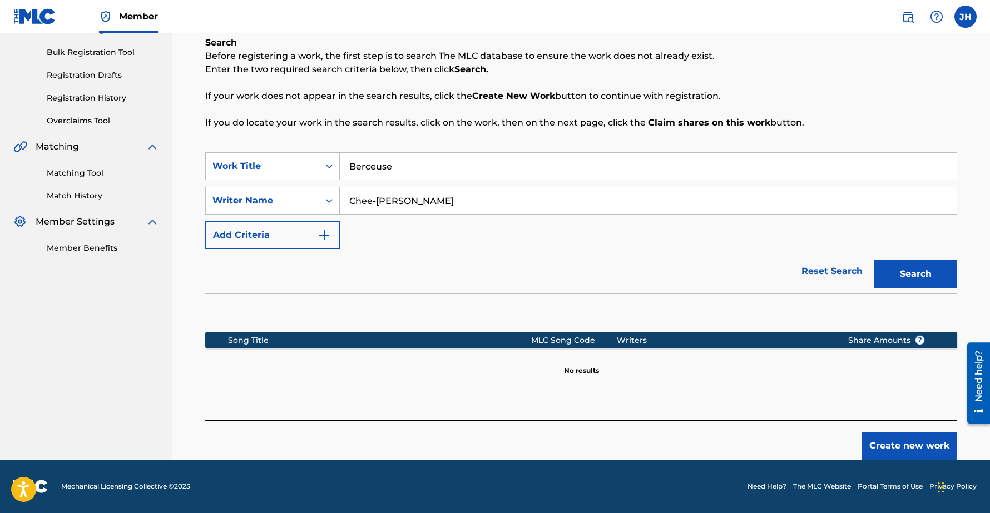
click at [913, 441] on button "Create new work" at bounding box center [910, 446] width 96 height 28
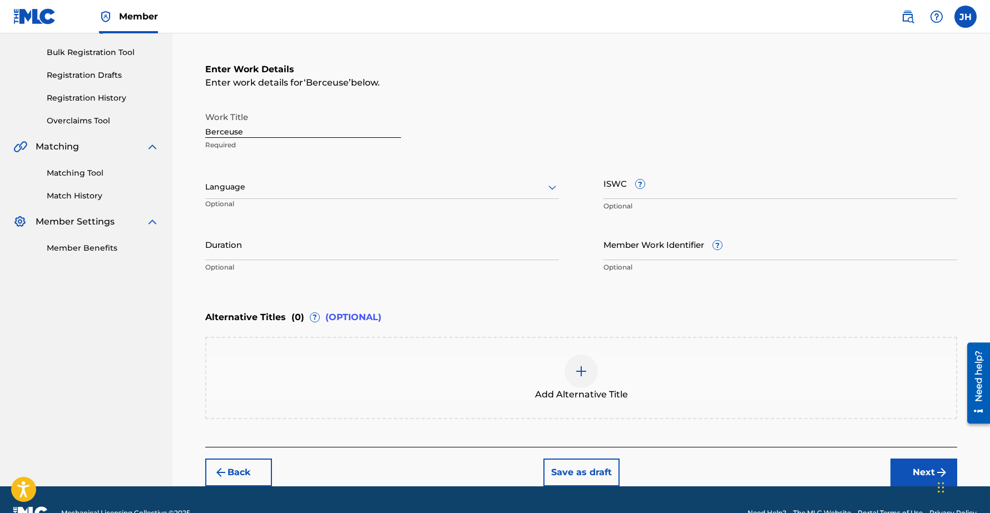
click at [253, 246] on input "Duration" at bounding box center [382, 245] width 354 height 32
type input "02:45"
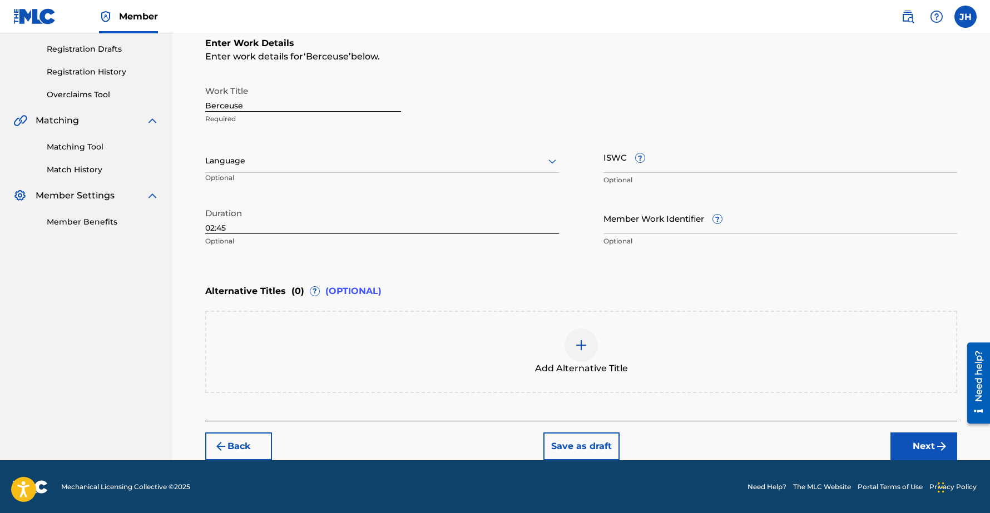
click at [912, 442] on button "Next" at bounding box center [924, 447] width 67 height 28
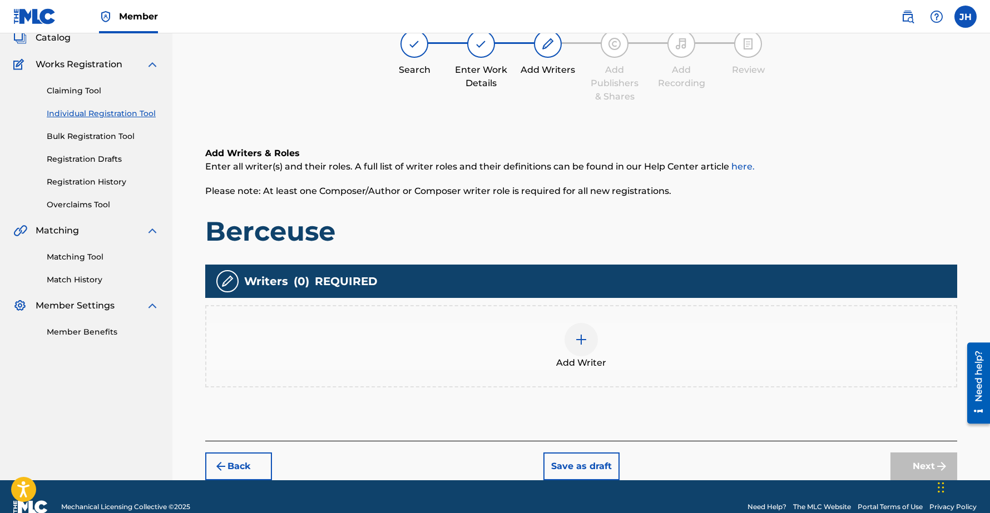
scroll to position [50, 0]
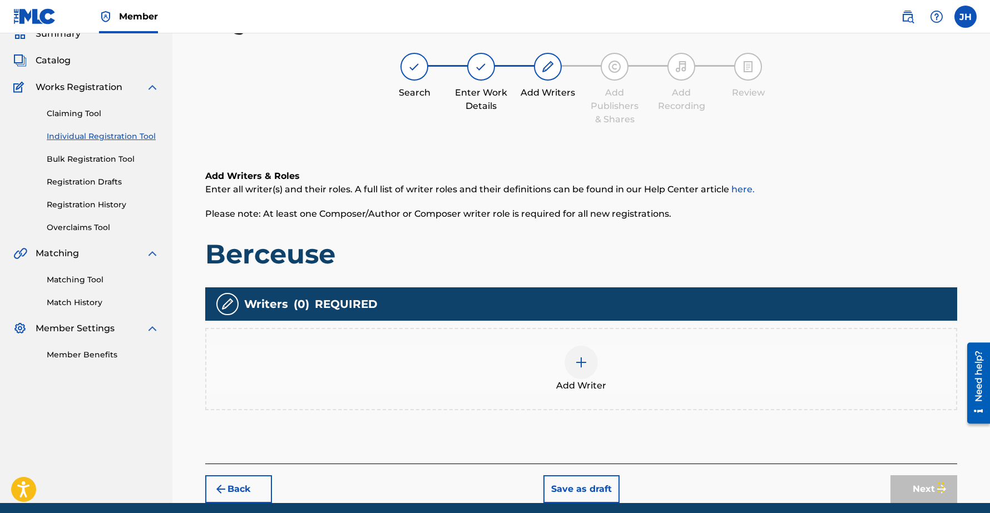
click at [582, 365] on img at bounding box center [581, 362] width 13 height 13
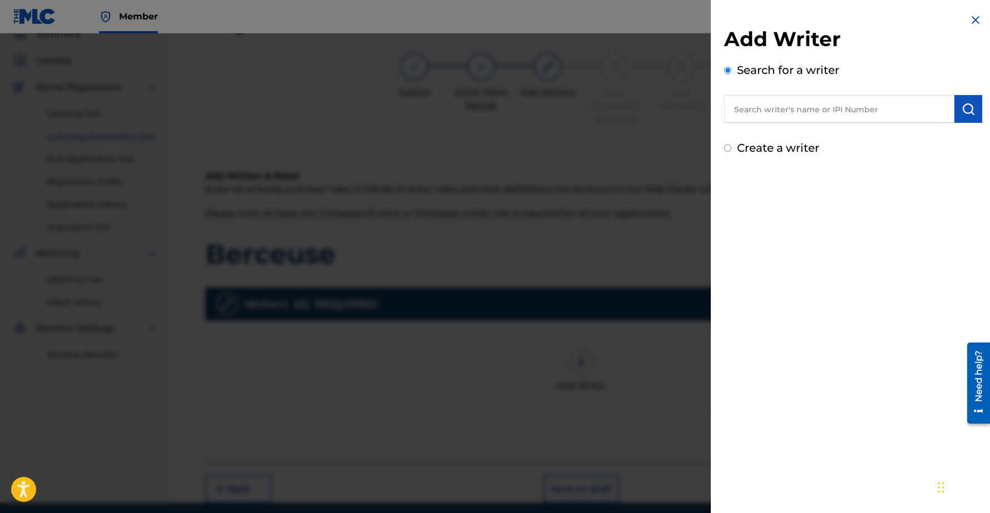
click at [817, 105] on input "text" at bounding box center [839, 109] width 230 height 28
type input "v"
type input "Chee-[PERSON_NAME]"
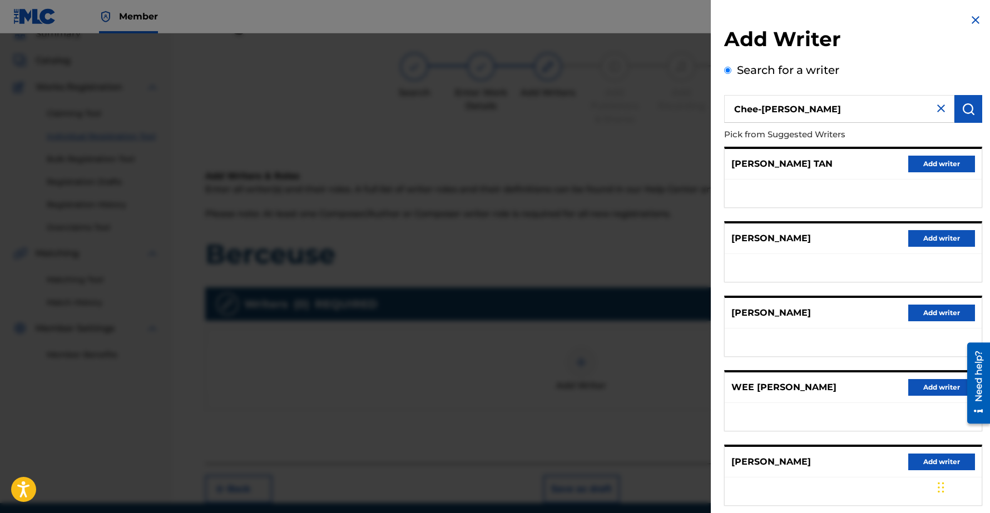
click at [936, 459] on button "Add writer" at bounding box center [941, 462] width 67 height 17
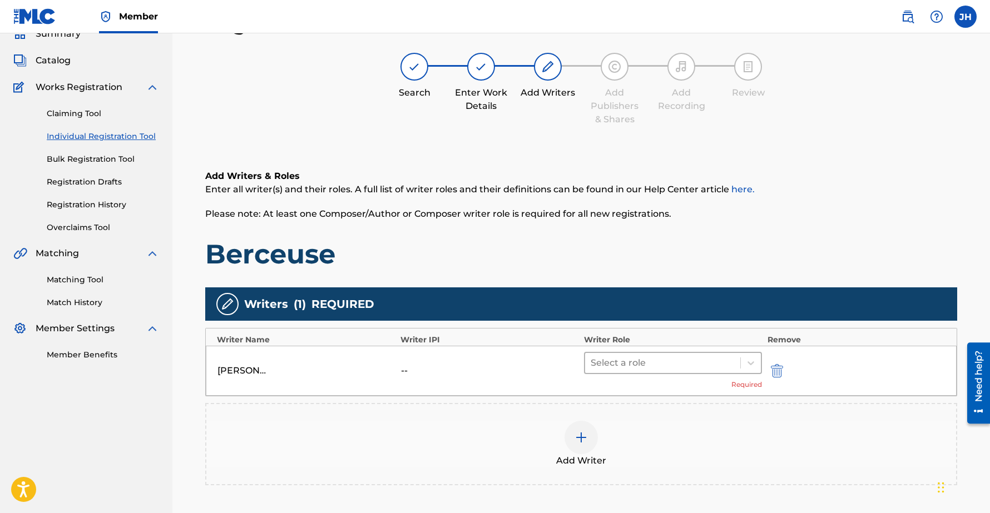
click at [632, 365] on div at bounding box center [663, 363] width 144 height 16
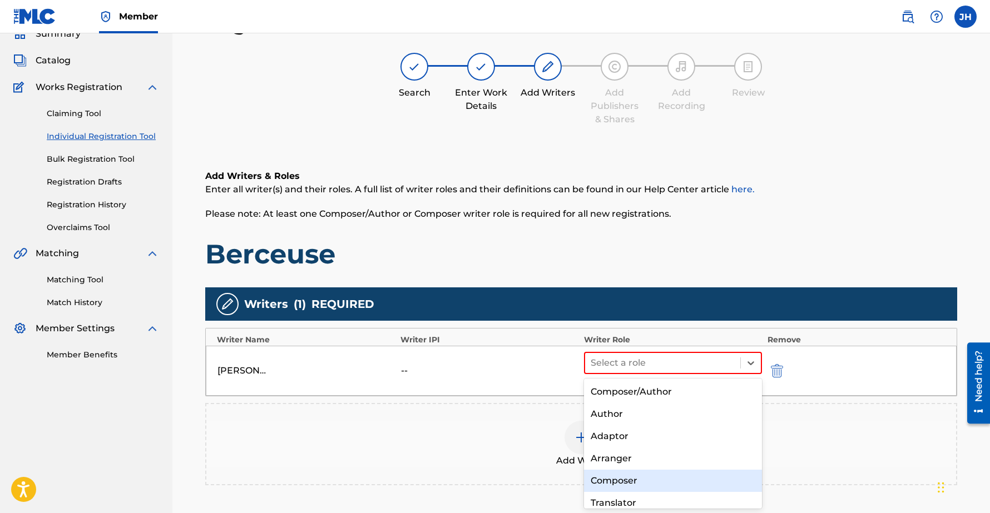
click at [623, 474] on div "Composer" at bounding box center [673, 481] width 178 height 22
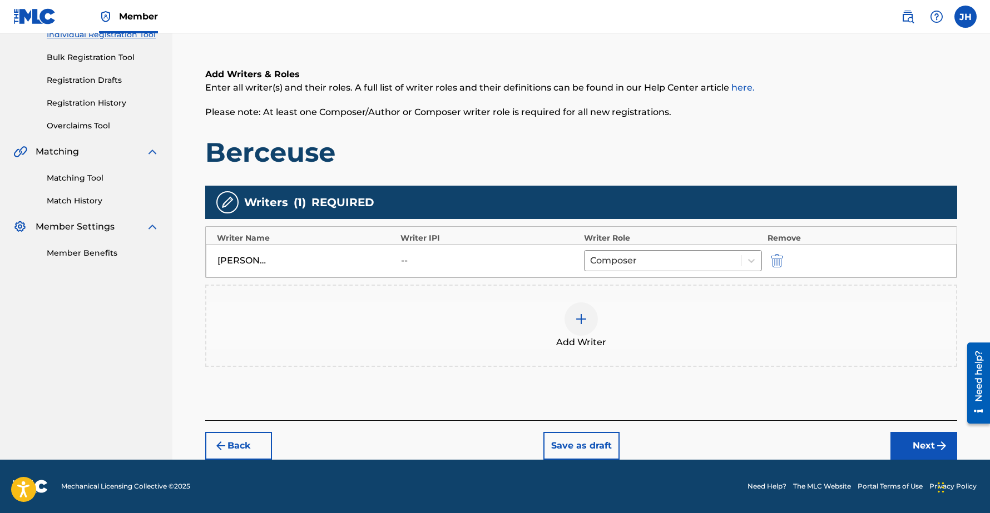
click at [937, 446] on img "submit" at bounding box center [941, 445] width 13 height 13
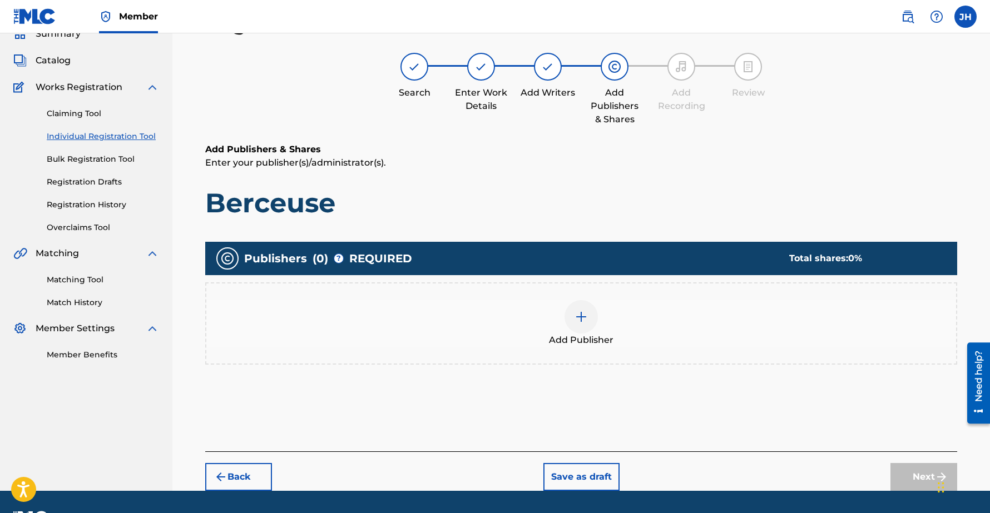
click at [581, 306] on div at bounding box center [581, 316] width 33 height 33
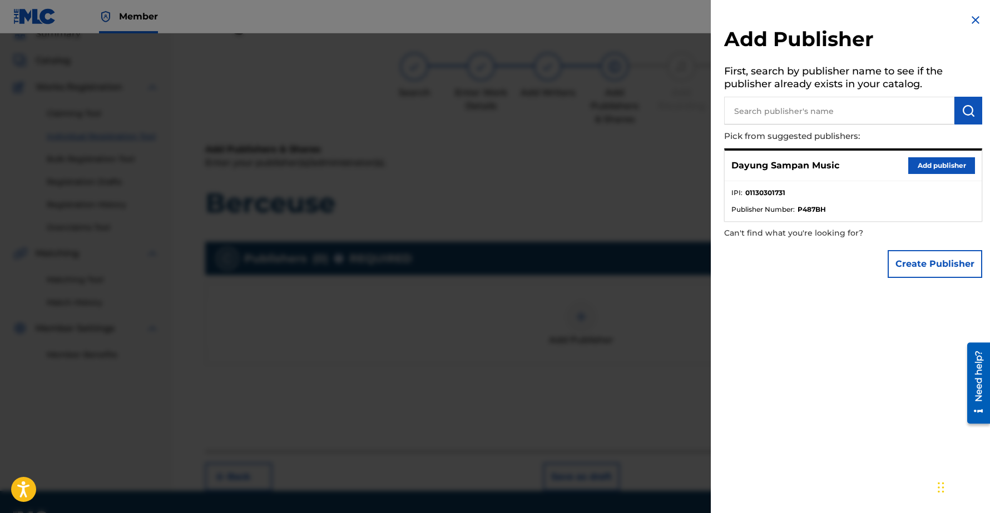
click at [941, 165] on button "Add publisher" at bounding box center [941, 165] width 67 height 17
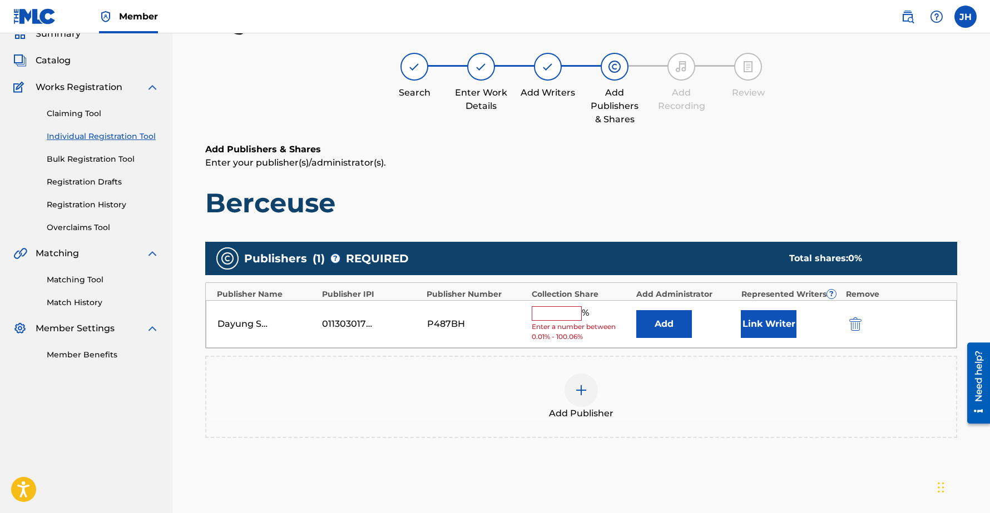
click at [555, 320] on input "text" at bounding box center [557, 314] width 50 height 14
type input "100"
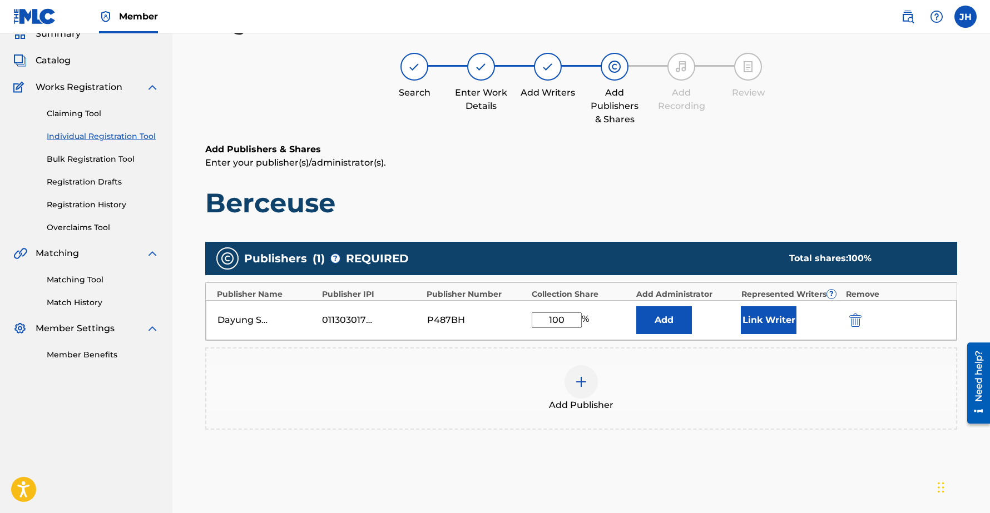
click at [764, 323] on button "Link Writer" at bounding box center [769, 321] width 56 height 28
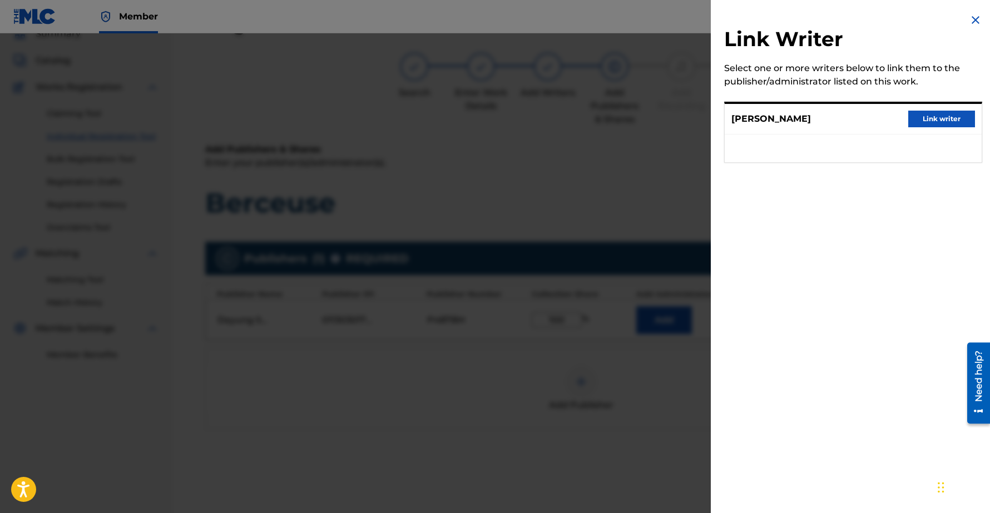
click at [918, 127] on div "[PERSON_NAME] Link writer" at bounding box center [853, 119] width 257 height 31
click at [928, 120] on button "Link writer" at bounding box center [941, 119] width 67 height 17
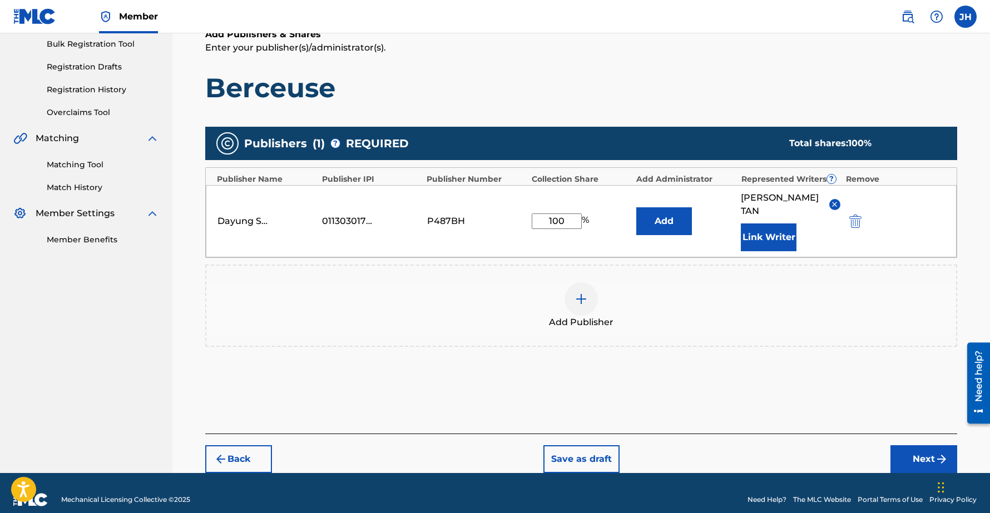
click at [910, 448] on button "Next" at bounding box center [924, 460] width 67 height 28
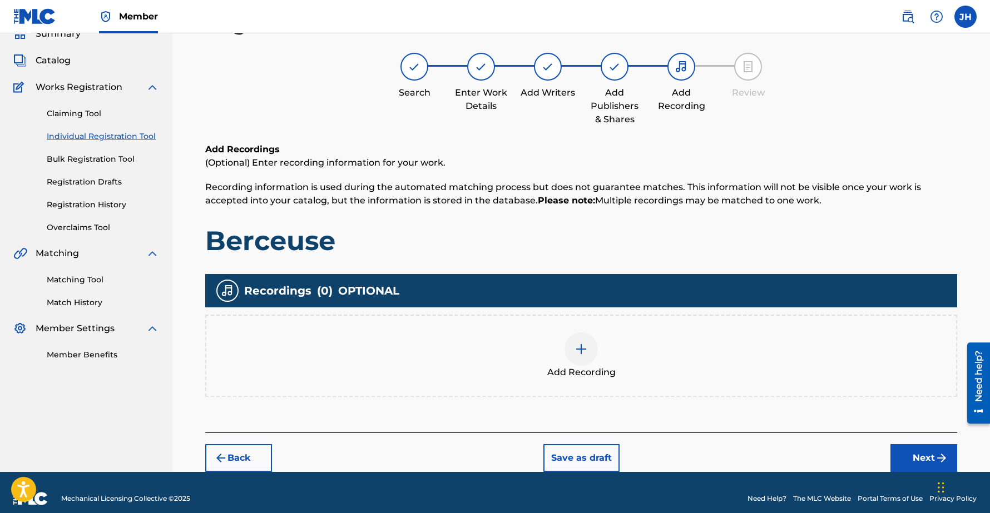
click at [921, 457] on button "Next" at bounding box center [924, 458] width 67 height 28
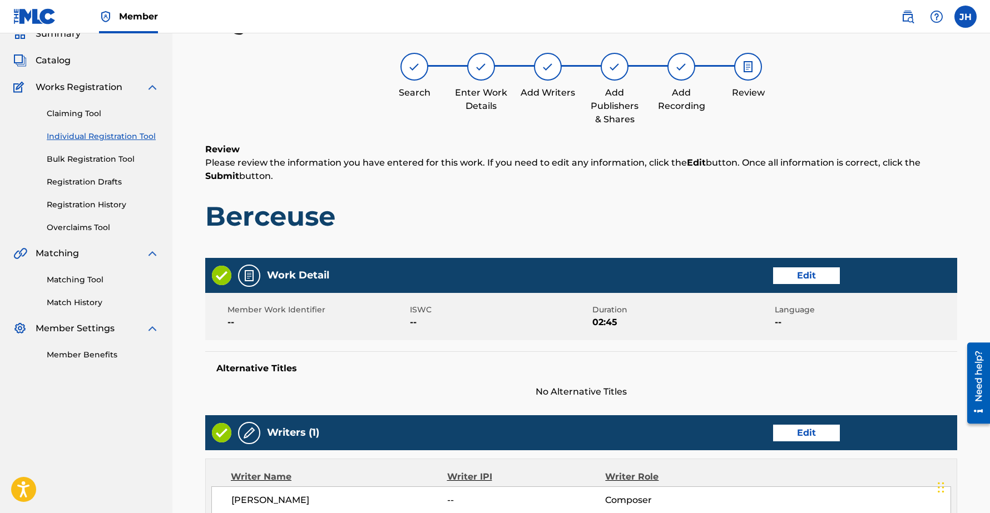
scroll to position [390, 0]
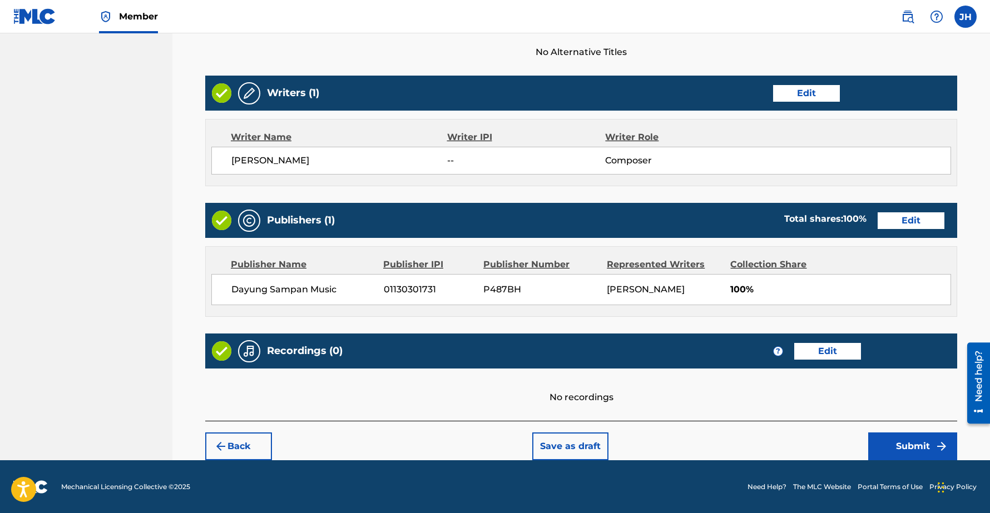
click at [895, 436] on button "Submit" at bounding box center [912, 447] width 89 height 28
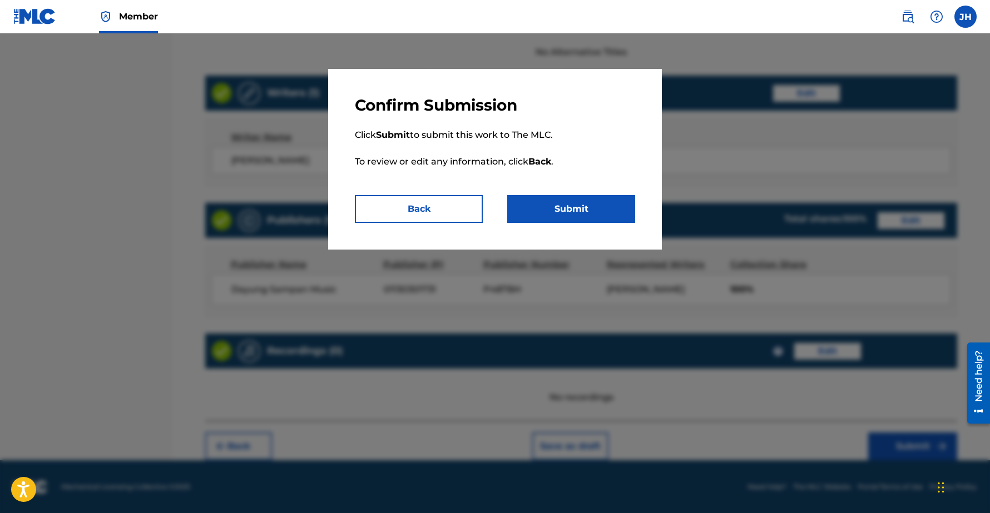
click at [572, 211] on button "Submit" at bounding box center [571, 209] width 128 height 28
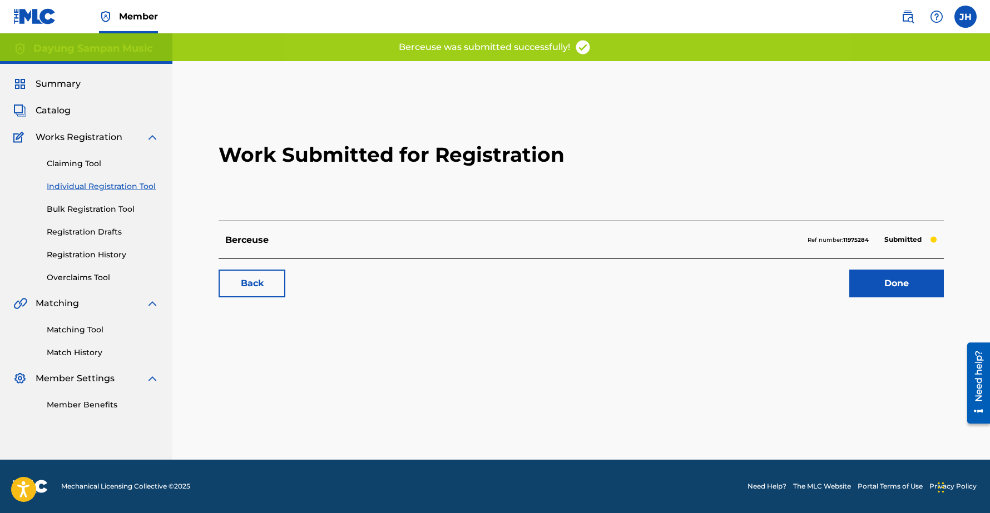
click at [887, 287] on link "Done" at bounding box center [896, 284] width 95 height 28
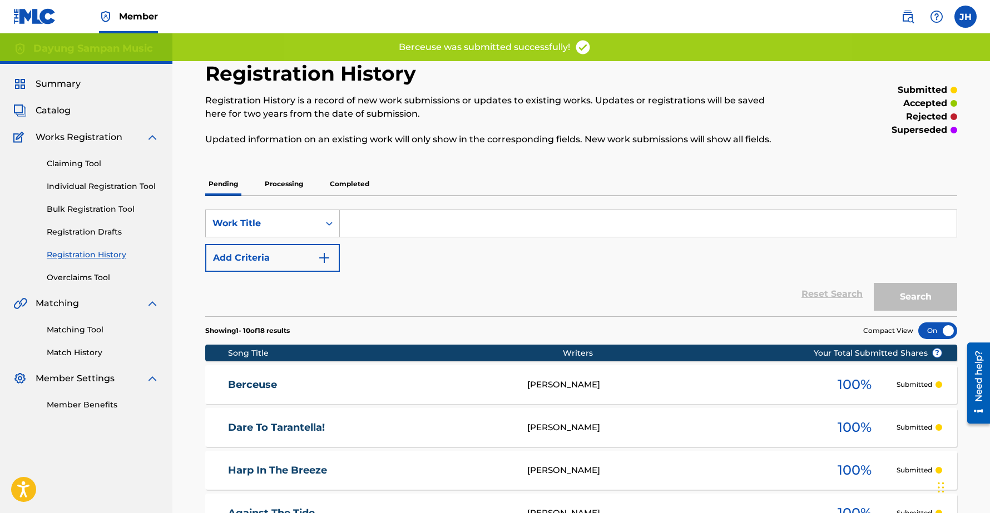
click at [70, 185] on link "Individual Registration Tool" at bounding box center [103, 187] width 112 height 12
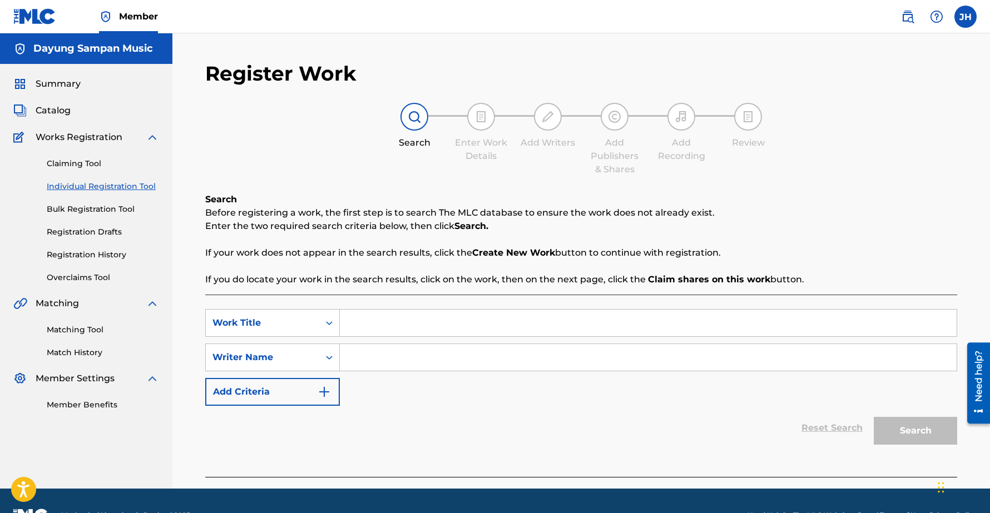
click at [360, 326] on input "Search Form" at bounding box center [648, 323] width 617 height 27
paste input "As Eagles Soar"
type input "As Eagles Soar"
click at [379, 362] on input "Search Form" at bounding box center [648, 357] width 617 height 27
type input "Chee"
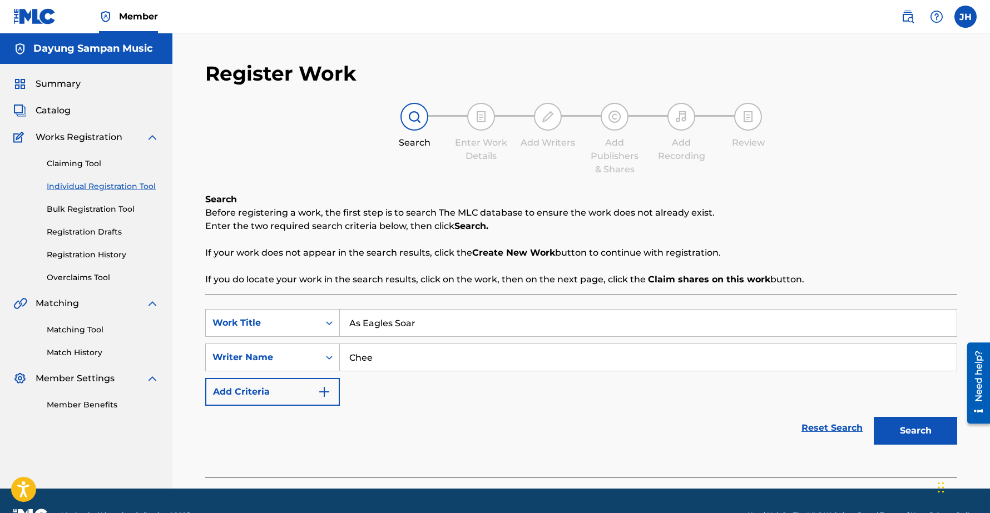
click at [874, 417] on button "Search" at bounding box center [915, 431] width 83 height 28
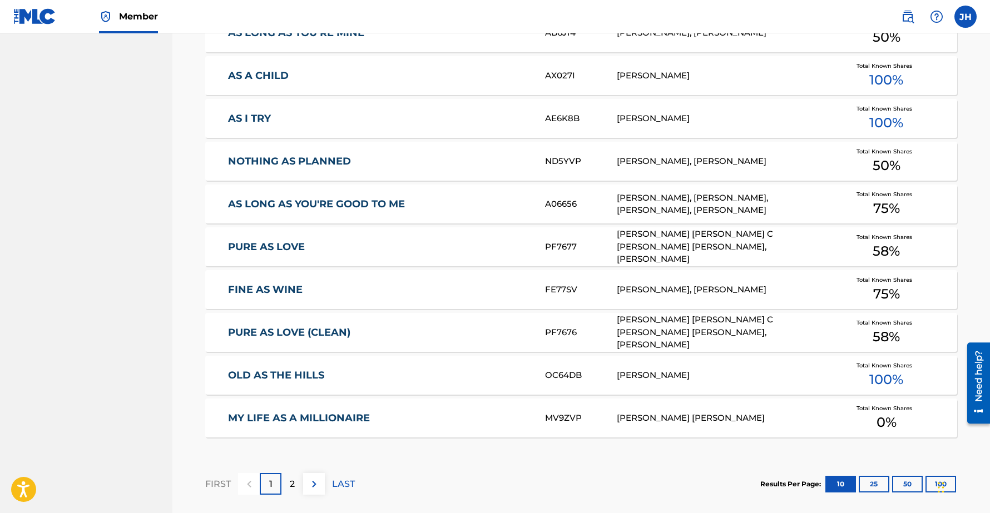
scroll to position [625, 0]
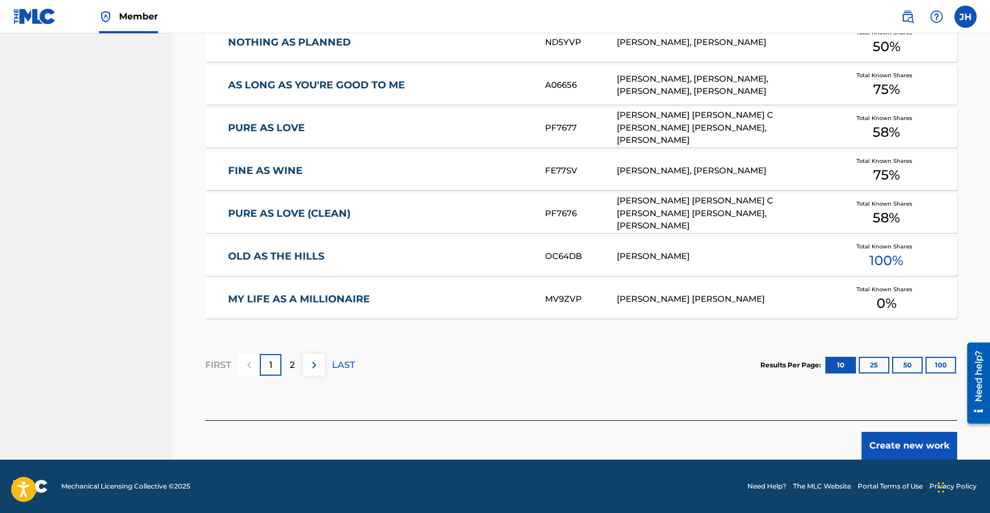
click at [892, 449] on button "Create new work" at bounding box center [910, 446] width 96 height 28
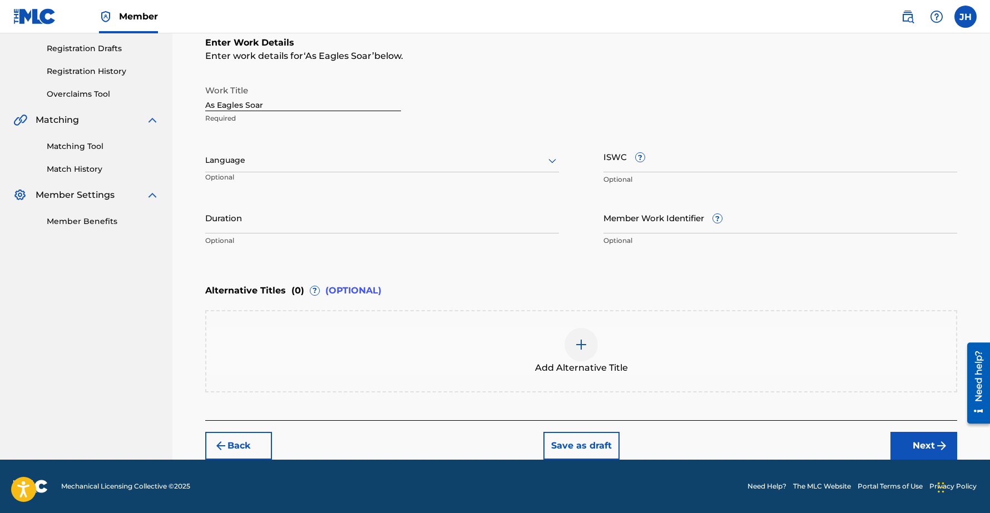
scroll to position [183, 0]
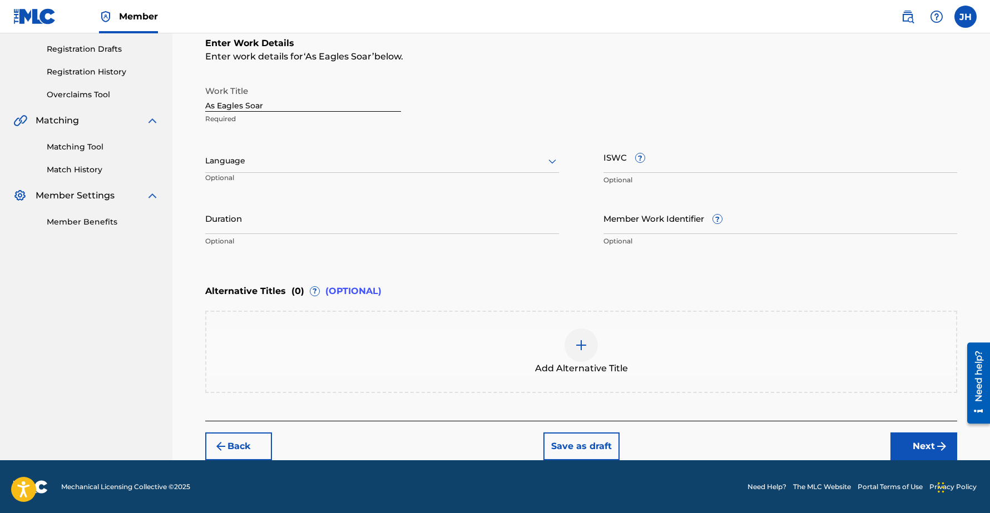
click at [244, 219] on input "Duration" at bounding box center [382, 218] width 354 height 32
type input "02:11"
click at [935, 442] on img "submit" at bounding box center [941, 446] width 13 height 13
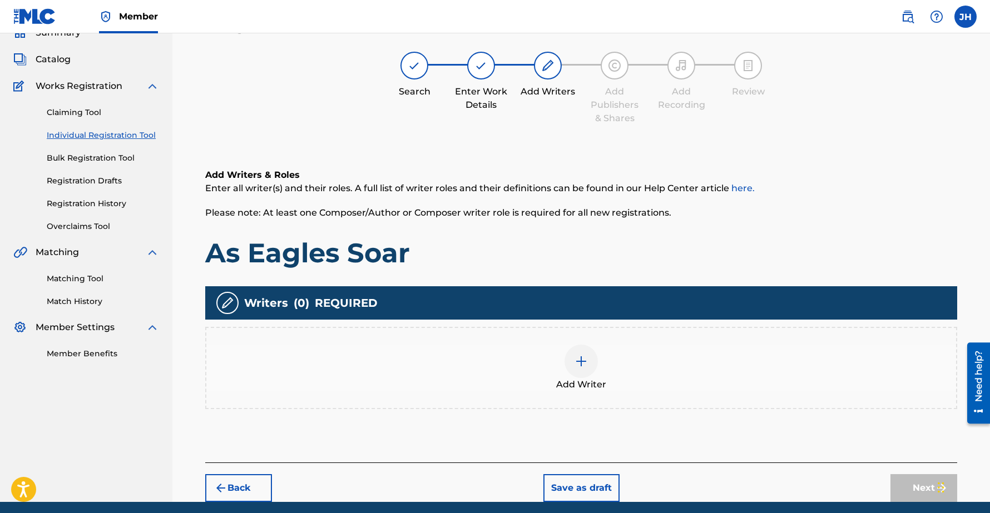
scroll to position [50, 0]
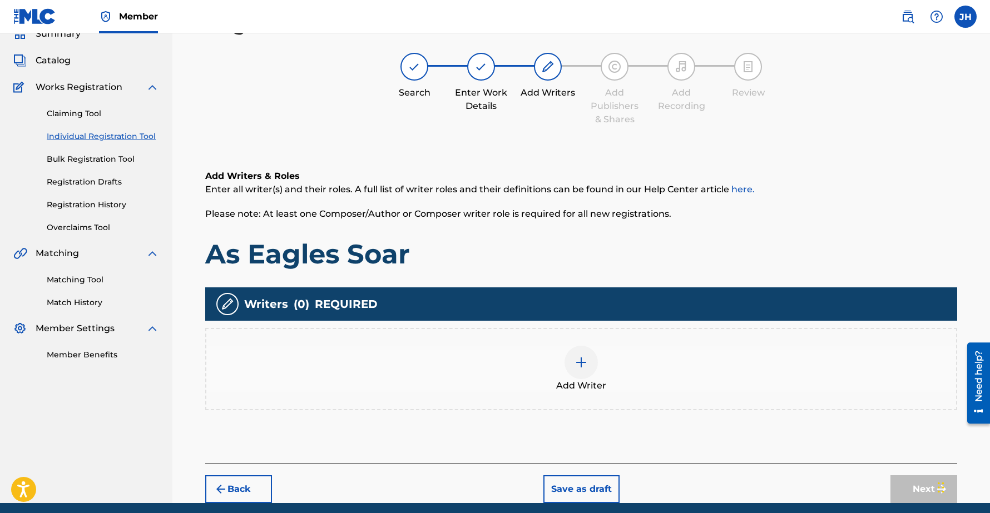
click at [599, 352] on div "Add Writer" at bounding box center [581, 369] width 750 height 47
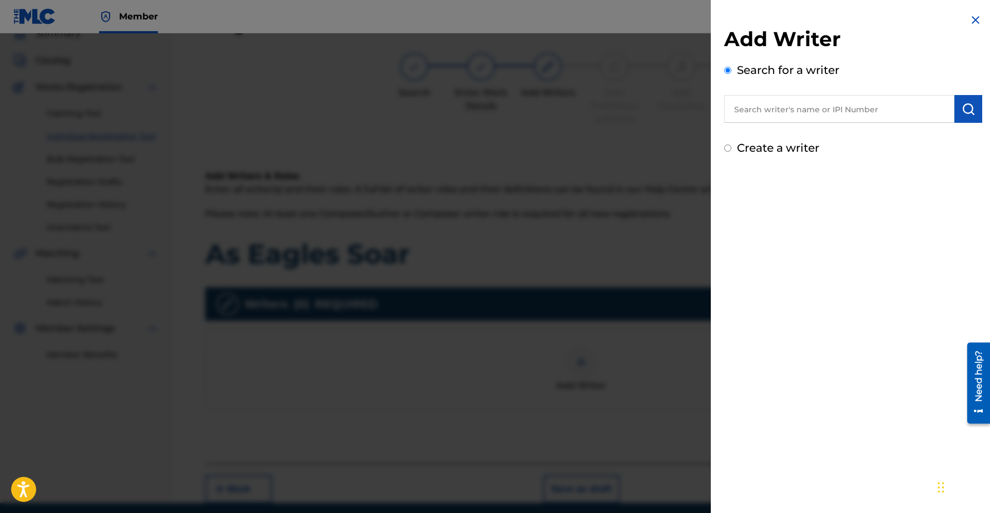
click at [810, 111] on input "text" at bounding box center [839, 109] width 230 height 28
type input "Chee-Hwa"
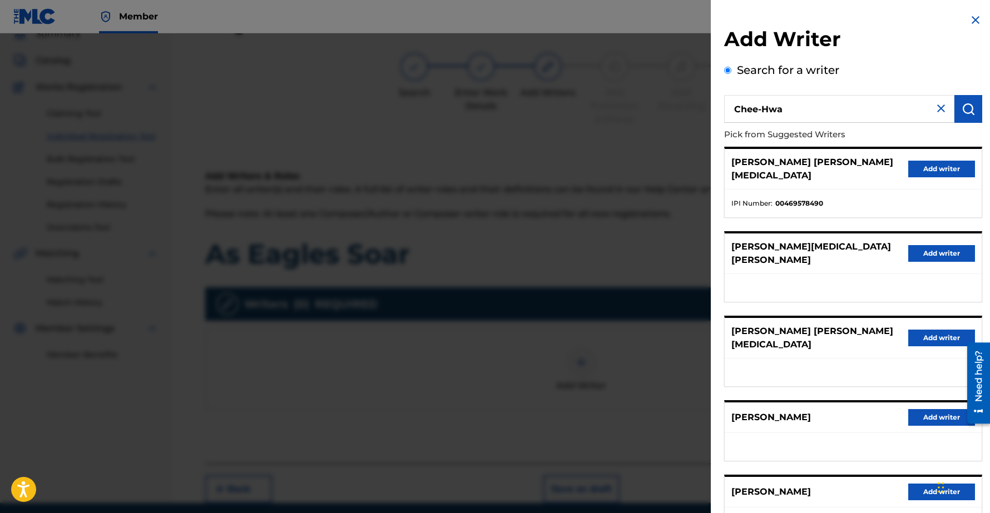
click at [927, 409] on button "Add writer" at bounding box center [941, 417] width 67 height 17
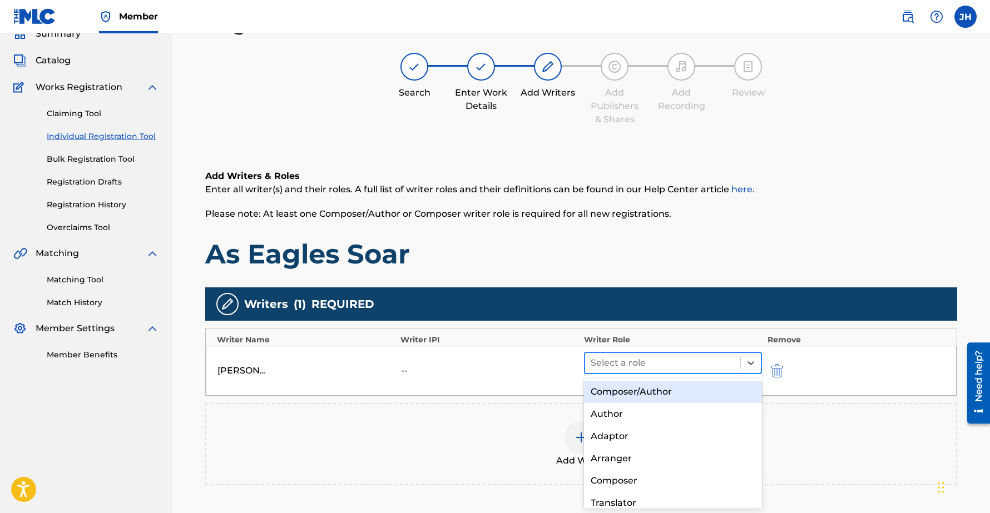
click at [634, 366] on div at bounding box center [663, 363] width 144 height 16
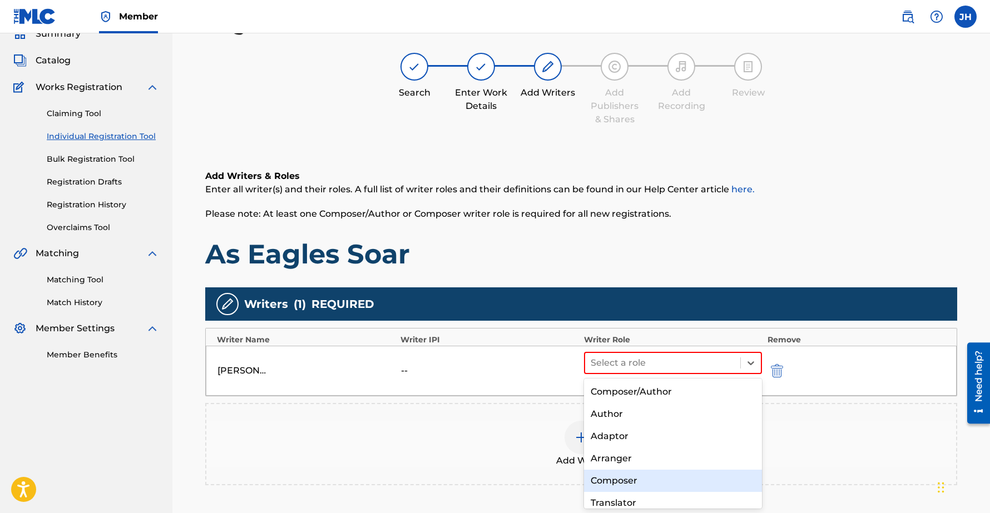
click at [635, 476] on div "Composer" at bounding box center [673, 481] width 178 height 22
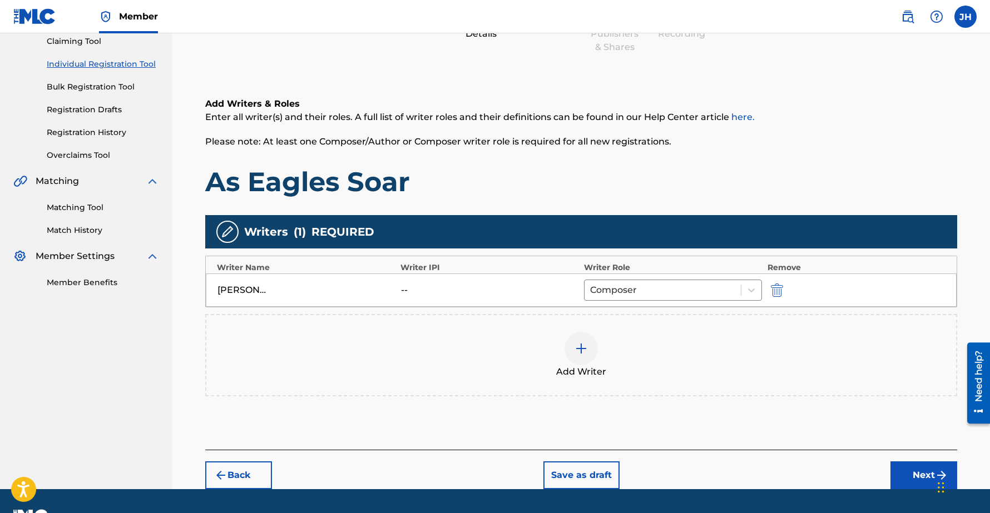
click at [903, 473] on button "Next" at bounding box center [924, 476] width 67 height 28
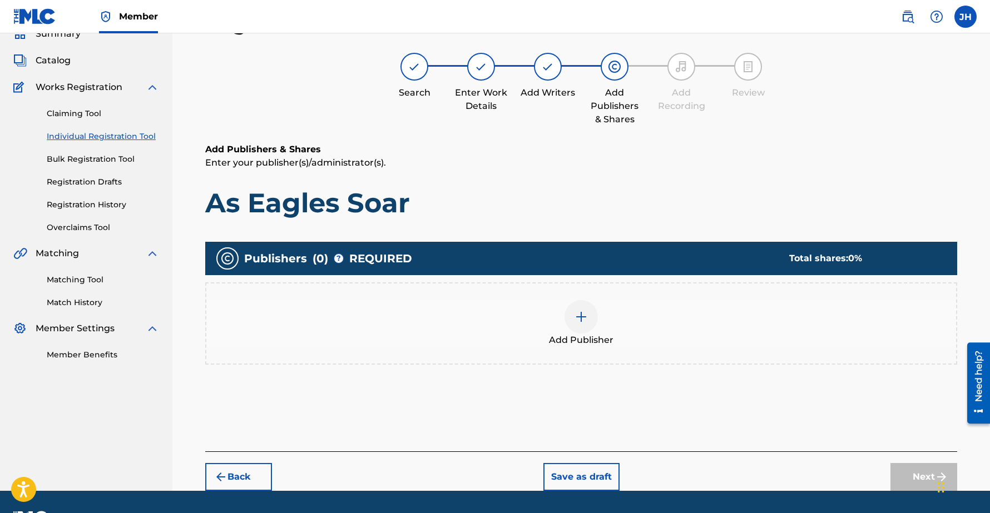
click at [583, 308] on div at bounding box center [581, 316] width 33 height 33
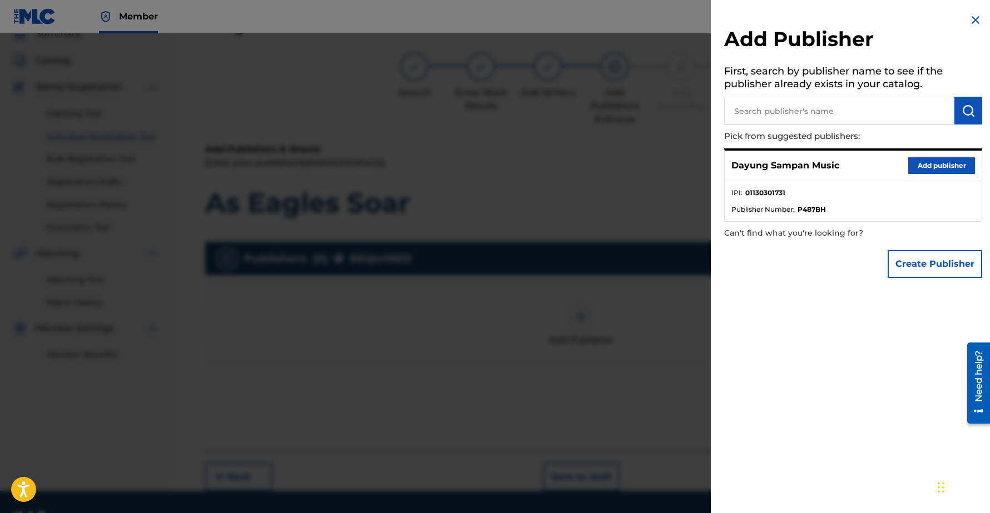
click at [928, 163] on button "Add publisher" at bounding box center [941, 165] width 67 height 17
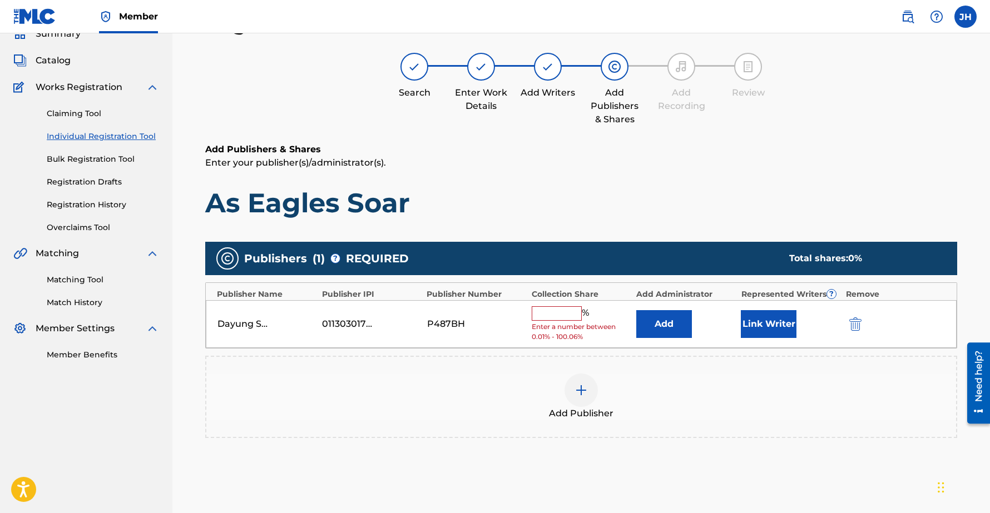
click at [568, 310] on input "text" at bounding box center [557, 314] width 50 height 14
type input "100"
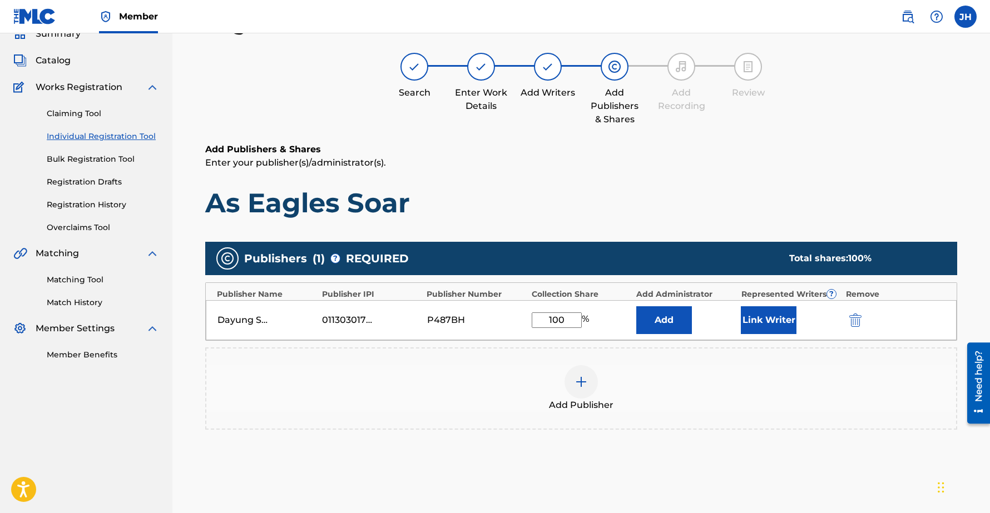
click at [779, 319] on button "Link Writer" at bounding box center [769, 321] width 56 height 28
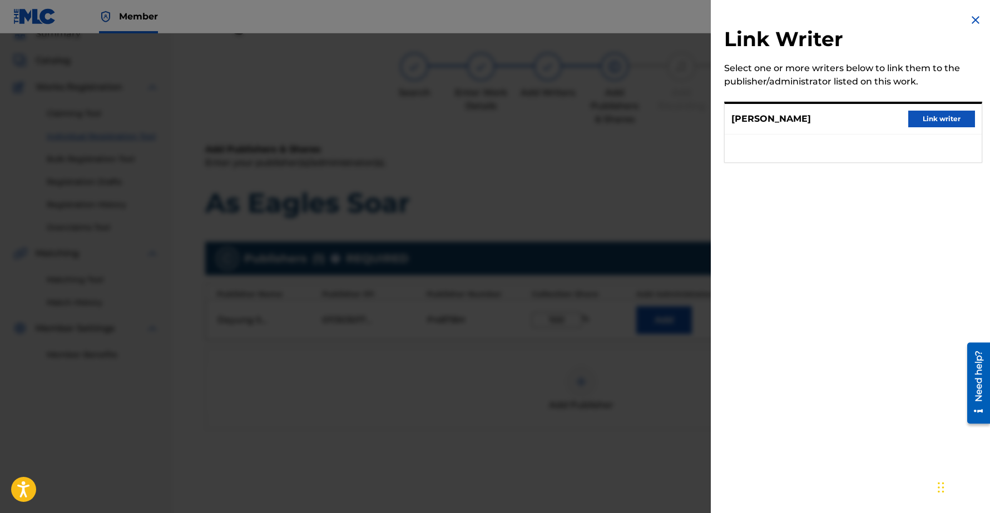
click at [926, 121] on button "Link writer" at bounding box center [941, 119] width 67 height 17
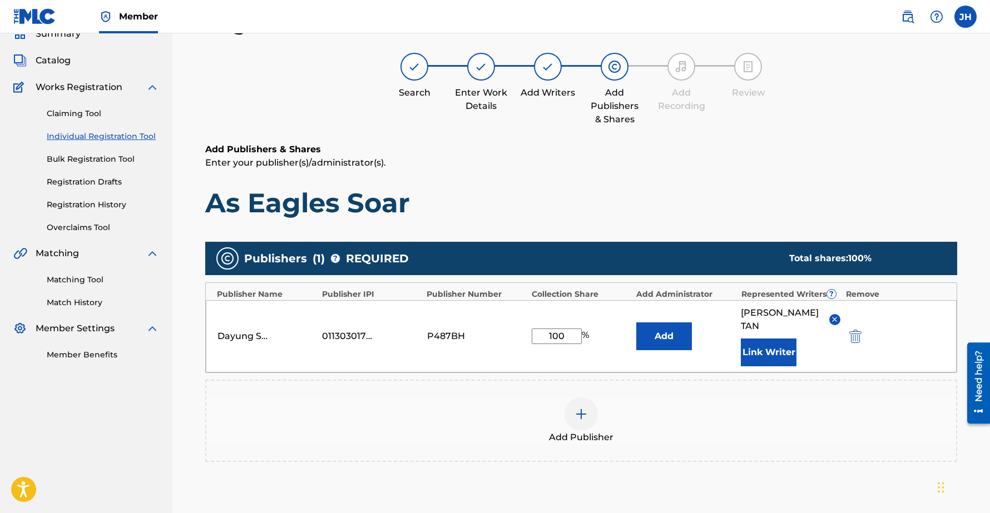
scroll to position [165, 0]
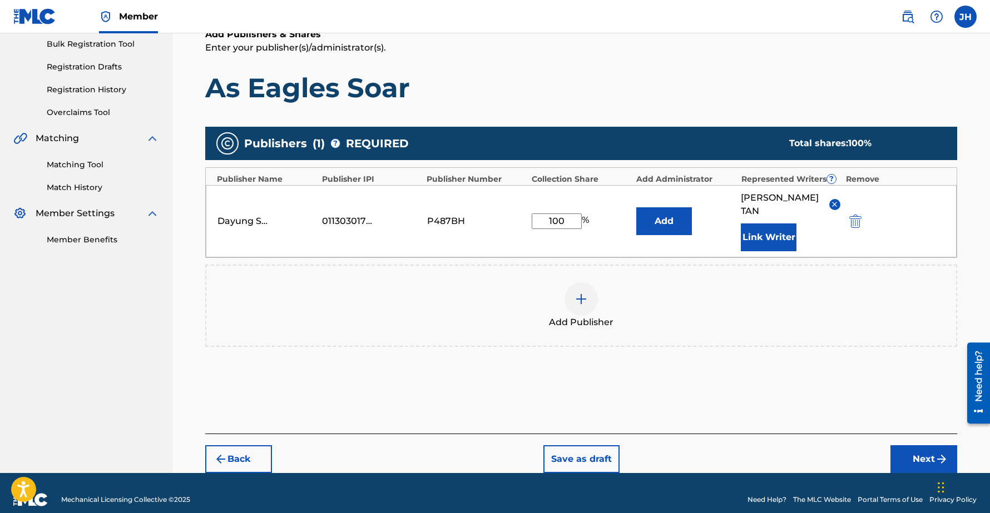
click at [931, 446] on button "Next" at bounding box center [924, 460] width 67 height 28
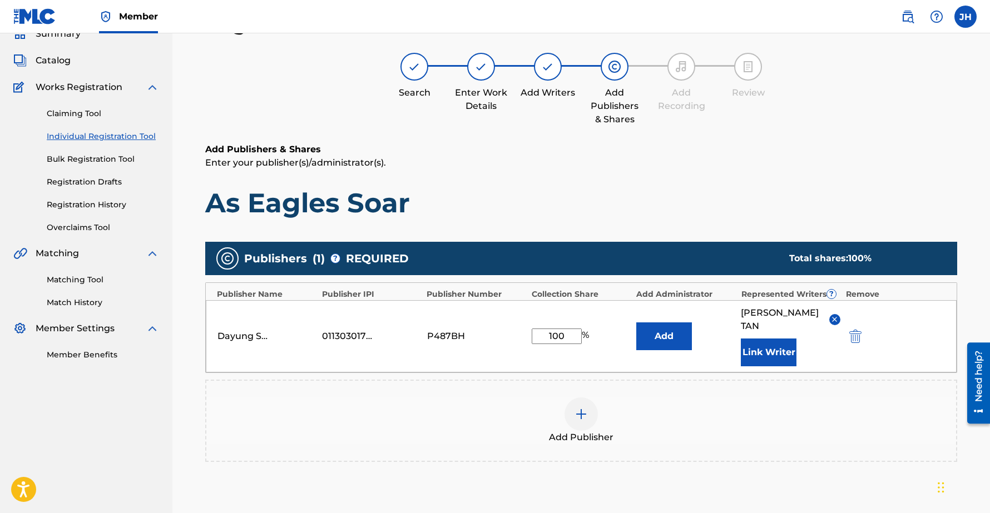
scroll to position [50, 0]
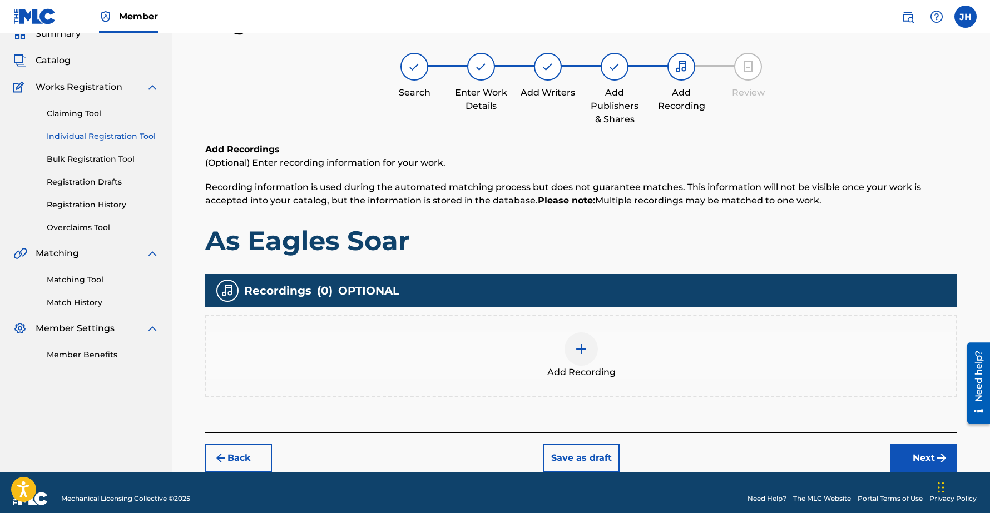
click at [914, 459] on button "Next" at bounding box center [924, 458] width 67 height 28
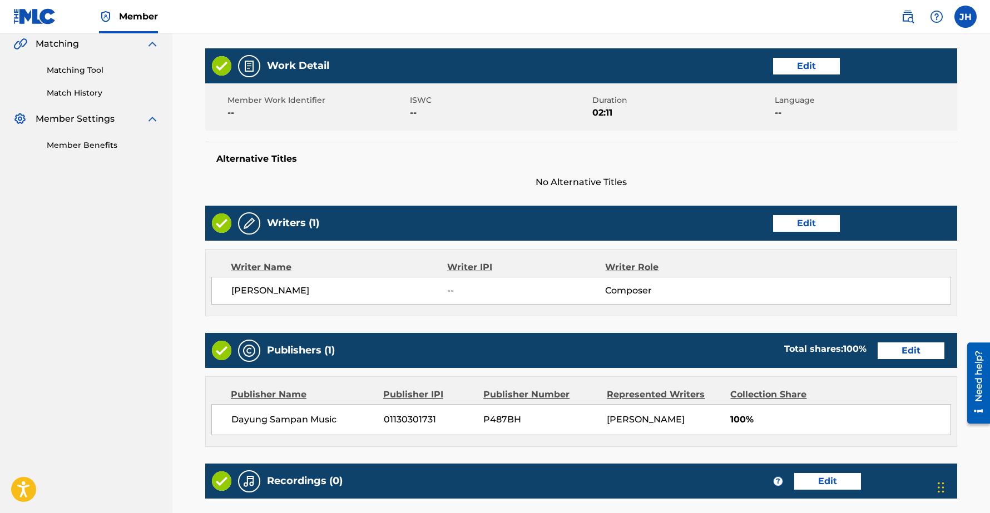
scroll to position [390, 0]
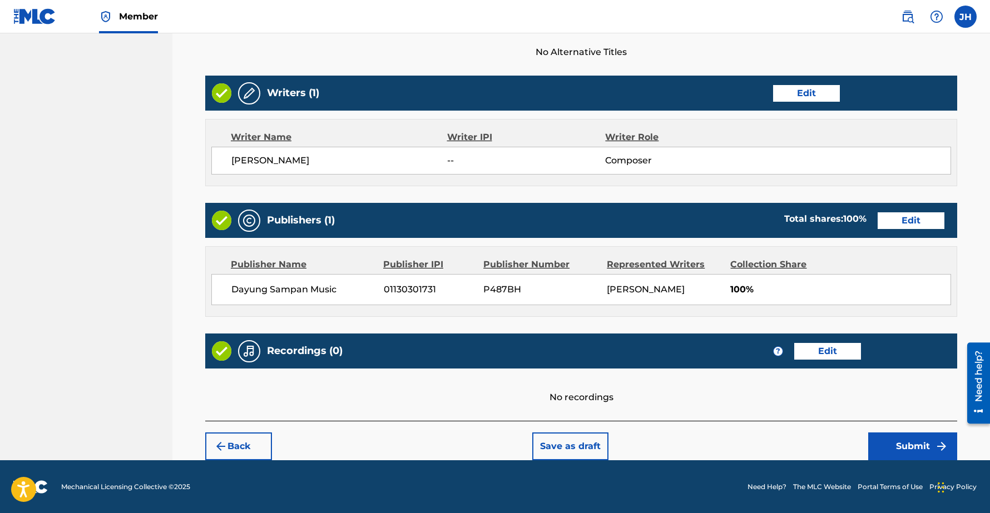
click at [915, 443] on button "Submit" at bounding box center [912, 447] width 89 height 28
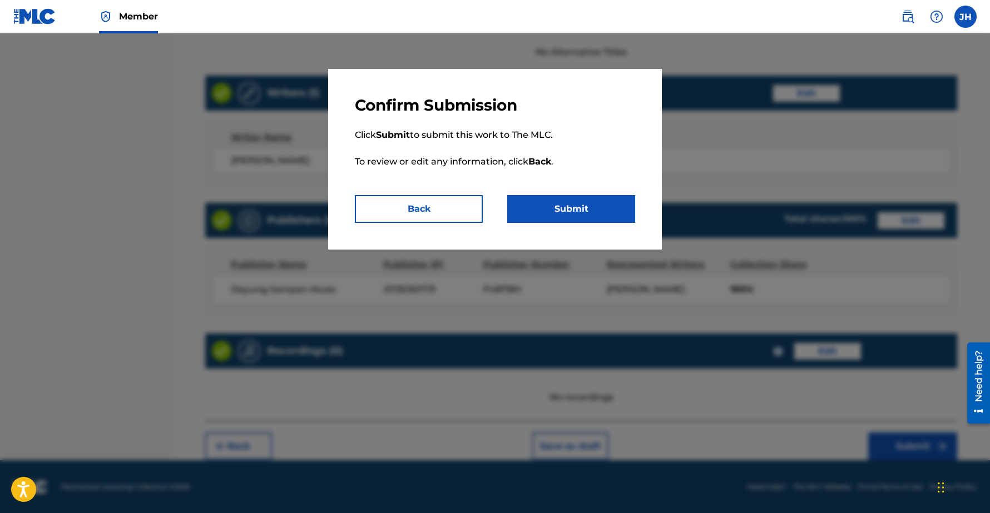
click at [582, 205] on button "Submit" at bounding box center [571, 209] width 128 height 28
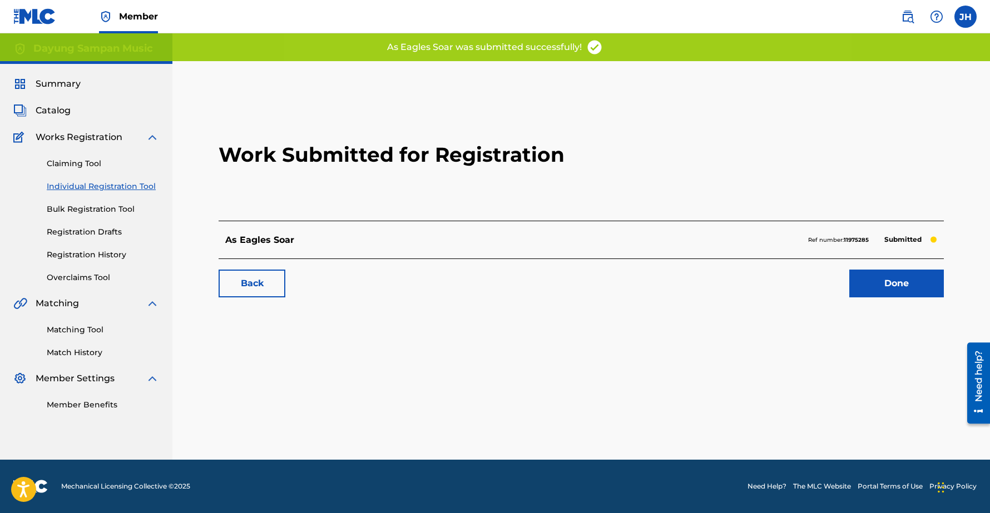
click at [903, 288] on link "Done" at bounding box center [896, 284] width 95 height 28
